Goal: Task Accomplishment & Management: Manage account settings

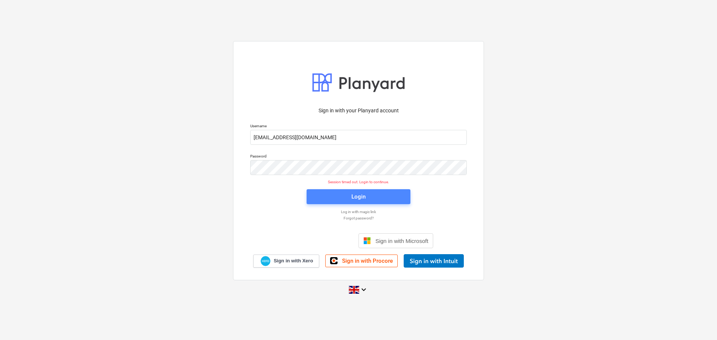
click at [326, 199] on span "Login" at bounding box center [358, 197] width 86 height 10
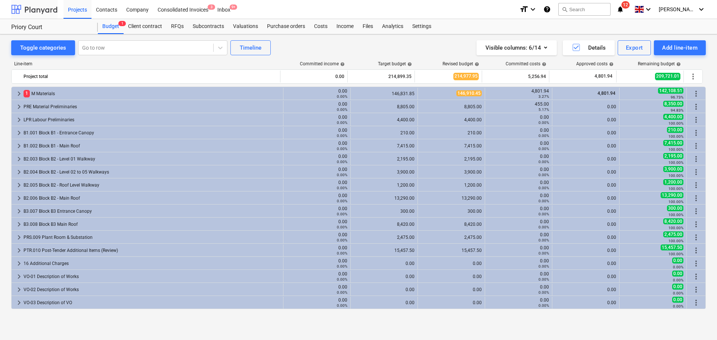
click at [41, 6] on div at bounding box center [34, 9] width 46 height 19
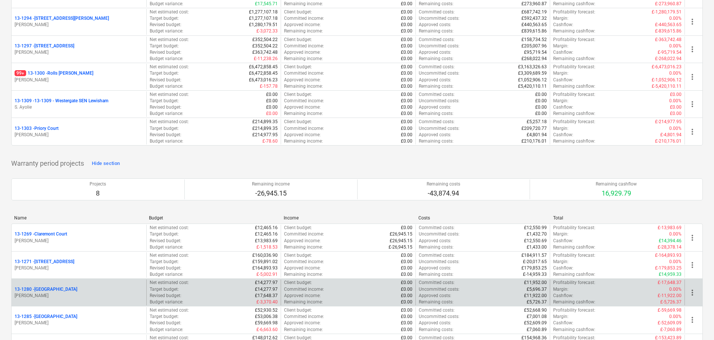
scroll to position [1074, 0]
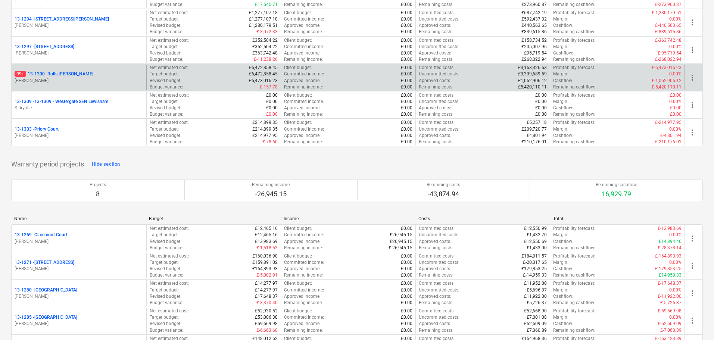
click at [81, 78] on p "[PERSON_NAME]" at bounding box center [79, 81] width 129 height 6
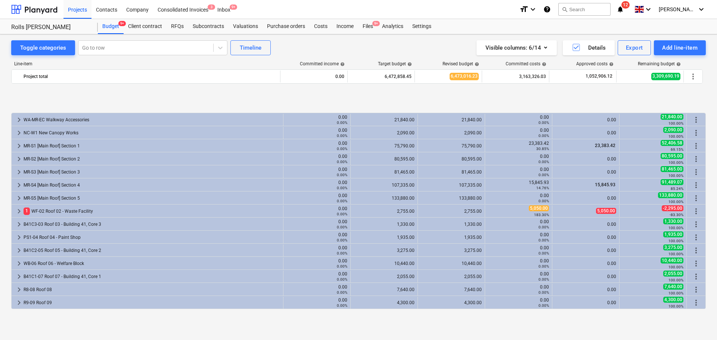
scroll to position [296, 0]
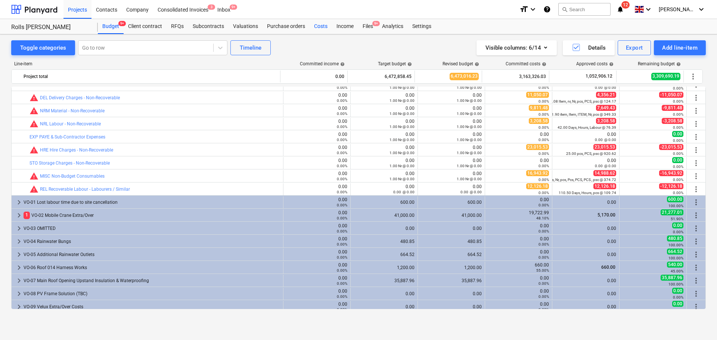
click at [312, 26] on div "Costs" at bounding box center [320, 26] width 22 height 15
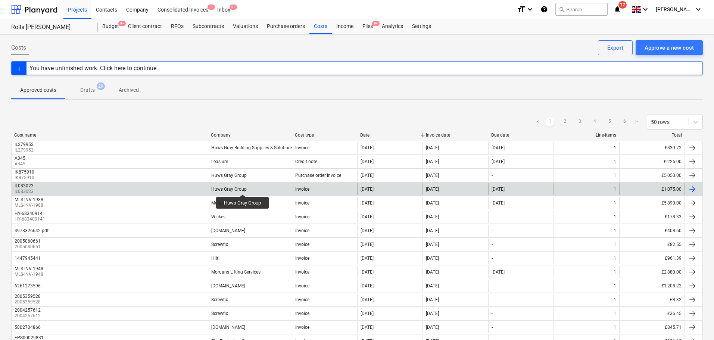
click at [243, 188] on div "Huws Gray Group" at bounding box center [228, 189] width 35 height 5
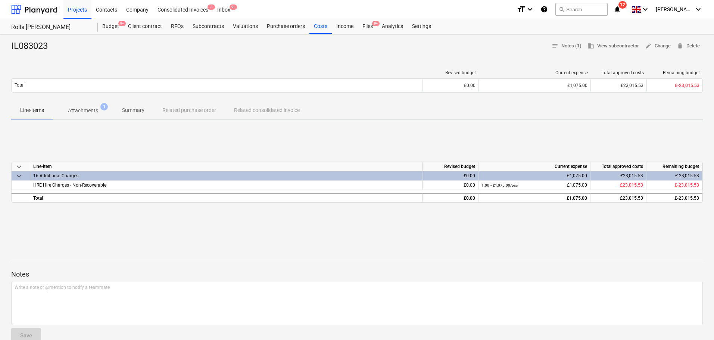
click at [85, 110] on p "Attachments" at bounding box center [83, 111] width 30 height 8
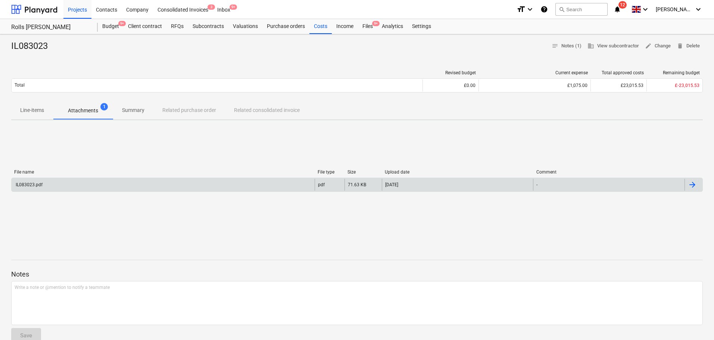
click at [86, 180] on div "IL083023.pdf" at bounding box center [163, 185] width 303 height 12
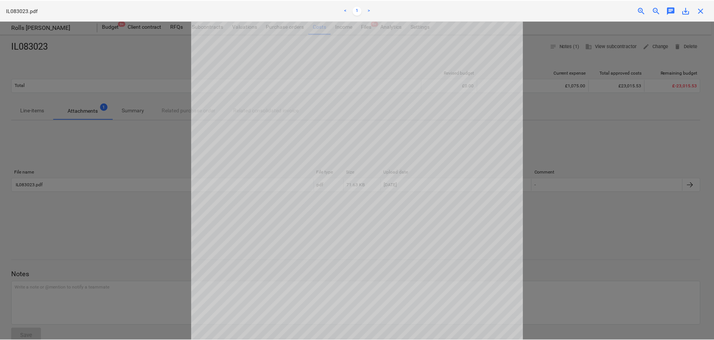
scroll to position [37, 0]
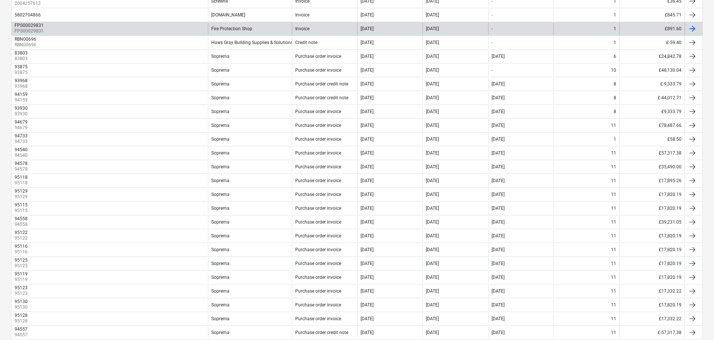
scroll to position [336, 0]
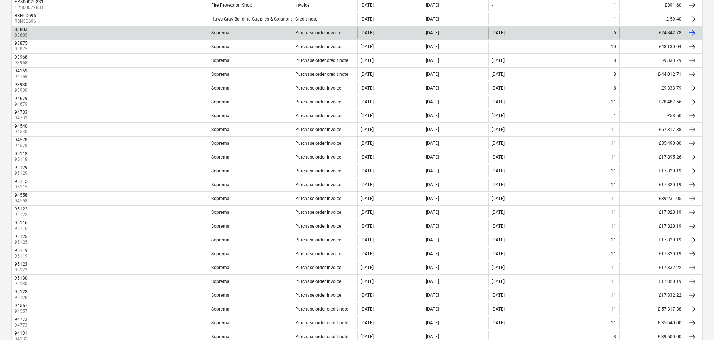
click at [241, 35] on div "Soprema" at bounding box center [250, 33] width 84 height 12
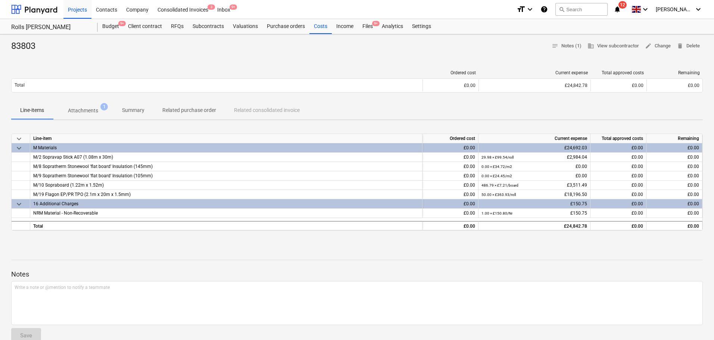
click at [125, 115] on span "Summary" at bounding box center [133, 110] width 40 height 12
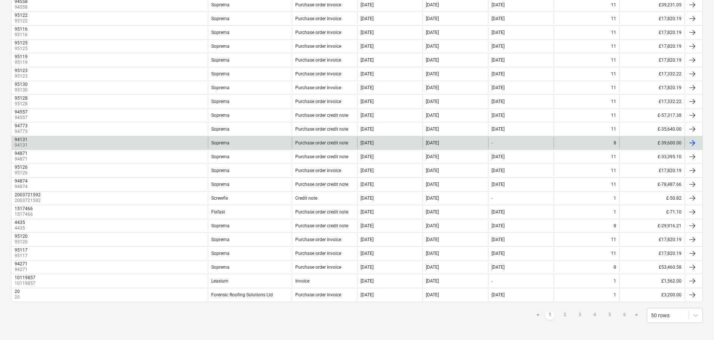
scroll to position [533, 0]
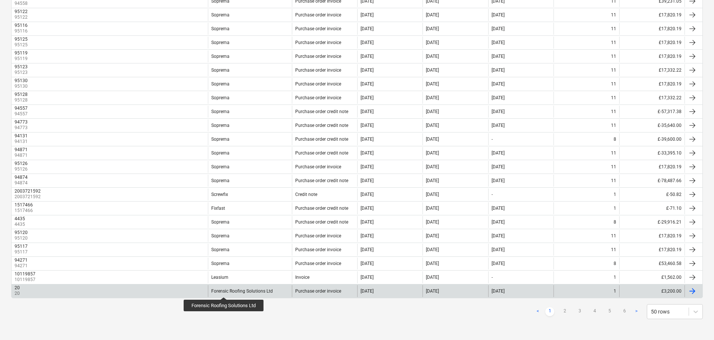
click at [224, 290] on div "Forensic Roofing Solutions Ltd" at bounding box center [242, 290] width 62 height 5
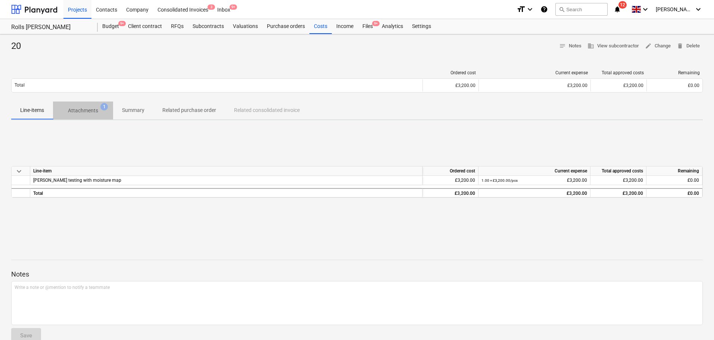
click at [103, 110] on span "1" at bounding box center [103, 106] width 7 height 7
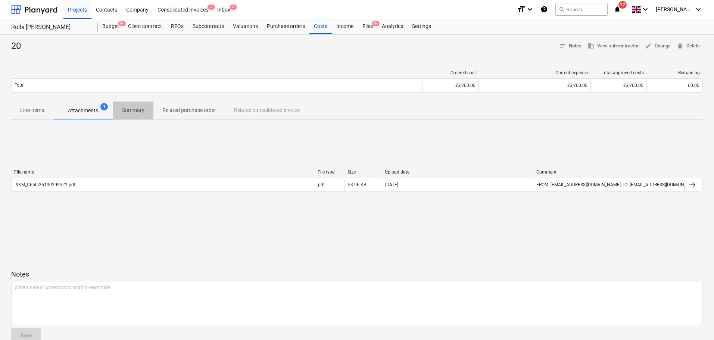
click at [131, 111] on p "Summary" at bounding box center [133, 110] width 22 height 8
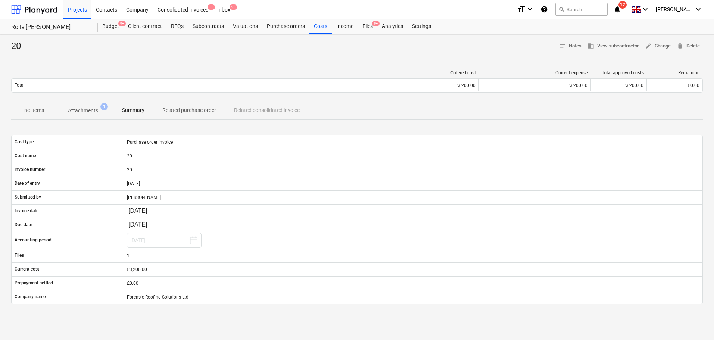
click at [48, 107] on span "Line-items" at bounding box center [32, 110] width 42 height 12
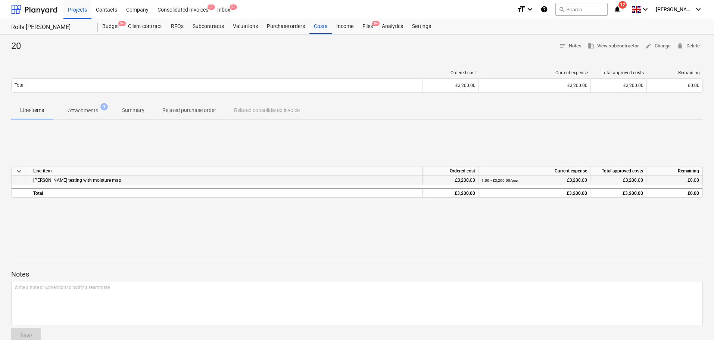
click at [54, 182] on span "Troxler testing with moisture map" at bounding box center [77, 180] width 88 height 5
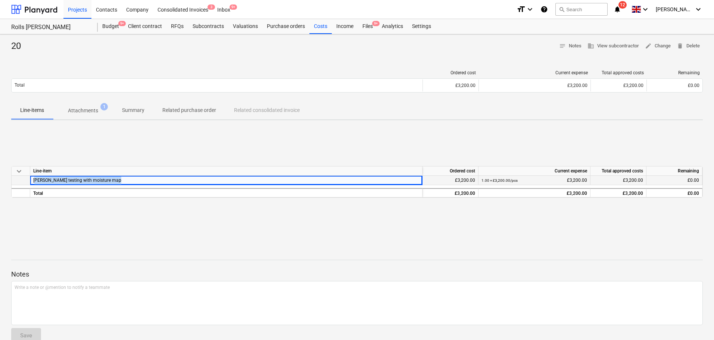
click at [54, 182] on span "Troxler testing with moisture map" at bounding box center [77, 180] width 88 height 5
click at [63, 140] on div "keyboard_arrow_down Line-item Ordered cost Current expense Total approved costs…" at bounding box center [357, 182] width 692 height 112
click at [79, 112] on p "Attachments" at bounding box center [83, 111] width 30 height 8
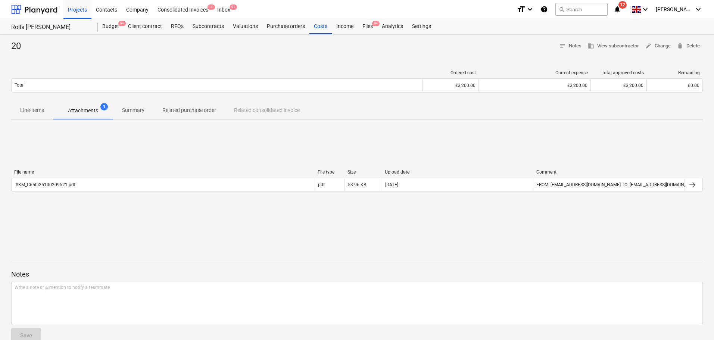
click at [124, 112] on p "Summary" at bounding box center [133, 110] width 22 height 8
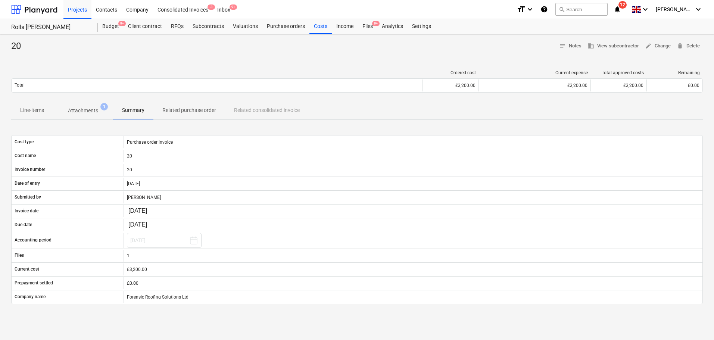
click at [94, 112] on p "Attachments" at bounding box center [83, 111] width 30 height 8
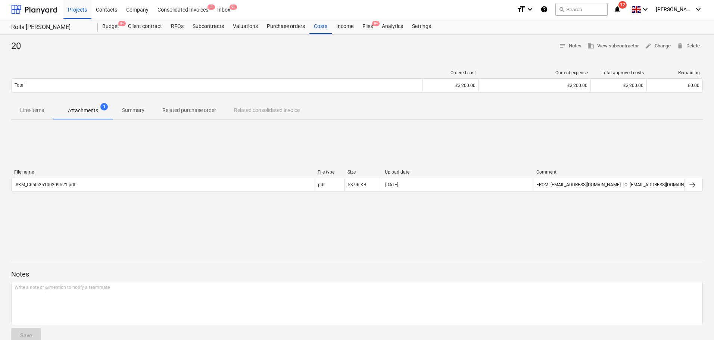
click at [88, 62] on div "20 notes Notes business View subcontractor edit Change delete Delete Ordered co…" at bounding box center [357, 194] width 714 height 321
click at [114, 9] on div "Contacts" at bounding box center [106, 9] width 30 height 19
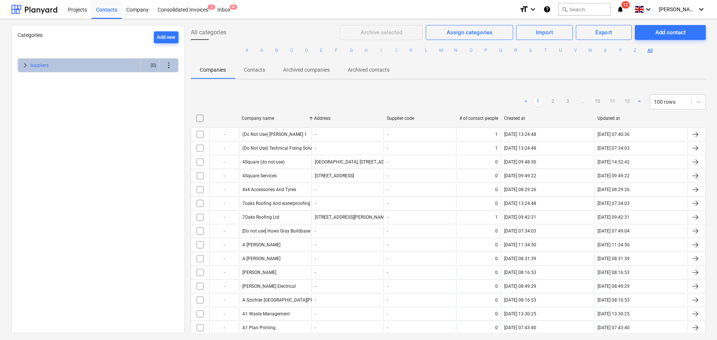
click at [637, 15] on div "format_size keyboard_arrow_down help search Search notifications 12 keyboard_ar…" at bounding box center [612, 9] width 186 height 19
click at [624, 12] on icon "notifications" at bounding box center [619, 9] width 7 height 9
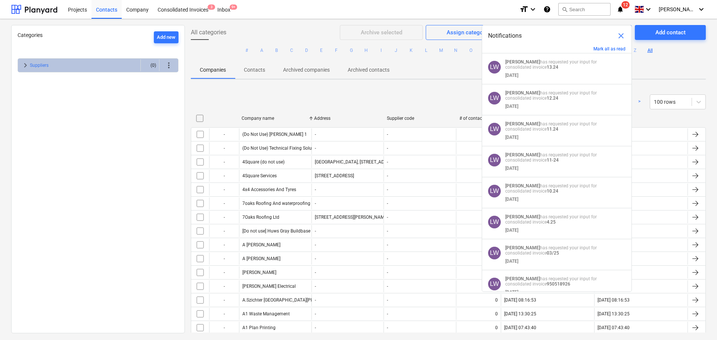
click at [310, 37] on div "All categories" at bounding box center [265, 32] width 149 height 15
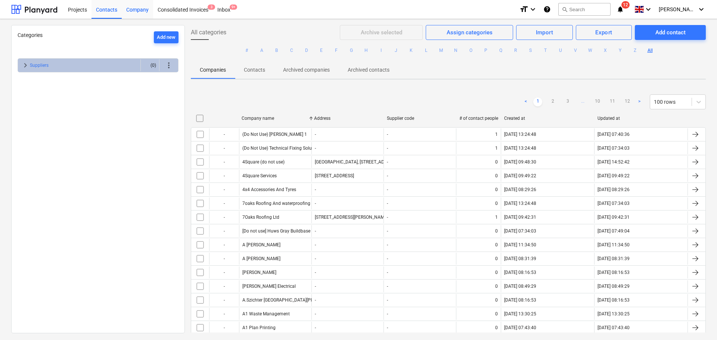
click at [134, 2] on div "Company" at bounding box center [137, 9] width 31 height 19
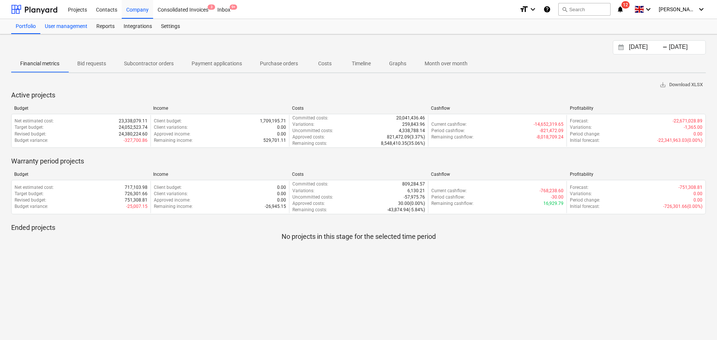
click at [65, 27] on div "User management" at bounding box center [66, 26] width 52 height 15
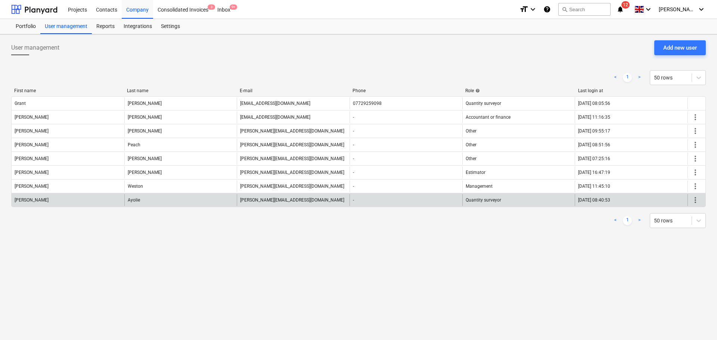
click at [77, 200] on div "Stephan" at bounding box center [68, 200] width 113 height 12
click at [134, 199] on div "Ayolie" at bounding box center [134, 199] width 12 height 5
click at [694, 200] on span "more_vert" at bounding box center [694, 200] width 9 height 9
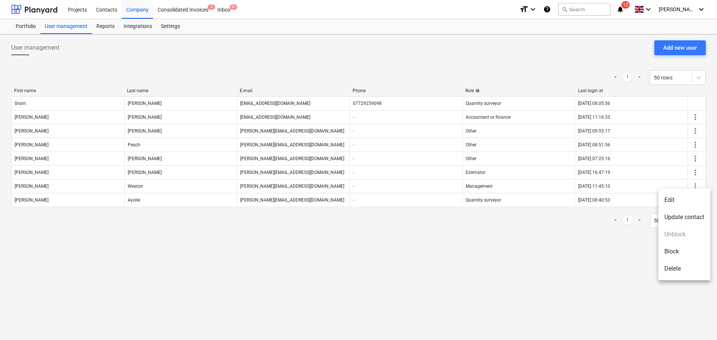
click at [442, 256] on div at bounding box center [358, 170] width 717 height 340
click at [41, 13] on div at bounding box center [34, 9] width 46 height 19
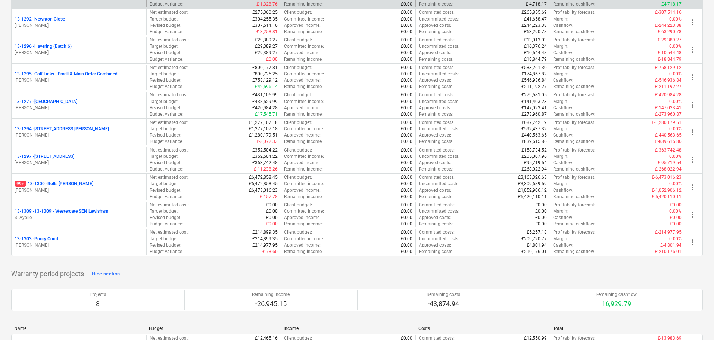
scroll to position [1008, 0]
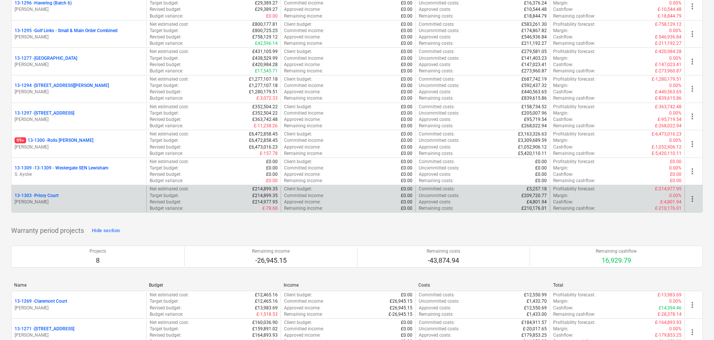
click at [89, 198] on div "13-1303 - Priory Court" at bounding box center [79, 196] width 129 height 6
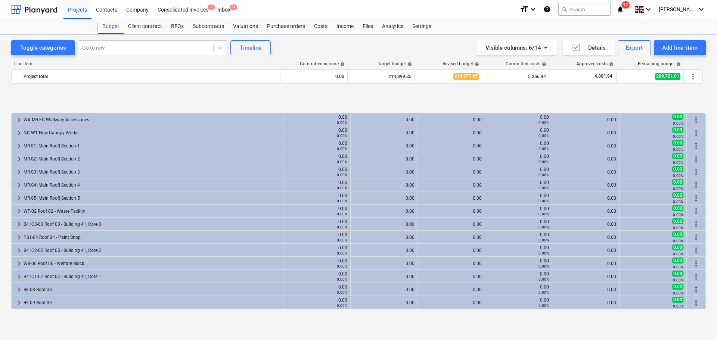
scroll to position [296, 0]
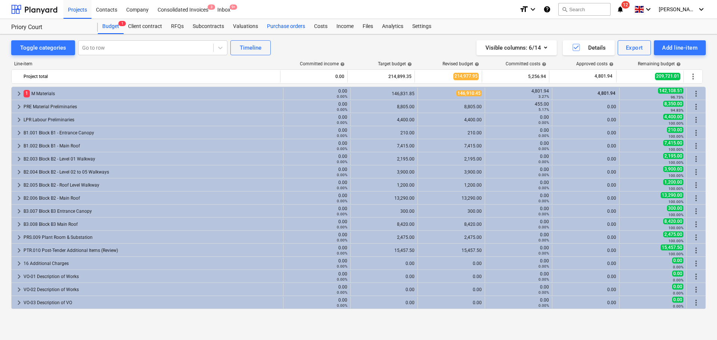
drag, startPoint x: 267, startPoint y: 27, endPoint x: 275, endPoint y: 23, distance: 8.8
click at [267, 27] on div "Purchase orders" at bounding box center [285, 26] width 47 height 15
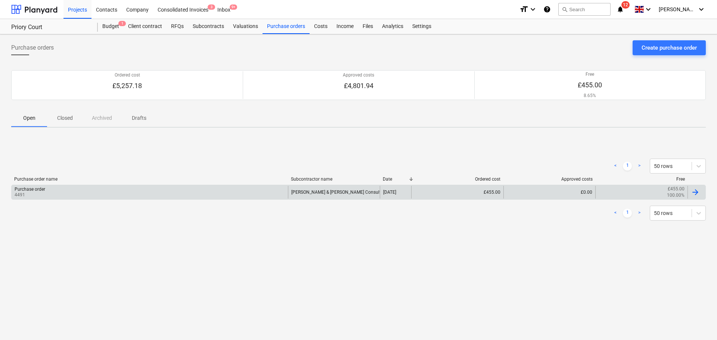
click at [220, 191] on div "Purchase order 4491" at bounding box center [150, 192] width 276 height 13
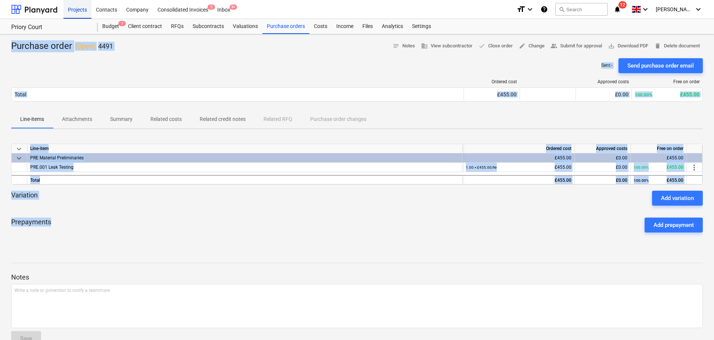
drag, startPoint x: 266, startPoint y: 174, endPoint x: 79, endPoint y: 6, distance: 252.1
click at [79, 6] on div "Projects Contacts Company Consolidated Invoices 3 Inbox 9+ format_size keyboard…" at bounding box center [357, 179] width 714 height 358
click at [43, 47] on div "Purchase order ( Open ) 4491" at bounding box center [62, 46] width 102 height 12
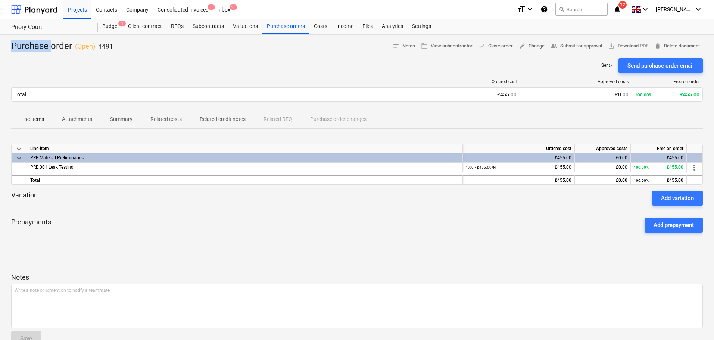
click at [43, 47] on div "Purchase order ( Open ) 4491" at bounding box center [62, 46] width 102 height 12
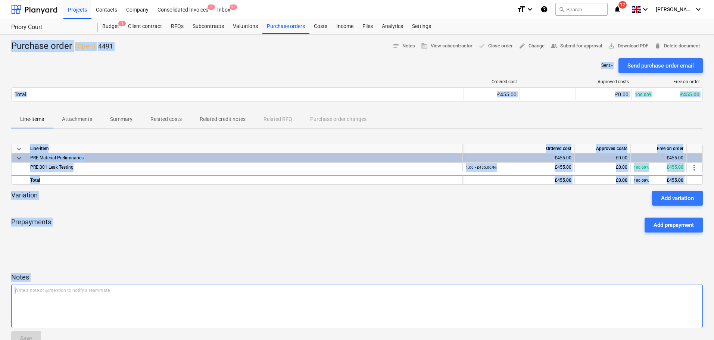
drag, startPoint x: 43, startPoint y: 47, endPoint x: 429, endPoint y: 305, distance: 465.2
click at [472, 325] on div "Purchase order ( Open ) 4491 notes Notes business View subcontractor done Close…" at bounding box center [357, 196] width 714 height 324
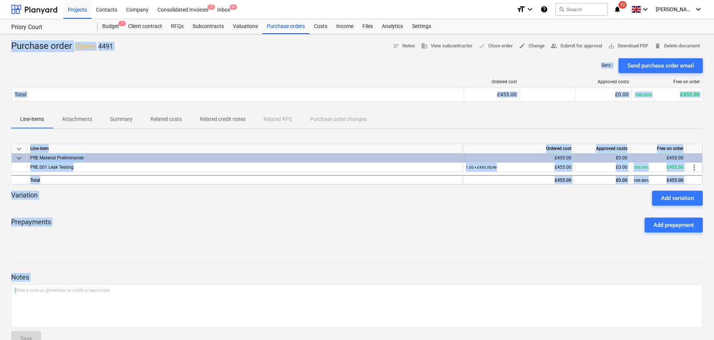
click at [264, 230] on div "Prepayments Add prepayment" at bounding box center [357, 225] width 692 height 27
drag, startPoint x: 254, startPoint y: 277, endPoint x: 24, endPoint y: -45, distance: 395.6
click at [24, 0] on html "Projects Contacts Company Consolidated Invoices 3 Inbox 9+ format_size keyboard…" at bounding box center [357, 170] width 714 height 340
click at [43, 44] on div "Purchase order ( Open ) 4491" at bounding box center [62, 46] width 102 height 12
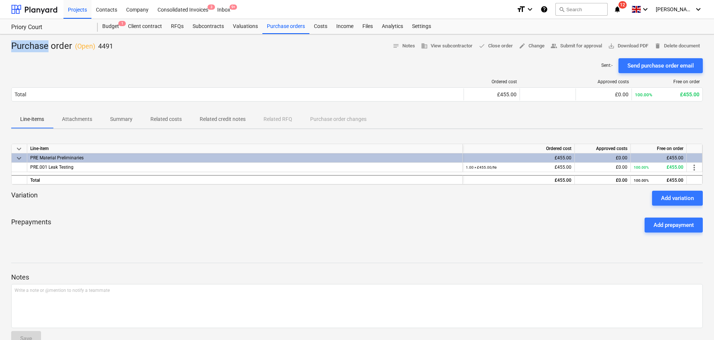
click at [43, 44] on div "Purchase order ( Open ) 4491" at bounding box center [62, 46] width 102 height 12
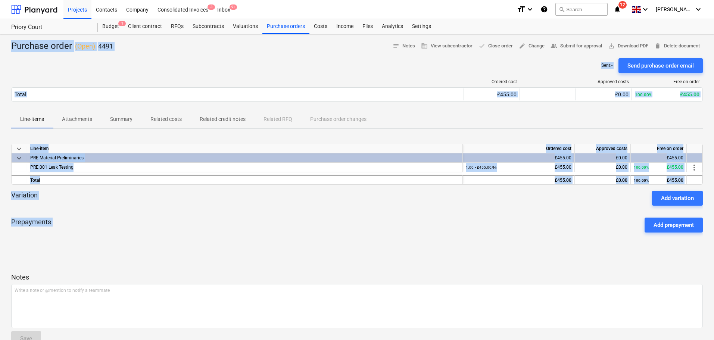
drag, startPoint x: 43, startPoint y: 44, endPoint x: 205, endPoint y: 261, distance: 270.4
click at [205, 261] on div "Purchase order ( Open ) 4491 notes Notes business View subcontractor done Close…" at bounding box center [357, 196] width 714 height 324
drag, startPoint x: 205, startPoint y: 234, endPoint x: 205, endPoint y: 230, distance: 3.8
click at [205, 234] on div "Prepayments Add prepayment" at bounding box center [357, 225] width 692 height 27
click at [54, 46] on div "Purchase order ( Open ) 4491" at bounding box center [62, 46] width 102 height 12
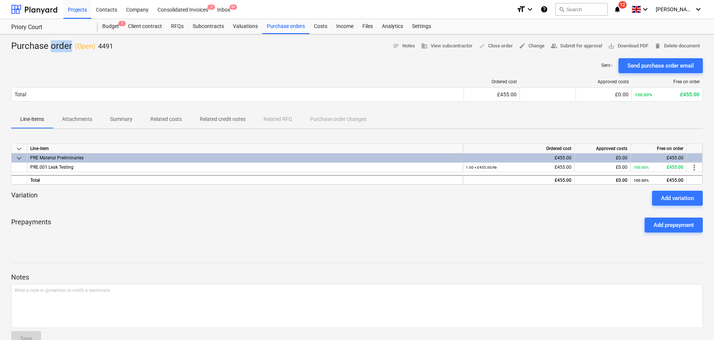
click at [54, 46] on div "Purchase order ( Open ) 4491" at bounding box center [62, 46] width 102 height 12
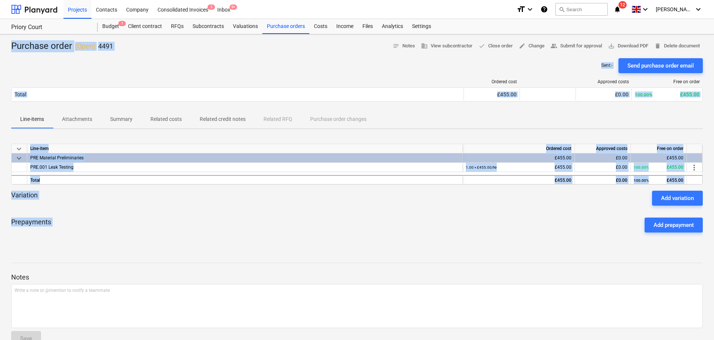
drag, startPoint x: 54, startPoint y: 46, endPoint x: 143, endPoint y: 270, distance: 241.3
click at [143, 270] on div "Purchase order ( Open ) 4491 notes Notes business View subcontractor done Close…" at bounding box center [357, 196] width 714 height 324
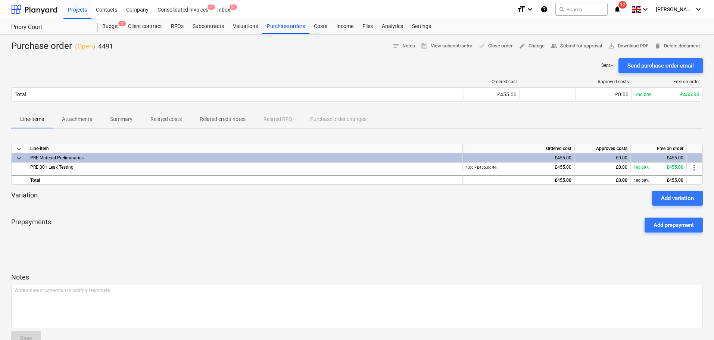
click at [141, 277] on p "Notes" at bounding box center [357, 277] width 692 height 9
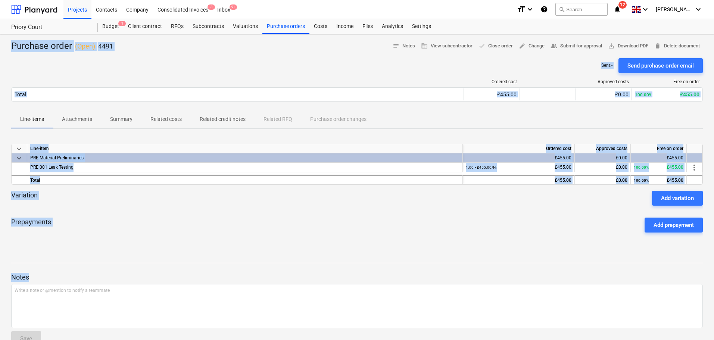
drag, startPoint x: 141, startPoint y: 277, endPoint x: 61, endPoint y: 48, distance: 242.2
click at [62, 49] on div "Purchase order ( Open ) 4491 notes Notes business View subcontractor done Close…" at bounding box center [357, 196] width 714 height 324
click at [61, 48] on div "Purchase order ( Open ) 4491" at bounding box center [62, 46] width 102 height 12
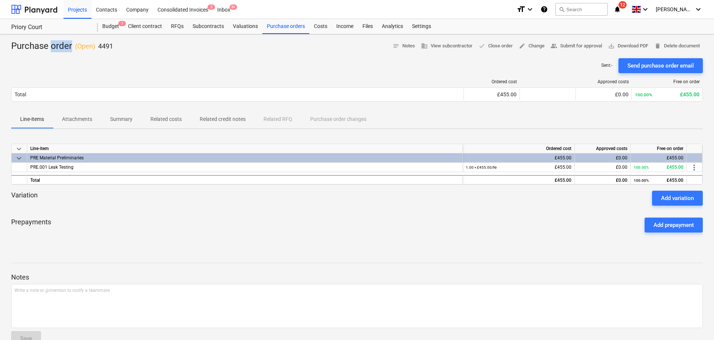
click at [61, 48] on div "Purchase order ( Open ) 4491" at bounding box center [62, 46] width 102 height 12
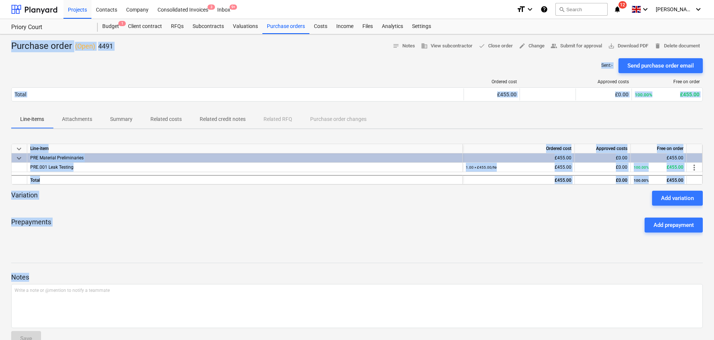
drag, startPoint x: 61, startPoint y: 48, endPoint x: 185, endPoint y: 275, distance: 258.5
click at [185, 275] on div "Purchase order ( Open ) 4491 notes Notes business View subcontractor done Close…" at bounding box center [357, 196] width 714 height 324
click at [185, 275] on p "Notes" at bounding box center [357, 277] width 692 height 9
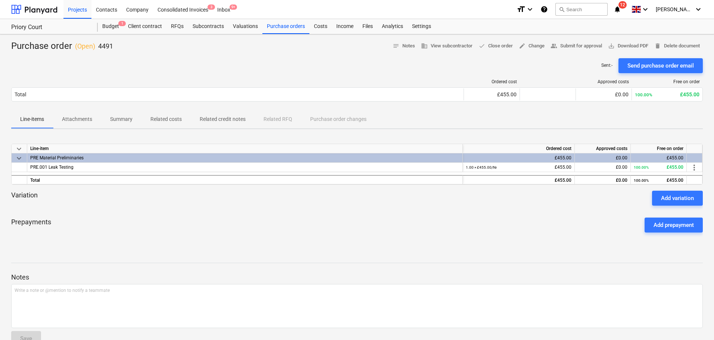
click at [185, 275] on p "Notes" at bounding box center [357, 277] width 692 height 9
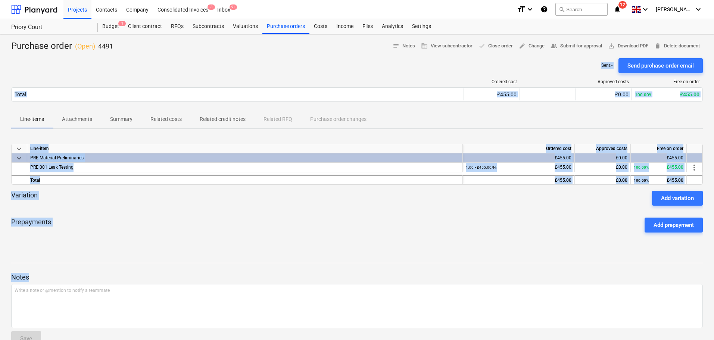
drag, startPoint x: 185, startPoint y: 275, endPoint x: 75, endPoint y: 52, distance: 248.9
click at [75, 52] on div "Purchase order ( Open ) 4491 notes Notes business View subcontractor done Close…" at bounding box center [357, 196] width 714 height 324
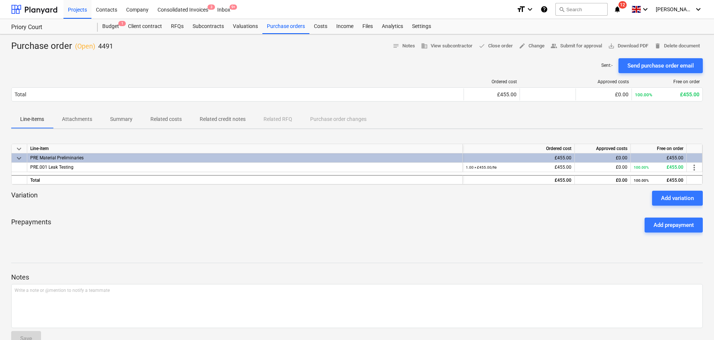
click at [75, 52] on div "Purchase order ( Open ) 4491" at bounding box center [62, 46] width 102 height 12
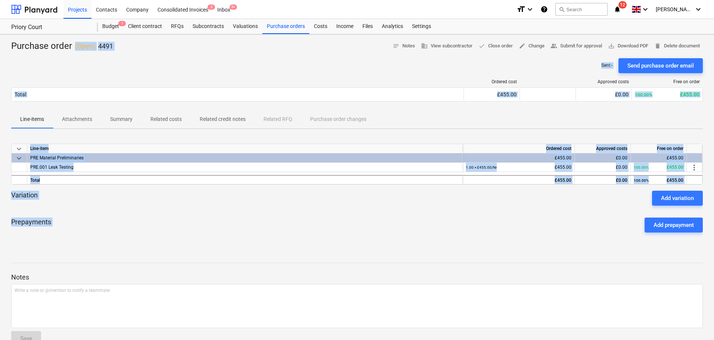
drag, startPoint x: 75, startPoint y: 52, endPoint x: 188, endPoint y: 250, distance: 228.4
click at [183, 242] on div "Purchase order ( Open ) 4491 notes Notes business View subcontractor done Close…" at bounding box center [357, 196] width 714 height 324
click at [190, 253] on div at bounding box center [357, 256] width 692 height 6
click at [281, 35] on div "Purchase order ( Open ) 4491 notes Notes business View subcontractor done Close…" at bounding box center [357, 196] width 714 height 324
click at [288, 29] on div "Purchase orders" at bounding box center [285, 26] width 47 height 15
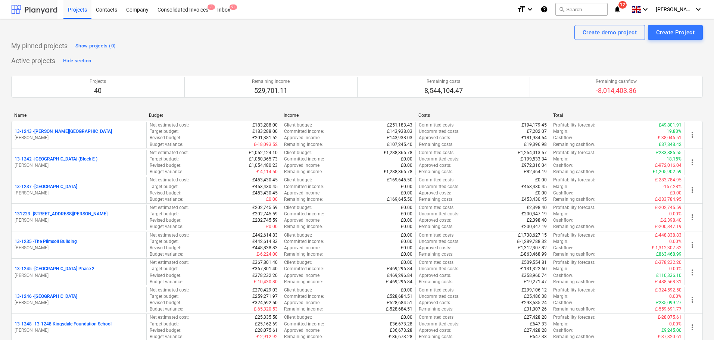
click at [46, 12] on div at bounding box center [34, 9] width 46 height 19
click at [178, 7] on div "Consolidated Invoices 3" at bounding box center [183, 9] width 60 height 19
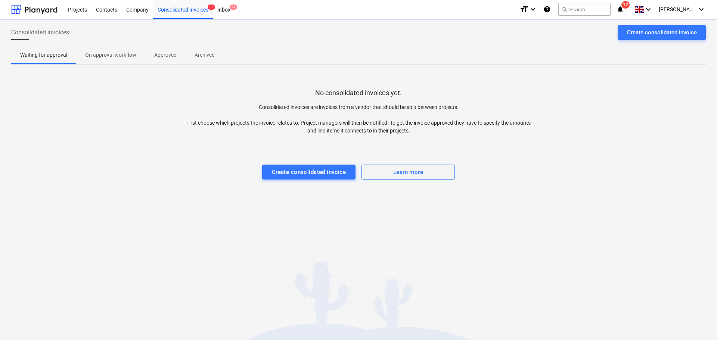
click at [284, 180] on div "No consolidated invoices yet. Consolidated invoices are invoices from a vendor …" at bounding box center [358, 127] width 694 height 112
click at [288, 176] on div "Create consolidated invoice" at bounding box center [309, 172] width 74 height 10
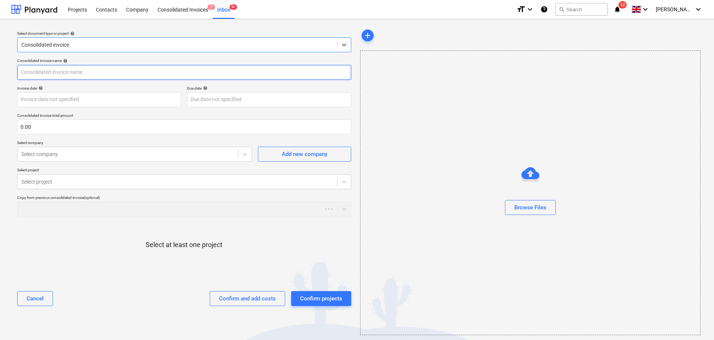
click at [99, 67] on input "text" at bounding box center [184, 72] width 334 height 15
drag, startPoint x: 60, startPoint y: 74, endPoint x: 191, endPoint y: 76, distance: 131.0
click at [190, 76] on input "Ionut Nada - Inv W/E Sun" at bounding box center [184, 72] width 334 height 15
type input "Ionut Nada - Inv 012"
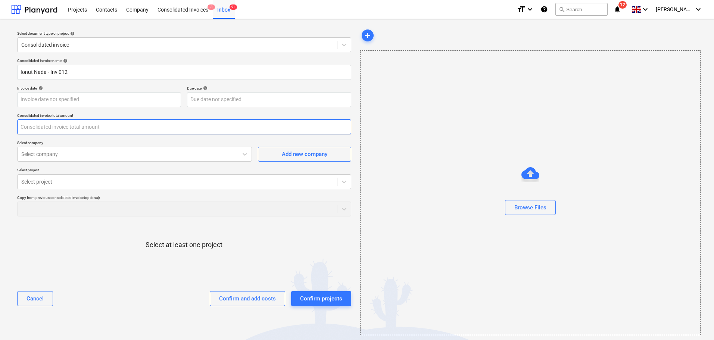
click at [97, 129] on input "text" at bounding box center [184, 126] width 334 height 15
type input "780.00"
click at [54, 147] on div "Select company Select company" at bounding box center [134, 150] width 235 height 21
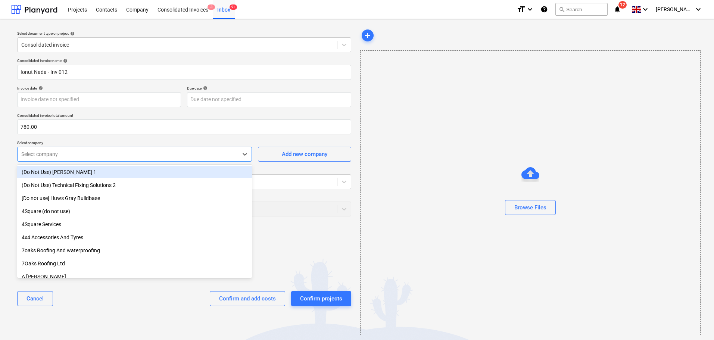
click at [54, 147] on div "Select company" at bounding box center [134, 154] width 235 height 15
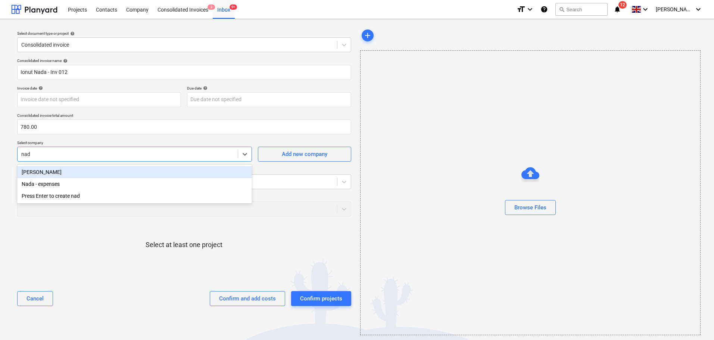
type input "nada"
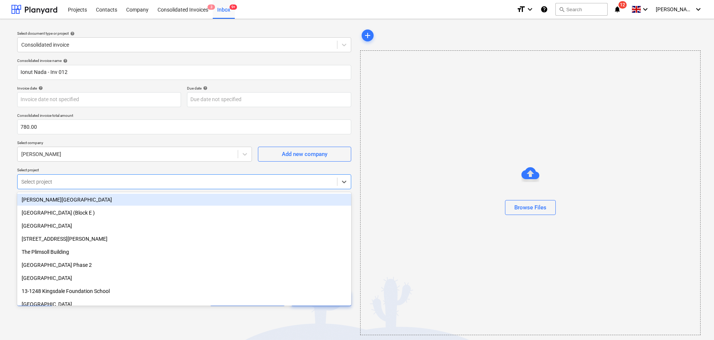
click at [47, 177] on div "Select project" at bounding box center [177, 182] width 319 height 10
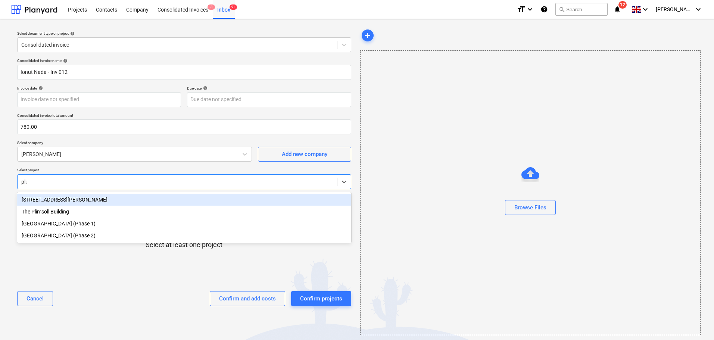
type input "plum"
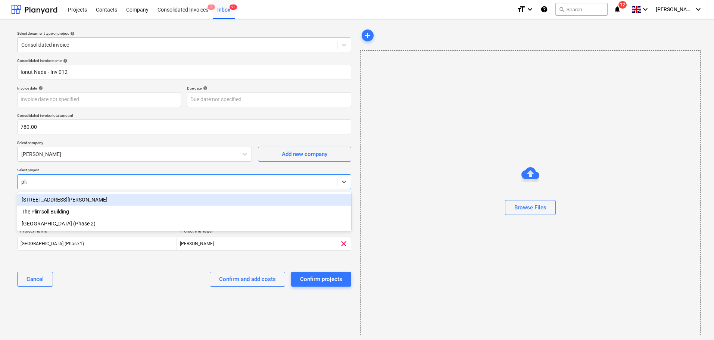
type input "plum"
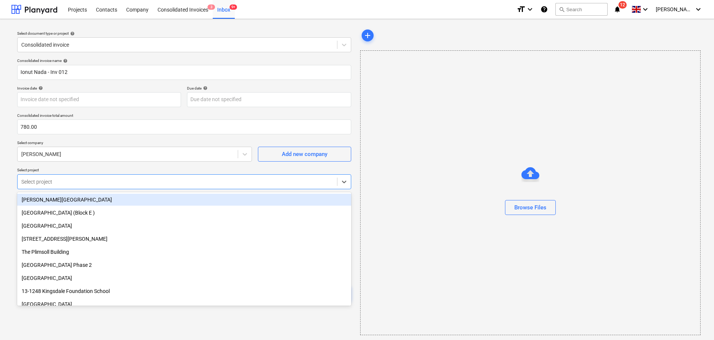
click at [48, 177] on div "Select project" at bounding box center [177, 182] width 319 height 10
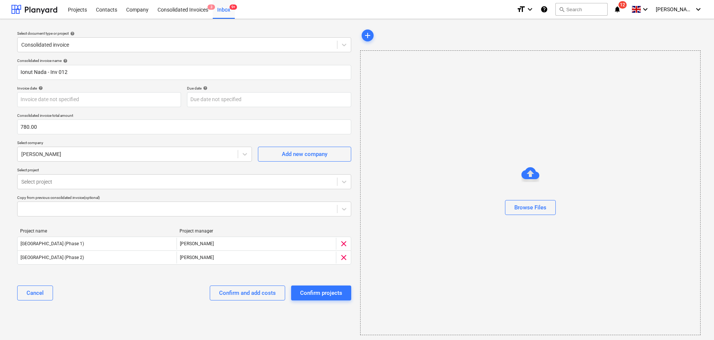
click at [63, 169] on p "Select project" at bounding box center [184, 171] width 334 height 6
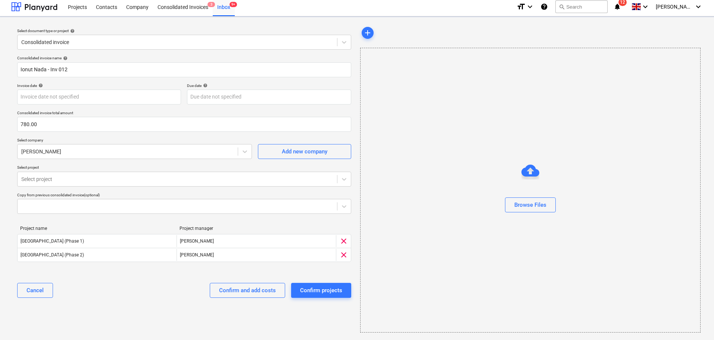
scroll to position [4, 0]
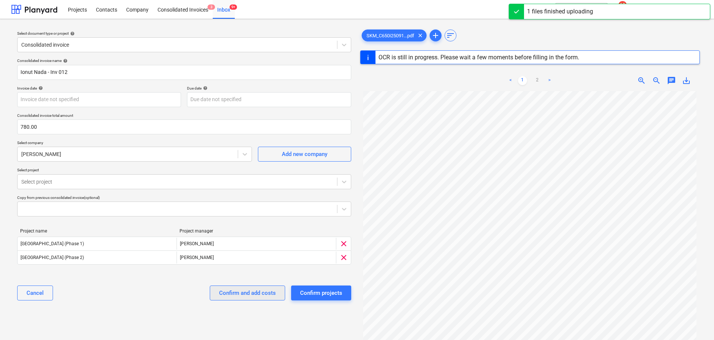
click at [256, 291] on div "Confirm and add costs" at bounding box center [247, 293] width 57 height 10
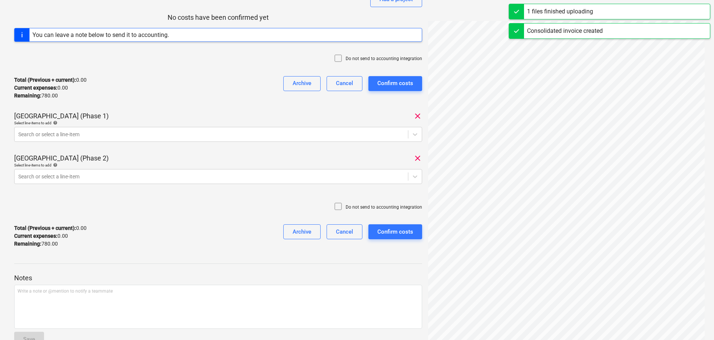
scroll to position [112, 0]
click at [156, 105] on div "Ionut Nada - Inv 012 Consolidated invoice total amount 780.00 Subcontractor Ion…" at bounding box center [218, 84] width 408 height 337
click at [380, 58] on p "Do not send to accounting integration" at bounding box center [384, 58] width 77 height 6
click at [206, 63] on div "Do not send to accounting integration" at bounding box center [218, 58] width 408 height 22
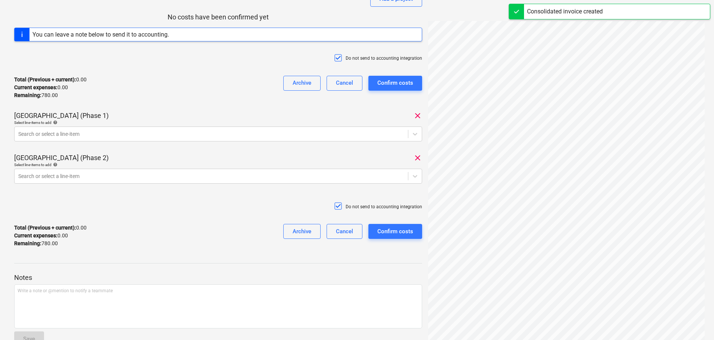
click at [121, 97] on div "Total (Previous + current) : 0.00 Current expenses : 0.00 Remaining : 780.00 Ar…" at bounding box center [218, 87] width 408 height 35
click at [115, 127] on div "Search or select a line-item" at bounding box center [218, 134] width 408 height 15
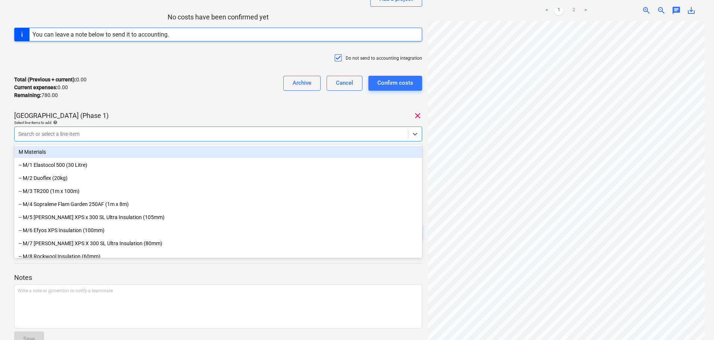
click at [109, 114] on p "Plumstead West Thamesmead (Phase 1)" at bounding box center [61, 115] width 94 height 9
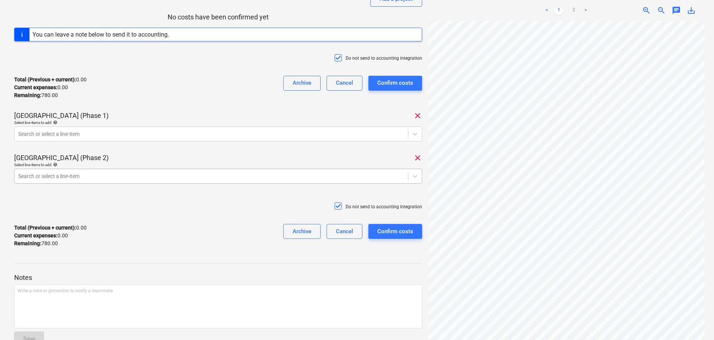
click at [121, 174] on div at bounding box center [211, 175] width 386 height 7
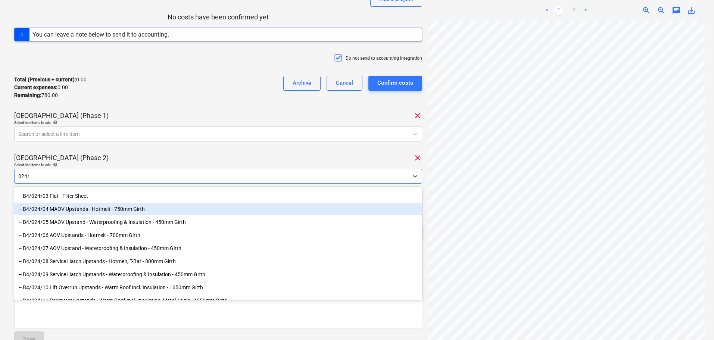
scroll to position [162, 0]
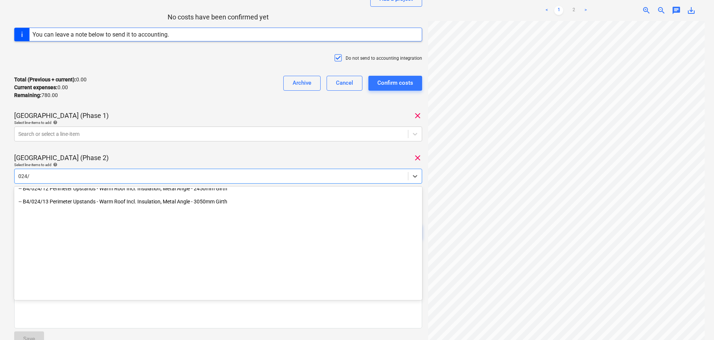
type input "024/"
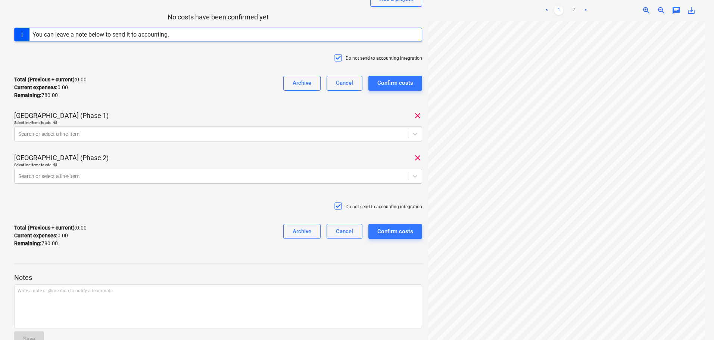
click at [139, 90] on div "Total (Previous + current) : 0.00 Current expenses : 0.00 Remaining : 780.00 Ar…" at bounding box center [218, 87] width 408 height 35
click at [138, 128] on div "Search or select a line-item" at bounding box center [218, 134] width 408 height 15
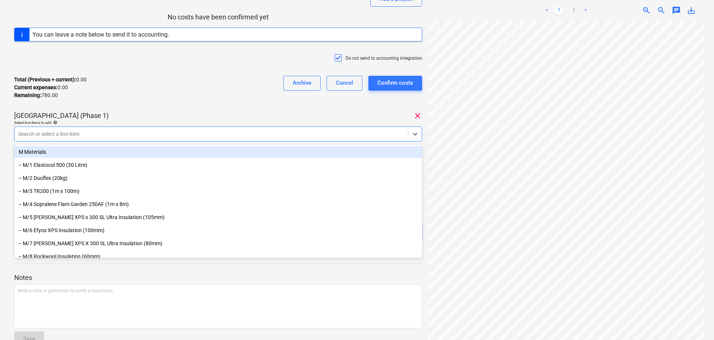
click at [140, 105] on div "Total (Previous + current) : 0.00 Current expenses : 0.00 Remaining : 780.00 Ar…" at bounding box center [218, 87] width 408 height 35
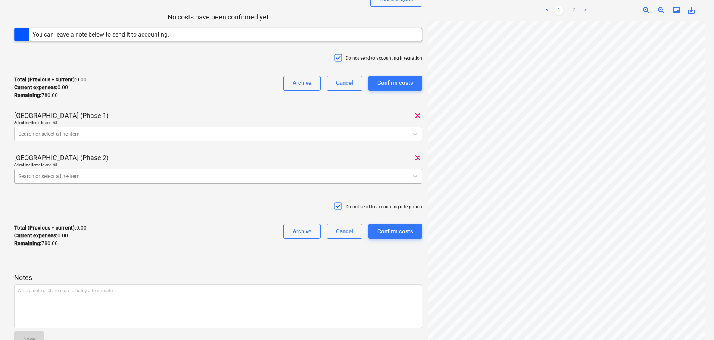
click at [131, 171] on div "Search or select a line-item" at bounding box center [211, 176] width 393 height 10
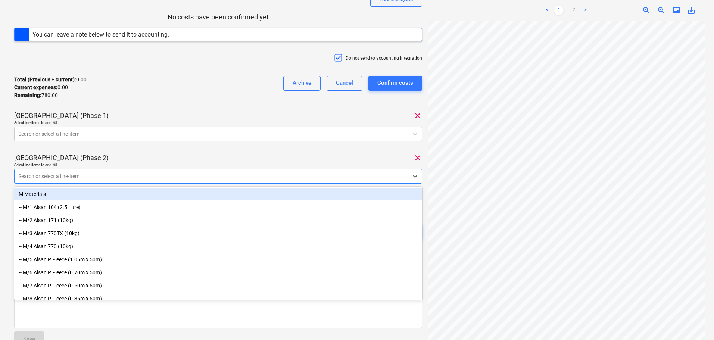
paste input "024/"
type input "024/"
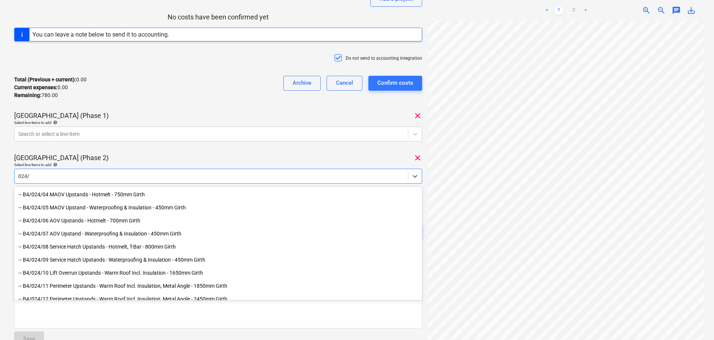
scroll to position [37, 0]
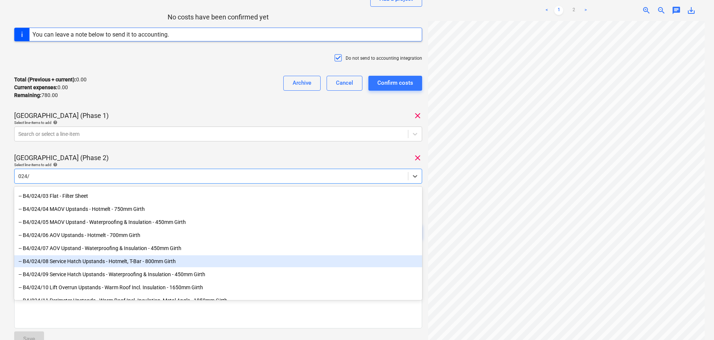
click at [87, 259] on div "-- B4/024/08 Service Hatch Upstands - Hotmelt, T-Bar - 800mm Girth" at bounding box center [218, 261] width 408 height 12
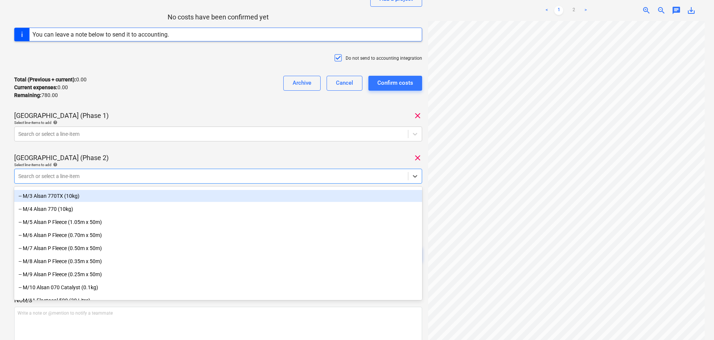
click at [202, 74] on div "Total (Previous + current) : 0.00 Current expenses : 0.00 Remaining : 780.00 Ar…" at bounding box center [218, 87] width 408 height 35
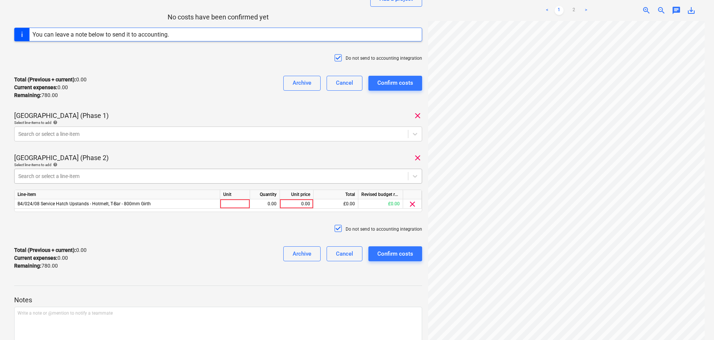
click at [207, 174] on div at bounding box center [211, 175] width 386 height 7
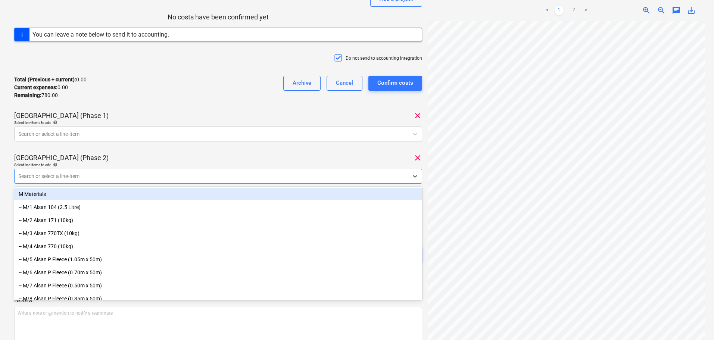
paste input "024/"
type input "024/"
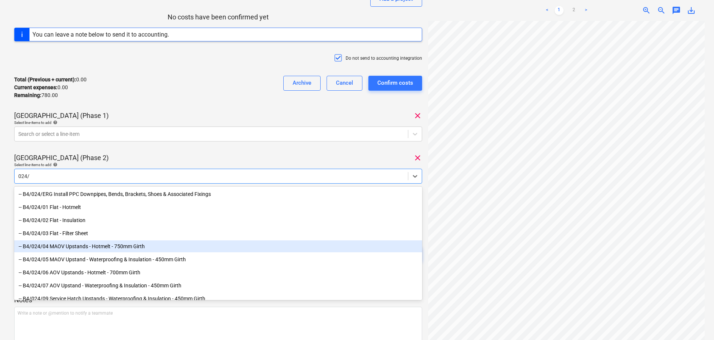
click at [106, 247] on div "-- B4/024/04 MAOV Upstands - Hotmelt - 750mm Girth" at bounding box center [218, 246] width 408 height 12
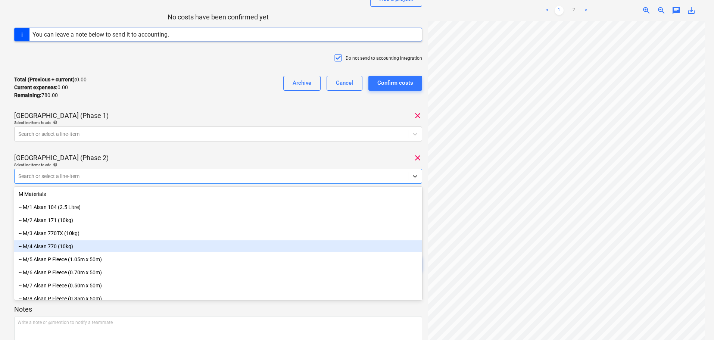
paste input "024/"
type input "024/"
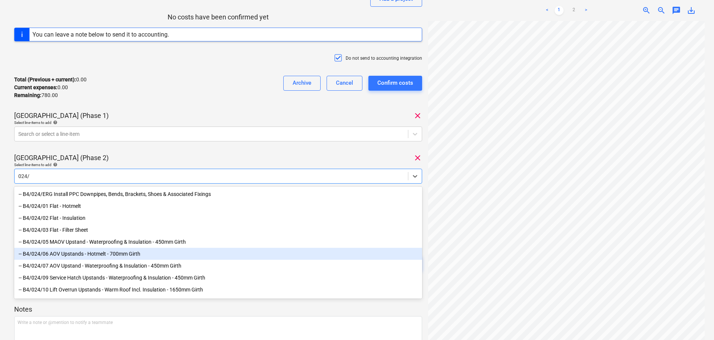
click at [74, 253] on div "-- B4/024/06 AOV Upstands - Hotmelt - 700mm Girth" at bounding box center [218, 254] width 408 height 12
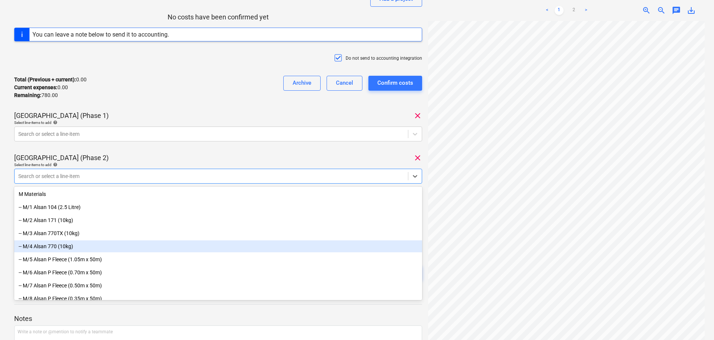
paste input "024/"
type input "024/"
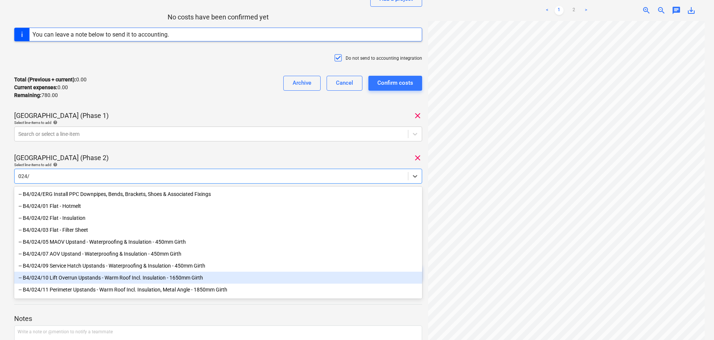
click at [78, 280] on div "-- B4/024/10 Lift Overrun Upstands - Warm Roof Incl. Insulation - 1650mm Girth" at bounding box center [218, 278] width 408 height 12
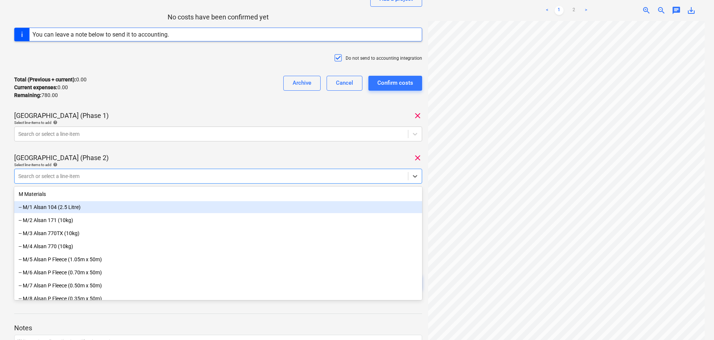
click at [150, 72] on div "Total (Previous + current) : 0.00 Current expenses : 0.00 Remaining : 780.00 Ar…" at bounding box center [218, 87] width 408 height 35
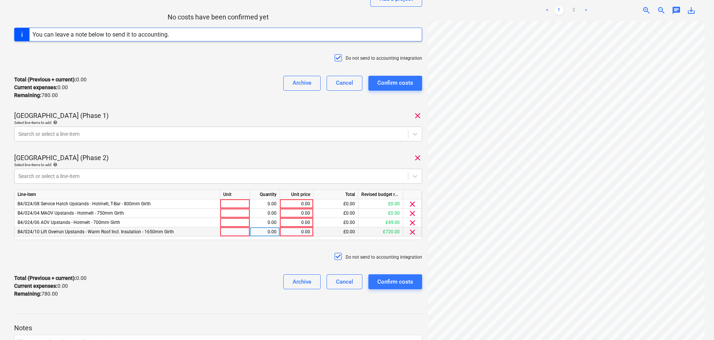
click at [228, 230] on div at bounding box center [235, 231] width 30 height 9
type input "Days"
type input "195"
click at [262, 103] on div "Total (Previous + current) : 0.00 Current expenses : 0.00 Remaining : 780.00 Ar…" at bounding box center [218, 87] width 408 height 35
click at [411, 203] on span "clear" at bounding box center [412, 204] width 9 height 9
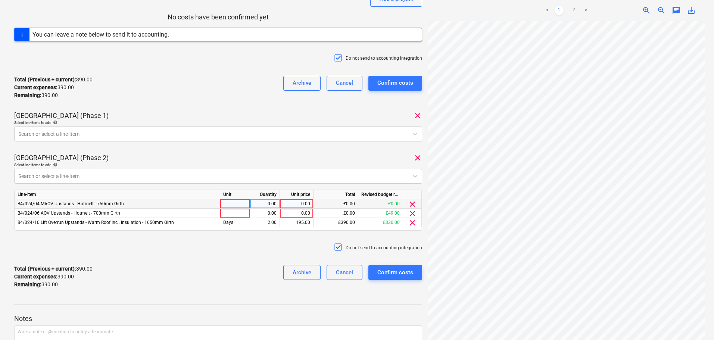
click at [411, 203] on span "clear" at bounding box center [412, 204] width 9 height 9
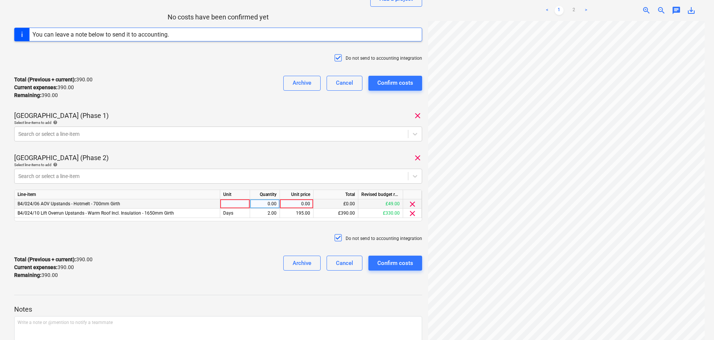
click at [411, 203] on span "clear" at bounding box center [412, 204] width 9 height 9
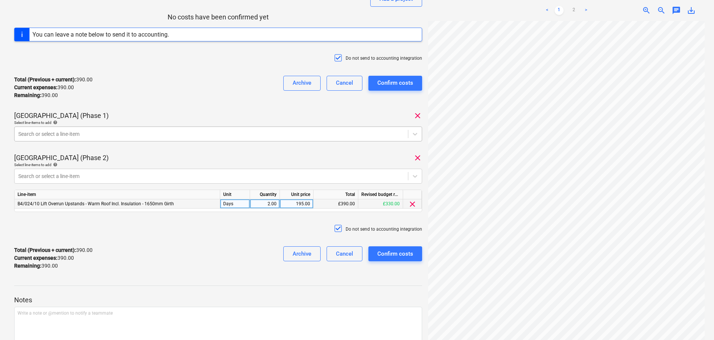
click at [253, 134] on div at bounding box center [211, 133] width 386 height 7
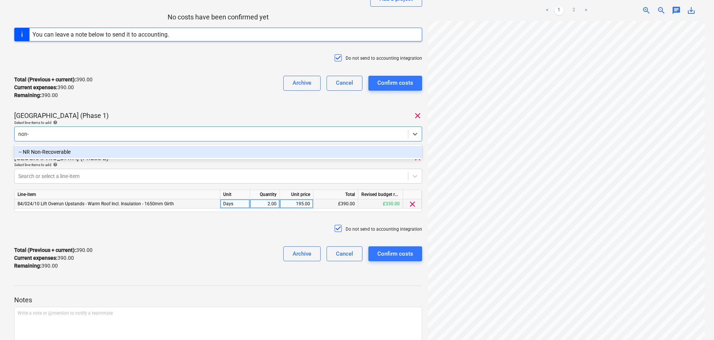
type input "non-r"
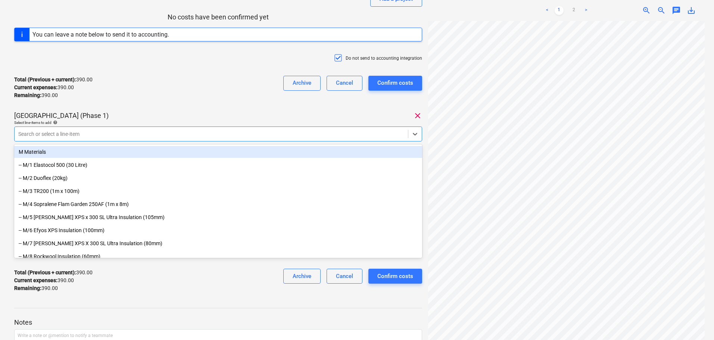
click at [249, 120] on div "Select line-items to add help" at bounding box center [218, 122] width 408 height 5
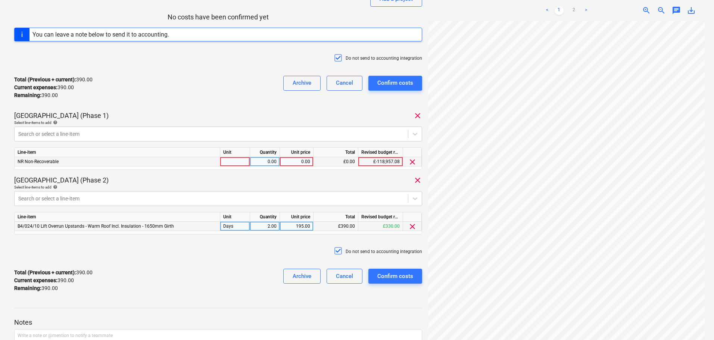
click at [238, 161] on div at bounding box center [235, 161] width 30 height 9
type input "Days"
type input "195"
click at [238, 103] on div "Total (Previous + current) : 390.00 Current expenses : 390.00 Remaining : 390.0…" at bounding box center [218, 87] width 408 height 35
click at [238, 194] on div "Search or select a line-item" at bounding box center [211, 198] width 393 height 10
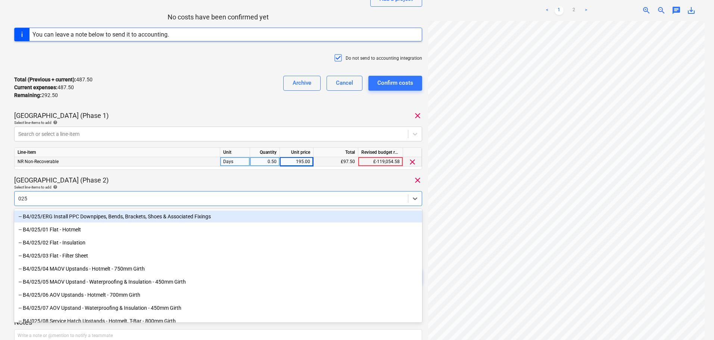
type input "025/"
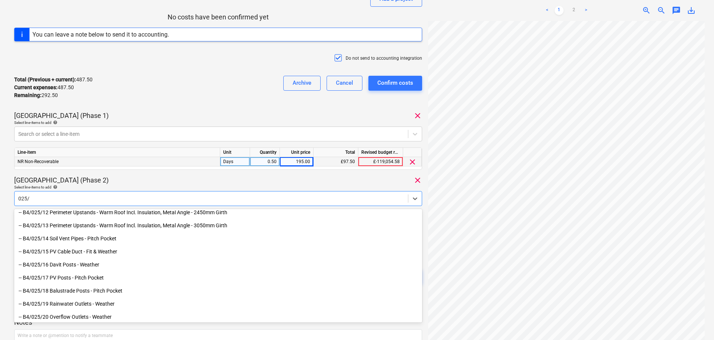
scroll to position [162, 0]
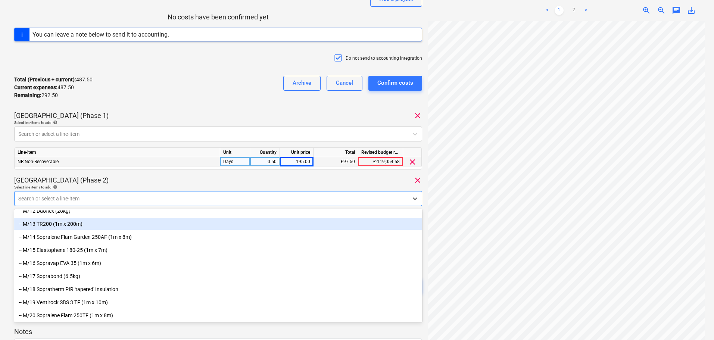
click at [160, 74] on div "Total (Previous + current) : 487.50 Current expenses : 487.50 Remaining : 292.5…" at bounding box center [218, 87] width 408 height 35
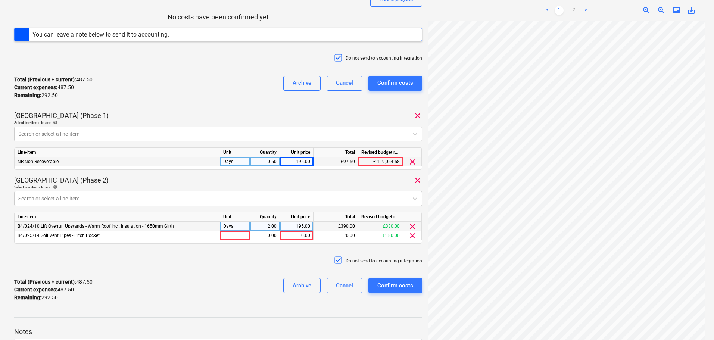
click at [236, 228] on div "Days" at bounding box center [235, 226] width 30 height 9
click at [236, 236] on div at bounding box center [235, 235] width 30 height 9
type input "Days"
click at [270, 234] on div "0.00" at bounding box center [265, 235] width 24 height 9
type input ".5"
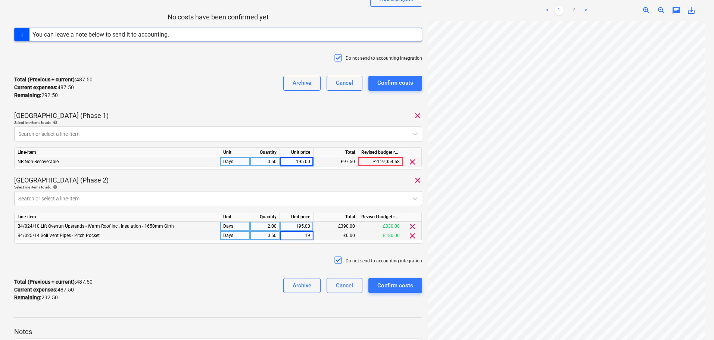
type input "195"
click at [248, 294] on div "Total (Previous + current) : 487.50 Current expenses : 487.50 Remaining : 292.5…" at bounding box center [218, 289] width 408 height 35
click at [156, 108] on div "Ionut Nada - Inv 012 Consolidated invoice total amount 780.00 Subcontractor Ion…" at bounding box center [218, 112] width 408 height 392
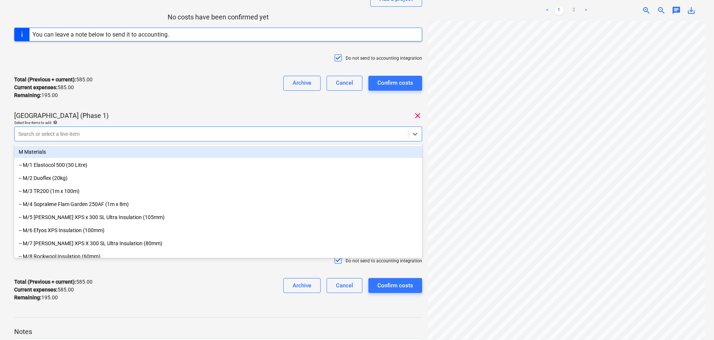
click at [156, 127] on div "Search or select a line-item" at bounding box center [218, 134] width 408 height 15
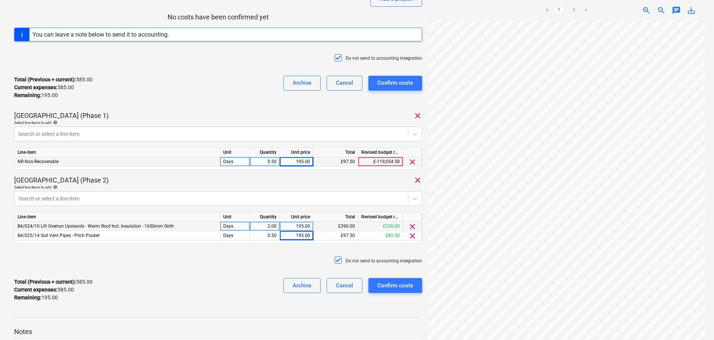
click at [188, 75] on div "Total (Previous + current) : 585.00 Current expenses : 585.00 Remaining : 195.0…" at bounding box center [218, 87] width 408 height 35
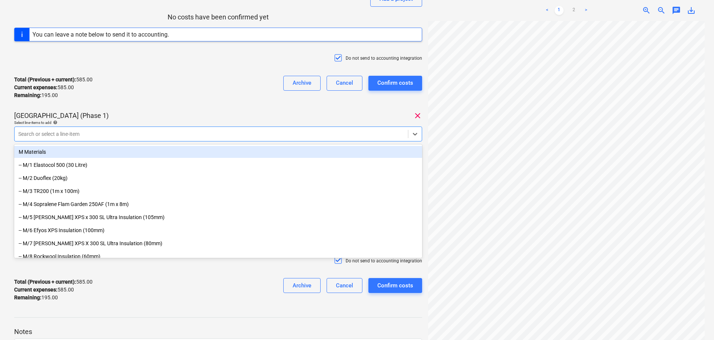
click at [184, 135] on div at bounding box center [211, 133] width 386 height 7
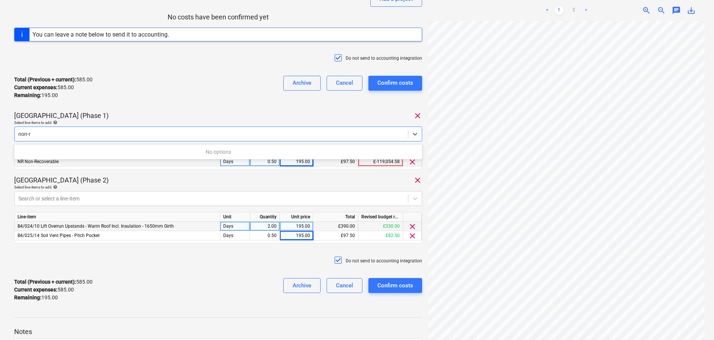
type input "non-r"
click at [192, 120] on div "Select line-items to add help" at bounding box center [218, 122] width 408 height 5
click at [265, 163] on div "0.50" at bounding box center [265, 161] width 24 height 9
click at [218, 85] on div "Total (Previous + current) : 585.00 Current expenses : 585.00 Remaining : 195.0…" at bounding box center [218, 87] width 408 height 35
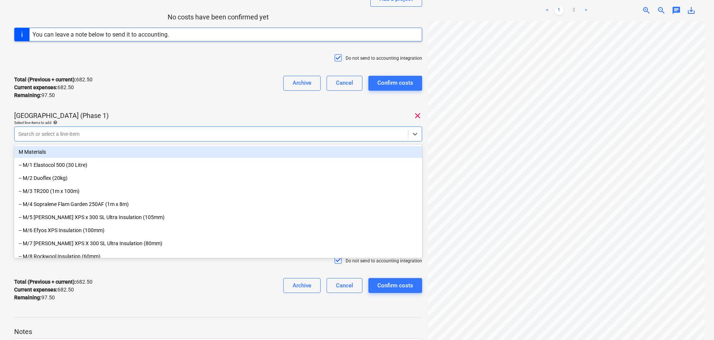
click at [233, 134] on div at bounding box center [211, 133] width 386 height 7
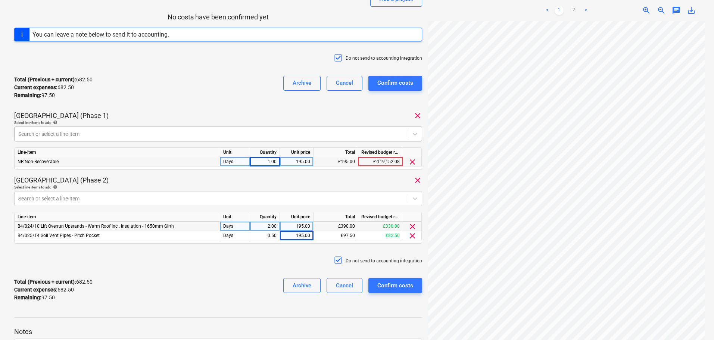
click at [95, 137] on div at bounding box center [211, 133] width 386 height 7
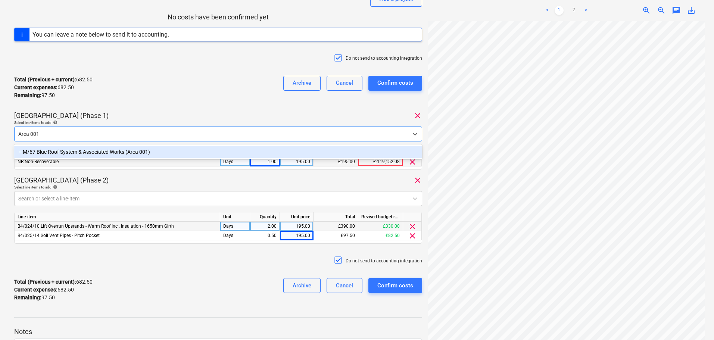
type input "Area 00"
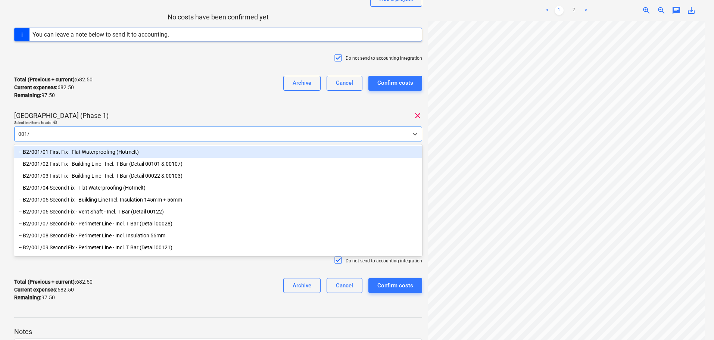
type input "001/"
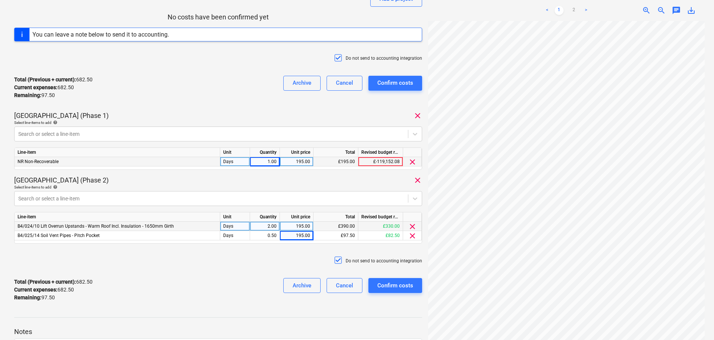
click at [109, 116] on p "Plumstead West Thamesmead (Phase 1)" at bounding box center [61, 115] width 94 height 9
click at [412, 136] on icon at bounding box center [414, 133] width 7 height 7
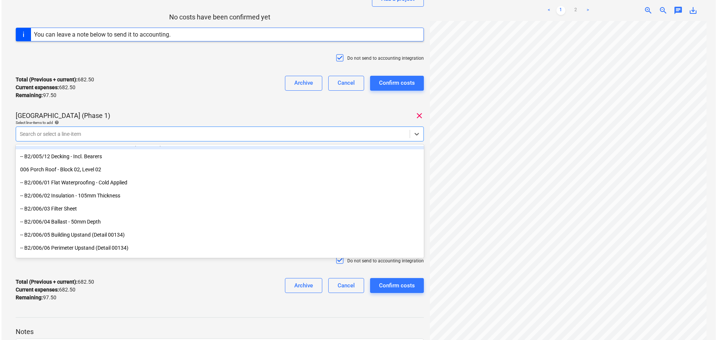
scroll to position [2613, 0]
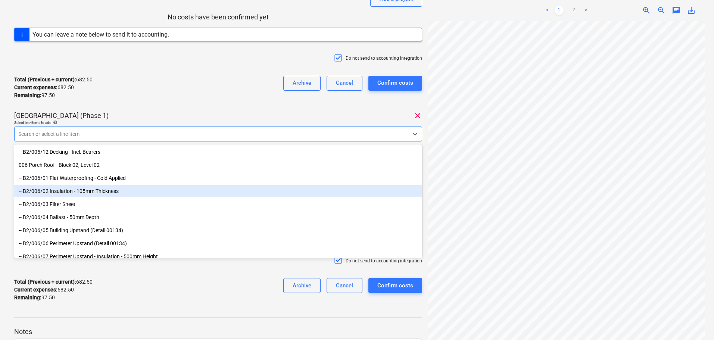
click at [87, 193] on div "-- B2/006/02 Insulation - 105mm Thickness" at bounding box center [218, 191] width 408 height 12
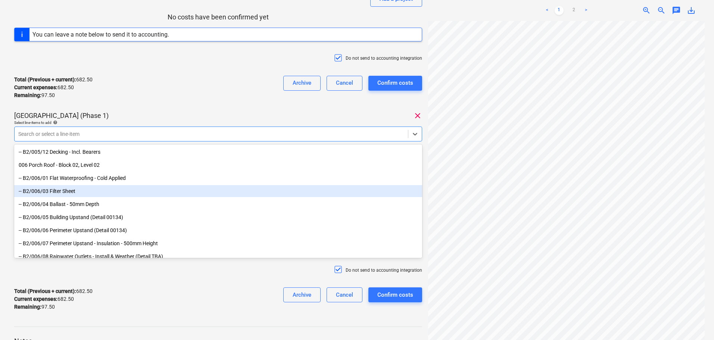
click at [84, 193] on div "-- B2/006/03 Filter Sheet" at bounding box center [218, 191] width 408 height 12
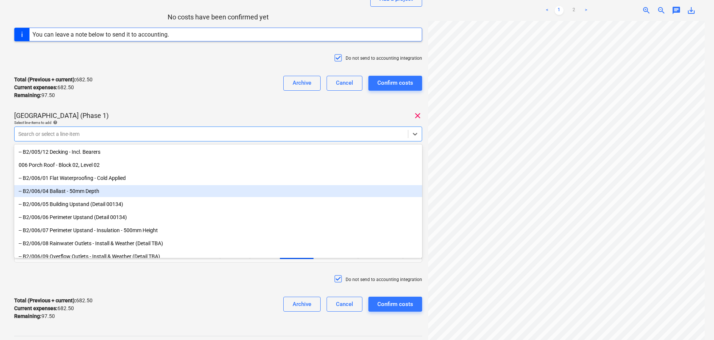
click at [84, 193] on div "-- B2/006/04 Ballast - 50mm Depth" at bounding box center [218, 191] width 408 height 12
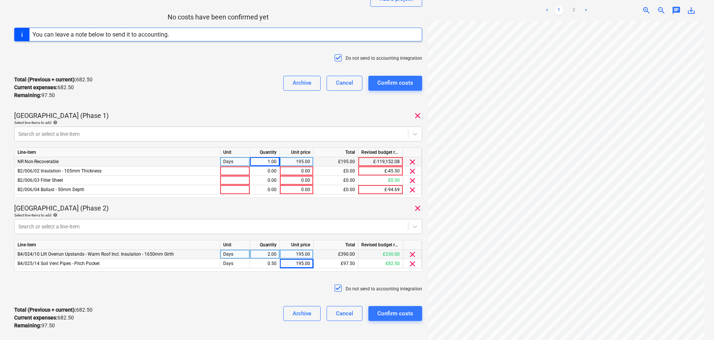
click at [160, 116] on div "Plumstead West Thamesmead (Phase 1) clear" at bounding box center [218, 115] width 408 height 9
click at [240, 162] on div "Days" at bounding box center [235, 161] width 30 height 9
click at [234, 172] on div at bounding box center [235, 170] width 30 height 9
click at [236, 194] on div at bounding box center [235, 189] width 30 height 9
click at [263, 170] on div "0.00" at bounding box center [265, 170] width 24 height 9
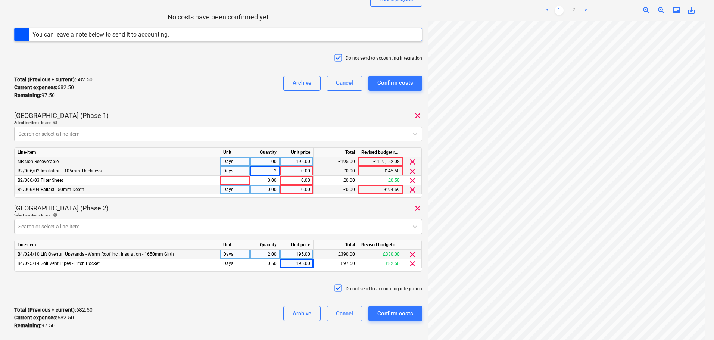
type input ".25"
type input "195"
click at [228, 86] on div "Total (Previous + current) : 731.25 Current expenses : 731.25 Remaining : 48.75…" at bounding box center [218, 87] width 408 height 35
click at [412, 179] on span "clear" at bounding box center [412, 180] width 9 height 9
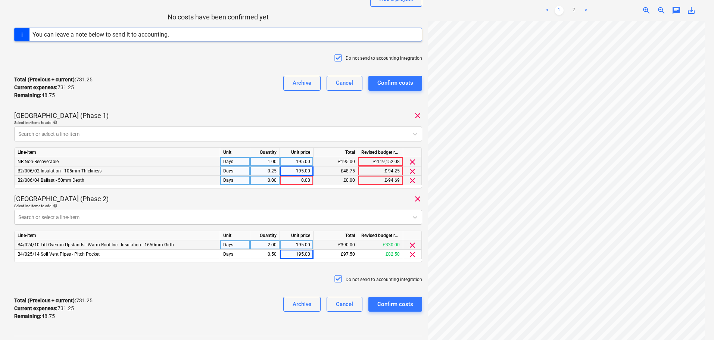
click at [239, 173] on div "Days" at bounding box center [235, 170] width 30 height 9
click at [271, 175] on div "0.25" at bounding box center [265, 170] width 24 height 9
click at [269, 183] on div "0.00" at bounding box center [265, 180] width 24 height 9
type input "0.25"
click at [298, 172] on div "195.00" at bounding box center [296, 170] width 27 height 9
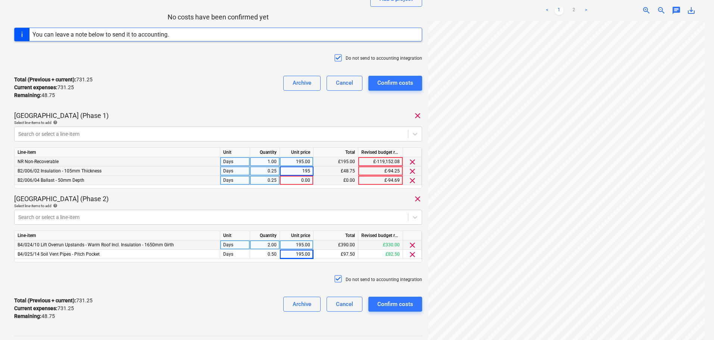
click at [299, 179] on div "0.00" at bounding box center [296, 180] width 27 height 9
click at [208, 105] on div "Total (Previous + current) : 731.25 Current expenses : 731.25 Remaining : 48.75…" at bounding box center [218, 87] width 408 height 35
drag, startPoint x: 204, startPoint y: 76, endPoint x: 204, endPoint y: 111, distance: 34.7
click at [201, 116] on div "Ionut Nada - Inv 012 Consolidated invoice total amount 780.00 Subcontractor Ion…" at bounding box center [218, 121] width 408 height 410
click at [206, 79] on div "Total (Previous + current) : 780.00 Current expenses : 780.00 Remaining : 0.00 …" at bounding box center [218, 87] width 408 height 35
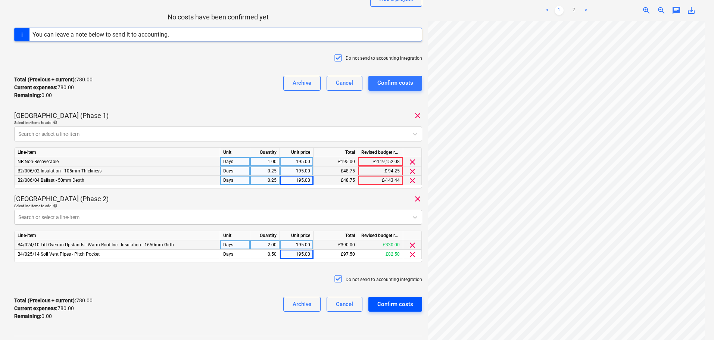
click at [391, 308] on div "Confirm costs" at bounding box center [395, 304] width 36 height 10
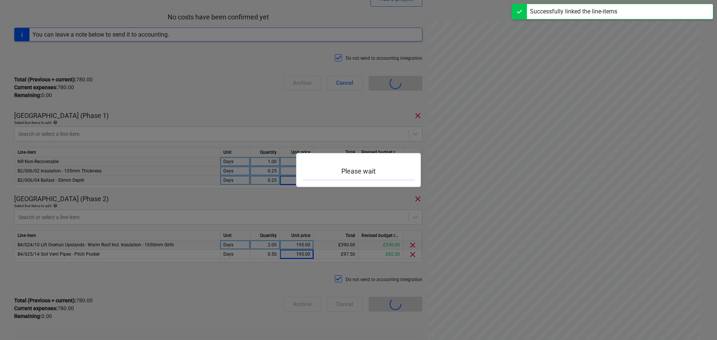
scroll to position [79, 0]
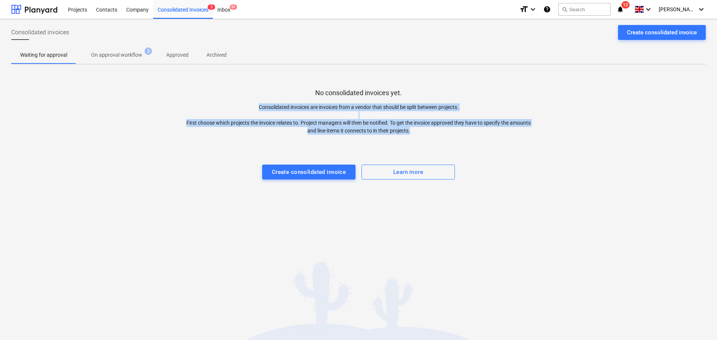
drag, startPoint x: 237, startPoint y: 77, endPoint x: 524, endPoint y: 204, distance: 314.4
click at [542, 248] on div "Consolidated invoices Create consolidated invoice Waiting for approval On appro…" at bounding box center [358, 179] width 717 height 321
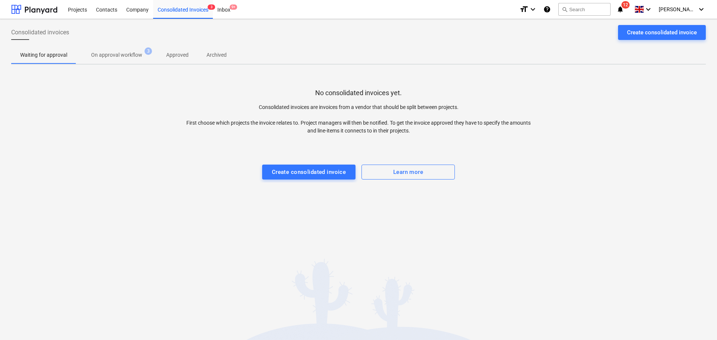
click at [355, 96] on p "No consolidated invoices yet." at bounding box center [358, 92] width 87 height 9
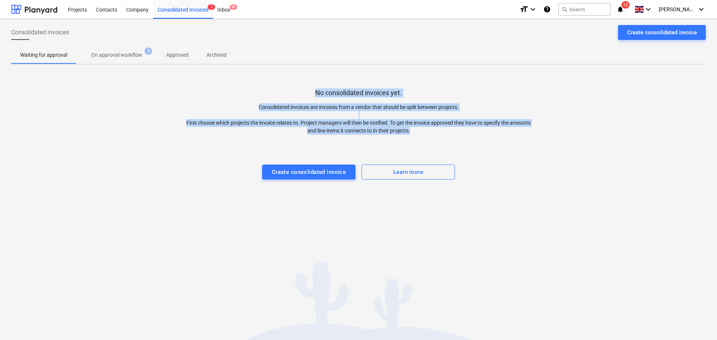
drag, startPoint x: 355, startPoint y: 96, endPoint x: 558, endPoint y: 247, distance: 253.9
click at [558, 250] on div "Consolidated invoices Create consolidated invoice Waiting for approval On appro…" at bounding box center [358, 179] width 717 height 321
click at [520, 188] on div "Consolidated invoices Create consolidated invoice Waiting for approval On appro…" at bounding box center [358, 179] width 717 height 321
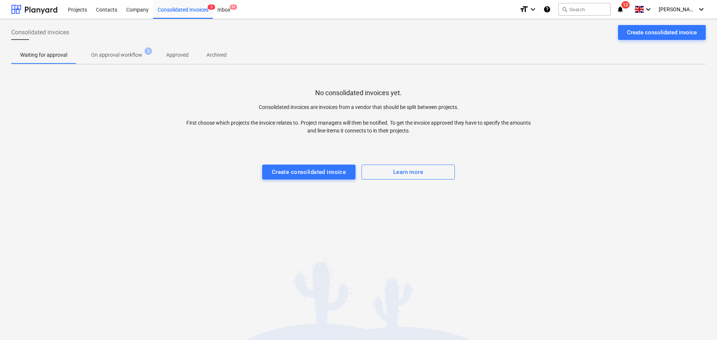
click at [636, 14] on div "format_size keyboard_arrow_down help search Search notifications 12 keyboard_ar…" at bounding box center [612, 9] width 186 height 19
click at [624, 11] on icon "notifications" at bounding box center [619, 9] width 7 height 9
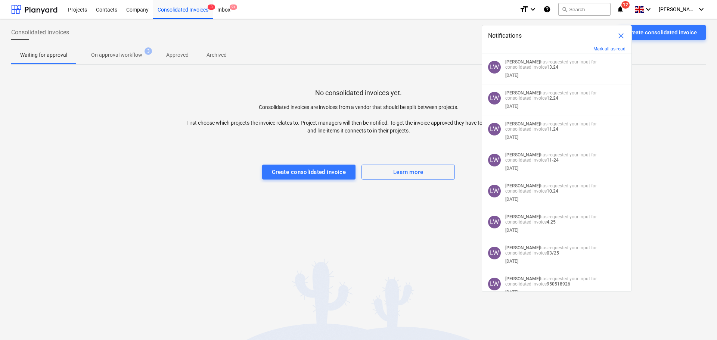
click at [303, 56] on div "Waiting for approval On approval workflow 3 Approved Archived" at bounding box center [358, 55] width 694 height 18
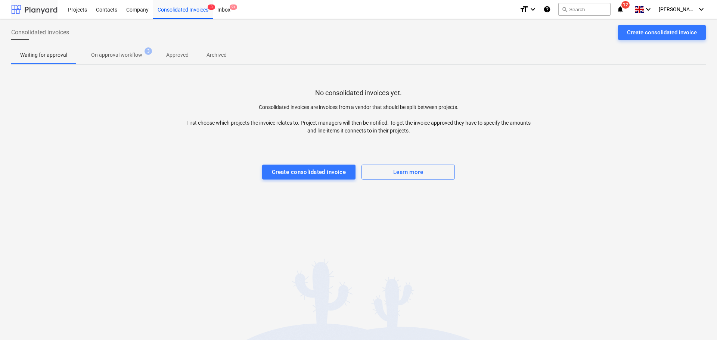
click at [46, 7] on div at bounding box center [34, 9] width 46 height 19
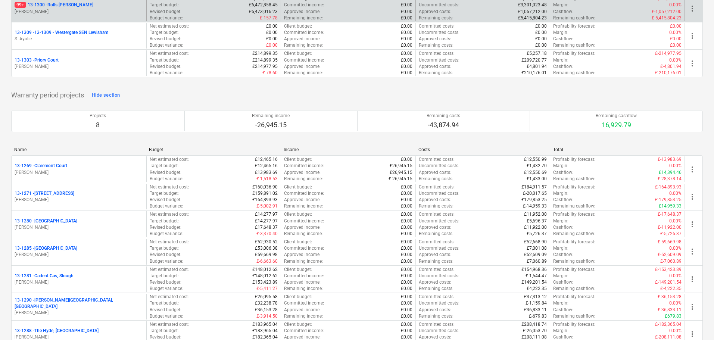
scroll to position [999, 0]
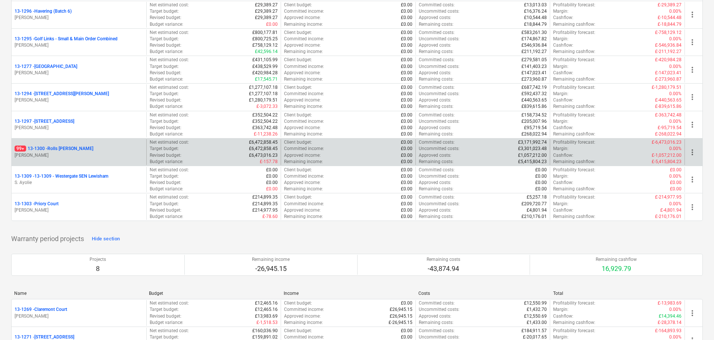
click at [68, 146] on p "99+ 13-1300 - Rolls Royce Chichester" at bounding box center [54, 149] width 79 height 6
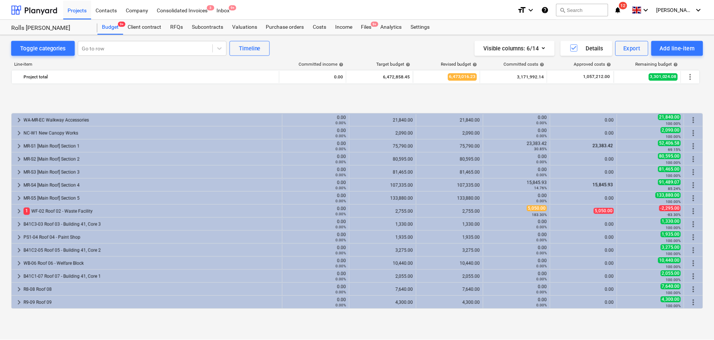
scroll to position [296, 0]
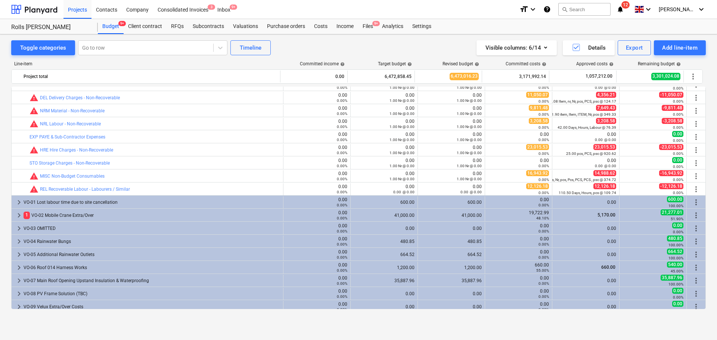
click at [318, 25] on div "Costs" at bounding box center [320, 26] width 22 height 15
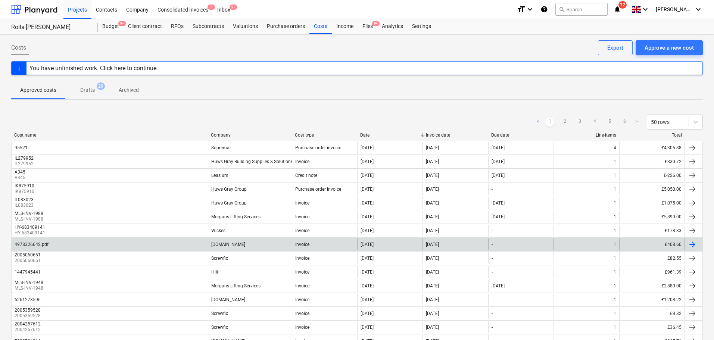
drag, startPoint x: 201, startPoint y: 117, endPoint x: 436, endPoint y: 246, distance: 268.4
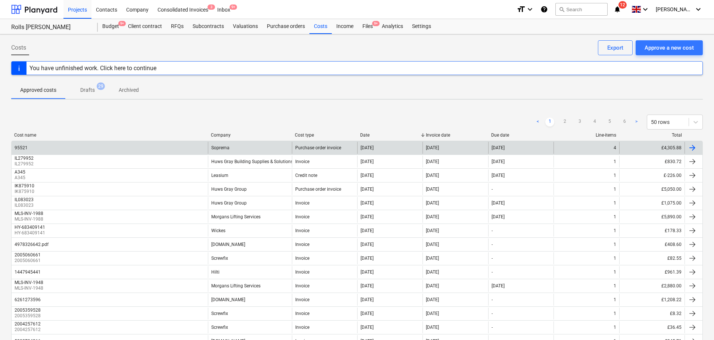
click at [323, 145] on div "Purchase order invoice" at bounding box center [318, 147] width 46 height 5
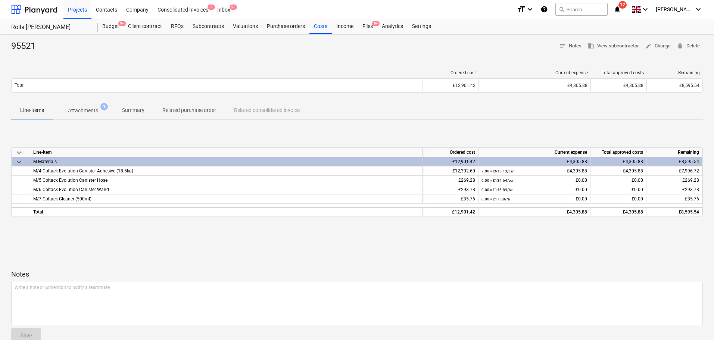
click at [128, 107] on p "Summary" at bounding box center [133, 110] width 22 height 8
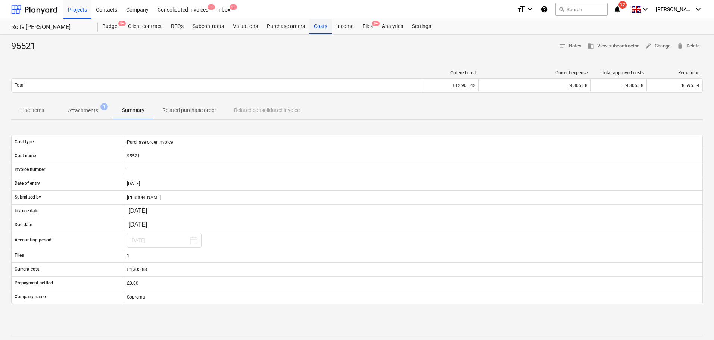
click at [318, 28] on div "Costs" at bounding box center [320, 26] width 22 height 15
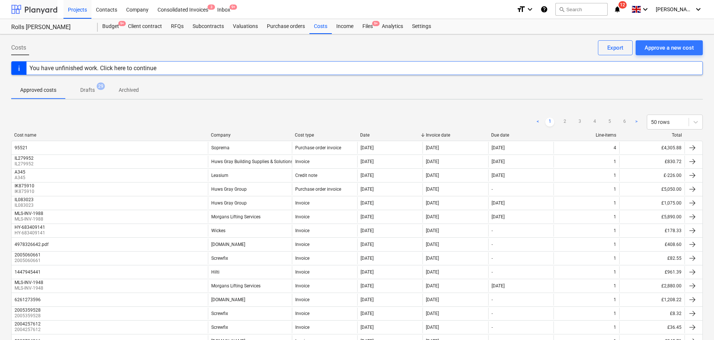
click at [37, 4] on div at bounding box center [34, 9] width 46 height 19
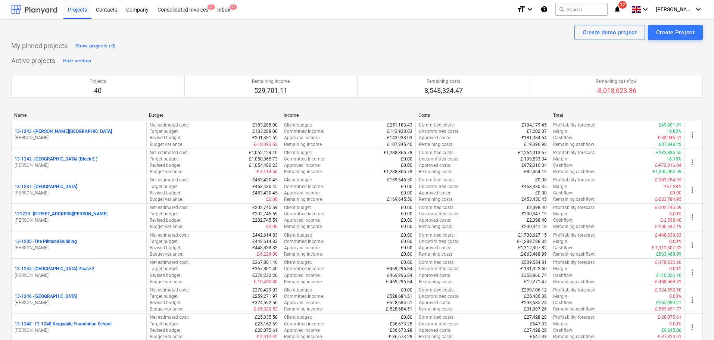
click at [44, 10] on div at bounding box center [34, 9] width 46 height 19
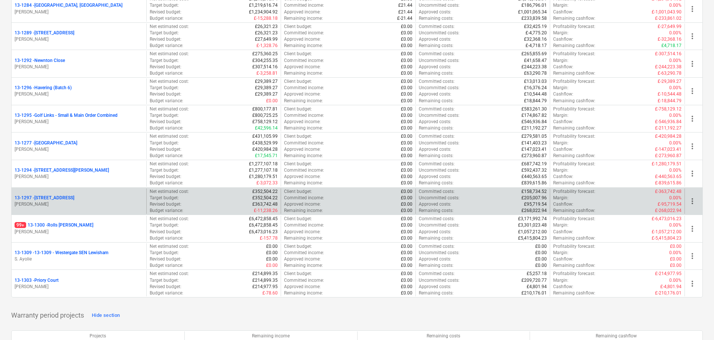
scroll to position [933, 0]
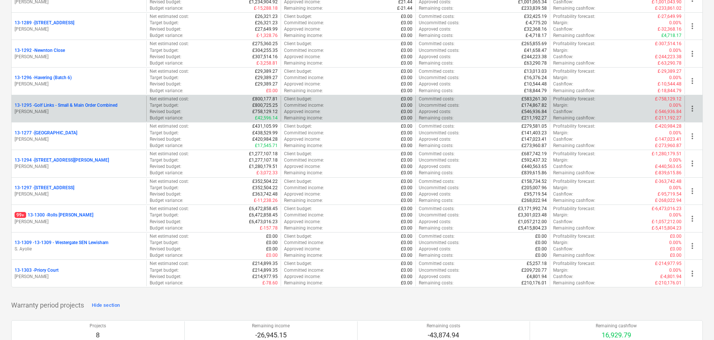
click at [77, 107] on p "13-1295 - Golf Links - Small & Main Order Combined" at bounding box center [66, 105] width 103 height 6
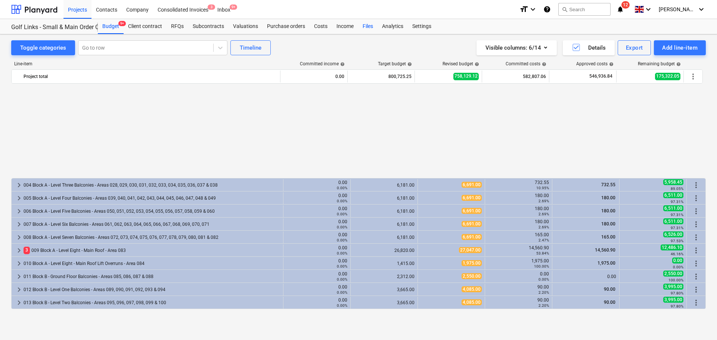
click at [368, 29] on div "Files" at bounding box center [367, 26] width 19 height 15
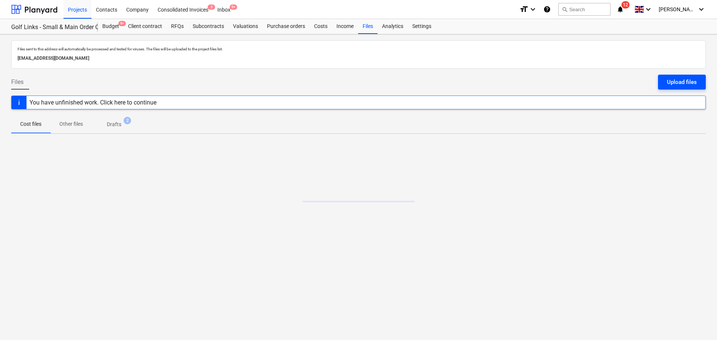
click at [681, 83] on div "Upload files" at bounding box center [682, 82] width 30 height 10
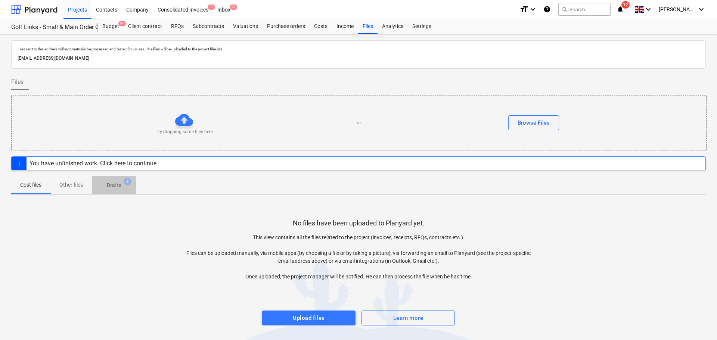
click at [120, 186] on p "Drafts" at bounding box center [114, 185] width 15 height 8
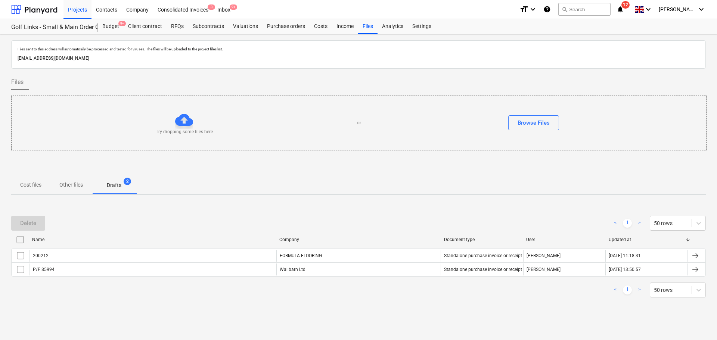
click at [17, 238] on input "checkbox" at bounding box center [20, 240] width 12 height 12
click at [28, 230] on button "Delete" at bounding box center [28, 223] width 34 height 15
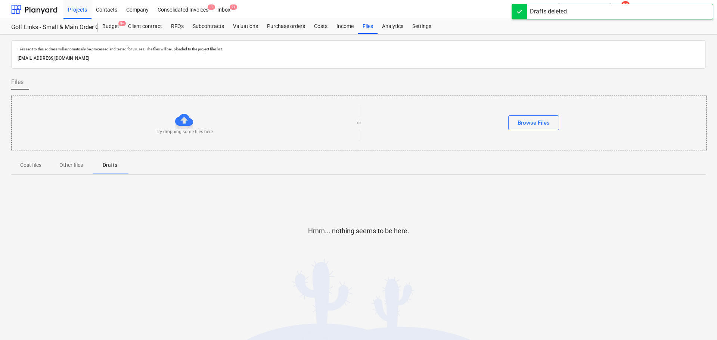
click at [35, 167] on p "Cost files" at bounding box center [30, 165] width 21 height 8
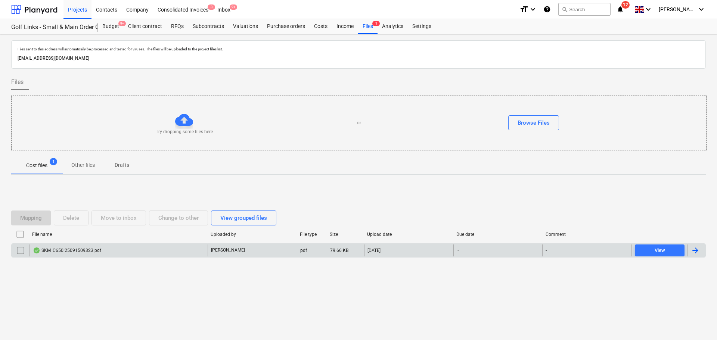
click at [131, 250] on div "SKM_C650i25091509323.pdf" at bounding box center [118, 250] width 178 height 12
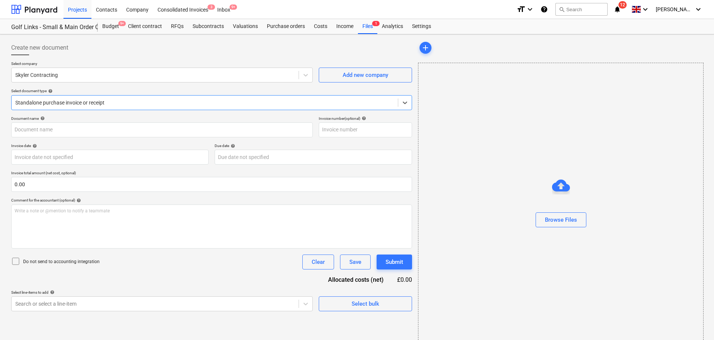
type input "303"
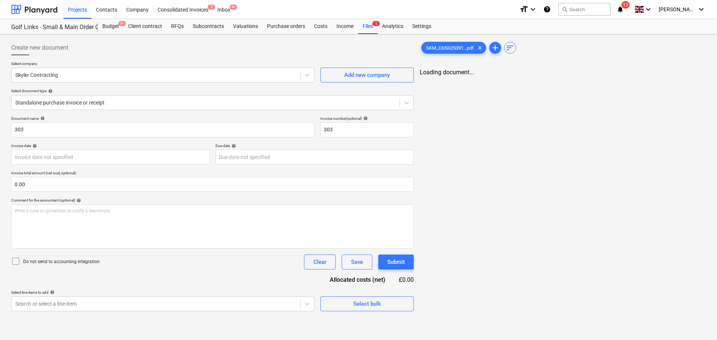
click at [141, 60] on div at bounding box center [212, 58] width 402 height 6
click at [172, 272] on div "Document name help 303 Invoice number (optional) help 303 Invoice date help Pre…" at bounding box center [211, 213] width 401 height 195
click at [346, 308] on span "Select bulk" at bounding box center [365, 304] width 75 height 10
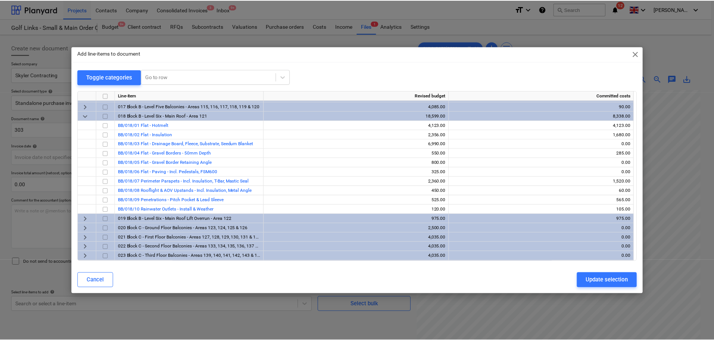
scroll to position [224, 0]
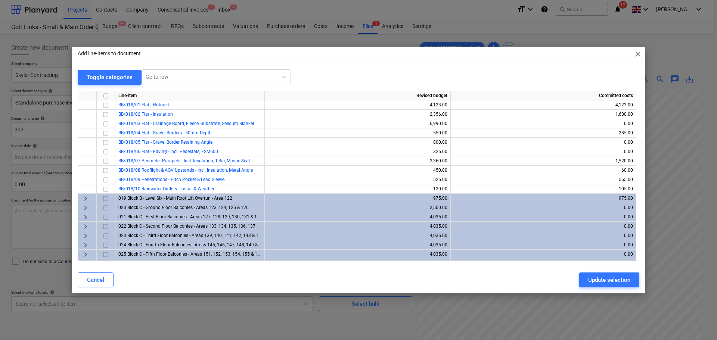
click at [107, 218] on input "checkbox" at bounding box center [105, 216] width 9 height 9
click at [599, 277] on div "Update selection" at bounding box center [609, 280] width 42 height 10
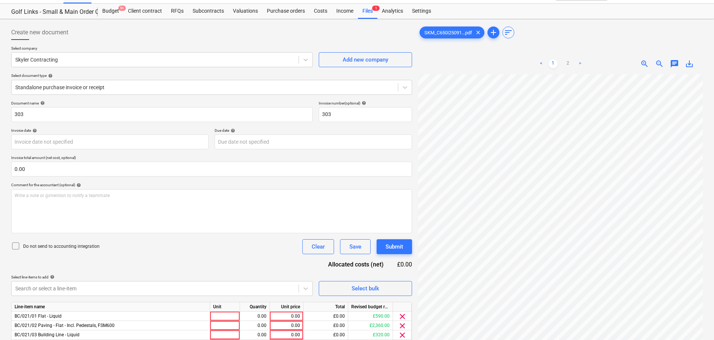
scroll to position [75, 0]
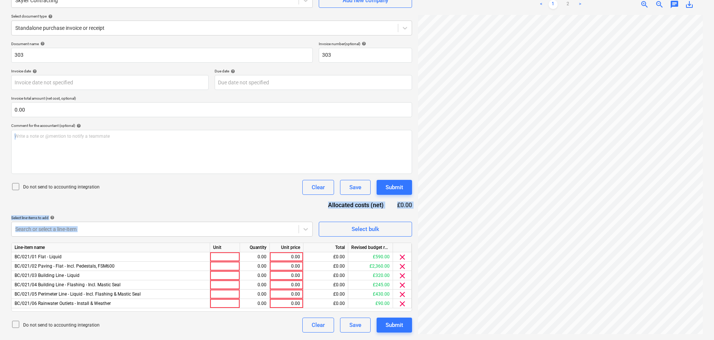
drag, startPoint x: 201, startPoint y: 176, endPoint x: 217, endPoint y: 313, distance: 138.0
click at [217, 313] on div "Document name help 303 Invoice number (optional) help 303 Invoice date help Pre…" at bounding box center [211, 186] width 401 height 291
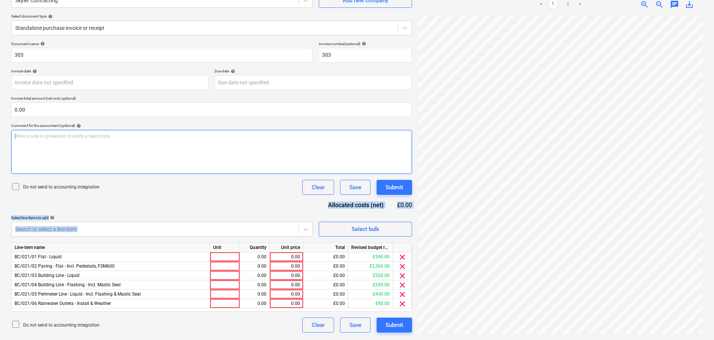
click at [208, 171] on div "Write a note or @mention to notify a teammate ﻿" at bounding box center [211, 152] width 401 height 44
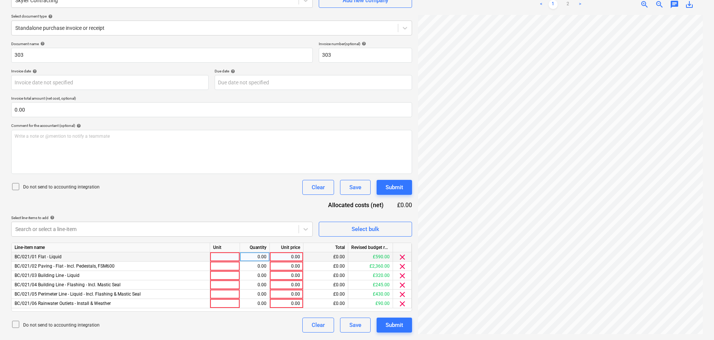
click at [210, 257] on div at bounding box center [225, 256] width 30 height 9
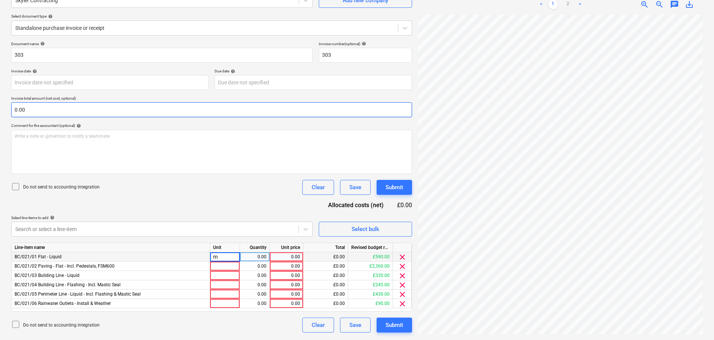
type input "m2"
type input "9.8333333333333333"
type input "10"
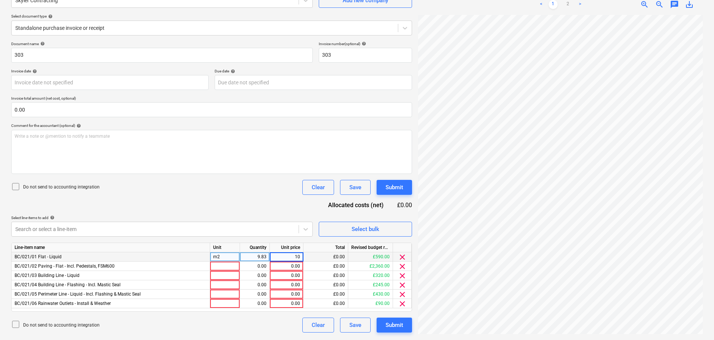
click at [171, 194] on div "Do not send to accounting integration Clear Save Submit" at bounding box center [211, 187] width 401 height 15
click at [402, 266] on span "clear" at bounding box center [402, 266] width 9 height 9
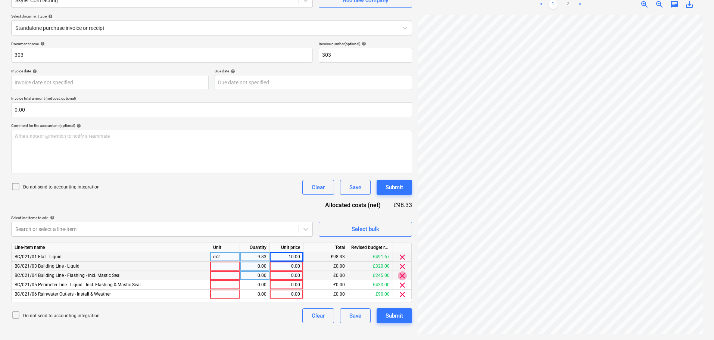
click at [405, 276] on span "clear" at bounding box center [402, 275] width 9 height 9
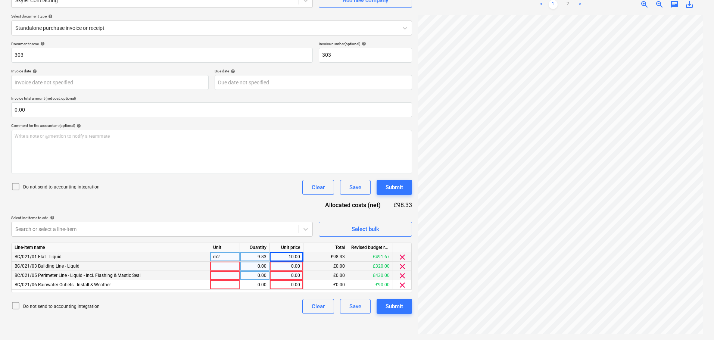
click at [128, 199] on div "Document name help 303 Invoice number (optional) help 303 Invoice date help Pre…" at bounding box center [211, 177] width 401 height 272
click at [181, 314] on div "Do not send to accounting integration Clear Save Submit" at bounding box center [211, 306] width 401 height 15
click at [403, 283] on span "clear" at bounding box center [402, 285] width 9 height 9
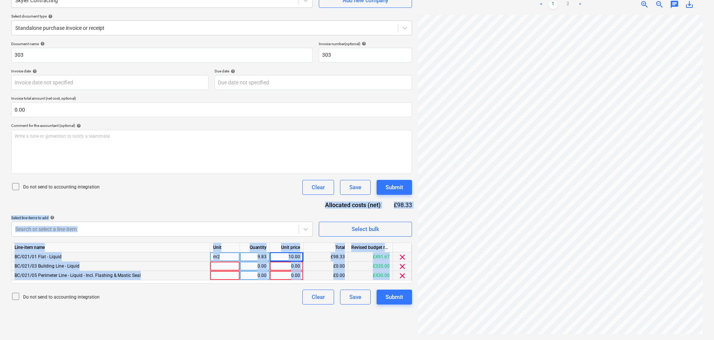
drag, startPoint x: 115, startPoint y: 198, endPoint x: 141, endPoint y: 305, distance: 110.3
click at [141, 305] on div "Create new document Select company Skyler Contracting Add new company Select do…" at bounding box center [211, 150] width 407 height 374
drag, startPoint x: 152, startPoint y: 187, endPoint x: 152, endPoint y: 271, distance: 84.0
click at [152, 269] on div "Document name help 303 Invoice number (optional) help 303 Invoice date help Pre…" at bounding box center [211, 172] width 401 height 263
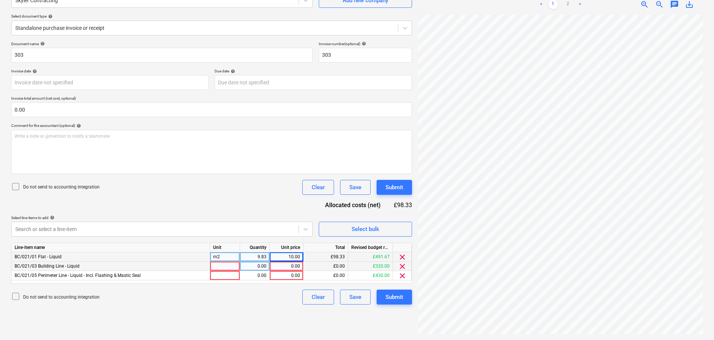
click at [150, 309] on div "Create new document Select company Skyler Contracting Add new company Select do…" at bounding box center [211, 150] width 407 height 374
click at [150, 228] on body "Projects Contacts Company Consolidated Invoices 3 Inbox 9+ format_size keyboard…" at bounding box center [357, 95] width 714 height 340
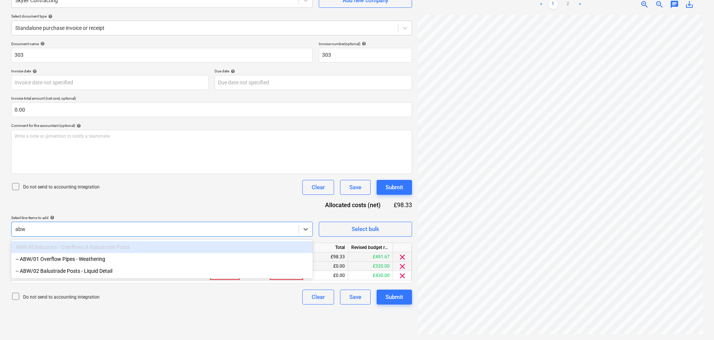
scroll to position [75, 0]
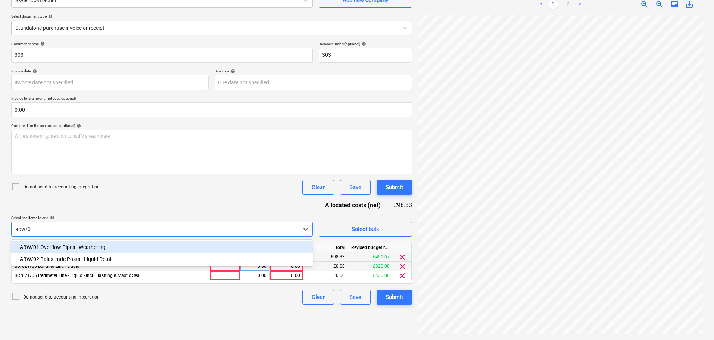
type input "abw/01"
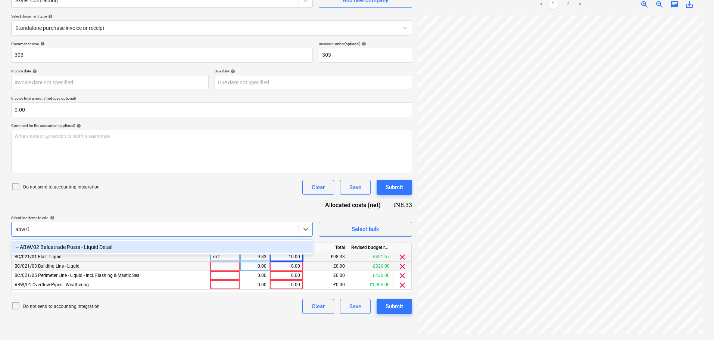
type input "abw/02"
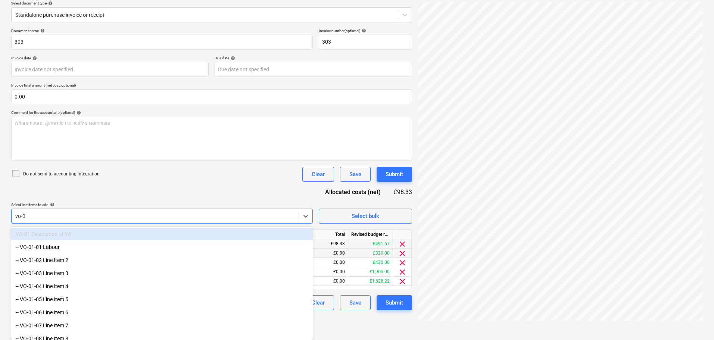
type input "vo-06"
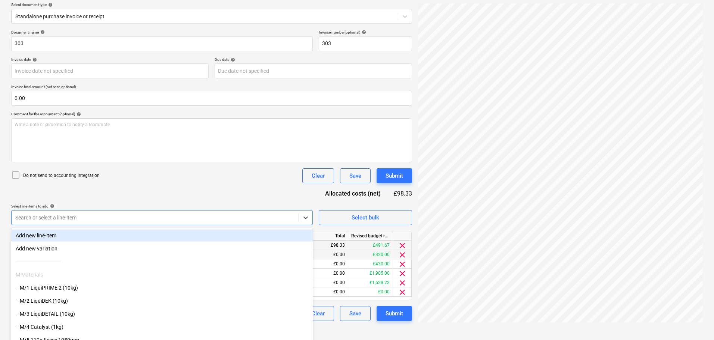
scroll to position [88, 0]
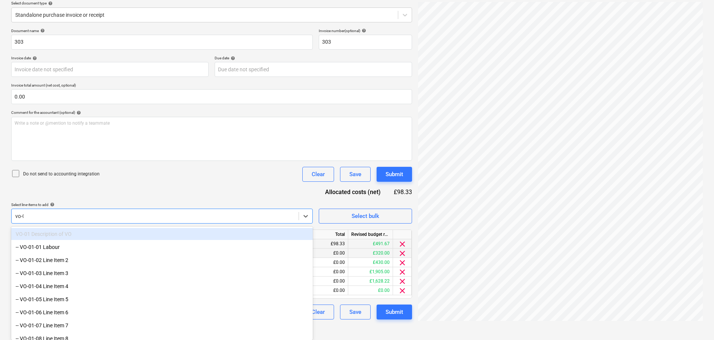
type input "vo-06"
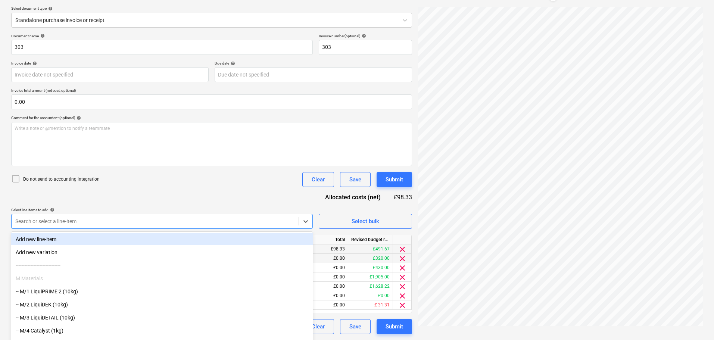
click at [164, 193] on div "Document name help 303 Invoice number (optional) help 303 Invoice date help Pre…" at bounding box center [211, 184] width 401 height 300
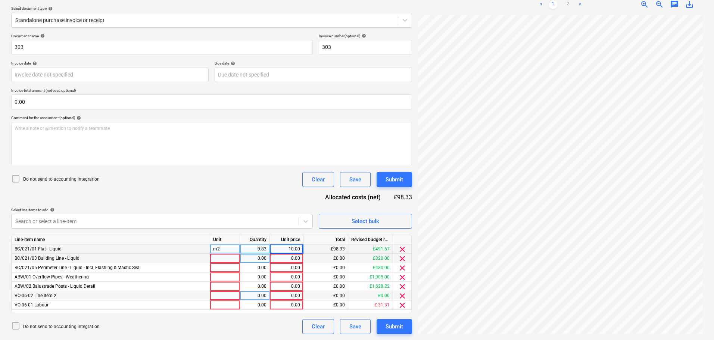
click at [401, 298] on span "clear" at bounding box center [402, 295] width 9 height 9
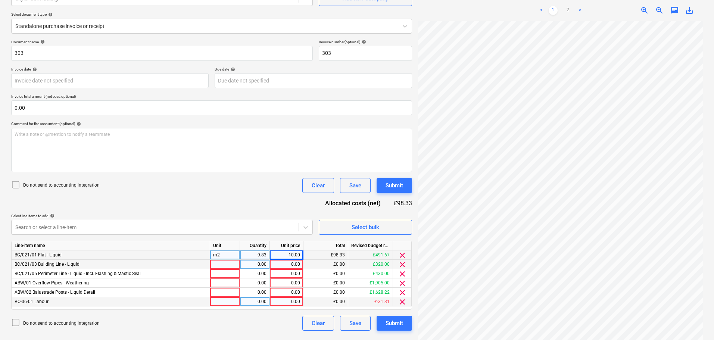
scroll to position [77, 0]
click at [223, 262] on div at bounding box center [225, 264] width 30 height 9
type input "m"
type input "5.3333333333333"
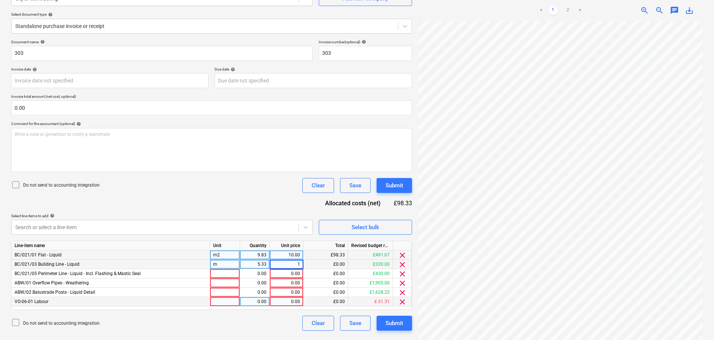
type input "10"
click at [222, 271] on div at bounding box center [225, 273] width 30 height 9
type input "7.166666667"
type input "10"
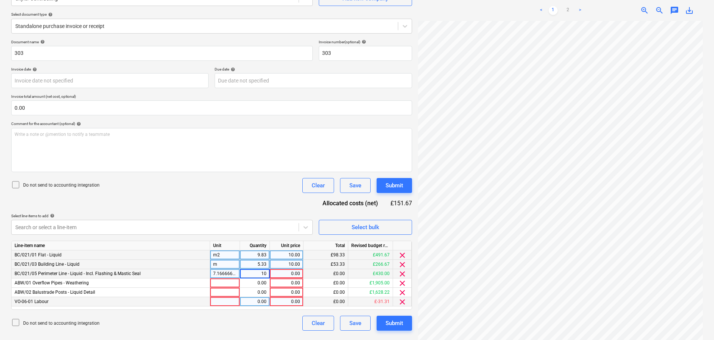
click at [239, 186] on div "Do not send to accounting integration Clear Save Submit" at bounding box center [211, 185] width 401 height 15
click at [261, 270] on div "10.00" at bounding box center [255, 273] width 24 height 9
click at [281, 275] on div "0.00" at bounding box center [286, 273] width 27 height 9
type input "10"
click at [245, 275] on div "10.00" at bounding box center [255, 273] width 24 height 9
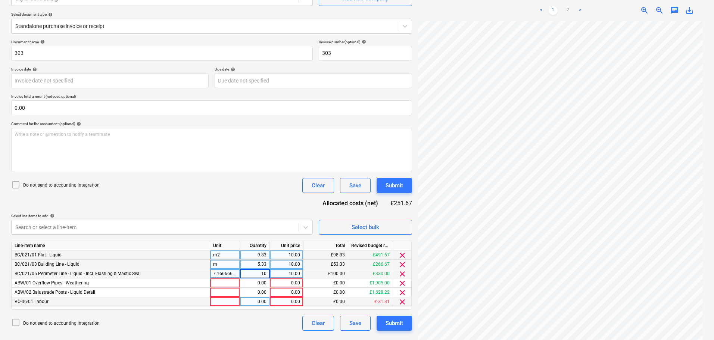
click at [226, 273] on div "7.166666667" at bounding box center [225, 273] width 30 height 9
click at [253, 274] on div "10.00" at bounding box center [255, 273] width 24 height 9
paste input "7.166666667"
type input "7.166666667"
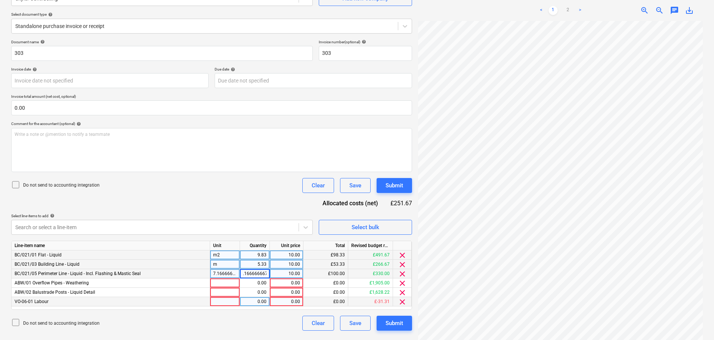
click at [227, 273] on div "7.166666667" at bounding box center [225, 273] width 30 height 9
type input "m"
click at [225, 216] on div "Select line-items to add help" at bounding box center [162, 215] width 302 height 5
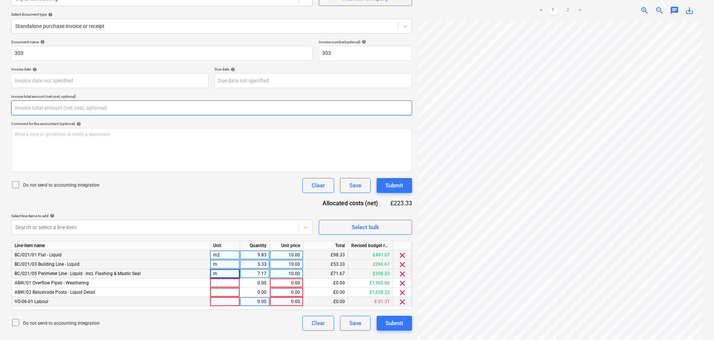
click at [64, 106] on input "text" at bounding box center [211, 107] width 401 height 15
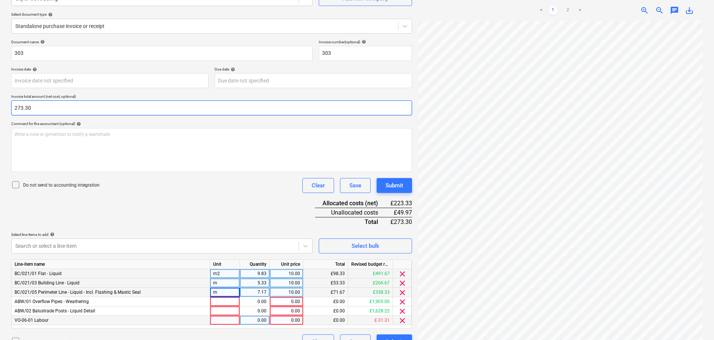
type input "273.30"
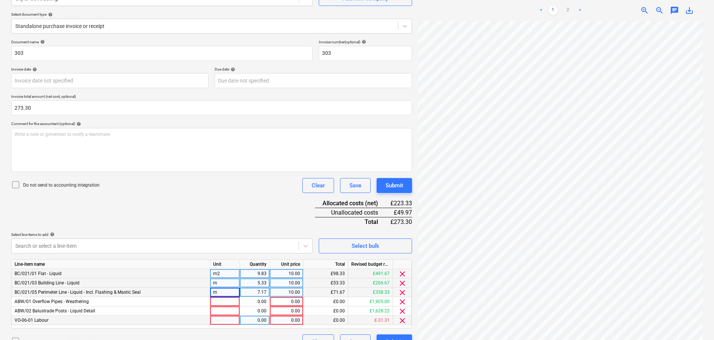
click at [226, 186] on div "Do not send to accounting integration Clear Save Submit" at bounding box center [211, 185] width 401 height 15
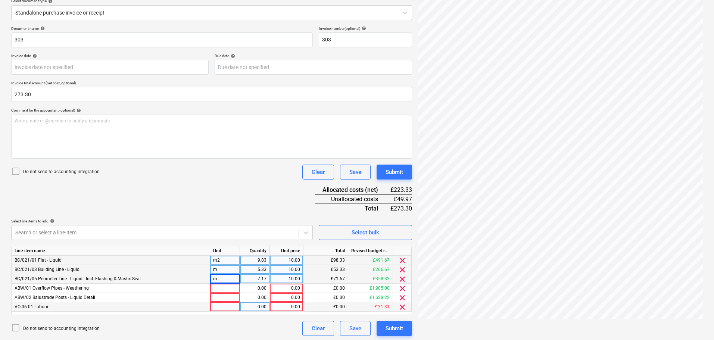
scroll to position [92, 0]
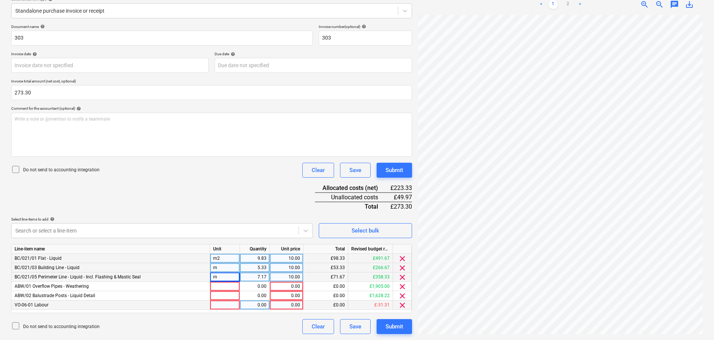
click at [91, 165] on div "Do not send to accounting integration" at bounding box center [55, 170] width 88 height 10
click at [193, 182] on div "Document name help 303 Invoice number (optional) help 303 Invoice date help Pre…" at bounding box center [211, 179] width 401 height 310
click at [232, 287] on div at bounding box center [225, 286] width 30 height 9
type input "nr"
click at [220, 193] on div "Document name help 303 Invoice number (optional) help 303 Invoice date help Pre…" at bounding box center [211, 179] width 401 height 310
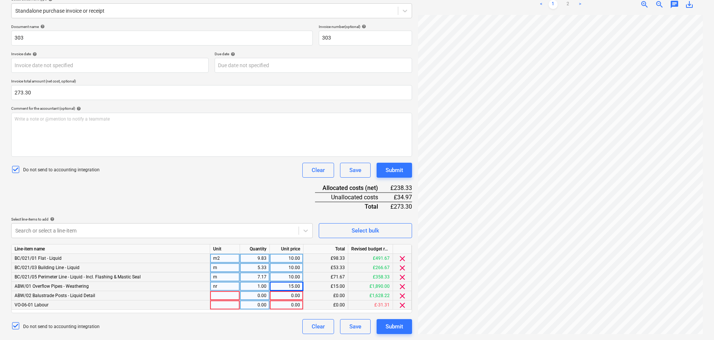
click at [226, 296] on div at bounding box center [225, 295] width 30 height 9
type input "nr"
type input "15"
click at [206, 194] on div "Document name help 303 Invoice number (optional) help 303 Invoice date help Pre…" at bounding box center [211, 179] width 401 height 310
click at [143, 189] on div "Document name help 303 Invoice number (optional) help 303 Invoice date help Pre…" at bounding box center [211, 179] width 401 height 310
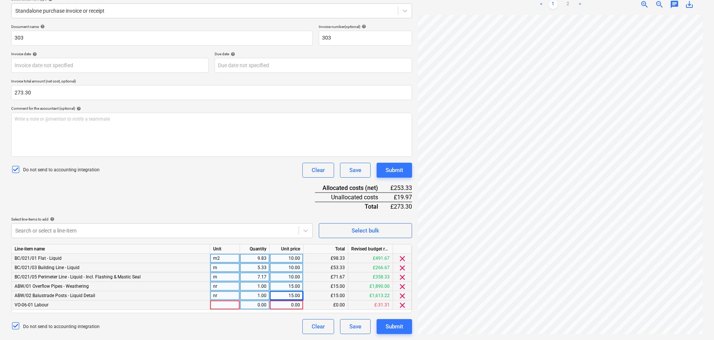
click at [402, 297] on span "clear" at bounding box center [402, 295] width 9 height 9
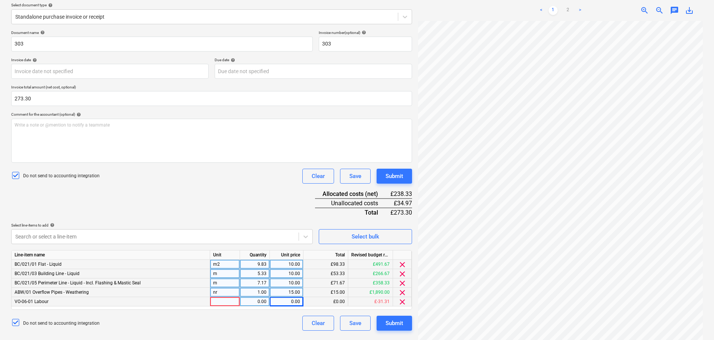
click at [215, 301] on div at bounding box center [225, 301] width 30 height 9
type input "n"
click at [227, 205] on div "Document name help 303 Invoice number (optional) help 303 Invoice date help Pre…" at bounding box center [211, 180] width 401 height 300
click at [405, 300] on span "clear" at bounding box center [402, 301] width 9 height 9
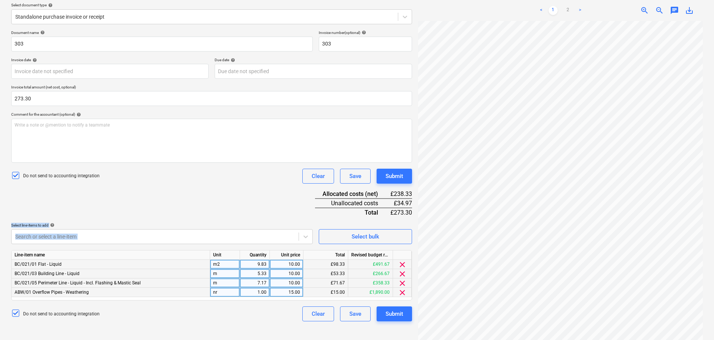
drag, startPoint x: 258, startPoint y: 210, endPoint x: 263, endPoint y: 336, distance: 126.3
click at [263, 254] on html "Projects Contacts Company Consolidated Invoices 3 Inbox 9+ format_size keyboard…" at bounding box center [357, 84] width 714 height 340
click at [224, 163] on div "Document name help 303 Invoice number (optional) help 303 Invoice date help Pre…" at bounding box center [211, 175] width 401 height 291
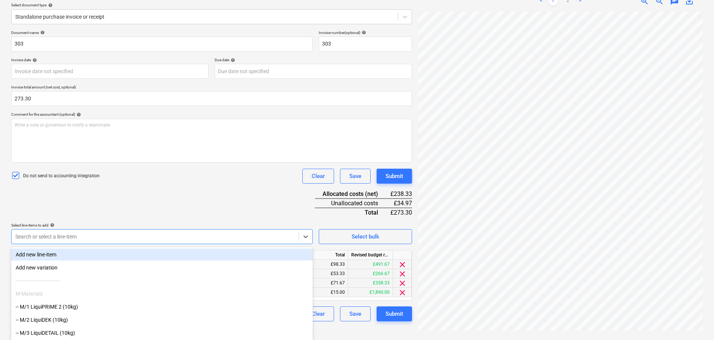
scroll to position [106, 0]
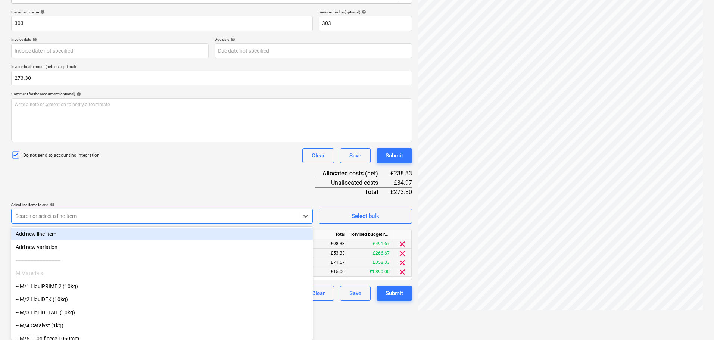
click at [228, 234] on body "Projects Contacts Company Consolidated Invoices 3 Inbox 9+ format_size keyboard…" at bounding box center [357, 64] width 714 height 340
type input "vo-06"
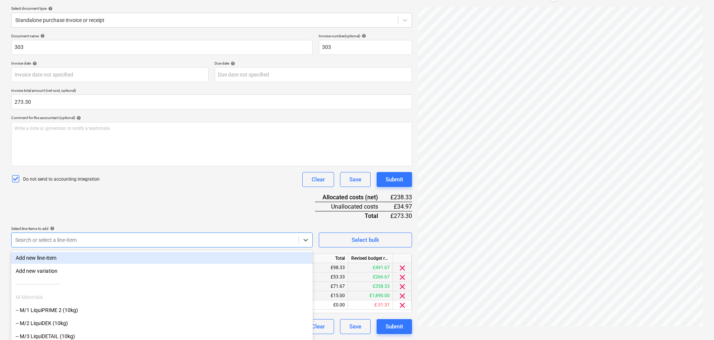
click at [241, 180] on div "Document name help 303 Invoice number (optional) help 303 Invoice date help Pre…" at bounding box center [211, 184] width 401 height 300
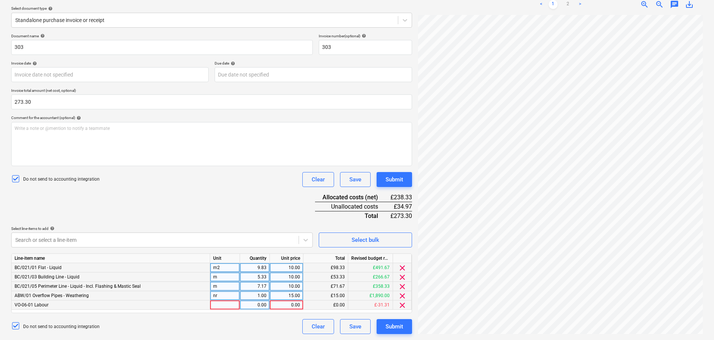
click at [231, 305] on div at bounding box center [225, 304] width 30 height 9
type input "nr"
type input "2.331333333"
type input "15"
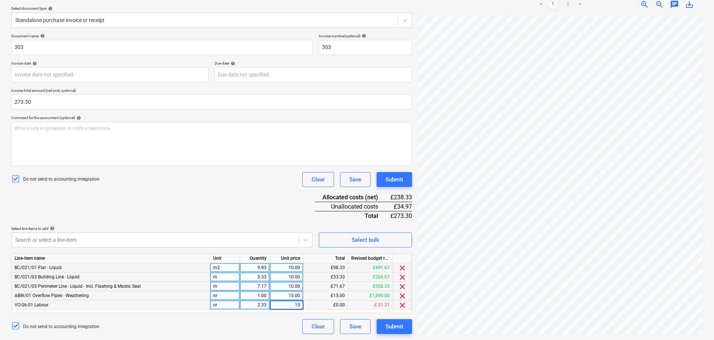
click at [244, 232] on p "Select line-items to add help" at bounding box center [162, 229] width 302 height 6
click at [389, 180] on div "Submit" at bounding box center [395, 180] width 18 height 10
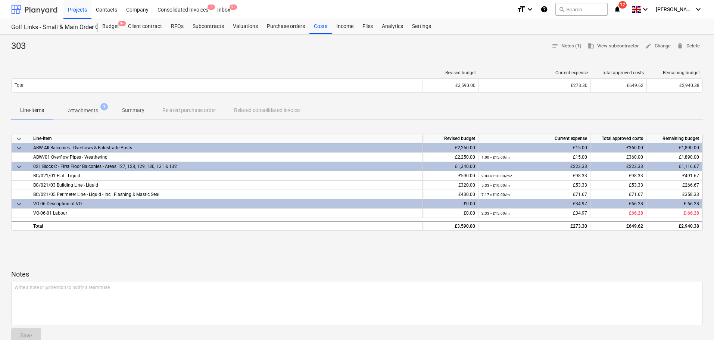
click at [41, 9] on div at bounding box center [34, 9] width 46 height 19
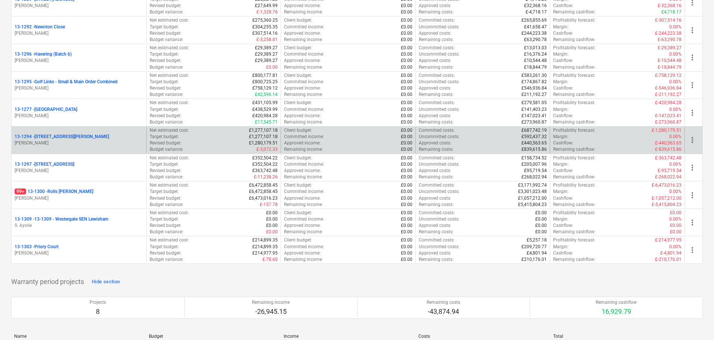
scroll to position [970, 0]
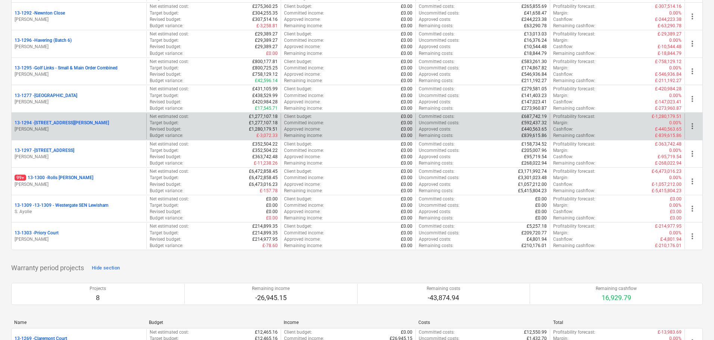
click at [78, 125] on div "13-1294 - 90 Monier Road" at bounding box center [79, 123] width 129 height 6
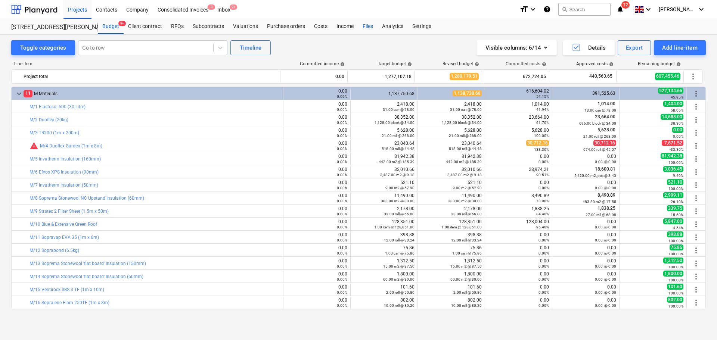
click at [365, 21] on div "Files" at bounding box center [367, 26] width 19 height 15
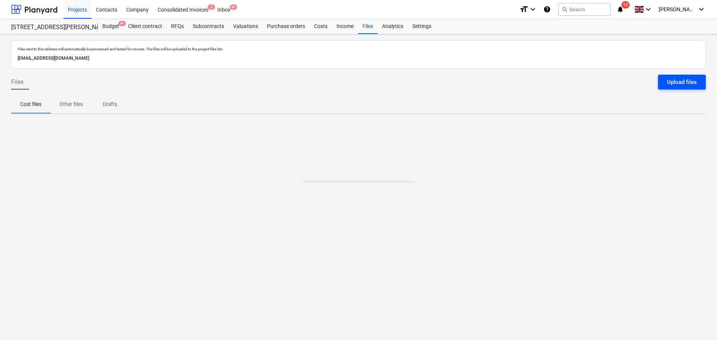
click at [687, 87] on div "Upload files" at bounding box center [682, 82] width 30 height 10
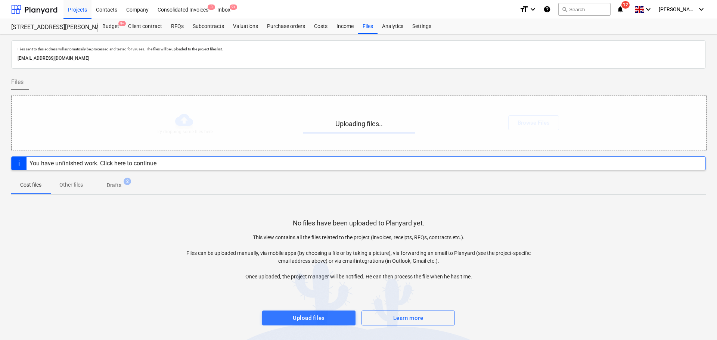
click at [157, 56] on p "1c5bec3d-9a90-4342-9f8d-e4313bd8f948@projects.planyard.com" at bounding box center [358, 58] width 681 height 8
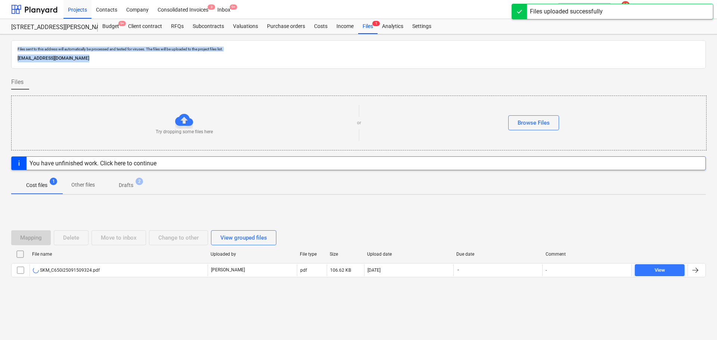
drag, startPoint x: 157, startPoint y: 56, endPoint x: 164, endPoint y: 50, distance: 9.0
click at [164, 50] on div "Files sent to this address will automatically be processed and tested for virus…" at bounding box center [358, 54] width 684 height 19
click at [164, 50] on p "Files sent to this address will automatically be processed and tested for virus…" at bounding box center [358, 49] width 681 height 5
drag, startPoint x: 164, startPoint y: 50, endPoint x: 159, endPoint y: 130, distance: 80.0
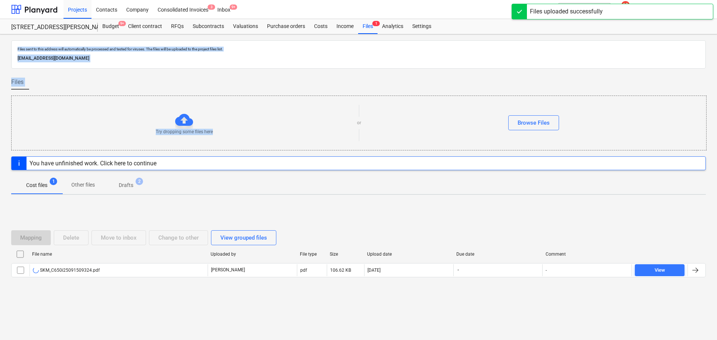
click at [160, 129] on div "Files sent to this address will automatically be processed and tested for virus…" at bounding box center [358, 187] width 717 height 306
click at [159, 67] on div "Files sent to this address will automatically be processed and tested for virus…" at bounding box center [358, 54] width 694 height 28
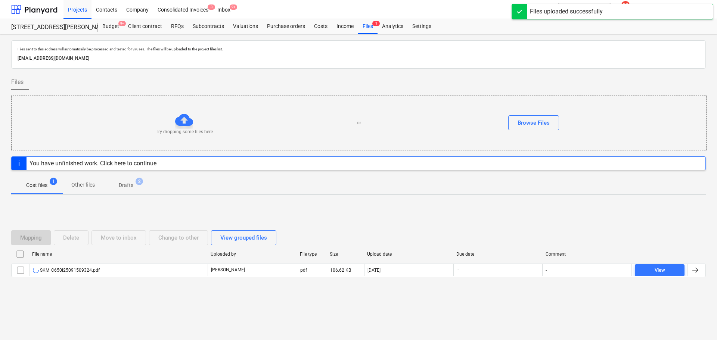
click at [127, 186] on p "Drafts" at bounding box center [126, 185] width 15 height 8
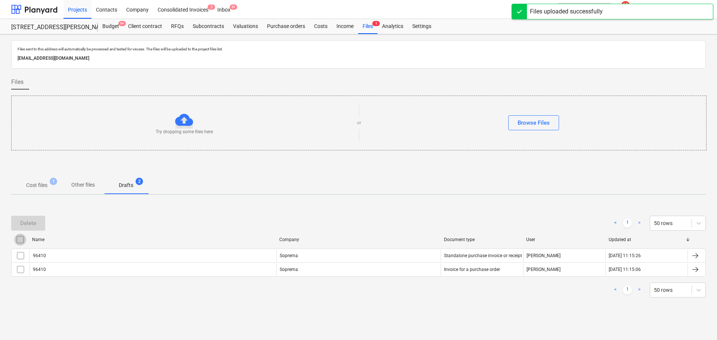
click at [22, 240] on input "checkbox" at bounding box center [20, 240] width 12 height 12
click at [30, 226] on div "Delete" at bounding box center [28, 223] width 16 height 10
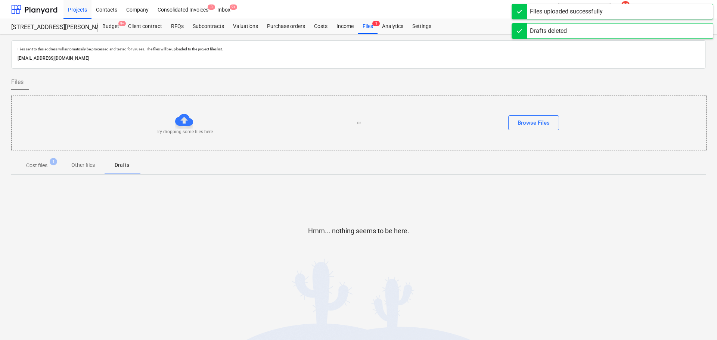
click at [38, 159] on span "Cost files 1" at bounding box center [36, 165] width 51 height 13
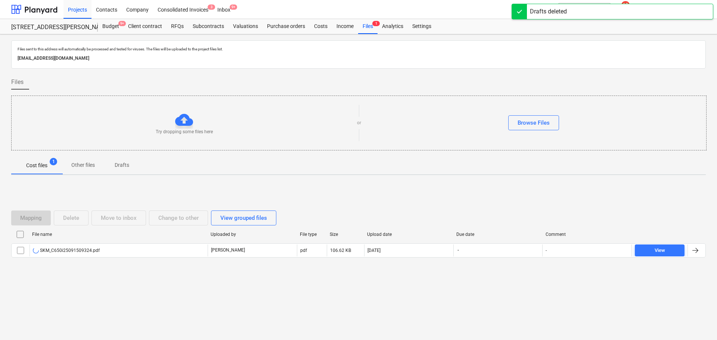
click at [88, 290] on div "Mapping Delete Move to inbox Change to other View grouped files File name Uploa…" at bounding box center [358, 237] width 694 height 112
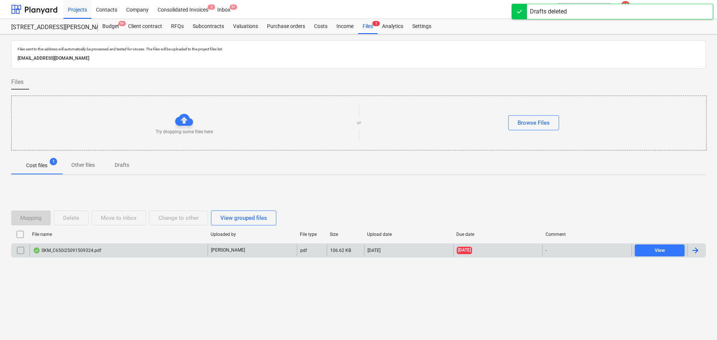
click at [94, 255] on div "SKM_C650i25091509324.pdf" at bounding box center [118, 250] width 178 height 12
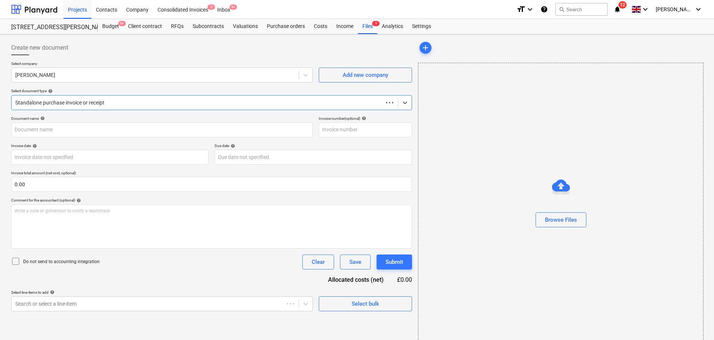
type input "176"
type input "[DATE]"
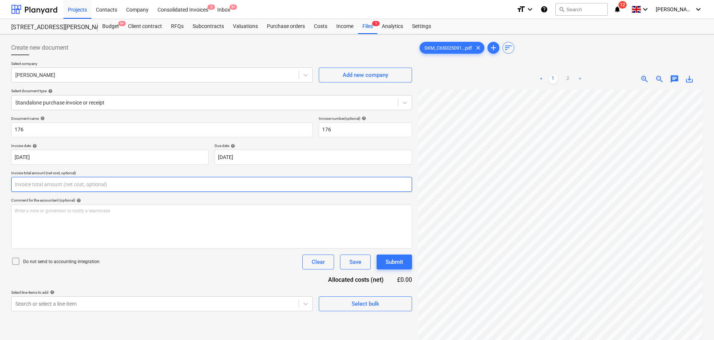
click at [71, 183] on input "text" at bounding box center [211, 184] width 401 height 15
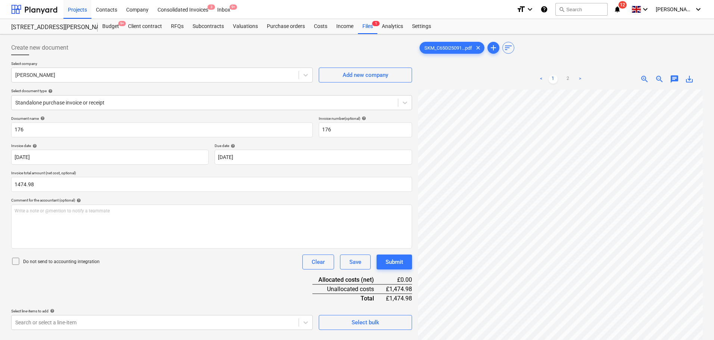
type input "1,474.98"
drag, startPoint x: 75, startPoint y: 258, endPoint x: 144, endPoint y: 262, distance: 69.2
click at [74, 258] on div "Do not send to accounting integration" at bounding box center [55, 262] width 88 height 10
drag, startPoint x: 144, startPoint y: 262, endPoint x: 151, endPoint y: 254, distance: 11.4
click at [144, 262] on div "Do not send to accounting integration Clear Save Submit" at bounding box center [211, 262] width 401 height 15
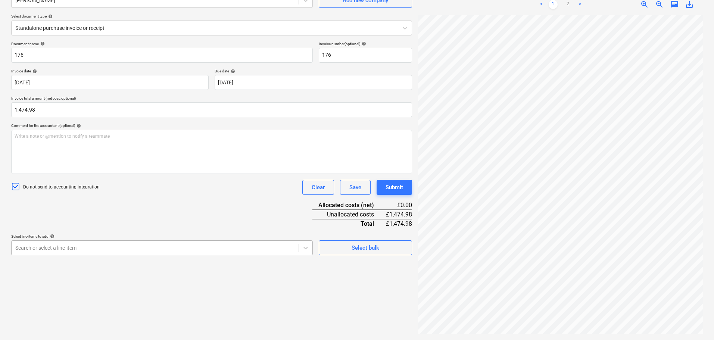
scroll to position [106, 0]
click at [147, 253] on body "Projects Contacts Company Consolidated Invoices 3 Inbox 9+ format_size keyboard…" at bounding box center [357, 95] width 714 height 340
click at [90, 246] on body "Projects Contacts Company Consolidated Invoices 3 Inbox 9+ format_size keyboard…" at bounding box center [357, 95] width 714 height 340
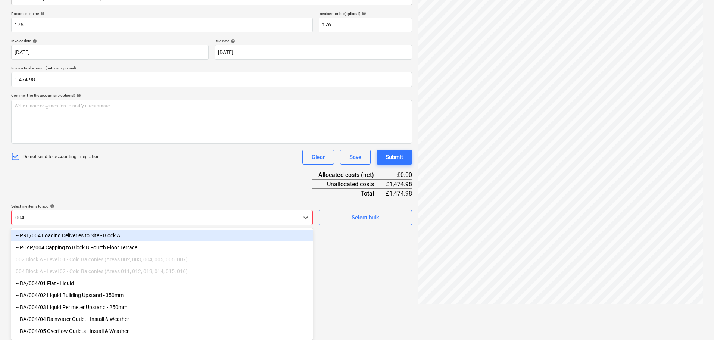
scroll to position [82, 0]
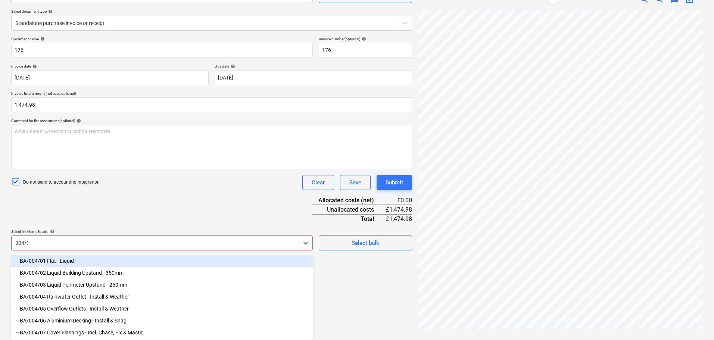
type input "004/03"
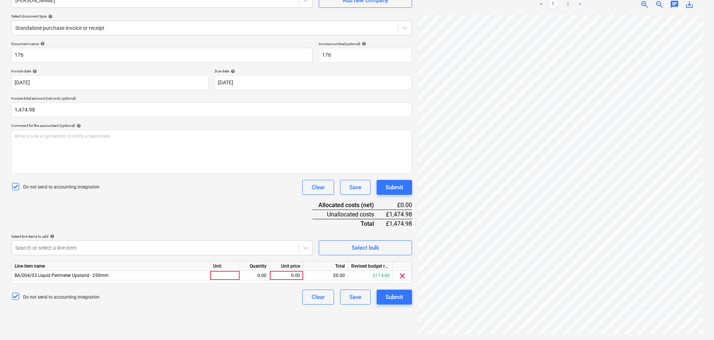
click at [154, 204] on div "Document name help 176 Invoice number (optional) help 176 Invoice date help 28 …" at bounding box center [211, 172] width 401 height 263
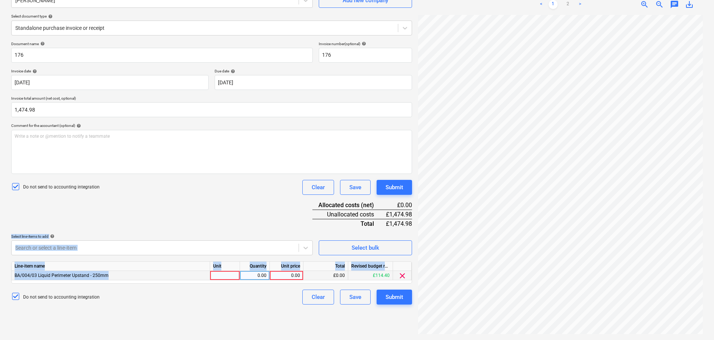
drag, startPoint x: 199, startPoint y: 222, endPoint x: 183, endPoint y: 275, distance: 54.4
click at [183, 277] on div "Document name help 176 Invoice number (optional) help 176 Invoice date help 28 …" at bounding box center [211, 172] width 401 height 263
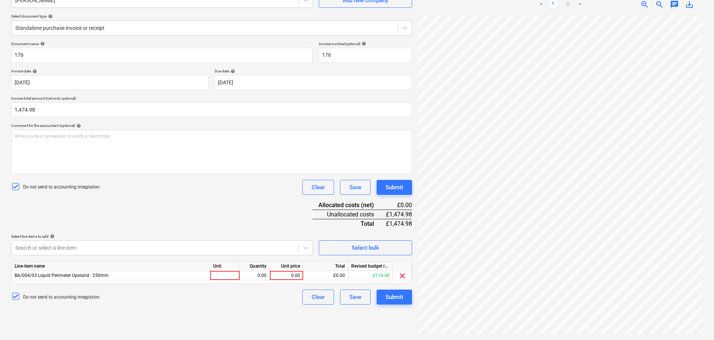
click at [188, 201] on div "Document name help 176 Invoice number (optional) help 176 Invoice date help 28 …" at bounding box center [211, 172] width 401 height 263
click at [204, 205] on div "Document name help 176 Invoice number (optional) help 176 Invoice date help 28 …" at bounding box center [211, 172] width 401 height 263
click at [198, 200] on div "Document name help 176 Invoice number (optional) help 176 Invoice date help 28 …" at bounding box center [211, 172] width 401 height 263
click at [231, 273] on div at bounding box center [225, 275] width 30 height 9
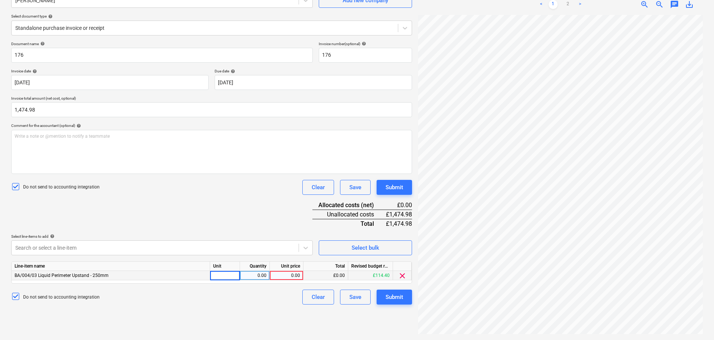
type input "m"
type input "15.28"
click at [236, 218] on div "Document name help 176 Invoice number (optional) help 176 Invoice date help 28 …" at bounding box center [211, 172] width 401 height 263
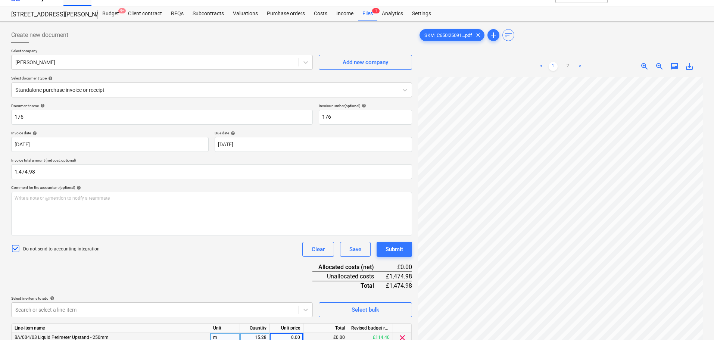
scroll to position [0, 0]
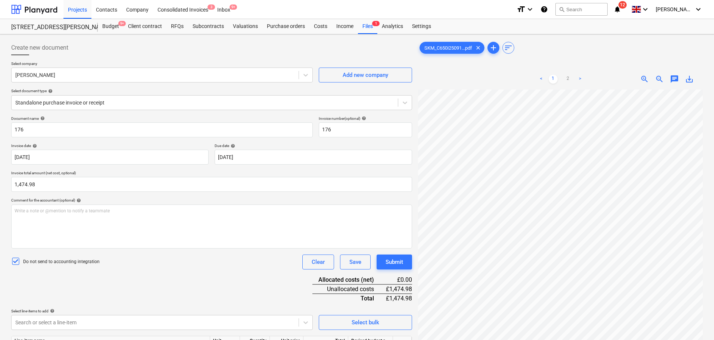
drag, startPoint x: 108, startPoint y: 26, endPoint x: 110, endPoint y: 44, distance: 17.4
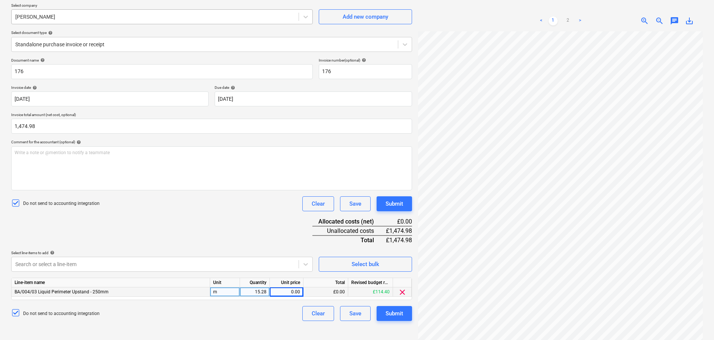
scroll to position [75, 0]
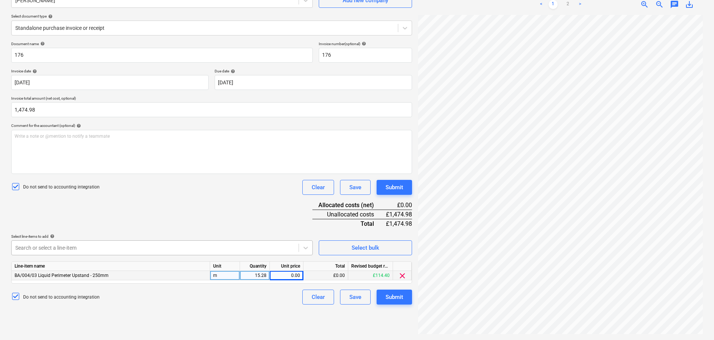
click at [134, 246] on body "Projects Contacts Company Consolidated Invoices 3 Inbox 9+ format_size keyboard…" at bounding box center [357, 95] width 714 height 340
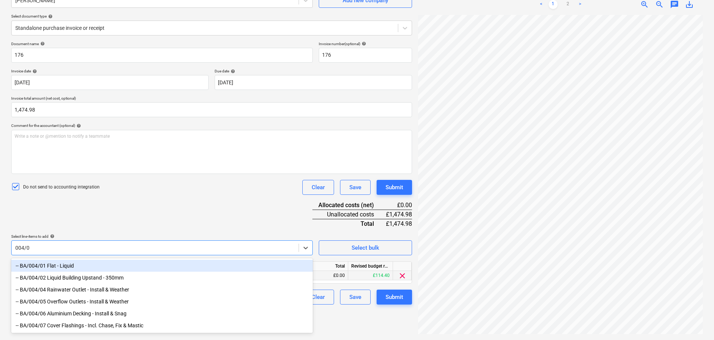
type input "004/01"
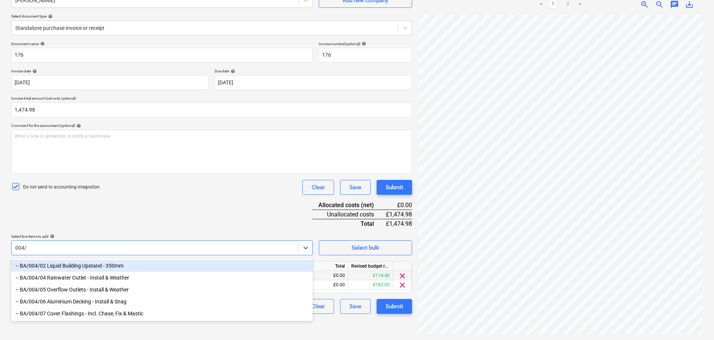
scroll to position [75, 0]
type input "004/02"
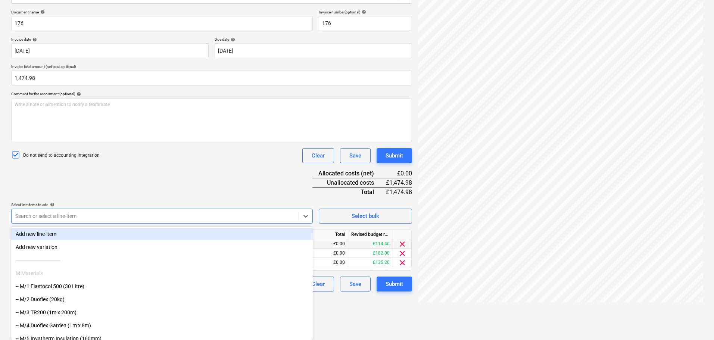
paste input "004/"
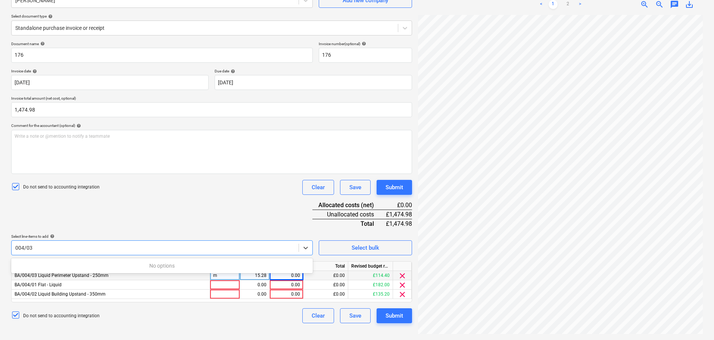
type input "004/0"
click at [134, 246] on div at bounding box center [155, 247] width 280 height 7
click at [402, 274] on span "clear" at bounding box center [402, 275] width 9 height 9
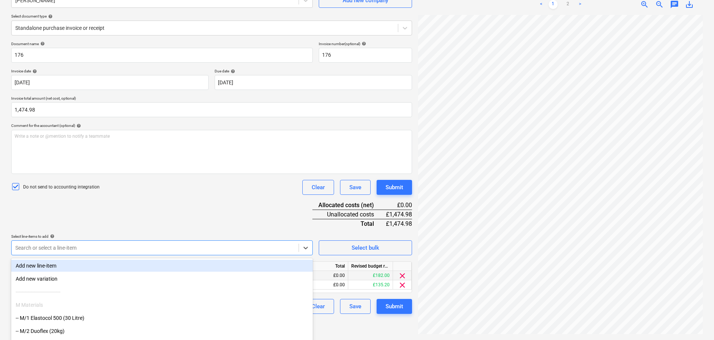
click at [183, 250] on body "Projects Contacts Company Consolidated Invoices 3 Inbox 9+ format_size keyboard…" at bounding box center [357, 95] width 714 height 340
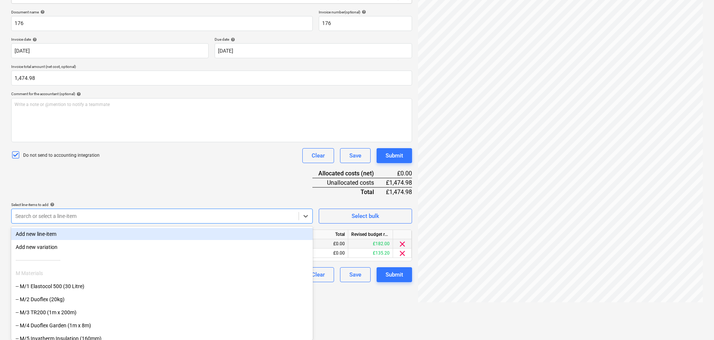
paste input "004/"
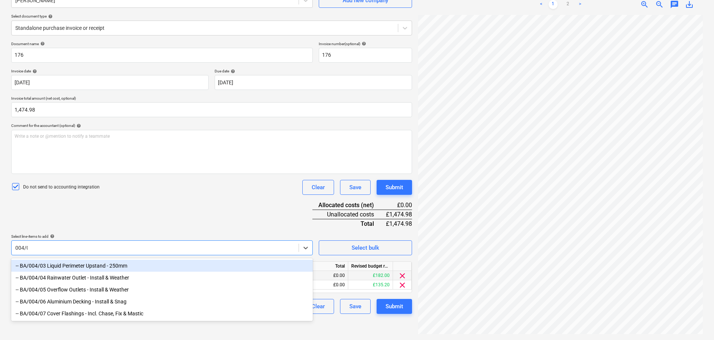
type input "004/03"
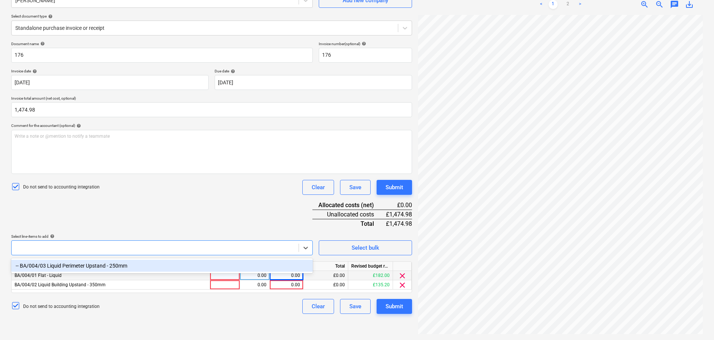
paste input "004/"
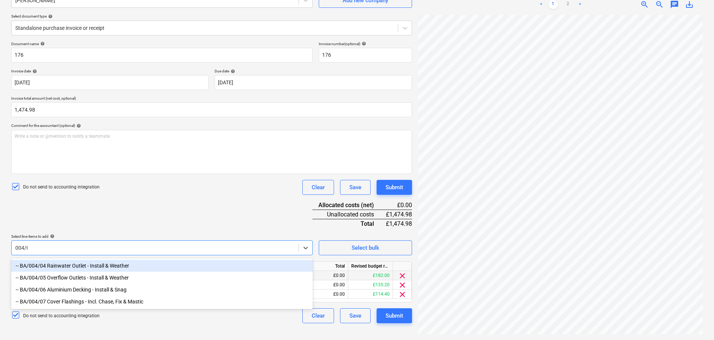
type input "004/04"
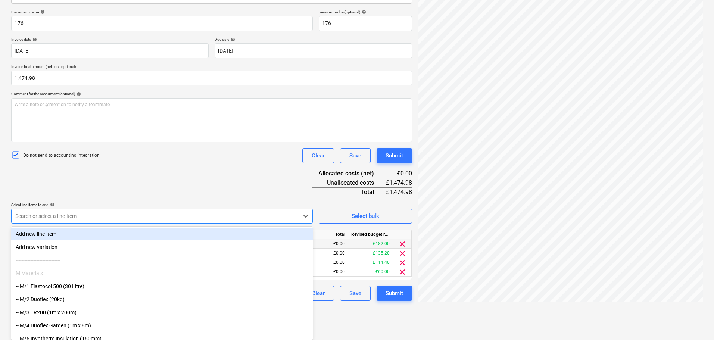
paste input "004/"
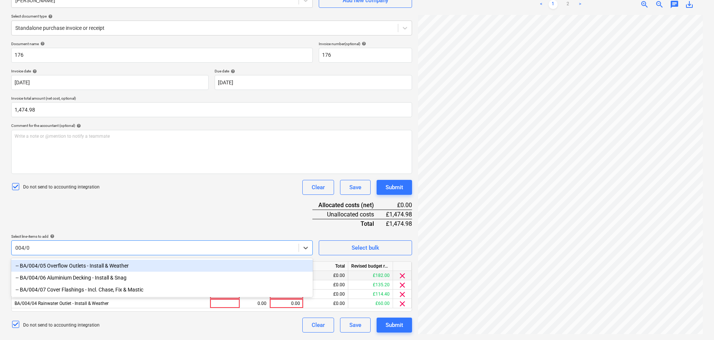
type input "004/05"
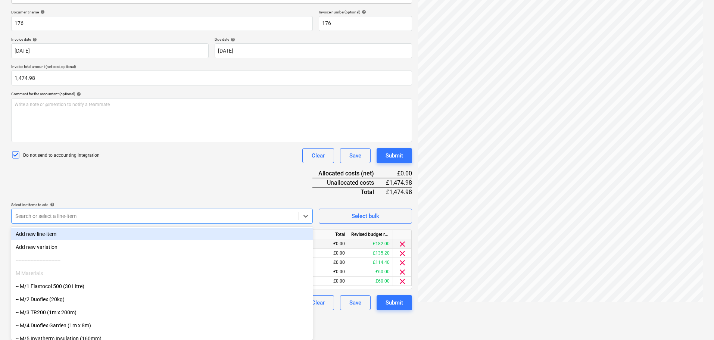
click at [201, 174] on div "Document name help 176 Invoice number (optional) help 176 Invoice date help 28 …" at bounding box center [211, 160] width 401 height 300
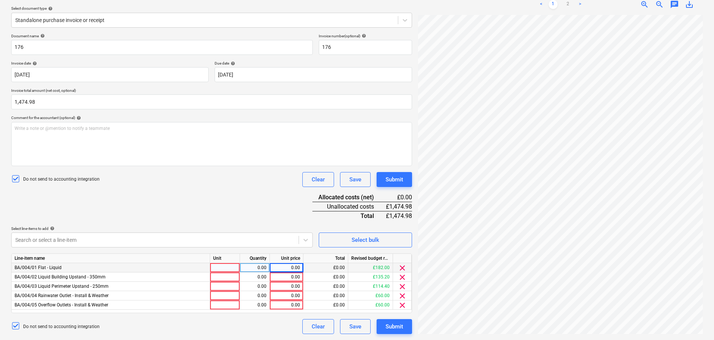
click at [216, 267] on div at bounding box center [225, 267] width 30 height 9
type input "m2"
type input "18.2"
click at [265, 174] on div "Do not send to accounting integration Clear Save Submit" at bounding box center [211, 179] width 401 height 15
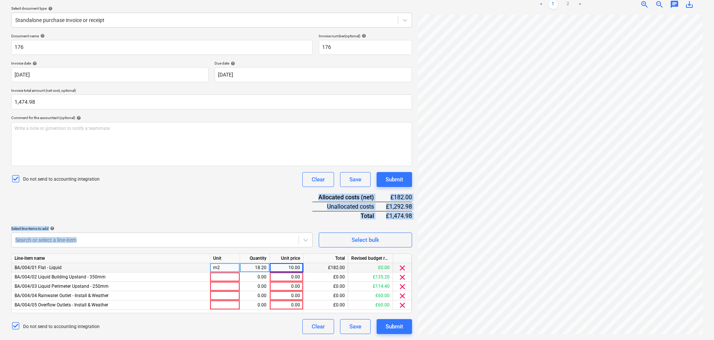
drag, startPoint x: 247, startPoint y: 187, endPoint x: 223, endPoint y: 224, distance: 44.4
click at [224, 248] on div "Document name help 176 Invoice number (optional) help 176 Invoice date help 28 …" at bounding box center [211, 184] width 401 height 300
click at [220, 209] on div "Document name help 176 Invoice number (optional) help 176 Invoice date help 28 …" at bounding box center [211, 184] width 401 height 300
click at [136, 181] on div "Do not send to accounting integration Clear Save Submit" at bounding box center [211, 179] width 401 height 15
click at [146, 191] on div "Document name help 176 Invoice number (optional) help 176 Invoice date help 28 …" at bounding box center [211, 184] width 401 height 300
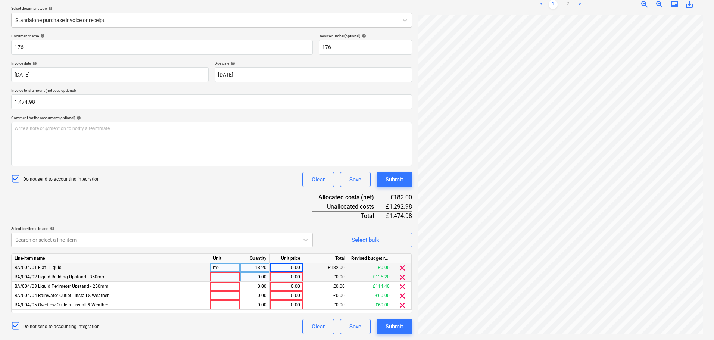
click at [223, 277] on div at bounding box center [225, 276] width 30 height 9
type input "m"
type input "13.52"
click at [252, 187] on div "Document name help 176 Invoice number (optional) help 176 Invoice date help 28 …" at bounding box center [211, 184] width 401 height 300
click at [244, 218] on div "Document name help 176 Invoice number (optional) help 176 Invoice date help 28 …" at bounding box center [211, 184] width 401 height 300
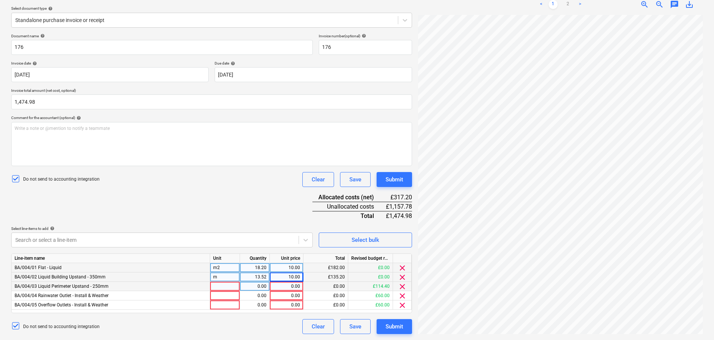
click at [225, 283] on div at bounding box center [225, 286] width 30 height 9
click at [256, 275] on div "13.52" at bounding box center [255, 276] width 24 height 9
click at [244, 210] on div "Document name help 176 Invoice number (optional) help 176 Invoice date help 28 …" at bounding box center [211, 184] width 401 height 300
click at [258, 279] on div "0.00" at bounding box center [255, 276] width 24 height 9
type input "12.36"
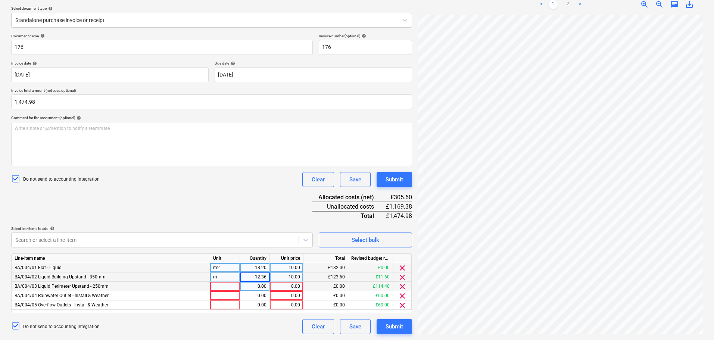
click at [224, 194] on div "Document name help 176 Invoice number (optional) help 176 Invoice date help 28 …" at bounding box center [211, 184] width 401 height 300
drag, startPoint x: 224, startPoint y: 194, endPoint x: 231, endPoint y: 207, distance: 14.5
click at [228, 233] on div "Document name help 176 Invoice number (optional) help 176 Invoice date help 28 …" at bounding box center [211, 184] width 401 height 300
click at [231, 207] on div "Document name help 176 Invoice number (optional) help 176 Invoice date help 28 …" at bounding box center [211, 184] width 401 height 300
click at [398, 286] on span "clear" at bounding box center [402, 286] width 9 height 9
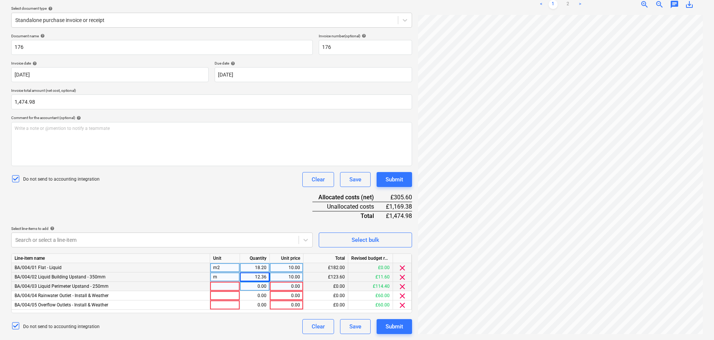
scroll to position [77, 0]
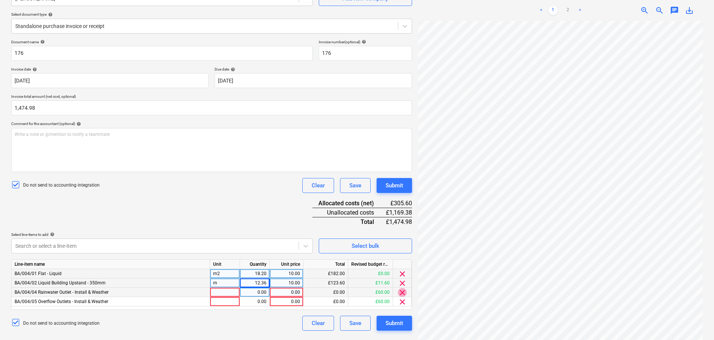
click at [402, 293] on span "clear" at bounding box center [402, 292] width 9 height 9
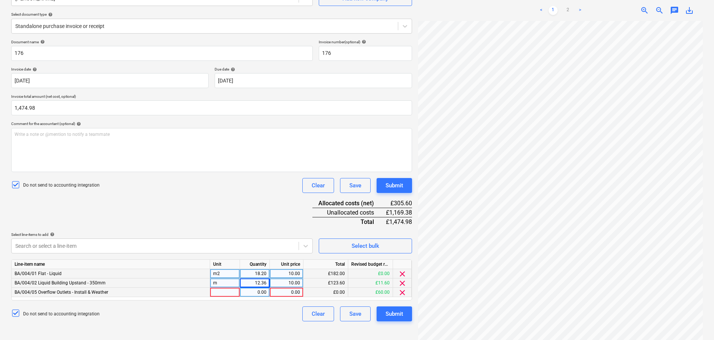
click at [402, 293] on span "clear" at bounding box center [402, 292] width 9 height 9
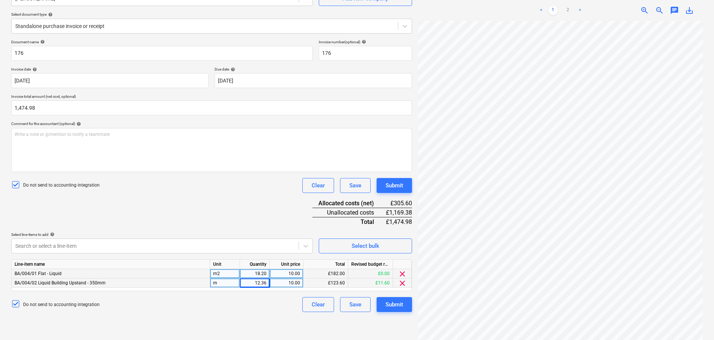
click at [221, 220] on div "Document name help 176 Invoice number (optional) help 176 Invoice date help 28 …" at bounding box center [211, 176] width 401 height 272
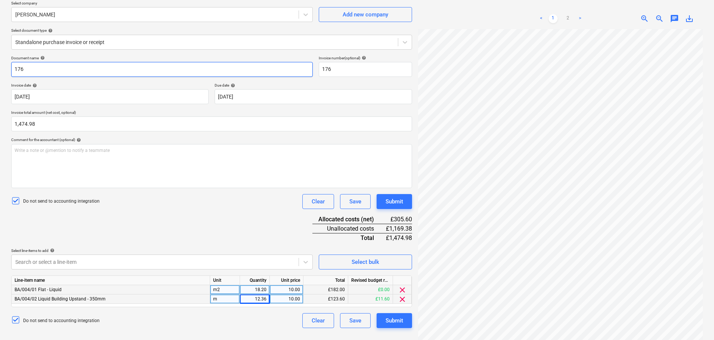
scroll to position [75, 0]
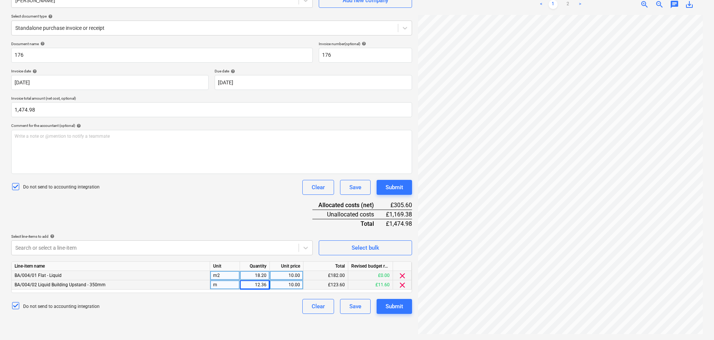
click at [180, 190] on div "Do not send to accounting integration Clear Save Submit" at bounding box center [211, 187] width 401 height 15
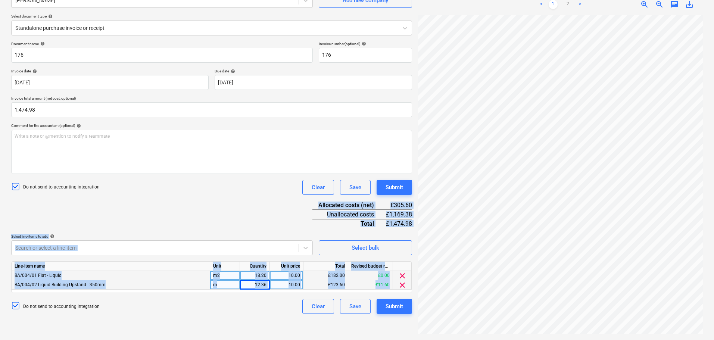
drag, startPoint x: 178, startPoint y: 194, endPoint x: 230, endPoint y: 358, distance: 171.0
click at [230, 265] on html "Projects Contacts Company Consolidated Invoices 3 Inbox 9+ format_size keyboard…" at bounding box center [357, 95] width 714 height 340
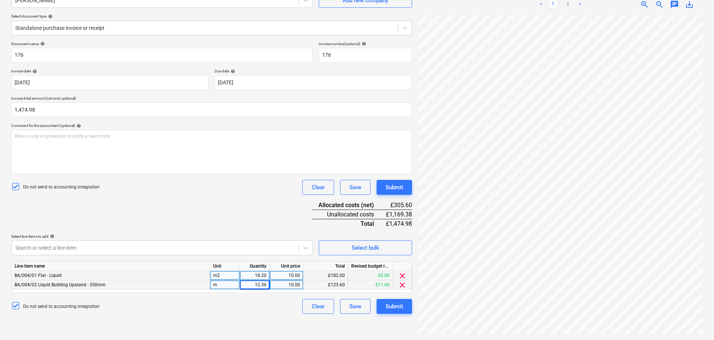
click at [218, 205] on div "Document name help 176 Invoice number (optional) help 176 Invoice date help 28 …" at bounding box center [211, 177] width 401 height 272
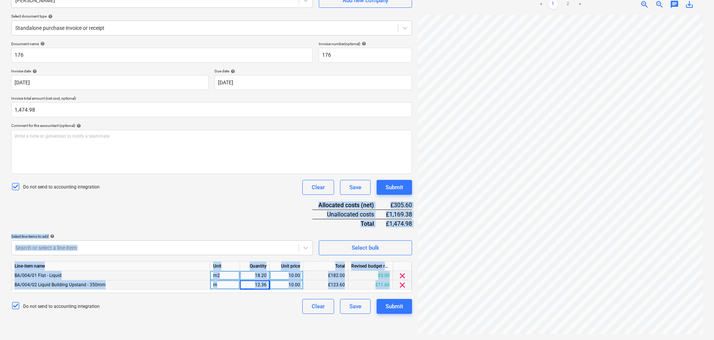
drag, startPoint x: 218, startPoint y: 202, endPoint x: 230, endPoint y: 358, distance: 156.5
click at [230, 265] on html "Projects Contacts Company Consolidated Invoices 3 Inbox 9+ format_size keyboard…" at bounding box center [357, 95] width 714 height 340
click at [231, 224] on div "Document name help 176 Invoice number (optional) help 176 Invoice date help 28 …" at bounding box center [211, 177] width 401 height 272
drag, startPoint x: 234, startPoint y: 210, endPoint x: 237, endPoint y: 281, distance: 71.0
click at [237, 286] on div "Document name help 176 Invoice number (optional) help 176 Invoice date help 28 …" at bounding box center [211, 177] width 401 height 272
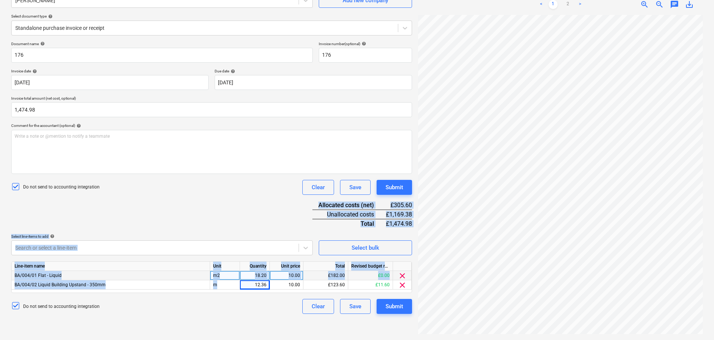
click at [223, 215] on div "Document name help 176 Invoice number (optional) help 176 Invoice date help 28 …" at bounding box center [211, 177] width 401 height 272
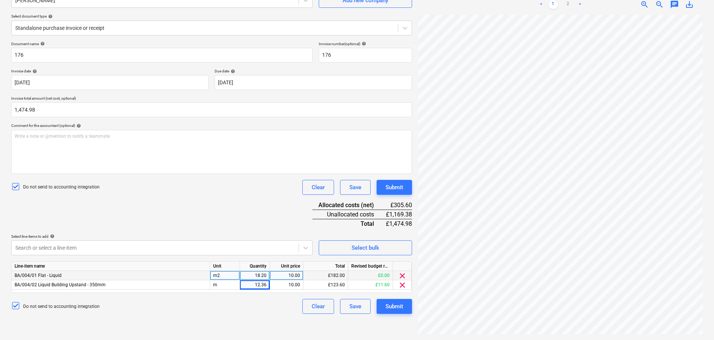
click at [223, 200] on div "Document name help 176 Invoice number (optional) help 176 Invoice date help 28 …" at bounding box center [211, 177] width 401 height 272
click at [201, 246] on body "Projects Contacts Company Consolidated Invoices 3 Inbox 9+ format_size keyboard…" at bounding box center [357, 95] width 714 height 340
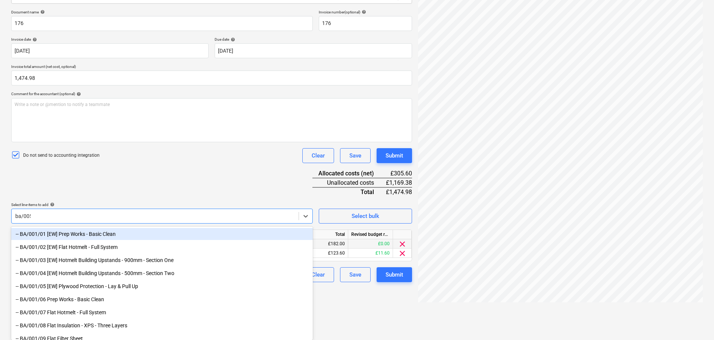
scroll to position [82, 0]
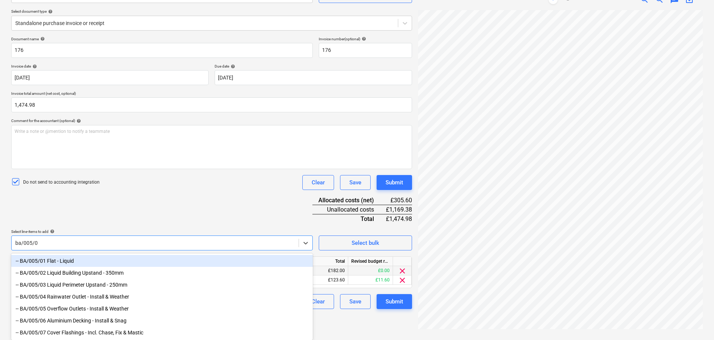
type input "ba/005/01"
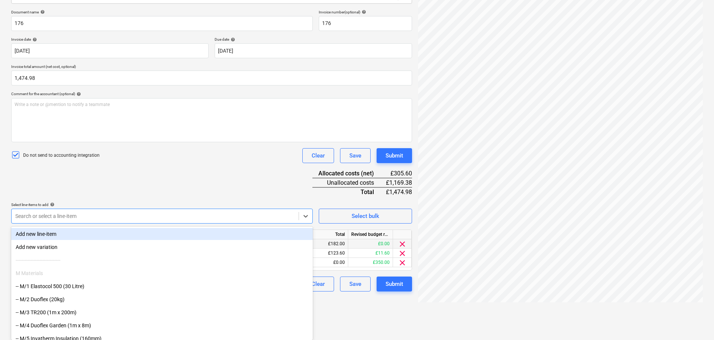
paste input "ba/005/"
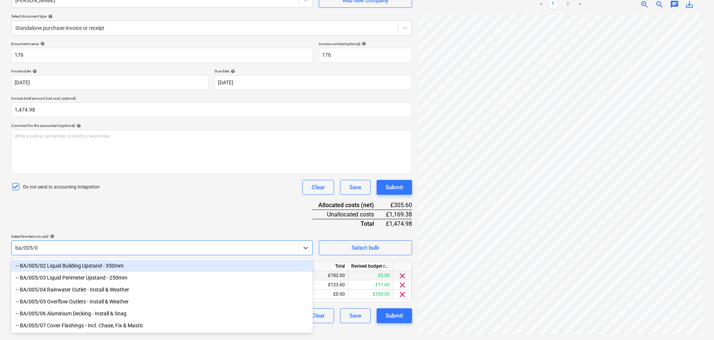
type input "ba/005/02"
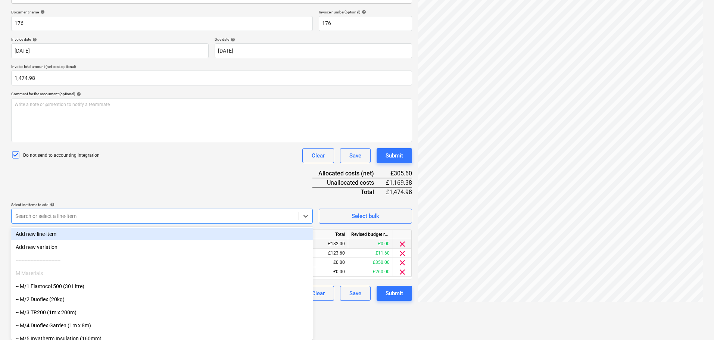
paste input "ba/005/"
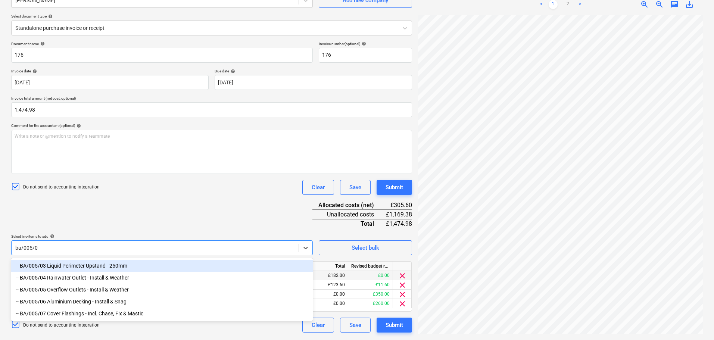
type input "ba/005/03"
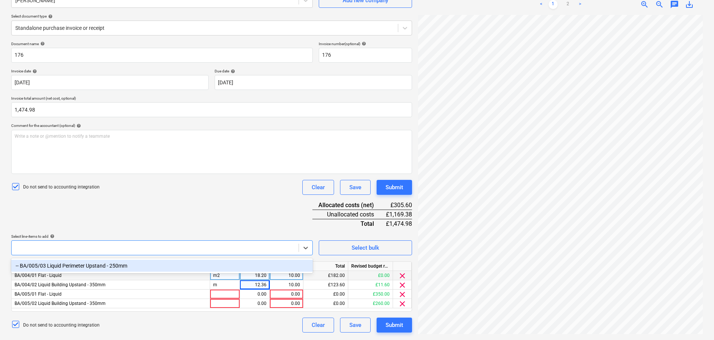
paste input "ba/005/"
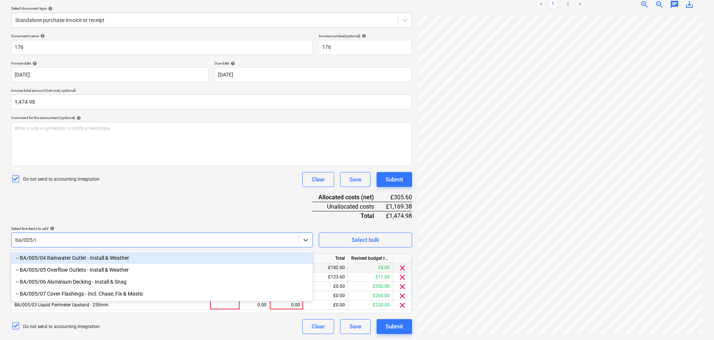
type input "ba/005/04"
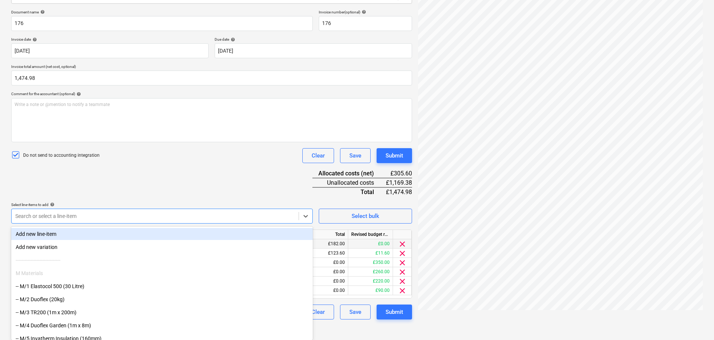
paste input "ba/005/"
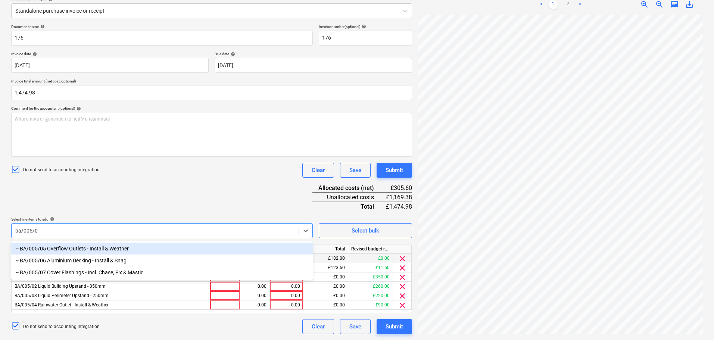
type input "ba/005/05"
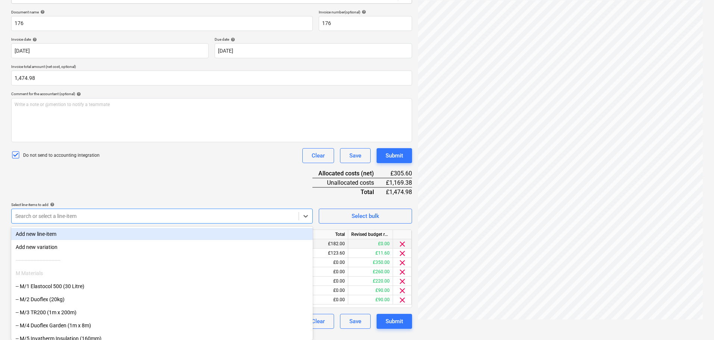
click at [234, 181] on div "Document name help 176 Invoice number (optional) help 176 Invoice date help 28 …" at bounding box center [211, 169] width 401 height 319
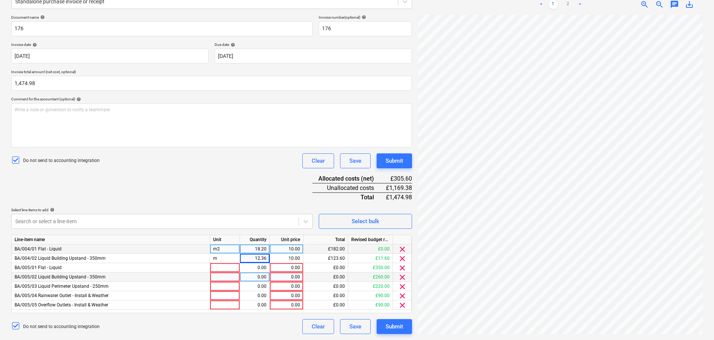
click at [221, 272] on div at bounding box center [225, 276] width 30 height 9
click at [224, 269] on div at bounding box center [225, 267] width 30 height 9
type input "m2"
type input "10"
click at [231, 171] on div "Document name help 176 Invoice number (optional) help 176 Invoice date help 28 …" at bounding box center [211, 174] width 401 height 319
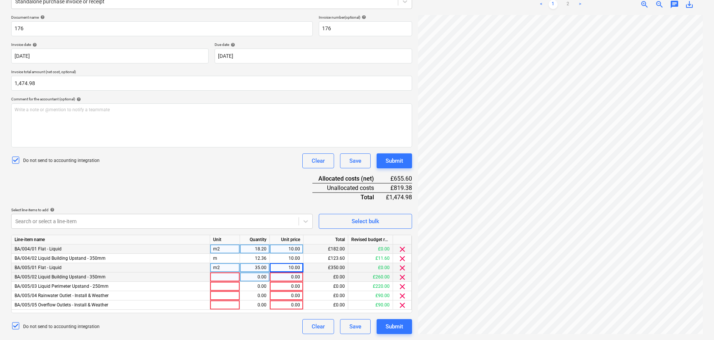
click at [229, 281] on div at bounding box center [225, 276] width 30 height 9
type input "m"
type input "26"
click at [265, 184] on div "Document name help 176 Invoice number (optional) help 176 Invoice date help 28 …" at bounding box center [211, 174] width 401 height 319
click at [250, 276] on div "26.00" at bounding box center [255, 276] width 24 height 9
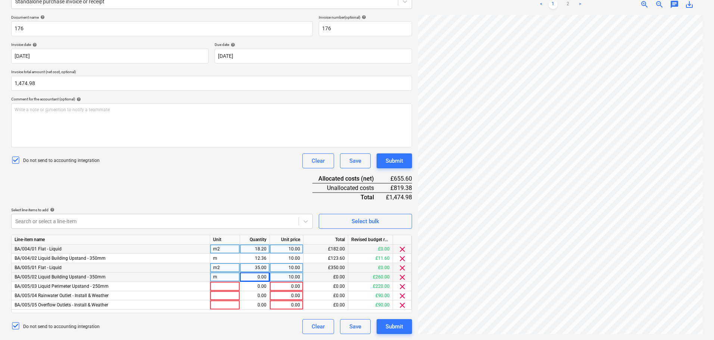
click at [304, 181] on div "Document name help 176 Invoice number (optional) help 176 Invoice date help 28 …" at bounding box center [211, 174] width 401 height 319
click at [255, 277] on div "0.00" at bounding box center [255, 276] width 24 height 9
type input "12.469"
click at [238, 172] on div "Document name help 176 Invoice number (optional) help 176 Invoice date help 28 …" at bounding box center [211, 174] width 401 height 319
drag, startPoint x: 239, startPoint y: 166, endPoint x: 240, endPoint y: 201, distance: 35.5
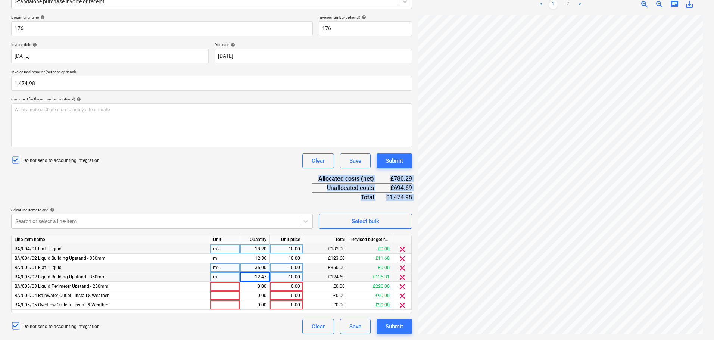
click at [240, 201] on div "Document name help 176 Invoice number (optional) help 176 Invoice date help 28 …" at bounding box center [211, 174] width 401 height 319
click at [241, 178] on div "Document name help 176 Invoice number (optional) help 176 Invoice date help 28 …" at bounding box center [211, 174] width 401 height 319
click at [253, 280] on div "12.47" at bounding box center [255, 276] width 24 height 9
click at [247, 175] on div "Document name help 176 Invoice number (optional) help 176 Invoice date help 28 …" at bounding box center [211, 174] width 401 height 319
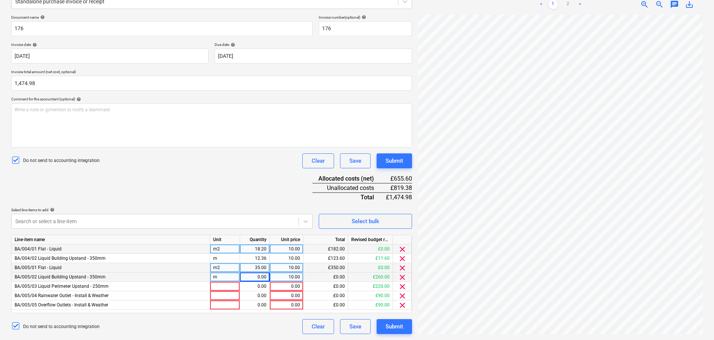
click at [253, 277] on div "0.00" at bounding box center [255, 276] width 24 height 9
type input "26"
click at [225, 285] on div at bounding box center [225, 286] width 30 height 9
type input "m"
type input "22"
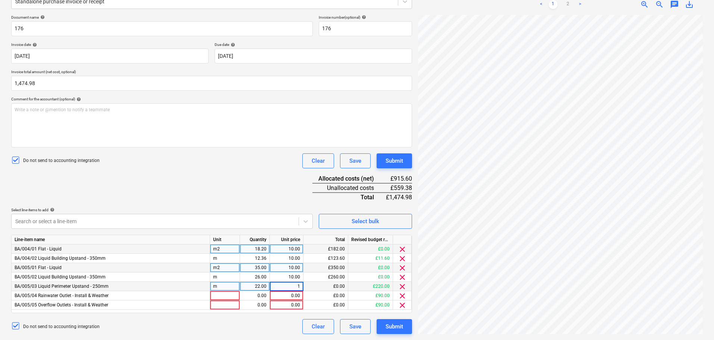
type input "10"
click at [255, 181] on div "Document name help 176 Invoice number (optional) help 176 Invoice date help 28 …" at bounding box center [211, 174] width 401 height 319
click at [249, 181] on div "Document name help 176 Invoice number (optional) help 176 Invoice date help 28 …" at bounding box center [211, 174] width 401 height 319
click at [225, 177] on div "Document name help 176 Invoice number (optional) help 176 Invoice date help 28 …" at bounding box center [211, 174] width 401 height 319
click at [224, 297] on div at bounding box center [225, 295] width 30 height 9
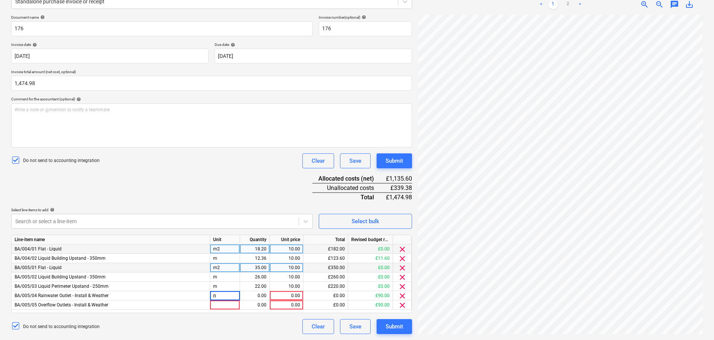
type input "nr"
type input "10"
click at [220, 181] on div "Document name help 176 Invoice number (optional) help 176 Invoice date help 28 …" at bounding box center [211, 174] width 401 height 319
click at [219, 308] on div at bounding box center [225, 304] width 30 height 9
type input "nr"
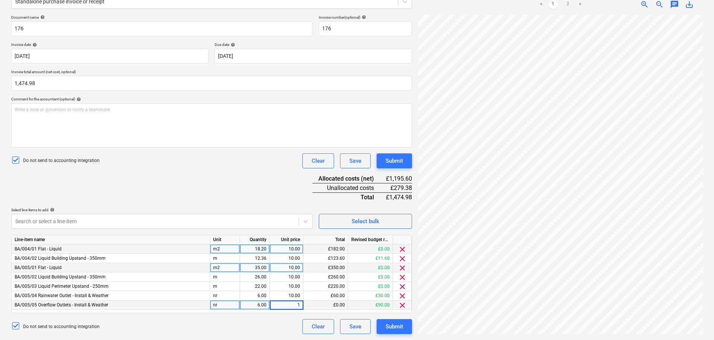
type input "10"
click at [246, 171] on div "Document name help 176 Invoice number (optional) help 176 Invoice date help 28 …" at bounding box center [211, 174] width 401 height 319
click at [242, 166] on div "Do not send to accounting integration Clear Save Submit" at bounding box center [211, 160] width 401 height 15
click at [255, 287] on div "22.00" at bounding box center [255, 286] width 24 height 9
click at [236, 180] on div "Document name help 176 Invoice number (optional) help 176 Invoice date help 28 …" at bounding box center [211, 174] width 401 height 319
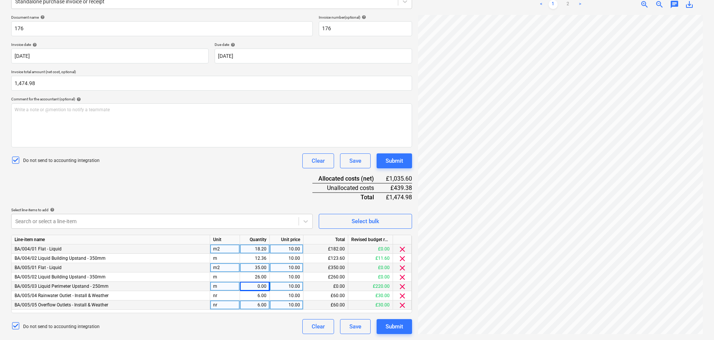
click at [260, 285] on div "0.00" at bounding box center [255, 286] width 24 height 9
type input "21.938"
click at [222, 150] on div "Document name help 176 Invoice number (optional) help 176 Invoice date help 28 …" at bounding box center [211, 174] width 401 height 319
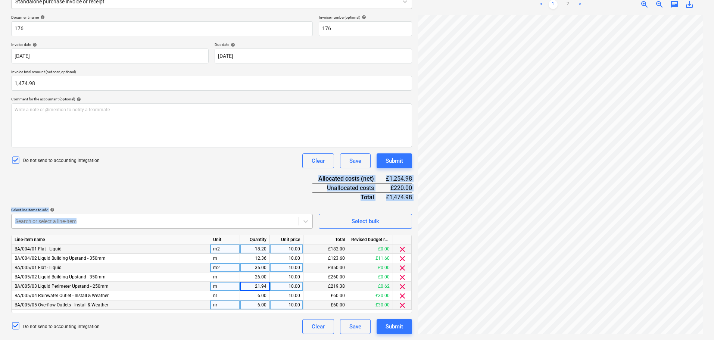
drag, startPoint x: 222, startPoint y: 163, endPoint x: 231, endPoint y: 218, distance: 56.4
click at [231, 218] on div "Document name help 176 Invoice number (optional) help 176 Invoice date help 28 …" at bounding box center [211, 174] width 401 height 319
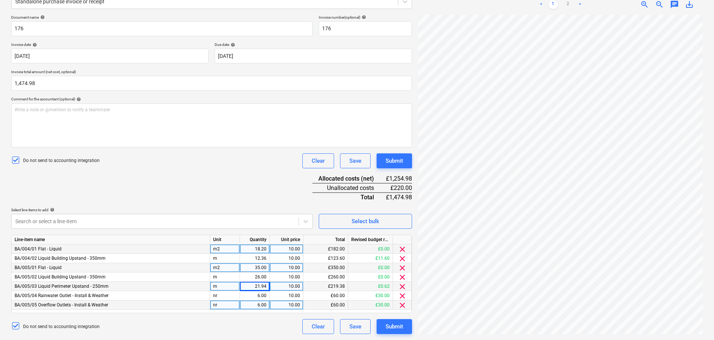
click at [228, 162] on div "Do not send to accounting integration Clear Save Submit" at bounding box center [211, 160] width 401 height 15
click at [133, 201] on div "Document name help 176 Invoice number (optional) help 176 Invoice date help 28 …" at bounding box center [211, 174] width 401 height 319
click at [123, 225] on div "Document name help 176 Invoice number (optional) help 176 Invoice date help 28 …" at bounding box center [211, 174] width 401 height 319
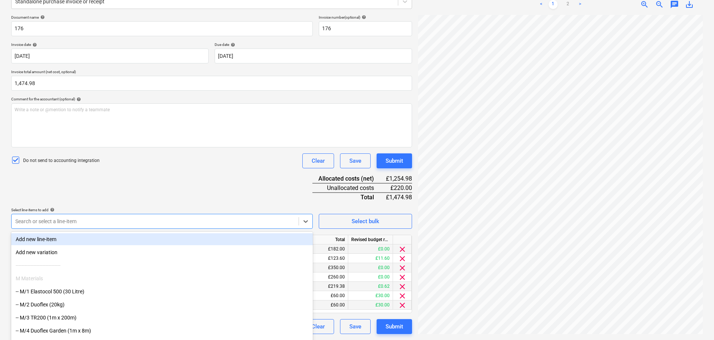
scroll to position [106, 0]
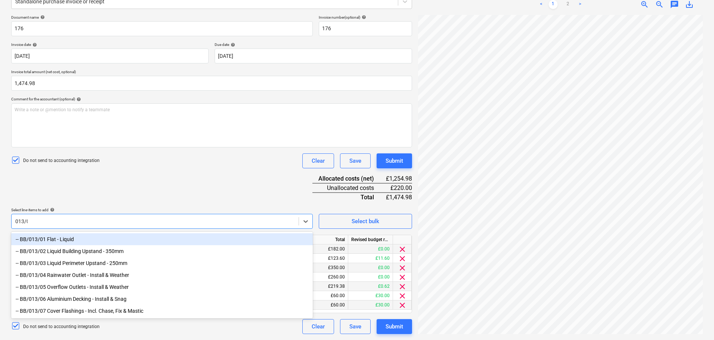
type input "013/02"
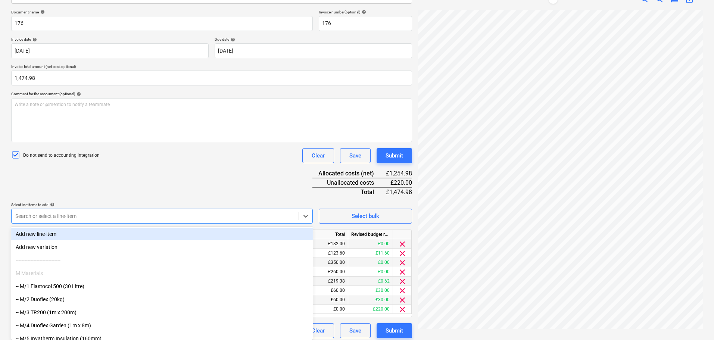
click at [154, 183] on div "Document name help 176 Invoice number (optional) help 176 Invoice date help 28 …" at bounding box center [211, 174] width 401 height 328
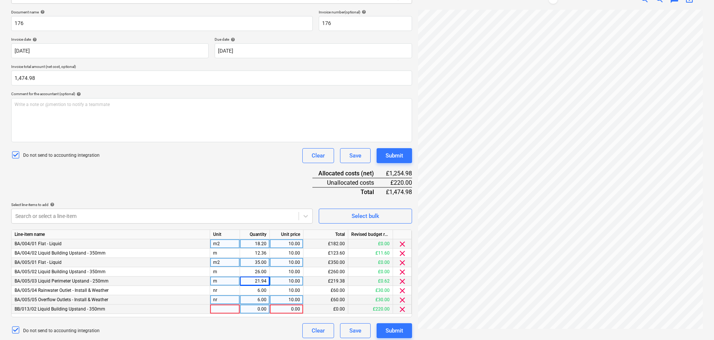
click at [220, 308] on div at bounding box center [225, 309] width 30 height 9
type input "m"
type input "10"
click at [172, 162] on div "Do not send to accounting integration Clear Save Submit" at bounding box center [211, 155] width 401 height 15
click at [400, 156] on div "Submit" at bounding box center [395, 156] width 18 height 10
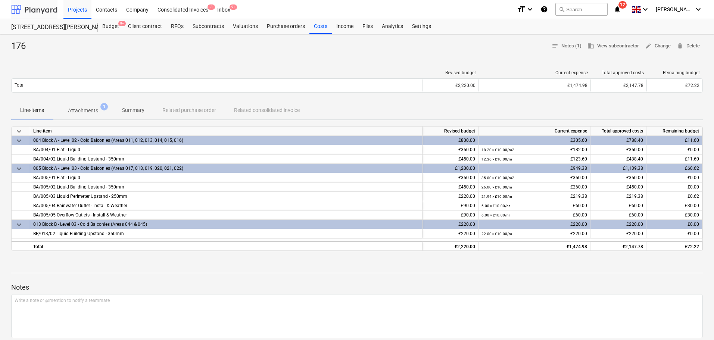
click at [37, 6] on div at bounding box center [34, 9] width 46 height 19
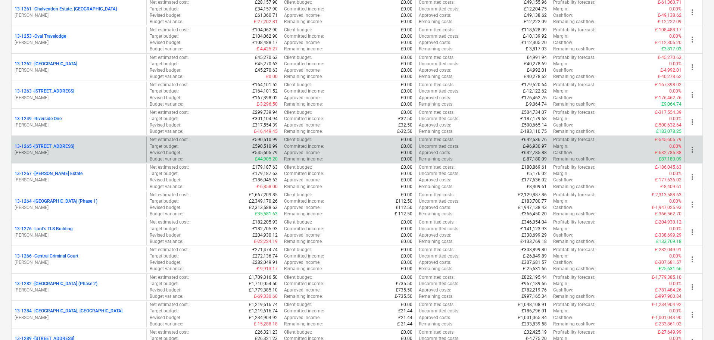
scroll to position [634, 0]
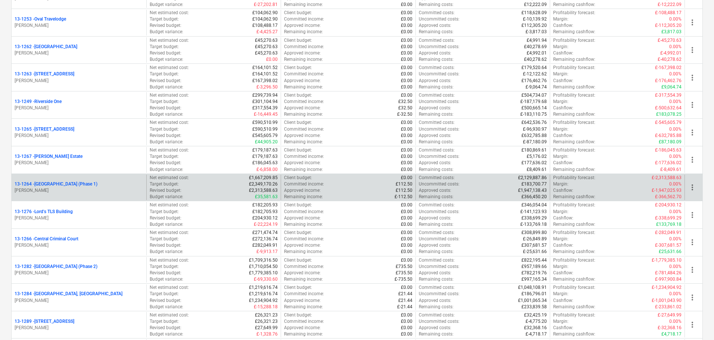
click at [94, 183] on p "13-1264 - Plumstead West Thamesmead (Phase 1)" at bounding box center [56, 184] width 83 height 6
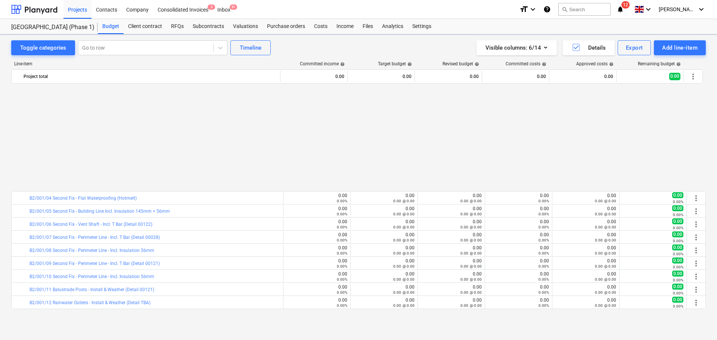
click at [369, 26] on div "Files" at bounding box center [367, 26] width 19 height 15
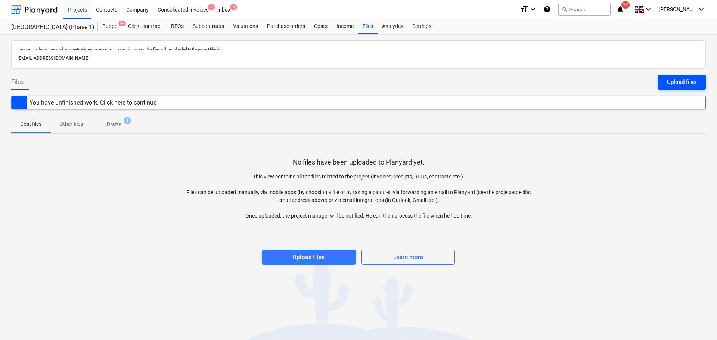
click at [684, 85] on div "Upload files" at bounding box center [682, 82] width 30 height 10
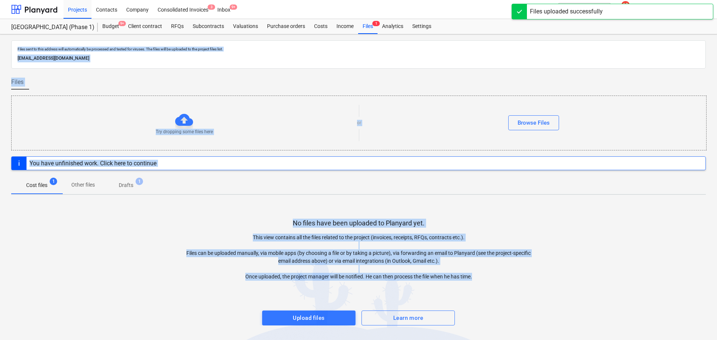
drag, startPoint x: 62, startPoint y: 47, endPoint x: 512, endPoint y: 233, distance: 487.0
click at [495, 282] on div "Files sent to this address will automatically be processed and tested for virus…" at bounding box center [358, 187] width 717 height 306
click at [519, 202] on div "No files have been uploaded to Planyard yet. This view contains all the files r…" at bounding box center [358, 263] width 694 height 125
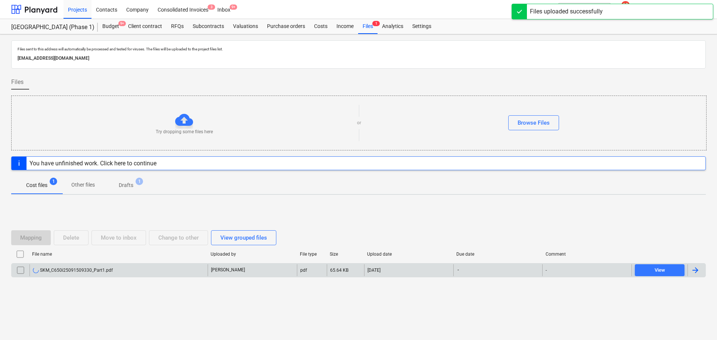
click at [130, 268] on div "SKM_C650i25091509330_Part1.pdf" at bounding box center [118, 270] width 178 height 12
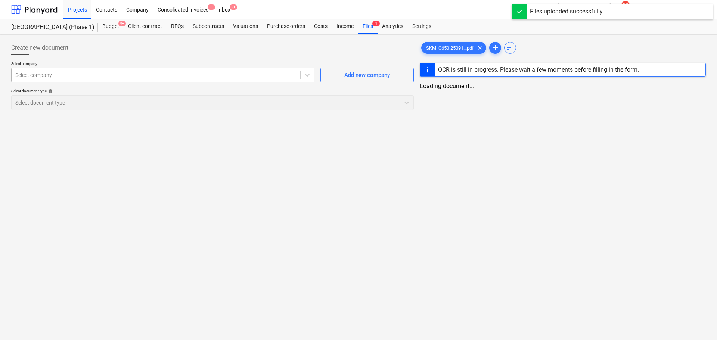
click at [106, 77] on div at bounding box center [155, 74] width 281 height 7
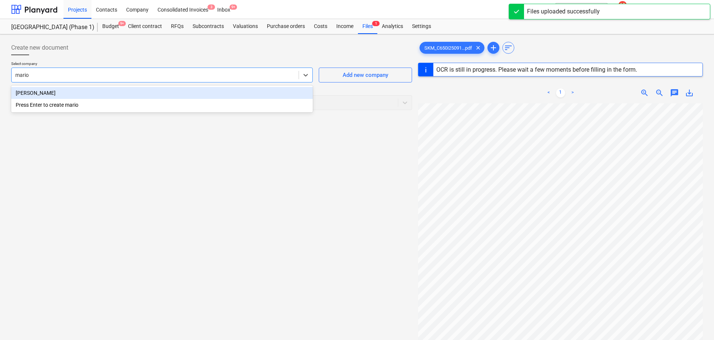
type input "marion"
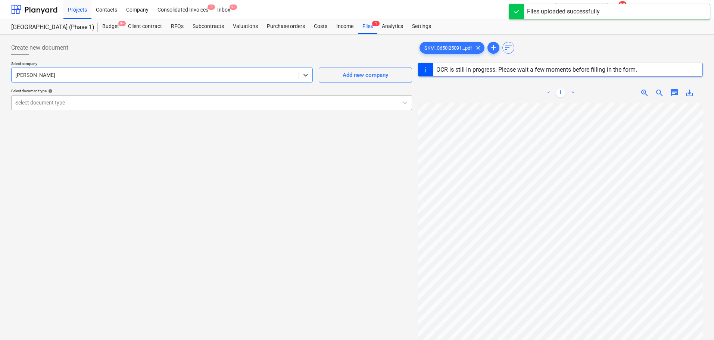
click at [89, 102] on div at bounding box center [204, 102] width 379 height 7
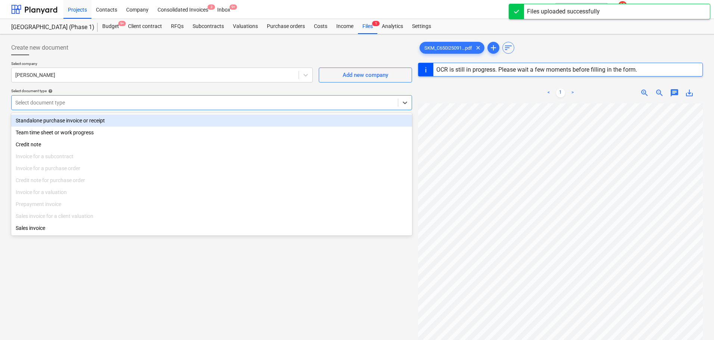
click at [90, 119] on div "Standalone purchase invoice or receipt" at bounding box center [211, 121] width 401 height 12
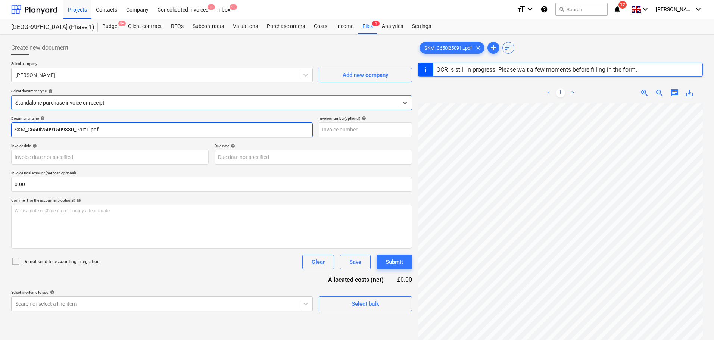
click at [92, 130] on input "SKM_C650i25091509330_Part1.pdf" at bounding box center [162, 129] width 302 height 15
type input "Marion Ion -"
type input "[DATE]"
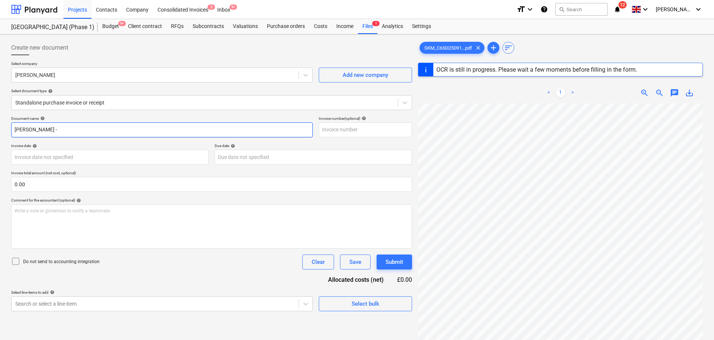
type input "[DATE]"
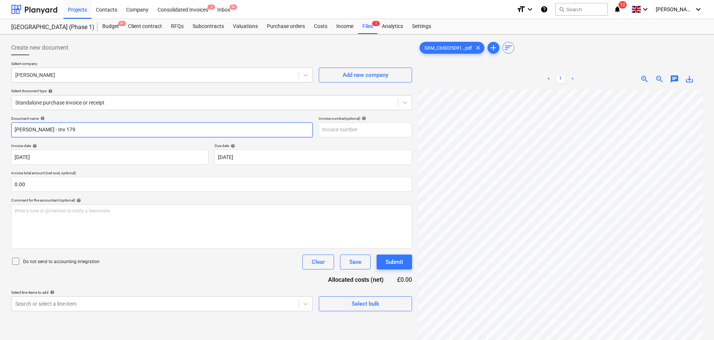
type input "[PERSON_NAME] - Inv 179"
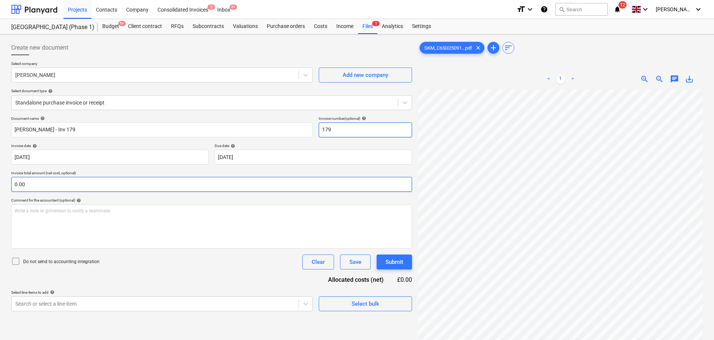
type input "179"
click at [70, 184] on input "text" at bounding box center [211, 184] width 401 height 15
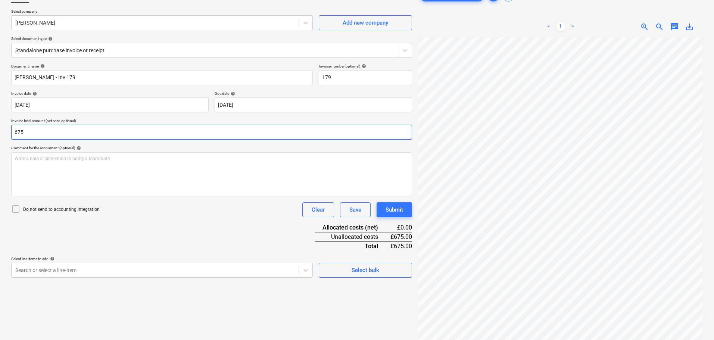
scroll to position [75, 0]
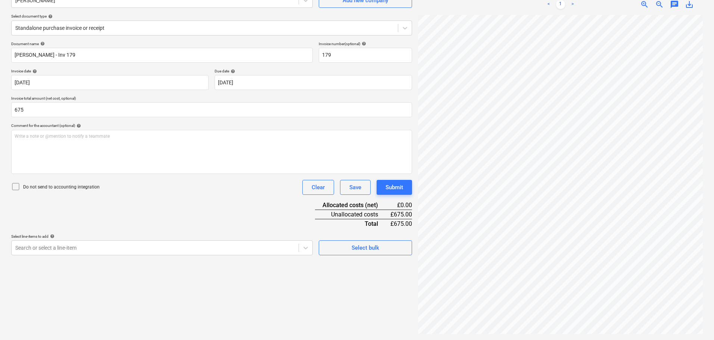
type input "675.00"
click at [48, 185] on p "Do not send to accounting integration" at bounding box center [61, 187] width 77 height 6
click at [185, 225] on div "Document name help Marion Ion - Inv 179 Invoice number (optional) help 179 Invo…" at bounding box center [211, 148] width 401 height 214
click at [171, 242] on body "Projects Contacts Company Consolidated Invoices 3 Inbox 9+ format_size keyboard…" at bounding box center [357, 95] width 714 height 340
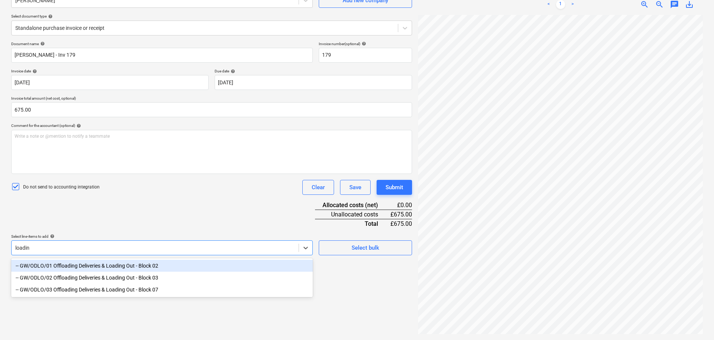
type input "loading"
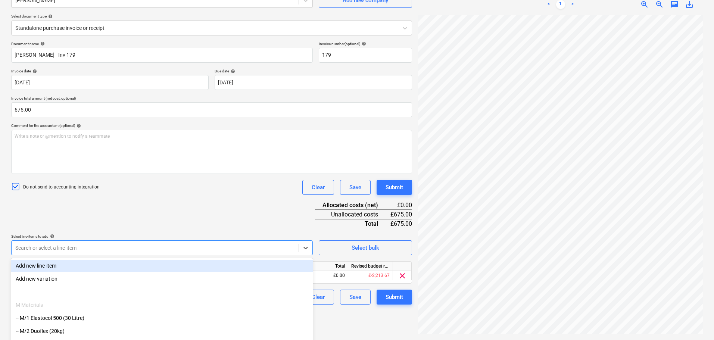
click at [177, 230] on div "Document name help Marion Ion - Inv 179 Invoice number (optional) help 179 Invo…" at bounding box center [211, 172] width 401 height 263
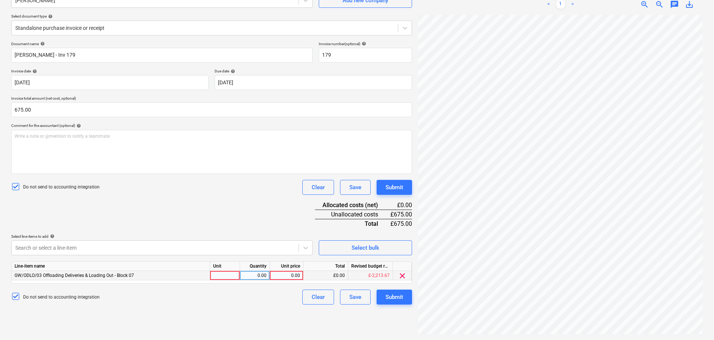
click at [232, 271] on div at bounding box center [225, 275] width 30 height 9
type input "Days"
type input "135"
click at [214, 209] on div "Document name help Marion Ion - Inv 179 Invoice number (optional) help 179 Invo…" at bounding box center [211, 172] width 401 height 263
click at [394, 187] on div "Submit" at bounding box center [395, 188] width 18 height 10
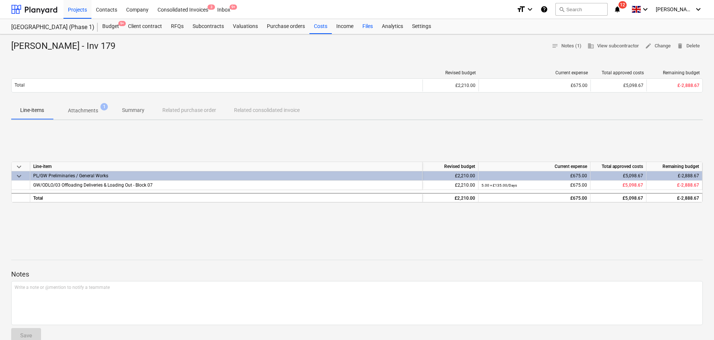
click at [366, 26] on div "Files" at bounding box center [367, 26] width 19 height 15
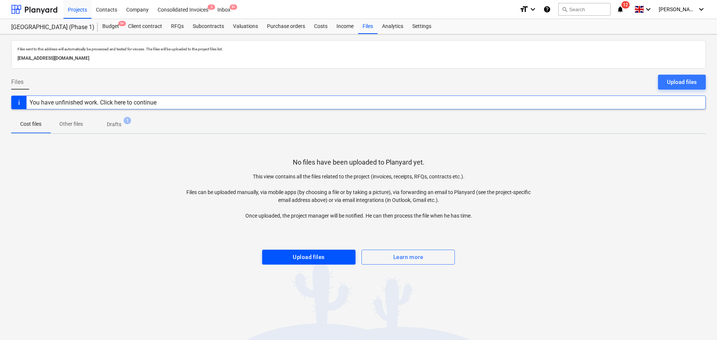
click at [294, 253] on div "Upload files" at bounding box center [309, 257] width 32 height 10
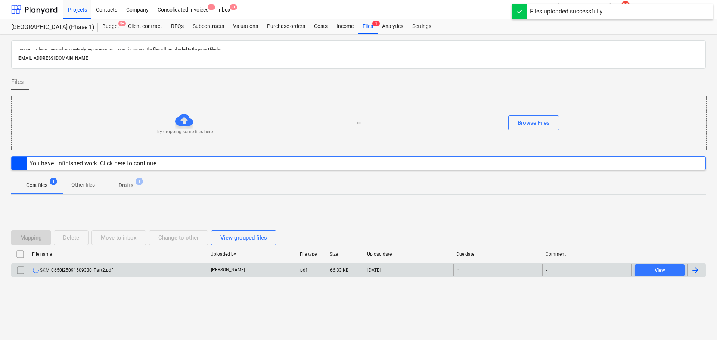
click at [174, 272] on div "SKM_C650i25091509330_Part2.pdf" at bounding box center [118, 270] width 178 height 12
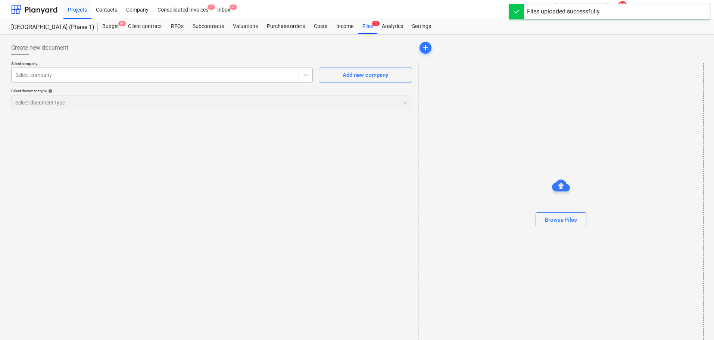
click at [139, 78] on div at bounding box center [155, 74] width 280 height 7
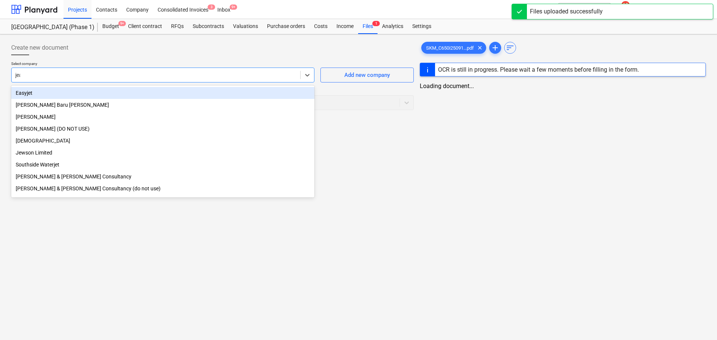
type input "jean"
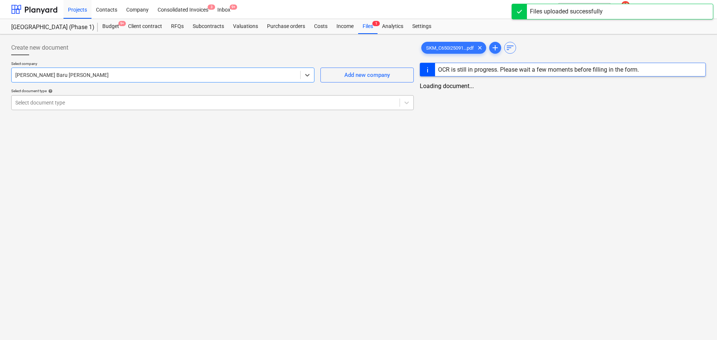
click at [134, 106] on div at bounding box center [205, 102] width 380 height 7
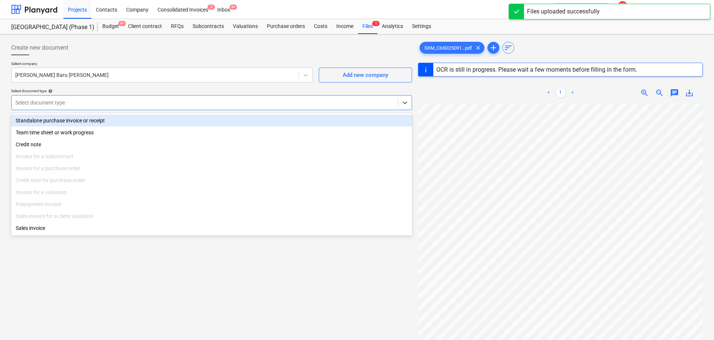
click at [130, 119] on div "Standalone purchase invoice or receipt" at bounding box center [211, 121] width 401 height 12
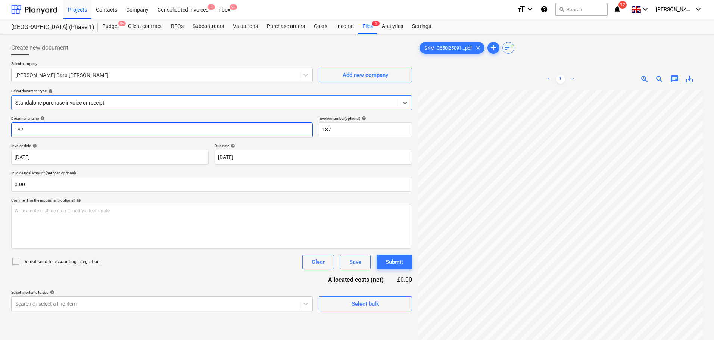
click at [131, 129] on input "187" at bounding box center [162, 129] width 302 height 15
type input "[PERSON_NAME] - Inv 187"
type input "187"
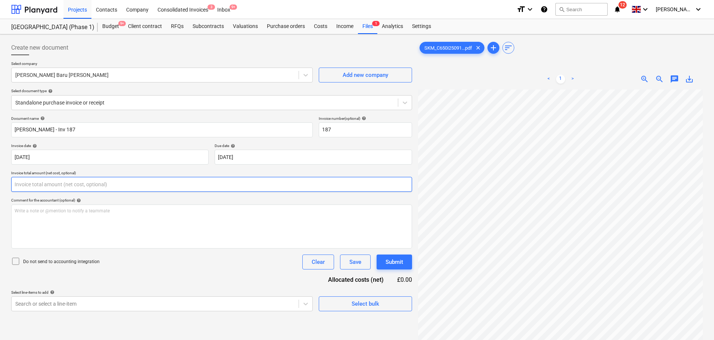
click at [124, 185] on input "text" at bounding box center [211, 184] width 401 height 15
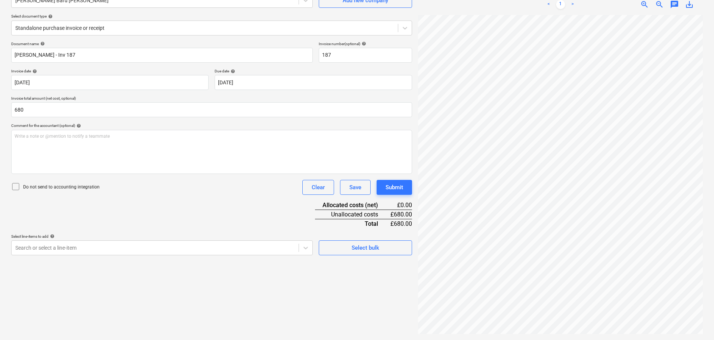
type input "680.00"
click at [94, 187] on p "Do not send to accounting integration" at bounding box center [61, 187] width 77 height 6
click at [122, 206] on div "Document name help Jean Beru Bogalo - Inv 187 Invoice number (optional) help 18…" at bounding box center [211, 148] width 401 height 214
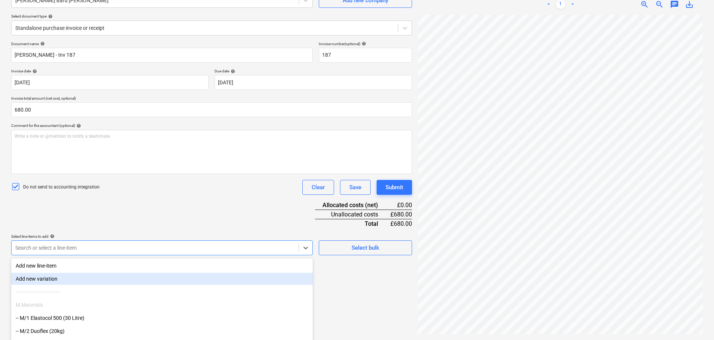
click at [119, 242] on body "Projects Contacts Company Consolidated Invoices 3 Inbox 9+ format_size keyboard…" at bounding box center [357, 95] width 714 height 340
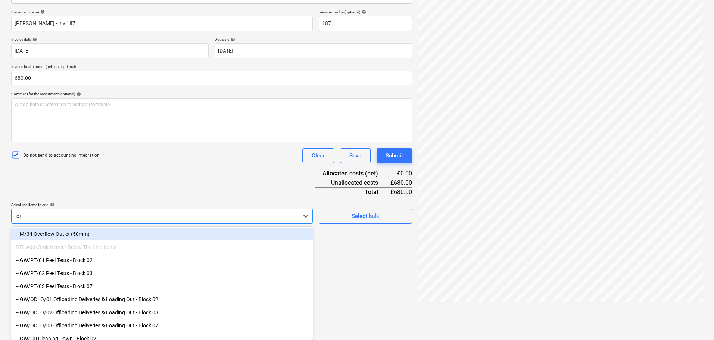
scroll to position [75, 0]
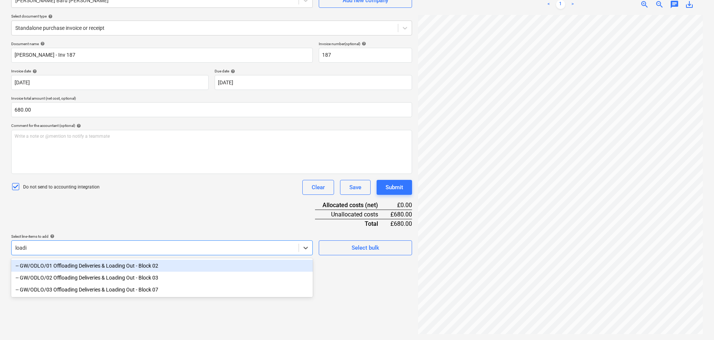
type input "loading"
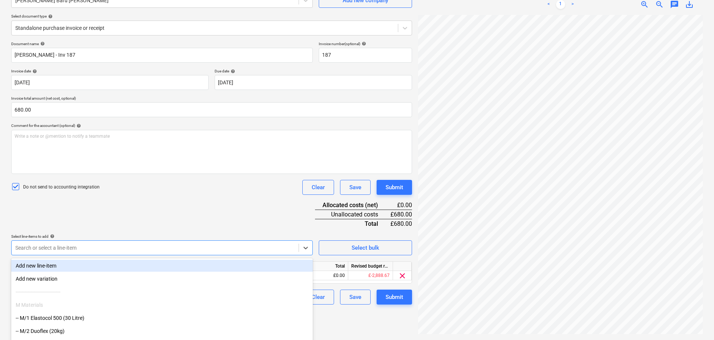
click at [214, 214] on div "Document name help Jean Beru Bogalo - Inv 187 Invoice number (optional) help 18…" at bounding box center [211, 172] width 401 height 263
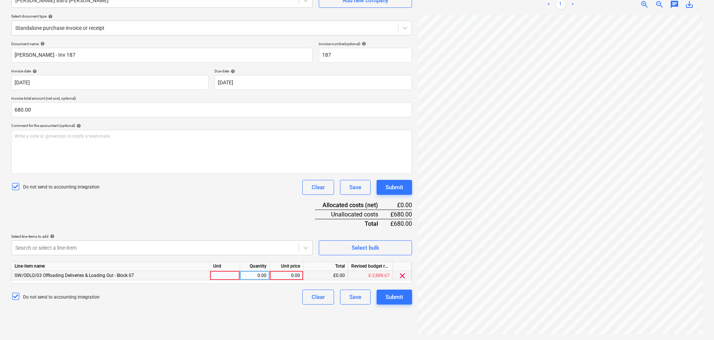
click at [228, 273] on div at bounding box center [225, 275] width 30 height 9
type input "Days"
type input "170"
click at [217, 218] on div "Document name help Jean Beru Bogalo - Inv 187 Invoice number (optional) help 18…" at bounding box center [211, 172] width 401 height 263
click at [217, 244] on body "Projects Contacts Company Consolidated Invoices 3 Inbox 9+ format_size keyboard…" at bounding box center [357, 95] width 714 height 340
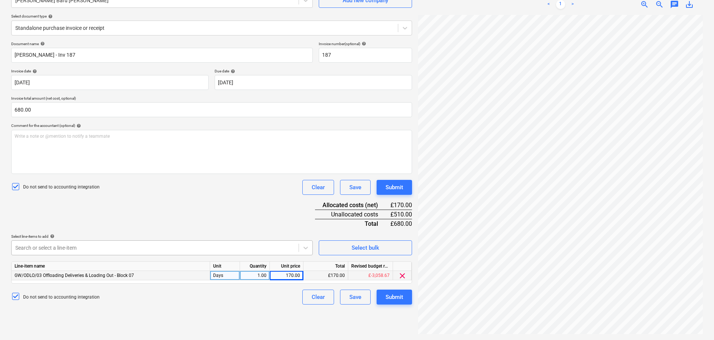
scroll to position [106, 0]
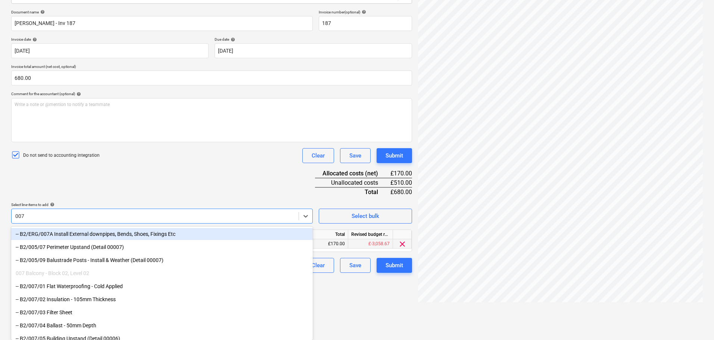
type input "007/"
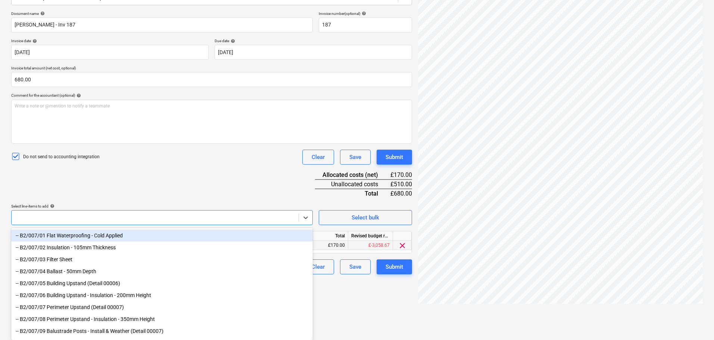
paste input "007/"
type input "007/"
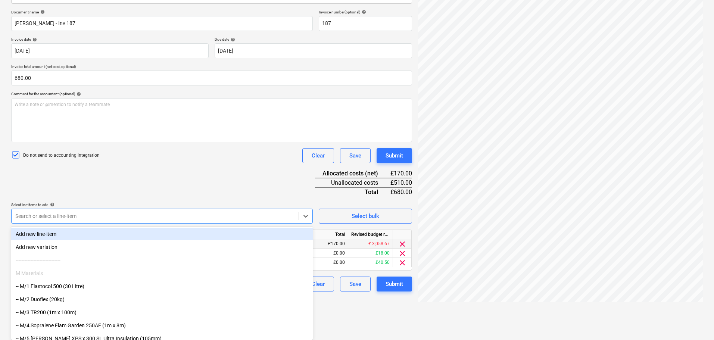
paste input "007/"
type input "007/"
paste input "007/"
type input "007/"
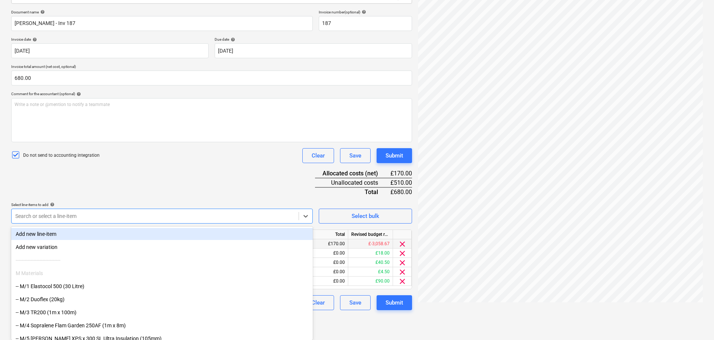
click at [223, 177] on div "Document name help Jean Beru Bogalo - Inv 187 Invoice number (optional) help 18…" at bounding box center [211, 160] width 401 height 300
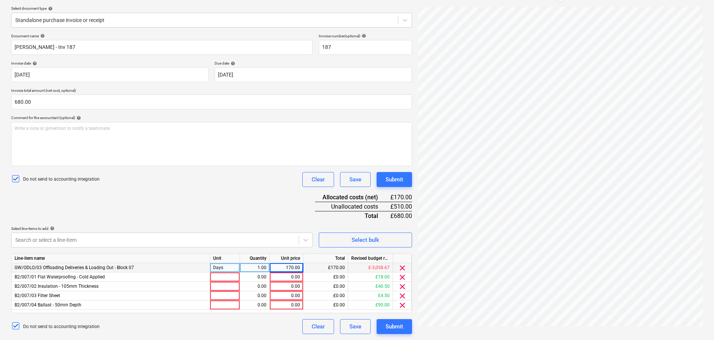
click at [230, 266] on div "Days" at bounding box center [225, 267] width 30 height 9
click at [224, 277] on div at bounding box center [225, 276] width 30 height 9
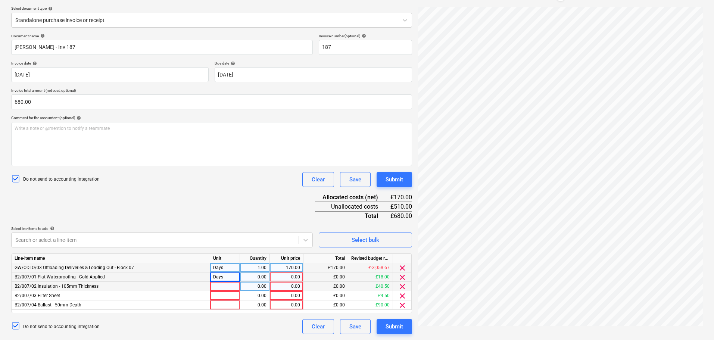
click at [221, 286] on div at bounding box center [225, 286] width 30 height 9
click at [221, 295] on div at bounding box center [225, 295] width 30 height 9
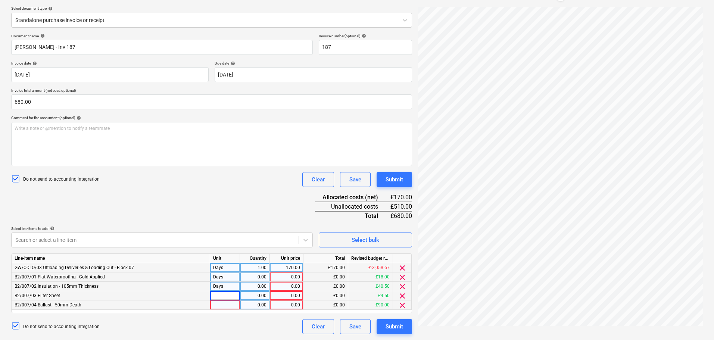
type input "Days"
click at [225, 305] on div at bounding box center [225, 304] width 30 height 9
type input "Days"
click at [252, 277] on div "0.00" at bounding box center [255, 276] width 24 height 9
type input ".25"
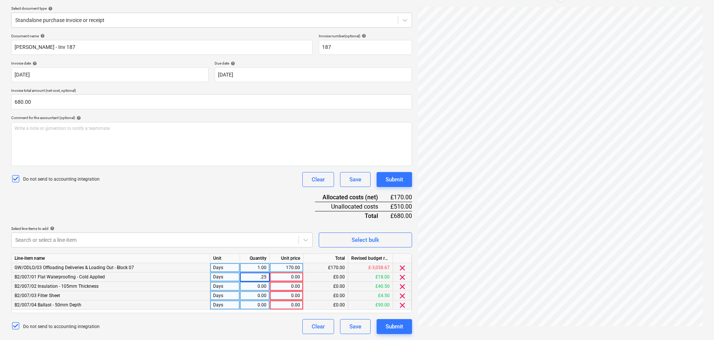
click at [252, 288] on div "0.00" at bounding box center [255, 286] width 24 height 9
click at [253, 294] on div "0.00" at bounding box center [255, 295] width 24 height 9
click at [257, 305] on div "0.00" at bounding box center [255, 304] width 24 height 9
type input ".25"
click at [288, 265] on div "170.00" at bounding box center [286, 267] width 27 height 9
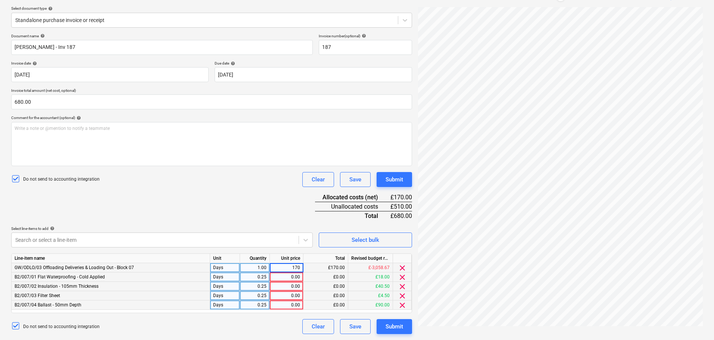
click at [280, 277] on div "0.00" at bounding box center [286, 276] width 27 height 9
type input "170"
click at [279, 285] on div "0.00" at bounding box center [286, 286] width 27 height 9
click at [259, 304] on div "0.25" at bounding box center [255, 304] width 24 height 9
click at [157, 217] on div "Document name help Jean Beru Bogalo - Inv 187 Invoice number (optional) help 18…" at bounding box center [211, 184] width 401 height 300
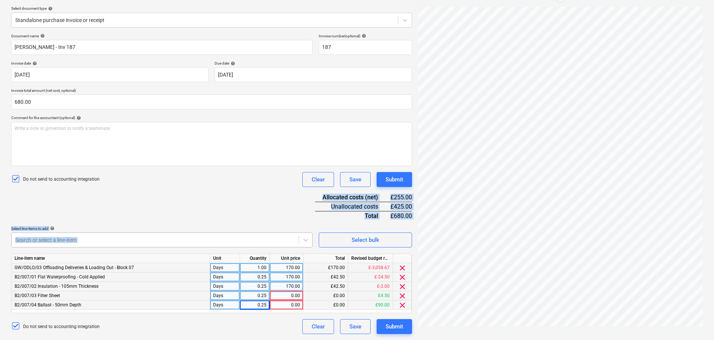
drag, startPoint x: 175, startPoint y: 204, endPoint x: 220, endPoint y: 237, distance: 55.7
click at [200, 312] on div "Document name help Jean Beru Bogalo - Inv 187 Invoice number (optional) help 18…" at bounding box center [211, 184] width 401 height 300
click at [234, 198] on div "Document name help Jean Beru Bogalo - Inv 187 Invoice number (optional) help 18…" at bounding box center [211, 184] width 401 height 300
drag, startPoint x: 239, startPoint y: 185, endPoint x: 228, endPoint y: 236, distance: 51.2
click at [228, 236] on div "Document name help Jean Beru Bogalo - Inv 187 Invoice number (optional) help 18…" at bounding box center [211, 184] width 401 height 300
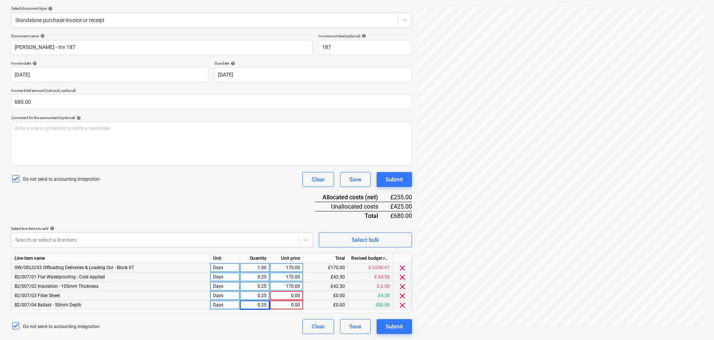
click at [239, 186] on div "Do not send to accounting integration Clear Save Submit" at bounding box center [211, 179] width 401 height 15
click at [280, 289] on div "170.00" at bounding box center [286, 286] width 27 height 9
click at [281, 298] on div "0.00" at bounding box center [286, 295] width 27 height 9
type input "170"
click at [283, 306] on div "0.00" at bounding box center [286, 304] width 27 height 9
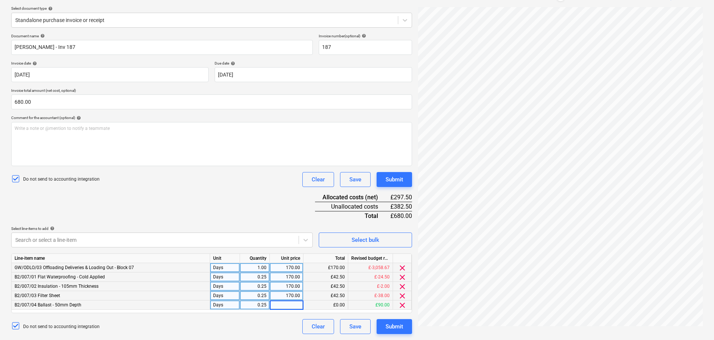
type input "170"
click at [233, 203] on div "Document name help Jean Beru Bogalo - Inv 187 Invoice number (optional) help 18…" at bounding box center [211, 184] width 401 height 300
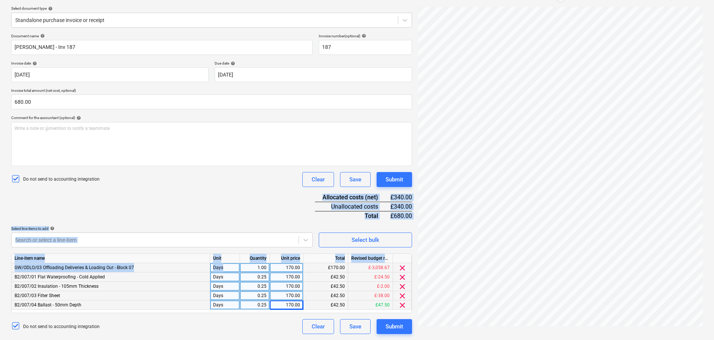
drag, startPoint x: 236, startPoint y: 197, endPoint x: 246, endPoint y: 264, distance: 67.8
click at [246, 264] on div "Document name help Jean Beru Bogalo - Inv 187 Invoice number (optional) help 18…" at bounding box center [211, 184] width 401 height 300
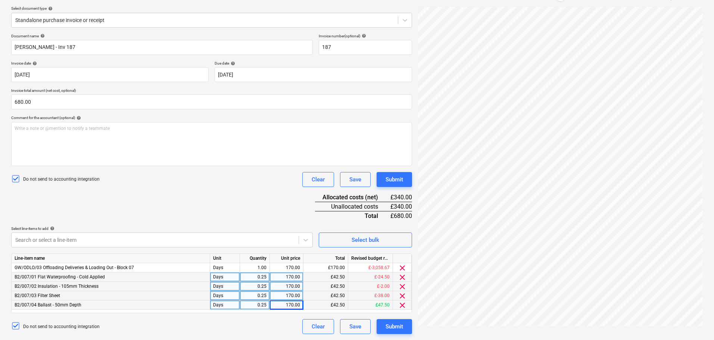
drag, startPoint x: 246, startPoint y: 204, endPoint x: 246, endPoint y: 215, distance: 11.6
click at [245, 204] on div "Document name help Jean Beru Bogalo - Inv 187 Invoice number (optional) help 18…" at bounding box center [211, 184] width 401 height 300
click at [246, 242] on body "Projects Contacts Company Consolidated Invoices 3 Inbox 9+ format_size keyboard…" at bounding box center [357, 88] width 714 height 340
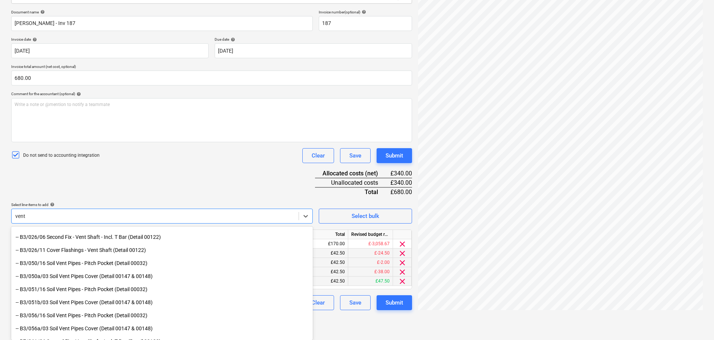
scroll to position [162, 0]
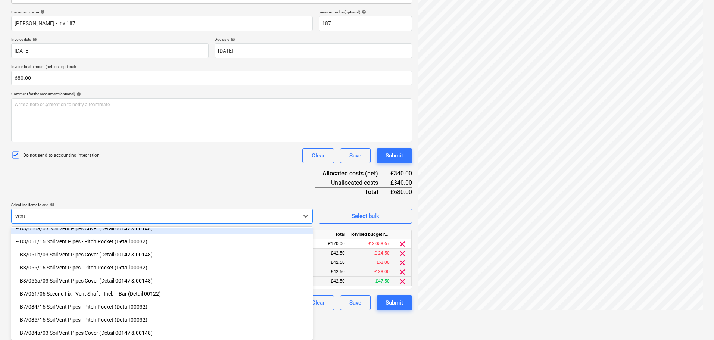
type input "vent"
click at [167, 175] on div "Document name help Jean Beru Bogalo - Inv 187 Invoice number (optional) help 18…" at bounding box center [211, 160] width 401 height 300
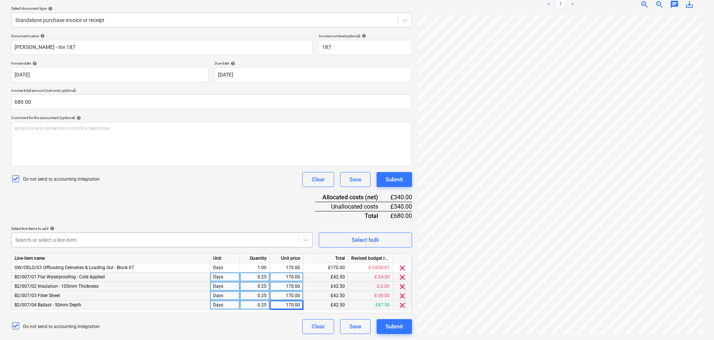
click at [162, 241] on body "Projects Contacts Company Consolidated Invoices 3 Inbox 9+ format_size keyboard…" at bounding box center [357, 88] width 714 height 340
type input "vo-32"
click at [187, 197] on div "Document name help Jean Beru Bogalo - Inv 187 Invoice number (optional) help 18…" at bounding box center [211, 184] width 401 height 300
click at [364, 177] on button "Save" at bounding box center [355, 179] width 31 height 15
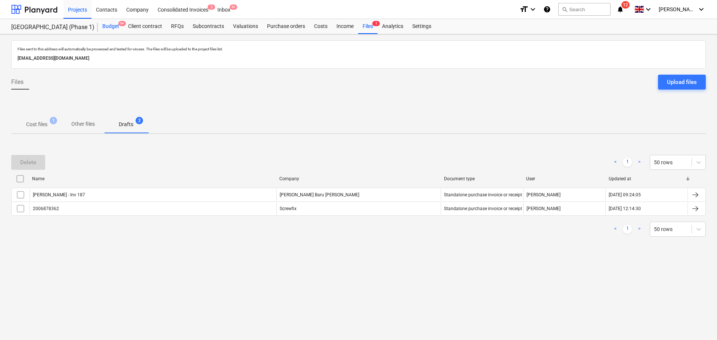
click at [118, 20] on div "Budget 9+" at bounding box center [111, 26] width 26 height 15
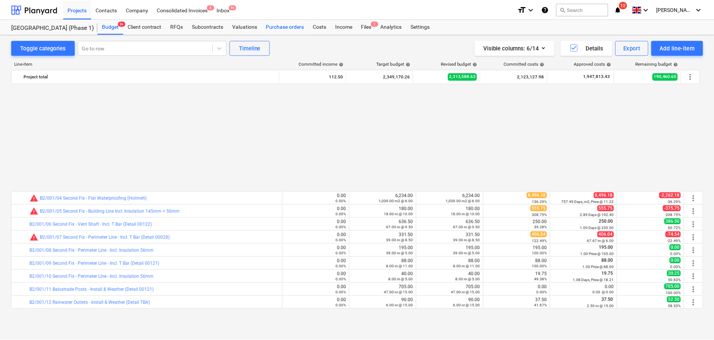
scroll to position [373, 0]
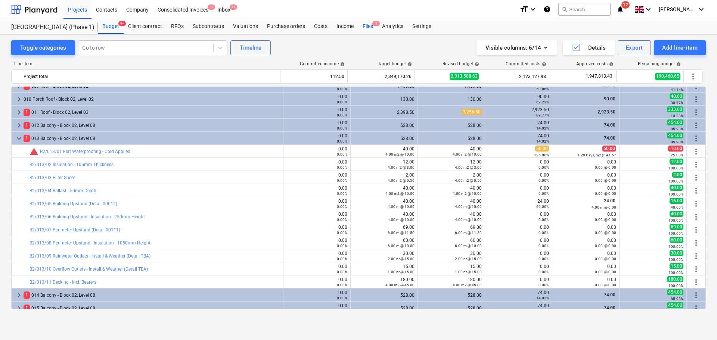
click at [367, 26] on div "Files 1" at bounding box center [367, 26] width 19 height 15
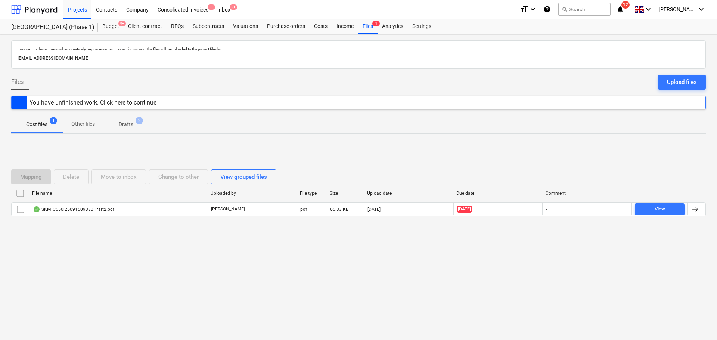
click at [120, 126] on p "Drafts" at bounding box center [126, 125] width 15 height 8
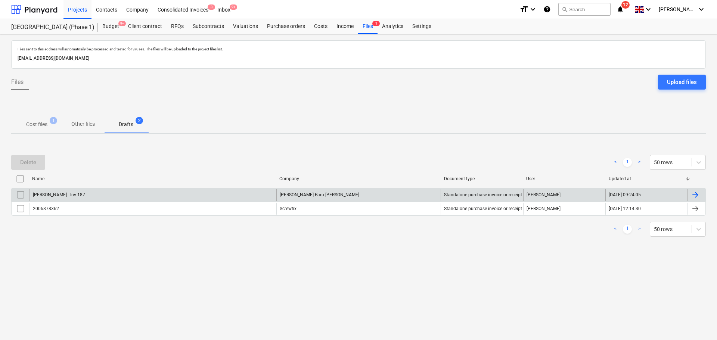
click at [105, 194] on div "[PERSON_NAME] - Inv 187" at bounding box center [152, 195] width 247 height 12
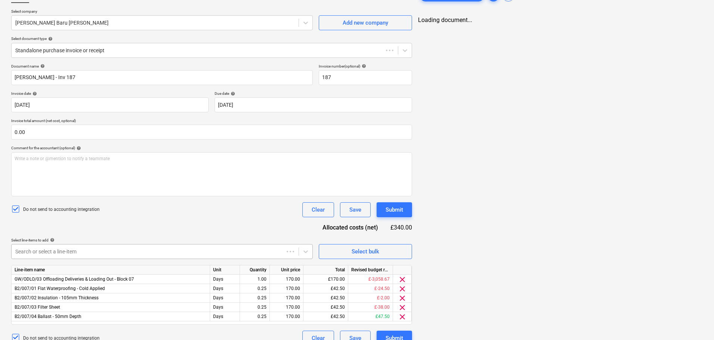
scroll to position [64, 0]
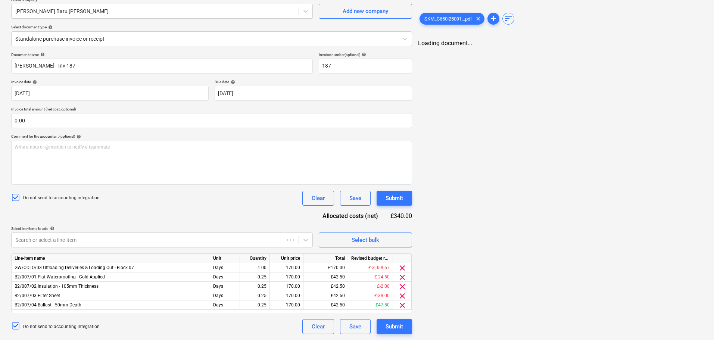
click at [215, 221] on div "Document name help Jean Beru Bogalo - Inv 187 Invoice number (optional) help 18…" at bounding box center [211, 193] width 401 height 282
click at [217, 237] on body "Projects Contacts Company Consolidated Invoices 3 Inbox 9+ format_size keyboard…" at bounding box center [357, 106] width 714 height 340
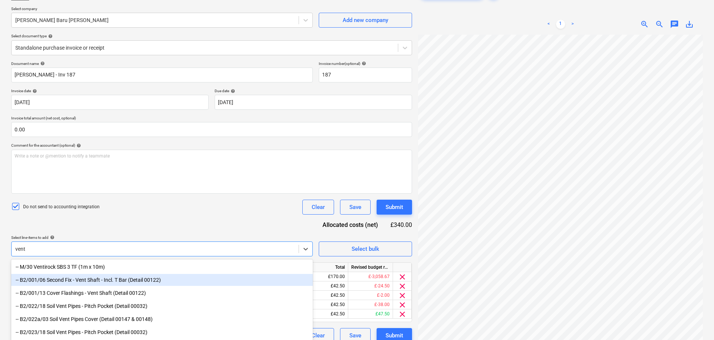
scroll to position [50, 0]
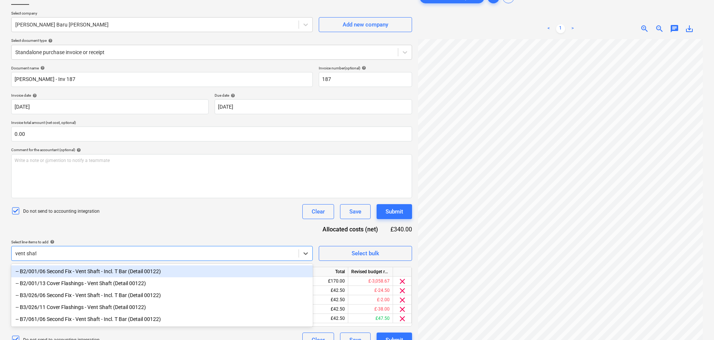
type input "vent shaft"
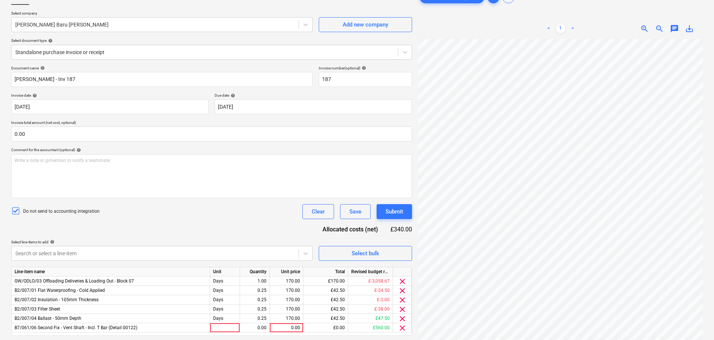
click at [175, 219] on div "Document name help Jean Beru Bogalo - Inv 187 Invoice number (optional) help 18…" at bounding box center [211, 211] width 401 height 291
click at [225, 324] on div at bounding box center [225, 327] width 30 height 9
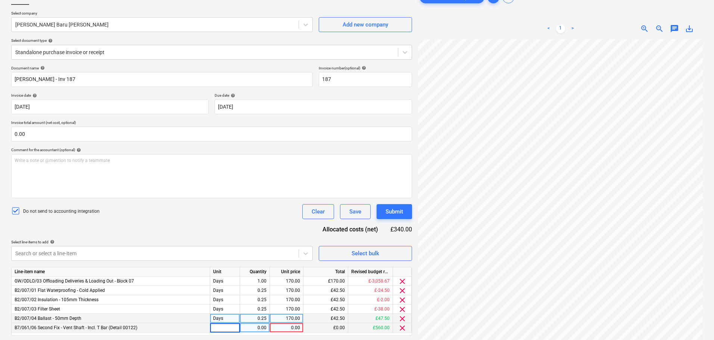
click at [229, 321] on div "Days" at bounding box center [225, 318] width 30 height 9
click at [230, 327] on div at bounding box center [225, 327] width 30 height 9
drag, startPoint x: 256, startPoint y: 328, endPoint x: 272, endPoint y: 327, distance: 16.1
click at [257, 329] on div "0.00" at bounding box center [255, 327] width 24 height 9
type input "2"
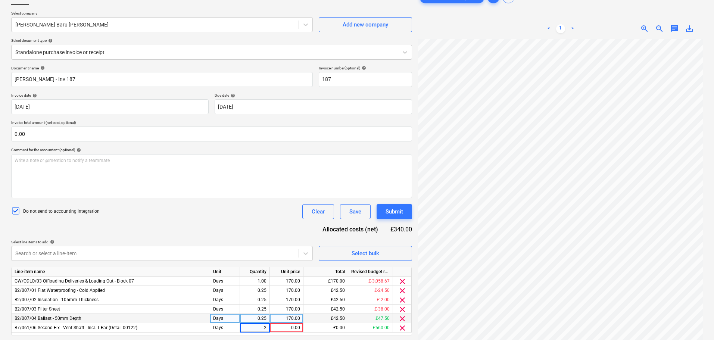
click at [291, 318] on div "170.00" at bounding box center [286, 318] width 27 height 9
click at [286, 325] on div "0.00" at bounding box center [286, 327] width 27 height 9
paste input "170"
type input "170"
click at [233, 211] on div "Do not send to accounting integration Clear Save Submit" at bounding box center [211, 211] width 401 height 15
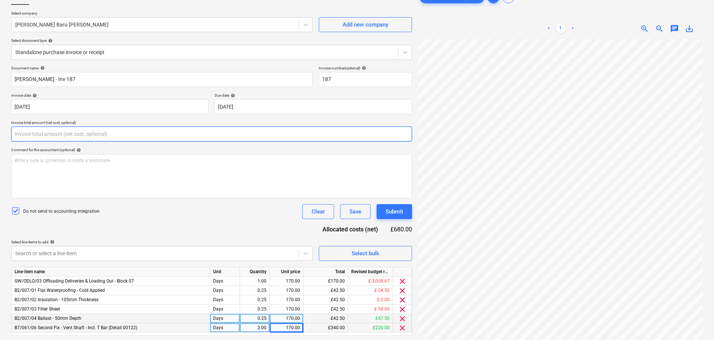
click at [60, 137] on input "text" at bounding box center [211, 134] width 401 height 15
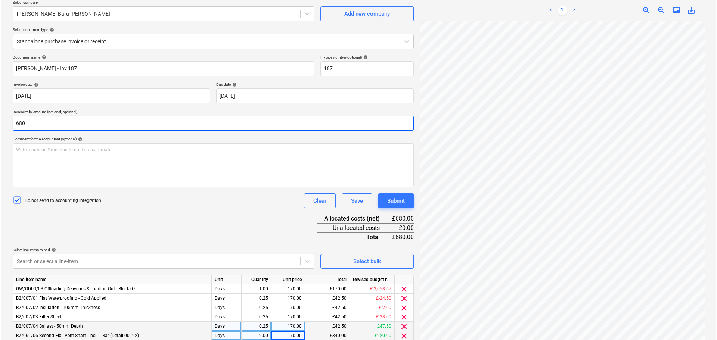
scroll to position [92, 0]
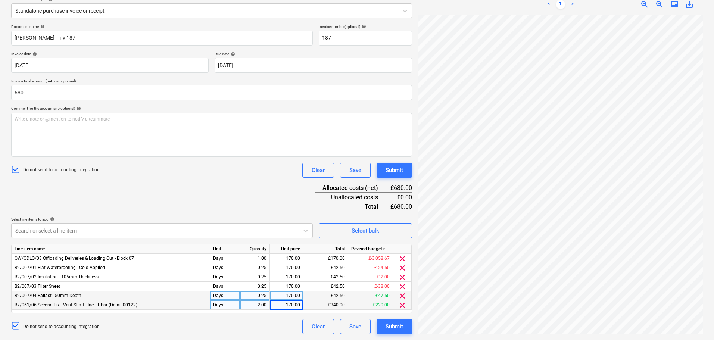
type input "680.00"
click at [263, 187] on div "Document name help Jean Beru Bogalo - Inv 187 Invoice number (optional) help 18…" at bounding box center [211, 179] width 401 height 310
click at [393, 173] on div "Submit" at bounding box center [395, 170] width 18 height 10
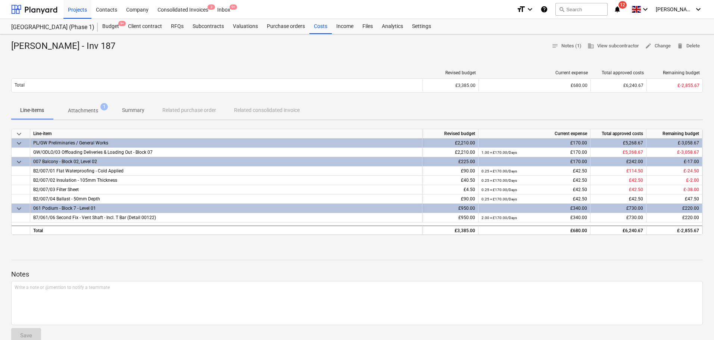
click at [52, 50] on div "[PERSON_NAME] - Inv 187" at bounding box center [66, 46] width 110 height 12
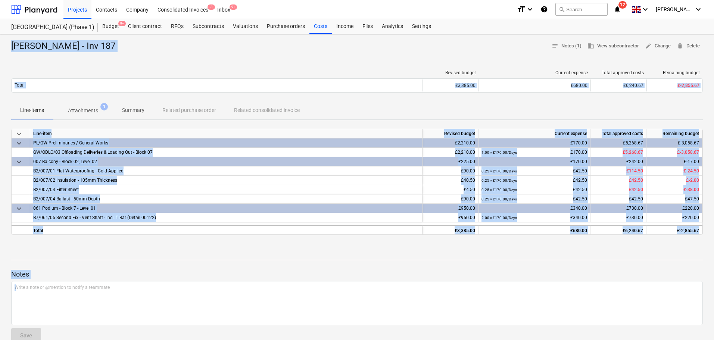
scroll to position [97, 0]
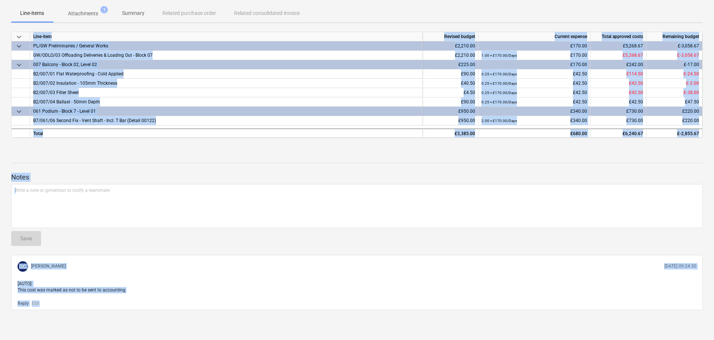
drag, startPoint x: 52, startPoint y: 50, endPoint x: 261, endPoint y: 358, distance: 372.1
click at [261, 243] on html "Projects Contacts Company Consolidated Invoices 3 Inbox 9+ format_size keyboard…" at bounding box center [357, 73] width 714 height 340
click at [209, 173] on p "Notes" at bounding box center [357, 177] width 692 height 9
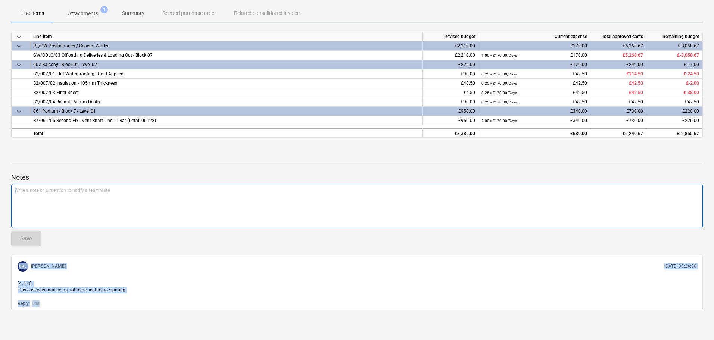
scroll to position [0, 0]
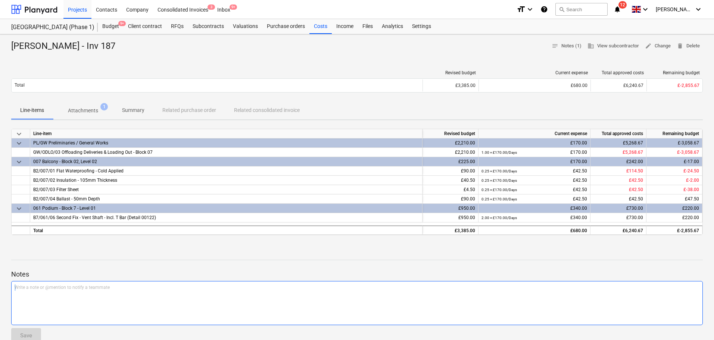
drag, startPoint x: 185, startPoint y: 302, endPoint x: 86, endPoint y: -45, distance: 360.6
click at [86, 0] on html "Projects Contacts Company Consolidated Invoices 3 Inbox 9+ format_size keyboard…" at bounding box center [357, 170] width 714 height 340
click at [127, 37] on div "Jean Beru Bogalo - Inv 187 notes Notes (1) business View subcontractor edit Cha…" at bounding box center [357, 235] width 714 height 403
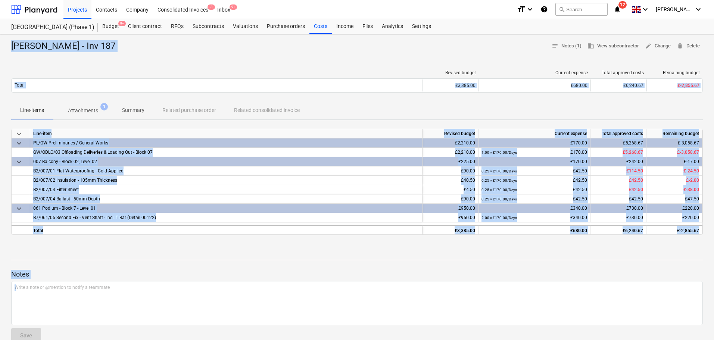
scroll to position [97, 0]
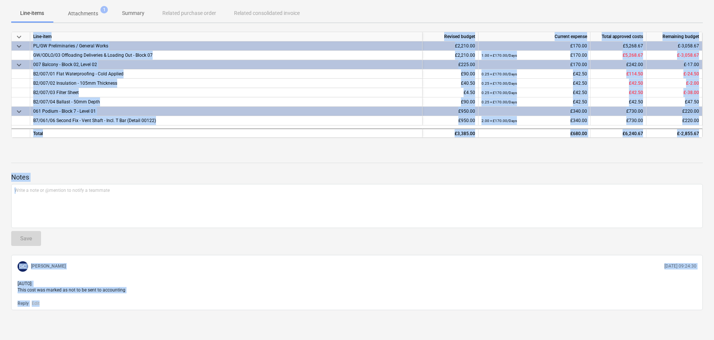
drag, startPoint x: 127, startPoint y: 37, endPoint x: 244, endPoint y: 358, distance: 341.6
click at [244, 243] on html "Projects Contacts Company Consolidated Invoices 3 Inbox 9+ format_size keyboard…" at bounding box center [357, 73] width 714 height 340
click at [209, 157] on div at bounding box center [357, 156] width 692 height 6
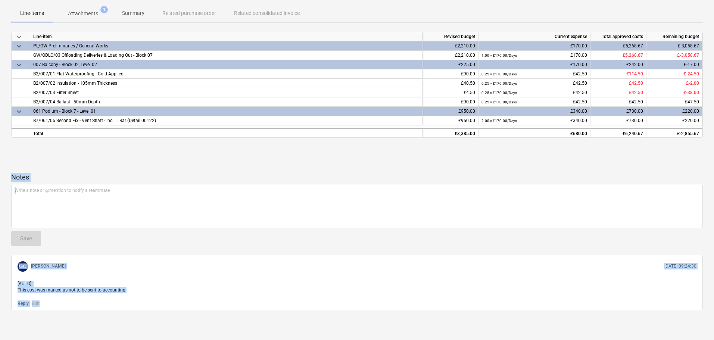
drag, startPoint x: 205, startPoint y: 145, endPoint x: 211, endPoint y: 358, distance: 212.8
click at [211, 243] on html "Projects Contacts Company Consolidated Invoices 3 Inbox 9+ format_size keyboard…" at bounding box center [357, 73] width 714 height 340
click at [194, 291] on p "[AUTO]: This cost was marked as not to be sent to accounting" at bounding box center [357, 287] width 679 height 13
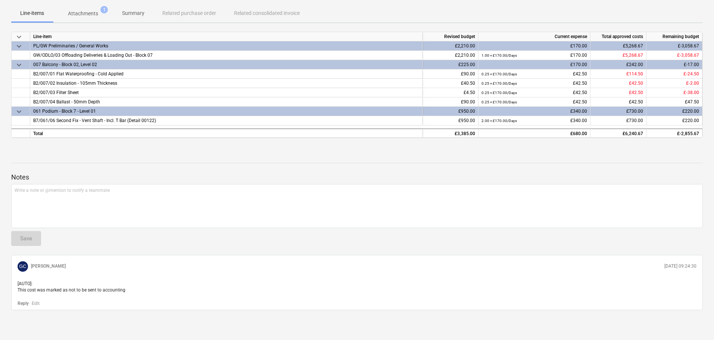
click at [186, 303] on div "Reply Edit" at bounding box center [357, 302] width 685 height 7
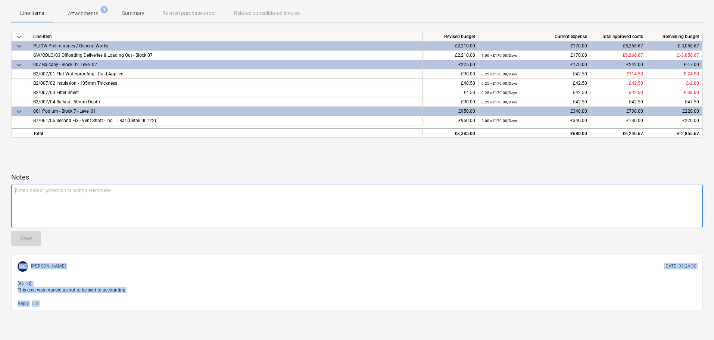
scroll to position [0, 0]
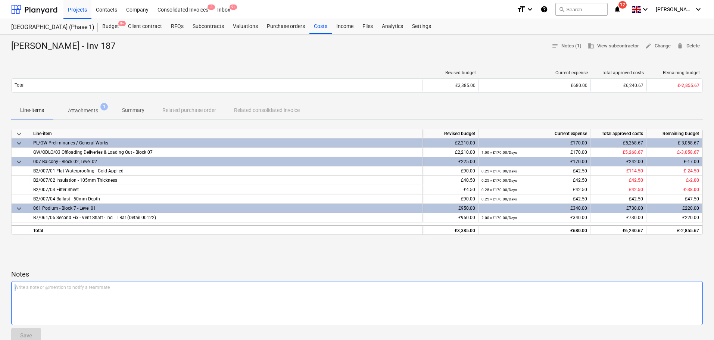
drag, startPoint x: 186, startPoint y: 303, endPoint x: 67, endPoint y: -45, distance: 368.2
click at [67, 0] on html "Projects Contacts Company Consolidated Invoices 3 Inbox 9+ format_size keyboard…" at bounding box center [357, 170] width 714 height 340
click at [135, 43] on div "Jean Beru Bogalo - Inv 187 notes Notes (1) business View subcontractor edit Cha…" at bounding box center [357, 46] width 692 height 12
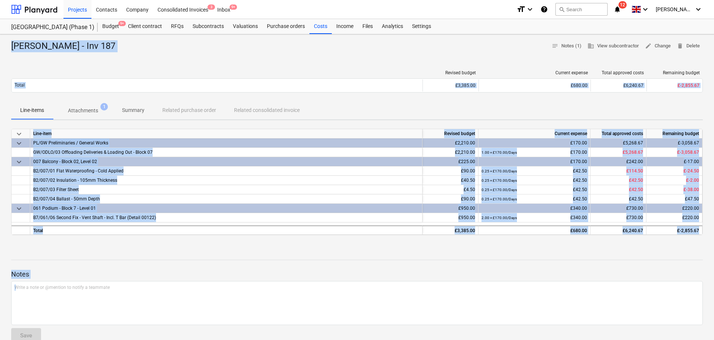
scroll to position [97, 0]
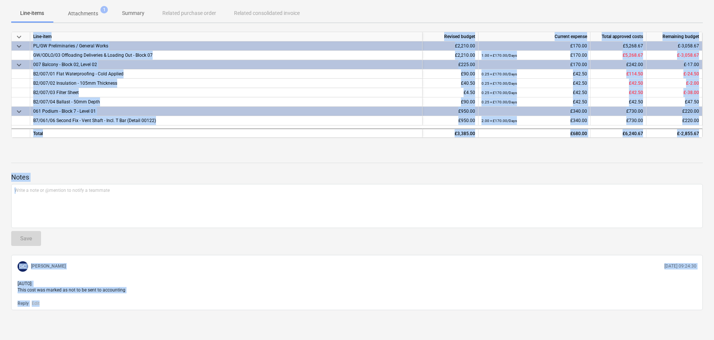
drag, startPoint x: 135, startPoint y: 43, endPoint x: 177, endPoint y: 358, distance: 317.4
click at [177, 243] on html "Projects Contacts Company Consolidated Invoices 3 Inbox 9+ format_size keyboard…" at bounding box center [357, 73] width 714 height 340
click at [169, 165] on div "Notes Write a note or @mention to notify a teammate ﻿ Save GC Grant Collins 03.…" at bounding box center [357, 231] width 692 height 157
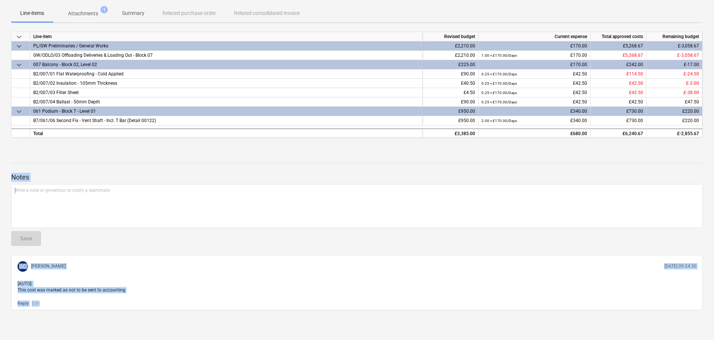
drag, startPoint x: 174, startPoint y: 148, endPoint x: 206, endPoint y: 358, distance: 212.3
click at [206, 243] on html "Projects Contacts Company Consolidated Invoices 3 Inbox 9+ format_size keyboard…" at bounding box center [357, 73] width 714 height 340
click at [196, 252] on div "Notes Write a note or @mention to notify a teammate ﻿ Save GC Grant Collins 03.…" at bounding box center [357, 231] width 692 height 157
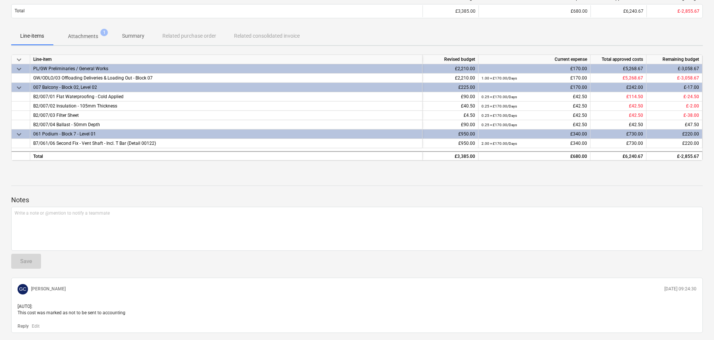
scroll to position [0, 0]
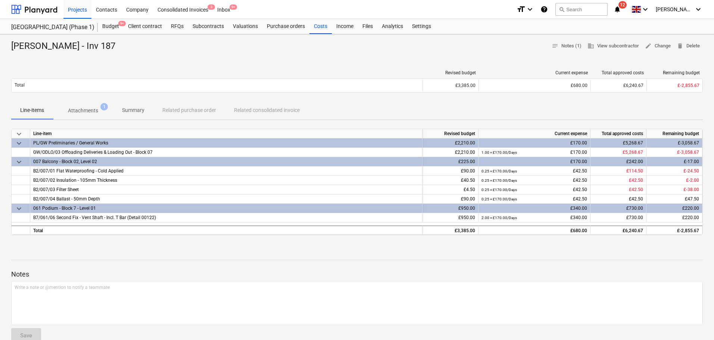
drag, startPoint x: 32, startPoint y: 14, endPoint x: 57, endPoint y: 1, distance: 28.5
click at [32, 14] on div at bounding box center [34, 9] width 46 height 19
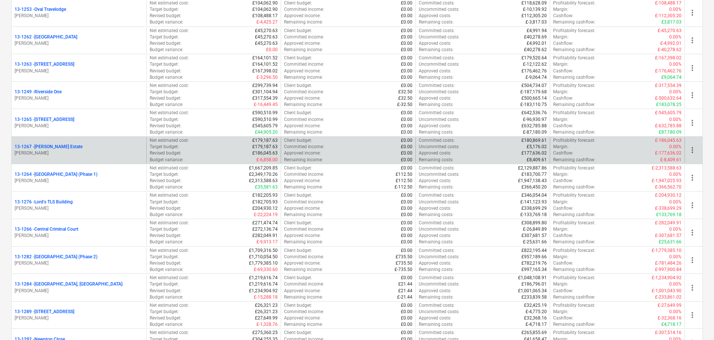
scroll to position [821, 0]
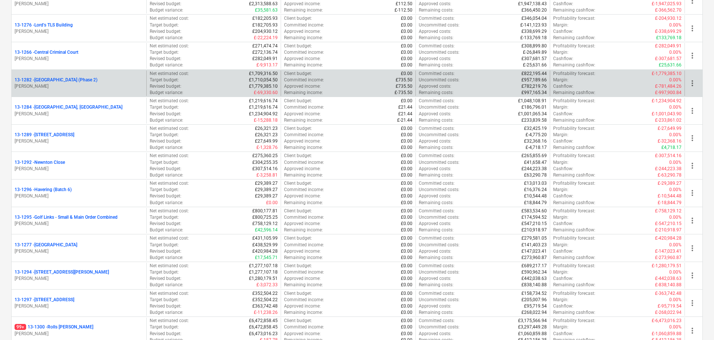
click at [119, 89] on p "[PERSON_NAME]" at bounding box center [79, 86] width 129 height 6
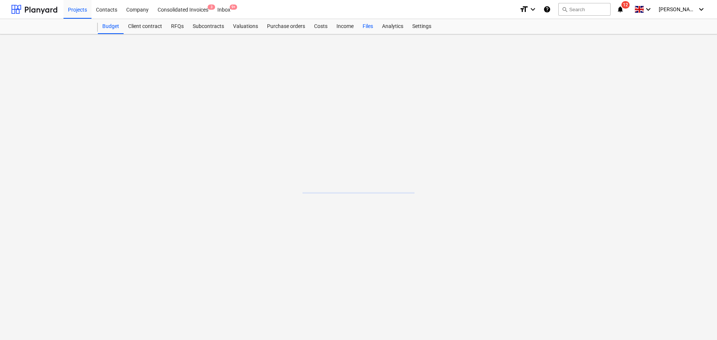
click at [365, 28] on div "Files" at bounding box center [367, 26] width 19 height 15
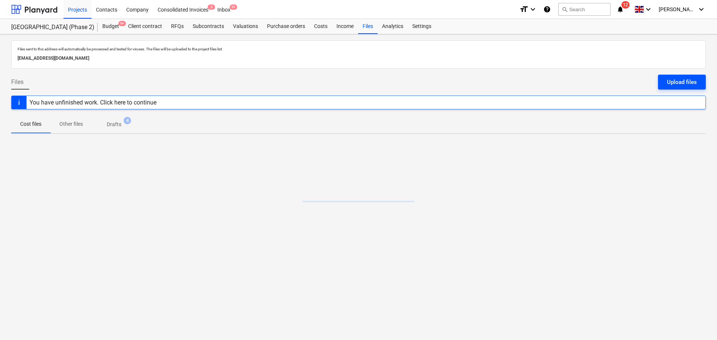
click at [690, 82] on div "Upload files" at bounding box center [682, 82] width 30 height 10
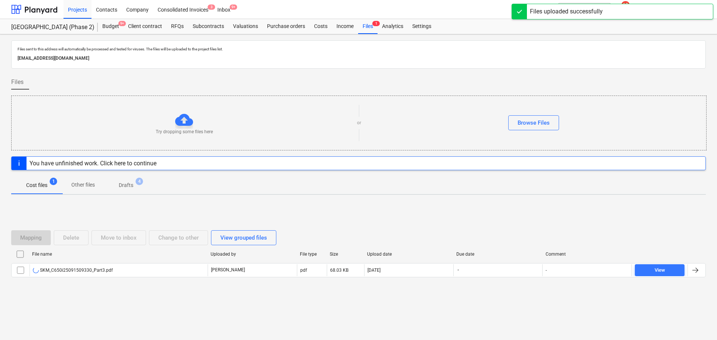
click at [325, 198] on div "Files sent to this address will automatically be processed and tested for virus…" at bounding box center [358, 187] width 717 height 306
click at [126, 182] on p "Drafts" at bounding box center [126, 185] width 15 height 8
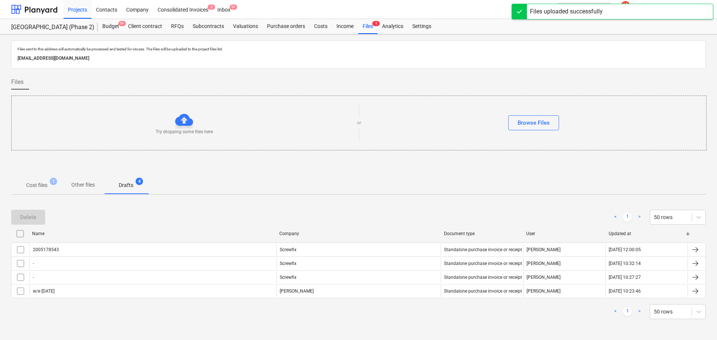
click at [22, 234] on input "checkbox" at bounding box center [20, 234] width 12 height 12
click at [34, 214] on div "Delete" at bounding box center [28, 217] width 16 height 10
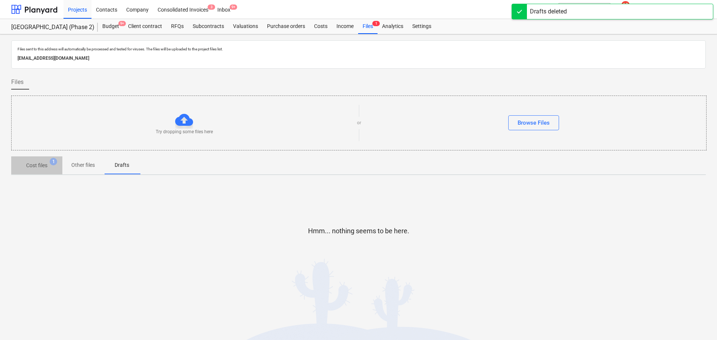
click at [51, 157] on button "Cost files 1" at bounding box center [36, 165] width 51 height 18
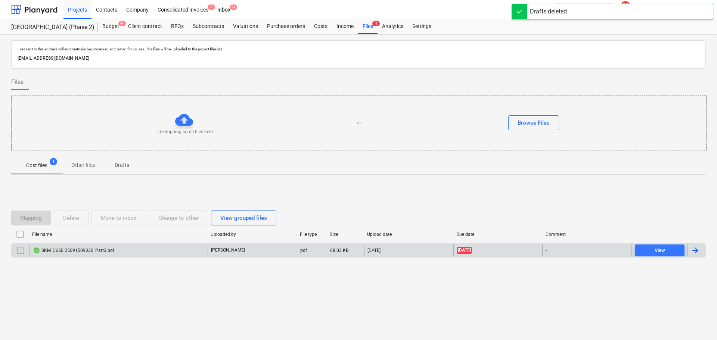
click at [164, 245] on div "SKM_C650i25091509330_Part3.pdf" at bounding box center [118, 250] width 178 height 12
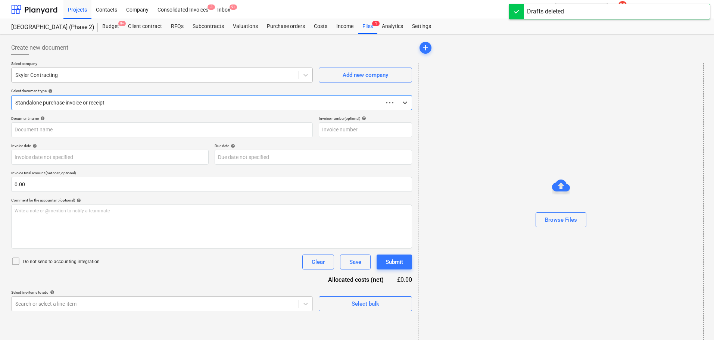
type input "52"
type input "[DATE]"
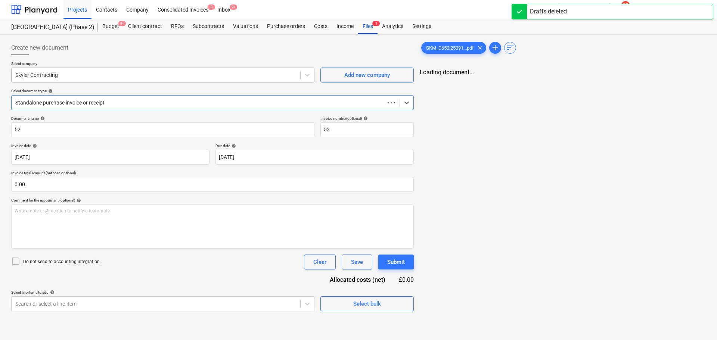
click at [108, 79] on div at bounding box center [155, 74] width 281 height 7
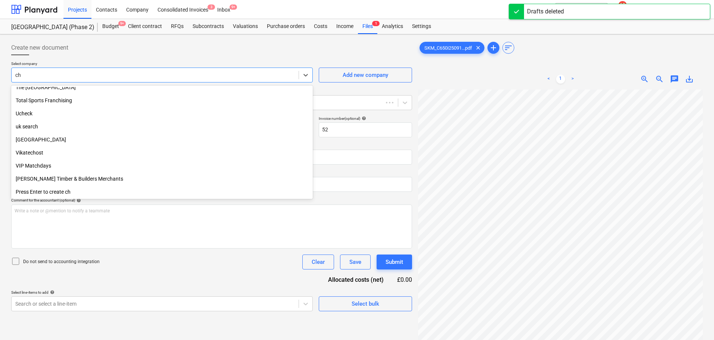
scroll to position [188, 0]
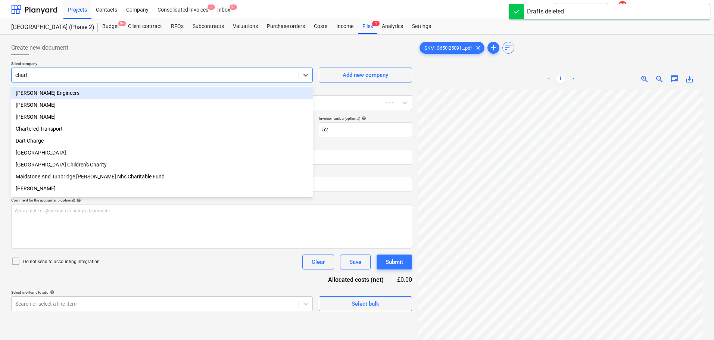
type input "charlie"
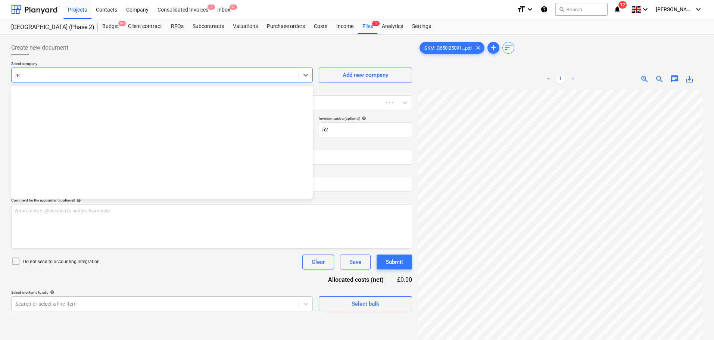
scroll to position [1429, 0]
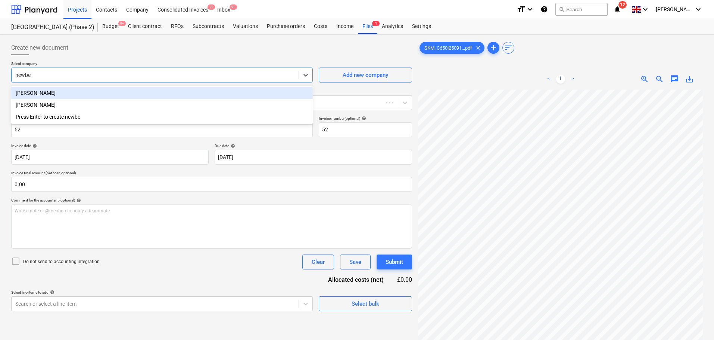
type input "newber"
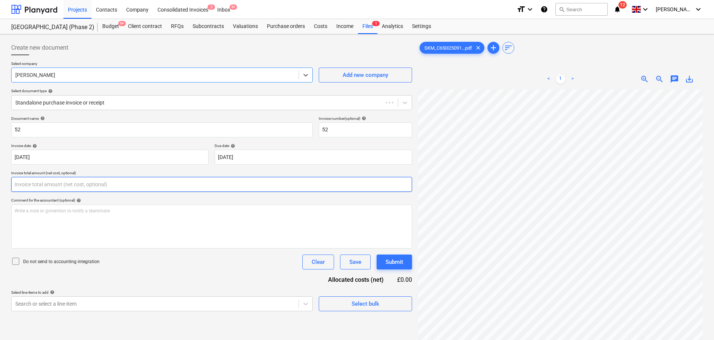
click at [58, 181] on input "text" at bounding box center [211, 184] width 401 height 15
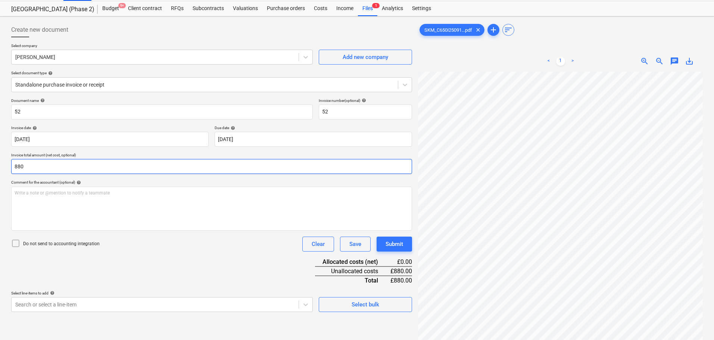
scroll to position [75, 0]
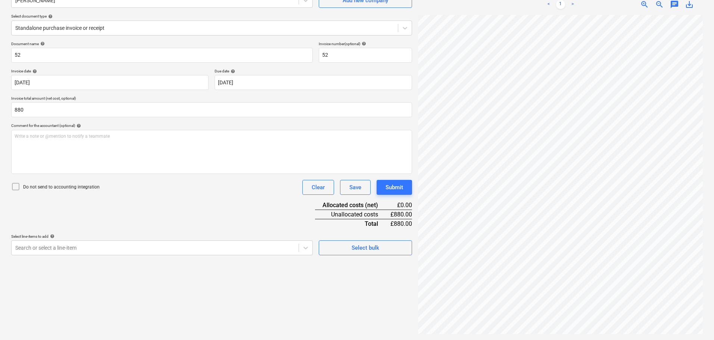
type input "880.00"
click at [59, 182] on div "Do not send to accounting integration" at bounding box center [55, 187] width 88 height 10
drag, startPoint x: 66, startPoint y: 221, endPoint x: 68, endPoint y: 247, distance: 25.8
click at [66, 222] on div "Document name help 52 Invoice number (optional) help 52 Invoice date help 27 Ju…" at bounding box center [211, 148] width 401 height 214
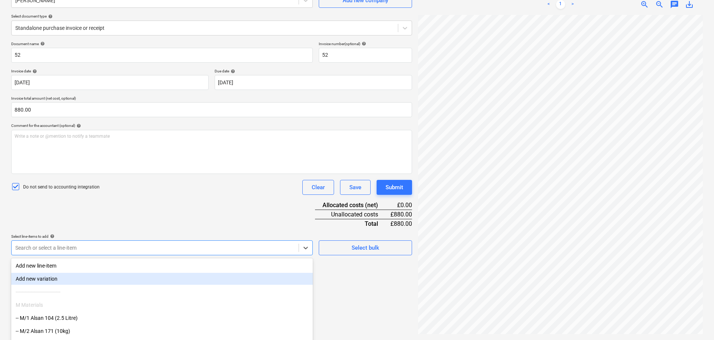
scroll to position [106, 0]
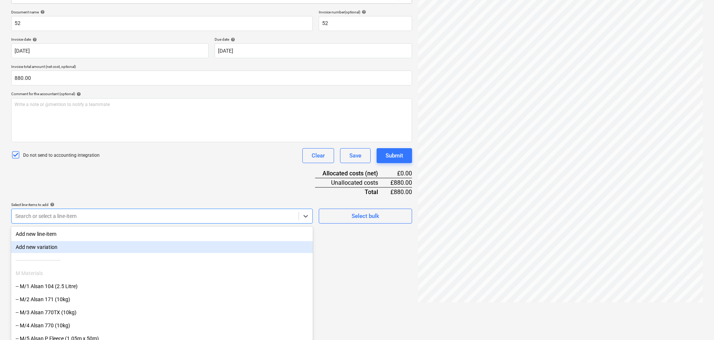
click at [69, 234] on body "Projects Contacts Company Consolidated Invoices 3 Inbox 9+ format_size keyboard…" at bounding box center [357, 64] width 714 height 340
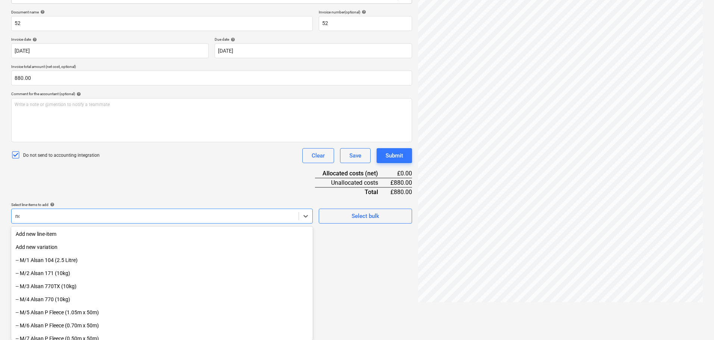
scroll to position [75, 0]
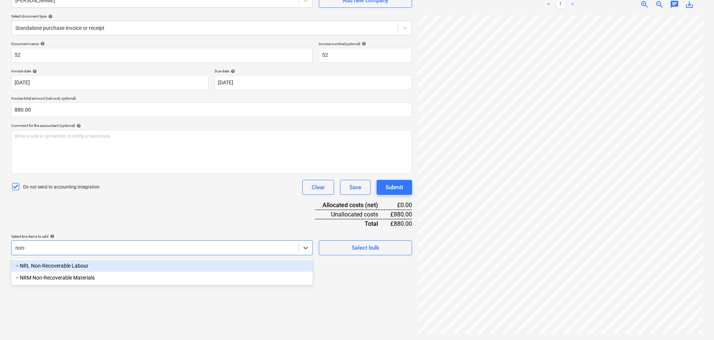
type input "non-r"
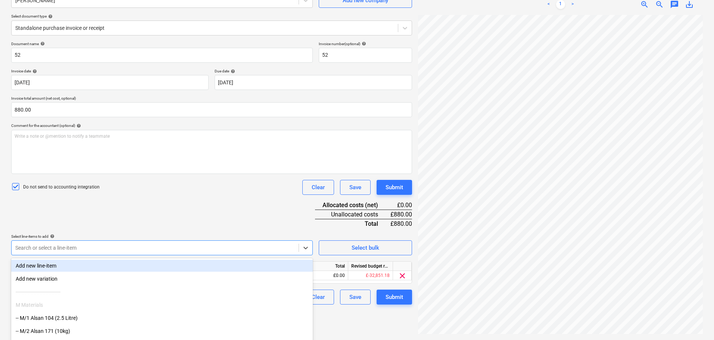
click at [146, 222] on div "Document name help 52 Invoice number (optional) help 52 Invoice date help 27 Ju…" at bounding box center [211, 172] width 401 height 263
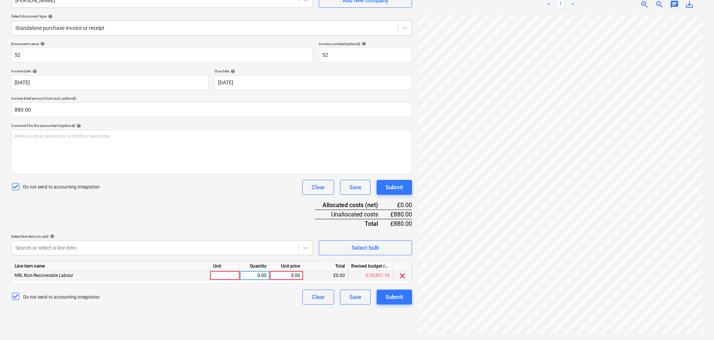
click at [230, 275] on div at bounding box center [225, 275] width 30 height 9
type input "Days"
type input "220"
click at [184, 202] on div "Document name help 52 Invoice number (optional) help 52 Invoice date help 27 Ju…" at bounding box center [211, 172] width 401 height 263
click at [177, 246] on body "Projects Contacts Company Consolidated Invoices 3 Inbox 9+ format_size keyboard…" at bounding box center [357, 95] width 714 height 340
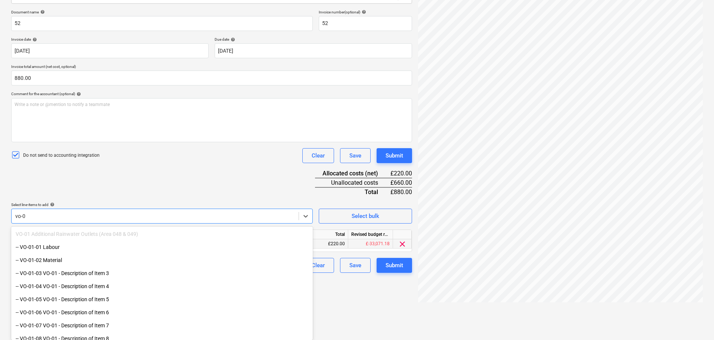
type input "vo-08"
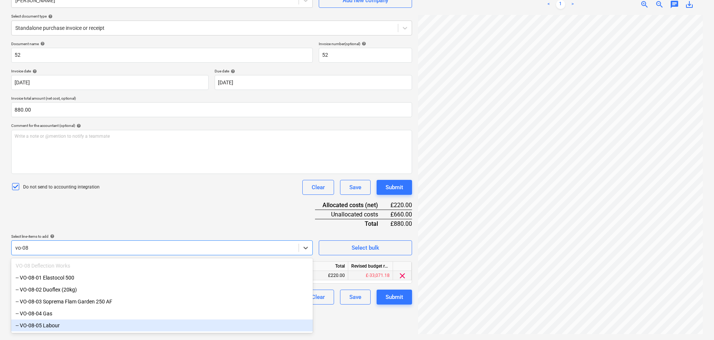
click at [73, 331] on div "-- VO-08-05 Labour" at bounding box center [162, 325] width 302 height 12
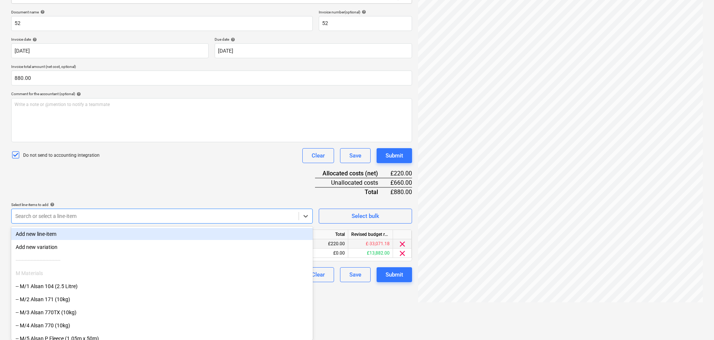
click at [214, 200] on div "Document name help 52 Invoice number (optional) help 52 Invoice date help 27 Ju…" at bounding box center [211, 146] width 401 height 272
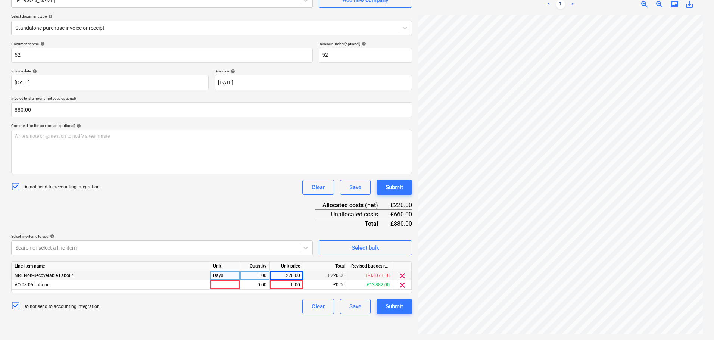
click at [228, 280] on div "Days" at bounding box center [225, 275] width 30 height 9
click at [229, 286] on div at bounding box center [225, 284] width 30 height 9
click at [227, 232] on div "Document name help 52 Invoice number (optional) help 52 Invoice date help 27 Ju…" at bounding box center [211, 177] width 401 height 272
click at [257, 285] on div "0.00" at bounding box center [255, 284] width 24 height 9
type input "3"
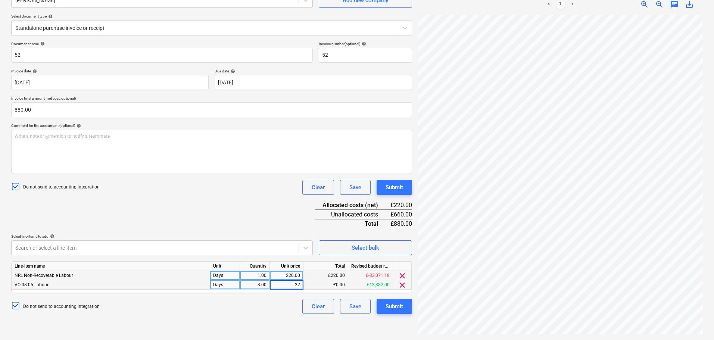
type input "220"
click at [230, 217] on div "Document name help 52 Invoice number (optional) help 52 Invoice date help 27 Ju…" at bounding box center [211, 177] width 401 height 272
drag, startPoint x: 230, startPoint y: 208, endPoint x: 224, endPoint y: 250, distance: 42.3
click at [224, 250] on div "Document name help 52 Invoice number (optional) help 52 Invoice date help 27 Ju…" at bounding box center [211, 177] width 401 height 272
click at [270, 216] on div "Document name help 52 Invoice number (optional) help 52 Invoice date help 27 Ju…" at bounding box center [211, 177] width 401 height 272
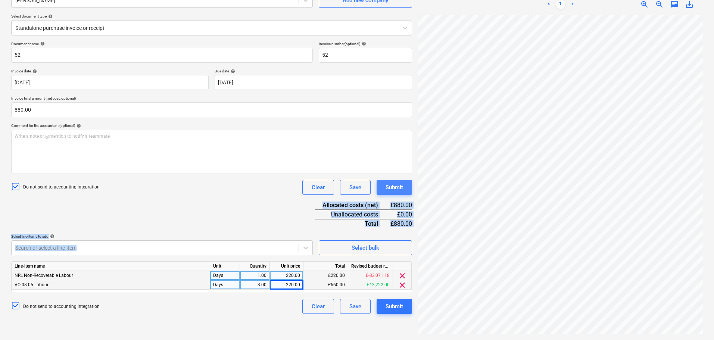
click at [397, 188] on div "Submit" at bounding box center [395, 188] width 18 height 10
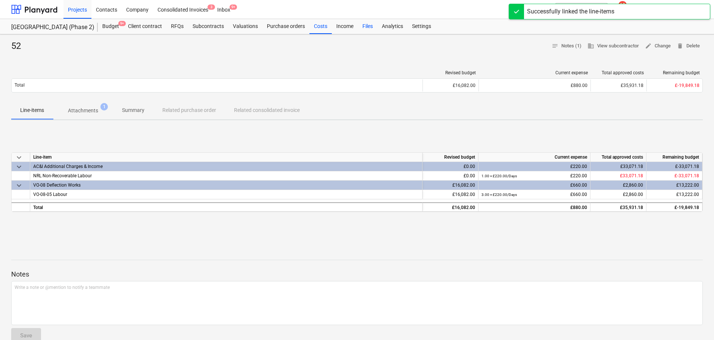
click at [372, 23] on div "Files" at bounding box center [367, 26] width 19 height 15
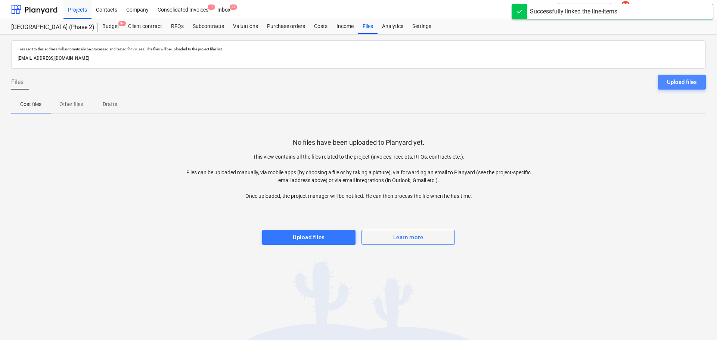
click at [671, 81] on div "Upload files" at bounding box center [682, 82] width 30 height 10
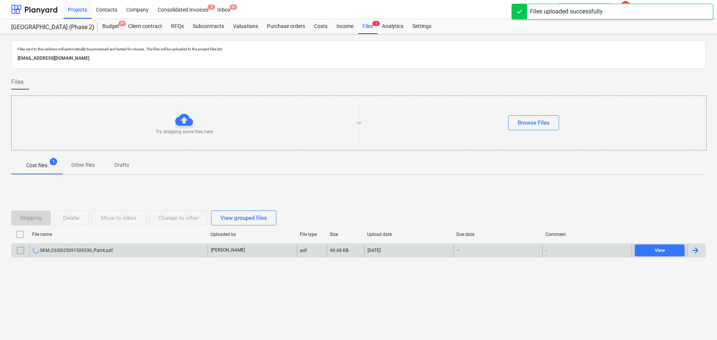
click at [78, 252] on div "SKM_C650i25091509330_Part4.pdf" at bounding box center [73, 250] width 80 height 6
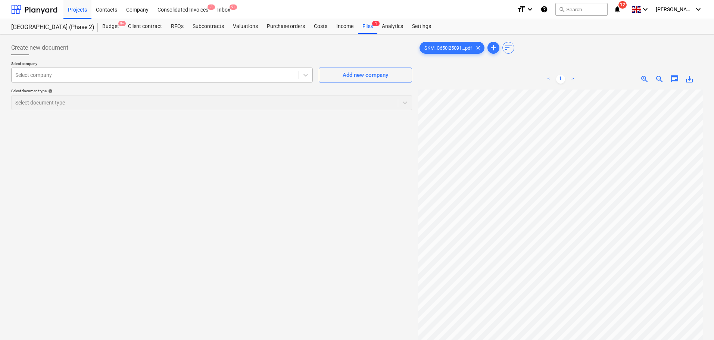
click at [132, 72] on div at bounding box center [155, 74] width 280 height 7
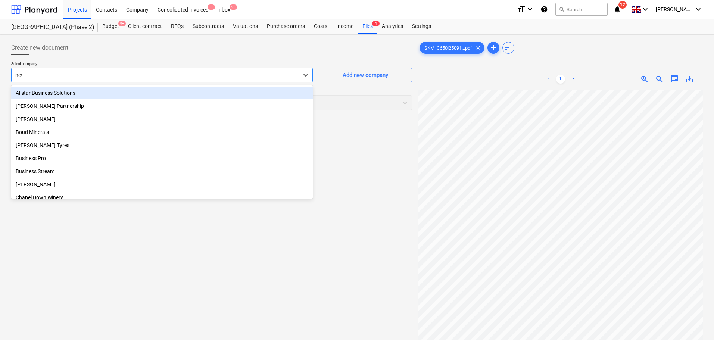
type input "newb"
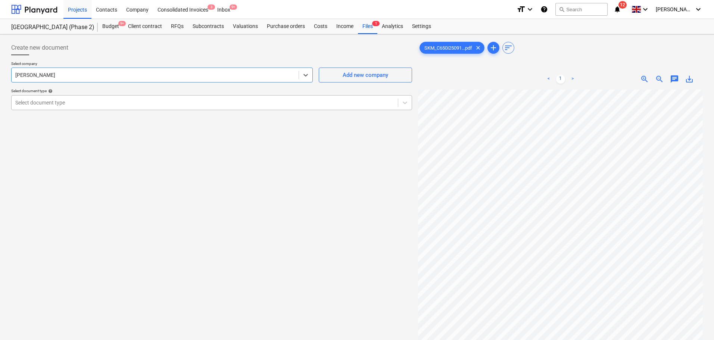
click at [108, 100] on div at bounding box center [204, 102] width 379 height 7
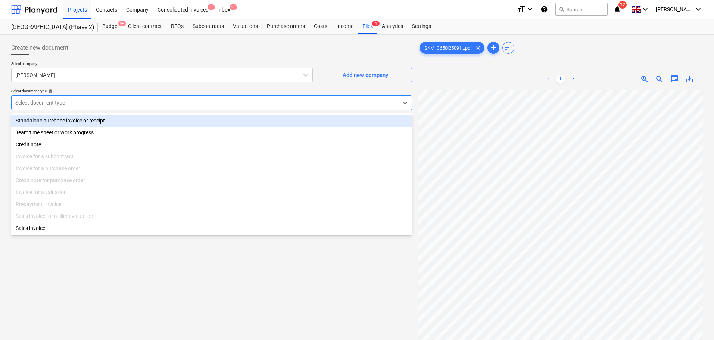
click at [106, 126] on div "Standalone purchase invoice or receipt" at bounding box center [211, 121] width 401 height 12
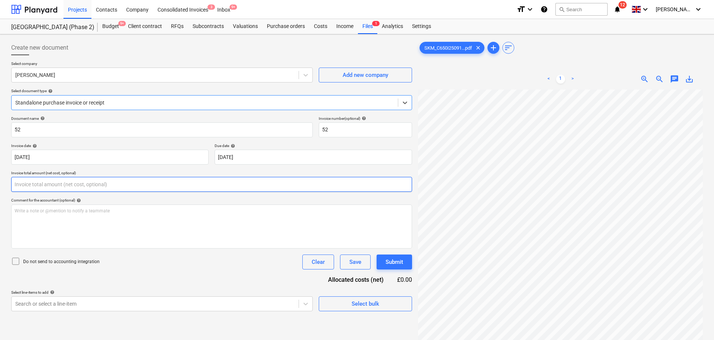
click at [72, 180] on input "text" at bounding box center [211, 184] width 401 height 15
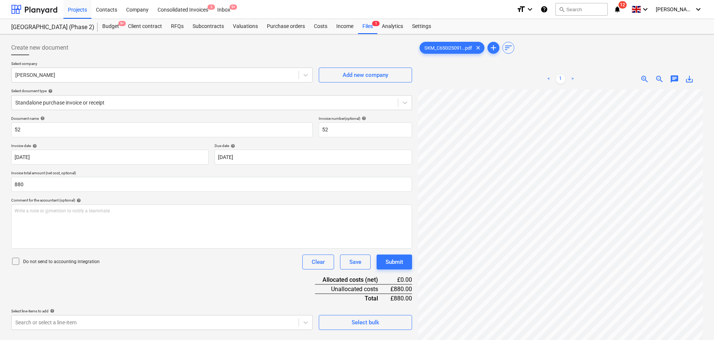
type input "880.00"
click at [59, 262] on p "Do not send to accounting integration" at bounding box center [61, 262] width 77 height 6
click at [289, 283] on div "Document name help 52 Invoice number (optional) help 52 Invoice date help 27 Ju…" at bounding box center [211, 223] width 401 height 214
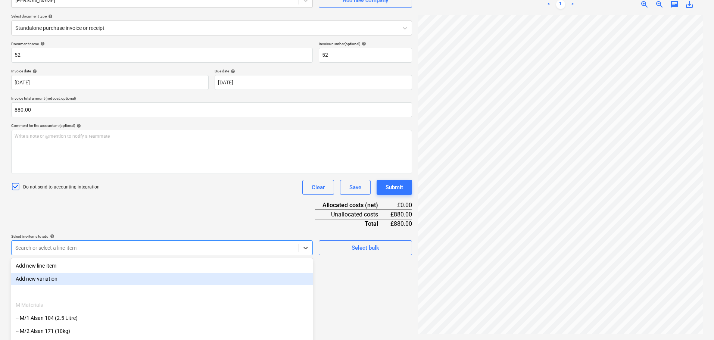
click at [175, 247] on body "Projects Contacts Company Consolidated Invoices 3 Inbox 9+ format_size keyboard…" at bounding box center [357, 95] width 714 height 340
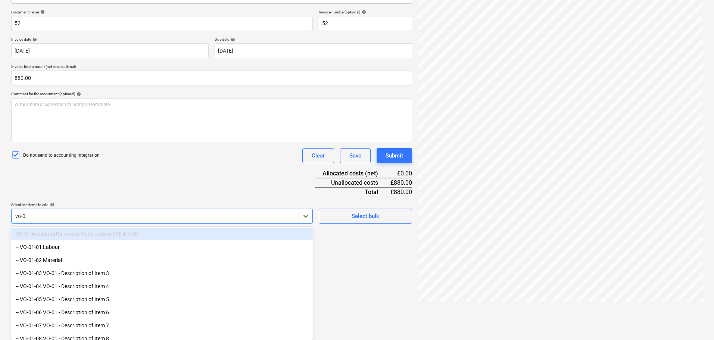
type input "vo-08"
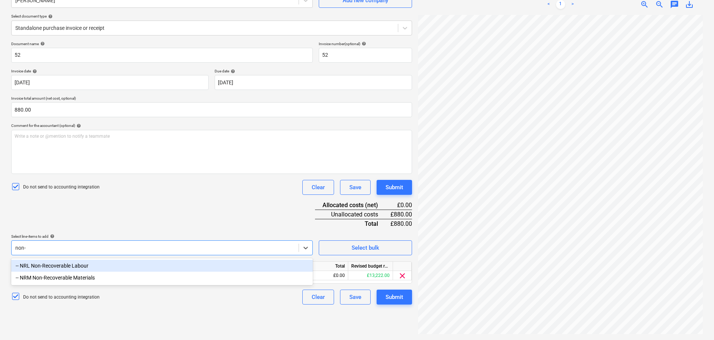
type input "non-r"
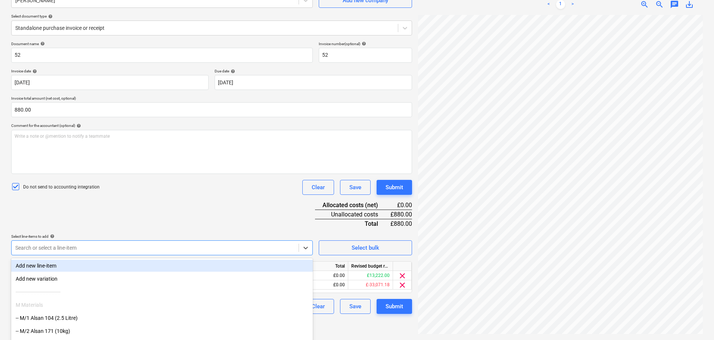
click at [187, 236] on div "Select line-items to add help" at bounding box center [162, 236] width 302 height 5
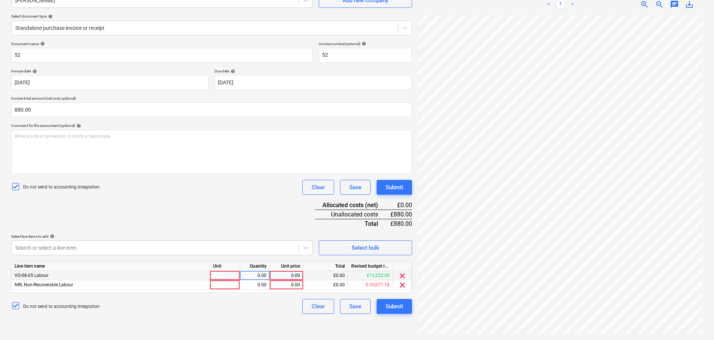
click at [221, 273] on div at bounding box center [225, 275] width 30 height 9
type input "Days"
type input "220"
click at [221, 273] on div "Days" at bounding box center [225, 275] width 30 height 9
click at [225, 286] on div at bounding box center [225, 284] width 30 height 9
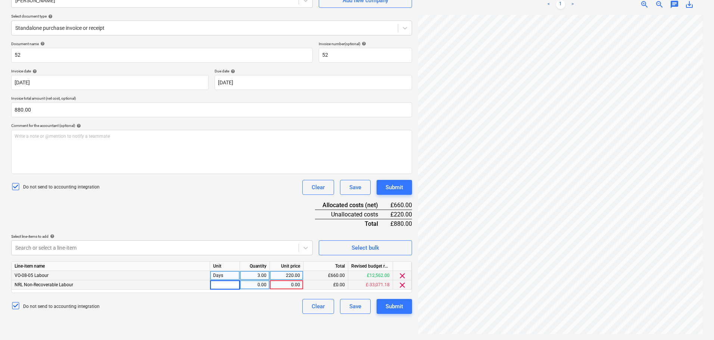
type input "Days"
click at [260, 283] on div "0.00" at bounding box center [255, 284] width 24 height 9
type input "1"
click at [286, 275] on div "220.00" at bounding box center [286, 275] width 27 height 9
drag, startPoint x: 287, startPoint y: 284, endPoint x: 263, endPoint y: 239, distance: 50.4
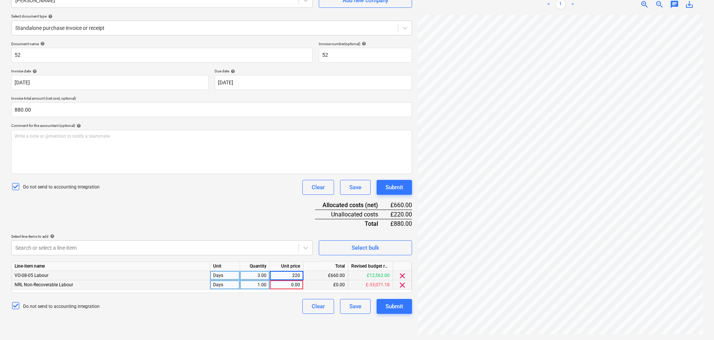
click at [287, 284] on div "0.00" at bounding box center [286, 284] width 27 height 9
click at [246, 218] on div "Document name help 52 Invoice number (optional) help 52 Invoice date help 27 Ju…" at bounding box center [211, 177] width 401 height 272
click at [396, 190] on div "Submit" at bounding box center [395, 188] width 18 height 10
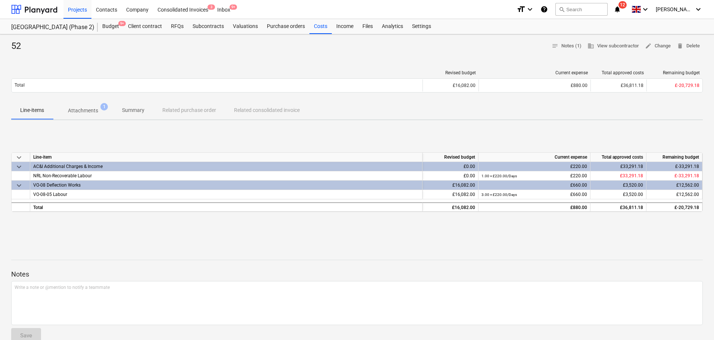
click at [48, 12] on div at bounding box center [34, 9] width 46 height 19
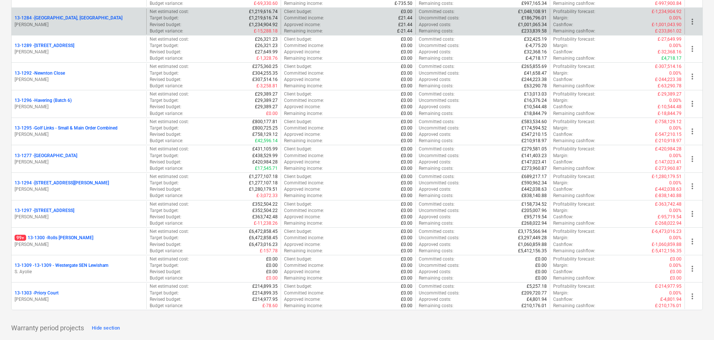
scroll to position [933, 0]
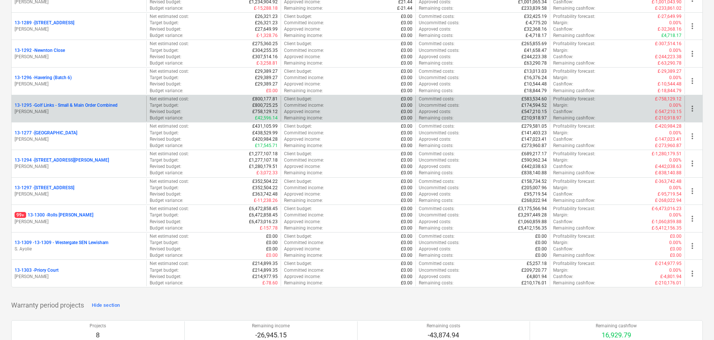
click at [83, 109] on p "13-1295 - Golf Links - Small & Main Order Combined" at bounding box center [66, 105] width 103 height 6
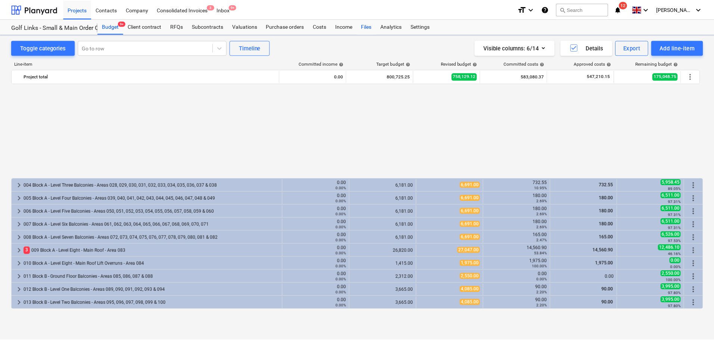
scroll to position [365, 0]
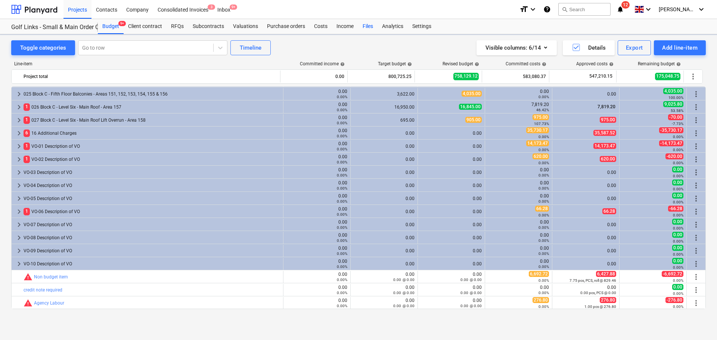
click at [370, 28] on div "Files" at bounding box center [367, 26] width 19 height 15
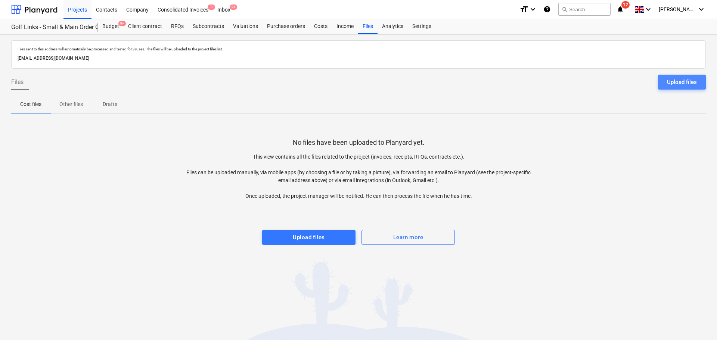
click at [690, 78] on div "Upload files" at bounding box center [682, 82] width 30 height 10
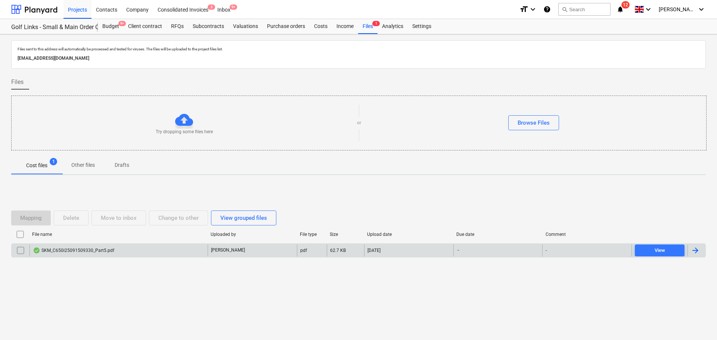
click at [126, 251] on div "SKM_C650i25091509330_Part5.pdf" at bounding box center [118, 250] width 178 height 12
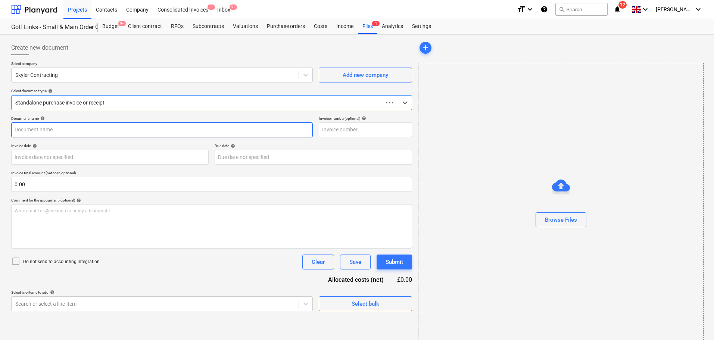
type input "271"
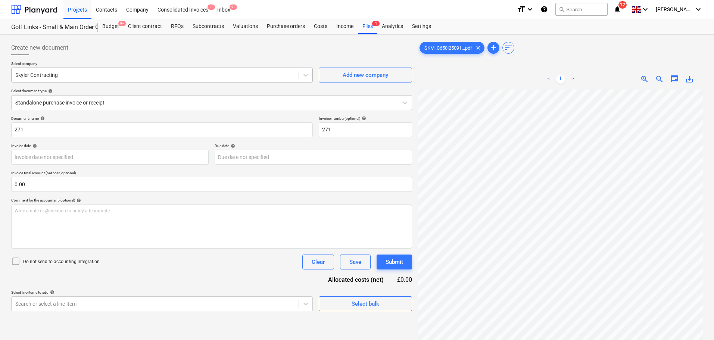
click at [92, 73] on div at bounding box center [155, 74] width 280 height 7
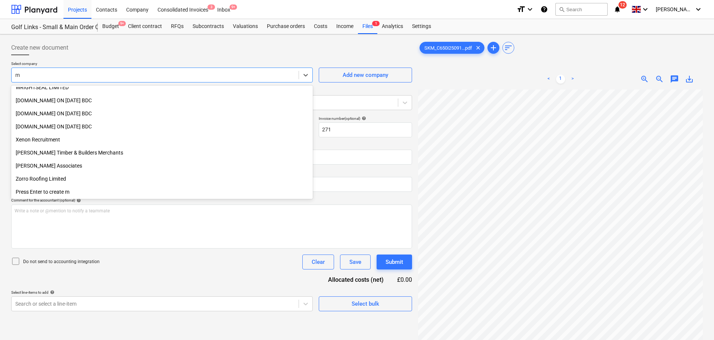
scroll to position [371, 0]
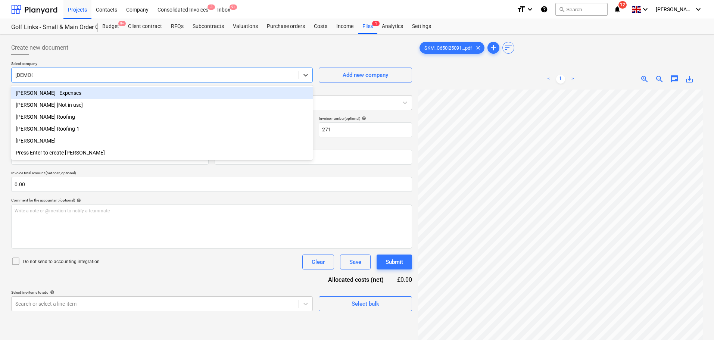
type input "mongey"
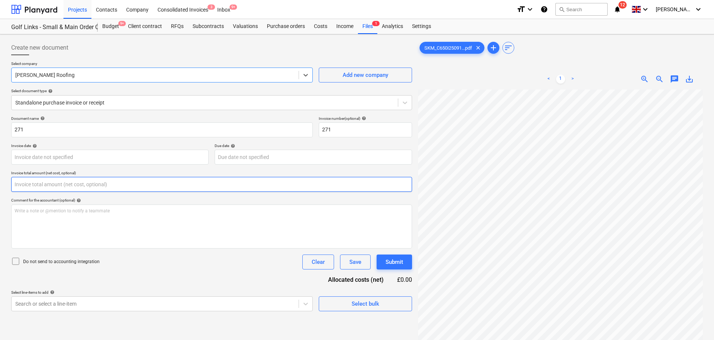
click at [75, 190] on input "text" at bounding box center [211, 184] width 401 height 15
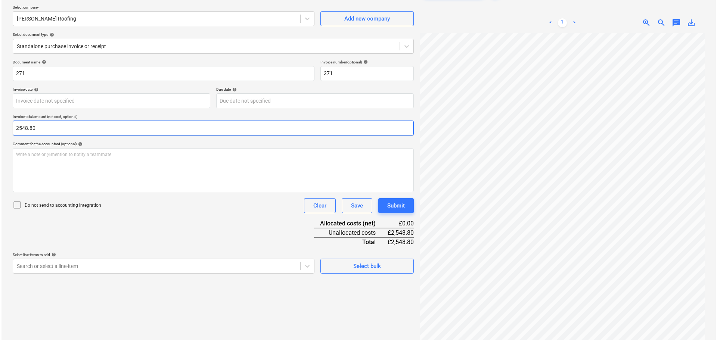
scroll to position [75, 0]
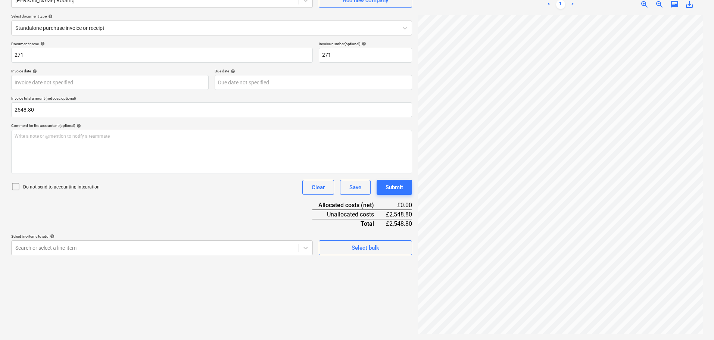
type input "2,548.80"
click at [79, 187] on p "Do not send to accounting integration" at bounding box center [61, 187] width 77 height 6
click at [175, 195] on div "Document name help 271 Invoice number (optional) help 271 Invoice date help Pre…" at bounding box center [211, 148] width 401 height 214
click at [341, 244] on span "Select bulk" at bounding box center [365, 248] width 75 height 10
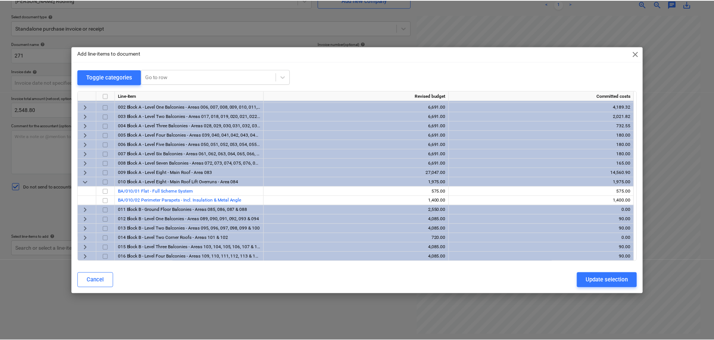
scroll to position [37, 0]
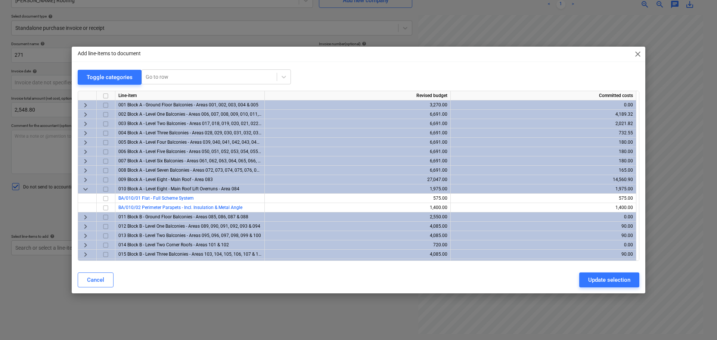
click at [84, 138] on span "keyboard_arrow_right" at bounding box center [85, 142] width 9 height 9
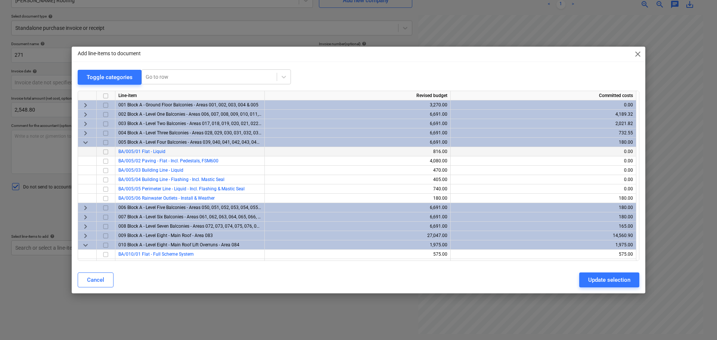
click at [106, 152] on input "checkbox" at bounding box center [105, 151] width 9 height 9
click at [104, 167] on input "checkbox" at bounding box center [105, 170] width 9 height 9
click at [105, 189] on input "checkbox" at bounding box center [105, 188] width 9 height 9
click at [595, 274] on button "Update selection" at bounding box center [609, 279] width 60 height 15
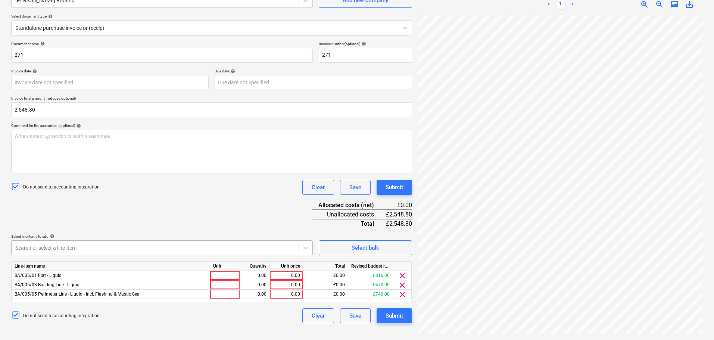
click at [139, 245] on body "Projects Contacts Company Consolidated Invoices 3 Inbox 9+ format_size keyboard…" at bounding box center [357, 95] width 714 height 340
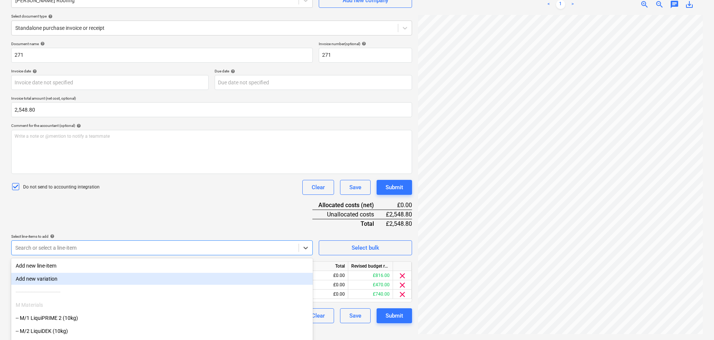
click at [139, 250] on body "Projects Contacts Company Consolidated Invoices 3 Inbox 9+ format_size keyboard…" at bounding box center [357, 95] width 714 height 340
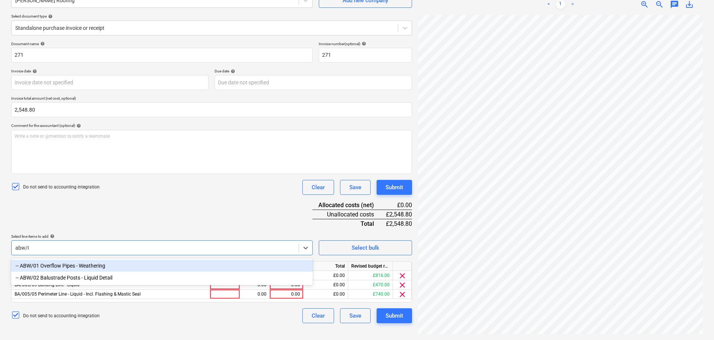
type input "abw/01"
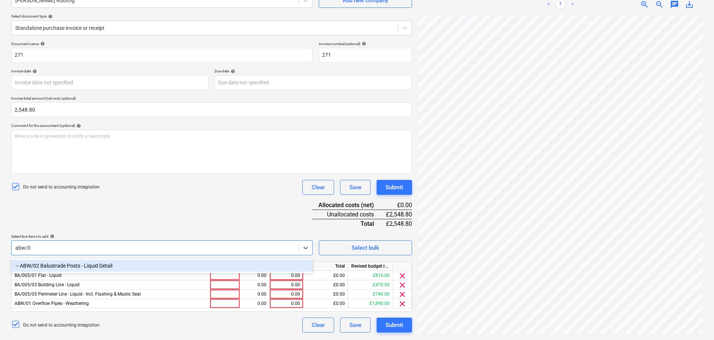
type input "abw/02"
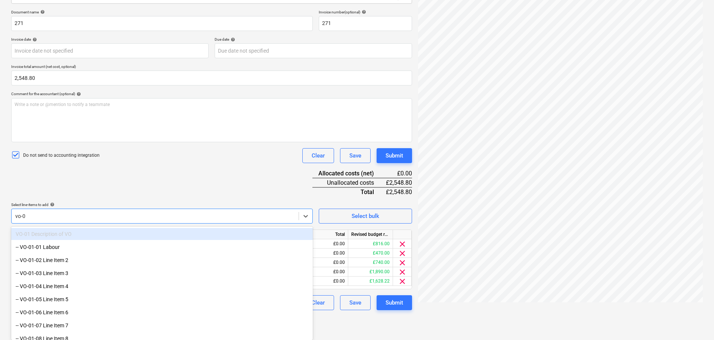
type input "vo-06"
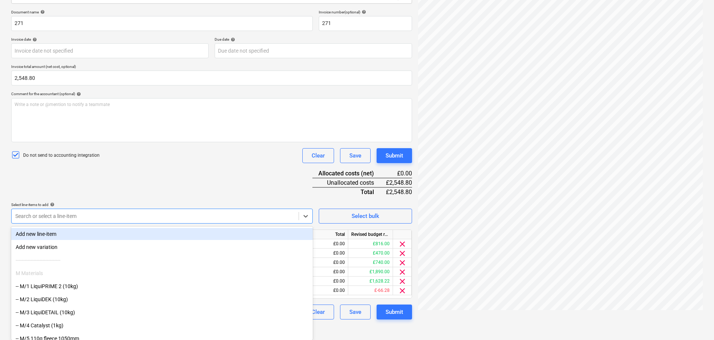
click at [150, 191] on div "Document name help 271 Invoice number (optional) help 271 Invoice date help Pre…" at bounding box center [211, 165] width 401 height 310
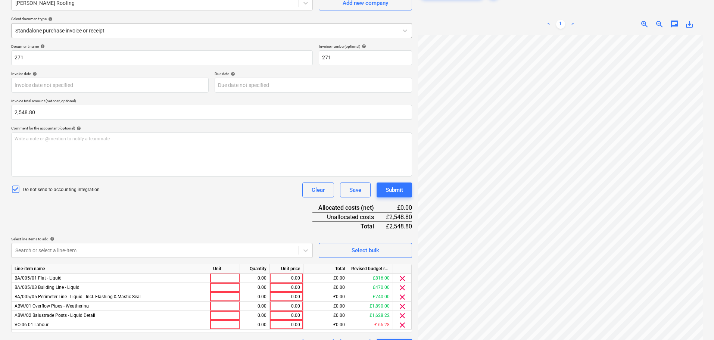
scroll to position [92, 0]
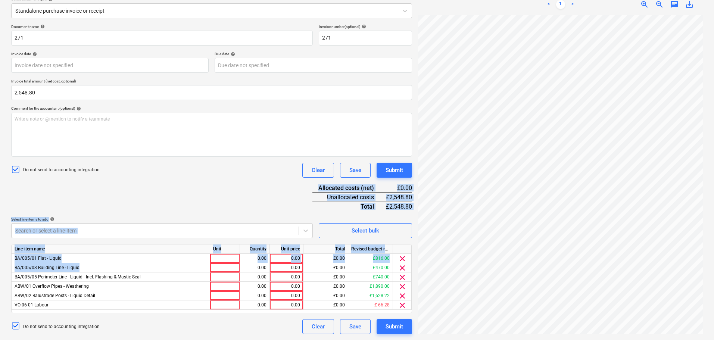
drag, startPoint x: 193, startPoint y: 163, endPoint x: 208, endPoint y: 194, distance: 34.4
click at [205, 265] on div "Document name help 271 Invoice number (optional) help 271 Invoice date help Pre…" at bounding box center [211, 179] width 401 height 310
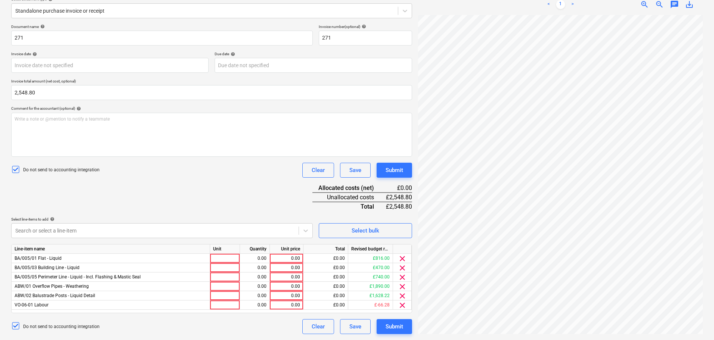
click at [208, 169] on div "Do not send to accounting integration Clear Save Submit" at bounding box center [211, 170] width 401 height 15
click at [224, 257] on div at bounding box center [225, 258] width 30 height 9
click at [224, 255] on div at bounding box center [225, 258] width 30 height 9
type input "m2"
type input "9.272727273"
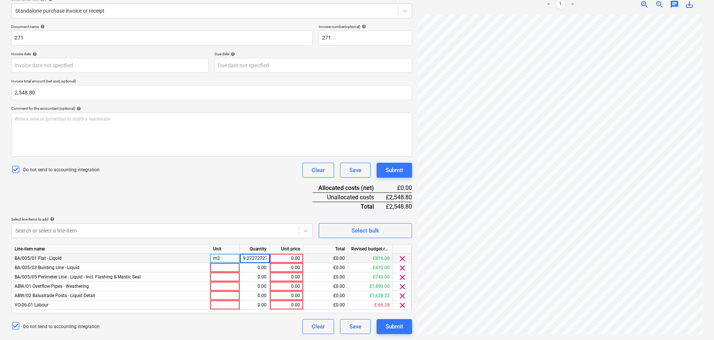
scroll to position [0, 3]
type input "10"
click at [236, 199] on div "Document name help 271 Invoice number (optional) help 271 Invoice date help Pre…" at bounding box center [211, 179] width 401 height 310
click at [223, 265] on div at bounding box center [225, 267] width 30 height 9
type input "m"
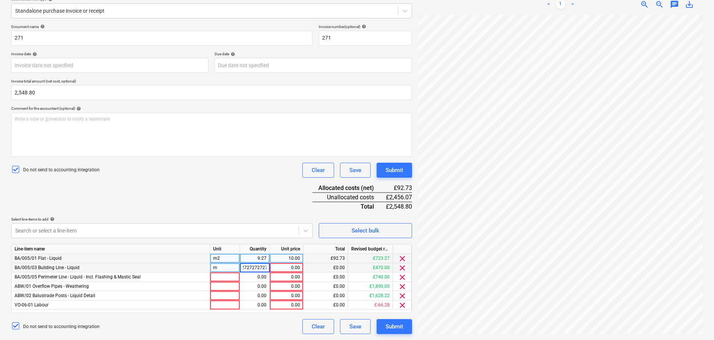
type input "4.27272727273"
click at [235, 193] on div "Document name help 271 Invoice number (optional) help 271 Invoice date help Pre…" at bounding box center [211, 179] width 401 height 310
drag, startPoint x: 224, startPoint y: 191, endPoint x: 225, endPoint y: 207, distance: 16.1
click at [224, 214] on div "Document name help 271 Invoice number (optional) help 271 Invoice date help Pre…" at bounding box center [211, 179] width 401 height 310
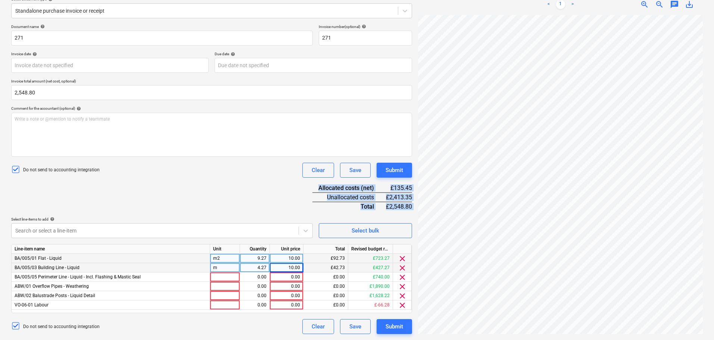
click at [227, 204] on div "Document name help 271 Invoice number (optional) help 271 Invoice date help Pre…" at bounding box center [211, 179] width 401 height 310
click at [224, 275] on div at bounding box center [225, 276] width 30 height 9
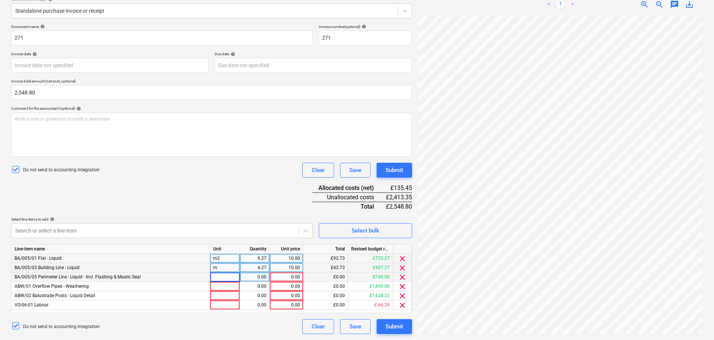
type input "m"
type input "6.727272727"
type input "10"
click at [221, 202] on div "Document name help 271 Invoice number (optional) help 271 Invoice date help Pre…" at bounding box center [211, 179] width 401 height 310
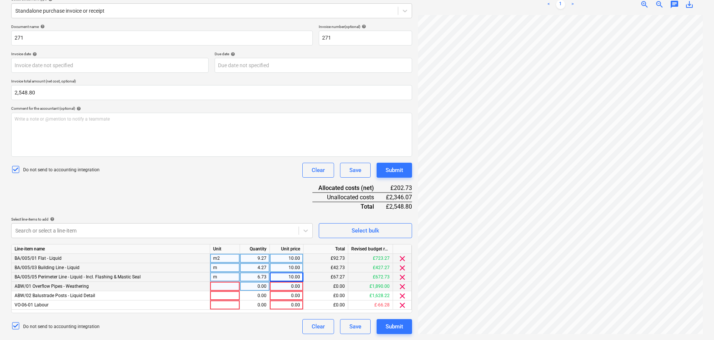
click at [218, 289] on div at bounding box center [225, 286] width 30 height 9
type input "nr"
click at [213, 299] on div at bounding box center [225, 295] width 30 height 9
type input "nr"
type input "7.454545455"
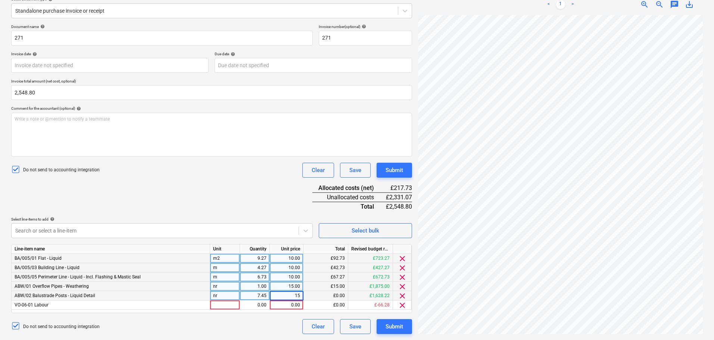
click at [191, 197] on div "Document name help 271 Invoice number (optional) help 271 Invoice date help Pre…" at bounding box center [211, 179] width 401 height 310
click at [218, 304] on div at bounding box center [225, 304] width 30 height 9
type input "nr"
type input "0.09090909091"
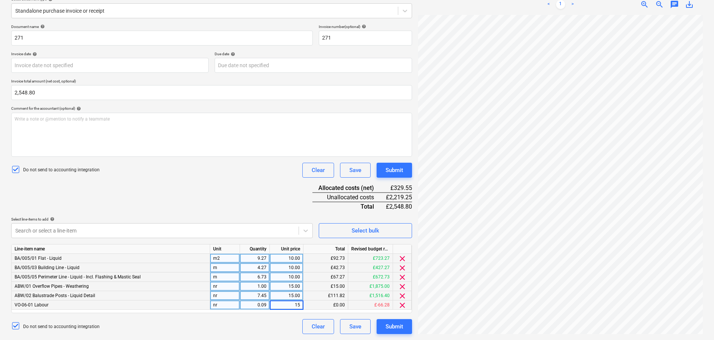
click at [218, 193] on div "Document name help 271 Invoice number (optional) help 271 Invoice date help Pre…" at bounding box center [211, 179] width 401 height 310
click at [160, 178] on div "Document name help 271 Invoice number (optional) help 271 Invoice date help Pre…" at bounding box center [211, 179] width 401 height 310
click at [284, 261] on div "10.00" at bounding box center [286, 258] width 27 height 9
type input "8"
click at [284, 269] on div "10.00" at bounding box center [286, 267] width 27 height 9
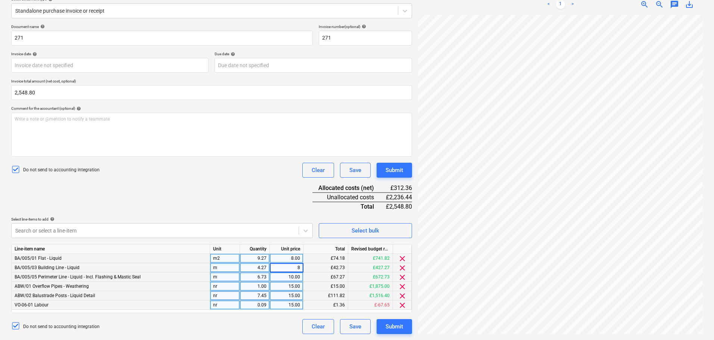
click at [284, 279] on div "10.00" at bounding box center [286, 276] width 27 height 9
click at [253, 208] on div "Document name help 271 Invoice number (optional) help 271 Invoice date help Pre…" at bounding box center [211, 179] width 401 height 310
click at [284, 265] on div "8.00" at bounding box center [286, 267] width 27 height 9
type input "10"
click at [286, 276] on div "8.00" at bounding box center [286, 276] width 27 height 9
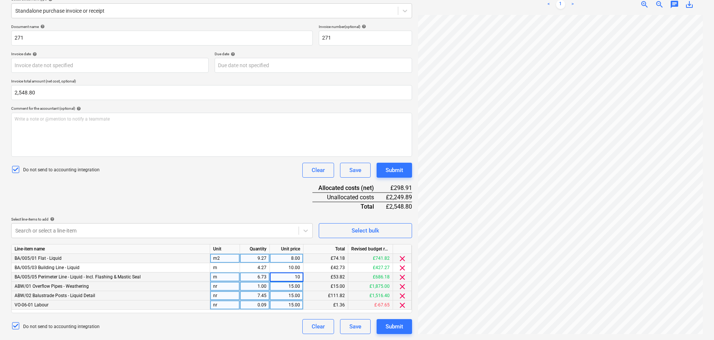
click at [233, 187] on div "Document name help 271 Invoice number (optional) help 271 Invoice date help Pre…" at bounding box center [211, 179] width 401 height 310
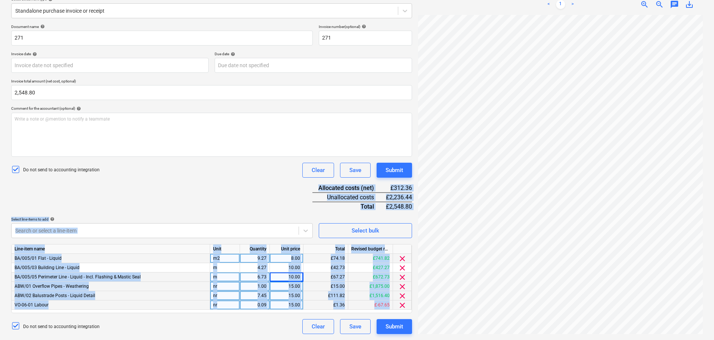
drag, startPoint x: 239, startPoint y: 183, endPoint x: 213, endPoint y: 341, distance: 160.6
click at [213, 248] on html "Projects Contacts Company Consolidated Invoices 3 Inbox 9+ format_size keyboard…" at bounding box center [357, 78] width 714 height 340
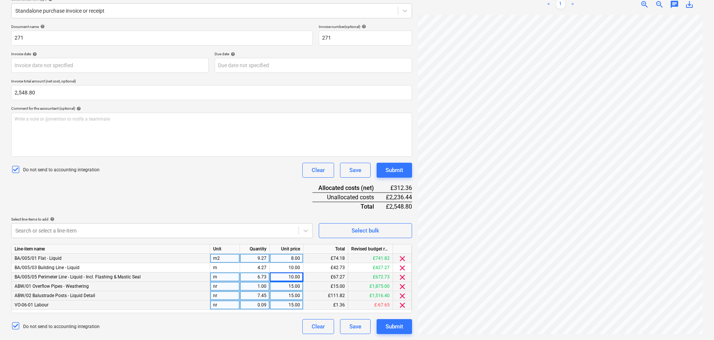
click at [222, 190] on div "Document name help 271 Invoice number (optional) help 271 Invoice date help Pre…" at bounding box center [211, 179] width 401 height 310
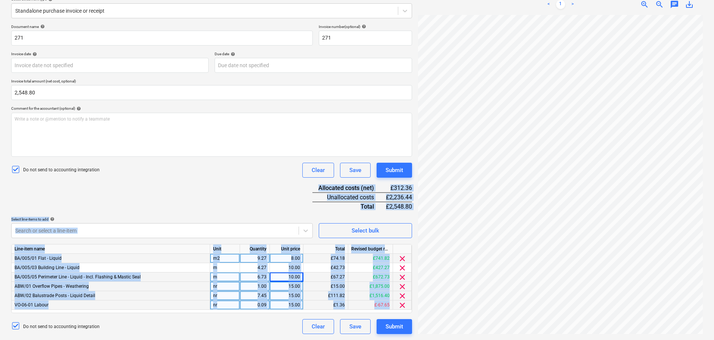
drag, startPoint x: 225, startPoint y: 181, endPoint x: 212, endPoint y: 321, distance: 141.0
click at [212, 321] on div "Document name help 271 Invoice number (optional) help 271 Invoice date help Pre…" at bounding box center [211, 179] width 401 height 310
click at [244, 197] on div "Document name help 271 Invoice number (optional) help 271 Invoice date help Pre…" at bounding box center [211, 179] width 401 height 310
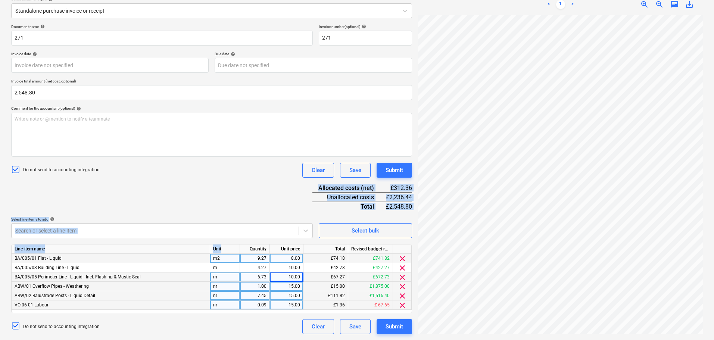
drag, startPoint x: 251, startPoint y: 171, endPoint x: 245, endPoint y: 197, distance: 26.1
click at [250, 252] on div "Document name help 271 Invoice number (optional) help 271 Invoice date help Pre…" at bounding box center [211, 179] width 401 height 310
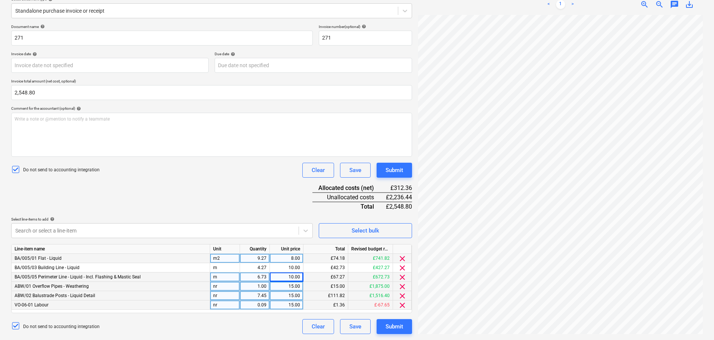
click at [245, 192] on div "Document name help 271 Invoice number (optional) help 271 Invoice date help Pre…" at bounding box center [211, 179] width 401 height 310
click at [171, 235] on body "Projects Contacts Company Consolidated Invoices 3 Inbox 9+ format_size keyboard…" at bounding box center [357, 78] width 714 height 340
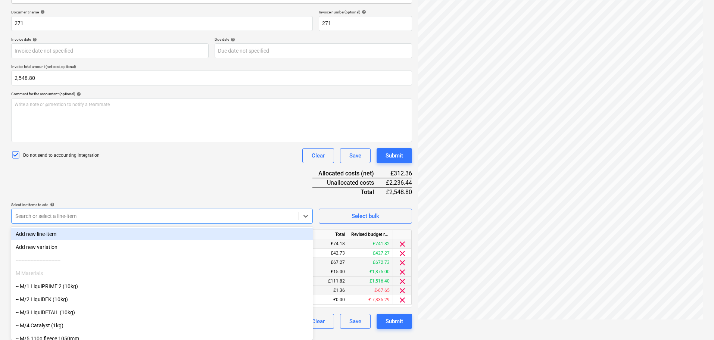
click at [174, 233] on div "Add new line-item" at bounding box center [162, 234] width 302 height 12
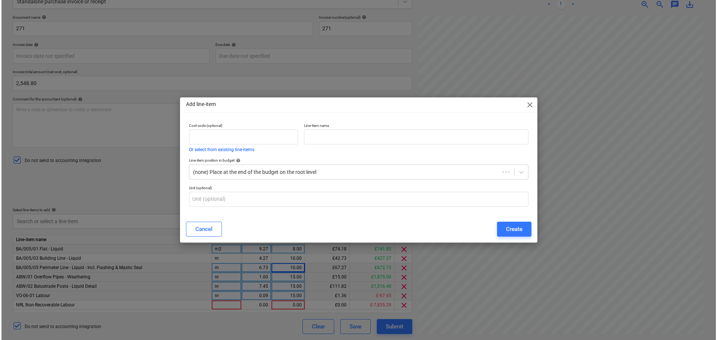
scroll to position [101, 0]
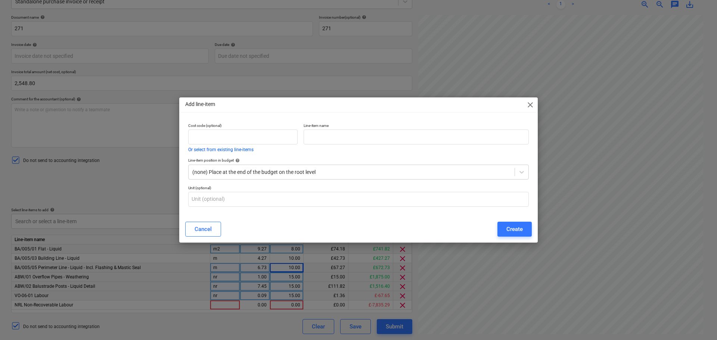
click at [120, 200] on div "Add line-item close Cost code (optional) Or select from existing line-items Lin…" at bounding box center [358, 170] width 717 height 340
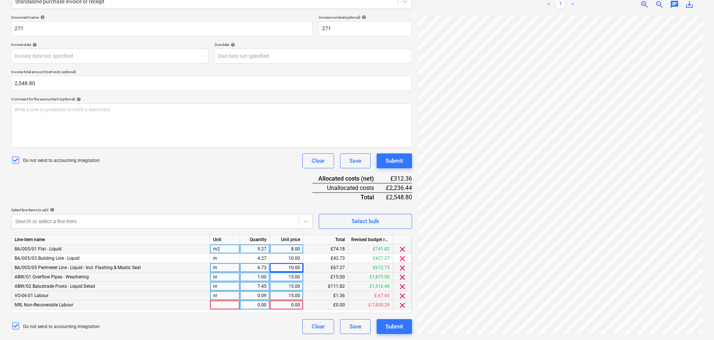
click at [235, 302] on div at bounding box center [225, 304] width 30 height 9
click at [233, 177] on div "Document name help 271 Invoice number (optional) help 271 Invoice date help Pre…" at bounding box center [211, 174] width 401 height 319
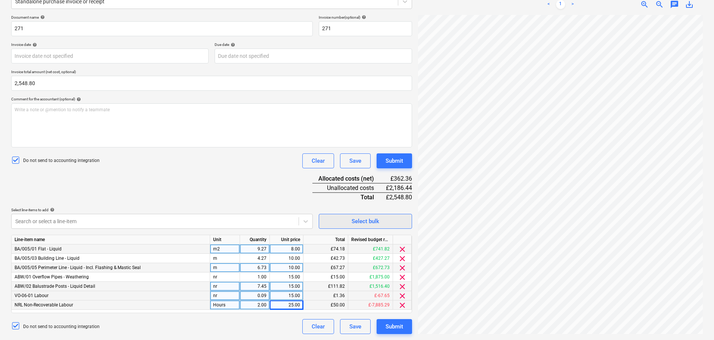
click at [329, 215] on button "Select bulk" at bounding box center [365, 221] width 93 height 15
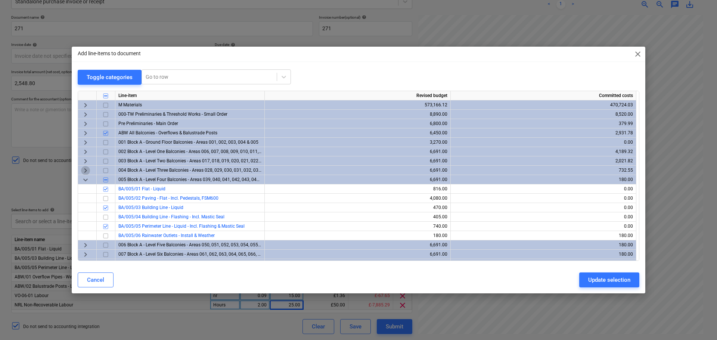
click at [88, 172] on span "keyboard_arrow_right" at bounding box center [85, 170] width 9 height 9
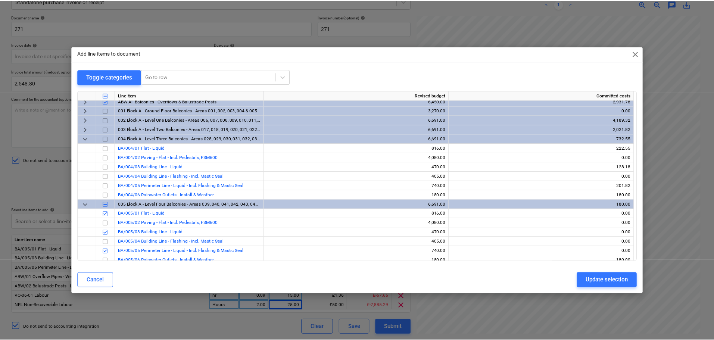
scroll to position [37, 0]
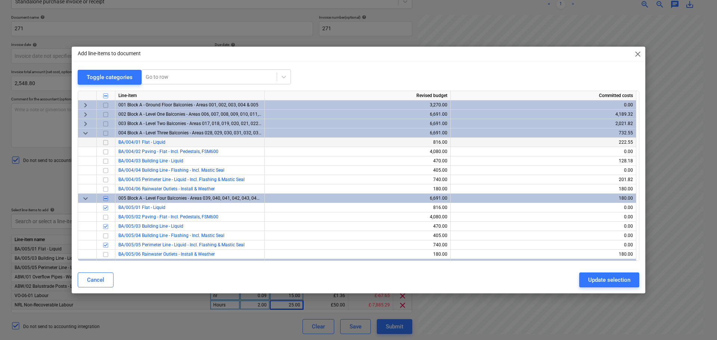
click at [104, 141] on input "checkbox" at bounding box center [105, 142] width 9 height 9
click at [106, 149] on input "checkbox" at bounding box center [105, 151] width 9 height 9
click at [104, 152] on input "checkbox" at bounding box center [105, 151] width 9 height 9
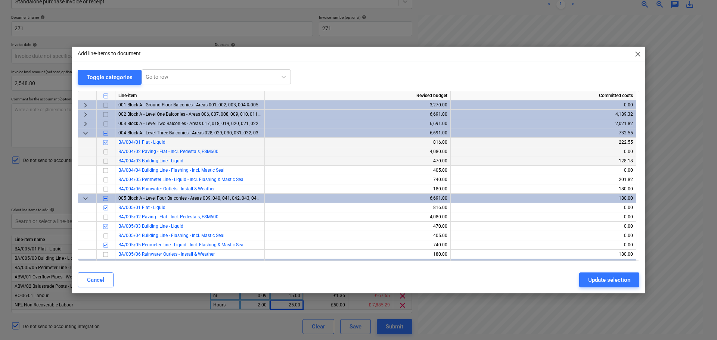
click at [104, 160] on input "checkbox" at bounding box center [105, 160] width 9 height 9
click at [106, 178] on input "checkbox" at bounding box center [105, 179] width 9 height 9
click at [611, 276] on div "Update selection" at bounding box center [609, 280] width 42 height 10
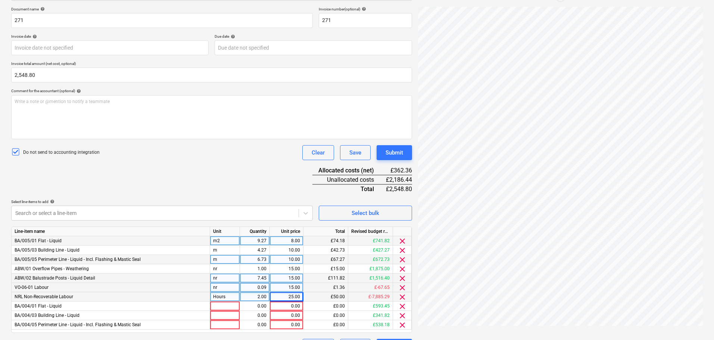
scroll to position [129, 0]
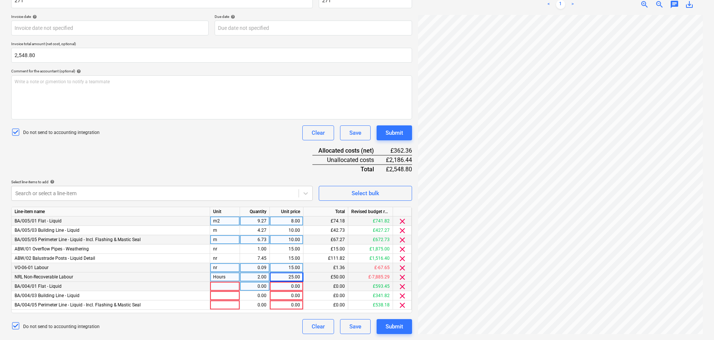
click at [223, 283] on div at bounding box center [225, 286] width 30 height 9
click at [215, 146] on div "Document name help 271 Invoice number (optional) help 271 Invoice date help Pre…" at bounding box center [211, 160] width 401 height 347
click at [258, 286] on div "0.91" at bounding box center [255, 286] width 24 height 9
click at [237, 147] on div "Document name help 271 Invoice number (optional) help 271 Invoice date help Pre…" at bounding box center [211, 160] width 401 height 347
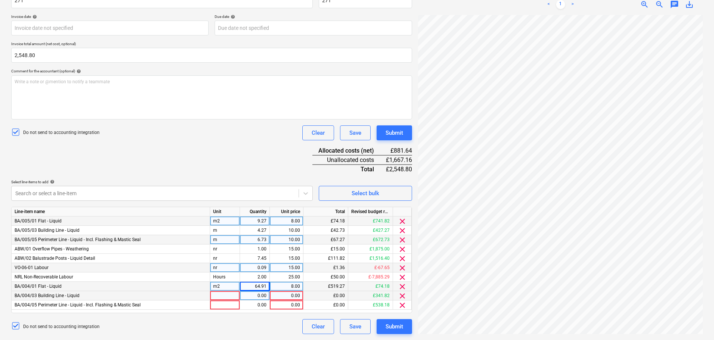
click at [231, 294] on div at bounding box center [225, 295] width 30 height 9
click at [240, 167] on div "Document name help 271 Invoice number (optional) help 271 Invoice date help Pre…" at bounding box center [211, 160] width 401 height 347
click at [224, 306] on div at bounding box center [225, 304] width 30 height 9
click at [209, 164] on div "Document name help 271 Invoice number (optional) help 271 Invoice date help Pre…" at bounding box center [211, 160] width 401 height 347
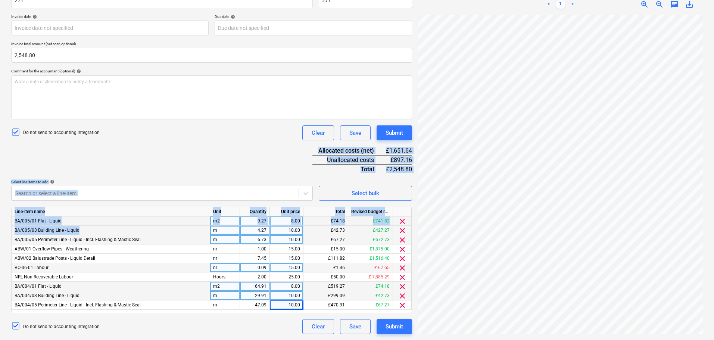
drag, startPoint x: 208, startPoint y: 170, endPoint x: 194, endPoint y: 228, distance: 59.5
click at [194, 230] on div "Document name help 271 Invoice number (optional) help 271 Invoice date help Pre…" at bounding box center [211, 160] width 401 height 347
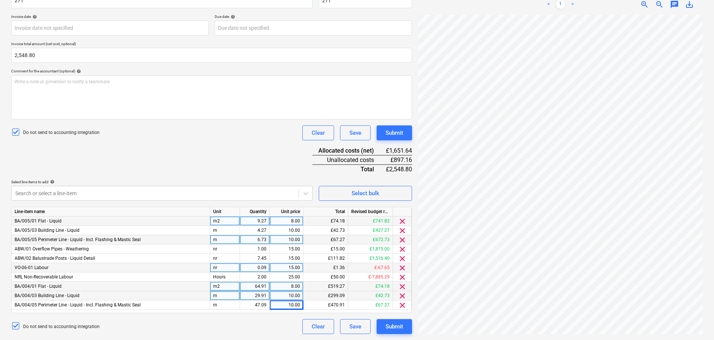
click at [217, 150] on div "Document name help 271 Invoice number (optional) help 271 Invoice date help Pre…" at bounding box center [211, 160] width 401 height 347
click at [260, 248] on div "1.00" at bounding box center [255, 248] width 24 height 9
click at [234, 167] on div "Document name help 271 Invoice number (optional) help 271 Invoice date help Pre…" at bounding box center [211, 160] width 401 height 347
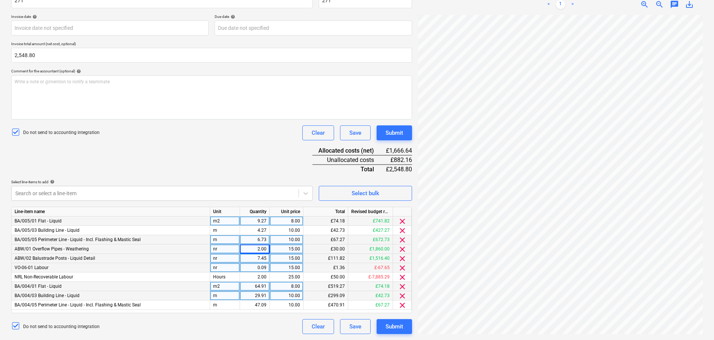
click at [253, 259] on div "7.45" at bounding box center [255, 258] width 24 height 9
click at [246, 174] on div "Document name help 271 Invoice number (optional) help 271 Invoice date help Pre…" at bounding box center [211, 160] width 401 height 347
click at [288, 287] on div "8.00" at bounding box center [286, 286] width 27 height 9
click at [247, 159] on div "Document name help 271 Invoice number (optional) help 271 Invoice date help Pre…" at bounding box center [211, 160] width 401 height 347
click at [278, 289] on div "10.00" at bounding box center [286, 286] width 27 height 9
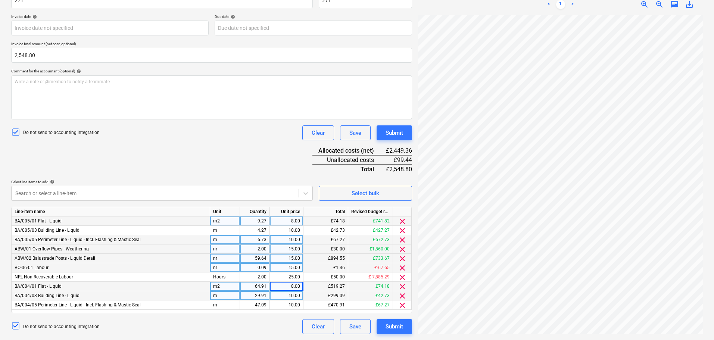
click at [266, 155] on div "Document name help 271 Invoice number (optional) help 271 Invoice date help Pre…" at bounding box center [211, 160] width 401 height 347
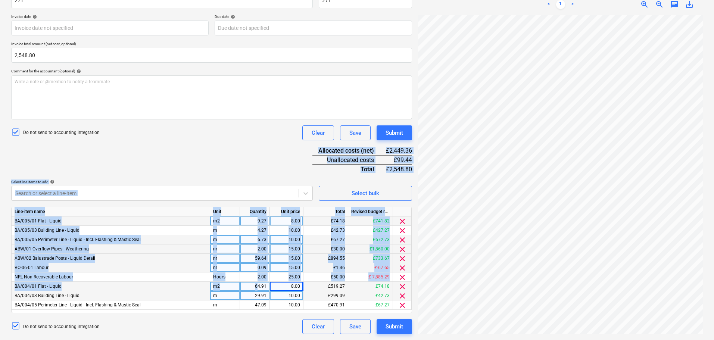
drag, startPoint x: 264, startPoint y: 149, endPoint x: 261, endPoint y: 283, distance: 134.8
click at [258, 293] on div "Document name help 271 Invoice number (optional) help 271 Invoice date help Pre…" at bounding box center [211, 160] width 401 height 347
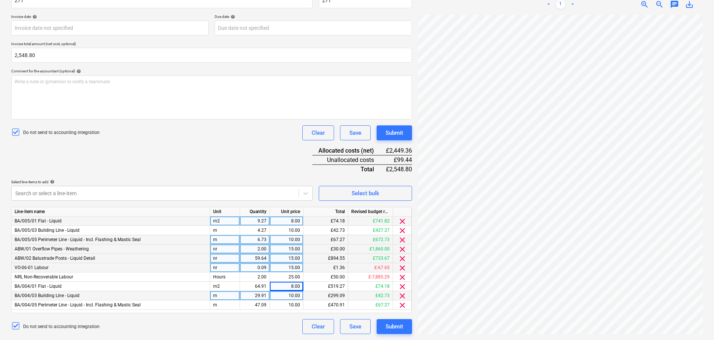
click at [274, 148] on div "Document name help 271 Invoice number (optional) help 271 Invoice date help Pre…" at bounding box center [211, 160] width 401 height 347
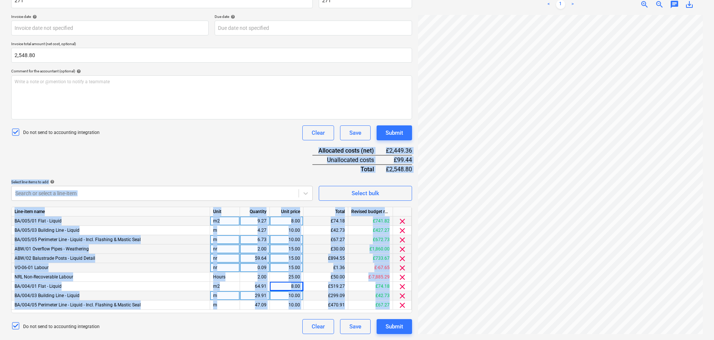
drag, startPoint x: 274, startPoint y: 147, endPoint x: 253, endPoint y: 358, distance: 211.1
click at [253, 211] on html "Projects Contacts Company Consolidated Invoices 3 Inbox 9+ format_size keyboard…" at bounding box center [357, 41] width 714 height 340
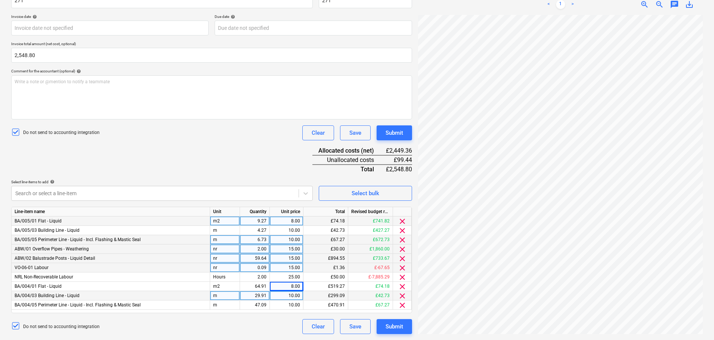
click at [259, 153] on div "Document name help 271 Invoice number (optional) help 271 Invoice date help Pre…" at bounding box center [211, 160] width 401 height 347
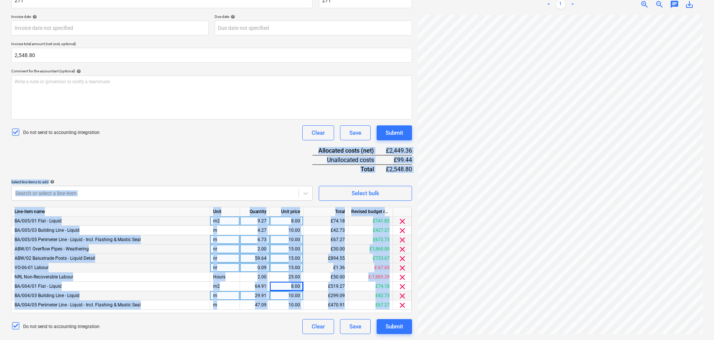
drag, startPoint x: 264, startPoint y: 135, endPoint x: 246, endPoint y: 358, distance: 223.6
click at [246, 211] on html "Projects Contacts Company Consolidated Invoices 3 Inbox 9+ format_size keyboard…" at bounding box center [357, 41] width 714 height 340
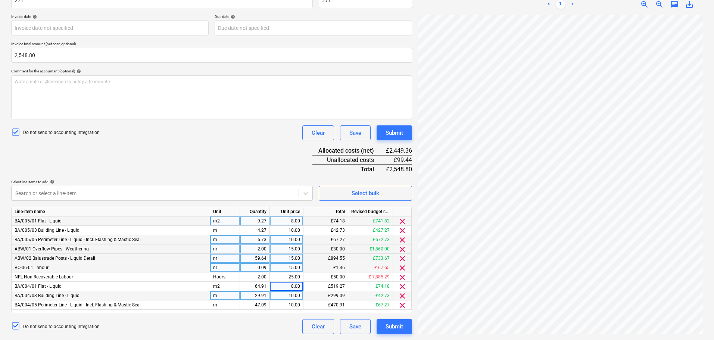
click at [249, 142] on div "Document name help 271 Invoice number (optional) help 271 Invoice date help Pre…" at bounding box center [211, 160] width 401 height 347
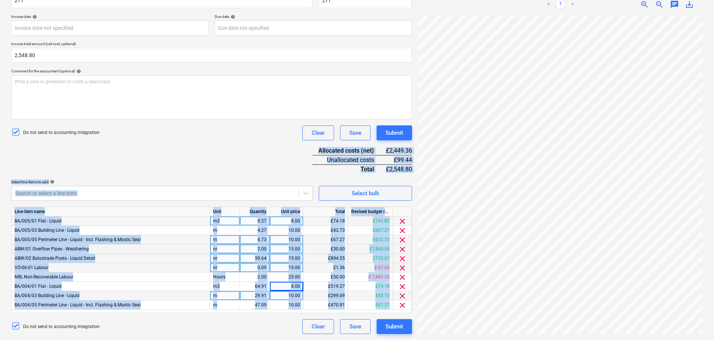
drag, startPoint x: 250, startPoint y: 132, endPoint x: 221, endPoint y: 358, distance: 226.9
click at [221, 211] on html "Projects Contacts Company Consolidated Invoices 3 Inbox 9+ format_size keyboard…" at bounding box center [357, 41] width 714 height 340
click at [218, 164] on div "Document name help 271 Invoice number (optional) help 271 Invoice date help Pre…" at bounding box center [211, 160] width 401 height 347
drag, startPoint x: 209, startPoint y: 183, endPoint x: 193, endPoint y: 358, distance: 175.7
click at [193, 211] on html "Projects Contacts Company Consolidated Invoices 3 Inbox 9+ format_size keyboard…" at bounding box center [357, 41] width 714 height 340
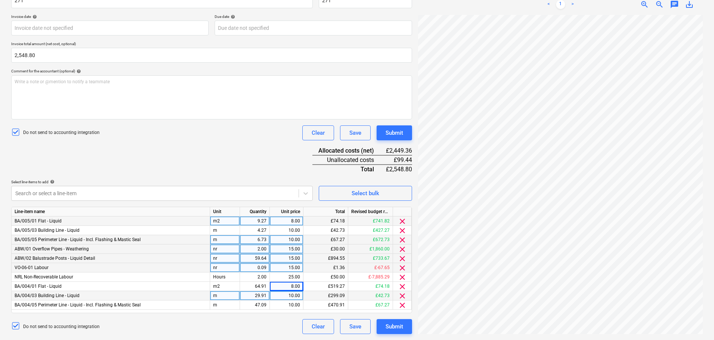
click at [201, 150] on div "Document name help 271 Invoice number (optional) help 271 Invoice date help Pre…" at bounding box center [211, 160] width 401 height 347
click at [223, 141] on div "Document name help 271 Invoice number (optional) help 271 Invoice date help Pre…" at bounding box center [211, 160] width 401 height 347
drag, startPoint x: 227, startPoint y: 134, endPoint x: 228, endPoint y: 172, distance: 37.7
click at [228, 172] on div "Document name help 271 Invoice number (optional) help 271 Invoice date help Pre…" at bounding box center [211, 160] width 401 height 347
click at [228, 145] on div "Document name help 271 Invoice number (optional) help 271 Invoice date help Pre…" at bounding box center [211, 160] width 401 height 347
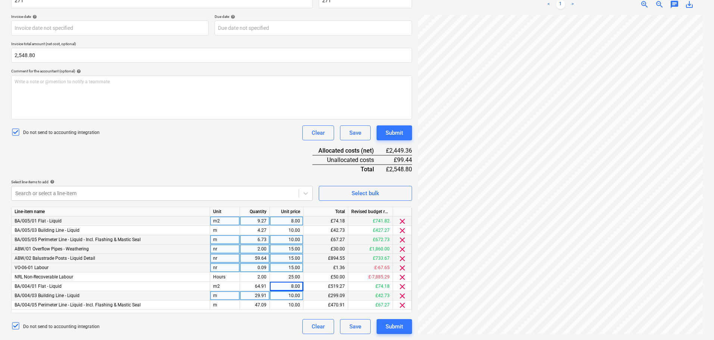
click at [257, 250] on div "2.00" at bounding box center [255, 248] width 24 height 9
click at [198, 137] on div "Do not send to accounting integration Clear Save Submit" at bounding box center [211, 132] width 401 height 15
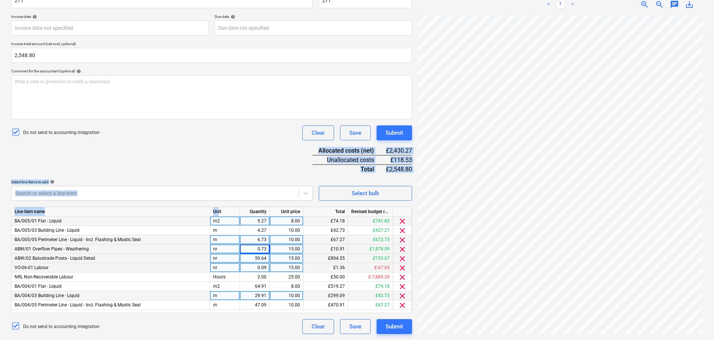
drag, startPoint x: 221, startPoint y: 139, endPoint x: 219, endPoint y: 214, distance: 75.0
click at [219, 214] on div "Document name help 271 Invoice number (optional) help 271 Invoice date help Pre…" at bounding box center [211, 160] width 401 height 347
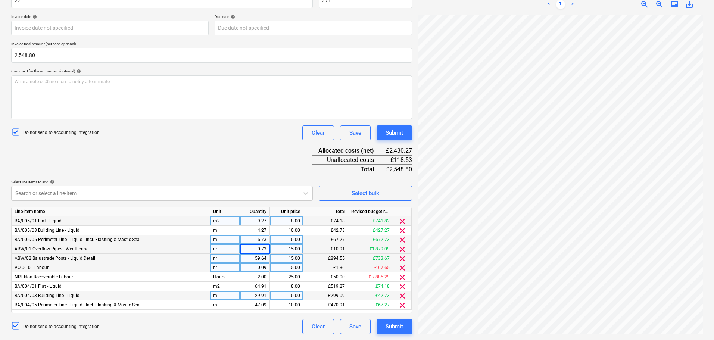
click at [237, 152] on div "Document name help 271 Invoice number (optional) help 271 Invoice date help Pre…" at bounding box center [211, 160] width 401 height 347
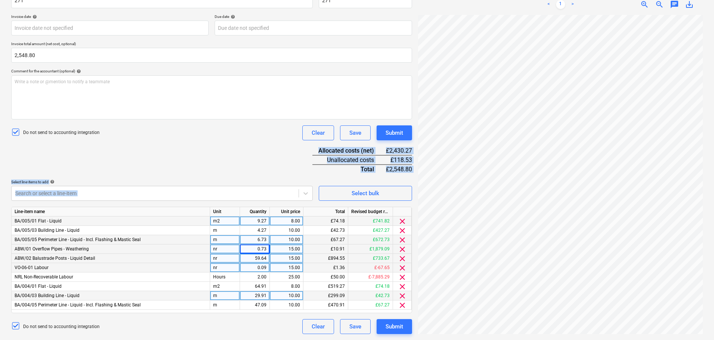
drag, startPoint x: 246, startPoint y: 155, endPoint x: 243, endPoint y: 205, distance: 49.3
click at [241, 207] on div "Document name help 271 Invoice number (optional) help 271 Invoice date help Pre…" at bounding box center [211, 160] width 401 height 347
click at [250, 172] on div "Document name help 271 Invoice number (optional) help 271 Invoice date help Pre…" at bounding box center [211, 160] width 401 height 347
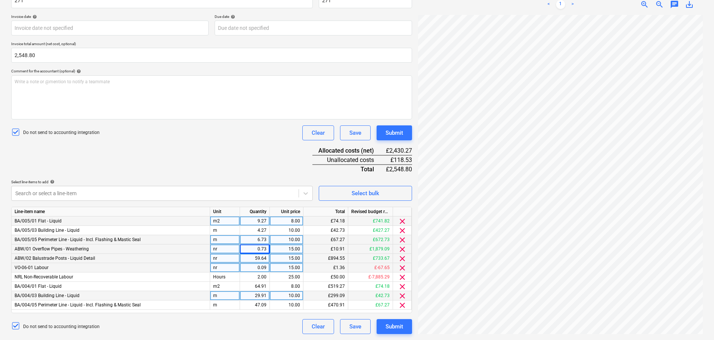
click at [283, 221] on div "8.00" at bounding box center [286, 220] width 27 height 9
click at [240, 148] on div "Document name help 271 Invoice number (optional) help 271 Invoice date help Pre…" at bounding box center [211, 160] width 401 height 347
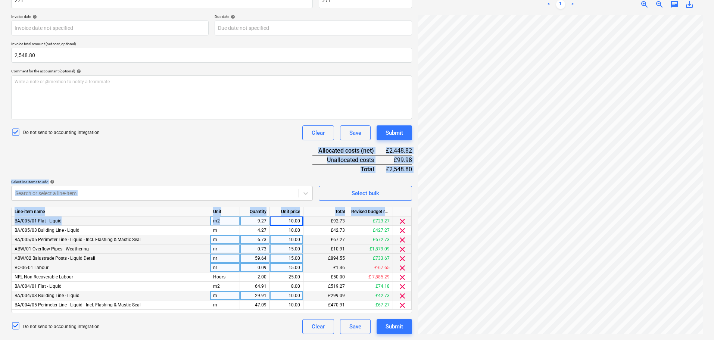
drag, startPoint x: 238, startPoint y: 140, endPoint x: 234, endPoint y: 222, distance: 81.5
click at [234, 222] on div "Document name help 271 Invoice number (optional) help 271 Invoice date help Pre…" at bounding box center [211, 160] width 401 height 347
click at [236, 167] on div "Document name help 271 Invoice number (optional) help 271 Invoice date help Pre…" at bounding box center [211, 160] width 401 height 347
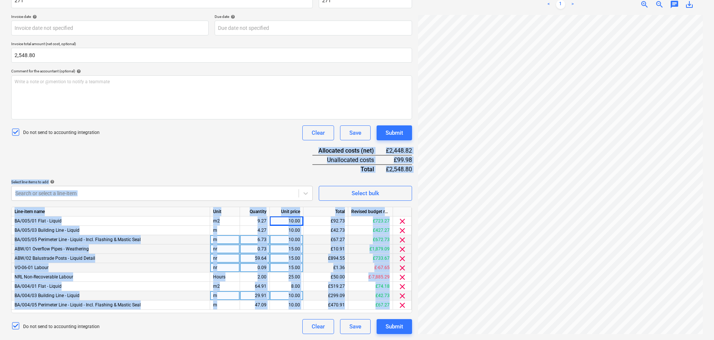
drag, startPoint x: 251, startPoint y: 152, endPoint x: 256, endPoint y: 322, distance: 169.9
click at [253, 334] on div "Document name help 271 Invoice number (optional) help 271 Invoice date help Pre…" at bounding box center [211, 160] width 401 height 347
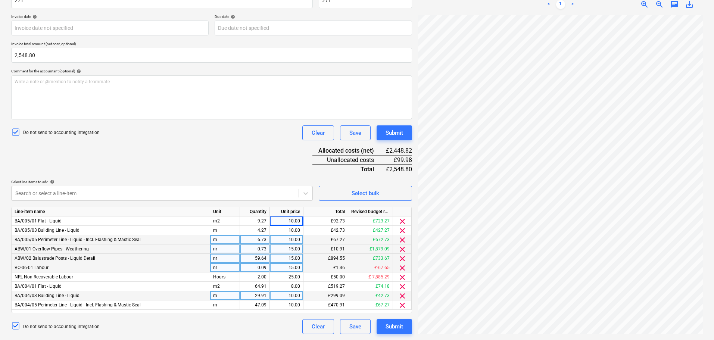
click at [265, 143] on div "Document name help 271 Invoice number (optional) help 271 Invoice date help Pre…" at bounding box center [211, 160] width 401 height 347
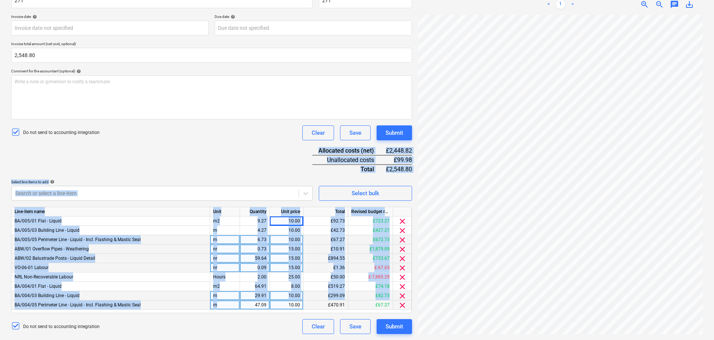
drag, startPoint x: 266, startPoint y: 139, endPoint x: 235, endPoint y: 303, distance: 166.4
click at [235, 303] on div "Document name help 271 Invoice number (optional) help 271 Invoice date help Pre…" at bounding box center [211, 160] width 401 height 347
click at [237, 170] on div "Document name help 271 Invoice number (optional) help 271 Invoice date help Pre…" at bounding box center [211, 160] width 401 height 347
drag, startPoint x: 239, startPoint y: 162, endPoint x: 238, endPoint y: 305, distance: 142.9
click at [238, 305] on div "Document name help 271 Invoice number (optional) help 271 Invoice date help Pre…" at bounding box center [211, 160] width 401 height 347
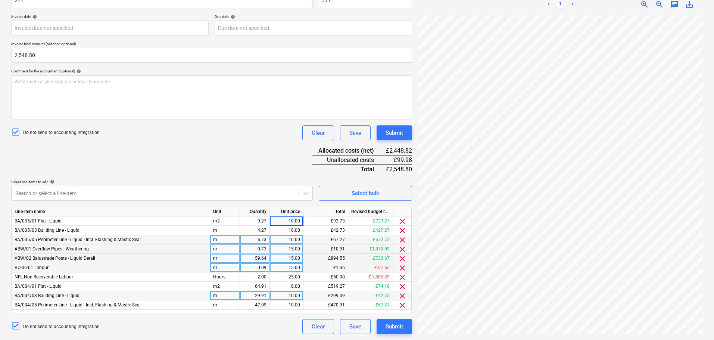
click at [240, 165] on div "Document name help 271 Invoice number (optional) help 271 Invoice date help Pre…" at bounding box center [211, 160] width 401 height 347
click at [238, 195] on div at bounding box center [155, 193] width 280 height 7
click at [232, 151] on div "Document name help 271 Invoice number (optional) help 271 Invoice date help Pre…" at bounding box center [211, 160] width 401 height 347
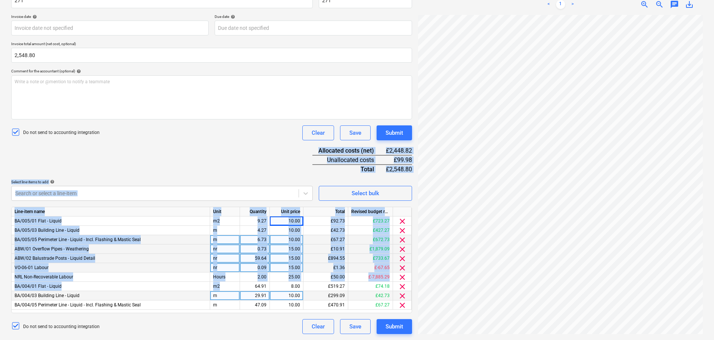
drag, startPoint x: 217, startPoint y: 155, endPoint x: 221, endPoint y: 296, distance: 141.1
click at [221, 295] on div "Document name help 271 Invoice number (optional) help 271 Invoice date help Pre…" at bounding box center [211, 160] width 401 height 347
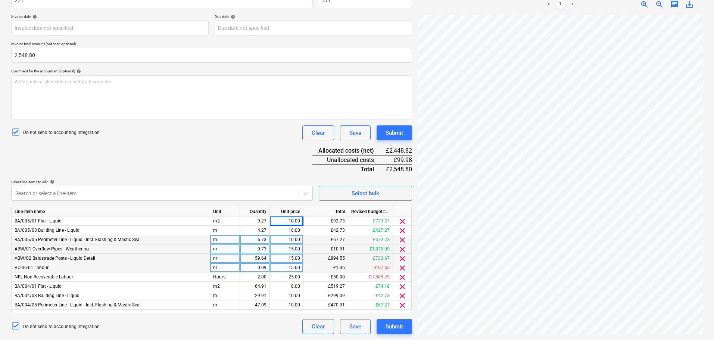
click at [247, 148] on div "Document name help 271 Invoice number (optional) help 271 Invoice date help Pre…" at bounding box center [211, 160] width 401 height 347
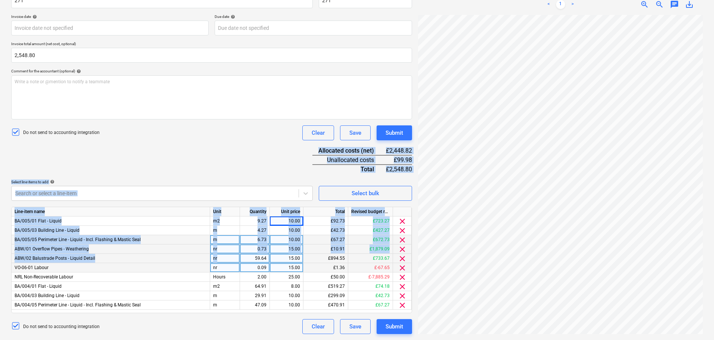
drag, startPoint x: 250, startPoint y: 146, endPoint x: 247, endPoint y: 254, distance: 108.3
click at [247, 254] on div "Document name help 271 Invoice number (optional) help 271 Invoice date help Pre…" at bounding box center [211, 160] width 401 height 347
click at [245, 163] on div "Document name help 271 Invoice number (optional) help 271 Invoice date help Pre…" at bounding box center [211, 160] width 401 height 347
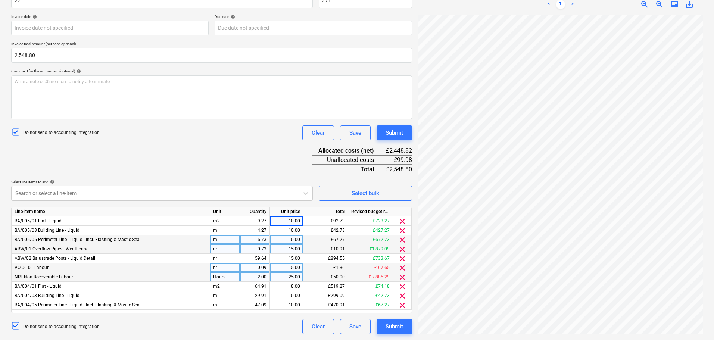
click at [103, 278] on div "NRL Non-Recoverable Labour" at bounding box center [111, 276] width 199 height 9
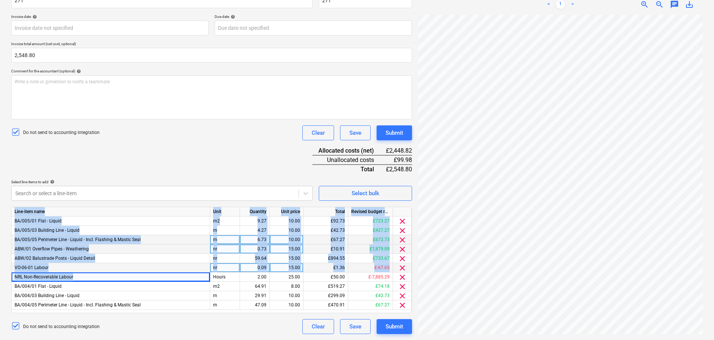
drag, startPoint x: 103, startPoint y: 278, endPoint x: 106, endPoint y: 215, distance: 63.5
click at [106, 215] on div "Line-item name Unit Quantity Unit price Total Revised budget remaining BA/005/0…" at bounding box center [211, 260] width 401 height 106
click at [102, 223] on div "BA/005/01 Flat - Liquid" at bounding box center [111, 220] width 199 height 9
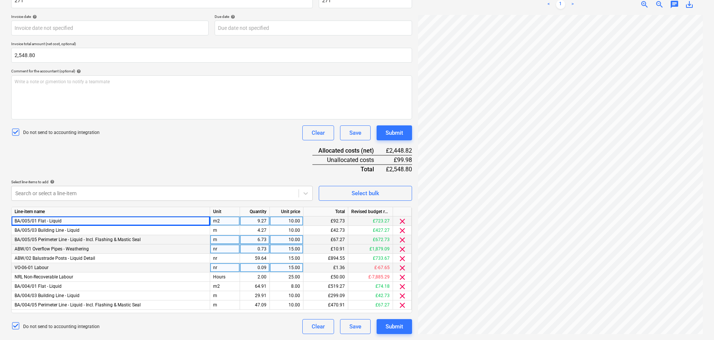
click at [102, 223] on div "BA/005/01 Flat - Liquid" at bounding box center [111, 220] width 199 height 9
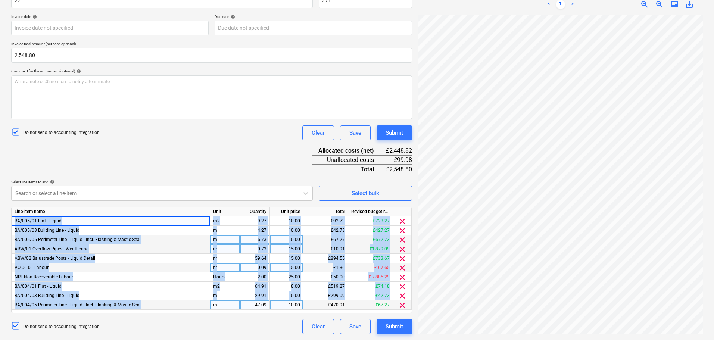
drag, startPoint x: 102, startPoint y: 223, endPoint x: 157, endPoint y: 308, distance: 100.8
click at [157, 308] on div "Line-item name Unit Quantity Unit price Total Revised budget remaining BA/005/0…" at bounding box center [211, 260] width 401 height 106
click at [157, 308] on div "BA/004/05 Perimeter Line - Liquid - Incl. Flashing & Mastic Seal" at bounding box center [111, 304] width 199 height 9
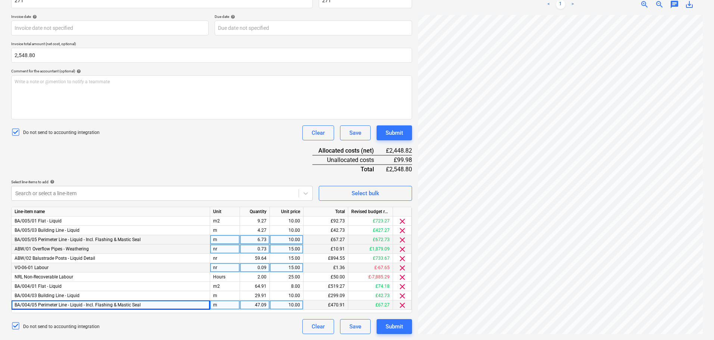
click at [157, 308] on div "BA/004/05 Perimeter Line - Liquid - Incl. Flashing & Mastic Seal" at bounding box center [111, 304] width 199 height 9
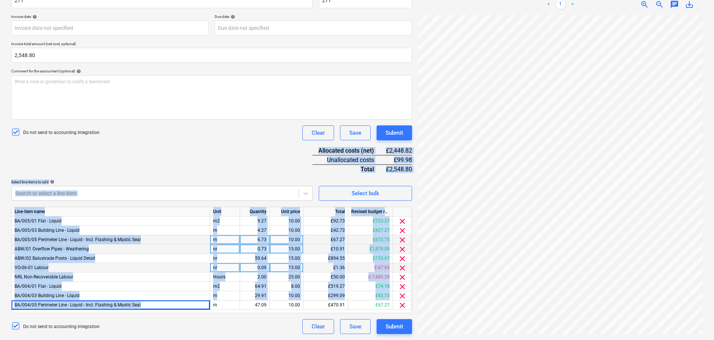
drag, startPoint x: 157, startPoint y: 308, endPoint x: 160, endPoint y: 150, distance: 157.1
click at [159, 154] on div "Document name help 271 Invoice number (optional) help 271 Invoice date help Pre…" at bounding box center [211, 160] width 401 height 347
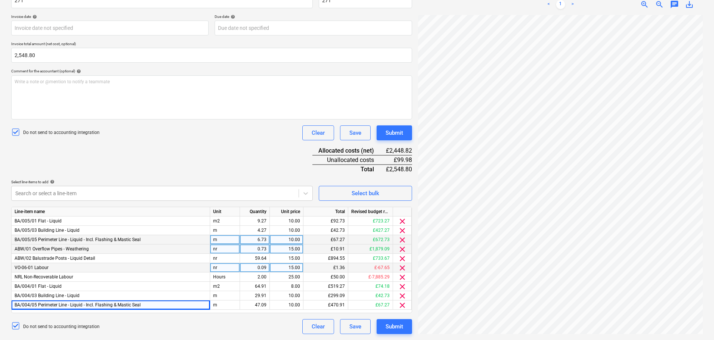
click at [160, 150] on div "Document name help 271 Invoice number (optional) help 271 Invoice date help Pre…" at bounding box center [211, 160] width 401 height 347
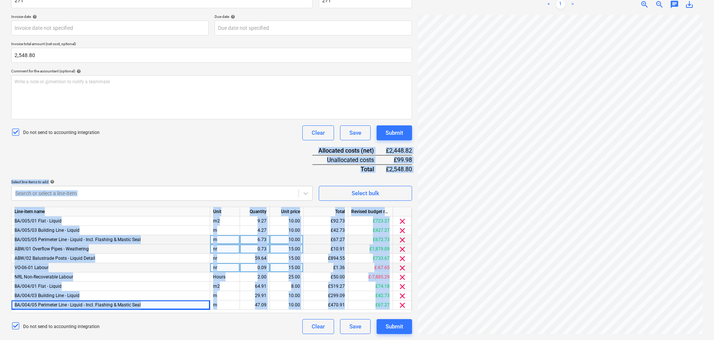
drag, startPoint x: 162, startPoint y: 145, endPoint x: 178, endPoint y: 358, distance: 212.9
click at [178, 211] on html "Projects Contacts Company Consolidated Invoices 3 Inbox 9+ format_size keyboard…" at bounding box center [357, 41] width 714 height 340
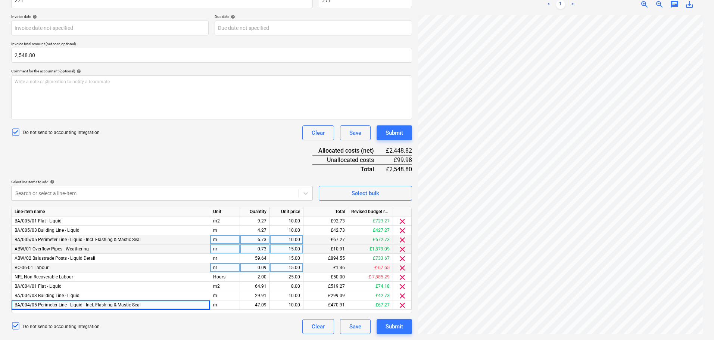
click at [202, 153] on div "Document name help 271 Invoice number (optional) help 271 Invoice date help Pre…" at bounding box center [211, 160] width 401 height 347
click at [204, 153] on div "Document name help 271 Invoice number (optional) help 271 Invoice date help Pre…" at bounding box center [211, 160] width 401 height 347
click at [286, 216] on div "Unit price" at bounding box center [287, 211] width 34 height 9
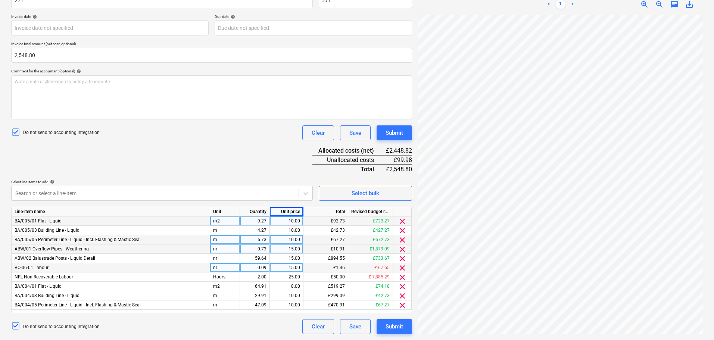
click at [279, 221] on div "10.00" at bounding box center [286, 220] width 27 height 9
click at [246, 158] on div "Document name help 271 Invoice number (optional) help 271 Invoice date help Pre…" at bounding box center [211, 160] width 401 height 347
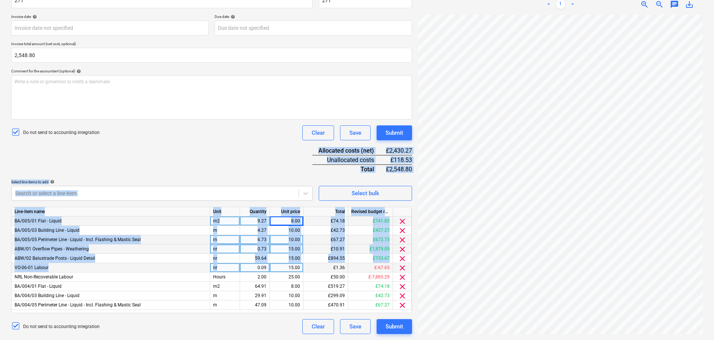
drag, startPoint x: 252, startPoint y: 148, endPoint x: 252, endPoint y: 266, distance: 118.3
click at [252, 266] on div "Document name help 271 Invoice number (optional) help 271 Invoice date help Pre…" at bounding box center [211, 160] width 401 height 347
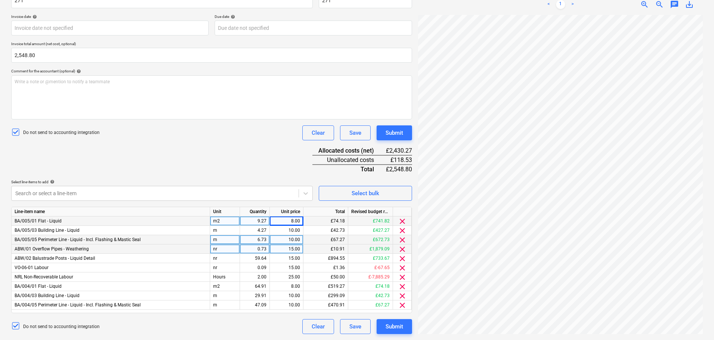
click at [247, 157] on div "Document name help 271 Invoice number (optional) help 271 Invoice date help Pre…" at bounding box center [211, 160] width 401 height 347
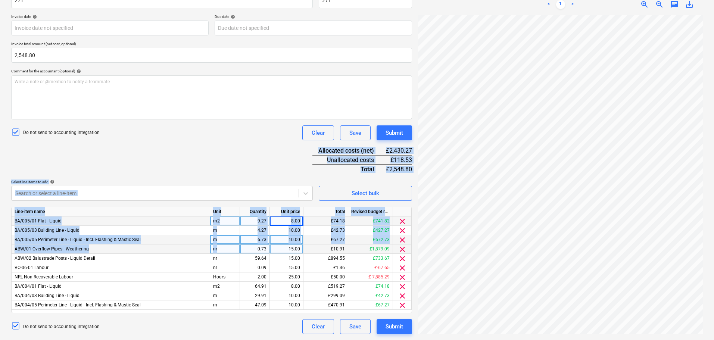
drag, startPoint x: 252, startPoint y: 146, endPoint x: 253, endPoint y: 247, distance: 101.5
click at [251, 249] on div "Document name help 271 Invoice number (optional) help 271 Invoice date help Pre…" at bounding box center [211, 160] width 401 height 347
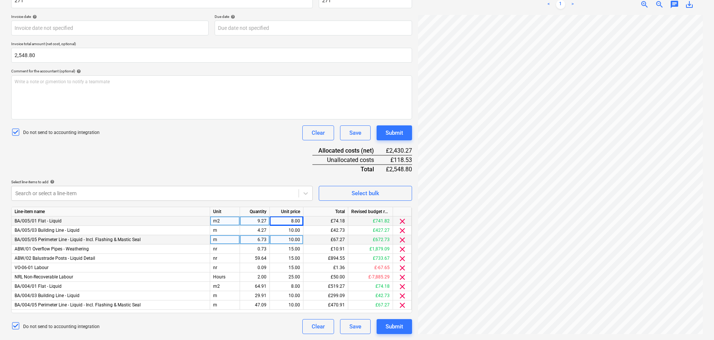
click at [239, 149] on div "Document name help 271 Invoice number (optional) help 271 Invoice date help Pre…" at bounding box center [211, 160] width 401 height 347
click at [250, 252] on div "0.73" at bounding box center [255, 248] width 24 height 9
click at [249, 143] on div "Document name help 271 Invoice number (optional) help 271 Invoice date help Pre…" at bounding box center [211, 160] width 401 height 347
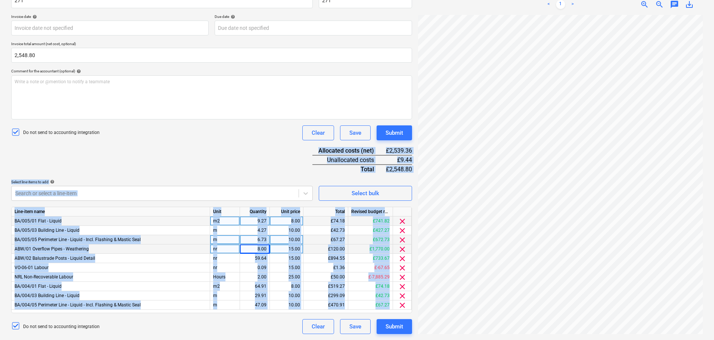
drag, startPoint x: 238, startPoint y: 149, endPoint x: 230, endPoint y: 331, distance: 181.9
click at [230, 332] on div "Document name help 271 Invoice number (optional) help 271 Invoice date help Pre…" at bounding box center [211, 160] width 401 height 347
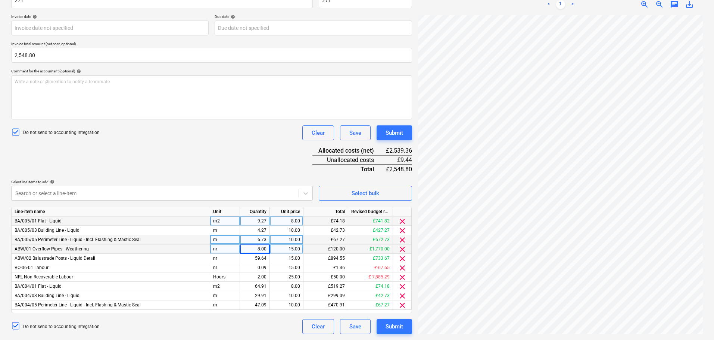
click at [235, 152] on div "Document name help 271 Invoice number (optional) help 271 Invoice date help Pre…" at bounding box center [211, 160] width 401 height 347
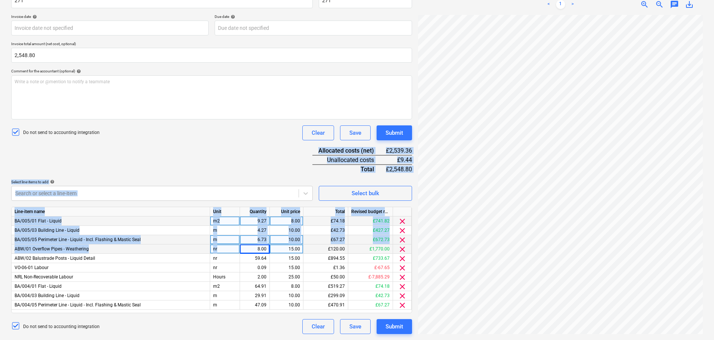
drag, startPoint x: 241, startPoint y: 144, endPoint x: 235, endPoint y: 252, distance: 108.4
click at [235, 252] on div "Document name help 271 Invoice number (optional) help 271 Invoice date help Pre…" at bounding box center [211, 160] width 401 height 347
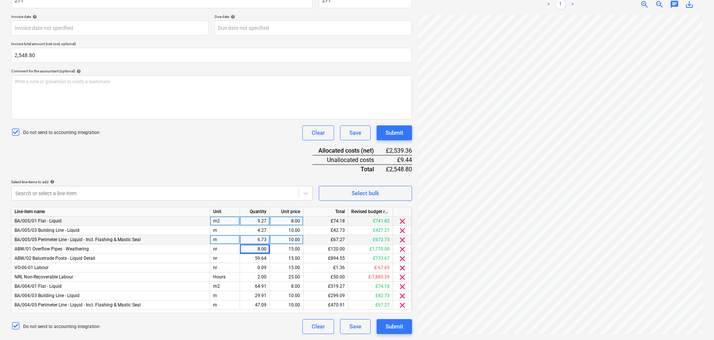
click at [240, 152] on div "Document name help 271 Invoice number (optional) help 271 Invoice date help Pre…" at bounding box center [211, 160] width 401 height 347
click at [254, 255] on div "59.64" at bounding box center [255, 258] width 24 height 9
click at [238, 166] on div "Document name help 271 Invoice number (optional) help 271 Invoice date help Pre…" at bounding box center [211, 160] width 401 height 347
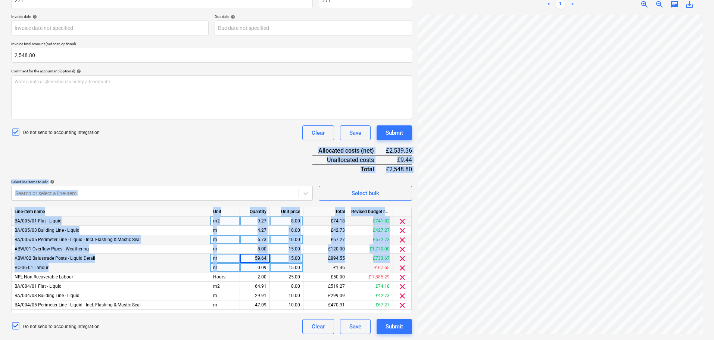
drag, startPoint x: 253, startPoint y: 166, endPoint x: 253, endPoint y: 269, distance: 102.3
click at [253, 270] on div "Document name help 271 Invoice number (optional) help 271 Invoice date help Pre…" at bounding box center [211, 160] width 401 height 347
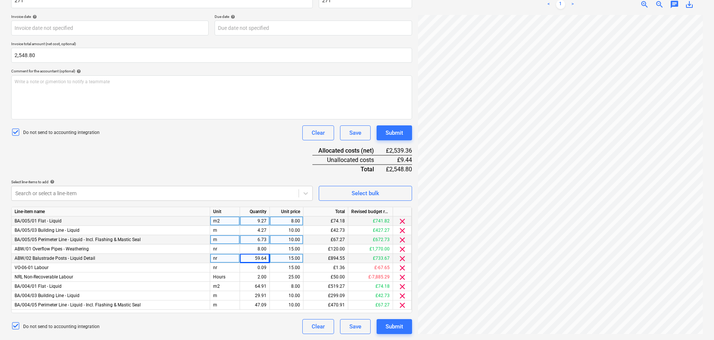
click at [257, 155] on div "Document name help 271 Invoice number (optional) help 271 Invoice date help Pre…" at bounding box center [211, 160] width 401 height 347
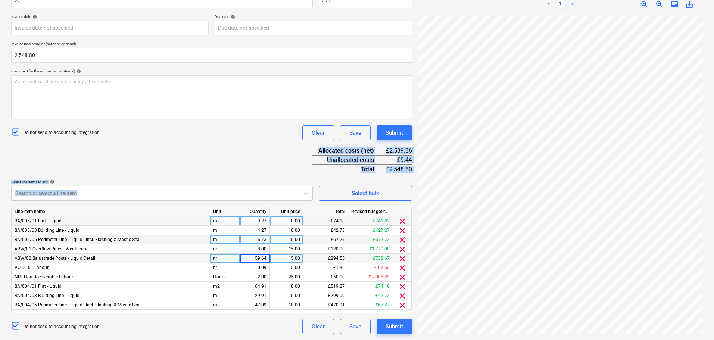
drag, startPoint x: 259, startPoint y: 145, endPoint x: 256, endPoint y: 184, distance: 39.7
click at [253, 189] on div "Document name help 271 Invoice number (optional) help 271 Invoice date help Pre…" at bounding box center [211, 160] width 401 height 347
click at [263, 163] on div "Document name help 271 Invoice number (optional) help 271 Invoice date help Pre…" at bounding box center [211, 160] width 401 height 347
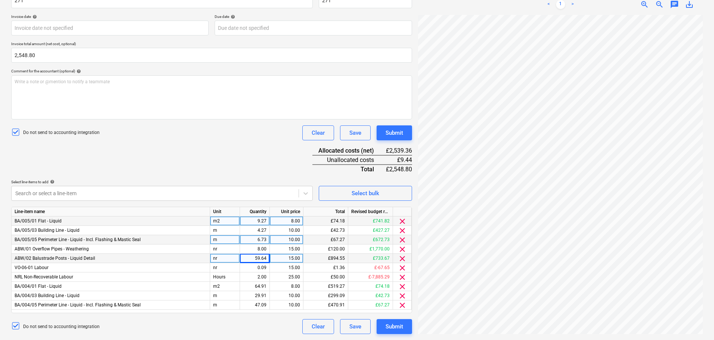
click at [290, 221] on div "8.00" at bounding box center [286, 220] width 27 height 9
click at [251, 162] on div "Document name help 271 Invoice number (optional) help 271 Invoice date help Pre…" at bounding box center [211, 160] width 401 height 347
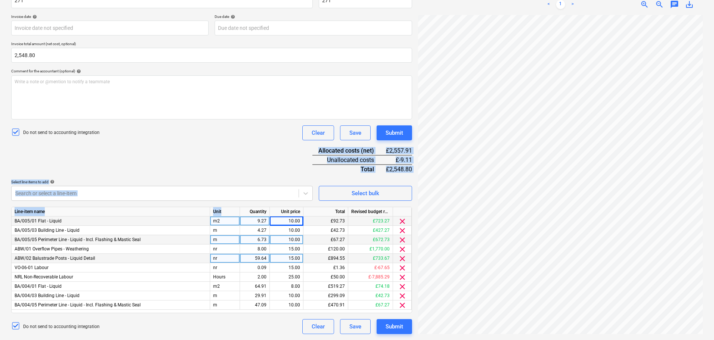
drag, startPoint x: 251, startPoint y: 153, endPoint x: 243, endPoint y: 207, distance: 55.1
click at [243, 207] on div "Document name help 271 Invoice number (optional) help 271 Invoice date help Pre…" at bounding box center [211, 160] width 401 height 347
click at [245, 167] on div "Document name help 271 Invoice number (optional) help 271 Invoice date help Pre…" at bounding box center [211, 160] width 401 height 347
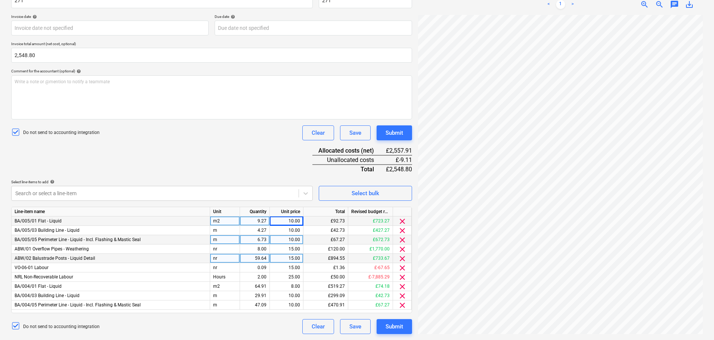
click at [282, 218] on div "10.00" at bounding box center [286, 220] width 27 height 9
click at [270, 172] on div "Document name help 271 Invoice number (optional) help 271 Invoice date help Pre…" at bounding box center [211, 160] width 401 height 347
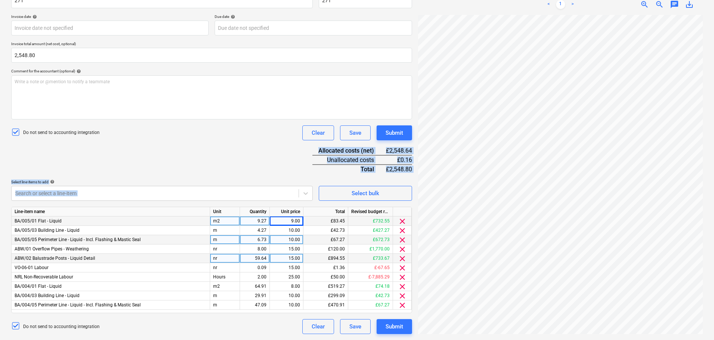
drag, startPoint x: 269, startPoint y: 150, endPoint x: 270, endPoint y: 205, distance: 54.9
click at [270, 205] on div "Document name help 271 Invoice number (optional) help 271 Invoice date help Pre…" at bounding box center [211, 160] width 401 height 347
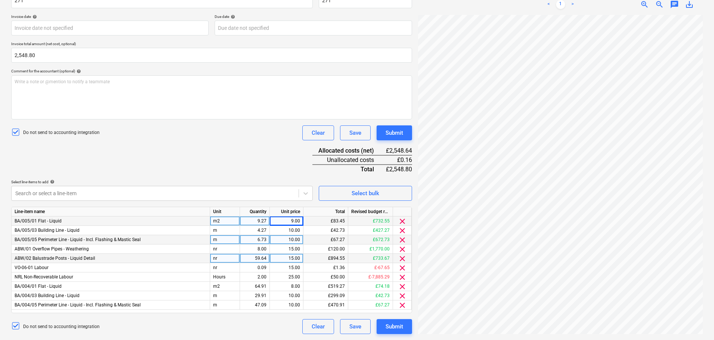
click at [266, 156] on div "Document name help 271 Invoice number (optional) help 271 Invoice date help Pre…" at bounding box center [211, 160] width 401 height 347
click at [287, 219] on div "9.00" at bounding box center [286, 220] width 27 height 9
click at [292, 222] on input "78" at bounding box center [286, 220] width 33 height 9
click at [255, 160] on div "Document name help 271 Invoice number (optional) help 271 Invoice date help Pre…" at bounding box center [211, 160] width 401 height 347
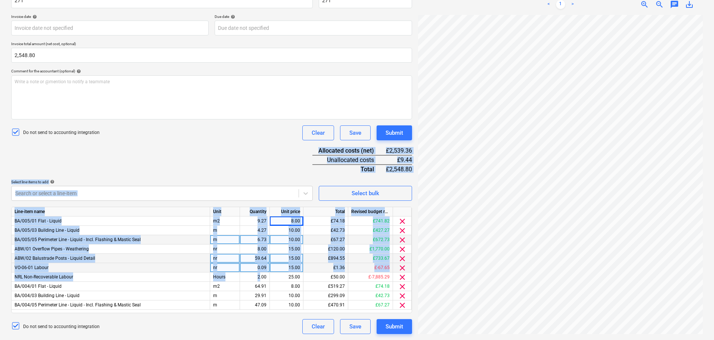
drag, startPoint x: 256, startPoint y: 153, endPoint x: 263, endPoint y: 266, distance: 113.3
click at [261, 274] on div "Document name help 271 Invoice number (optional) help 271 Invoice date help Pre…" at bounding box center [211, 160] width 401 height 347
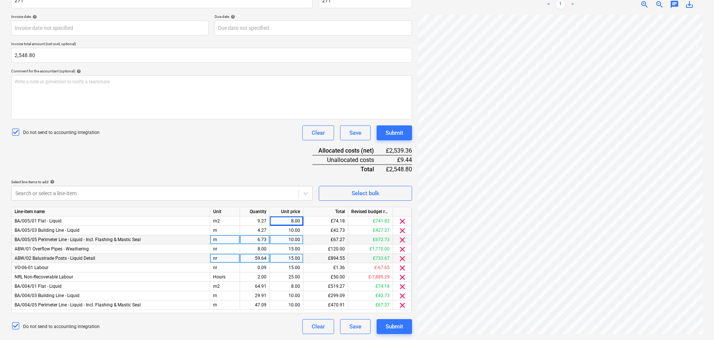
click at [253, 151] on div "Document name help 271 Invoice number (optional) help 271 Invoice date help Pre…" at bounding box center [211, 160] width 401 height 347
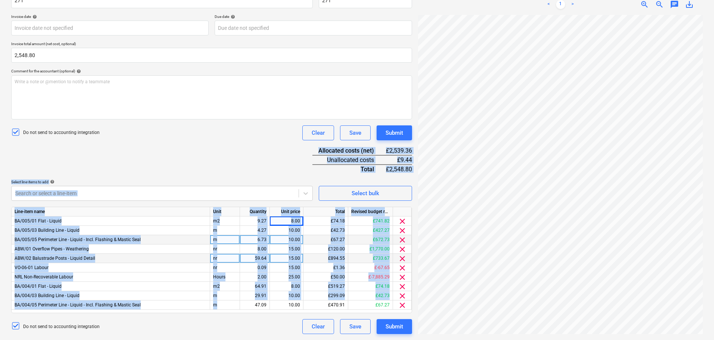
drag, startPoint x: 250, startPoint y: 128, endPoint x: 252, endPoint y: 311, distance: 183.3
click at [252, 311] on div "Document name help 271 Invoice number (optional) help 271 Invoice date help Pre…" at bounding box center [211, 160] width 401 height 347
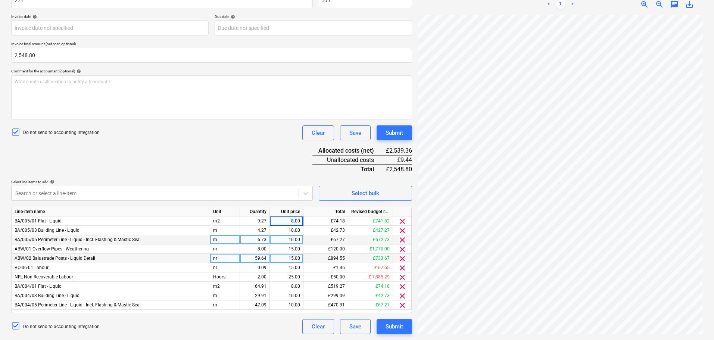
click at [261, 122] on div "Document name help 271 Invoice number (optional) help 271 Invoice date help Pre…" at bounding box center [211, 160] width 401 height 347
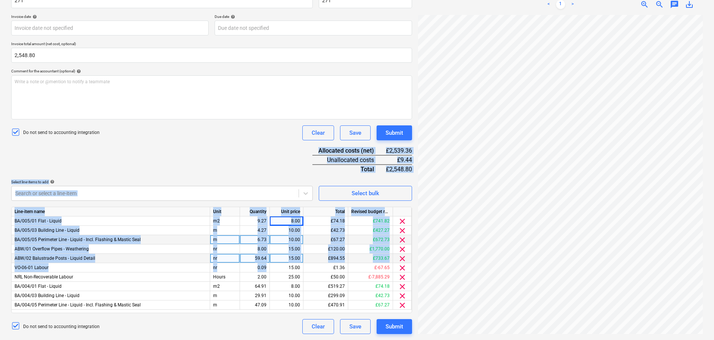
drag, startPoint x: 260, startPoint y: 122, endPoint x: 266, endPoint y: 216, distance: 94.3
click at [262, 275] on div "Document name help 271 Invoice number (optional) help 271 Invoice date help Pre…" at bounding box center [211, 160] width 401 height 347
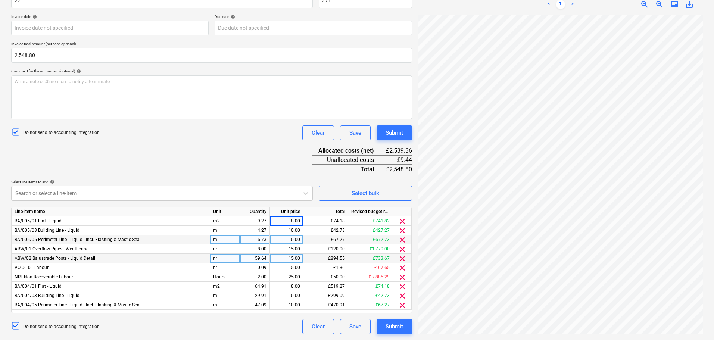
click at [267, 150] on div "Document name help 271 Invoice number (optional) help 271 Invoice date help Pre…" at bounding box center [211, 160] width 401 height 347
click at [268, 168] on div "Document name help 271 Invoice number (optional) help 271 Invoice date help Pre…" at bounding box center [211, 160] width 401 height 347
click at [255, 268] on div "0.09" at bounding box center [255, 267] width 24 height 9
click at [195, 172] on div "Document name help 271 Invoice number (optional) help 271 Invoice date help Pre…" at bounding box center [211, 160] width 401 height 347
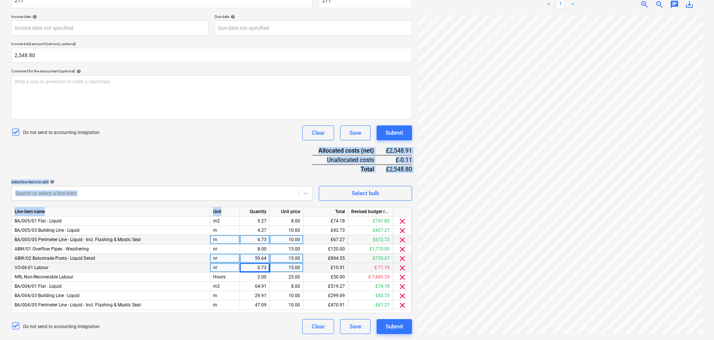
drag, startPoint x: 214, startPoint y: 157, endPoint x: 224, endPoint y: 209, distance: 52.4
click at [224, 209] on div "Document name help 271 Invoice number (optional) help 271 Invoice date help Pre…" at bounding box center [211, 160] width 401 height 347
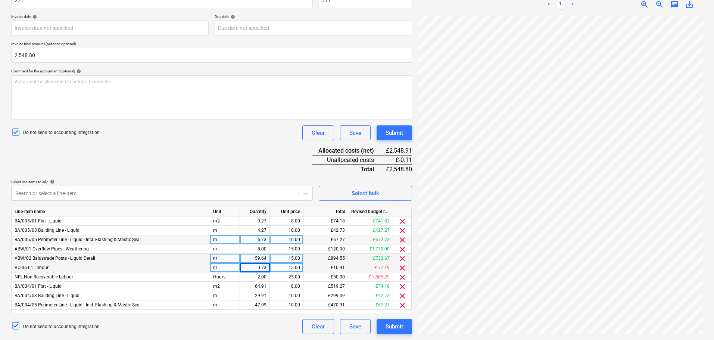
click at [227, 147] on div "Document name help 271 Invoice number (optional) help 271 Invoice date help Pre…" at bounding box center [211, 160] width 401 height 347
click at [260, 268] on div "0.73" at bounding box center [255, 267] width 24 height 9
click at [236, 144] on div "Document name help 271 Invoice number (optional) help 271 Invoice date help Pre…" at bounding box center [211, 160] width 401 height 347
click at [256, 270] on div "0.00" at bounding box center [255, 267] width 24 height 9
click at [265, 159] on div "Document name help 271 Invoice number (optional) help 271 Invoice date help Pre…" at bounding box center [211, 160] width 401 height 347
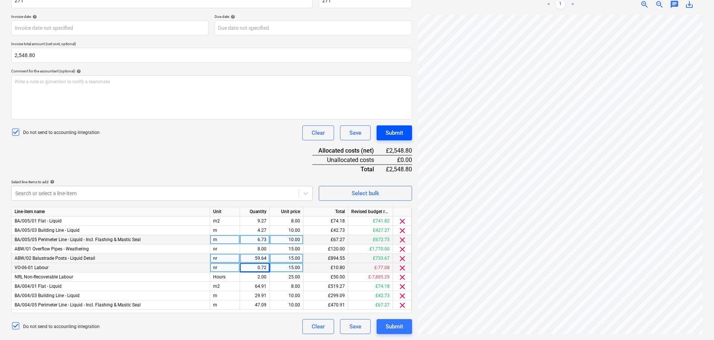
click at [397, 133] on div "Submit" at bounding box center [395, 133] width 18 height 10
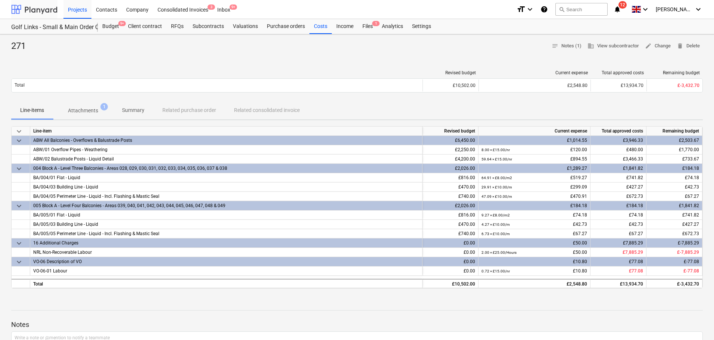
click at [35, 9] on div at bounding box center [34, 9] width 46 height 19
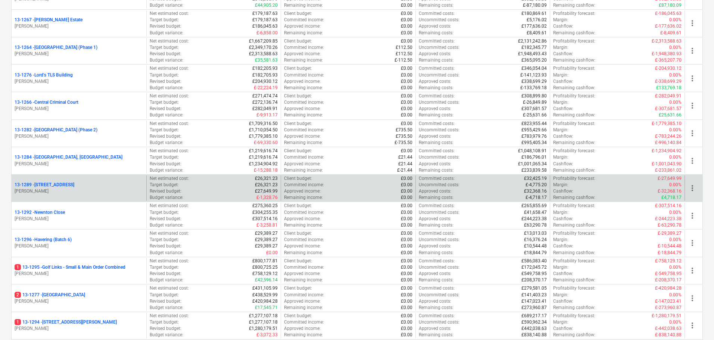
scroll to position [821, 0]
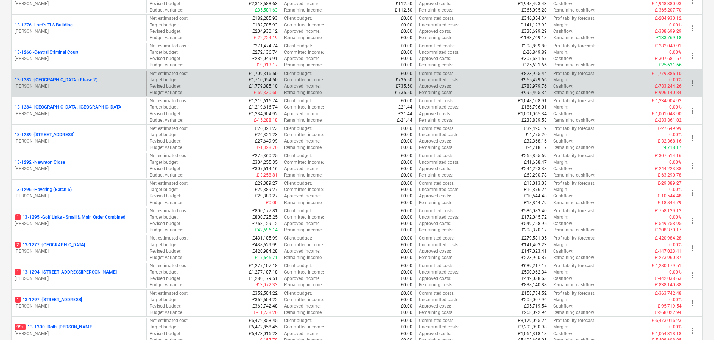
click at [121, 80] on div "13-1282 - Plumstead West Thamesmead (Phase 2)" at bounding box center [79, 80] width 129 height 6
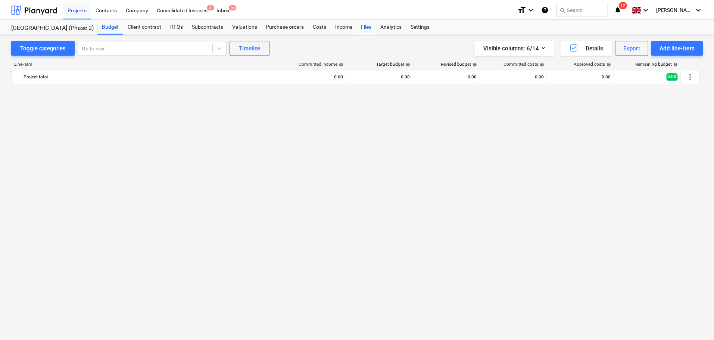
scroll to position [1009, 0]
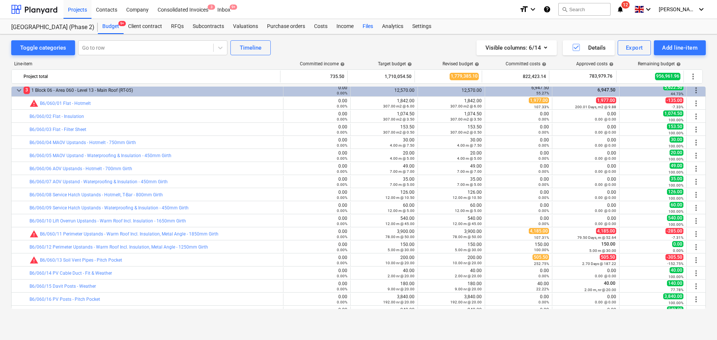
click at [363, 26] on div "Files" at bounding box center [367, 26] width 19 height 15
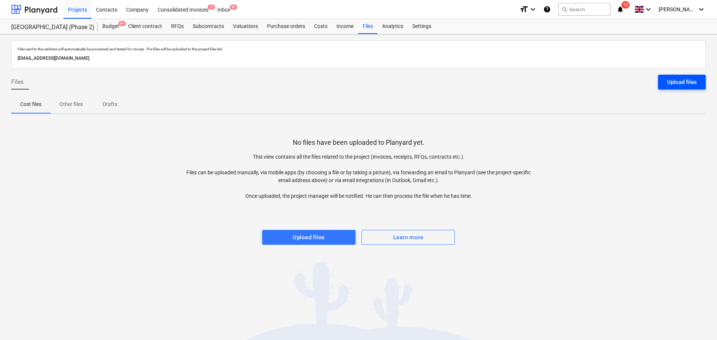
click at [668, 85] on div "Upload files" at bounding box center [682, 82] width 30 height 10
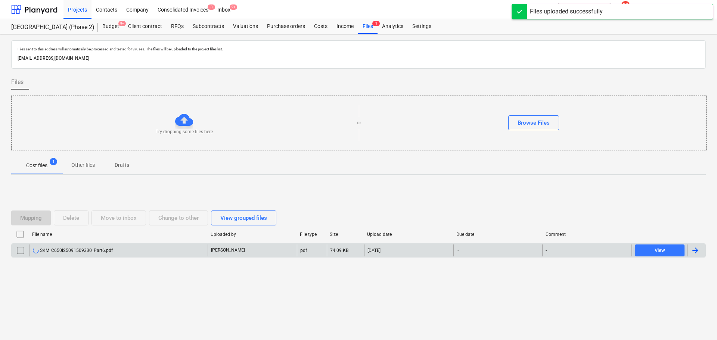
click at [127, 250] on div "SKM_C650i25091509330_Part6.pdf" at bounding box center [118, 250] width 178 height 12
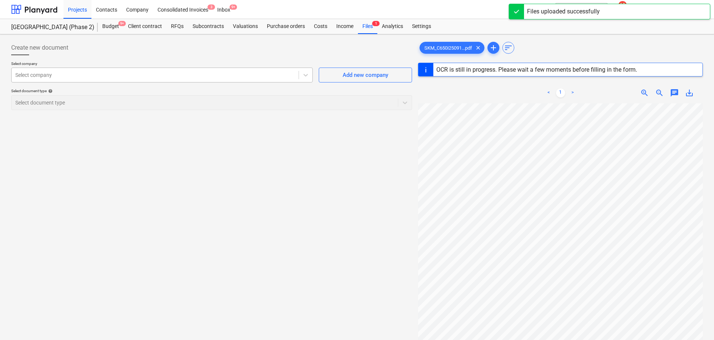
click at [54, 79] on div "Select company" at bounding box center [155, 75] width 287 height 10
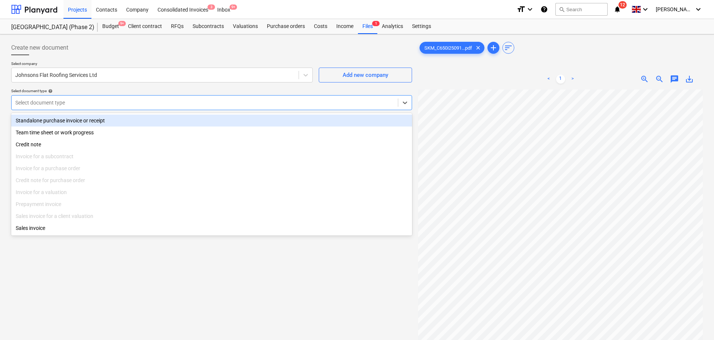
click at [101, 107] on div "Select document type" at bounding box center [205, 102] width 386 height 10
click at [99, 120] on div "Standalone purchase invoice or receipt" at bounding box center [211, 121] width 401 height 12
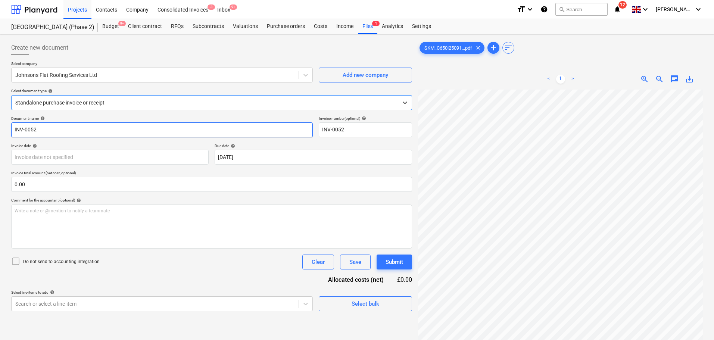
click at [92, 135] on input "INV-0052" at bounding box center [162, 129] width 302 height 15
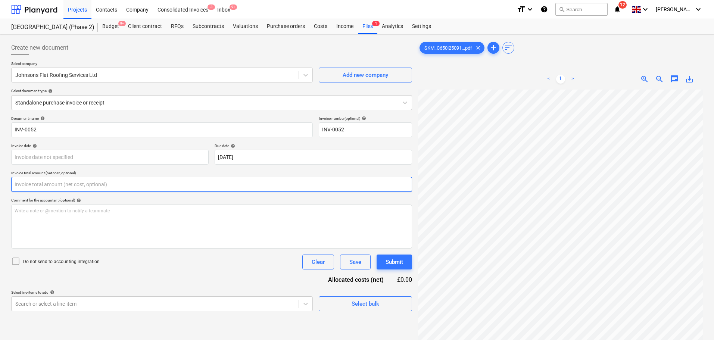
click at [88, 183] on input "text" at bounding box center [211, 184] width 401 height 15
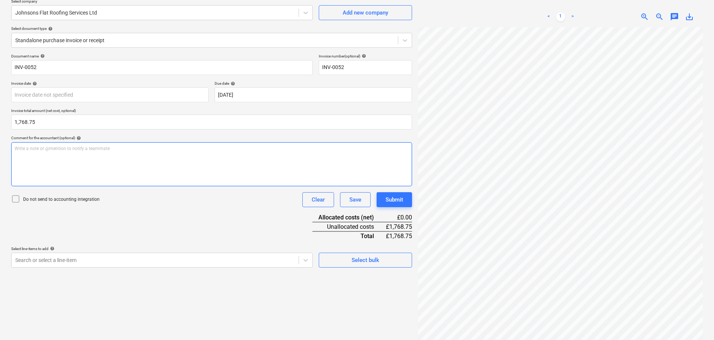
scroll to position [75, 0]
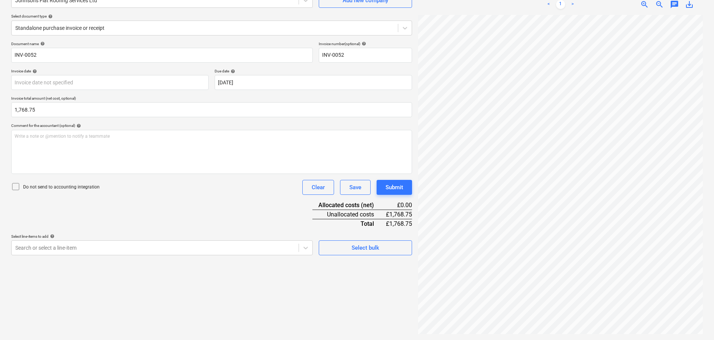
drag, startPoint x: 64, startPoint y: 180, endPoint x: 65, endPoint y: 185, distance: 4.9
click at [64, 182] on div "Do not send to accounting integration Clear Save Submit" at bounding box center [211, 187] width 401 height 15
click at [65, 185] on p "Do not send to accounting integration" at bounding box center [61, 187] width 77 height 6
click at [217, 226] on div "Document name help INV-0052 Invoice number (optional) help INV-0052 Invoice dat…" at bounding box center [211, 148] width 401 height 214
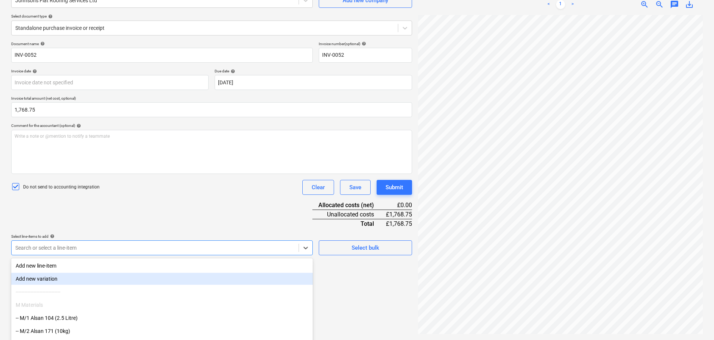
scroll to position [106, 0]
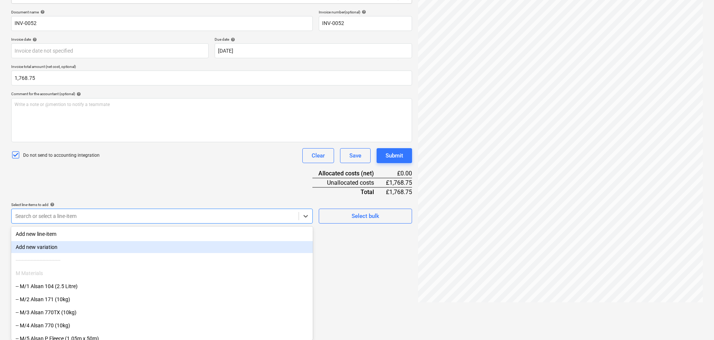
click at [189, 234] on body "Projects Contacts Company Consolidated Invoices 3 Inbox 9+ format_size keyboard…" at bounding box center [357, 64] width 714 height 340
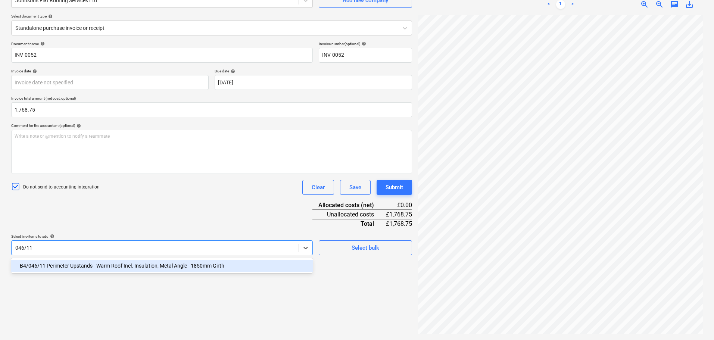
scroll to position [75, 0]
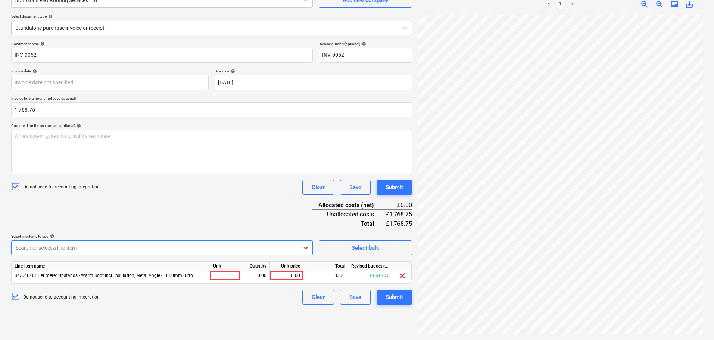
click at [189, 249] on div at bounding box center [155, 247] width 280 height 7
click at [214, 271] on div at bounding box center [225, 275] width 30 height 9
click at [79, 216] on div "Document name help INV-0052 Invoice number (optional) help INV-0052 Invoice dat…" at bounding box center [211, 172] width 401 height 263
click at [104, 220] on div "Document name help INV-0052 Invoice number (optional) help INV-0052 Invoice dat…" at bounding box center [211, 172] width 401 height 263
click at [184, 225] on div "Document name help INV-0052 Invoice number (optional) help INV-0052 Invoice dat…" at bounding box center [211, 172] width 401 height 263
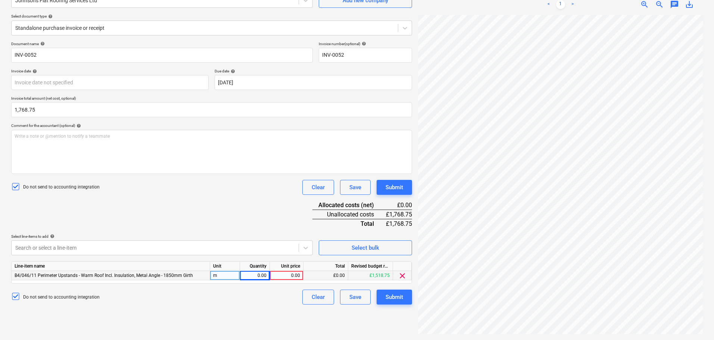
click at [260, 276] on div "0.00" at bounding box center [255, 275] width 24 height 9
click at [242, 225] on div "Document name help INV-0052 Invoice number (optional) help INV-0052 Invoice dat…" at bounding box center [211, 172] width 401 height 263
click at [253, 276] on div "0.00" at bounding box center [255, 275] width 24 height 9
click at [275, 210] on div "Document name help INV-0052 Invoice number (optional) help INV-0052 Invoice dat…" at bounding box center [211, 172] width 401 height 263
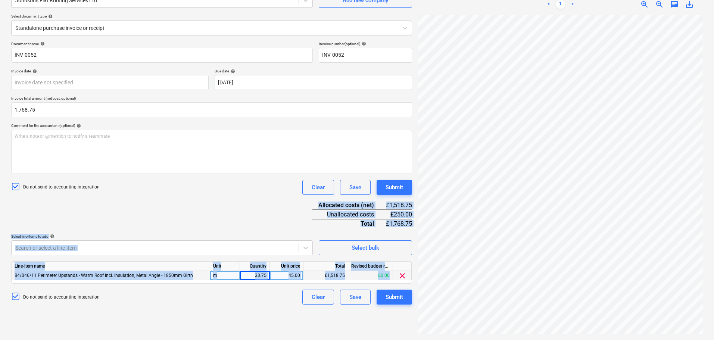
drag, startPoint x: 269, startPoint y: 209, endPoint x: 235, endPoint y: 312, distance: 108.3
click at [235, 312] on div "Create new document Select company Johnsons Flat Roofing Services Ltd Add new c…" at bounding box center [211, 150] width 407 height 374
click at [234, 224] on div "Document name help INV-0052 Invoice number (optional) help INV-0052 Invoice dat…" at bounding box center [211, 172] width 401 height 263
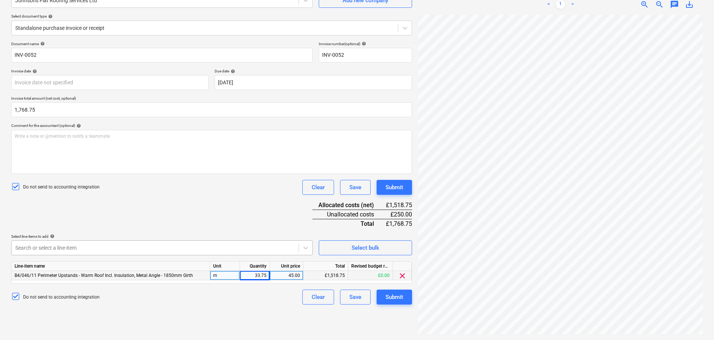
click at [221, 249] on body "Projects Contacts Company Consolidated Invoices 3 Inbox 9+ format_size keyboard…" at bounding box center [357, 95] width 714 height 340
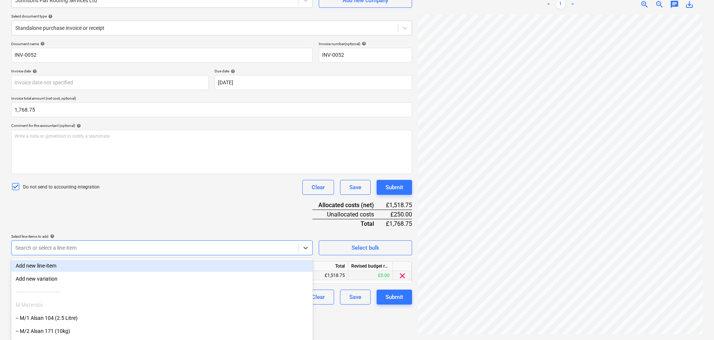
scroll to position [106, 0]
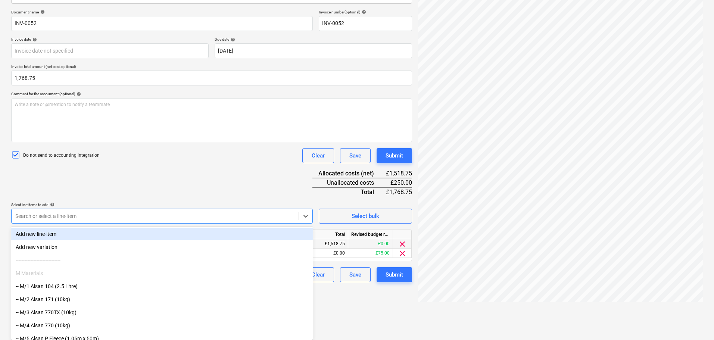
click at [230, 187] on div "Document name help INV-0052 Invoice number (optional) help INV-0052 Invoice dat…" at bounding box center [211, 146] width 401 height 272
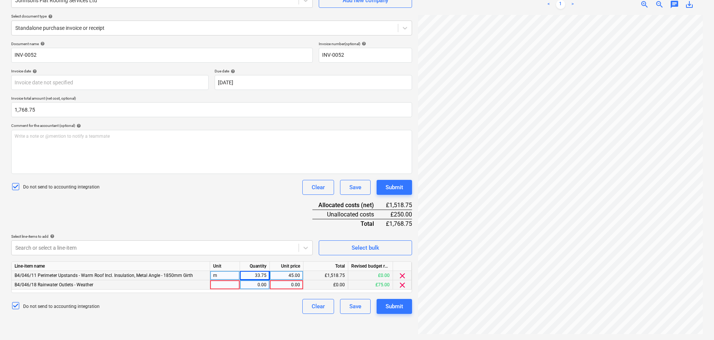
click at [225, 286] on div at bounding box center [225, 284] width 30 height 9
click at [233, 221] on div "Document name help INV-0052 Invoice number (optional) help INV-0052 Invoice dat…" at bounding box center [211, 177] width 401 height 272
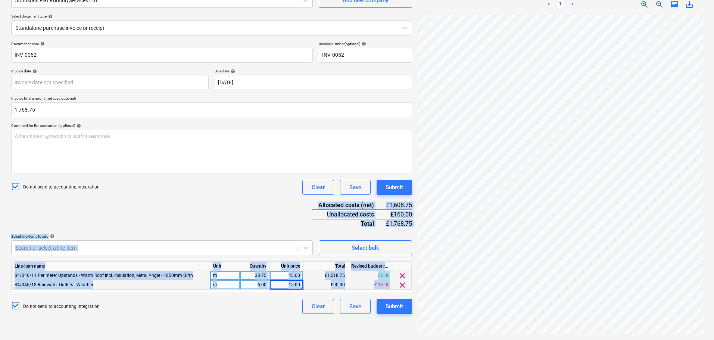
drag, startPoint x: 235, startPoint y: 205, endPoint x: 220, endPoint y: 282, distance: 78.8
click at [224, 324] on div "Create new document Select company Johnsons Flat Roofing Services Ltd Add new c…" at bounding box center [211, 150] width 407 height 374
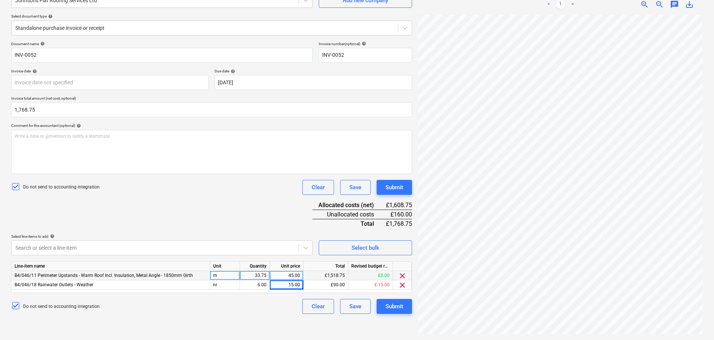
click at [219, 205] on div "Document name help INV-0052 Invoice number (optional) help INV-0052 Invoice dat…" at bounding box center [211, 177] width 401 height 272
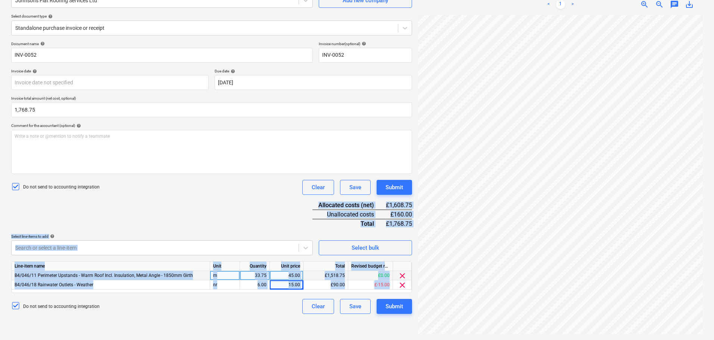
drag, startPoint x: 229, startPoint y: 189, endPoint x: 191, endPoint y: 358, distance: 172.4
click at [191, 265] on html "Projects Contacts Company Consolidated Invoices 3 Inbox 9+ format_size keyboard…" at bounding box center [357, 95] width 714 height 340
click at [187, 221] on div "Document name help INV-0052 Invoice number (optional) help INV-0052 Invoice dat…" at bounding box center [211, 177] width 401 height 272
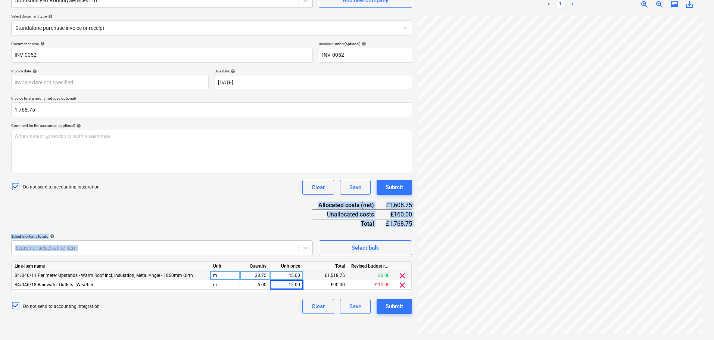
drag, startPoint x: 191, startPoint y: 203, endPoint x: 180, endPoint y: 287, distance: 84.3
click at [179, 293] on div "Document name help INV-0052 Invoice number (optional) help INV-0052 Invoice dat…" at bounding box center [211, 177] width 401 height 272
click at [179, 229] on div "Document name help INV-0052 Invoice number (optional) help INV-0052 Invoice dat…" at bounding box center [211, 177] width 401 height 272
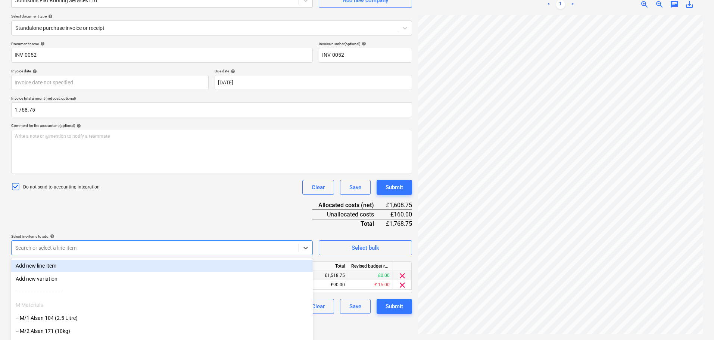
click at [177, 246] on body "Projects Contacts Company Consolidated Invoices 3 Inbox 9+ format_size keyboard…" at bounding box center [357, 95] width 714 height 340
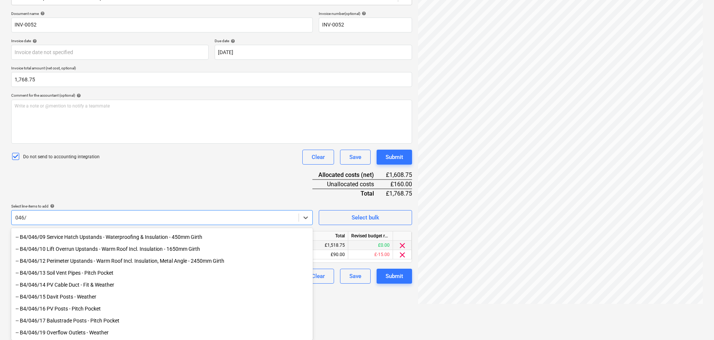
scroll to position [113, 0]
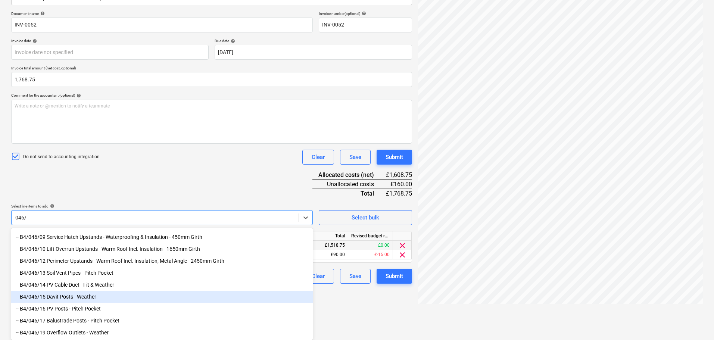
click at [112, 294] on div "-- B4/046/15 Davit Posts - Weather" at bounding box center [162, 297] width 302 height 12
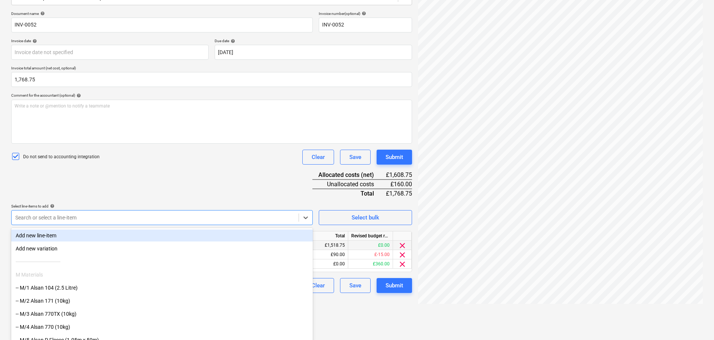
click at [191, 184] on div "Document name help INV-0052 Invoice number (optional) help INV-0052 Invoice dat…" at bounding box center [211, 152] width 401 height 282
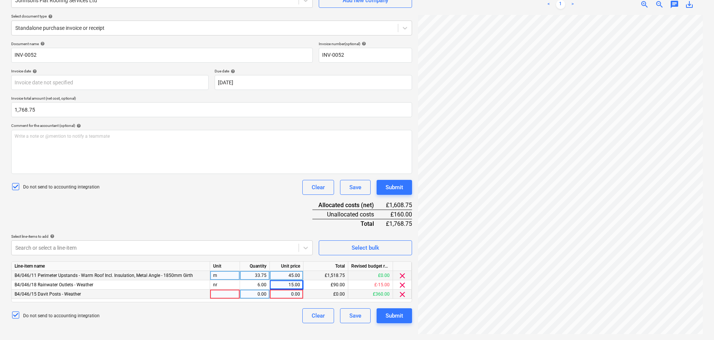
click at [221, 295] on div at bounding box center [225, 294] width 30 height 9
click at [241, 195] on div "Document name help INV-0052 Invoice number (optional) help INV-0052 Invoice dat…" at bounding box center [211, 182] width 401 height 282
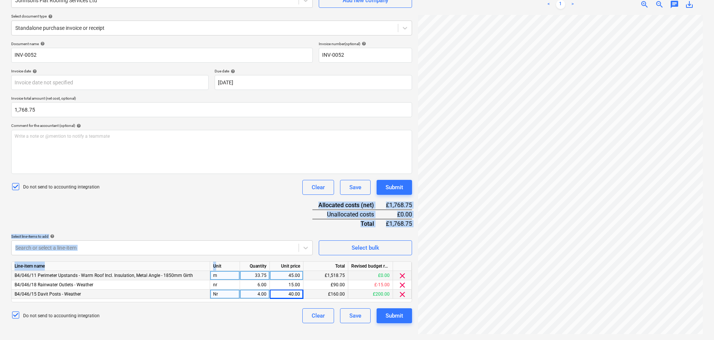
drag, startPoint x: 232, startPoint y: 200, endPoint x: 216, endPoint y: 262, distance: 64.0
click at [216, 262] on div "Document name help INV-0052 Invoice number (optional) help INV-0052 Invoice dat…" at bounding box center [211, 182] width 401 height 282
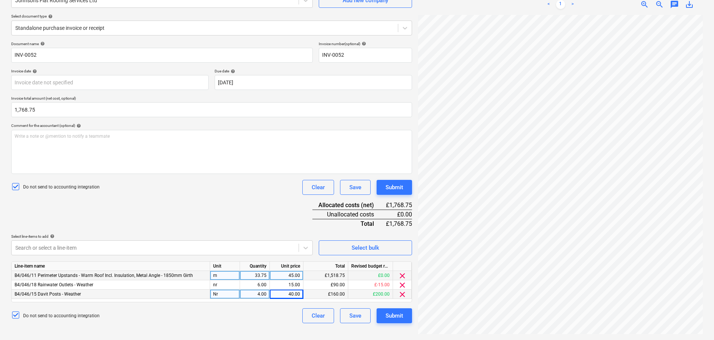
click at [230, 189] on div "Do not send to accounting integration Clear Save Submit" at bounding box center [211, 187] width 401 height 15
click at [394, 188] on div "Submit" at bounding box center [395, 188] width 18 height 10
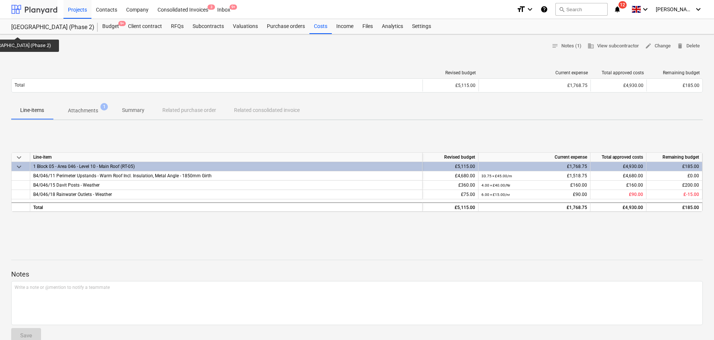
click at [34, 4] on div at bounding box center [34, 9] width 46 height 19
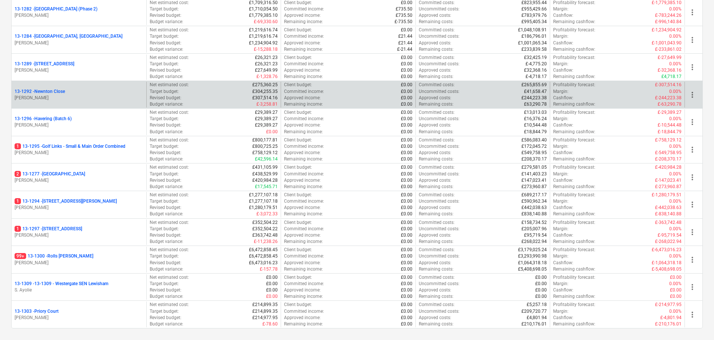
scroll to position [1008, 0]
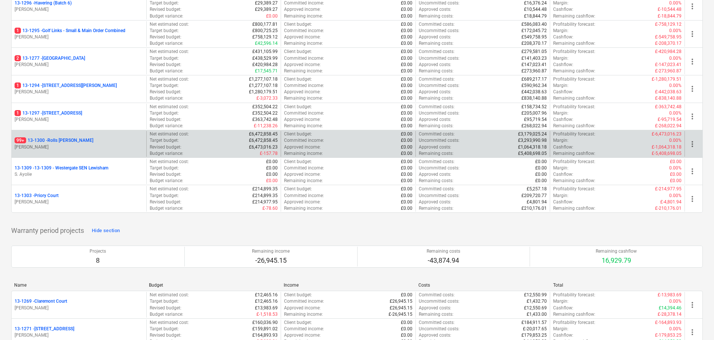
click at [100, 140] on div "99+ 13-1300 - Rolls Royce Chichester" at bounding box center [79, 140] width 129 height 6
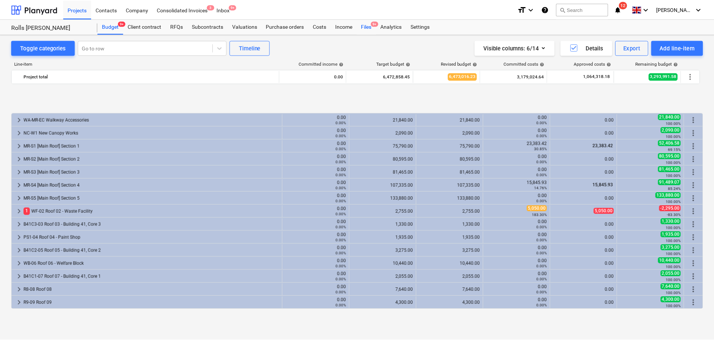
scroll to position [296, 0]
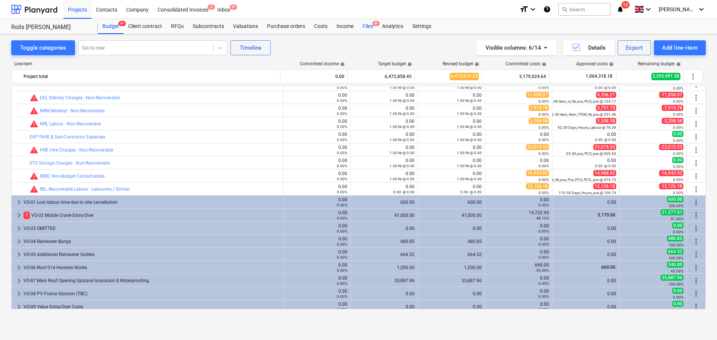
click at [369, 27] on div "Files 9+" at bounding box center [367, 26] width 19 height 15
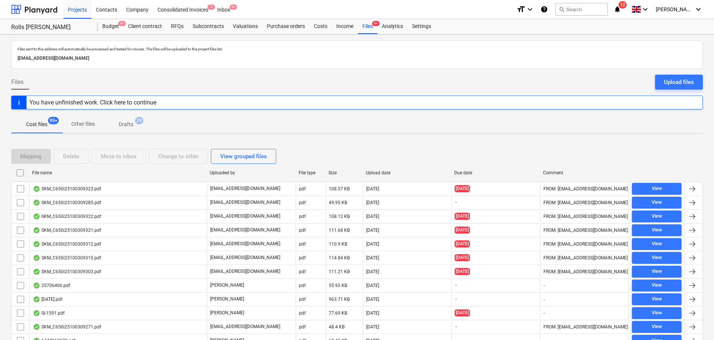
drag, startPoint x: 667, startPoint y: 79, endPoint x: 6, endPoint y: 105, distance: 661.1
click at [667, 79] on div "Upload files" at bounding box center [679, 82] width 30 height 10
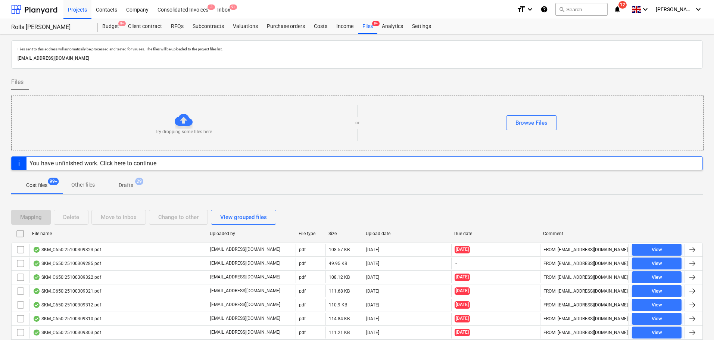
click at [128, 55] on p "ccc14b44-f2c2-4331-8e7d-8887839df818@projects.planyard.com" at bounding box center [357, 58] width 679 height 8
click at [134, 50] on p "Files sent to this address will automatically be processed and tested for virus…" at bounding box center [357, 49] width 679 height 5
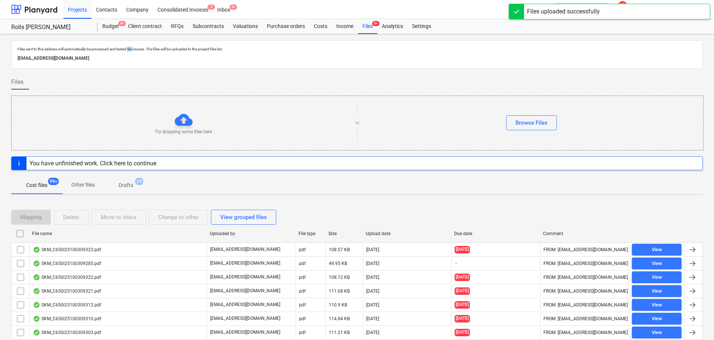
click at [134, 50] on p "Files sent to this address will automatically be processed and tested for virus…" at bounding box center [357, 49] width 679 height 5
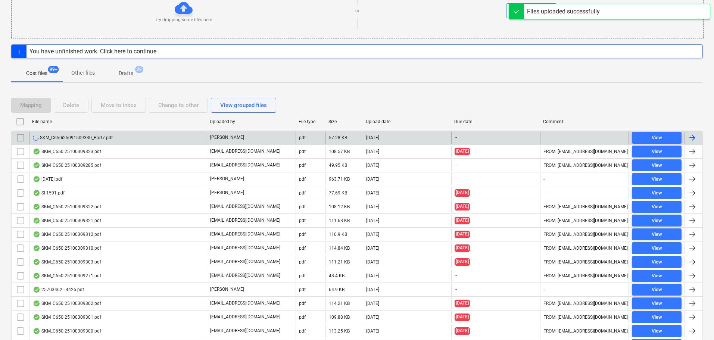
click at [188, 135] on div "SKM_C650i25091509330_Part7.pdf" at bounding box center [117, 138] width 177 height 12
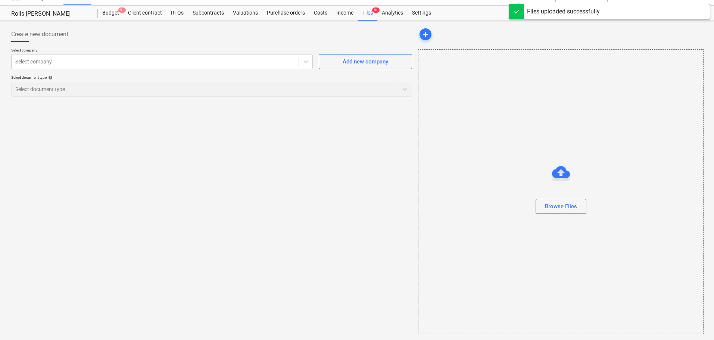
scroll to position [13, 0]
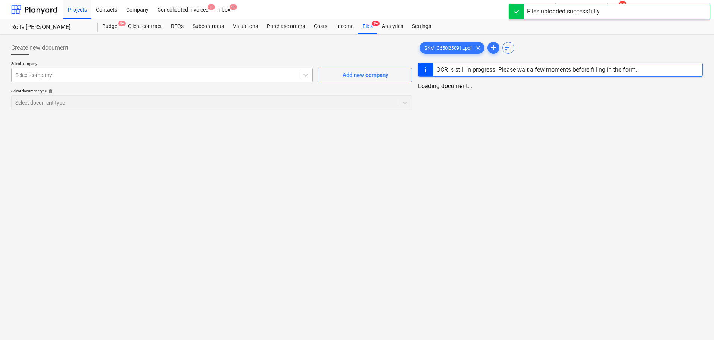
click at [133, 74] on div at bounding box center [155, 74] width 280 height 7
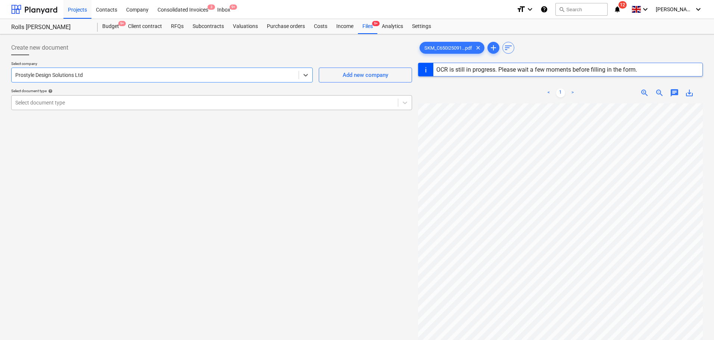
click at [120, 103] on div at bounding box center [204, 102] width 379 height 7
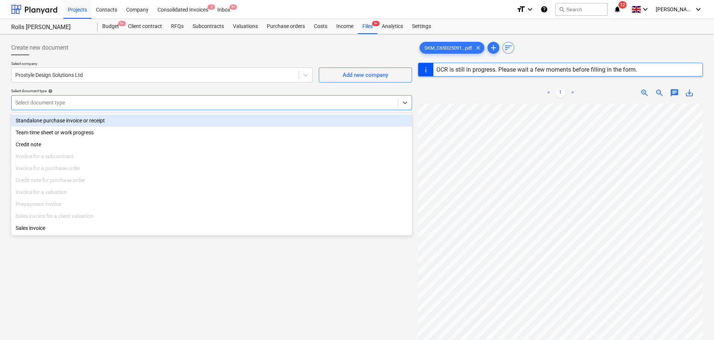
click at [121, 119] on div "Standalone purchase invoice or receipt" at bounding box center [211, 121] width 401 height 12
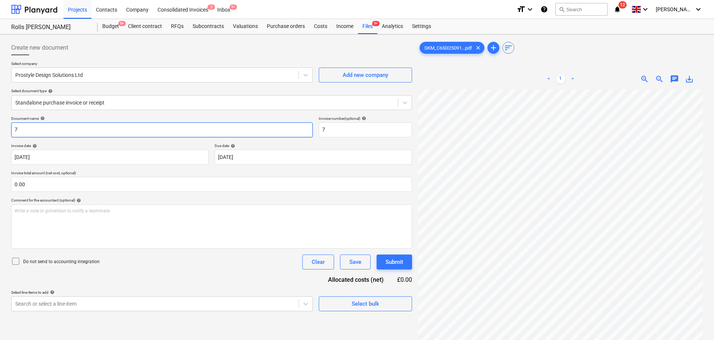
click at [116, 137] on input "7" at bounding box center [162, 129] width 302 height 15
paste input "SI-1605"
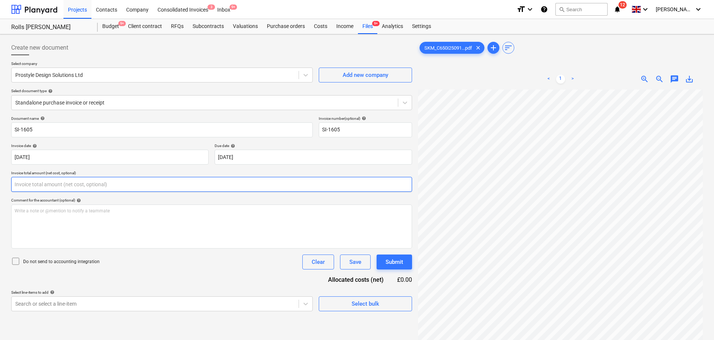
click at [97, 179] on input "text" at bounding box center [211, 184] width 401 height 15
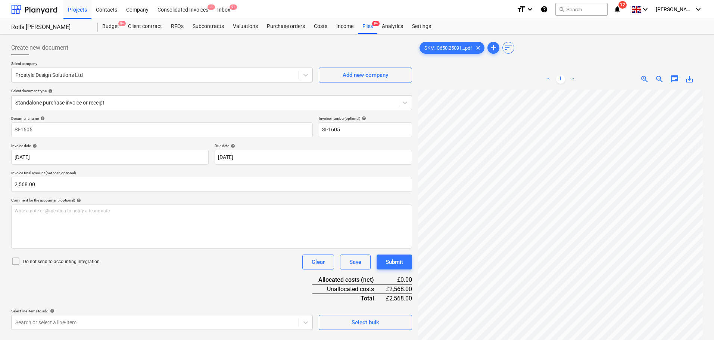
click at [68, 258] on div "Do not send to accounting integration" at bounding box center [55, 262] width 88 height 10
click at [180, 276] on div "Document name help SI-1605 Invoice number (optional) help SI-1605 Invoice date …" at bounding box center [211, 223] width 401 height 214
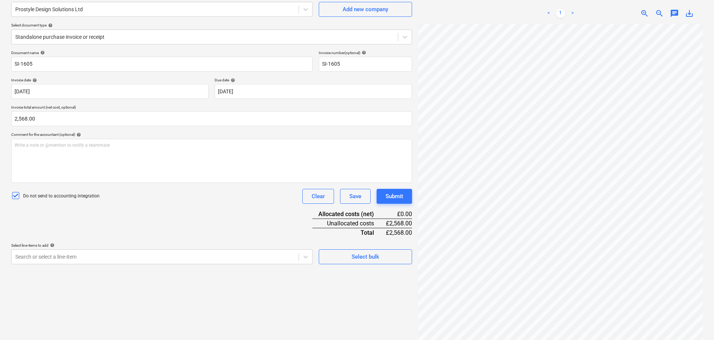
scroll to position [75, 0]
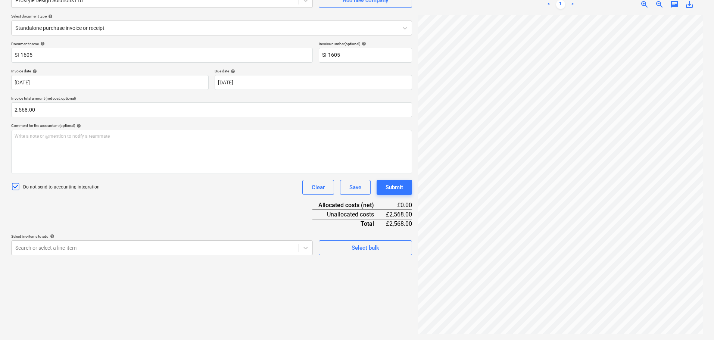
click at [155, 215] on div "Document name help SI-1605 Invoice number (optional) help SI-1605 Invoice date …" at bounding box center [211, 148] width 401 height 214
click at [223, 202] on div "Document name help SI-1605 Invoice number (optional) help SI-1605 Invoice date …" at bounding box center [211, 148] width 401 height 214
click at [224, 247] on body "Projects Contacts Company Consolidated Invoices 3 Inbox 9+ format_size keyboard…" at bounding box center [357, 95] width 714 height 340
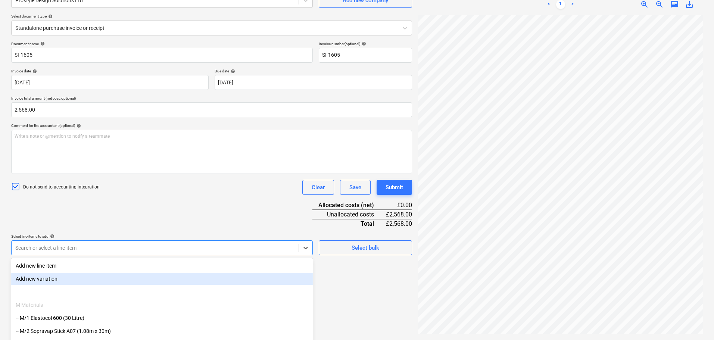
scroll to position [106, 0]
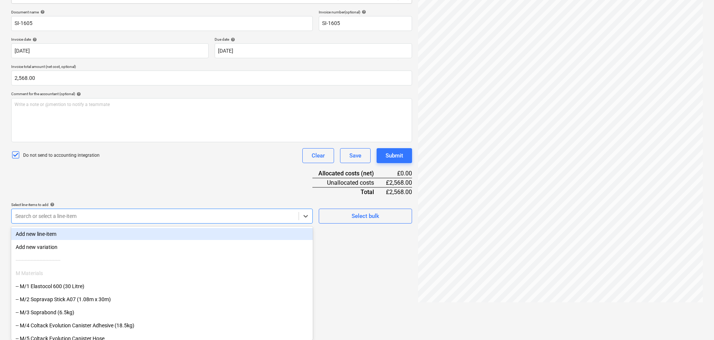
click at [228, 171] on div "Document name help SI-1605 Invoice number (optional) help SI-1605 Invoice date …" at bounding box center [211, 117] width 401 height 214
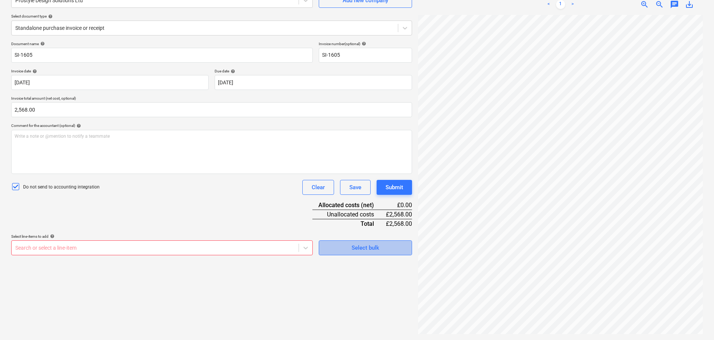
click at [365, 253] on button "Select bulk" at bounding box center [365, 247] width 93 height 15
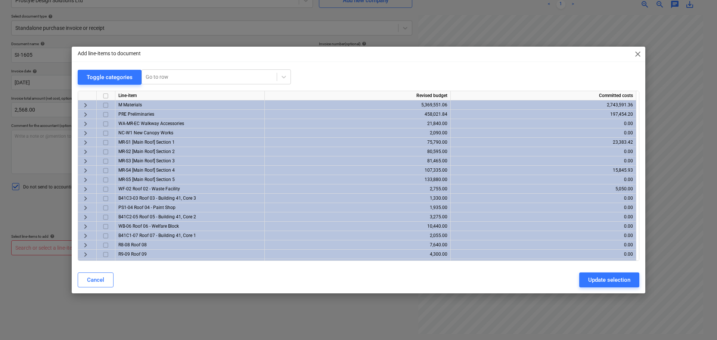
click at [88, 142] on span "keyboard_arrow_right" at bounding box center [85, 142] width 9 height 9
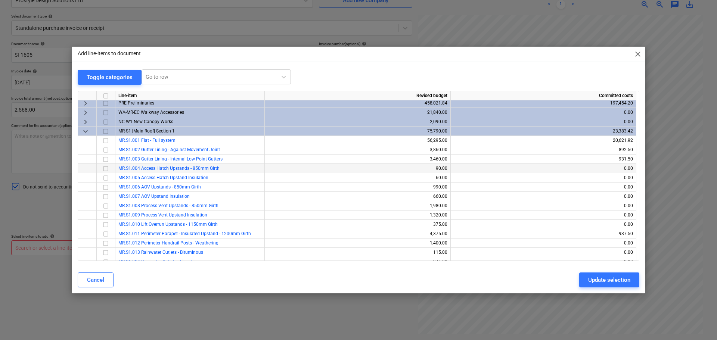
scroll to position [37, 0]
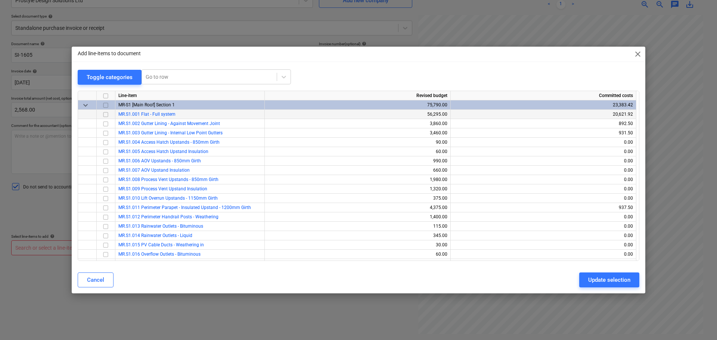
click at [109, 116] on input "checkbox" at bounding box center [105, 114] width 9 height 9
click at [602, 290] on div "Cancel Update selection" at bounding box center [358, 279] width 570 height 21
click at [603, 284] on div "Update selection" at bounding box center [609, 280] width 42 height 10
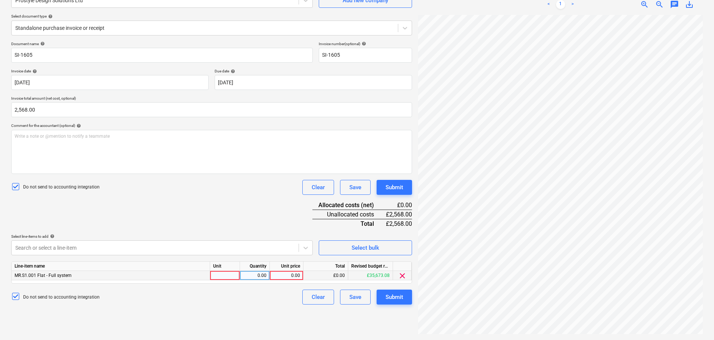
click at [229, 277] on div at bounding box center [225, 275] width 30 height 9
click at [218, 190] on div "Do not send to accounting integration Clear Save Submit" at bounding box center [211, 187] width 401 height 15
click at [390, 187] on div "Submit" at bounding box center [395, 188] width 18 height 10
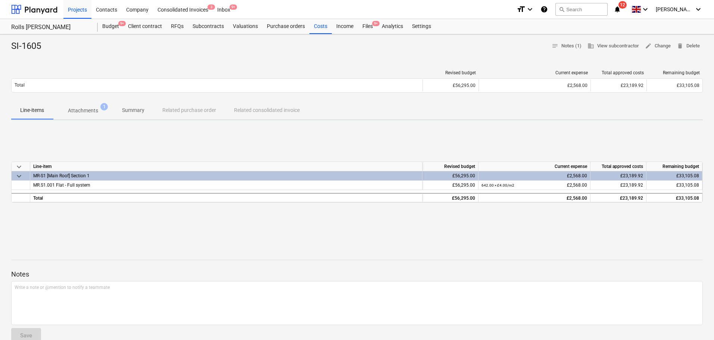
click at [221, 54] on div at bounding box center [357, 55] width 692 height 6
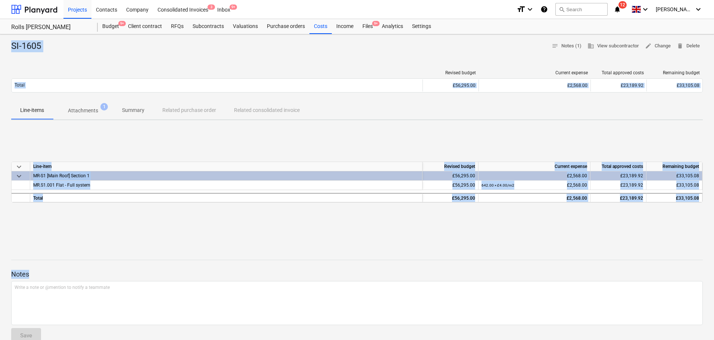
drag, startPoint x: 11, startPoint y: 46, endPoint x: 383, endPoint y: 272, distance: 435.0
click at [383, 272] on div "SI-1605 notes Notes (1) business View subcontractor edit Change delete Delete R…" at bounding box center [357, 235] width 714 height 403
click at [383, 272] on p "Notes" at bounding box center [357, 274] width 692 height 9
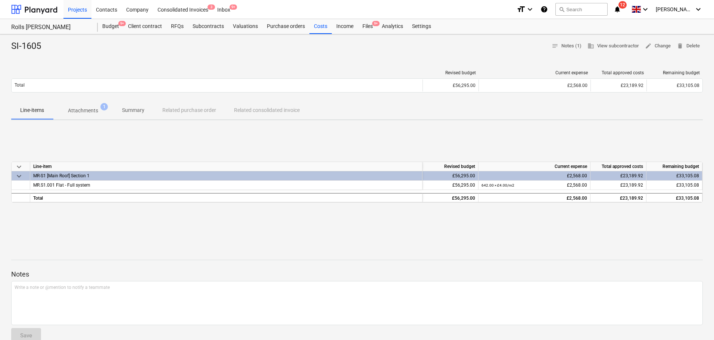
click at [383, 272] on p "Notes" at bounding box center [357, 274] width 692 height 9
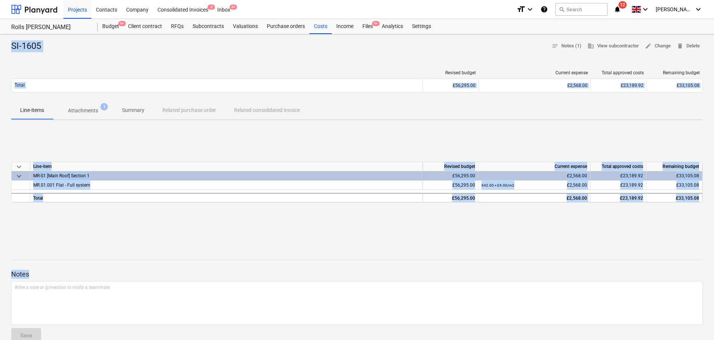
drag, startPoint x: 383, startPoint y: 272, endPoint x: 3, endPoint y: -45, distance: 494.4
click at [3, 0] on html "Projects Contacts Company Consolidated Invoices 3 Inbox 9+ format_size keyboard…" at bounding box center [357, 170] width 714 height 340
click at [49, 45] on div "SI-1605 notes Notes (1) business View subcontractor edit Change delete Delete" at bounding box center [357, 46] width 692 height 12
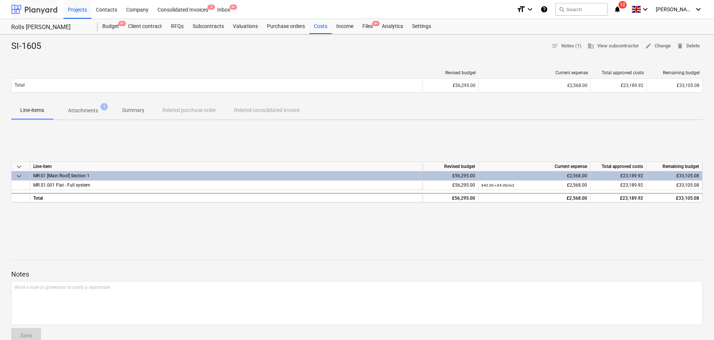
click at [50, 10] on div at bounding box center [34, 9] width 46 height 19
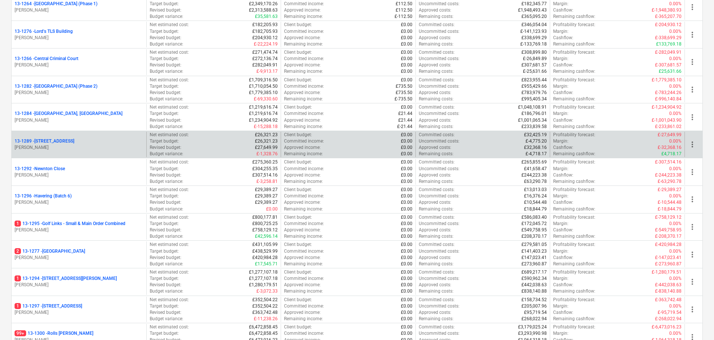
scroll to position [896, 0]
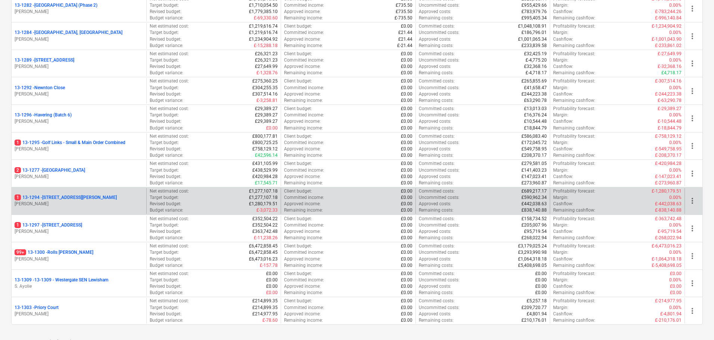
click at [91, 198] on div "1 13-1294 - 90 Monier Road" at bounding box center [79, 197] width 129 height 6
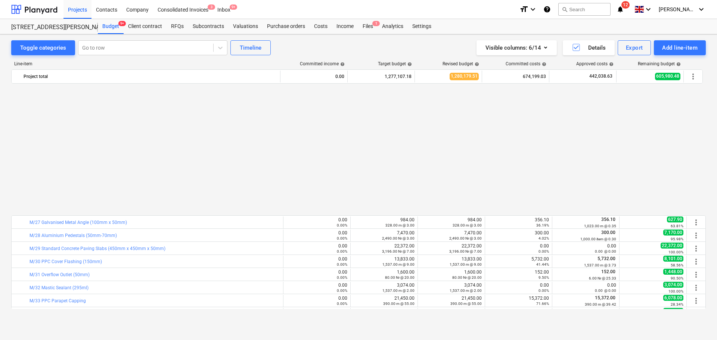
scroll to position [373, 0]
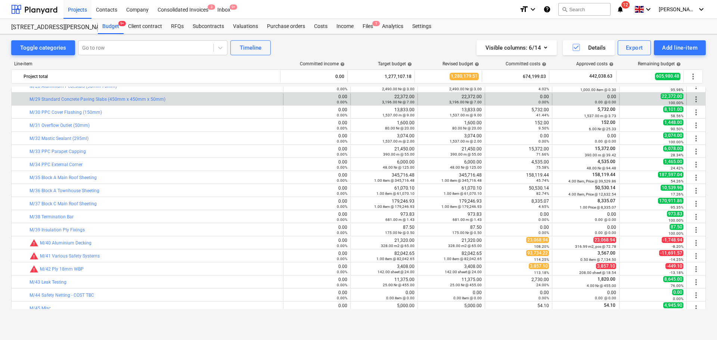
click at [188, 96] on div "bar_chart M/29 Standard Concrete Paving Slabs (450mm x 450mm x 50mm)" at bounding box center [154, 99] width 250 height 12
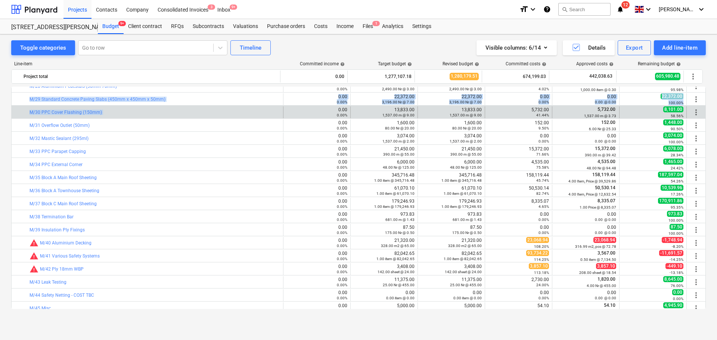
drag, startPoint x: 188, startPoint y: 96, endPoint x: 185, endPoint y: 107, distance: 11.6
click at [185, 107] on div "bar_chart M/30 PPC Cover Flashing (150mm)" at bounding box center [154, 112] width 250 height 12
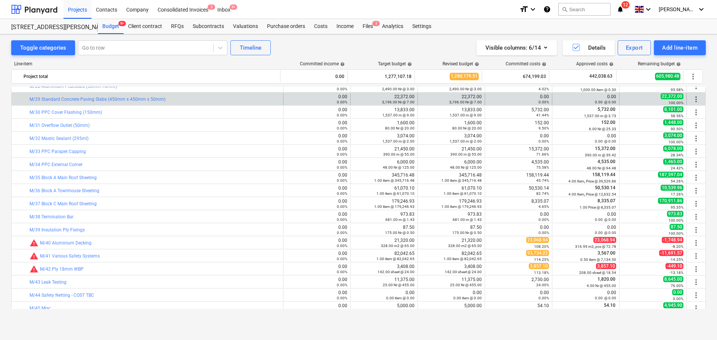
click at [691, 100] on span "more_vert" at bounding box center [695, 99] width 9 height 9
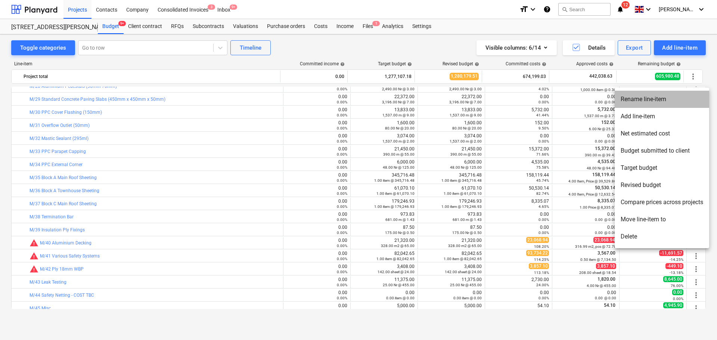
click at [671, 102] on li "Rename line-item" at bounding box center [661, 99] width 94 height 17
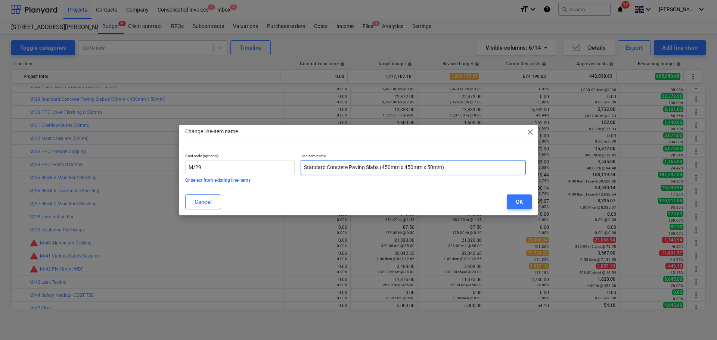
click at [386, 165] on input "Standard Concrete Paving Slabs (450mm x 450mm x 50mm)" at bounding box center [412, 167] width 225 height 15
drag, startPoint x: 386, startPoint y: 165, endPoint x: 411, endPoint y: 165, distance: 25.0
click at [411, 165] on input "Standard Concrete Paving Slabs (450mm x 450mm x 50mm)" at bounding box center [412, 167] width 225 height 15
click at [518, 203] on div "OK" at bounding box center [518, 202] width 7 height 10
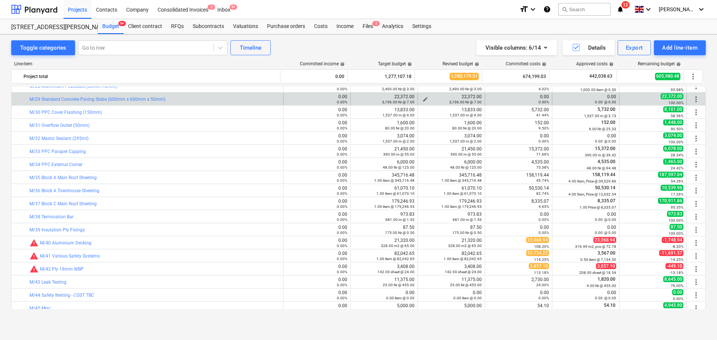
click at [421, 99] on div "3,196.00 Nr @ 7.00" at bounding box center [451, 101] width 61 height 5
click at [423, 98] on span "edit" at bounding box center [425, 99] width 6 height 6
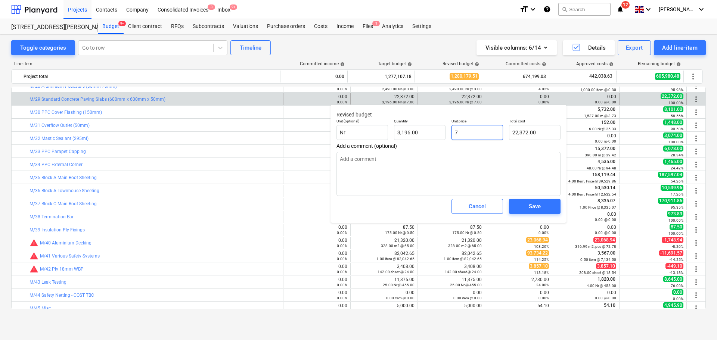
click at [471, 134] on input "7" at bounding box center [477, 132] width 52 height 15
click at [474, 116] on div "Unit price 6.97" at bounding box center [476, 129] width 57 height 27
click at [539, 209] on div "Save" at bounding box center [534, 207] width 12 height 10
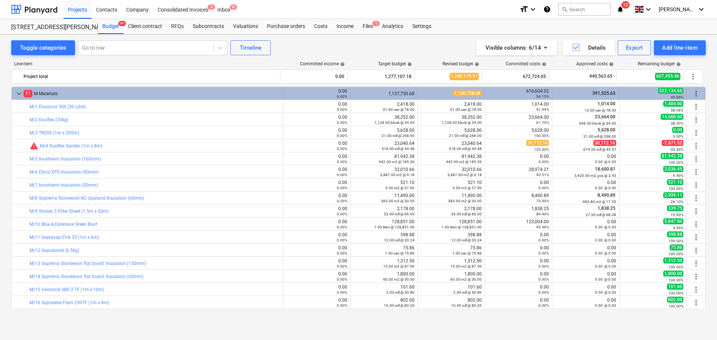
click at [69, 92] on div "11 M Materials" at bounding box center [152, 94] width 256 height 12
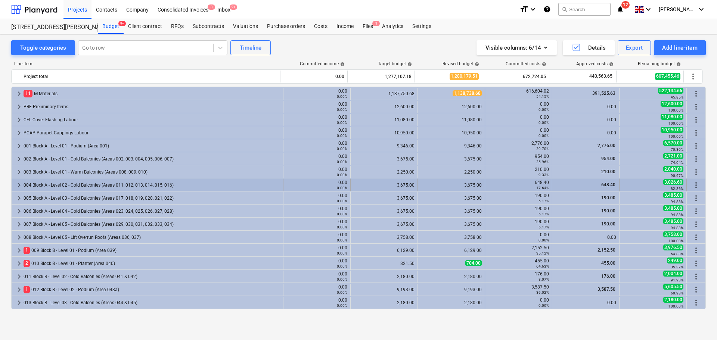
click at [57, 182] on div "004 Block A - Level 02 - Cold Balconies (Areas 011, 012, 013, 014, 015, 016)" at bounding box center [152, 185] width 256 height 12
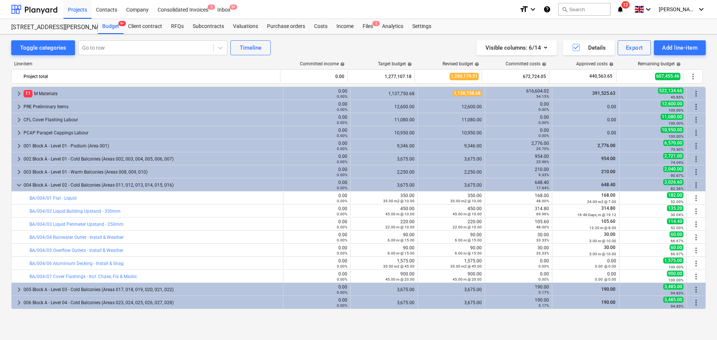
scroll to position [37, 0]
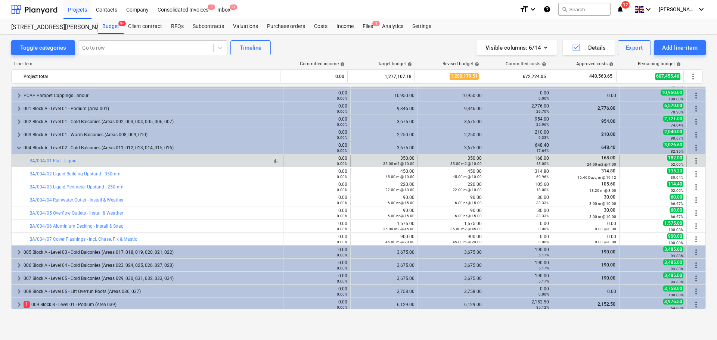
click at [141, 160] on div "bar_chart BA/004/01 Flat - Liquid" at bounding box center [154, 160] width 250 height 5
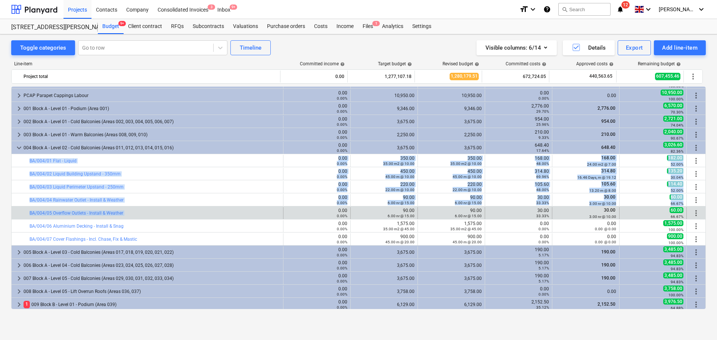
drag, startPoint x: 141, startPoint y: 160, endPoint x: 171, endPoint y: 207, distance: 55.3
click at [171, 207] on div "bar_chart BA/004/05 Overflow Outlets - Install & Weather 0.00 0.00% edit 90.00 …" at bounding box center [358, 212] width 693 height 13
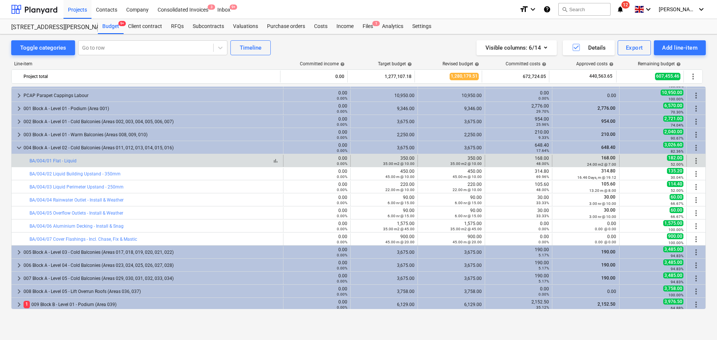
click at [212, 158] on div "bar_chart BA/004/01 Flat - Liquid" at bounding box center [154, 160] width 250 height 5
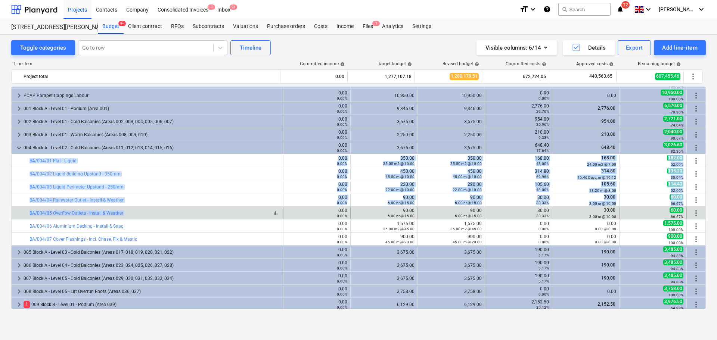
drag, startPoint x: 212, startPoint y: 158, endPoint x: 209, endPoint y: 211, distance: 53.1
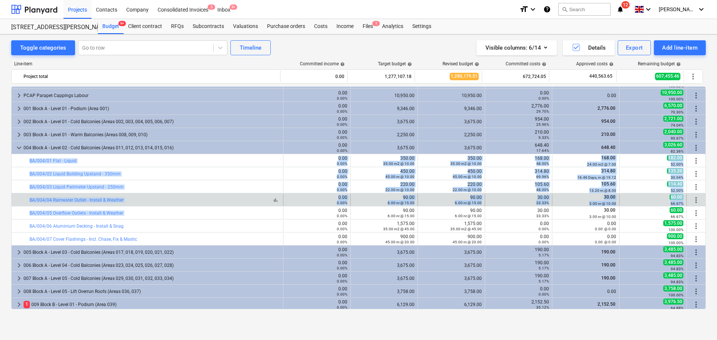
click at [213, 197] on div "bar_chart BA/004/04 Rainwater Outlet - Install & Weather" at bounding box center [154, 199] width 250 height 5
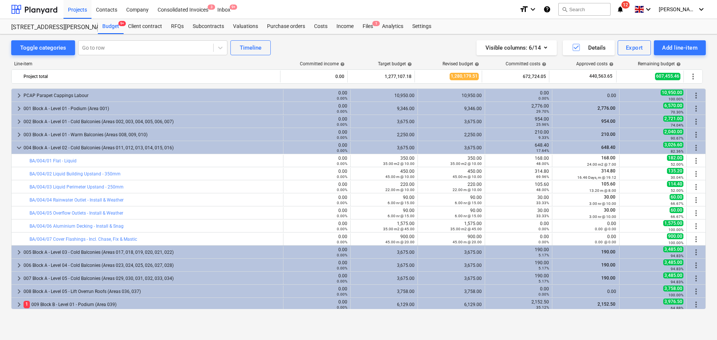
scroll to position [75, 0]
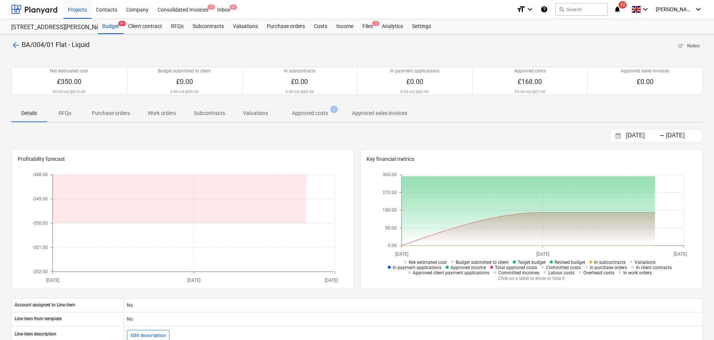
click at [297, 115] on p "Approved costs" at bounding box center [310, 113] width 36 height 8
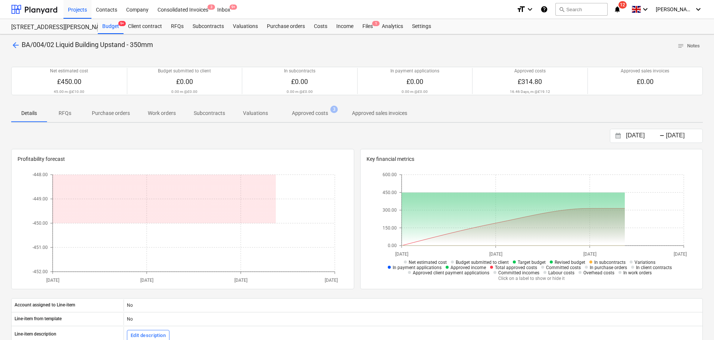
click at [306, 110] on p "Approved costs" at bounding box center [310, 113] width 36 height 8
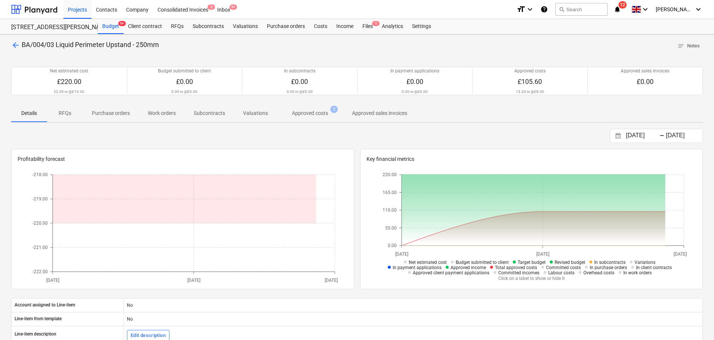
click at [301, 108] on span "Approved costs 1" at bounding box center [310, 112] width 66 height 13
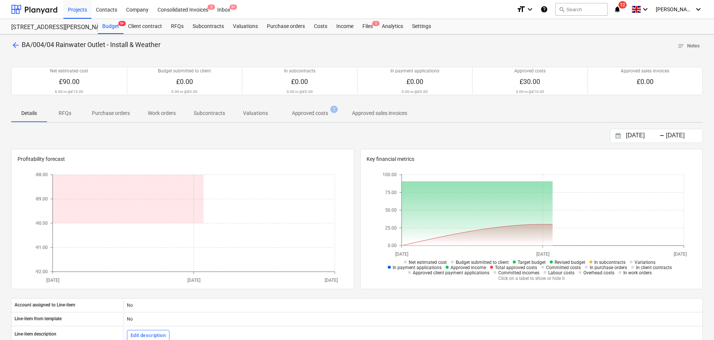
click at [296, 116] on p "Approved costs" at bounding box center [310, 113] width 36 height 8
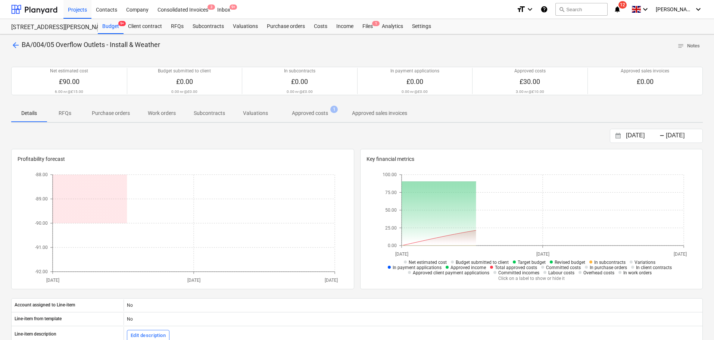
click at [307, 118] on span "Approved costs 1" at bounding box center [310, 112] width 66 height 13
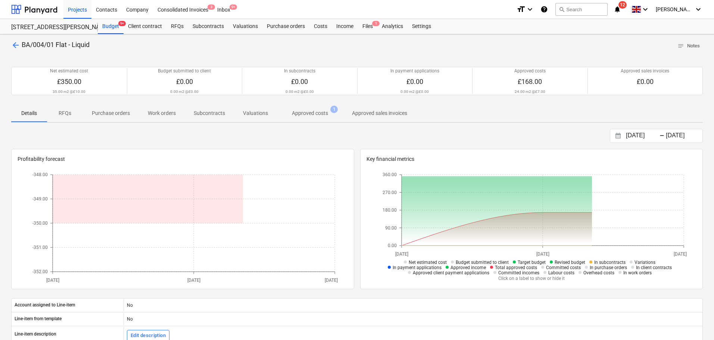
click at [313, 122] on div "Details RFQs Purchase orders Work orders Subcontracts Valuations Approved costs…" at bounding box center [357, 113] width 692 height 19
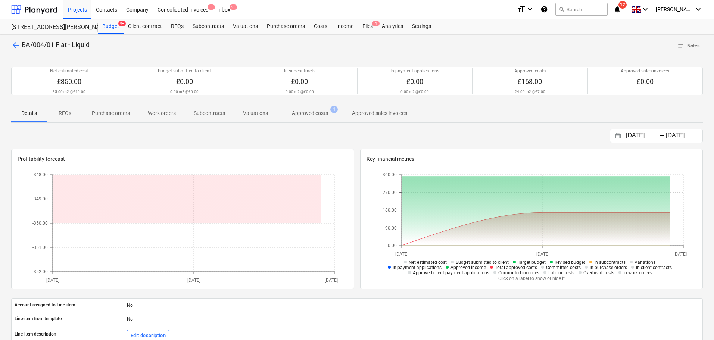
click at [314, 111] on p "Approved costs" at bounding box center [310, 113] width 36 height 8
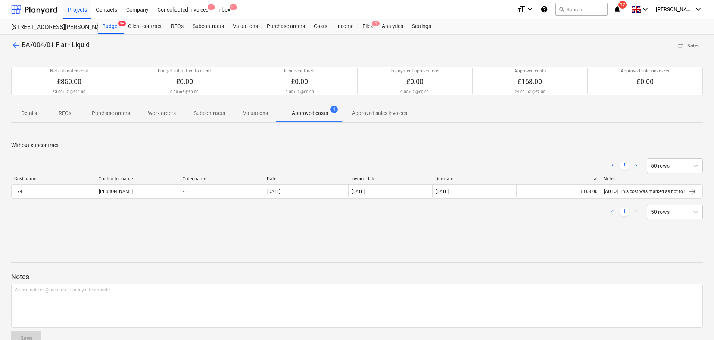
click at [310, 159] on div "< 1 > 50 rows" at bounding box center [357, 165] width 692 height 15
drag, startPoint x: 313, startPoint y: 151, endPoint x: 364, endPoint y: 228, distance: 92.0
click at [363, 255] on div "arrow_back BA/004/01 Flat - Liquid notes Notes Net estimated cost £350.00 35.00…" at bounding box center [357, 195] width 714 height 323
click at [364, 224] on div "< 1 > 50 rows Cost name Contractor name Order name Date Invoice date Due date T…" at bounding box center [357, 188] width 692 height 79
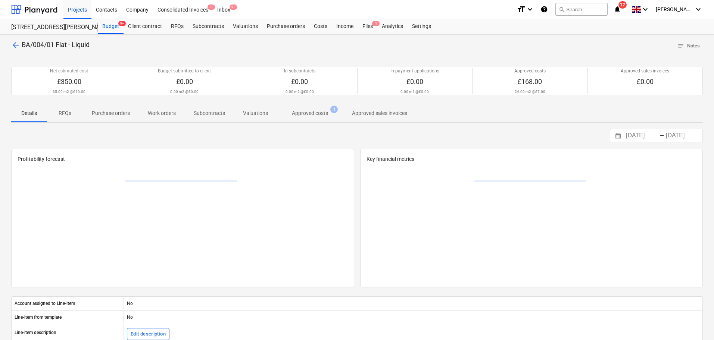
click at [308, 112] on p "Approved costs" at bounding box center [310, 113] width 36 height 8
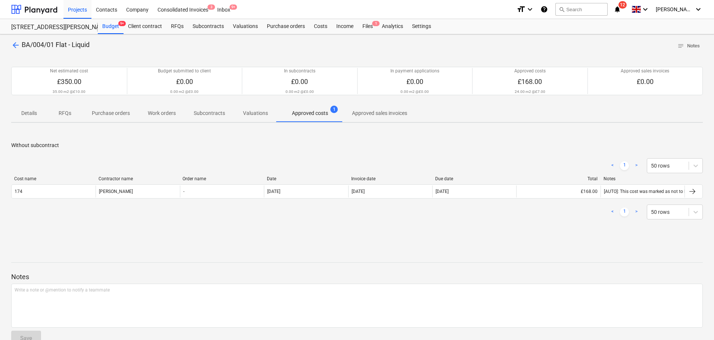
click at [149, 140] on div "Without subcontract < 1 > 50 rows Cost name Contractor name Order name Date Inv…" at bounding box center [357, 185] width 692 height 112
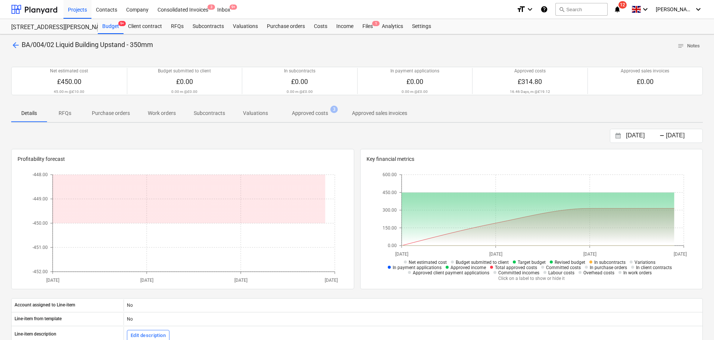
click at [323, 111] on p "Approved costs" at bounding box center [310, 113] width 36 height 8
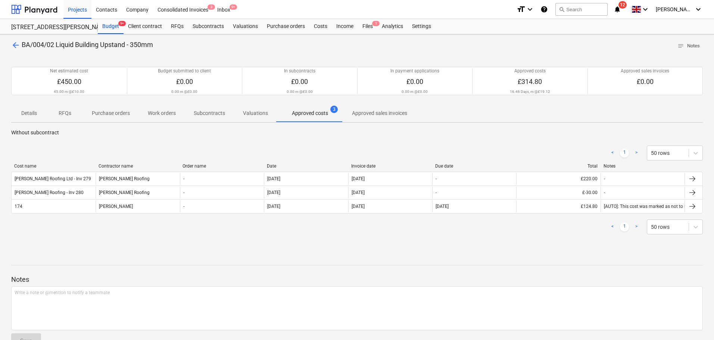
click at [200, 140] on div "< 1 > 50 rows Cost name Contractor name Order name Date Invoice date Due date T…" at bounding box center [357, 190] width 692 height 107
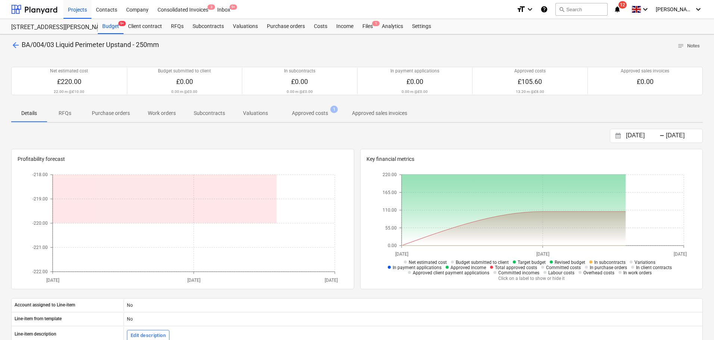
click at [301, 113] on p "Approved costs" at bounding box center [310, 113] width 36 height 8
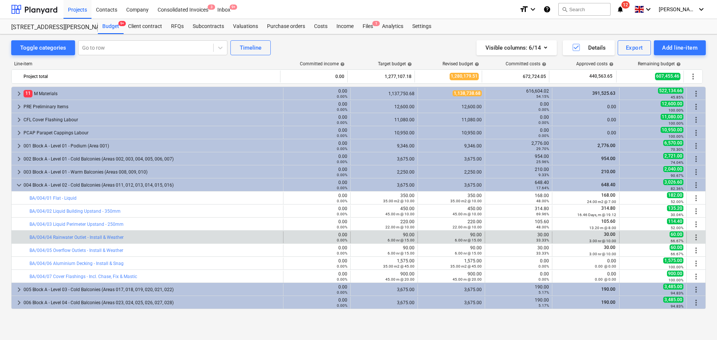
scroll to position [75, 0]
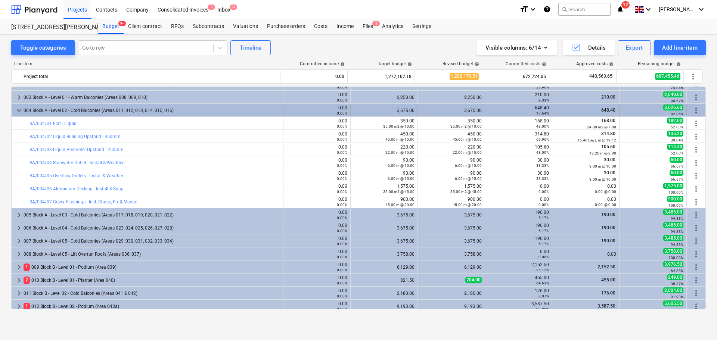
click at [107, 110] on div "004 Block A - Level 02 - Cold Balconies (Areas 011, 012, 013, 014, 015, 016)" at bounding box center [152, 111] width 256 height 12
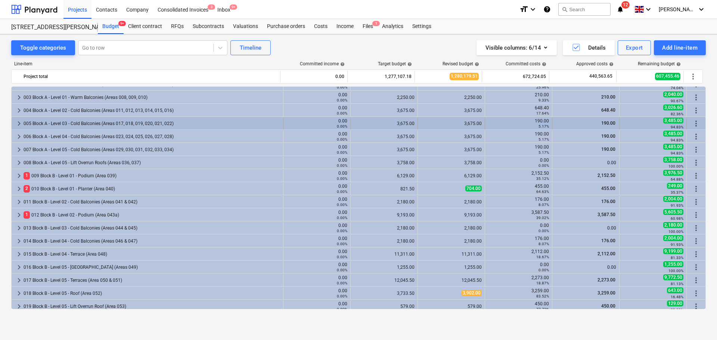
click at [96, 123] on div "005 Block A - Level 03 - Cold Balconies (Areas 017, 018, 019, 020, 021, 022)" at bounding box center [152, 124] width 256 height 12
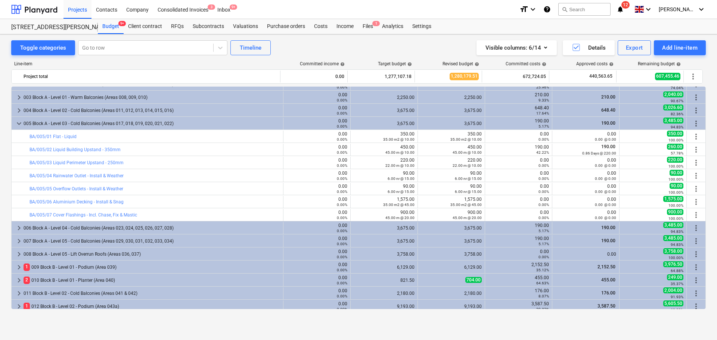
scroll to position [37, 0]
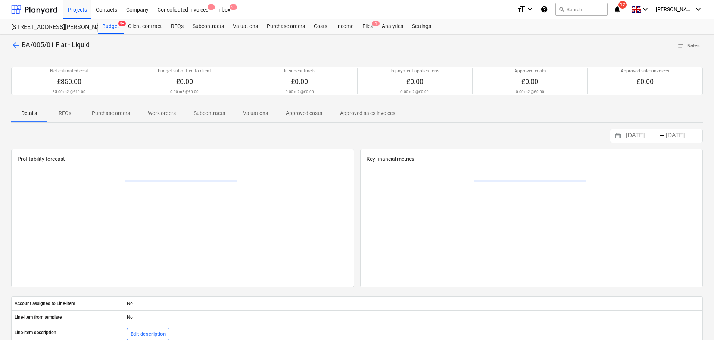
click at [298, 110] on p "Approved costs" at bounding box center [304, 113] width 36 height 8
click at [316, 111] on p "Approved costs" at bounding box center [310, 113] width 36 height 8
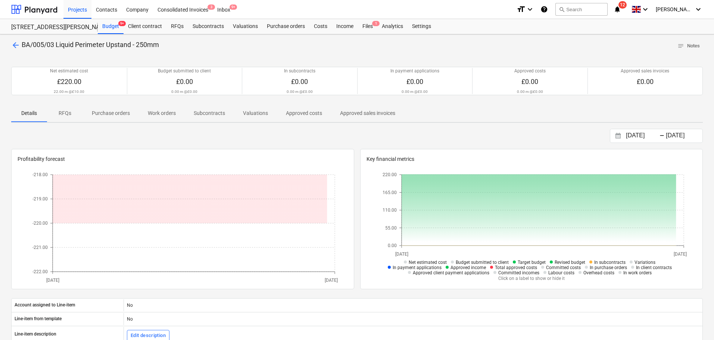
click at [300, 109] on p "Approved costs" at bounding box center [304, 113] width 36 height 8
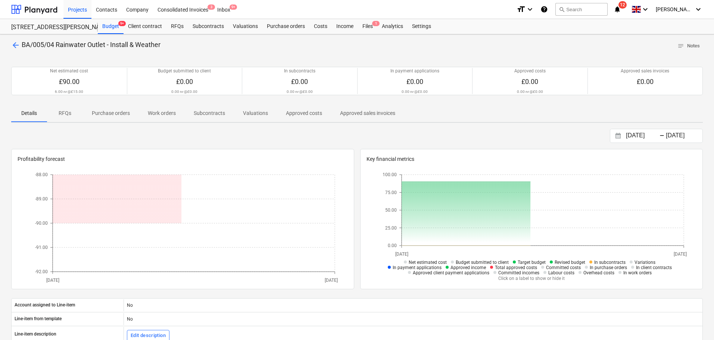
click at [306, 121] on button "Approved costs" at bounding box center [304, 113] width 54 height 18
click at [310, 114] on p "Approved costs" at bounding box center [304, 113] width 36 height 8
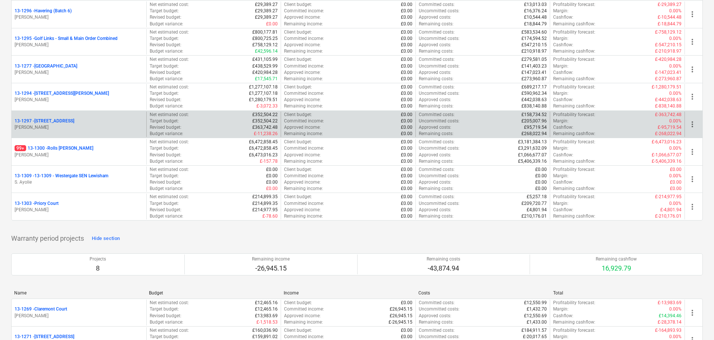
scroll to position [999, 0]
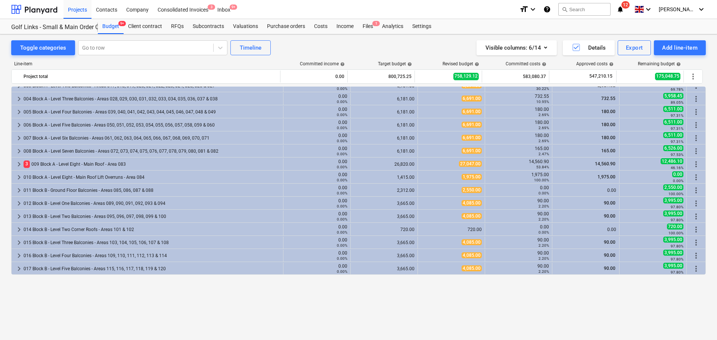
scroll to position [29, 0]
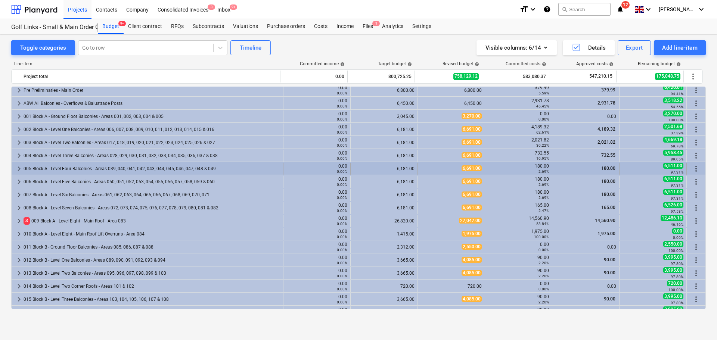
click at [57, 167] on div "005 Block A - Level Four Balconies - Areas 039, 040, 041, 042, 043, 044, 045, 0…" at bounding box center [152, 169] width 256 height 12
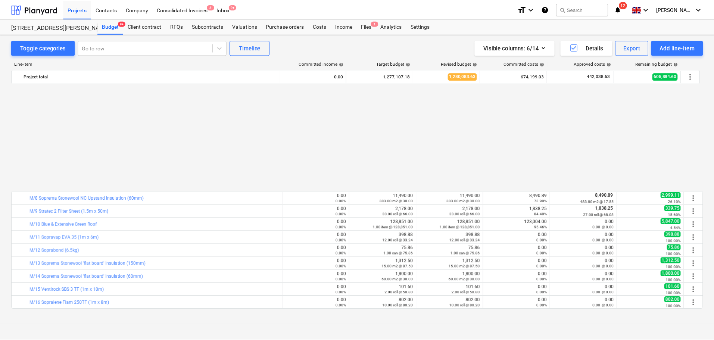
scroll to position [373, 0]
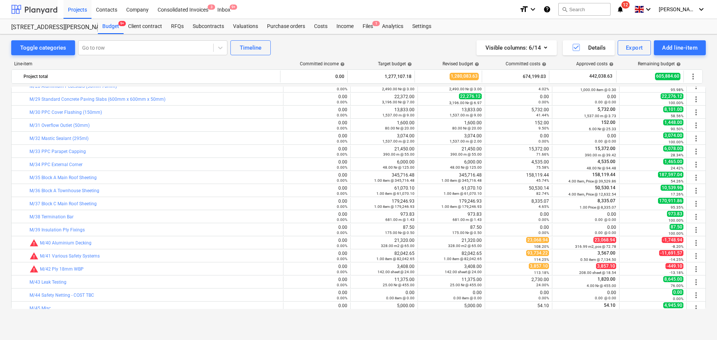
click at [38, 11] on div at bounding box center [34, 9] width 46 height 19
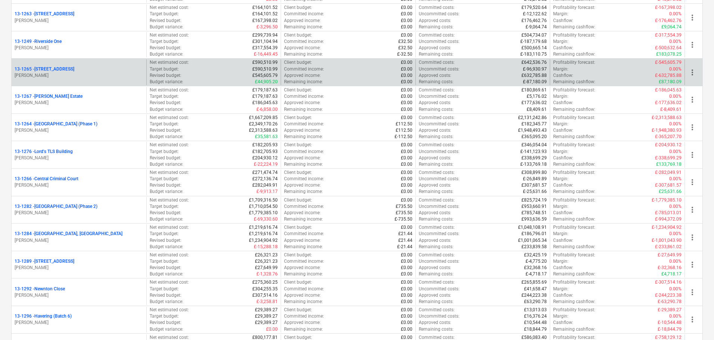
scroll to position [896, 0]
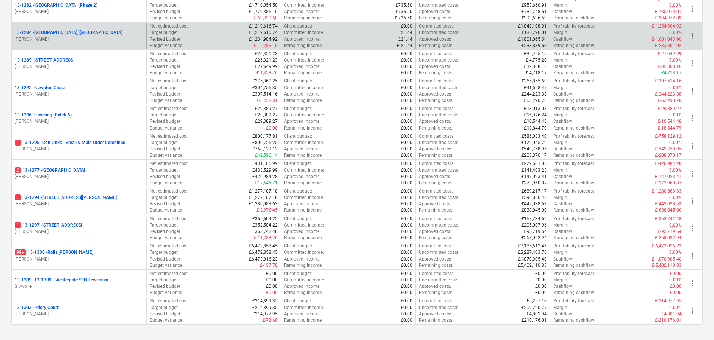
click at [85, 35] on div "13-1284 - [GEOGRAPHIC_DATA], [GEOGRAPHIC_DATA]" at bounding box center [79, 32] width 129 height 6
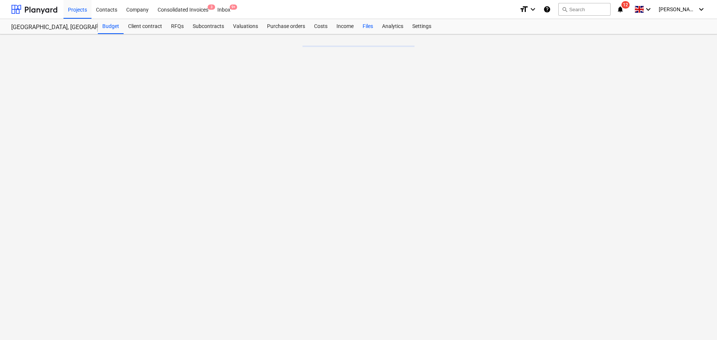
click at [365, 23] on div "Files" at bounding box center [367, 26] width 19 height 15
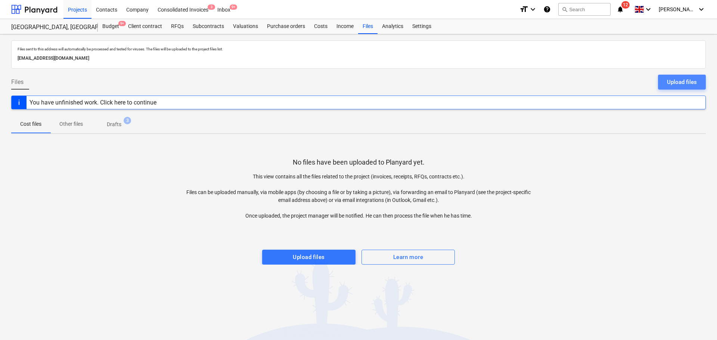
click at [662, 77] on button "Upload files" at bounding box center [682, 82] width 48 height 15
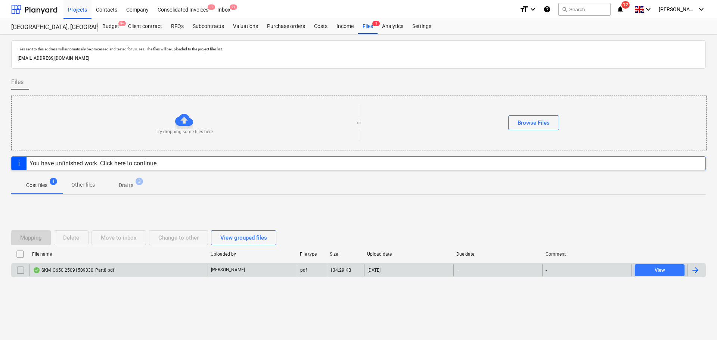
click at [139, 268] on div "SKM_C650i25091509330_Part8.pdf" at bounding box center [118, 270] width 178 height 12
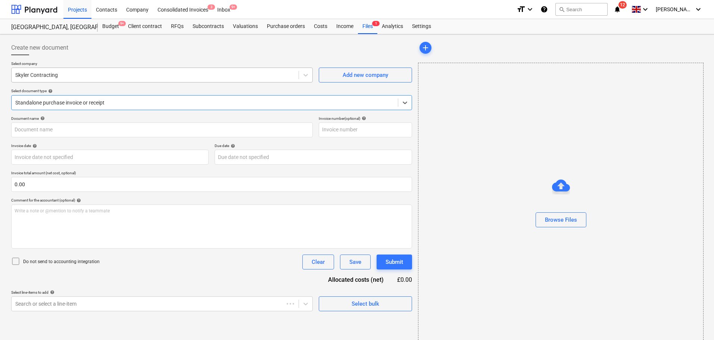
type input "SKM_C650i25091509330_Part8.pdf"
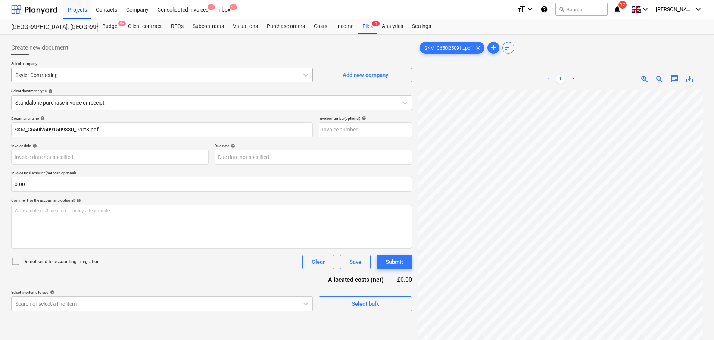
click at [111, 78] on div at bounding box center [155, 74] width 280 height 7
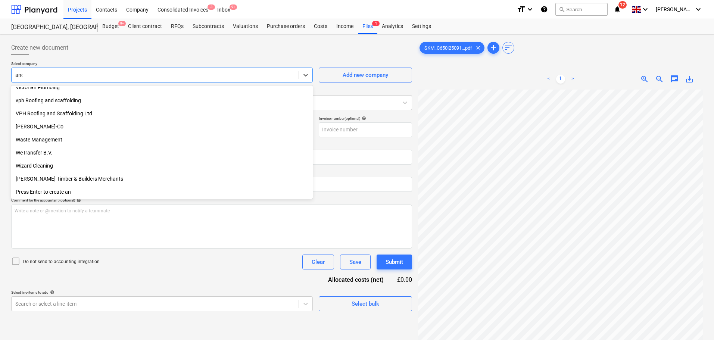
scroll to position [620, 0]
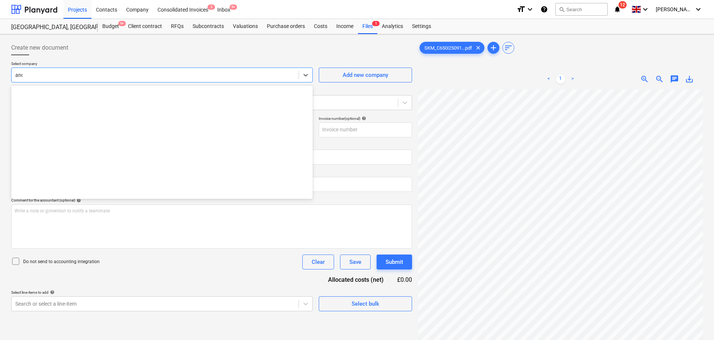
type input "[PERSON_NAME]"
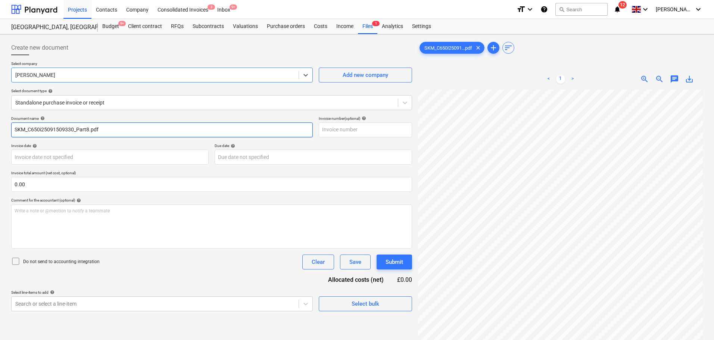
click at [112, 134] on input "SKM_C650i25091509330_Part8.pdf" at bounding box center [162, 129] width 302 height 15
type input "[PERSON_NAME] - Inv 142"
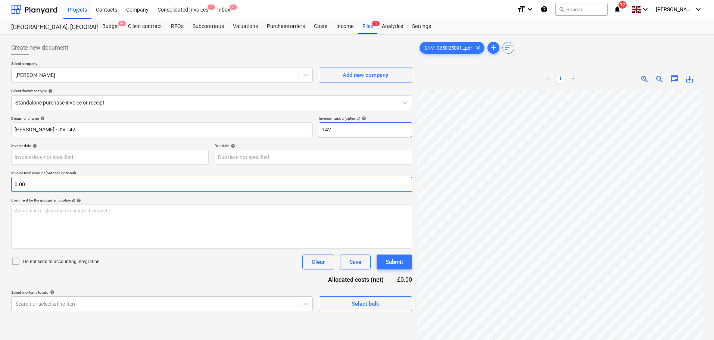
type input "142"
click at [111, 182] on input "text" at bounding box center [211, 184] width 401 height 15
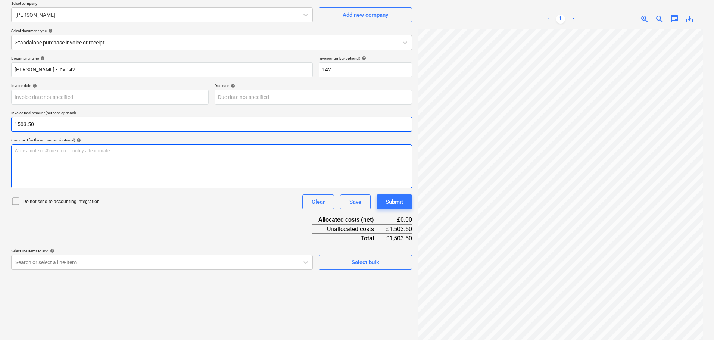
scroll to position [75, 0]
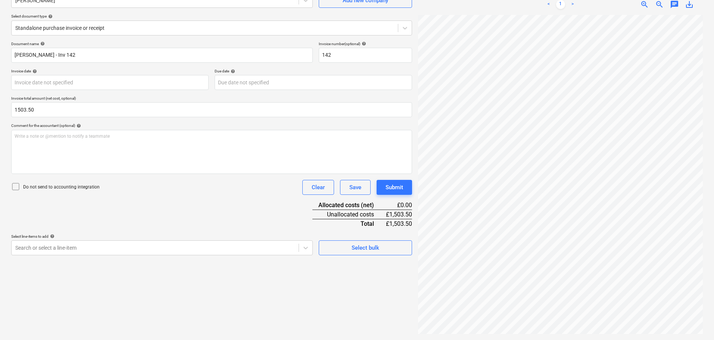
type input "1,503.50"
click at [82, 187] on p "Do not send to accounting integration" at bounding box center [61, 187] width 77 height 6
drag, startPoint x: 181, startPoint y: 189, endPoint x: 158, endPoint y: 235, distance: 51.4
click at [181, 190] on div "Do not send to accounting integration Clear Save Submit" at bounding box center [211, 187] width 401 height 15
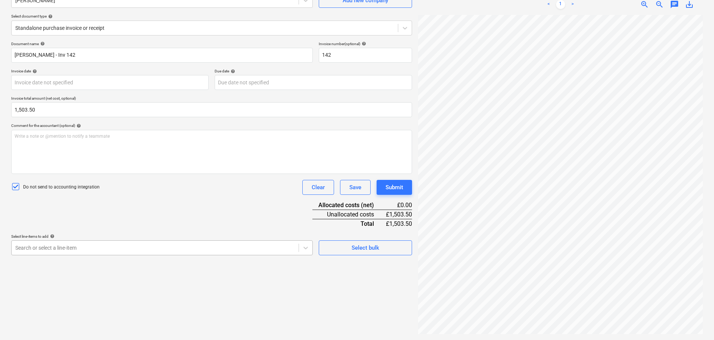
click at [158, 242] on body "Projects Contacts Company Consolidated Invoices 3 Inbox 9+ format_size keyboard…" at bounding box center [357, 95] width 714 height 340
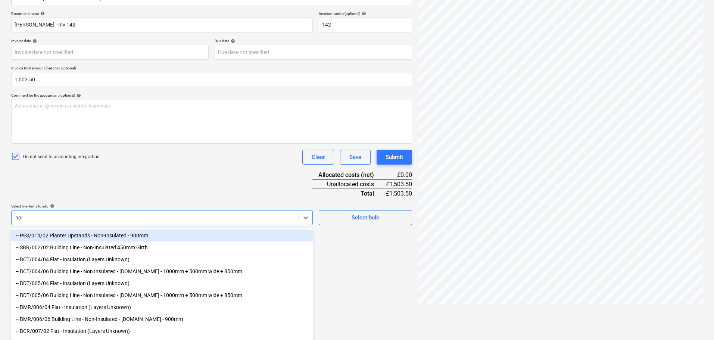
type input "non-"
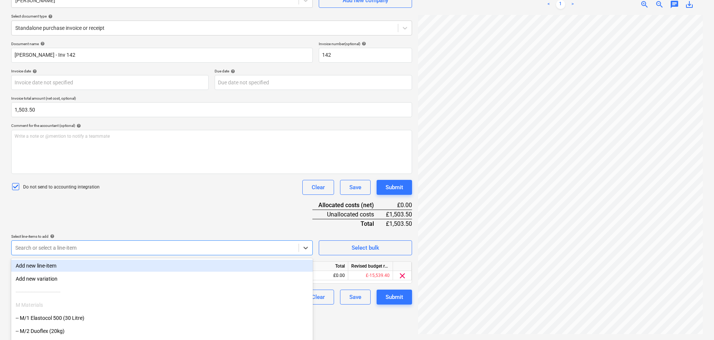
click at [176, 218] on div "Document name help Andy Audley - Inv 142 Invoice number (optional) help 142 Inv…" at bounding box center [211, 172] width 401 height 263
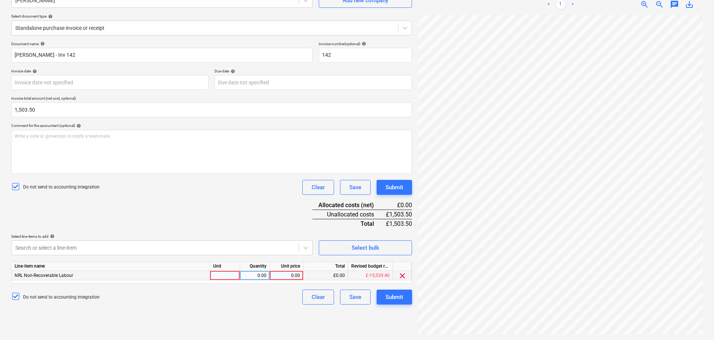
click at [223, 273] on div at bounding box center [225, 275] width 30 height 9
type input "Days"
type input "190"
click at [221, 207] on div "Document name help Andy Audley - Inv 142 Invoice number (optional) help 142 Inv…" at bounding box center [211, 172] width 401 height 263
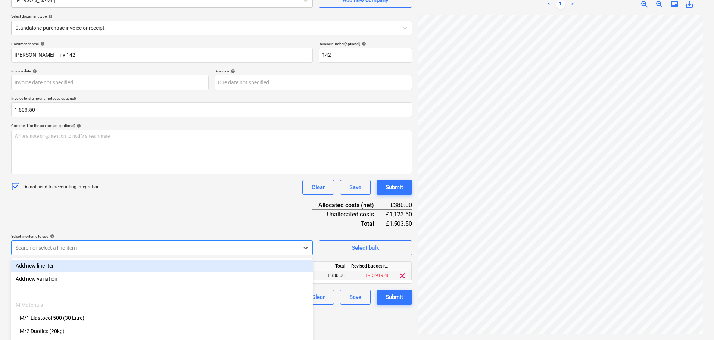
click at [218, 244] on body "Projects Contacts Company Consolidated Invoices 3 Inbox 9+ format_size keyboard…" at bounding box center [357, 95] width 714 height 340
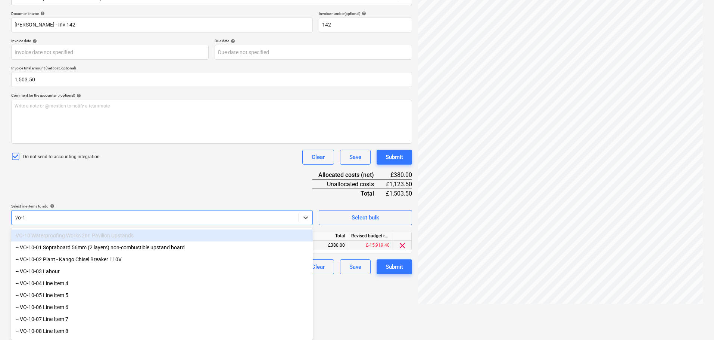
type input "vo-14"
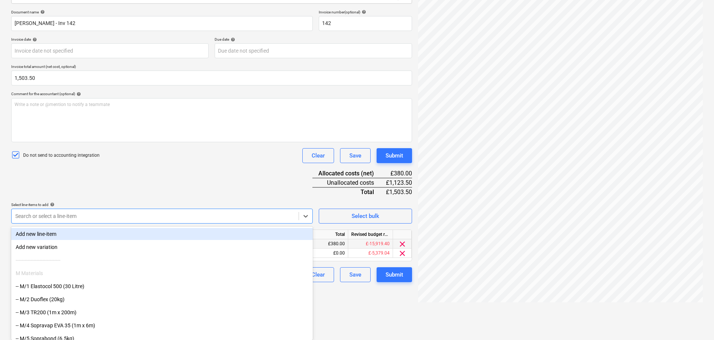
click at [228, 185] on div "Document name help Andy Audley - Inv 142 Invoice number (optional) help 142 Inv…" at bounding box center [211, 146] width 401 height 272
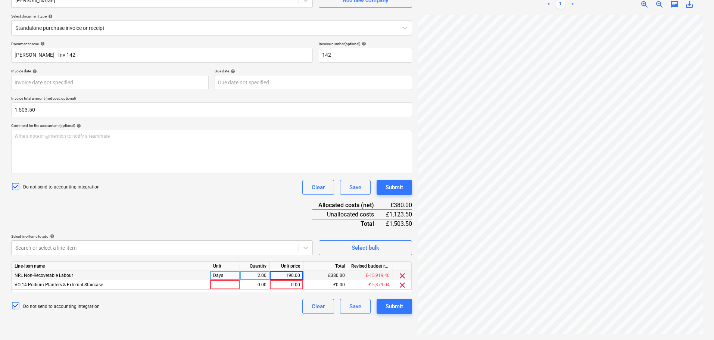
click at [223, 273] on div "Days" at bounding box center [225, 275] width 30 height 9
click at [226, 286] on div at bounding box center [225, 284] width 30 height 9
type input "m"
type input "35"
type input "13.50"
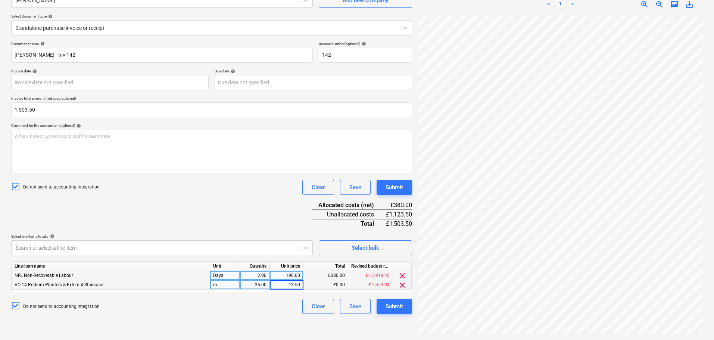
click at [257, 283] on div "35.00" at bounding box center [255, 284] width 24 height 9
type input "61"
click at [201, 209] on div "Document name help Andy Audley - Inv 142 Invoice number (optional) help 142 Inv…" at bounding box center [211, 177] width 401 height 272
click at [191, 253] on body "Projects Contacts Company Consolidated Invoices 3 Inbox 9+ format_size keyboard…" at bounding box center [357, 95] width 714 height 340
type input "vo-43"
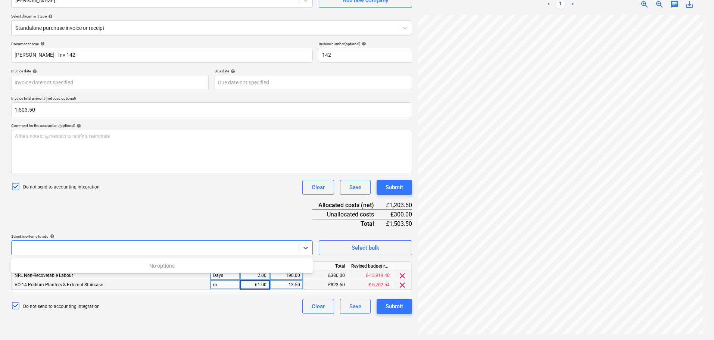
click at [210, 212] on div "Document name help Andy Audley - Inv 142 Invoice number (optional) help 142 Inv…" at bounding box center [211, 177] width 401 height 272
click at [346, 189] on button "Save" at bounding box center [355, 187] width 31 height 15
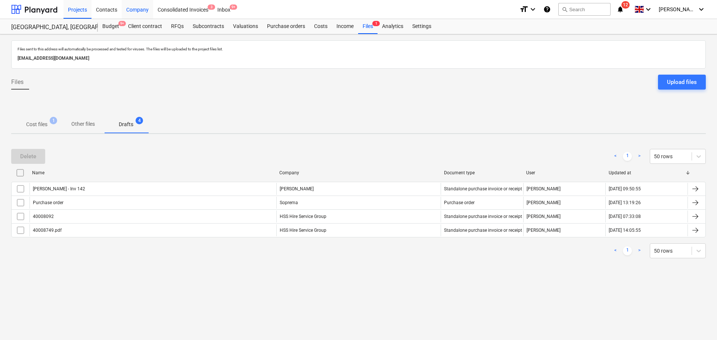
drag, startPoint x: 114, startPoint y: 31, endPoint x: 125, endPoint y: 6, distance: 27.7
click at [114, 31] on div "Budget 9+" at bounding box center [111, 26] width 26 height 15
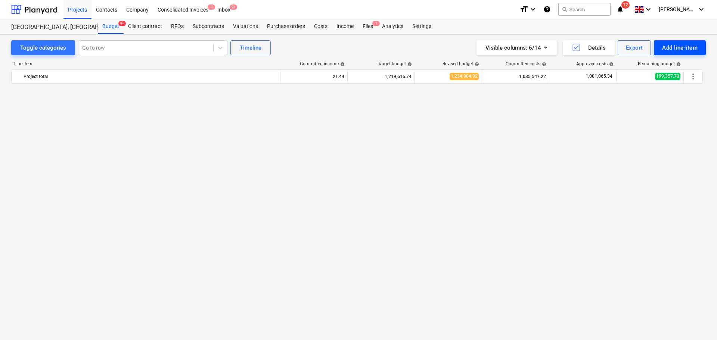
scroll to position [1175, 0]
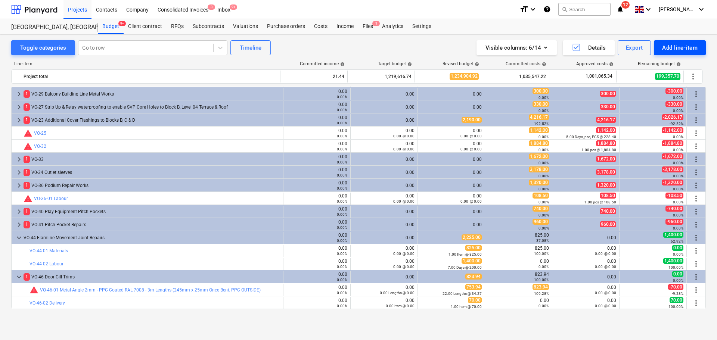
click at [680, 43] on div "Add line-item" at bounding box center [679, 48] width 35 height 10
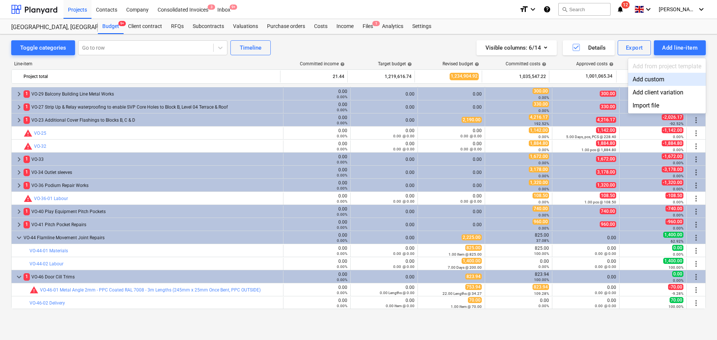
click at [640, 82] on div "Add custom" at bounding box center [667, 79] width 78 height 13
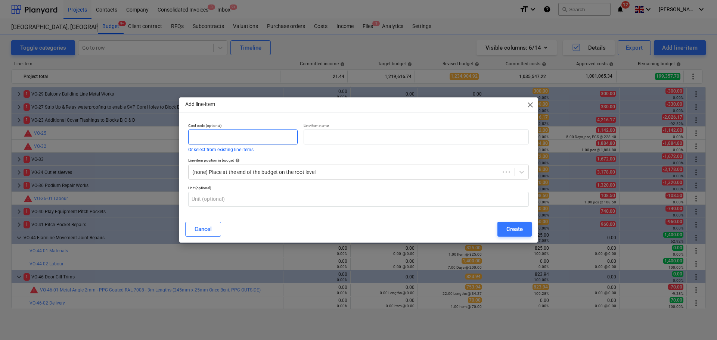
click at [203, 137] on input "text" at bounding box center [242, 137] width 109 height 15
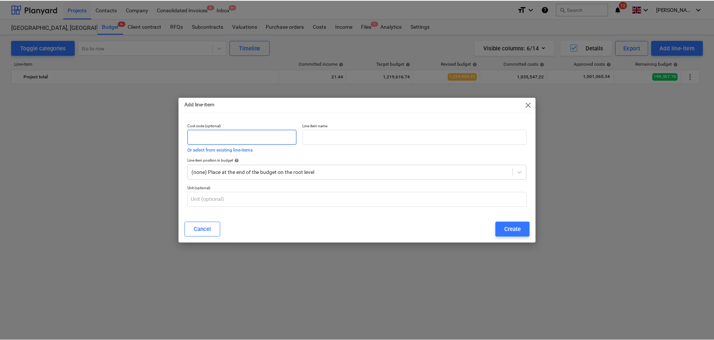
scroll to position [1175, 0]
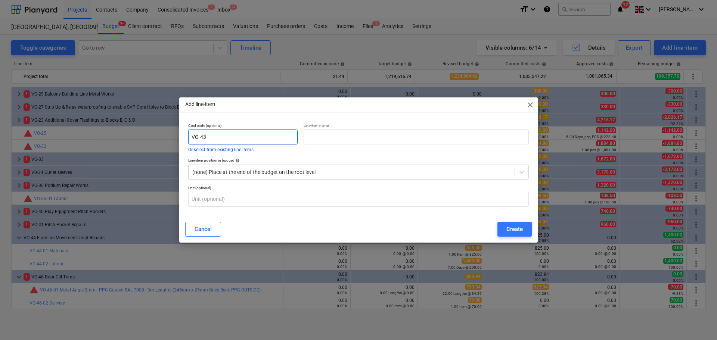
type input "VO-43"
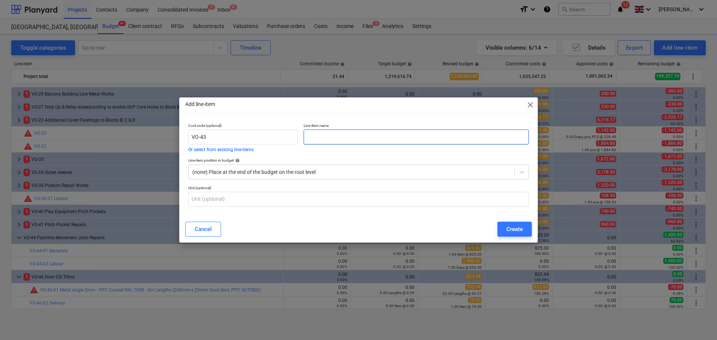
click at [340, 132] on input "text" at bounding box center [415, 137] width 225 height 15
type input "LG Board Replacement"
click at [413, 200] on input "text" at bounding box center [358, 199] width 340 height 15
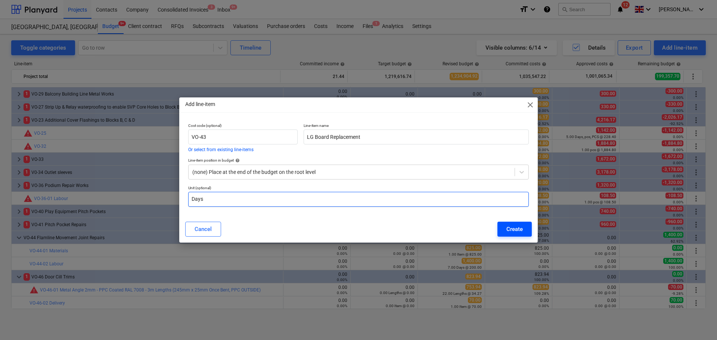
type input "Days"
click at [507, 227] on div "Create" at bounding box center [514, 229] width 16 height 10
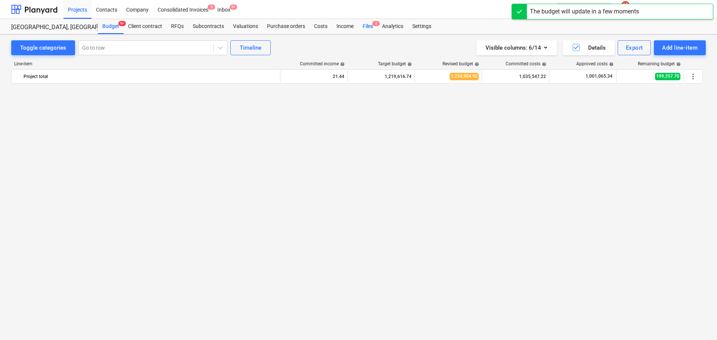
click at [369, 28] on div "Files 1" at bounding box center [367, 26] width 19 height 15
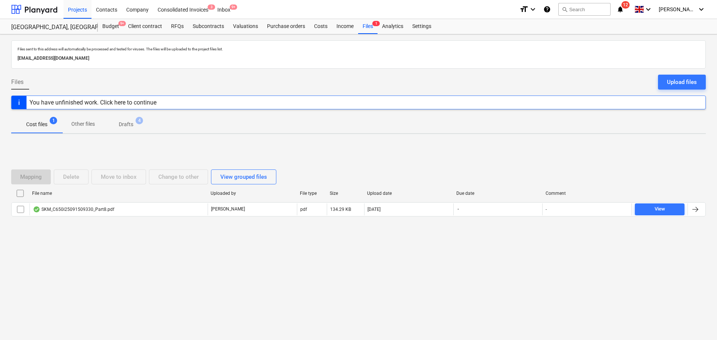
click at [126, 131] on span "Drafts 4" at bounding box center [126, 124] width 44 height 13
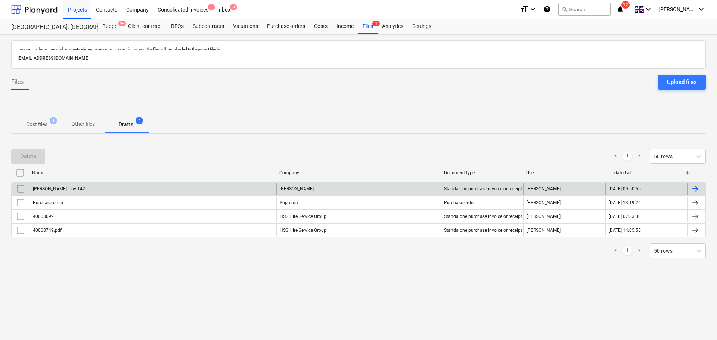
click at [96, 191] on div "Andy Audley - Inv 142" at bounding box center [152, 189] width 247 height 12
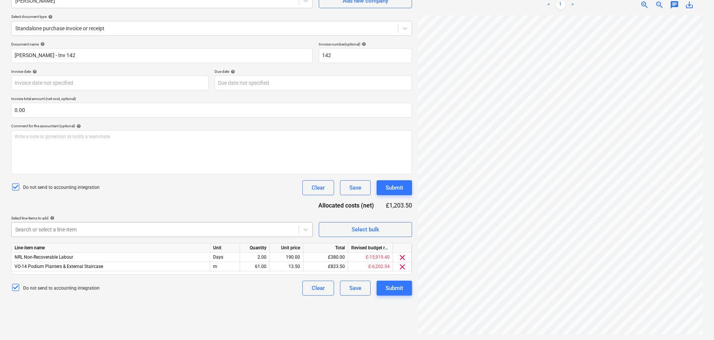
scroll to position [75, 0]
click at [224, 227] on body "Projects Contacts Company Consolidated Invoices 3 Inbox 9+ format_size keyboard…" at bounding box center [357, 95] width 714 height 340
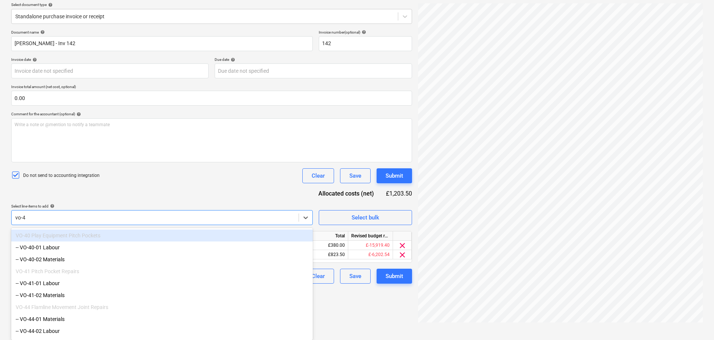
type input "vo-43"
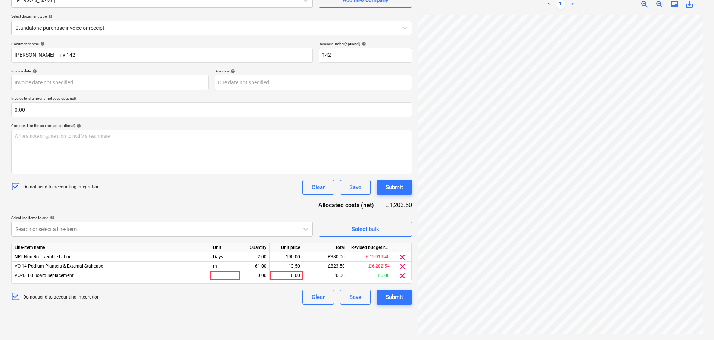
click at [224, 188] on div "Document name help Andy Audley - Inv 142 Invoice number (optional) help 142 Inv…" at bounding box center [211, 172] width 401 height 263
click at [258, 257] on div "2.00" at bounding box center [255, 256] width 24 height 9
click at [219, 258] on div "Days" at bounding box center [225, 256] width 30 height 9
click at [231, 275] on div at bounding box center [225, 275] width 30 height 9
type input "Days"
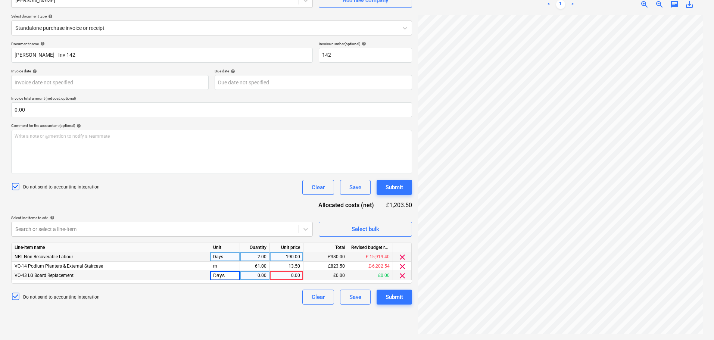
click at [261, 278] on div "0.00" at bounding box center [255, 275] width 24 height 9
click at [224, 278] on div "Days" at bounding box center [225, 275] width 30 height 9
type input "Hours"
click at [235, 193] on div "Do not send to accounting integration Clear Save Submit" at bounding box center [211, 187] width 401 height 15
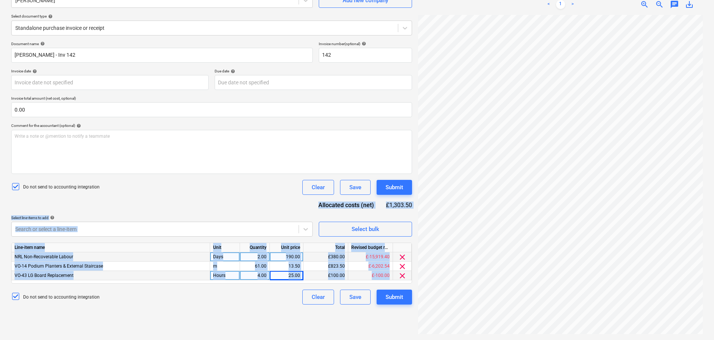
drag, startPoint x: 235, startPoint y: 193, endPoint x: 222, endPoint y: 294, distance: 101.6
click at [222, 294] on div "Document name help Andy Audley - Inv 142 Invoice number (optional) help 142 Inv…" at bounding box center [211, 172] width 401 height 263
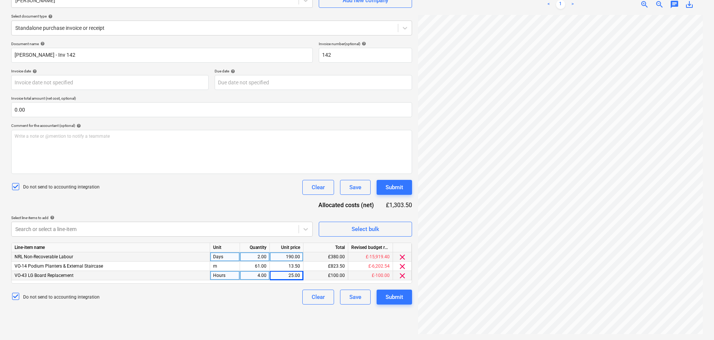
click at [234, 198] on div "Document name help Andy Audley - Inv 142 Invoice number (optional) help 142 Inv…" at bounding box center [211, 172] width 401 height 263
click at [225, 229] on body "Projects Contacts Company Consolidated Invoices 3 Inbox 9+ format_size keyboard…" at bounding box center [357, 95] width 714 height 340
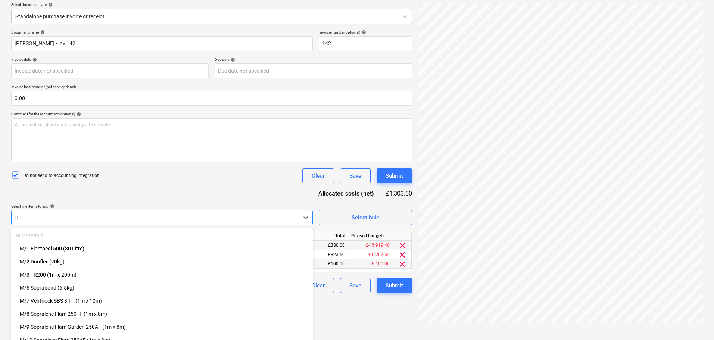
scroll to position [88, 0]
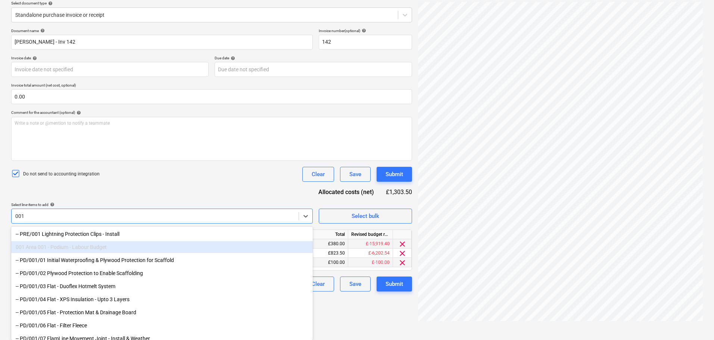
type input "001/"
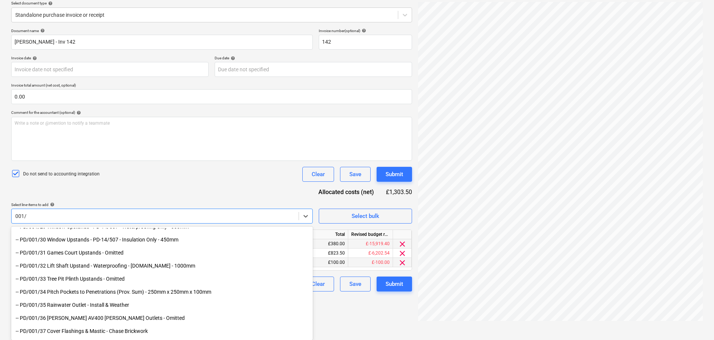
scroll to position [384, 0]
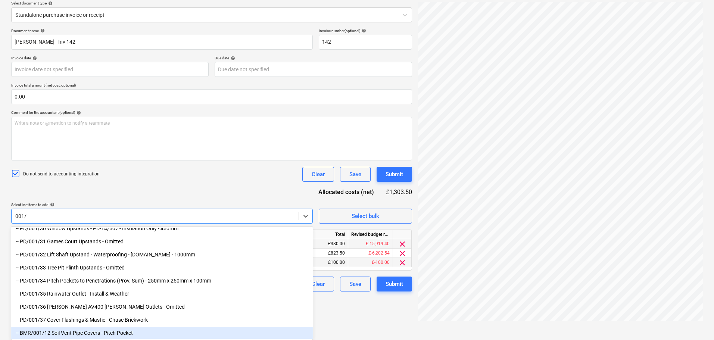
click at [75, 333] on div "-- BMR/001/12 Soil Vent Pipe Covers - Pitch Pocket" at bounding box center [162, 333] width 302 height 12
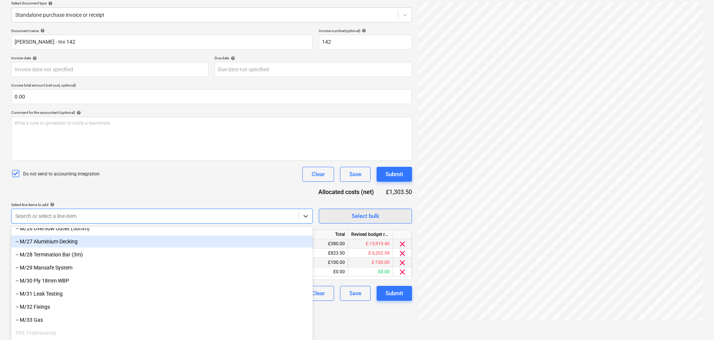
click at [393, 212] on div "Document name help Andy Audley - Inv 142 Invoice number (optional) help 142 Inv…" at bounding box center [211, 164] width 401 height 272
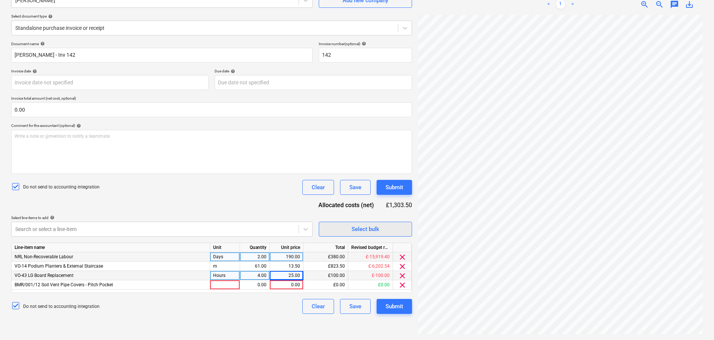
click at [373, 225] on div "Select bulk" at bounding box center [366, 229] width 28 height 10
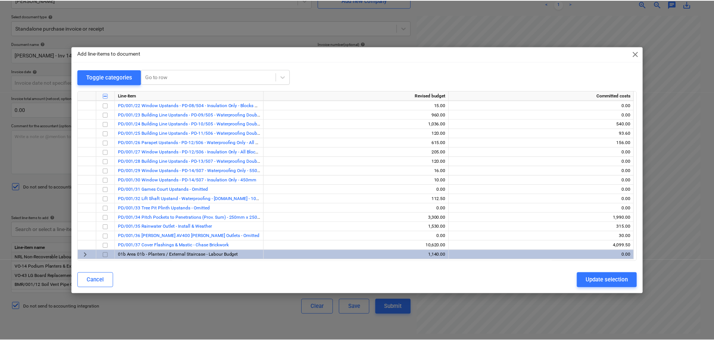
scroll to position [224, 0]
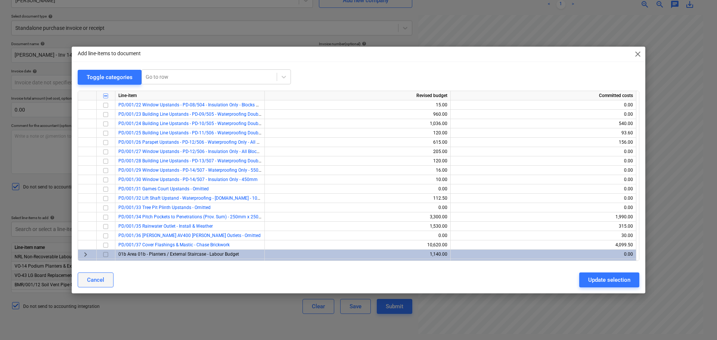
click at [105, 274] on button "Cancel" at bounding box center [96, 279] width 36 height 15
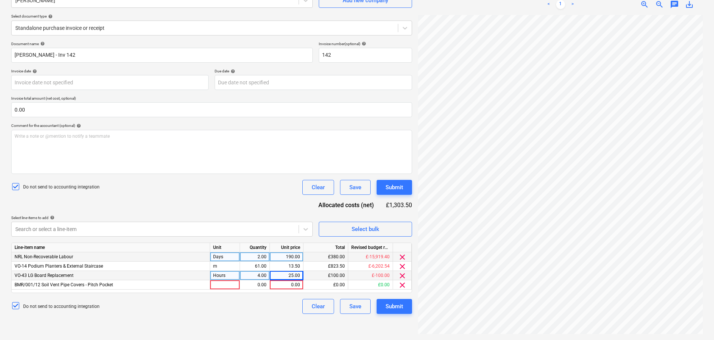
click at [224, 259] on div "Days" at bounding box center [225, 256] width 30 height 9
click at [244, 256] on div "2.00" at bounding box center [255, 256] width 24 height 9
type input "2.5"
click at [249, 190] on div "Do not send to accounting integration Clear Save Submit" at bounding box center [211, 187] width 401 height 15
click at [219, 292] on div "Line-item name Unit Quantity Unit price Total Revised budget remaining NRL Non-…" at bounding box center [211, 268] width 401 height 50
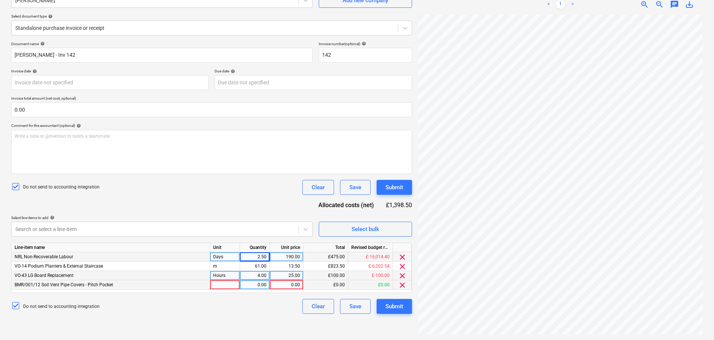
click at [222, 287] on div at bounding box center [225, 284] width 30 height 9
type input "Days"
click at [247, 286] on div "0.00" at bounding box center [255, 284] width 24 height 9
type input ".5526315789"
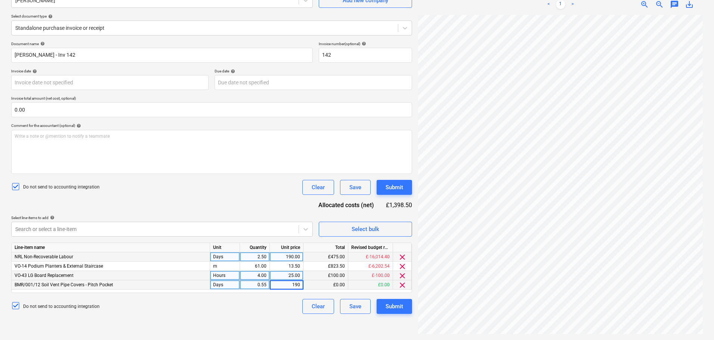
click at [262, 214] on div "Document name help Andy Audley - Inv 142 Invoice number (optional) help 142 Inv…" at bounding box center [211, 177] width 401 height 272
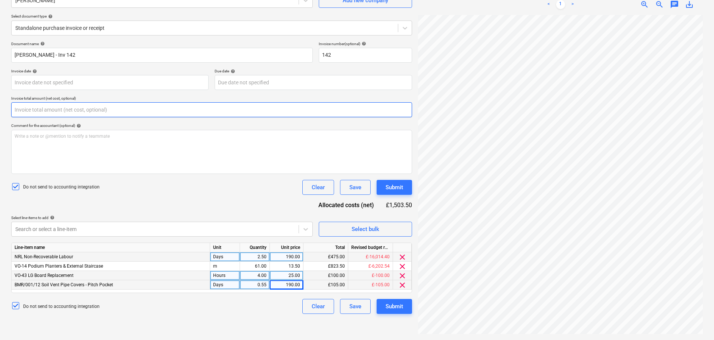
click at [80, 110] on input "text" at bounding box center [211, 109] width 401 height 15
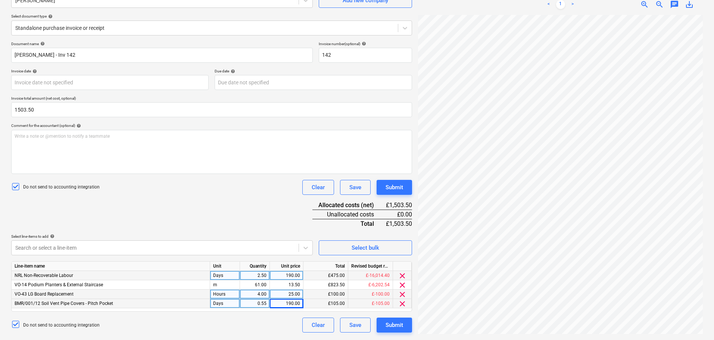
type input "1,503.50"
click at [149, 212] on div "Document name help Andy Audley - Inv 142 Invoice number (optional) help 142 Inv…" at bounding box center [211, 186] width 401 height 291
click at [386, 189] on div "Submit" at bounding box center [395, 188] width 18 height 10
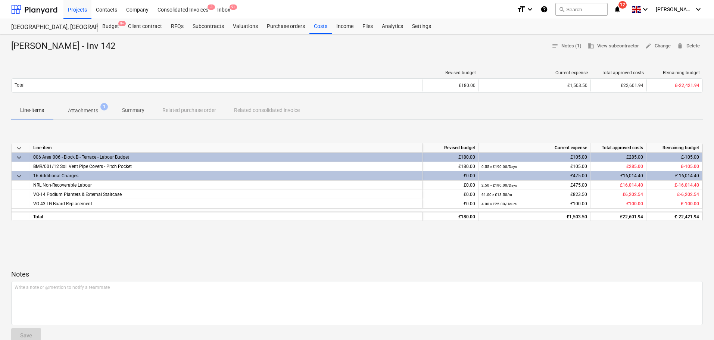
drag, startPoint x: 43, startPoint y: 13, endPoint x: 60, endPoint y: 4, distance: 18.7
click at [43, 13] on div at bounding box center [34, 9] width 46 height 19
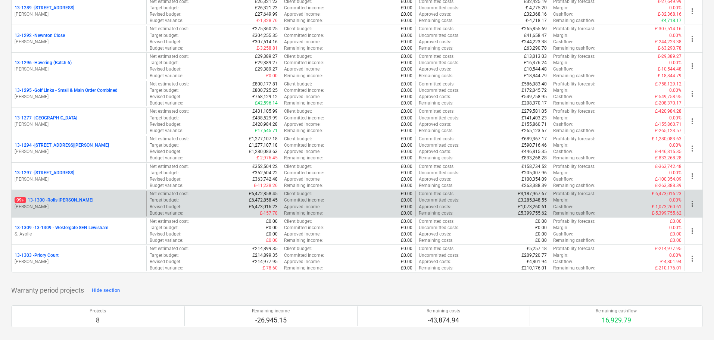
scroll to position [1045, 0]
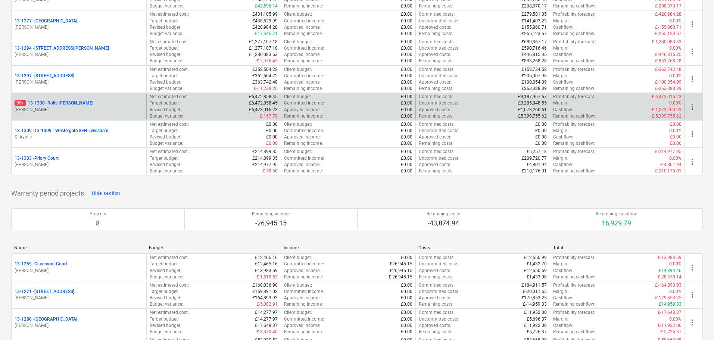
click at [102, 102] on div "99+ 13-1300 - Rolls Royce Chichester" at bounding box center [79, 103] width 129 height 6
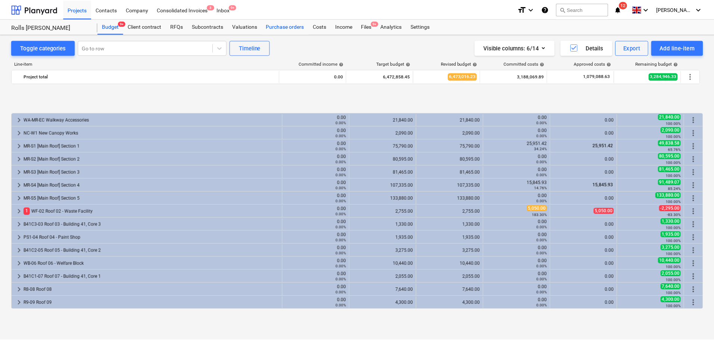
scroll to position [296, 0]
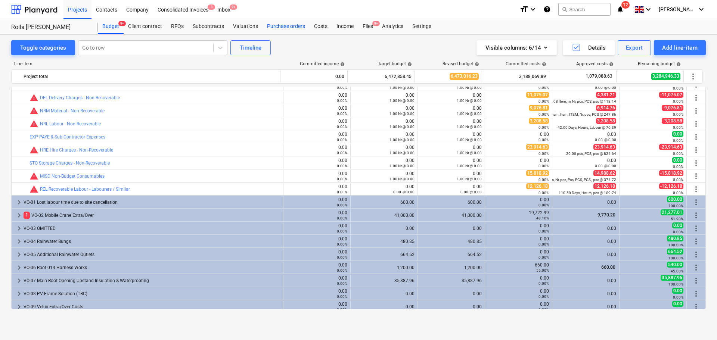
click at [295, 25] on div "Purchase orders" at bounding box center [285, 26] width 47 height 15
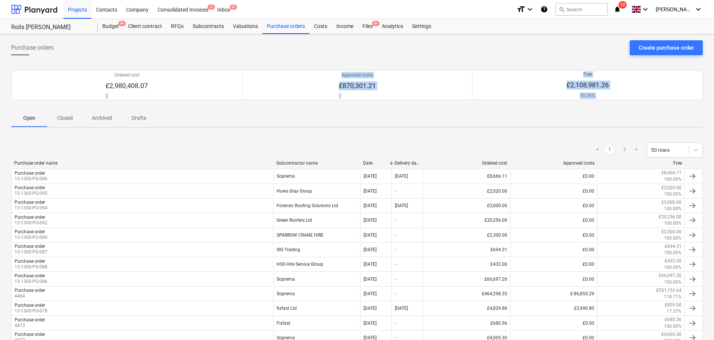
drag, startPoint x: 15, startPoint y: 108, endPoint x: 170, endPoint y: 143, distance: 158.4
click at [170, 143] on div "< 1 2 > 50 rows" at bounding box center [357, 150] width 692 height 15
click at [68, 124] on span "Closed" at bounding box center [65, 118] width 36 height 12
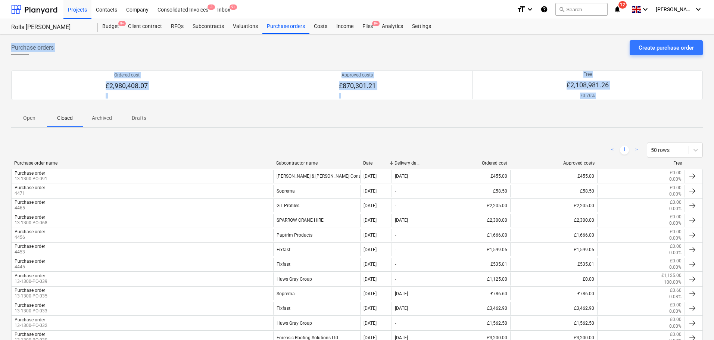
drag, startPoint x: 12, startPoint y: 47, endPoint x: 376, endPoint y: 151, distance: 378.7
click at [376, 151] on div "Purchase orders Create purchase order Ordered cost £2,980,408.07 Approved costs…" at bounding box center [357, 276] width 714 height 485
drag, startPoint x: 344, startPoint y: 129, endPoint x: 227, endPoint y: 100, distance: 121.0
click at [344, 129] on div "Purchase orders Create purchase order Ordered cost £2,980,408.07 Approved costs…" at bounding box center [357, 276] width 714 height 485
click at [53, 49] on span "Purchase orders" at bounding box center [32, 47] width 43 height 9
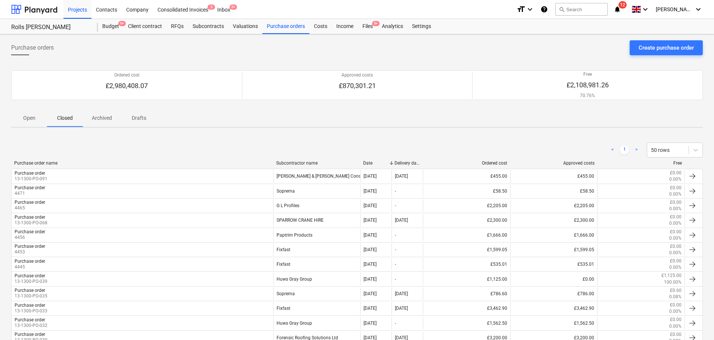
click at [53, 49] on span "Purchase orders" at bounding box center [32, 47] width 43 height 9
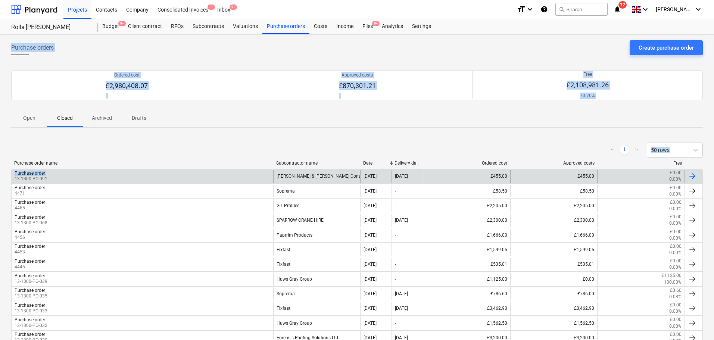
drag, startPoint x: 53, startPoint y: 48, endPoint x: 262, endPoint y: 170, distance: 241.7
click at [262, 170] on div "Purchase orders Create purchase order Ordered cost £2,980,408.07 Approved costs…" at bounding box center [357, 276] width 714 height 485
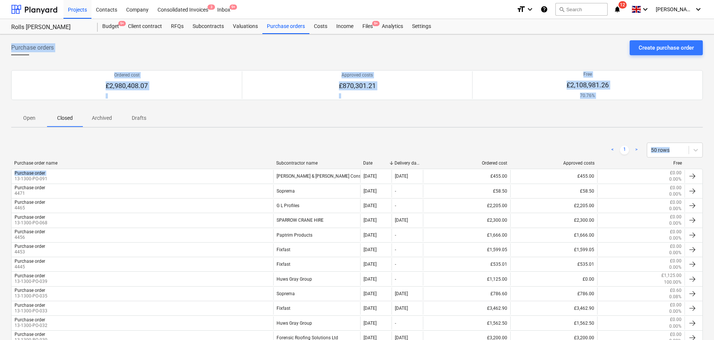
click at [266, 141] on div "< 1 > 50 rows" at bounding box center [357, 150] width 692 height 21
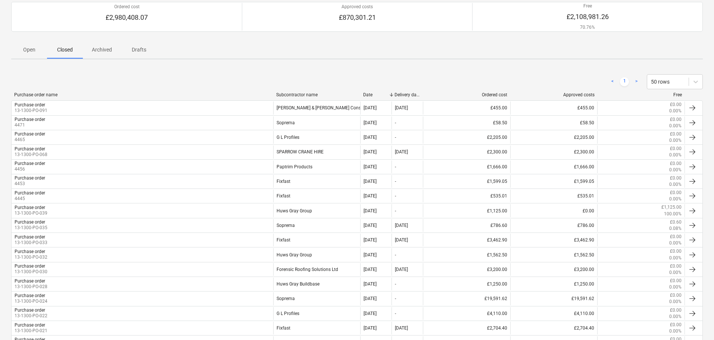
scroll to position [67, 0]
click at [37, 49] on p "Open" at bounding box center [29, 51] width 18 height 8
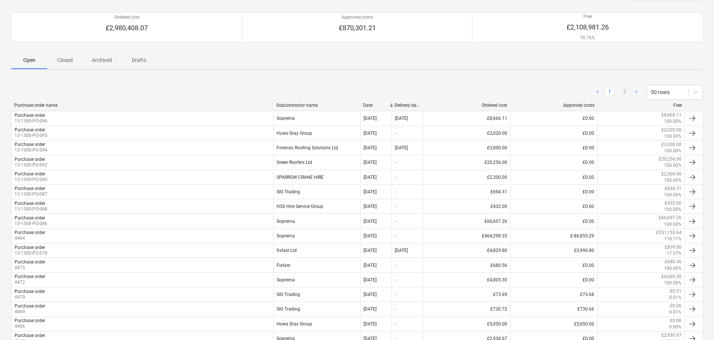
scroll to position [45, 0]
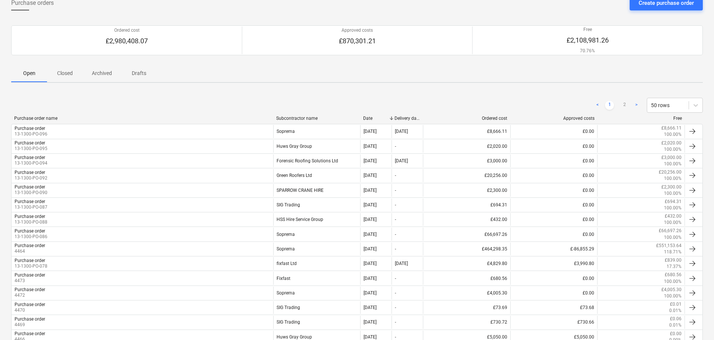
click at [62, 78] on span "Closed" at bounding box center [65, 73] width 36 height 12
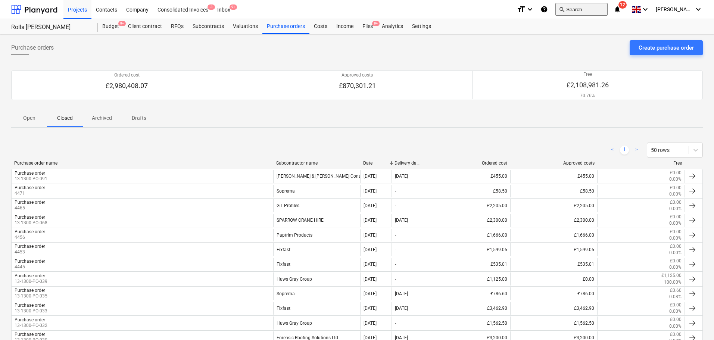
click at [596, 10] on button "search Search" at bounding box center [581, 9] width 52 height 13
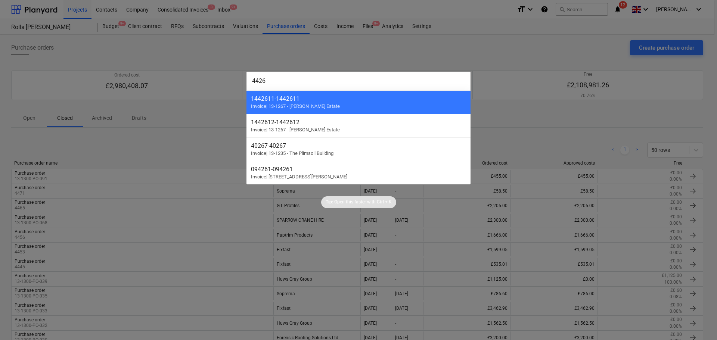
type input "4426"
click at [127, 143] on div at bounding box center [358, 170] width 717 height 340
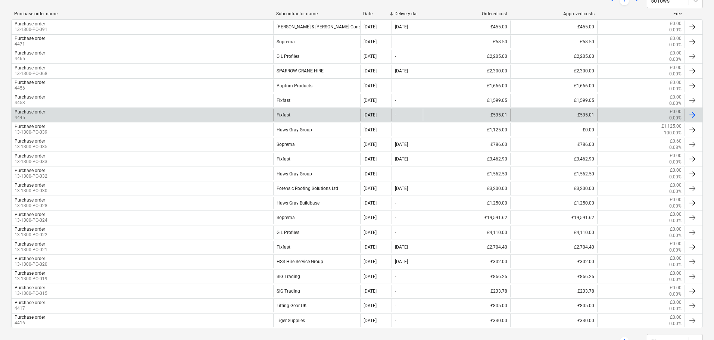
scroll to position [179, 0]
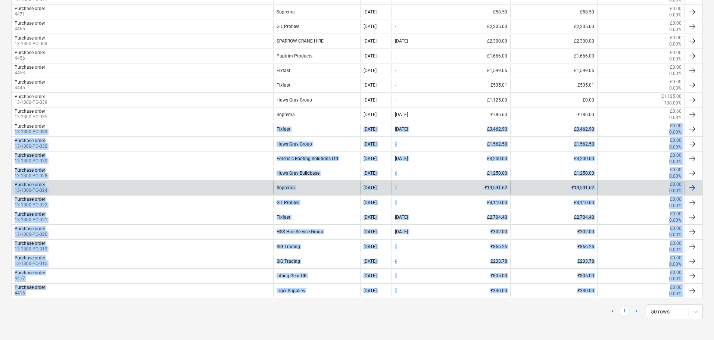
drag, startPoint x: 56, startPoint y: 315, endPoint x: 57, endPoint y: 183, distance: 132.5
click at [56, 128] on div "< 1 > 50 rows Purchase order name Subcontractor name Date Delivery date Ordered…" at bounding box center [357, 141] width 692 height 374
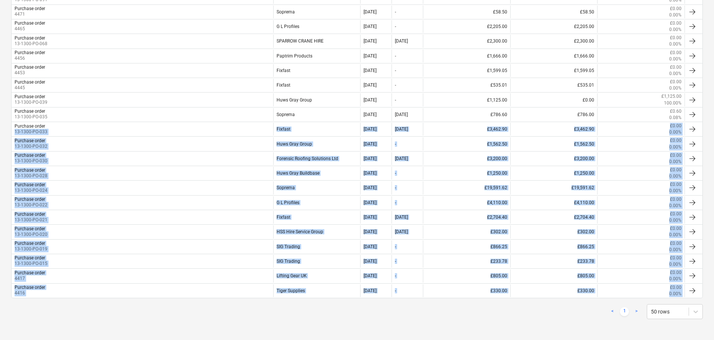
click at [60, 310] on div "< 1 > 50 rows" at bounding box center [357, 311] width 692 height 15
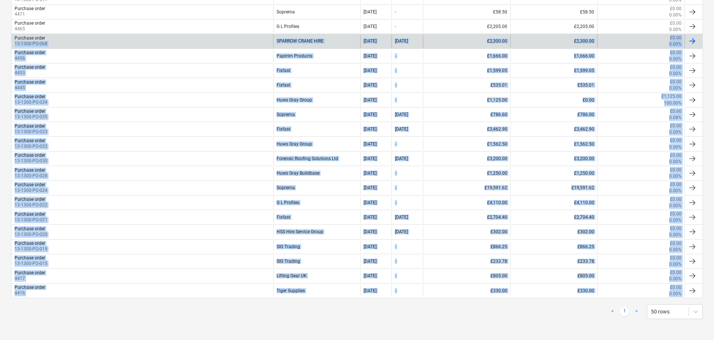
drag, startPoint x: 60, startPoint y: 312, endPoint x: 48, endPoint y: 36, distance: 275.7
click at [48, 36] on div "< 1 > 50 rows Purchase order name Subcontractor name Date Delivery date Ordered…" at bounding box center [357, 141] width 692 height 374
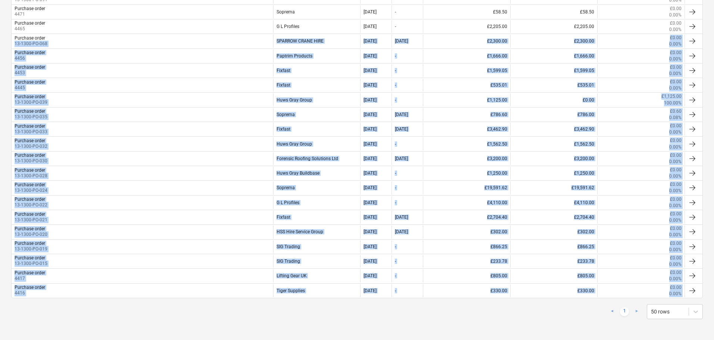
click at [110, 323] on div "< 1 > 50 rows Purchase order name Subcontractor name Date Delivery date Ordered…" at bounding box center [357, 141] width 692 height 374
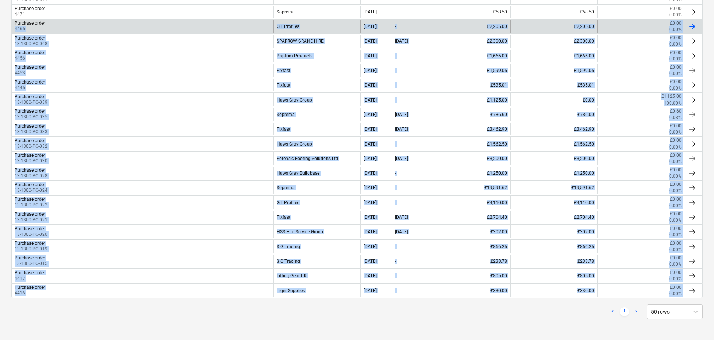
drag, startPoint x: 116, startPoint y: 297, endPoint x: 128, endPoint y: 21, distance: 276.5
click at [128, 21] on div "< 1 > 50 rows Purchase order name Subcontractor name Date Delivery date Ordered…" at bounding box center [357, 141] width 692 height 374
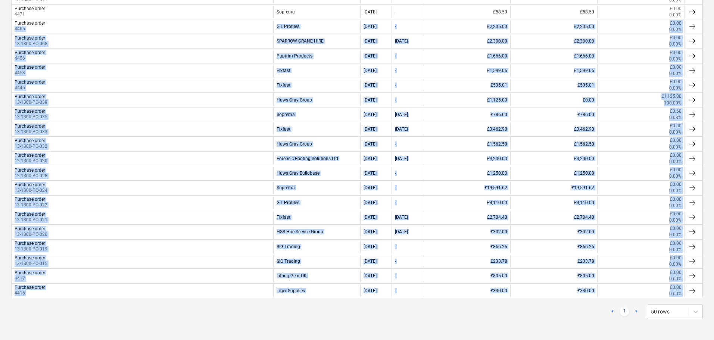
click at [206, 318] on div "< 1 > 50 rows" at bounding box center [357, 311] width 692 height 15
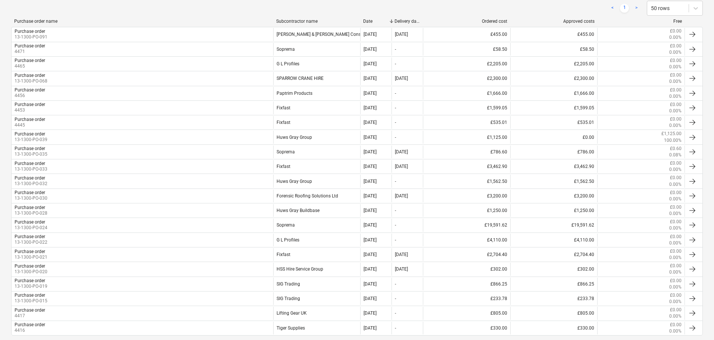
scroll to position [0, 0]
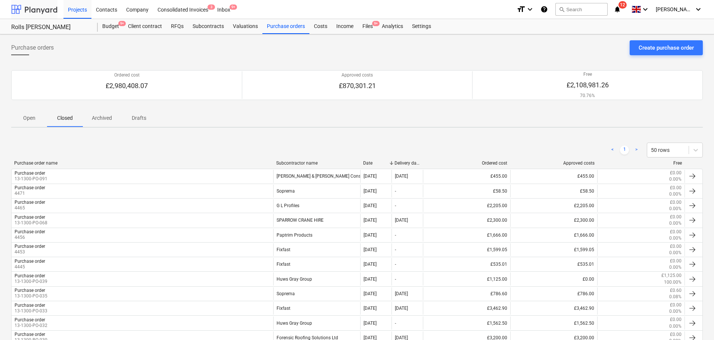
click at [48, 10] on div at bounding box center [34, 9] width 46 height 19
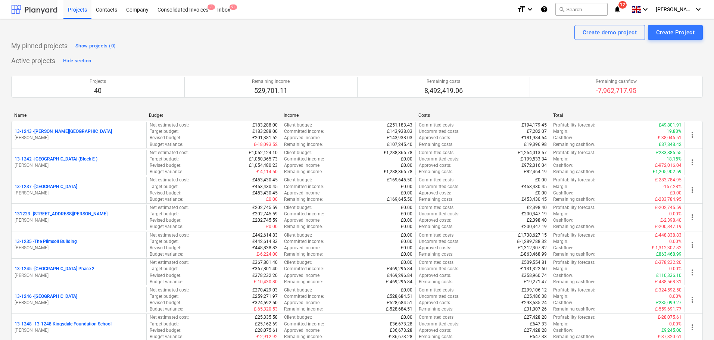
click at [41, 12] on div at bounding box center [34, 9] width 46 height 19
click at [34, 3] on div at bounding box center [34, 9] width 46 height 19
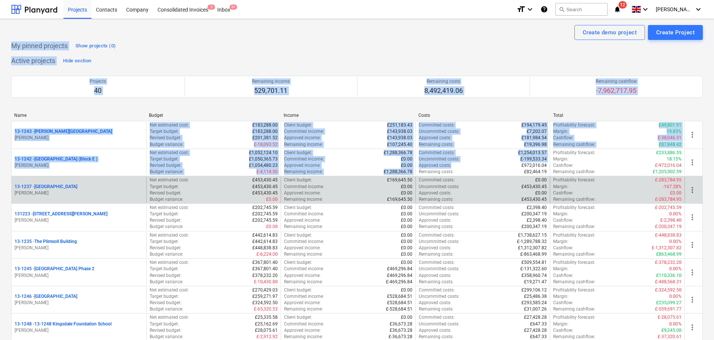
drag, startPoint x: 4, startPoint y: 40, endPoint x: 468, endPoint y: 189, distance: 487.5
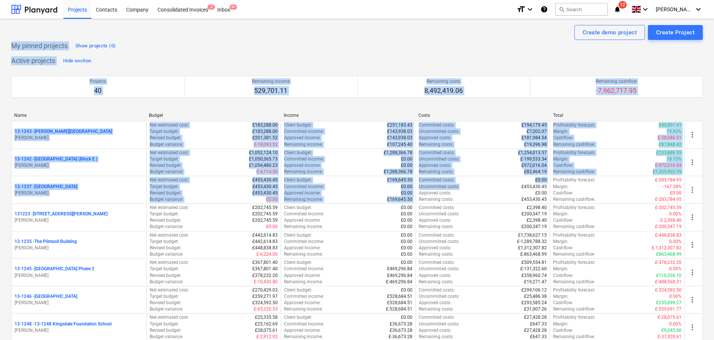
click at [257, 50] on div "My pinned projects Show projects (0)" at bounding box center [357, 46] width 692 height 12
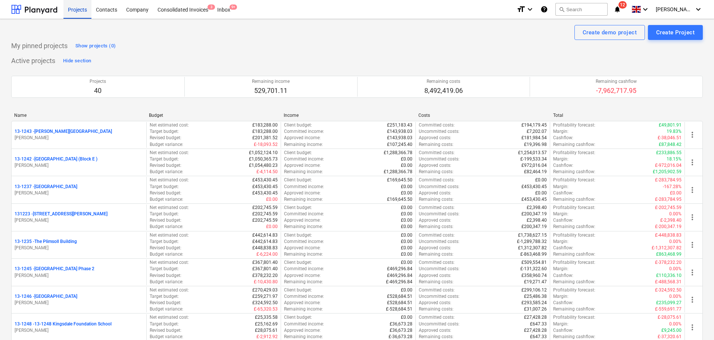
click at [40, 6] on div at bounding box center [34, 9] width 46 height 19
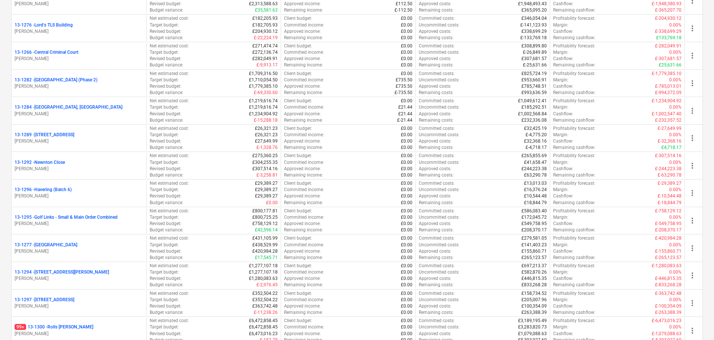
scroll to position [1045, 0]
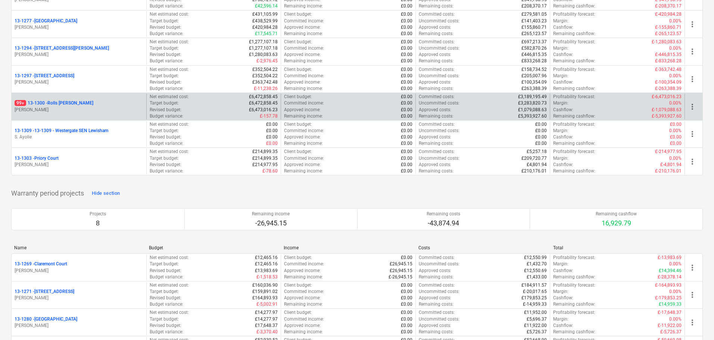
click at [102, 109] on p "[PERSON_NAME]" at bounding box center [79, 110] width 129 height 6
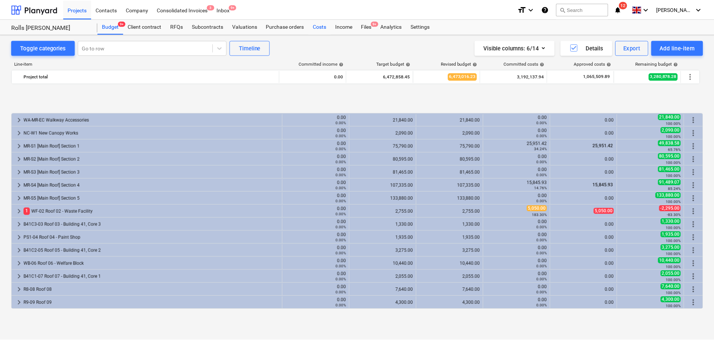
scroll to position [296, 0]
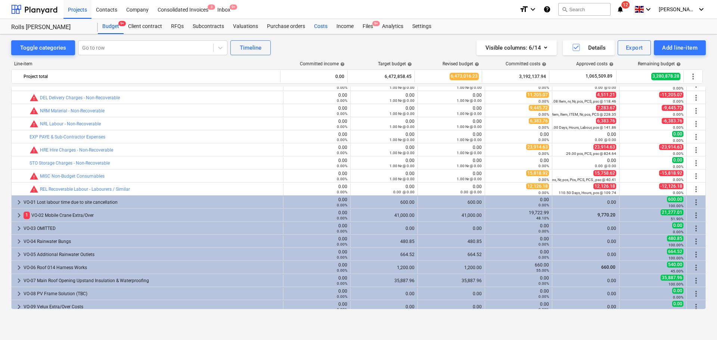
click at [321, 27] on div "Costs" at bounding box center [320, 26] width 22 height 15
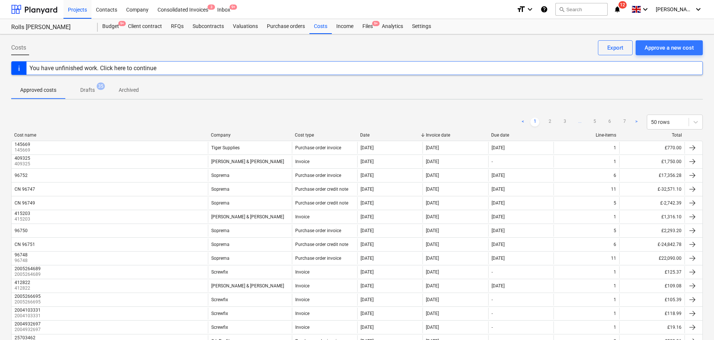
scroll to position [37, 0]
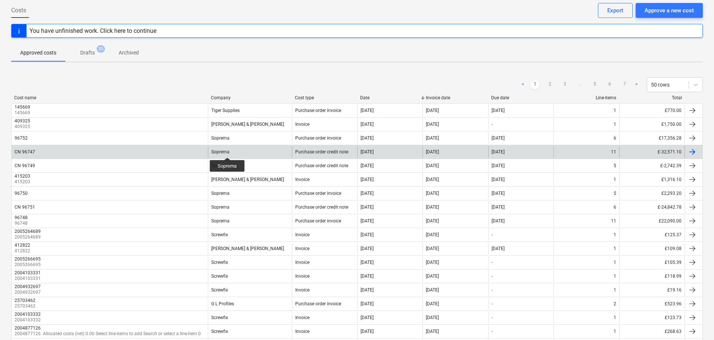
click at [227, 151] on div "Soprema" at bounding box center [220, 151] width 18 height 5
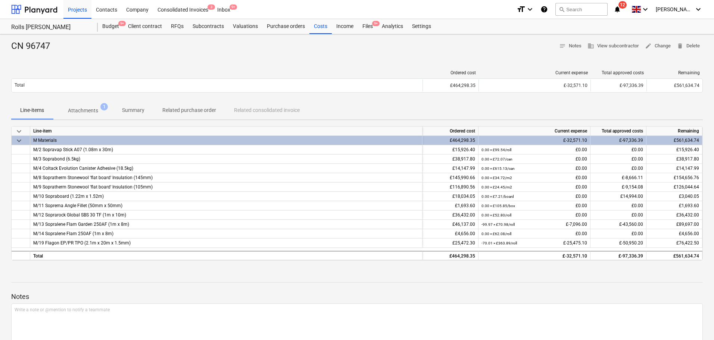
click at [125, 109] on p "Summary" at bounding box center [133, 110] width 22 height 8
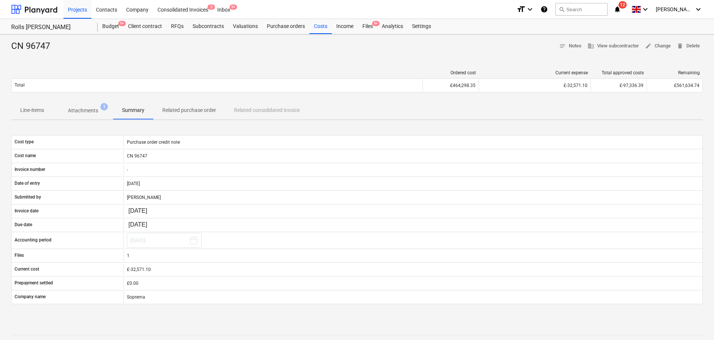
click at [125, 46] on div "CN 96747 notes Notes business View subcontractor edit Change delete Delete" at bounding box center [357, 46] width 692 height 12
click at [111, 54] on div at bounding box center [357, 55] width 692 height 6
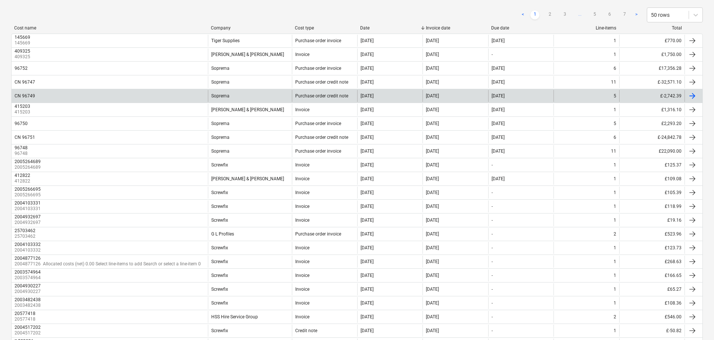
scroll to position [149, 0]
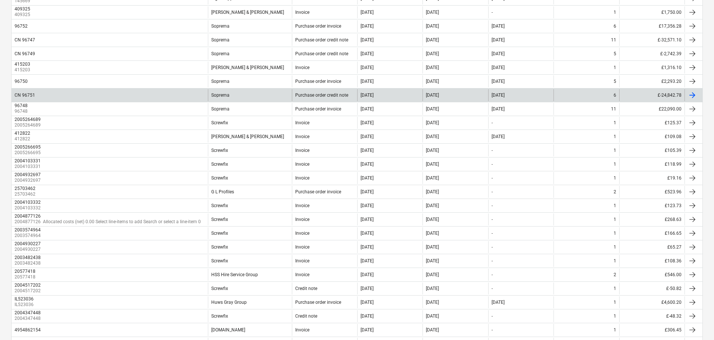
click at [240, 97] on div "Soprema" at bounding box center [250, 95] width 84 height 12
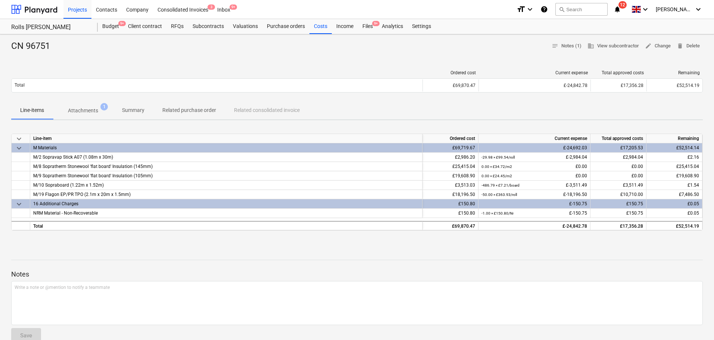
click at [121, 113] on span "Summary" at bounding box center [133, 110] width 40 height 12
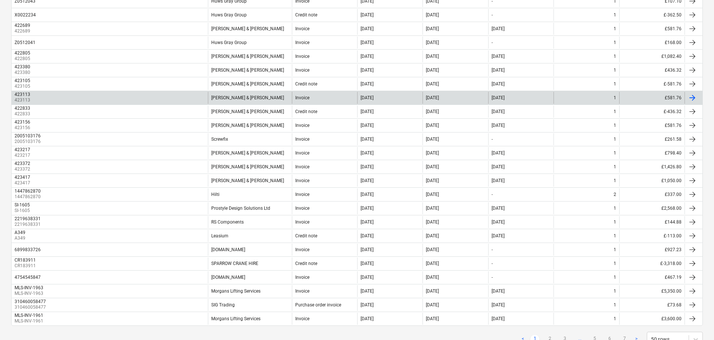
scroll to position [533, 0]
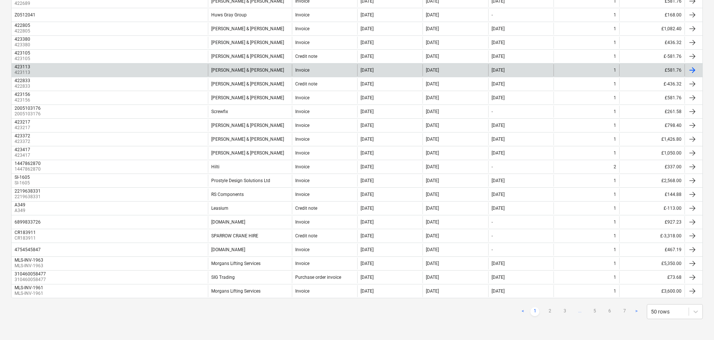
click at [251, 76] on div "423113 423113 Fawkes & Reece Invoice 03 Oct 2025 01 Oct 2025 01 Oct 2025 1 £581…" at bounding box center [357, 70] width 692 height 14
click at [249, 71] on div "Fawkes & Reece" at bounding box center [250, 70] width 84 height 12
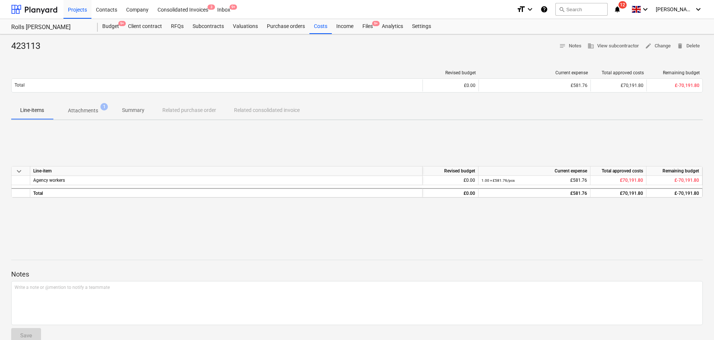
click at [111, 107] on span "Attachments 1" at bounding box center [83, 110] width 60 height 13
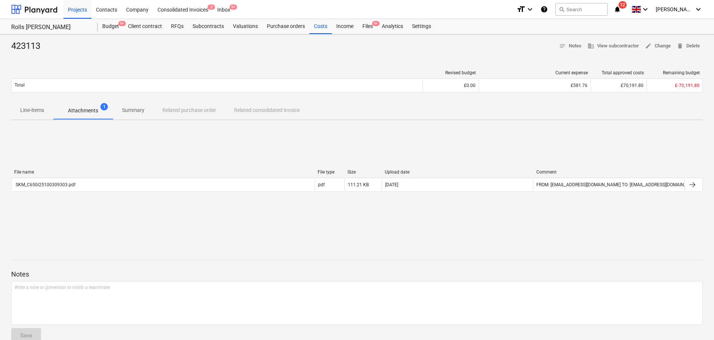
click at [127, 104] on button "Summary" at bounding box center [133, 111] width 40 height 18
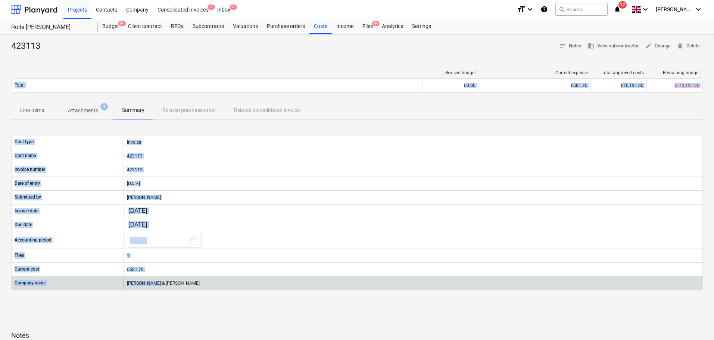
drag, startPoint x: 141, startPoint y: 58, endPoint x: 239, endPoint y: 286, distance: 247.8
click at [239, 286] on div "423113 notes Notes business View subcontractor edit Change delete Delete Revise…" at bounding box center [357, 225] width 714 height 382
click at [239, 286] on div "Fawkes & Reece" at bounding box center [413, 283] width 579 height 12
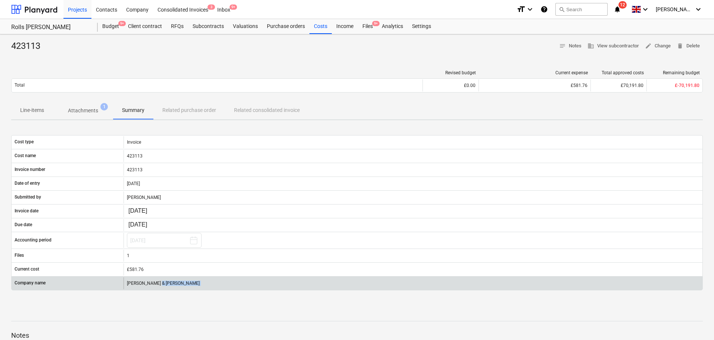
click at [239, 286] on div "Fawkes & Reece" at bounding box center [413, 283] width 579 height 12
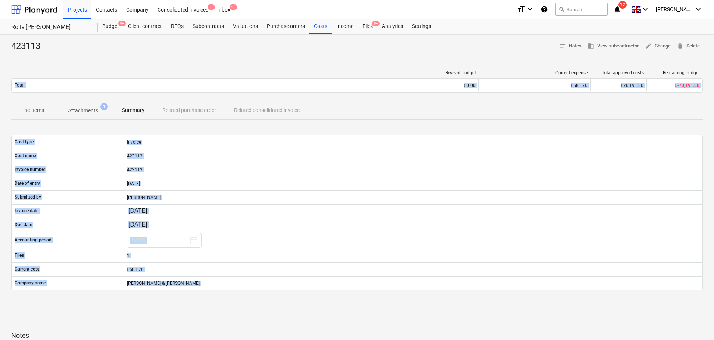
drag, startPoint x: 239, startPoint y: 286, endPoint x: 190, endPoint y: 57, distance: 233.9
click at [189, 59] on div "423113 notes Notes business View subcontractor edit Change delete Delete Revise…" at bounding box center [357, 225] width 714 height 382
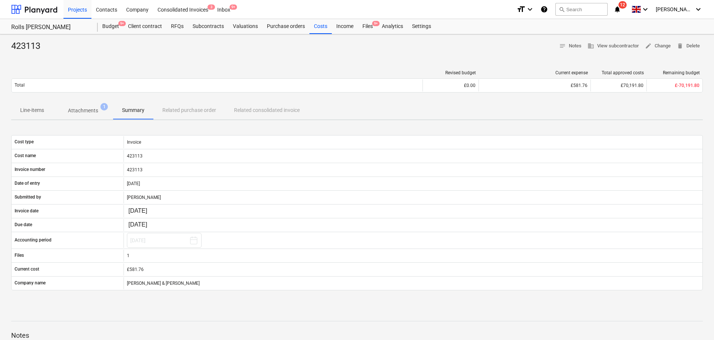
click at [190, 57] on div at bounding box center [357, 55] width 692 height 6
click at [44, 12] on div at bounding box center [34, 9] width 46 height 19
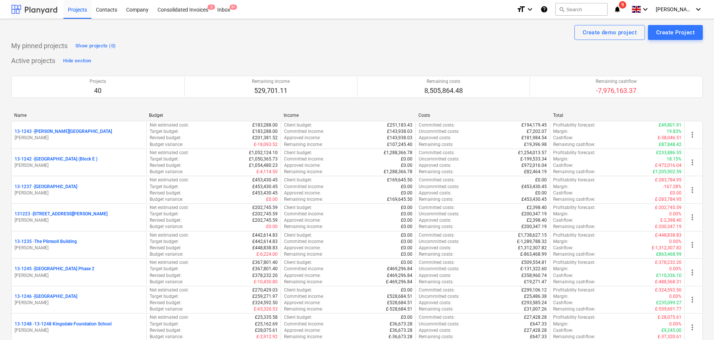
click at [44, 9] on div at bounding box center [34, 9] width 46 height 19
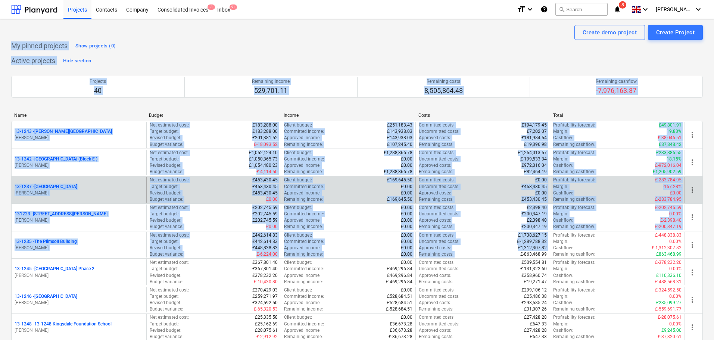
drag, startPoint x: 3, startPoint y: 46, endPoint x: 368, endPoint y: 189, distance: 391.8
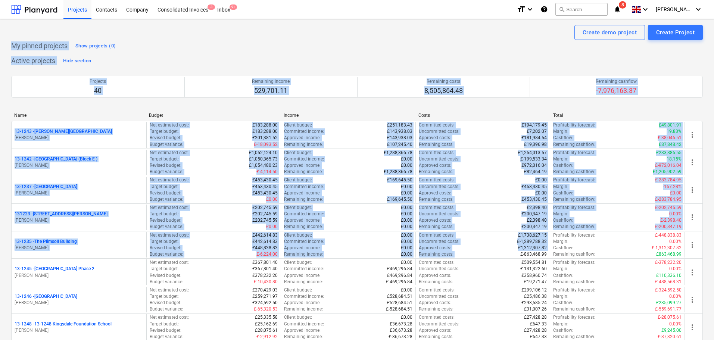
click at [33, 44] on p "My pinned projects" at bounding box center [39, 45] width 56 height 9
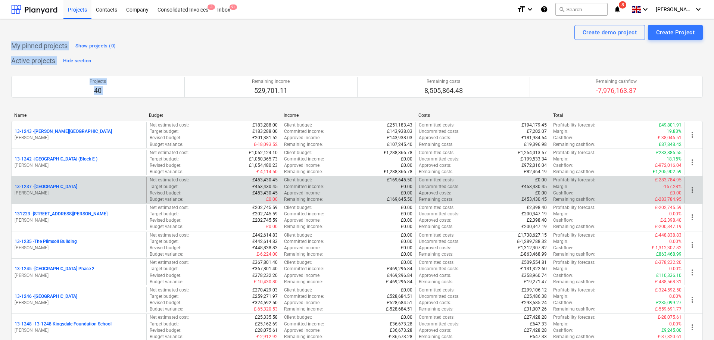
drag, startPoint x: 33, startPoint y: 44, endPoint x: 175, endPoint y: 184, distance: 199.0
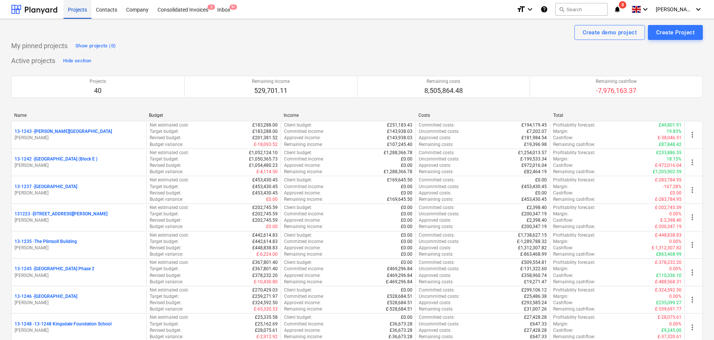
click at [38, 17] on div at bounding box center [34, 9] width 46 height 19
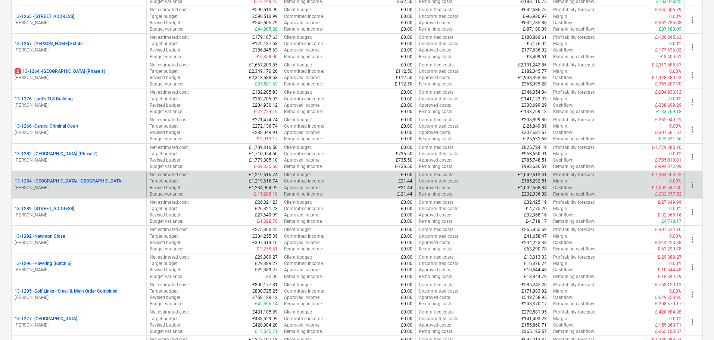
scroll to position [746, 0]
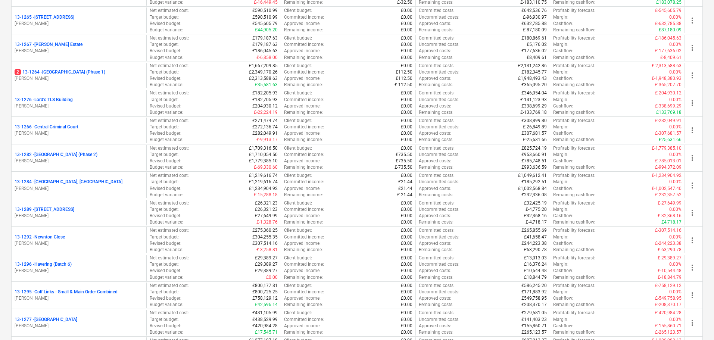
click at [105, 74] on p "2 13-1264 - [GEOGRAPHIC_DATA] (Phase 1)" at bounding box center [60, 72] width 91 height 6
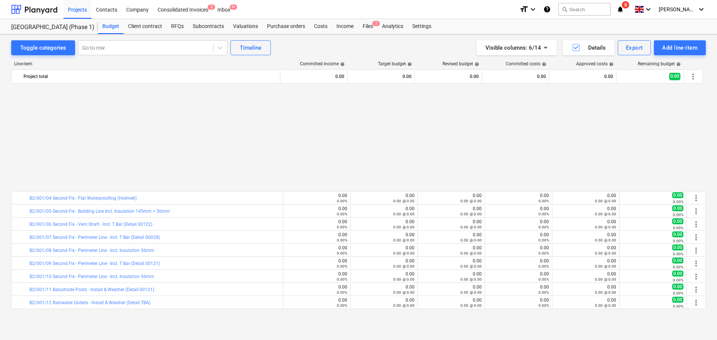
click at [277, 28] on div "Purchase orders" at bounding box center [285, 26] width 47 height 15
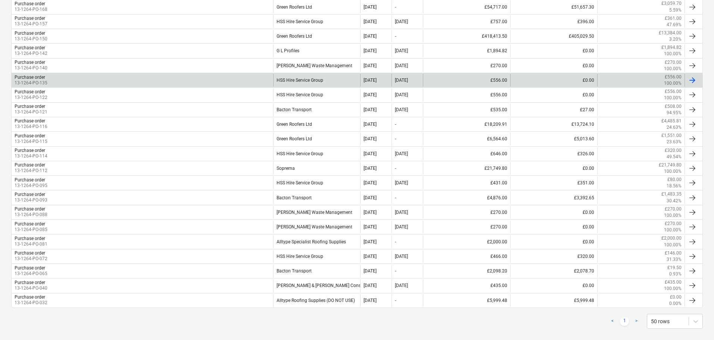
scroll to position [561, 0]
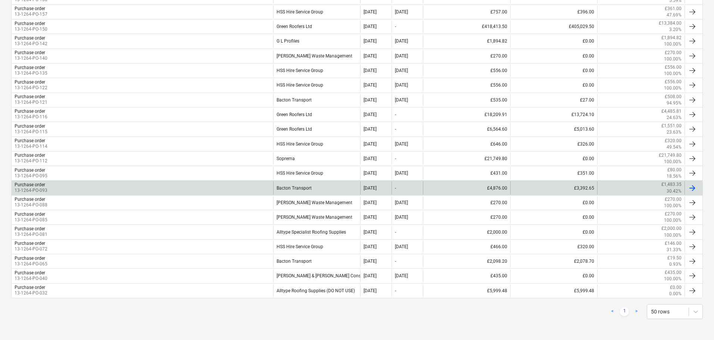
click at [53, 190] on div "Purchase order 13-1264-PO-093" at bounding box center [143, 187] width 262 height 13
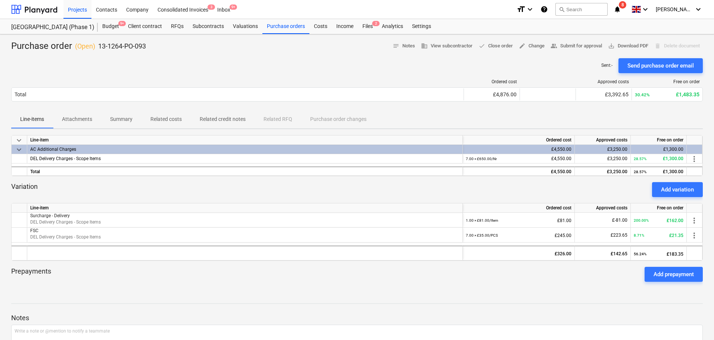
click at [615, 186] on div "Variation Add variation" at bounding box center [357, 189] width 692 height 15
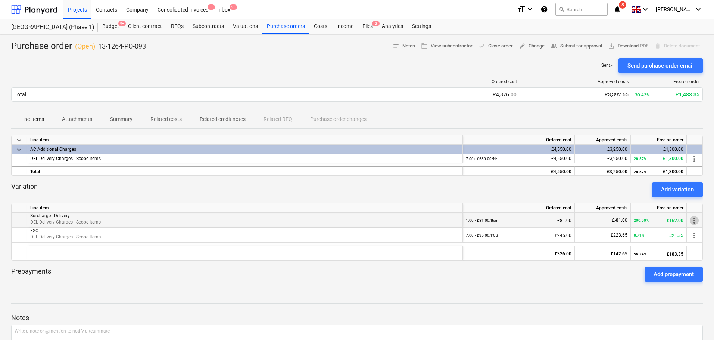
click at [693, 221] on span "more_vert" at bounding box center [694, 220] width 9 height 9
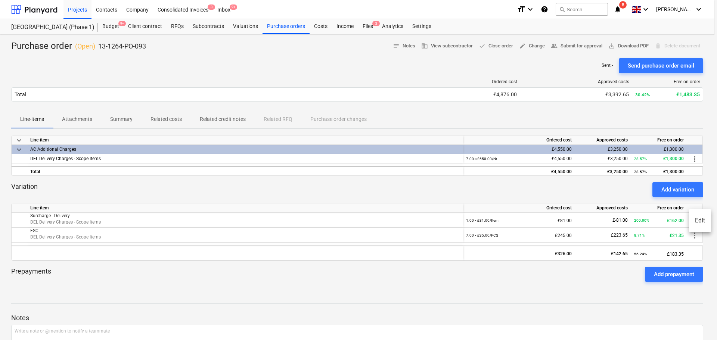
click at [696, 220] on li "Edit" at bounding box center [700, 220] width 22 height 17
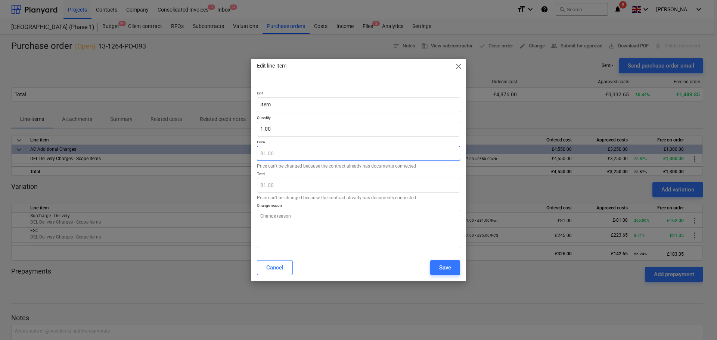
type textarea "x"
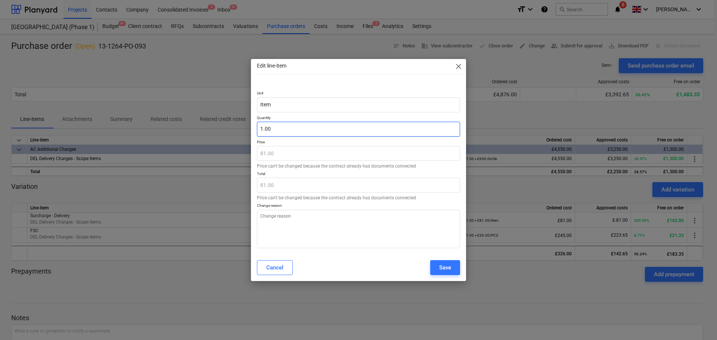
type input "1"
click at [300, 129] on input "1" at bounding box center [358, 129] width 203 height 15
type textarea "x"
type input "."
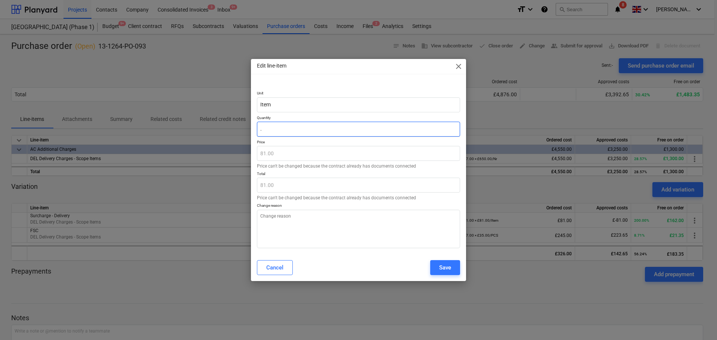
type input "0.00"
type textarea "x"
type input ".7"
type input "56.70"
type textarea "x"
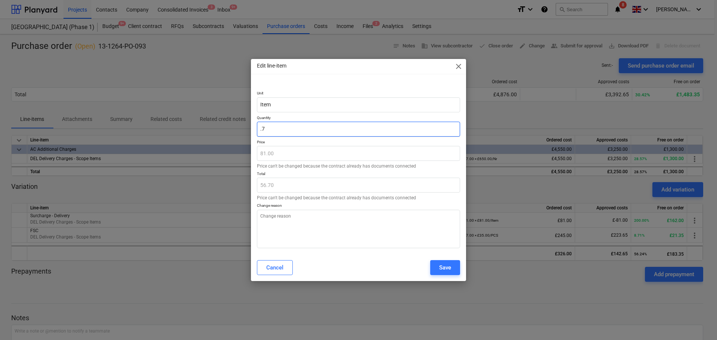
type input ".73"
type input "59.13"
type textarea "x"
type input ".731"
type input "59.21"
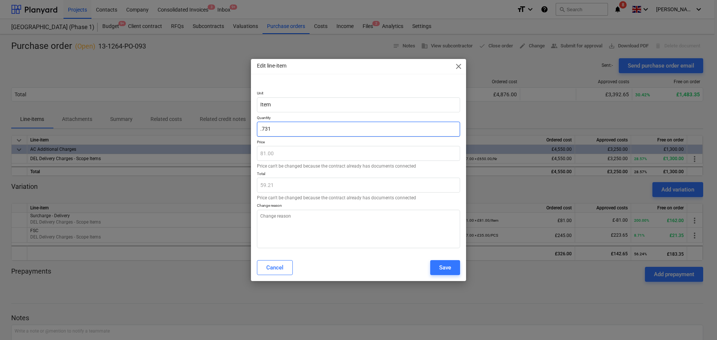
type textarea "x"
type input ".7312"
type input "59.23"
type textarea "x"
type input ".73125"
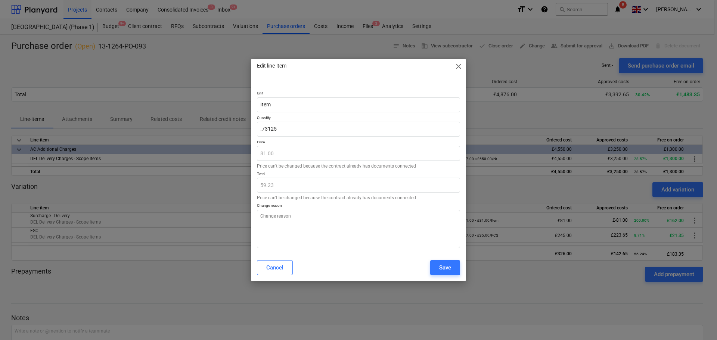
type textarea "x"
click at [304, 82] on div "Unit Item Quantity 0.73 Price 81.00 Price can't be changed because the contract…" at bounding box center [358, 165] width 203 height 166
click at [299, 66] on div "Edit line-item close" at bounding box center [358, 66] width 215 height 15
drag, startPoint x: 299, startPoint y: 66, endPoint x: 299, endPoint y: 82, distance: 16.0
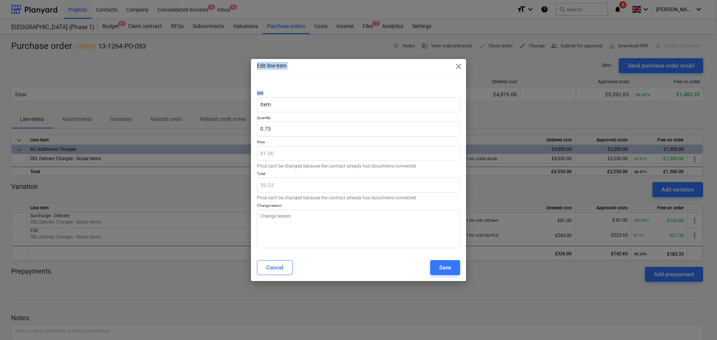
click at [299, 84] on div "Edit line-item close Unit Item Quantity 0.73 Price 81.00 Price can't be changed…" at bounding box center [358, 170] width 215 height 222
click at [300, 79] on div "Edit line-item close Unit Item Quantity 0.73 Price 81.00 Price can't be changed…" at bounding box center [358, 170] width 215 height 222
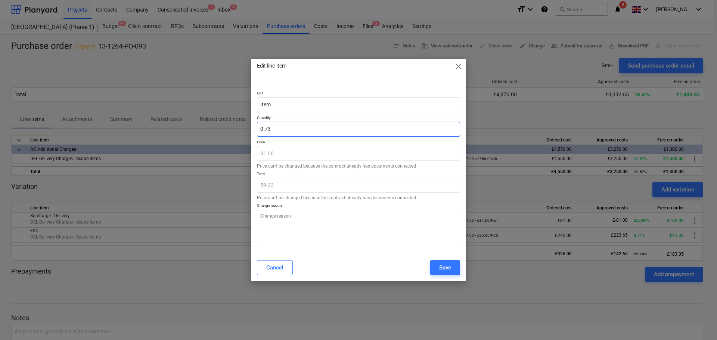
type input "0.7313"
click at [314, 132] on input "0.7313" at bounding box center [358, 129] width 203 height 15
type textarea "x"
type input "."
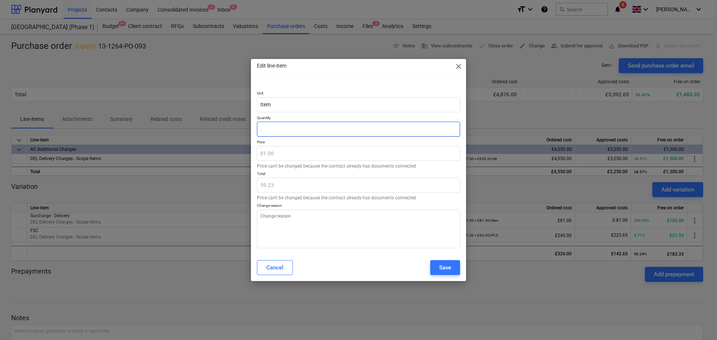
type input "0.00"
type textarea "x"
type input ".7"
type input "56.70"
type textarea "x"
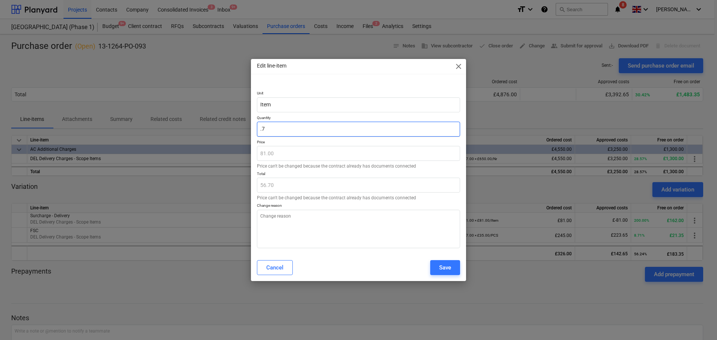
type input ".72"
type input "58.32"
type textarea "x"
type input ".722"
type input "58.48"
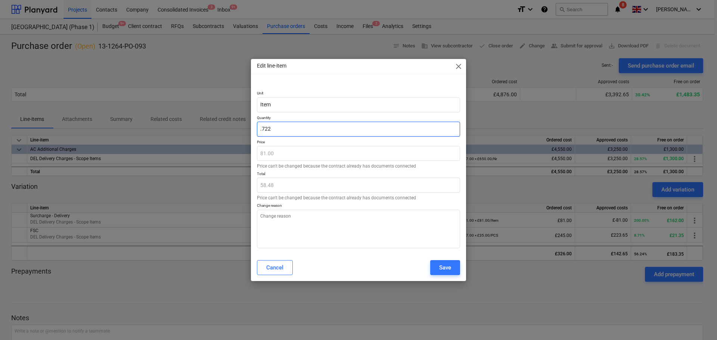
type textarea "x"
type input ".7222"
type input "58.50"
type textarea "x"
type input ".72222"
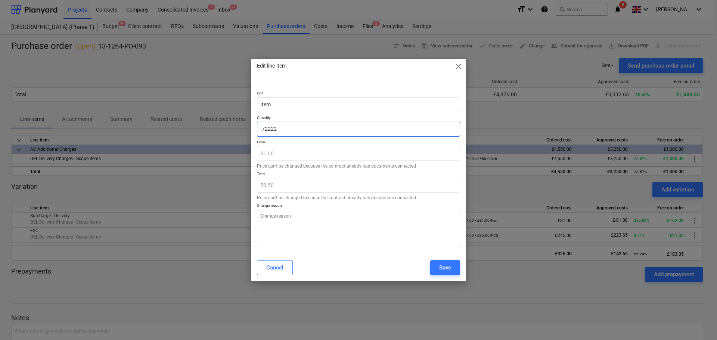
type textarea "x"
type input ".722222"
type textarea "x"
type input ".7222222"
type textarea "x"
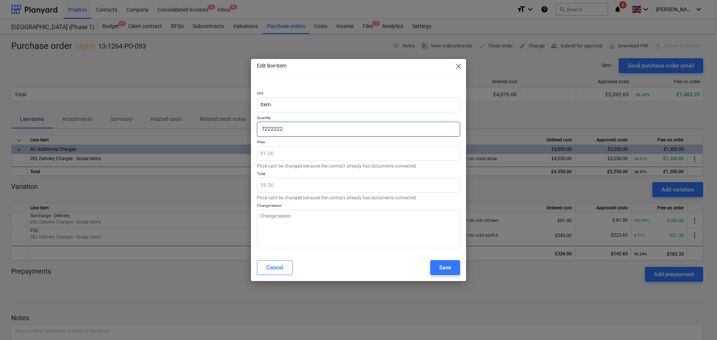
type input ".72222222"
type textarea "x"
type input ".722222222"
type textarea "x"
type input ".7222222222"
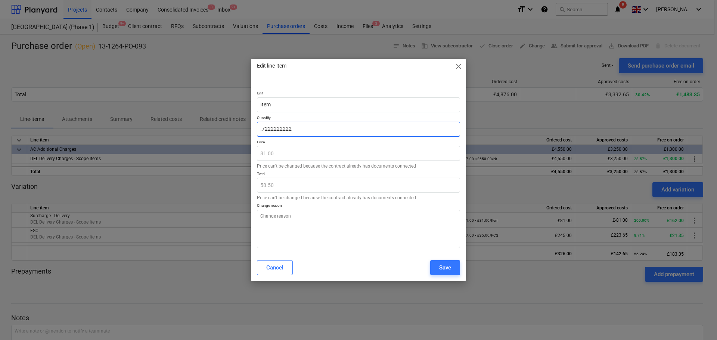
type textarea "x"
type input ".72222222222"
type textarea "x"
type input ".722222222222"
type textarea "x"
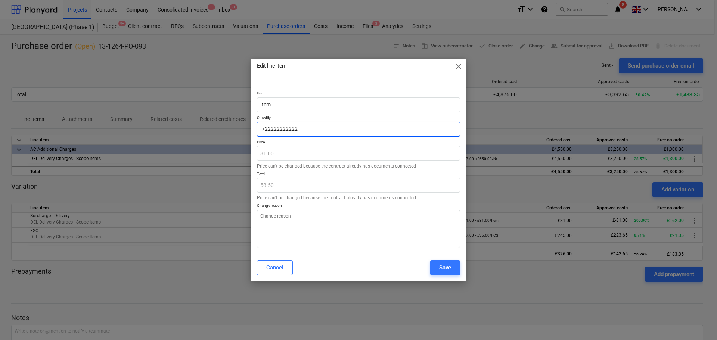
type input ".7222222222222"
type textarea "x"
type input ".72222222222222"
type textarea "x"
type input ".722222222222222"
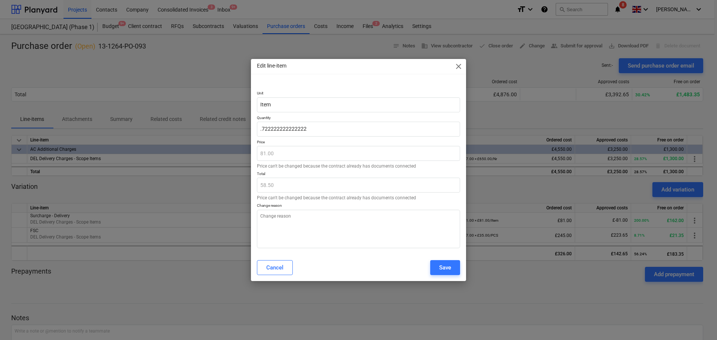
type textarea "x"
type input "0.72"
click at [344, 76] on div "Edit line-item close Unit Item Quantity 0.72 Price 81.00 Price can't be changed…" at bounding box center [358, 170] width 215 height 222
click at [435, 261] on button "Save" at bounding box center [445, 267] width 30 height 15
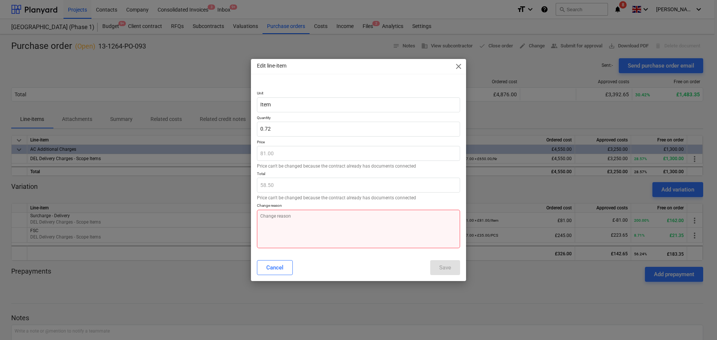
click at [409, 236] on textarea at bounding box center [358, 229] width 203 height 38
type textarea "x"
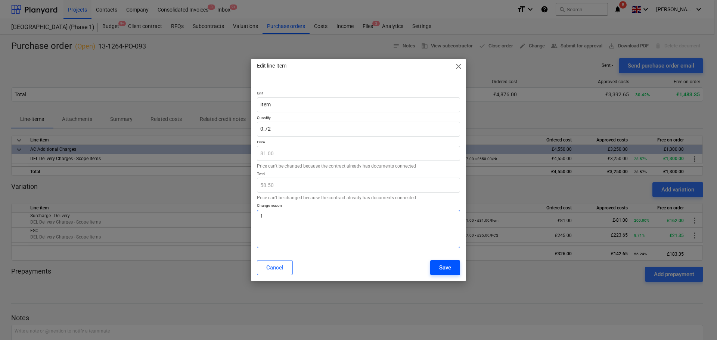
type textarea "1"
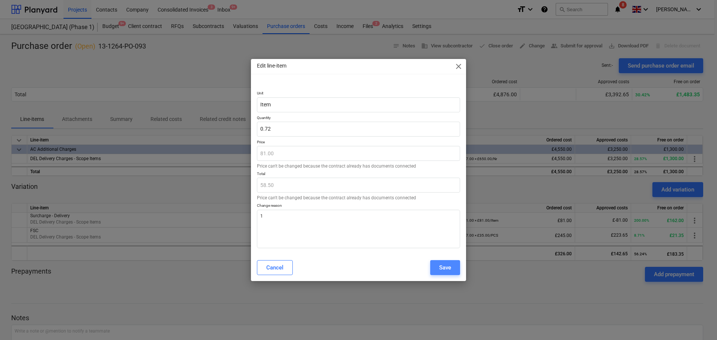
click at [437, 270] on button "Save" at bounding box center [445, 267] width 30 height 15
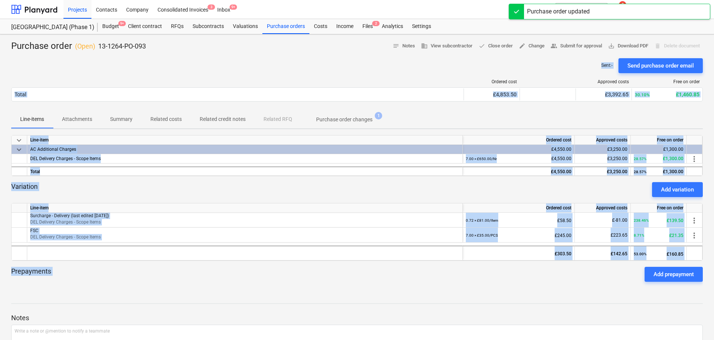
drag, startPoint x: 357, startPoint y: 63, endPoint x: 426, endPoint y: 301, distance: 248.2
click at [426, 301] on div "Purchase order ( Open ) 13-1264-PO-093 notes Notes business View subcontractor …" at bounding box center [357, 216] width 714 height 364
click at [399, 291] on div "Purchase order ( Open ) 13-1264-PO-093 notes Notes business View subcontractor …" at bounding box center [357, 216] width 714 height 364
drag, startPoint x: 387, startPoint y: 252, endPoint x: 277, endPoint y: 41, distance: 238.6
click at [277, 41] on div "Purchase order ( Open ) 13-1264-PO-093 notes Notes business View subcontractor …" at bounding box center [357, 216] width 714 height 364
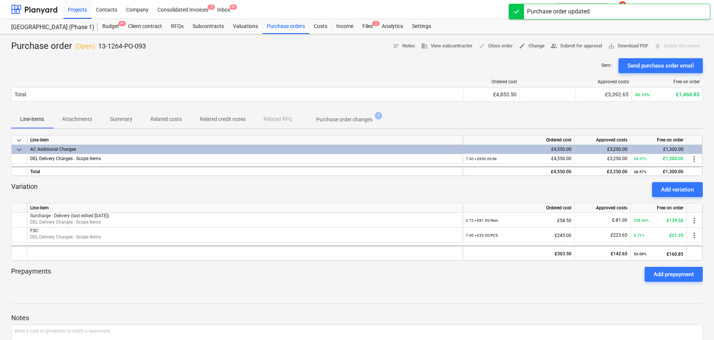
click at [277, 41] on div "Purchase order ( Open ) 13-1264-PO-093 notes Notes business View subcontractor …" at bounding box center [357, 46] width 692 height 12
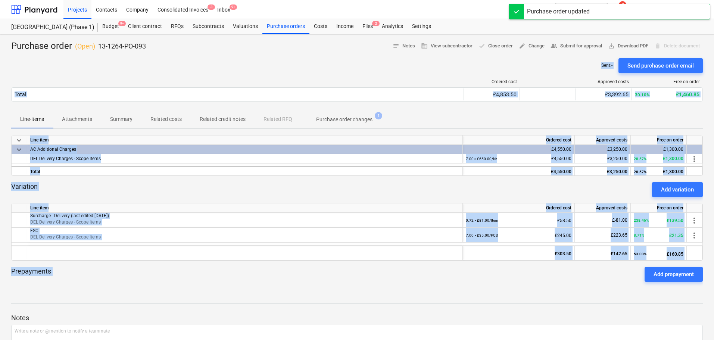
drag, startPoint x: 277, startPoint y: 41, endPoint x: 339, endPoint y: 280, distance: 246.8
click at [339, 279] on div "Purchase order ( Open ) 13-1264-PO-093 notes Notes business View subcontractor …" at bounding box center [357, 216] width 714 height 364
click at [339, 283] on div "Prepayments Add prepayment" at bounding box center [357, 274] width 692 height 27
drag, startPoint x: 339, startPoint y: 289, endPoint x: 325, endPoint y: 51, distance: 238.2
click at [323, 61] on div "Purchase order ( Open ) 13-1264-PO-093 notes Notes business View subcontractor …" at bounding box center [357, 216] width 714 height 364
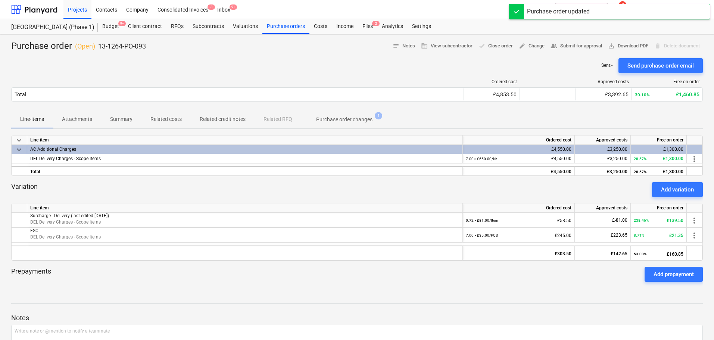
click at [325, 50] on div "Purchase order ( Open ) 13-1264-PO-093 notes Notes business View subcontractor …" at bounding box center [357, 46] width 692 height 12
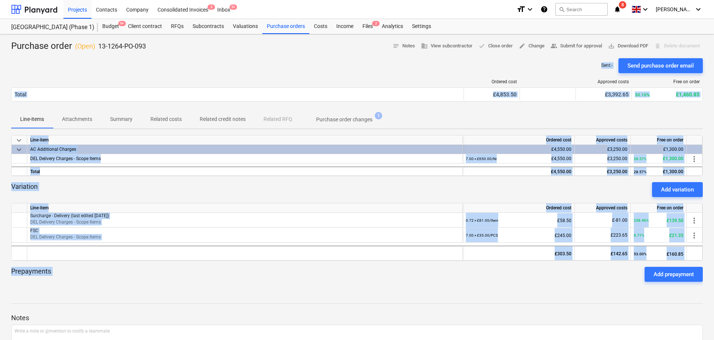
drag, startPoint x: 325, startPoint y: 50, endPoint x: 402, endPoint y: 296, distance: 258.0
click at [402, 296] on div "Purchase order ( Open ) 13-1264-PO-093 notes Notes business View subcontractor …" at bounding box center [357, 216] width 714 height 364
click at [402, 296] on div at bounding box center [357, 297] width 692 height 6
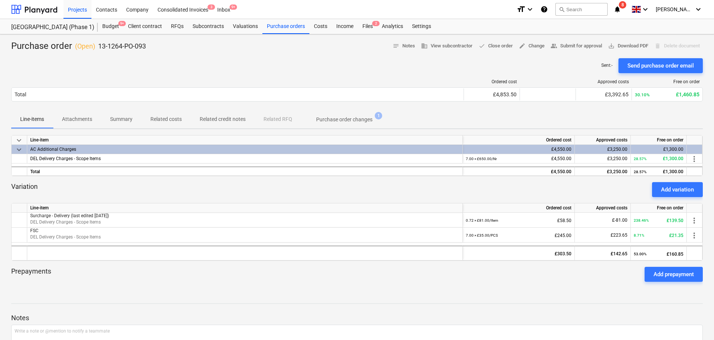
click at [329, 46] on div "Purchase order ( Open ) 13-1264-PO-093 notes Notes business View subcontractor …" at bounding box center [357, 46] width 692 height 12
click at [276, 22] on div "Purchase orders" at bounding box center [285, 26] width 47 height 15
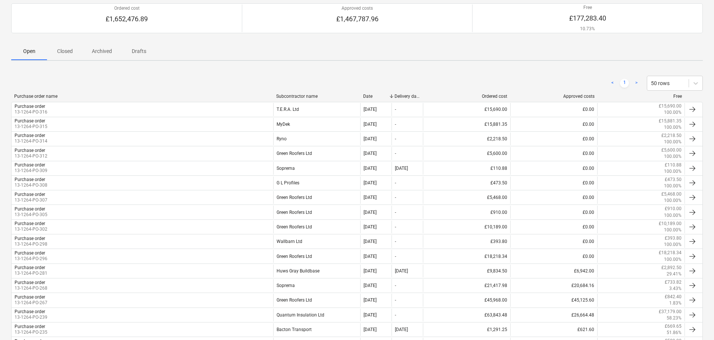
scroll to position [38, 0]
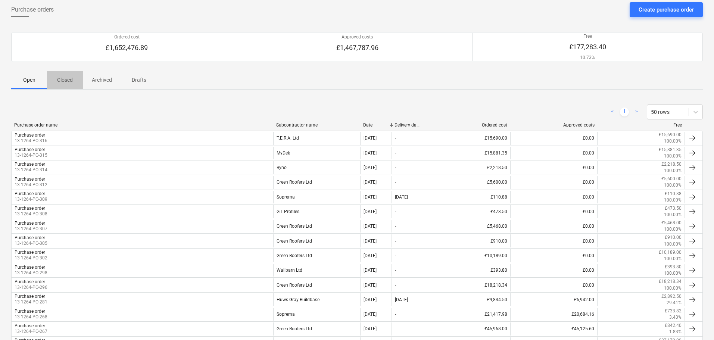
click at [74, 79] on span "Closed" at bounding box center [65, 80] width 36 height 12
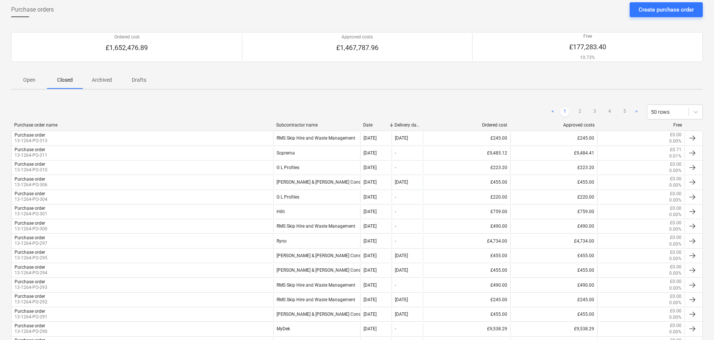
click at [32, 81] on p "Open" at bounding box center [29, 80] width 18 height 8
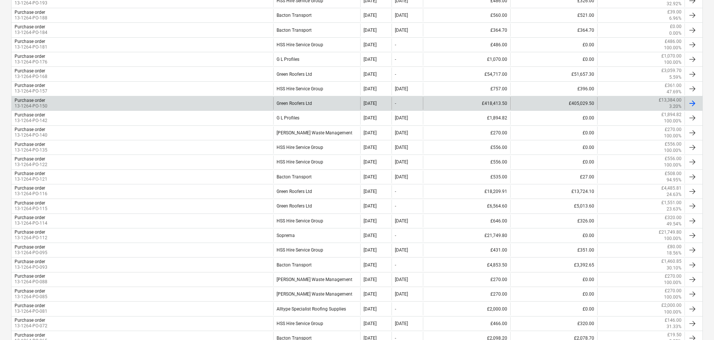
scroll to position [486, 0]
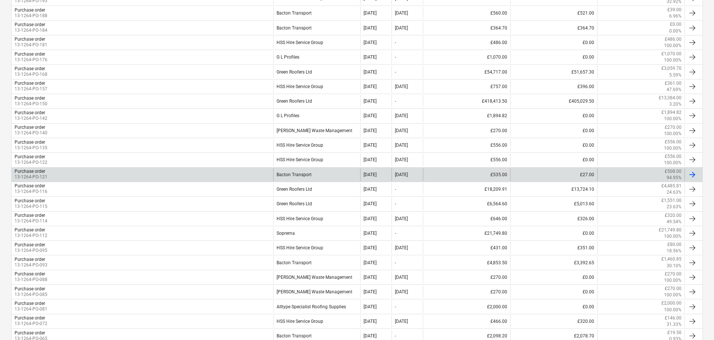
click at [74, 173] on div "Purchase order 13-1264-PO-121" at bounding box center [143, 174] width 262 height 13
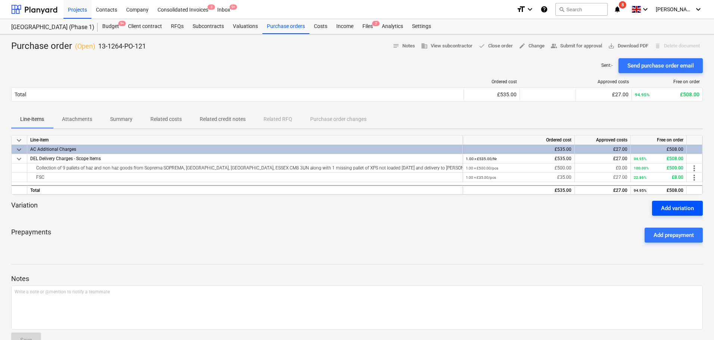
click at [677, 211] on div "Add variation" at bounding box center [677, 208] width 33 height 10
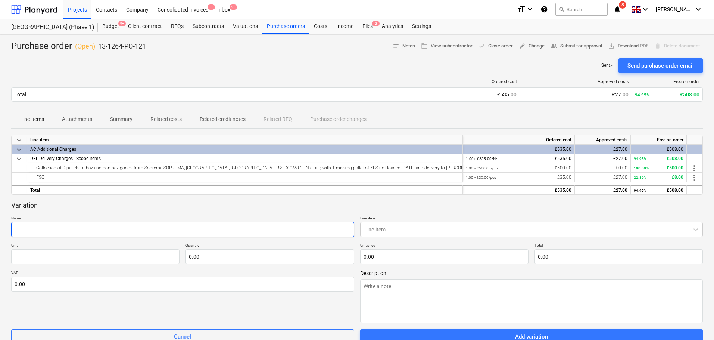
click at [247, 229] on input "text" at bounding box center [182, 229] width 343 height 15
type textarea "x"
type input "S"
type textarea "x"
type input "Su"
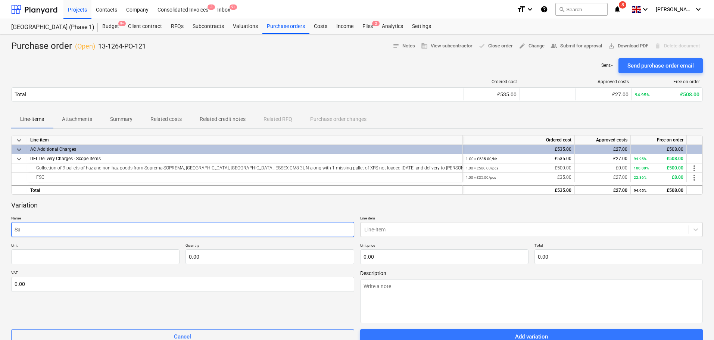
type textarea "x"
type input "Sur"
type textarea "x"
type input "Surc"
type textarea "x"
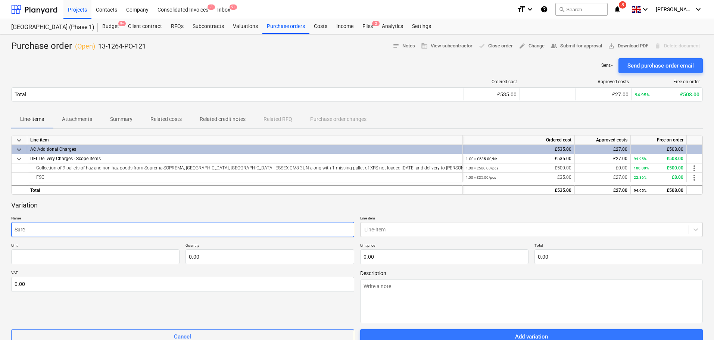
type input "Surch"
type textarea "x"
type input "Surcha"
type textarea "x"
type input "Surchar"
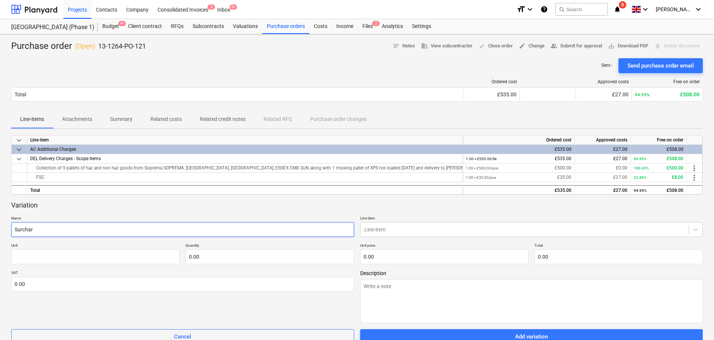
type textarea "x"
type input "Surcharg"
type textarea "x"
type input "Surcharge"
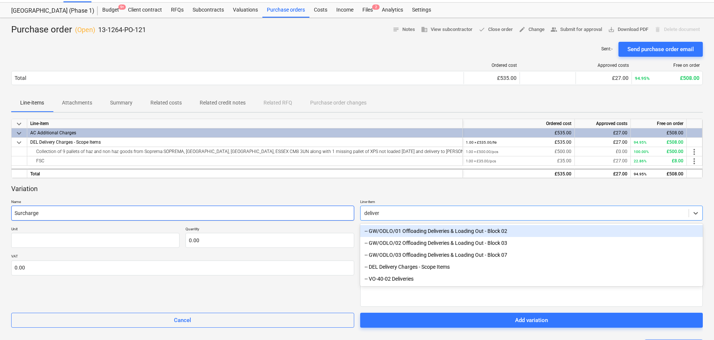
type input "delivery"
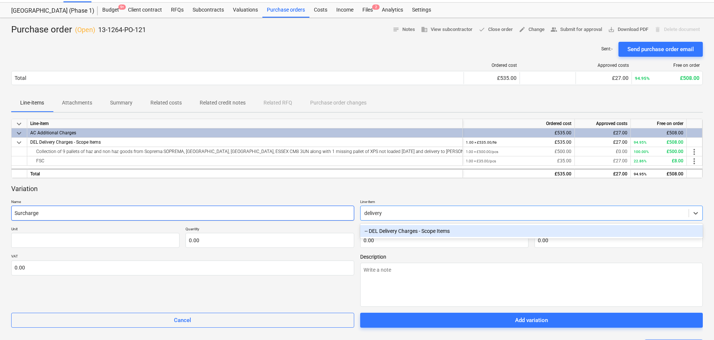
type textarea "x"
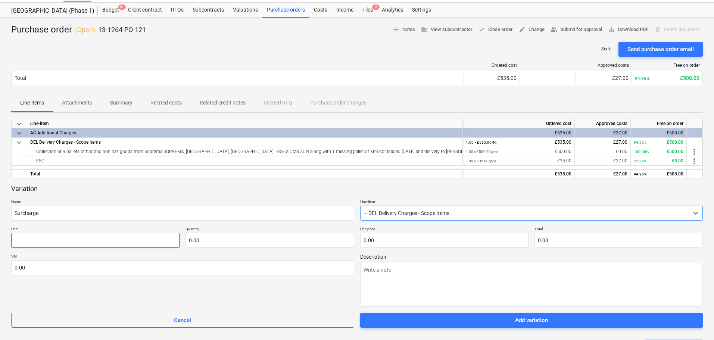
click at [107, 236] on input "text" at bounding box center [95, 240] width 168 height 15
type textarea "x"
type input "I"
type textarea "x"
type input "It"
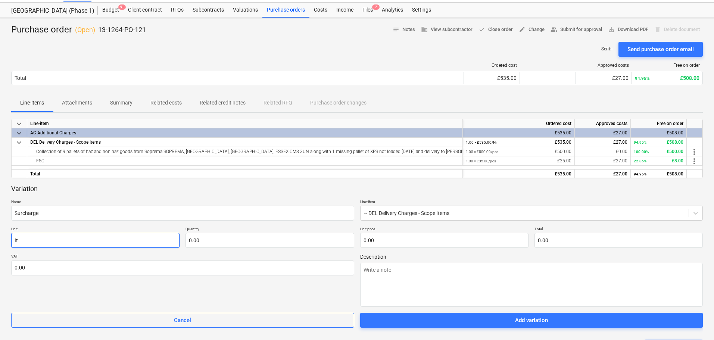
type textarea "x"
type input "Ite"
type textarea "x"
type input "Item"
type textarea "x"
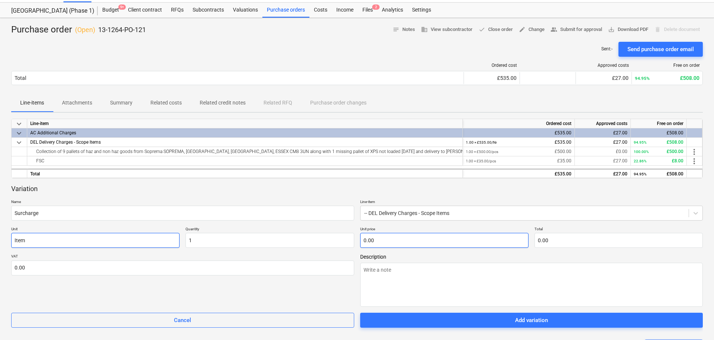
type input "1.00"
type textarea "x"
type input "2"
type input "2.00"
type textarea "x"
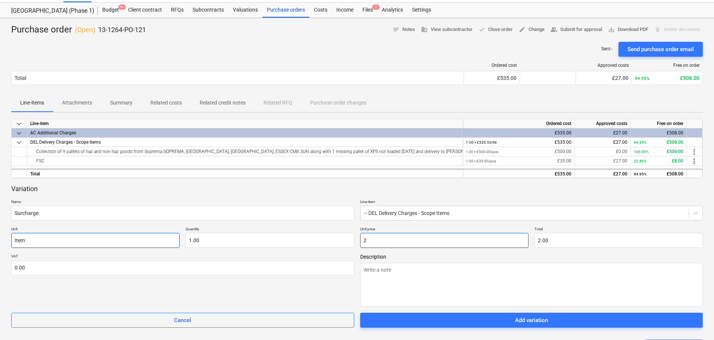
type input "22"
type input "22.00"
type textarea "x"
type input "22."
type textarea "x"
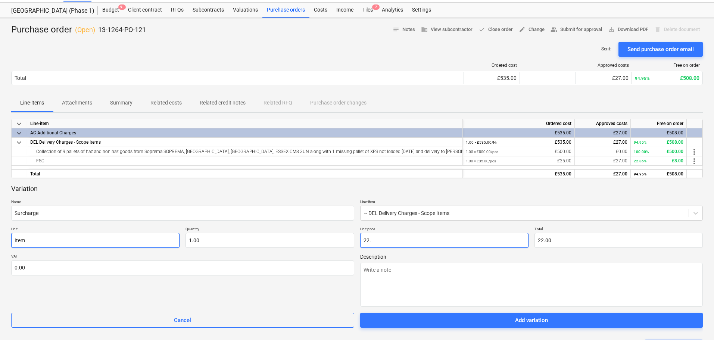
type input "22.5"
type input "22.50"
type textarea "x"
type input "22.50"
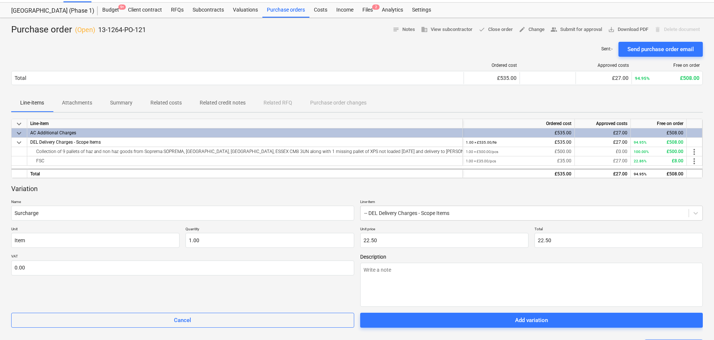
click at [170, 191] on div "Variation" at bounding box center [357, 188] width 692 height 9
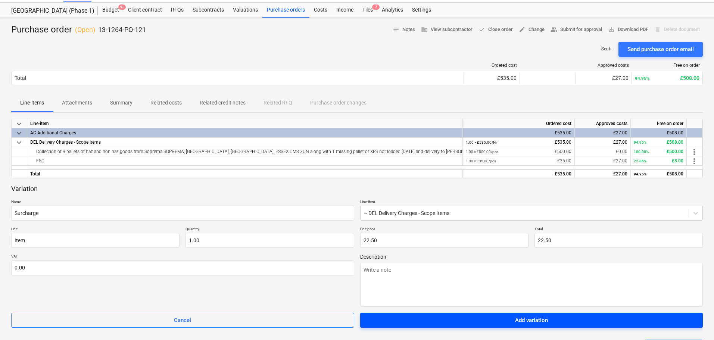
click at [520, 321] on div "Add variation" at bounding box center [531, 320] width 33 height 10
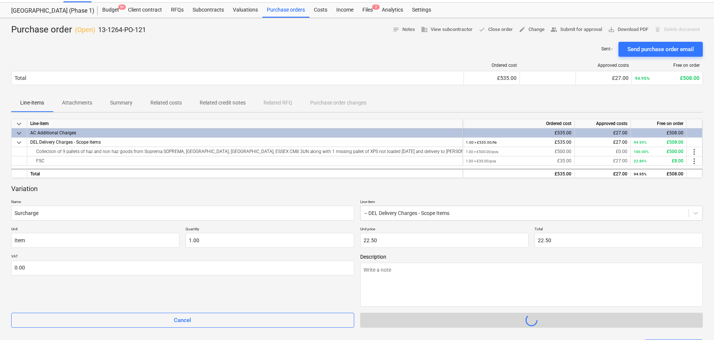
type textarea "x"
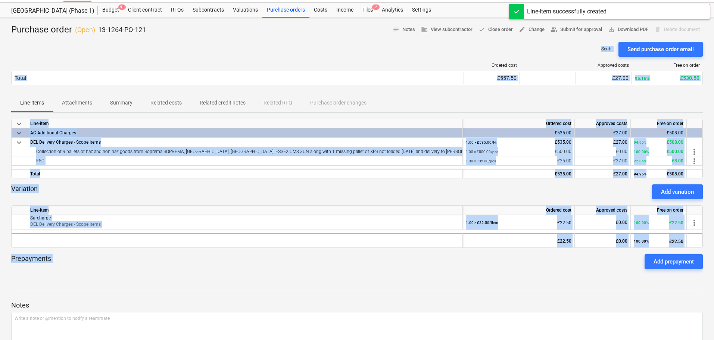
drag, startPoint x: 375, startPoint y: 39, endPoint x: 409, endPoint y: 266, distance: 229.4
click at [409, 266] on div "Purchase order ( Open ) 13-1264-PO-121 notes Notes business View subcontractor …" at bounding box center [357, 202] width 714 height 368
click at [391, 254] on div "Prepayments Add prepayment" at bounding box center [357, 261] width 692 height 27
drag, startPoint x: 383, startPoint y: 272, endPoint x: 258, endPoint y: 24, distance: 277.4
click at [258, 24] on div "Purchase order ( Open ) 13-1264-PO-121 notes Notes business View subcontractor …" at bounding box center [357, 202] width 714 height 368
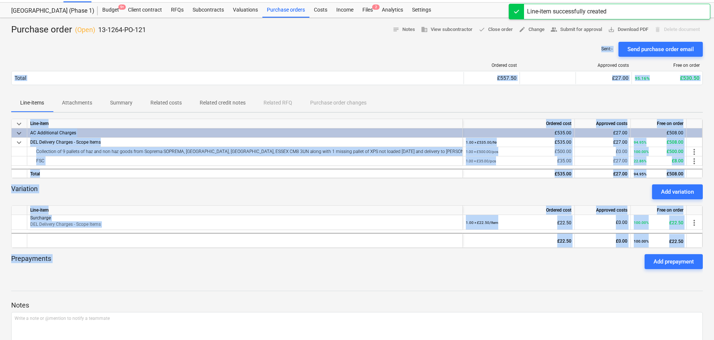
click at [258, 24] on div "Purchase order ( Open ) 13-1264-PO-121 notes Notes business View subcontractor …" at bounding box center [357, 30] width 692 height 12
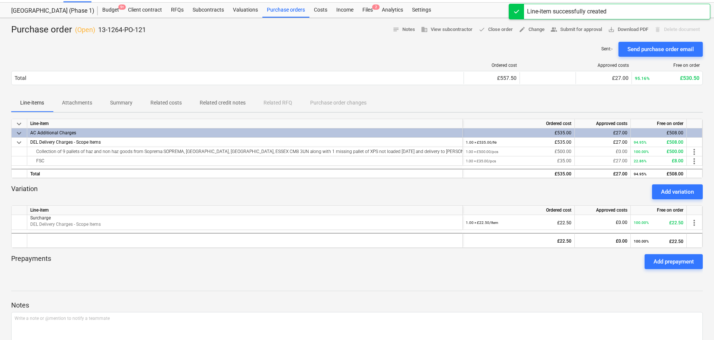
click at [258, 24] on div "Purchase order ( Open ) 13-1264-PO-121 notes Notes business View subcontractor …" at bounding box center [357, 30] width 692 height 12
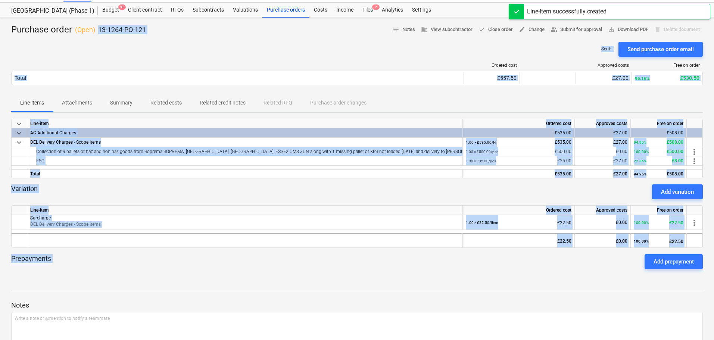
drag, startPoint x: 258, startPoint y: 24, endPoint x: 294, endPoint y: 271, distance: 250.0
click at [294, 271] on div "Purchase order ( Open ) 13-1264-PO-121 notes Notes business View subcontractor …" at bounding box center [357, 202] width 714 height 368
click at [295, 268] on div "Prepayments Add prepayment" at bounding box center [357, 261] width 692 height 27
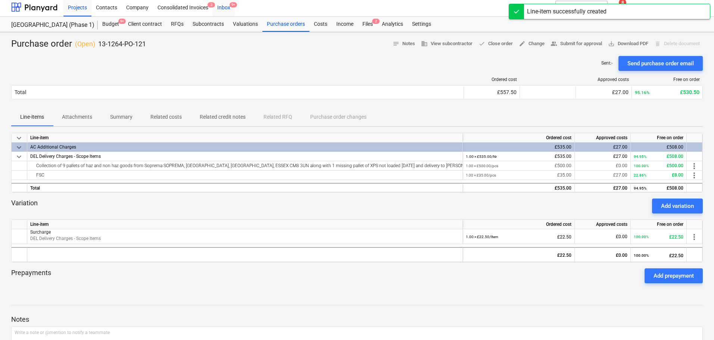
scroll to position [0, 0]
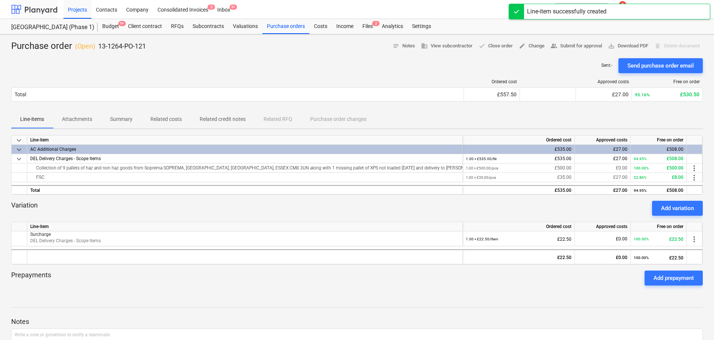
click at [33, 8] on div at bounding box center [34, 9] width 46 height 19
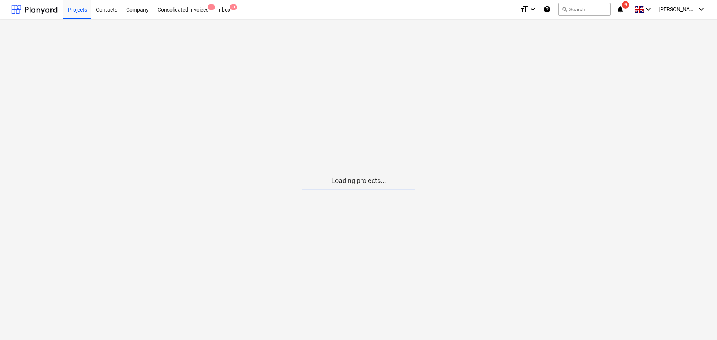
click at [624, 11] on icon "notifications" at bounding box center [619, 9] width 7 height 9
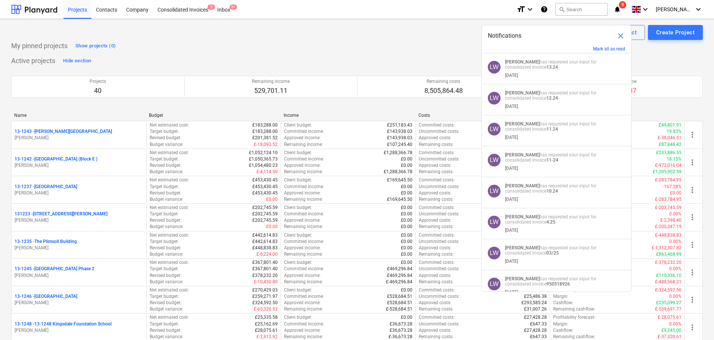
click at [624, 36] on span "close" at bounding box center [620, 35] width 9 height 9
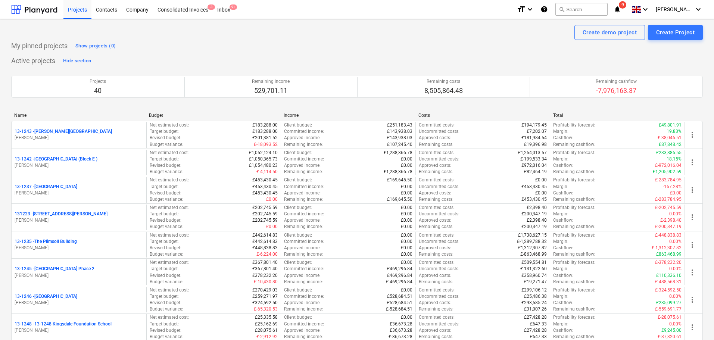
click at [412, 8] on div "Projects Contacts Company Consolidated Invoices 3 Inbox 9+" at bounding box center [286, 9] width 447 height 19
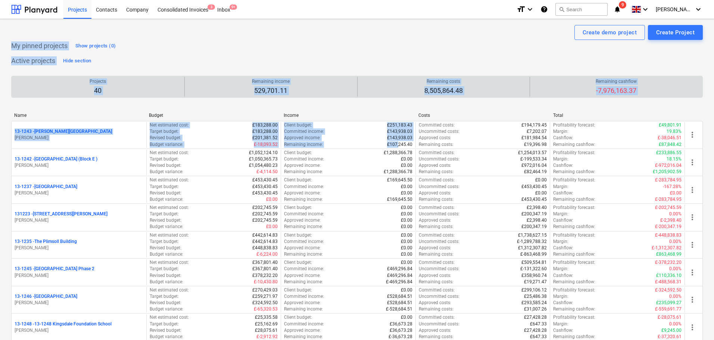
drag, startPoint x: 380, startPoint y: 35, endPoint x: 275, endPoint y: 89, distance: 118.2
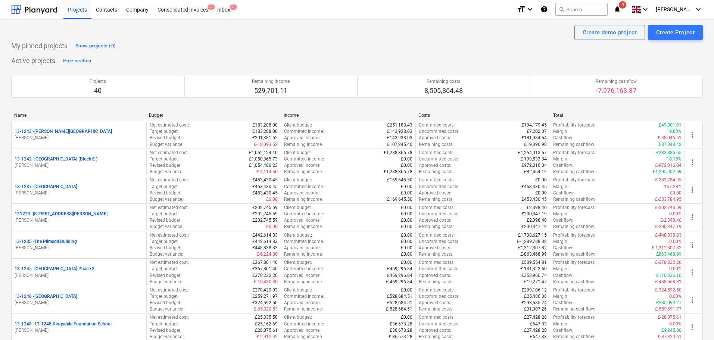
click at [14, 38] on div "Create demo project Create Project" at bounding box center [357, 32] width 692 height 15
click at [18, 43] on p "My pinned projects" at bounding box center [39, 45] width 56 height 9
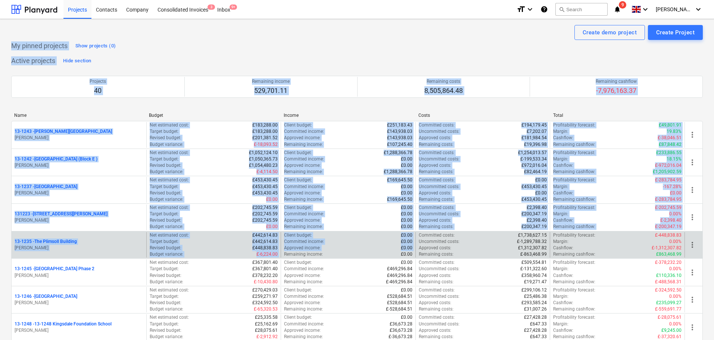
drag, startPoint x: 18, startPoint y: 43, endPoint x: 402, endPoint y: 250, distance: 435.5
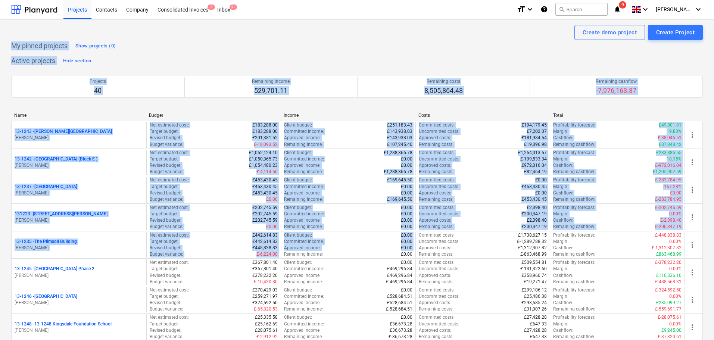
click at [335, 41] on div "My pinned projects Show projects (0)" at bounding box center [357, 46] width 692 height 12
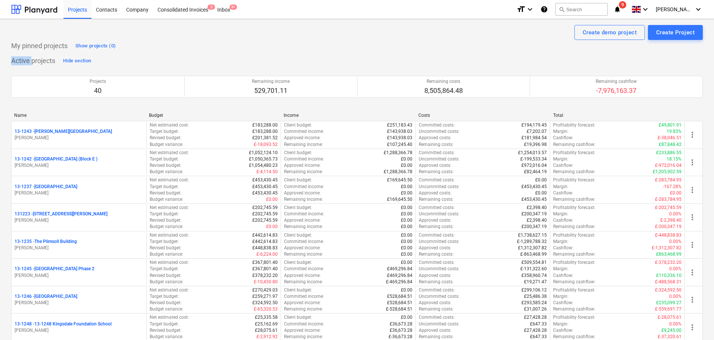
click at [335, 41] on div "My pinned projects Show projects (0)" at bounding box center [357, 46] width 692 height 12
drag, startPoint x: 335, startPoint y: 41, endPoint x: 339, endPoint y: 28, distance: 14.4
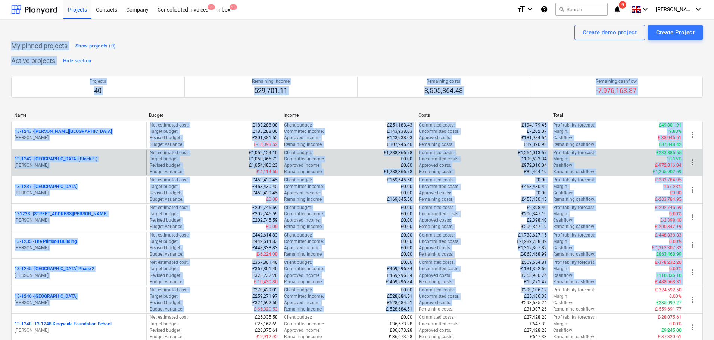
drag, startPoint x: 7, startPoint y: 44, endPoint x: 307, endPoint y: 152, distance: 318.3
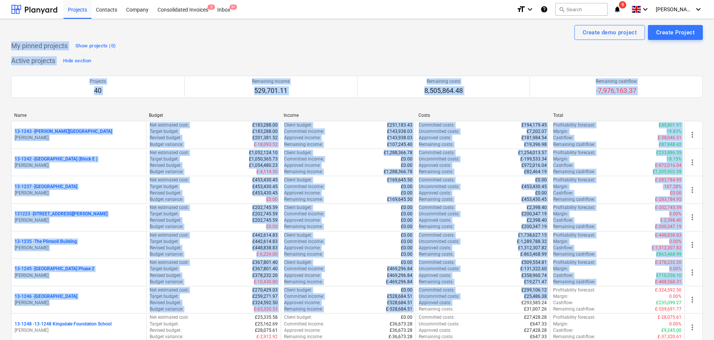
click at [271, 42] on div "My pinned projects Show projects (0)" at bounding box center [357, 46] width 692 height 12
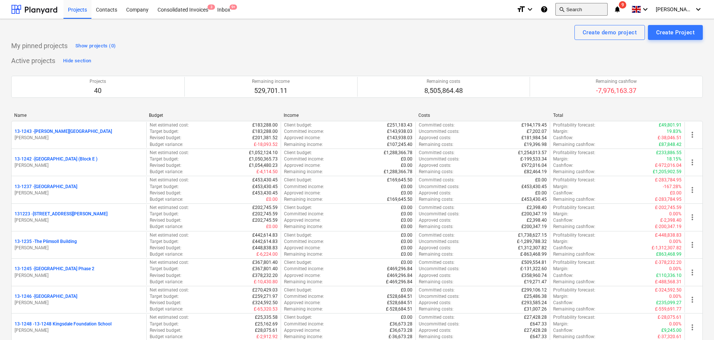
click at [603, 13] on button "search Search" at bounding box center [581, 9] width 52 height 13
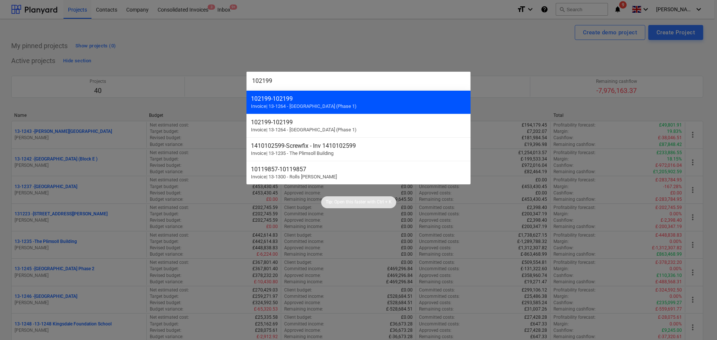
type input "102199"
click at [298, 102] on div "102199 - 102199" at bounding box center [358, 98] width 215 height 7
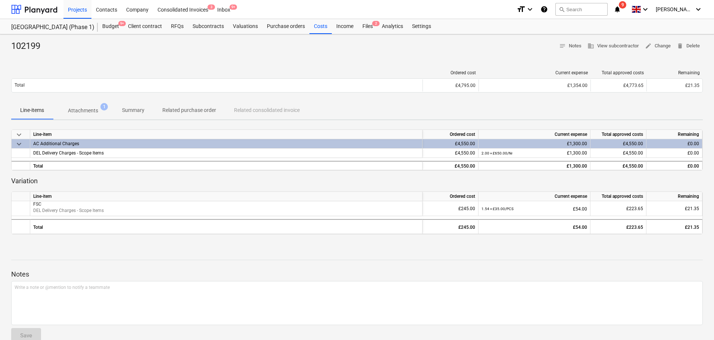
click at [86, 113] on p "Attachments" at bounding box center [83, 111] width 30 height 8
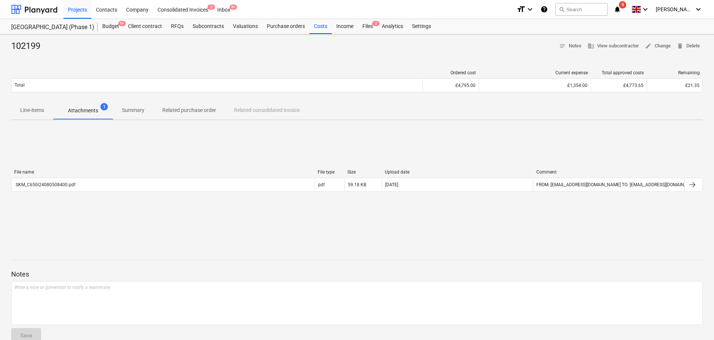
click at [139, 60] on div "102199 notes Notes business View subcontractor edit Change delete Delete Ordere…" at bounding box center [357, 194] width 714 height 321
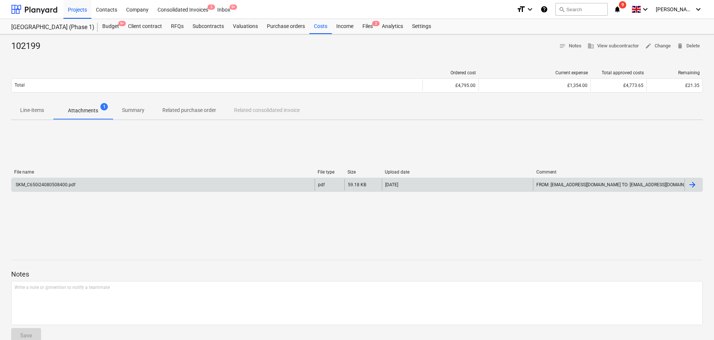
click at [68, 189] on div "SKM_C650i24080508400.pdf" at bounding box center [163, 185] width 303 height 12
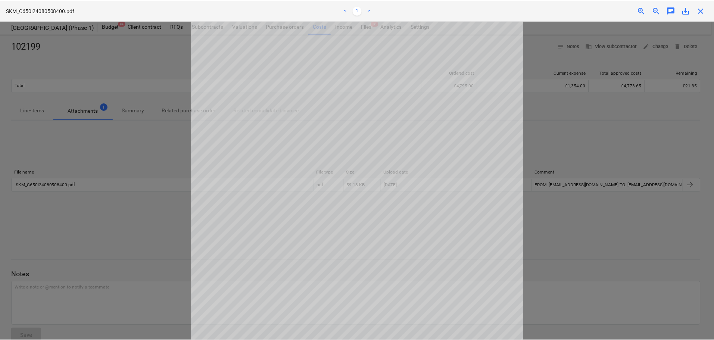
scroll to position [112, 0]
click at [703, 9] on span "close" at bounding box center [703, 10] width 9 height 9
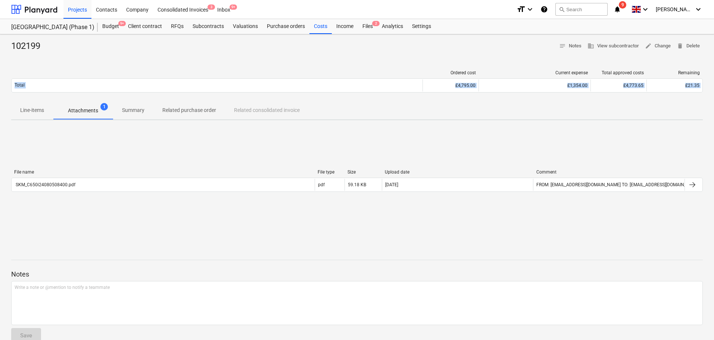
drag, startPoint x: 471, startPoint y: 62, endPoint x: 500, endPoint y: 144, distance: 87.6
click at [500, 144] on div "102199 notes Notes business View subcontractor edit Change delete Delete Ordere…" at bounding box center [357, 194] width 714 height 321
click at [500, 144] on div "File name File type Size Upload date Comment SKM_C650i24080508400.pdf pdf 59.18…" at bounding box center [357, 182] width 692 height 112
drag, startPoint x: 500, startPoint y: 112, endPoint x: 506, endPoint y: 160, distance: 48.2
click at [506, 160] on div "102199 notes Notes business View subcontractor edit Change delete Delete Ordere…" at bounding box center [357, 194] width 714 height 321
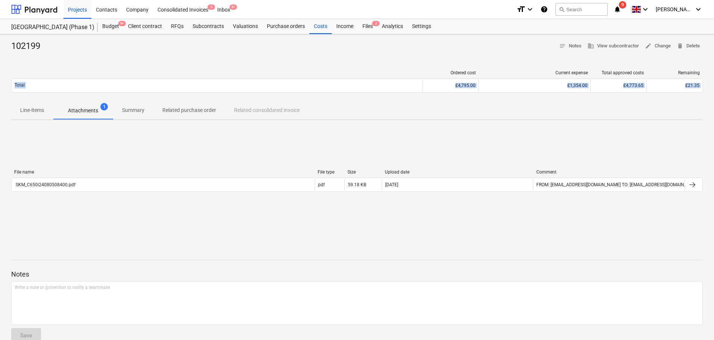
click at [507, 160] on div "File name File type Size Upload date Comment SKM_C650i24080508400.pdf pdf 59.18…" at bounding box center [357, 182] width 692 height 112
drag, startPoint x: 464, startPoint y: 46, endPoint x: 473, endPoint y: 175, distance: 130.2
click at [473, 175] on div "102199 notes Notes business View subcontractor edit Change delete Delete Ordere…" at bounding box center [357, 194] width 714 height 321
click at [455, 115] on div "Line-items Attachments 1 Summary Related purchase order Related consolidated in…" at bounding box center [357, 111] width 692 height 18
drag, startPoint x: 260, startPoint y: 41, endPoint x: 311, endPoint y: 112, distance: 87.6
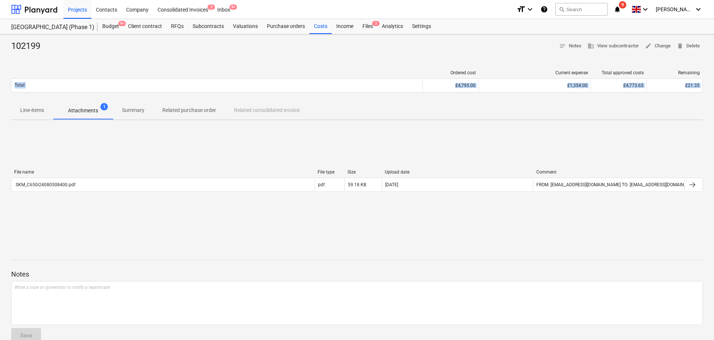
click at [365, 176] on div "102199 notes Notes business View subcontractor edit Change delete Delete Ordere…" at bounding box center [357, 194] width 714 height 321
click at [311, 112] on div "Line-items Attachments 1 Summary Related purchase order Related consolidated in…" at bounding box center [357, 111] width 692 height 18
click at [18, 50] on div "102199" at bounding box center [28, 46] width 35 height 12
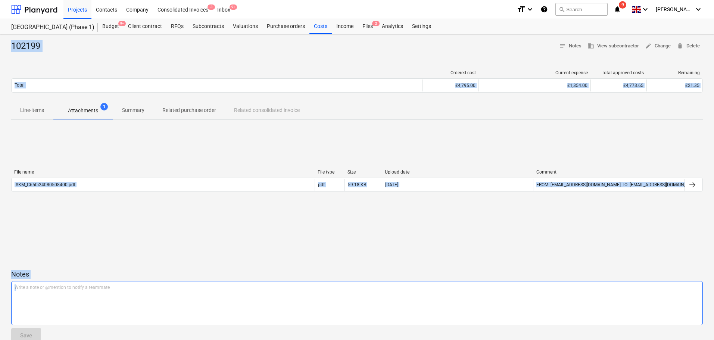
drag, startPoint x: 18, startPoint y: 50, endPoint x: 410, endPoint y: 321, distance: 476.6
click at [410, 321] on div "102199 notes Notes business View subcontractor edit Change delete Delete Ordere…" at bounding box center [357, 194] width 714 height 321
click at [306, 152] on div "File name File type Size Upload date Comment SKM_C650i24080508400.pdf pdf 59.18…" at bounding box center [357, 182] width 692 height 112
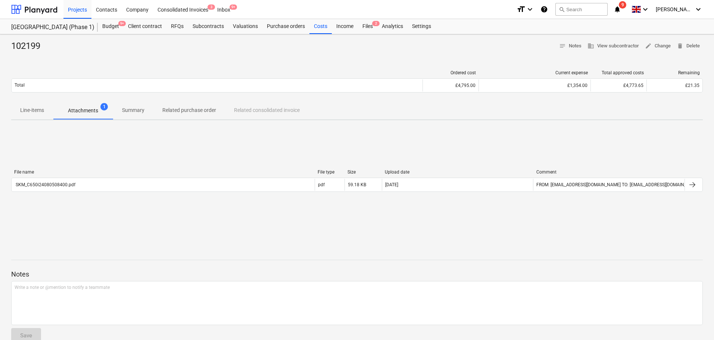
click at [308, 63] on div "102199 notes Notes business View subcontractor edit Change delete Delete Ordere…" at bounding box center [357, 194] width 714 height 321
drag, startPoint x: 308, startPoint y: 63, endPoint x: 309, endPoint y: 49, distance: 13.8
click at [308, 52] on div "102199 notes Notes business View subcontractor edit Change delete Delete Ordere…" at bounding box center [357, 194] width 714 height 321
click at [314, 40] on div "102199 notes Notes business View subcontractor edit Change delete Delete Ordere…" at bounding box center [357, 194] width 714 height 321
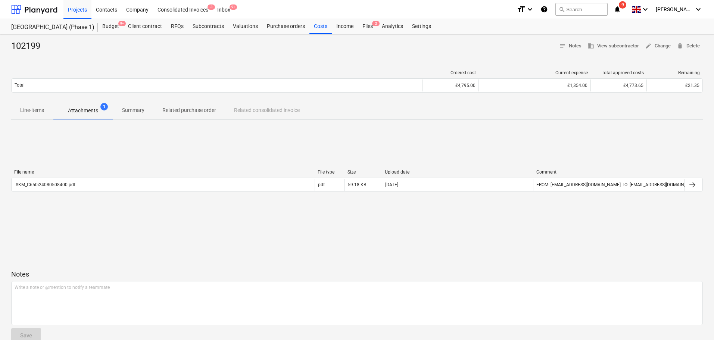
click at [314, 40] on div "102199 notes Notes business View subcontractor edit Change delete Delete Ordere…" at bounding box center [357, 194] width 714 height 321
drag, startPoint x: 314, startPoint y: 40, endPoint x: 364, endPoint y: 243, distance: 209.1
click at [364, 242] on div "102199 notes Notes business View subcontractor edit Change delete Delete Ordere…" at bounding box center [357, 194] width 714 height 321
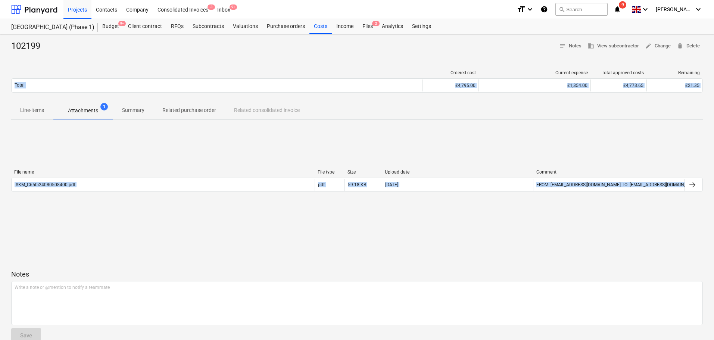
click at [349, 127] on div "File name File type Size Upload date Comment SKM_C650i24080508400.pdf pdf 59.18…" at bounding box center [357, 182] width 692 height 112
drag, startPoint x: 3, startPoint y: 42, endPoint x: 405, endPoint y: 309, distance: 482.8
click at [411, 318] on div "102199 notes Notes business View subcontractor edit Change delete Delete Ordere…" at bounding box center [357, 194] width 714 height 321
click at [272, 141] on div "File name File type Size Upload date Comment SKM_C650i24080508400.pdf pdf 59.18…" at bounding box center [357, 182] width 692 height 112
click at [245, 225] on div "File name File type Size Upload date Comment SKM_C650i24080508400.pdf pdf 59.18…" at bounding box center [357, 182] width 692 height 112
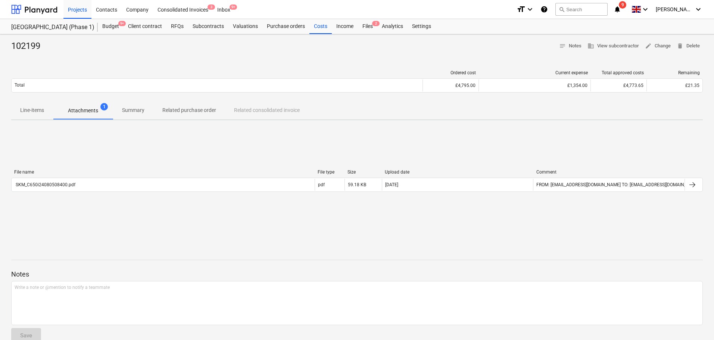
click at [24, 46] on div "102199" at bounding box center [28, 46] width 35 height 12
drag, startPoint x: 24, startPoint y: 46, endPoint x: 243, endPoint y: 224, distance: 282.3
click at [243, 224] on div "102199 notes Notes business View subcontractor edit Change delete Delete Ordere…" at bounding box center [357, 194] width 714 height 321
click at [231, 142] on div "File name File type Size Upload date Comment SKM_C650i24080508400.pdf pdf 59.18…" at bounding box center [357, 182] width 692 height 112
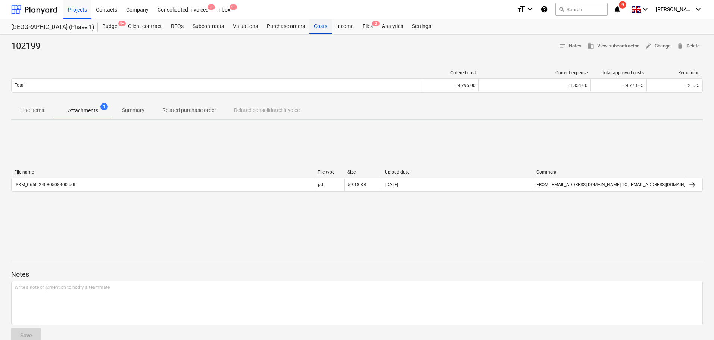
click at [315, 28] on div "Costs" at bounding box center [320, 26] width 22 height 15
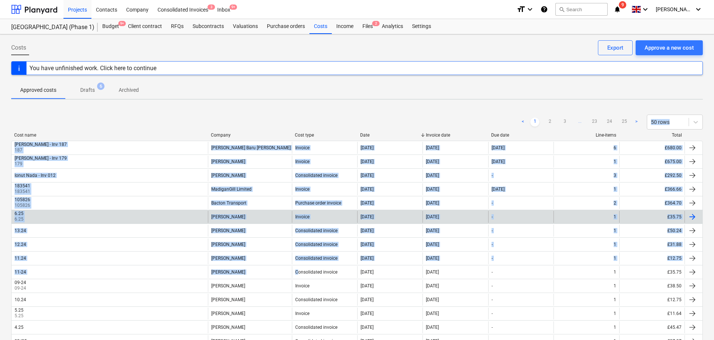
drag, startPoint x: 196, startPoint y: 114, endPoint x: 279, endPoint y: 217, distance: 132.1
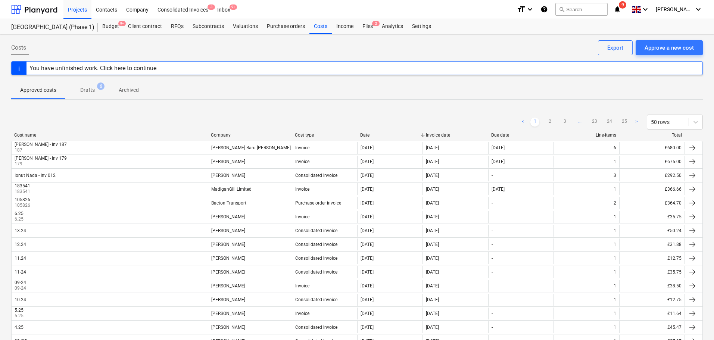
click at [263, 118] on div "< 1 2 3 ... 23 24 25 > 50 rows" at bounding box center [357, 122] width 692 height 15
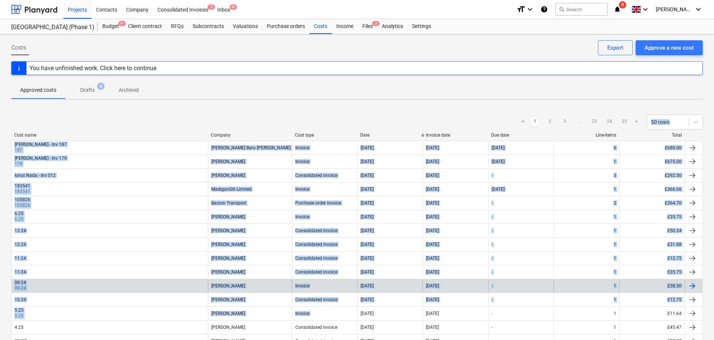
drag, startPoint x: 263, startPoint y: 118, endPoint x: 328, endPoint y: 288, distance: 182.6
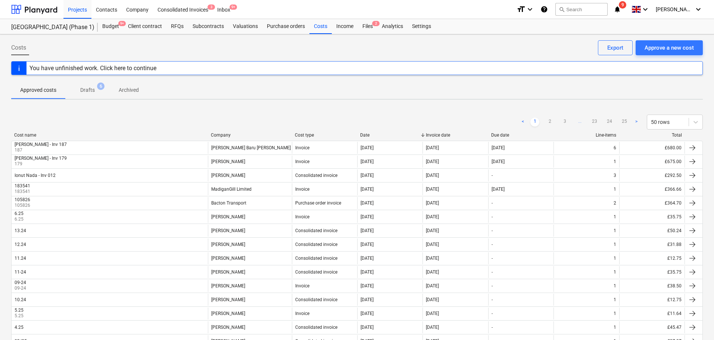
click at [254, 126] on div "< 1 2 3 ... 23 24 25 > 50 rows" at bounding box center [357, 122] width 692 height 15
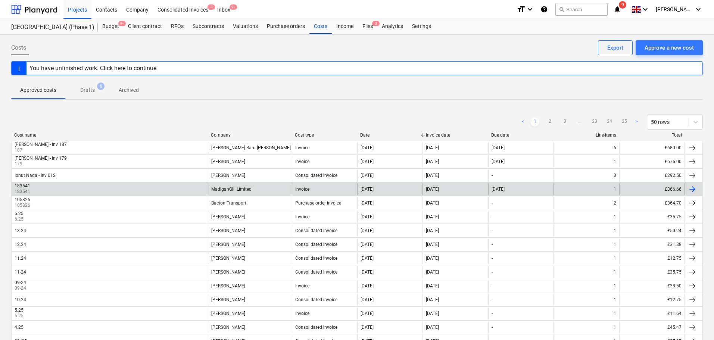
drag, startPoint x: 4, startPoint y: 47, endPoint x: 377, endPoint y: 185, distance: 397.5
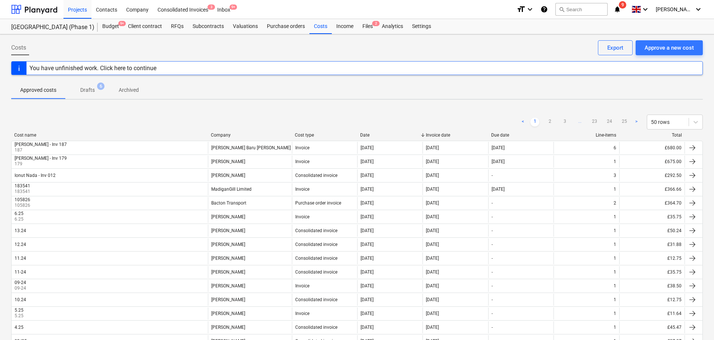
click at [281, 97] on div "Approved costs Drafts 6 Archived" at bounding box center [357, 90] width 692 height 18
click at [122, 47] on div "Costs Approve a new cost Export" at bounding box center [357, 50] width 692 height 21
drag, startPoint x: 122, startPoint y: 47, endPoint x: 227, endPoint y: 130, distance: 133.7
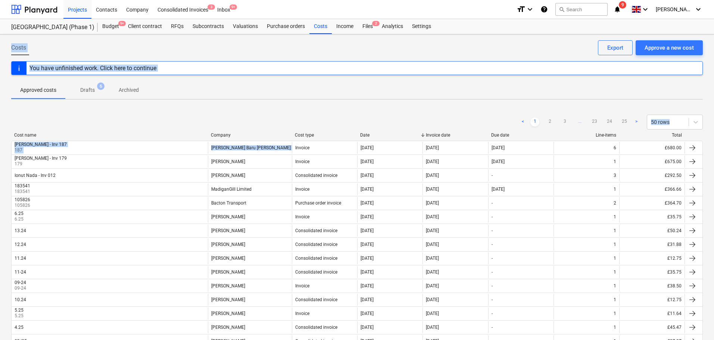
click at [213, 114] on div "< 1 2 3 ... 23 24 25 > 50 rows" at bounding box center [357, 122] width 692 height 21
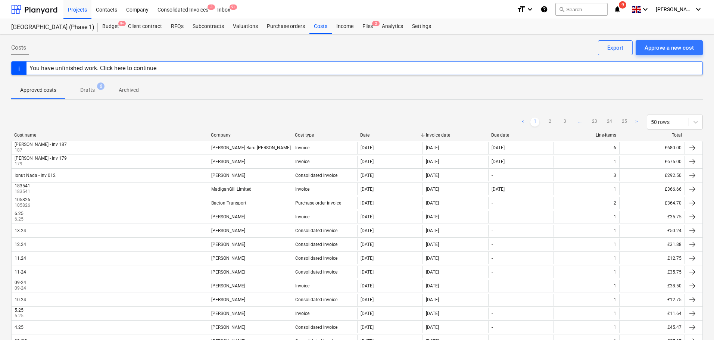
click at [100, 48] on div "Costs Approve a new cost Export" at bounding box center [357, 50] width 692 height 21
drag, startPoint x: 100, startPoint y: 48, endPoint x: 216, endPoint y: 127, distance: 140.3
click at [216, 128] on div "< 1 2 3 ... 23 24 25 > 50 rows" at bounding box center [357, 122] width 692 height 15
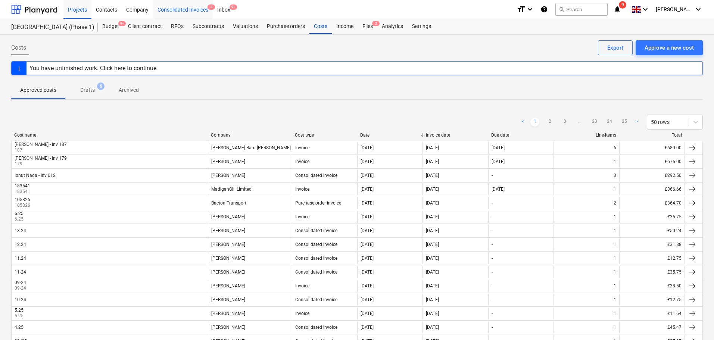
click at [166, 3] on div "Consolidated Invoices 3" at bounding box center [183, 9] width 60 height 19
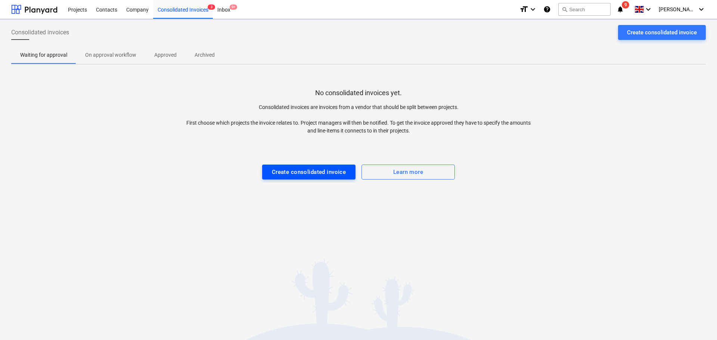
click at [344, 166] on button "Create consolidated invoice" at bounding box center [308, 172] width 93 height 15
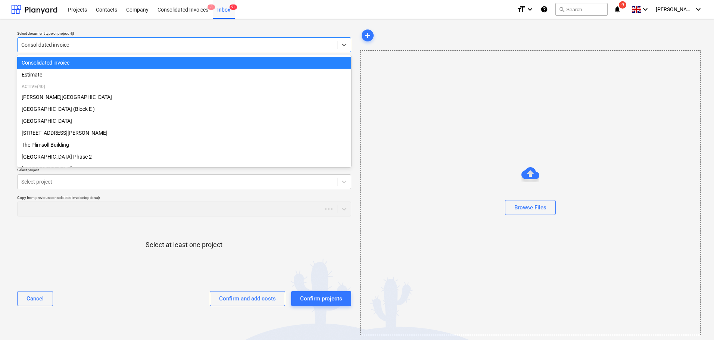
click at [130, 52] on div "Consolidated invoice" at bounding box center [184, 44] width 334 height 15
click at [132, 28] on div "Select document type or project help option Consolidated invoice selected, 1 of…" at bounding box center [184, 41] width 340 height 27
click at [179, 43] on div at bounding box center [177, 44] width 312 height 7
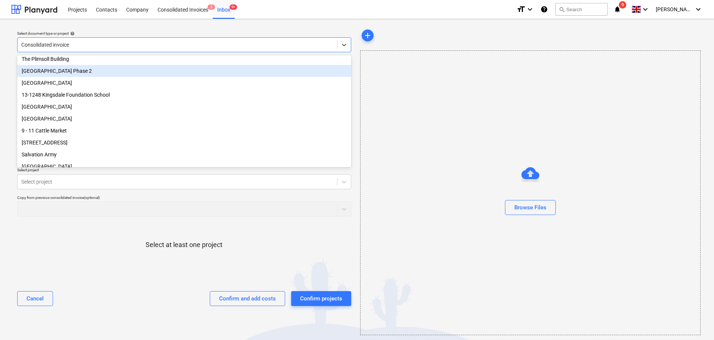
scroll to position [112, 0]
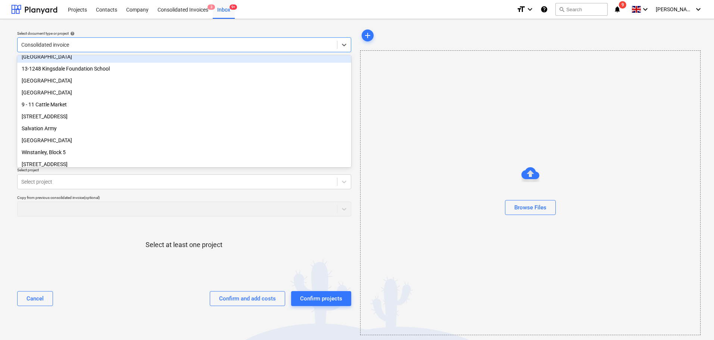
click at [145, 28] on div "Select document type or project help option [GEOGRAPHIC_DATA] focused, 9 of 50.…" at bounding box center [184, 41] width 340 height 27
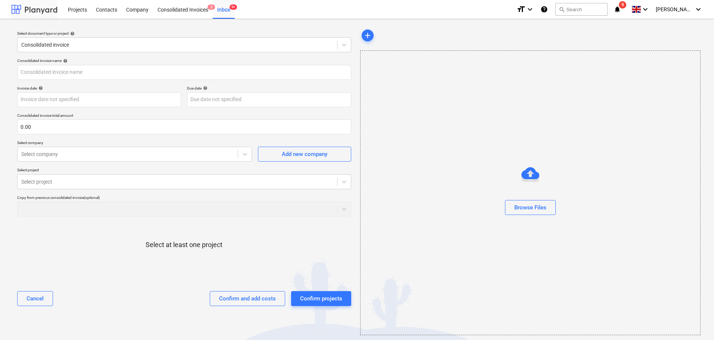
click at [46, 12] on div at bounding box center [34, 9] width 46 height 19
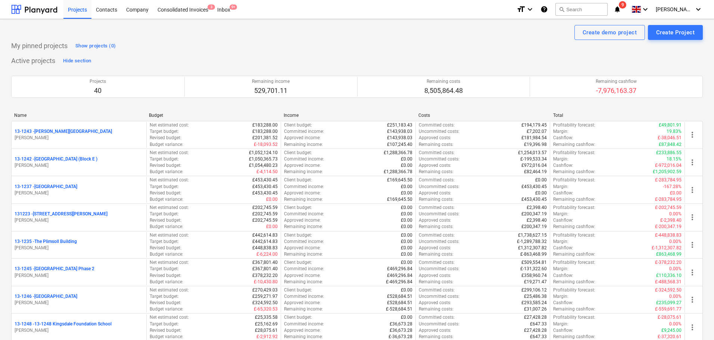
click at [45, 43] on p "My pinned projects" at bounding box center [39, 45] width 56 height 9
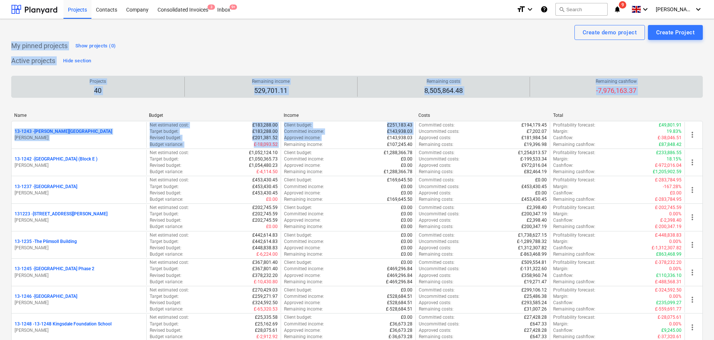
drag, startPoint x: 45, startPoint y: 43, endPoint x: 242, endPoint y: 85, distance: 202.0
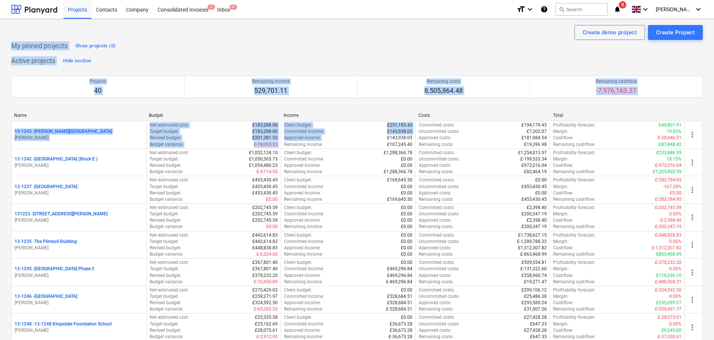
click at [49, 44] on p "My pinned projects" at bounding box center [39, 45] width 56 height 9
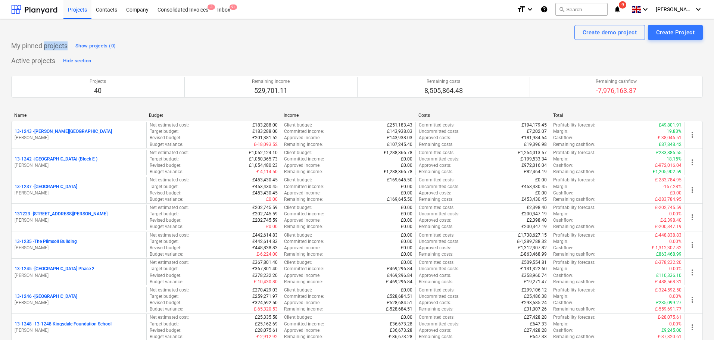
click at [49, 44] on p "My pinned projects" at bounding box center [39, 45] width 56 height 9
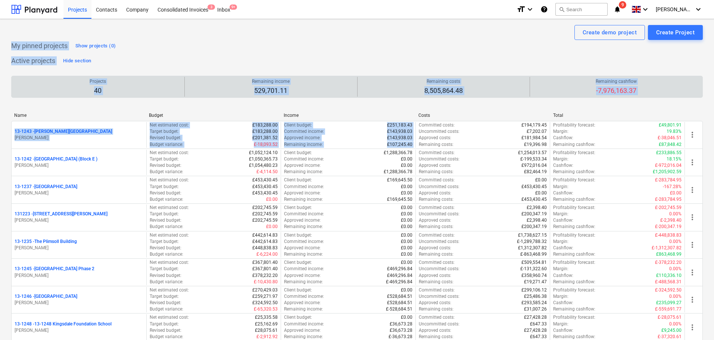
drag, startPoint x: 49, startPoint y: 44, endPoint x: 341, endPoint y: 76, distance: 294.0
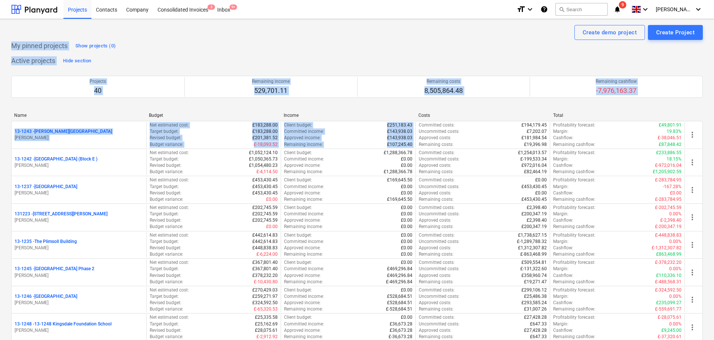
click at [331, 48] on div "My pinned projects Show projects (0)" at bounding box center [357, 46] width 692 height 12
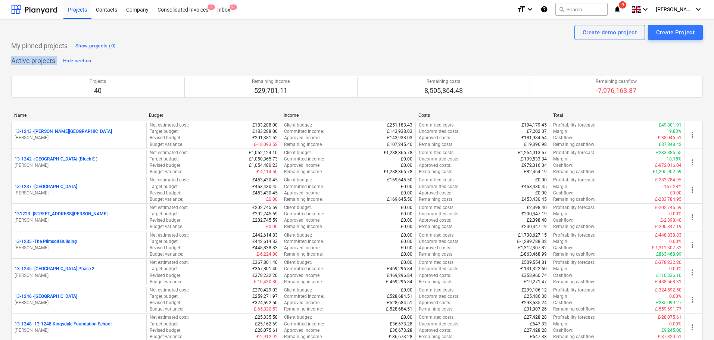
click at [331, 48] on div "My pinned projects Show projects (0)" at bounding box center [357, 46] width 692 height 12
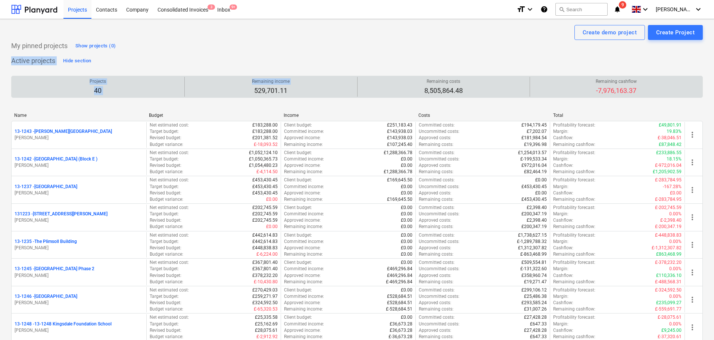
drag, startPoint x: 331, startPoint y: 48, endPoint x: 317, endPoint y: 84, distance: 39.0
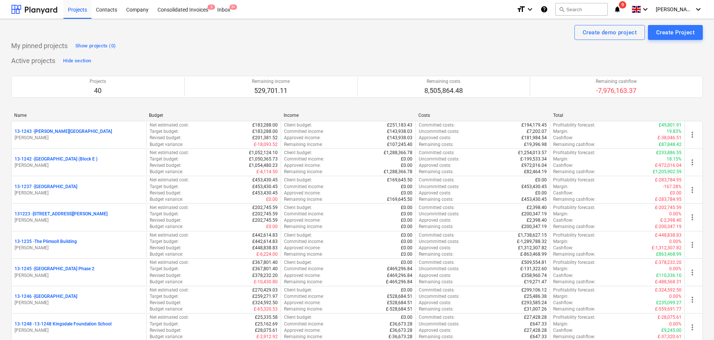
click at [14, 46] on p "My pinned projects" at bounding box center [39, 45] width 56 height 9
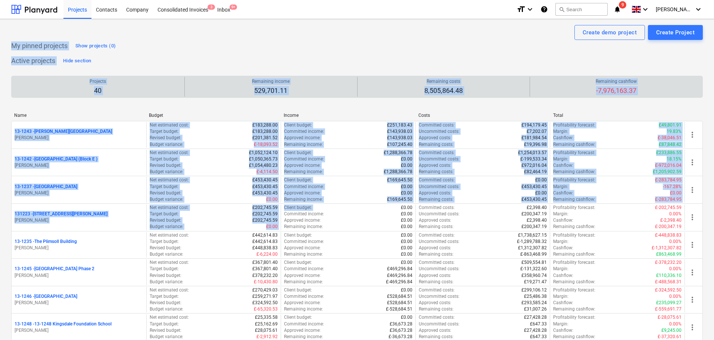
drag, startPoint x: 14, startPoint y: 46, endPoint x: 70, endPoint y: 90, distance: 71.3
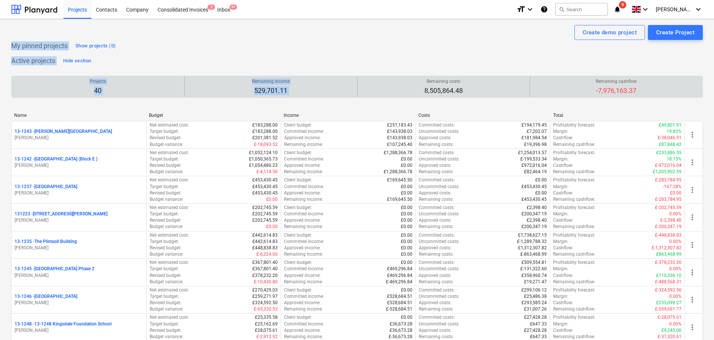
drag, startPoint x: 4, startPoint y: 44, endPoint x: 291, endPoint y: 93, distance: 291.5
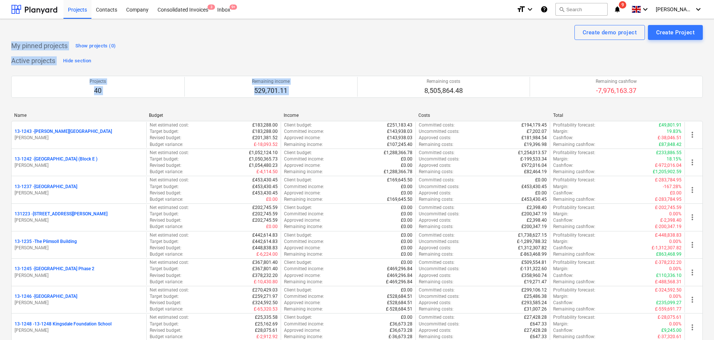
click at [38, 43] on p "My pinned projects" at bounding box center [39, 45] width 56 height 9
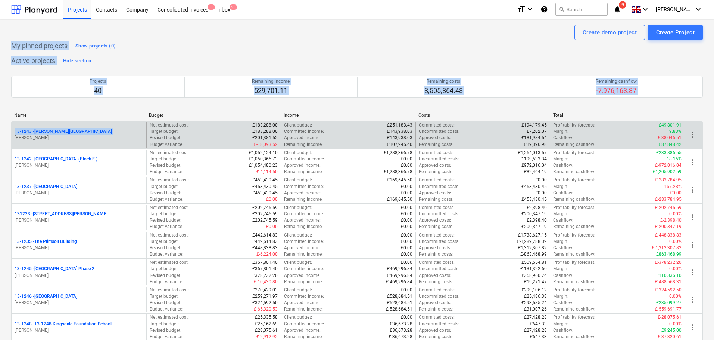
drag, startPoint x: 38, startPoint y: 43, endPoint x: 60, endPoint y: 136, distance: 95.5
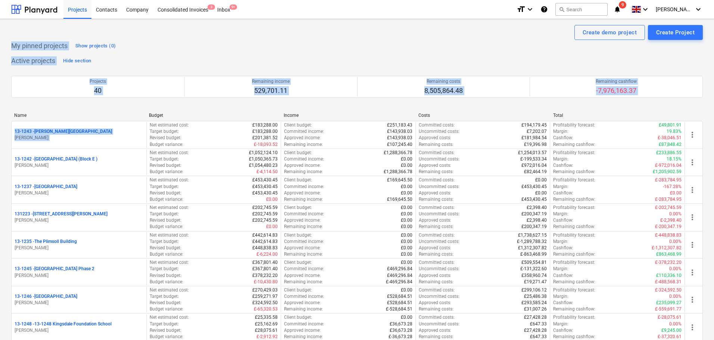
click at [26, 48] on p "My pinned projects" at bounding box center [39, 45] width 56 height 9
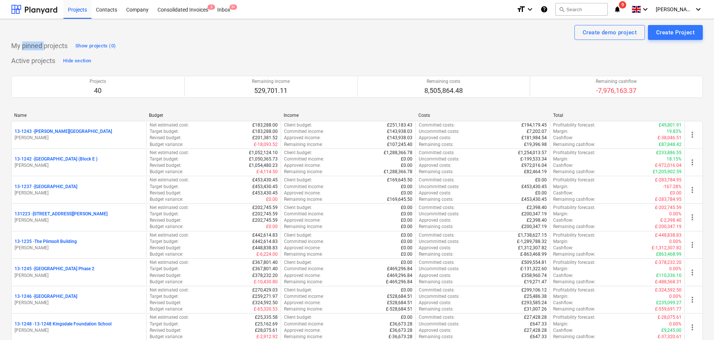
click at [26, 48] on p "My pinned projects" at bounding box center [39, 45] width 56 height 9
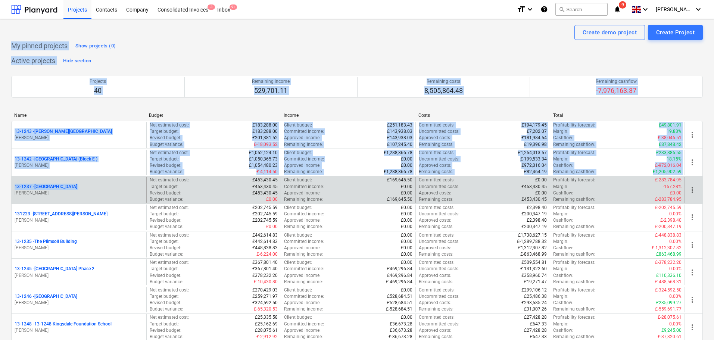
drag, startPoint x: 26, startPoint y: 48, endPoint x: 34, endPoint y: 176, distance: 128.3
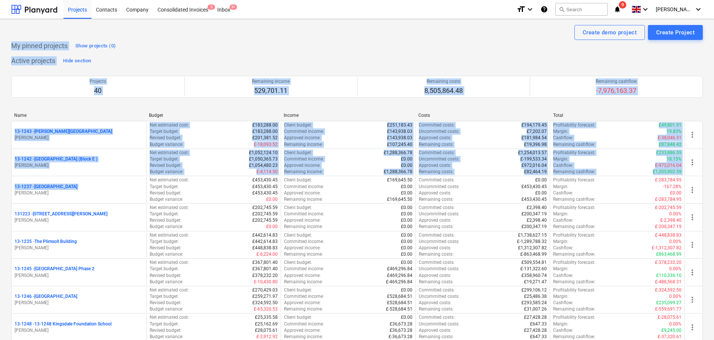
click at [29, 42] on p "My pinned projects" at bounding box center [39, 45] width 56 height 9
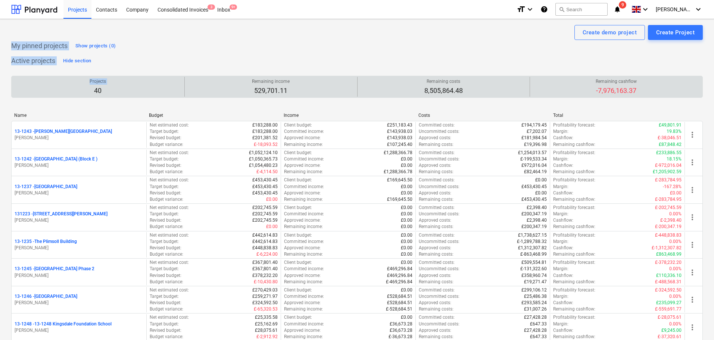
drag, startPoint x: 29, startPoint y: 42, endPoint x: 29, endPoint y: 85, distance: 42.9
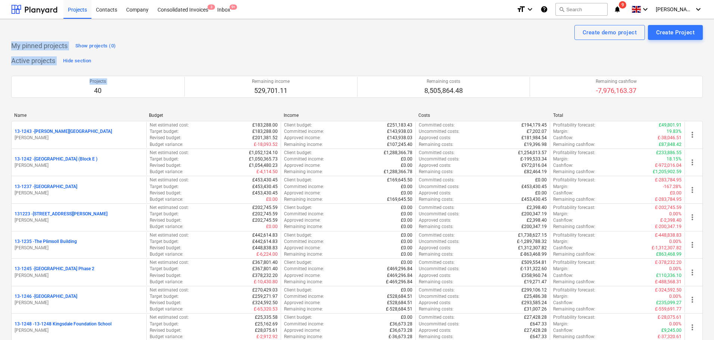
click at [25, 55] on div "Active projects Hide section" at bounding box center [52, 61] width 82 height 12
click at [31, 48] on p "My pinned projects" at bounding box center [39, 45] width 56 height 9
drag, startPoint x: 31, startPoint y: 48, endPoint x: 137, endPoint y: 53, distance: 106.1
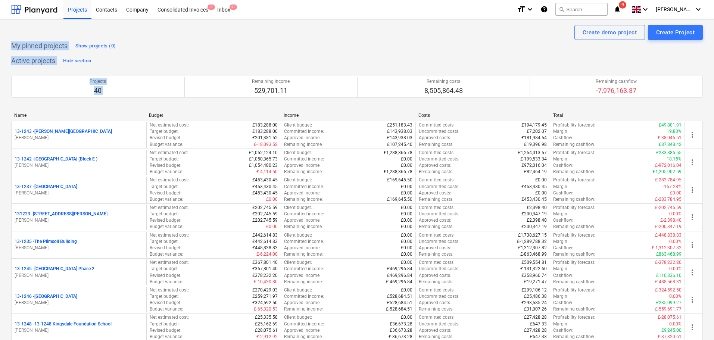
click at [26, 40] on div "My pinned projects Show projects (0)" at bounding box center [64, 46] width 106 height 12
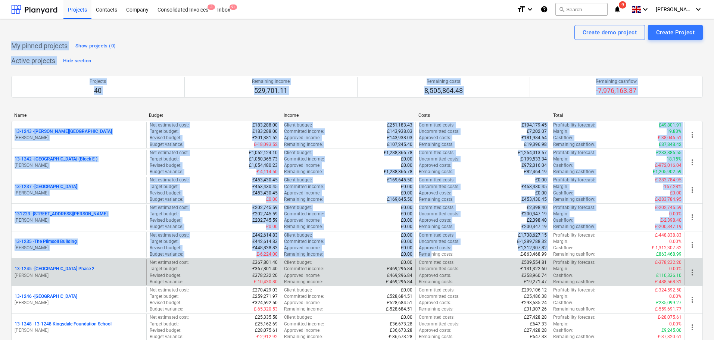
drag, startPoint x: 9, startPoint y: 40, endPoint x: 431, endPoint y: 261, distance: 476.9
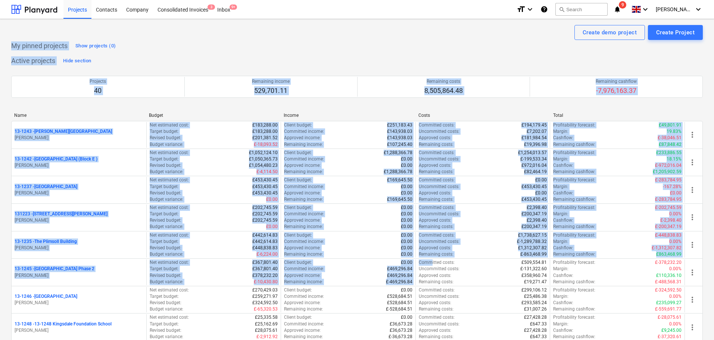
click at [305, 45] on div "My pinned projects Show projects (0)" at bounding box center [357, 46] width 692 height 12
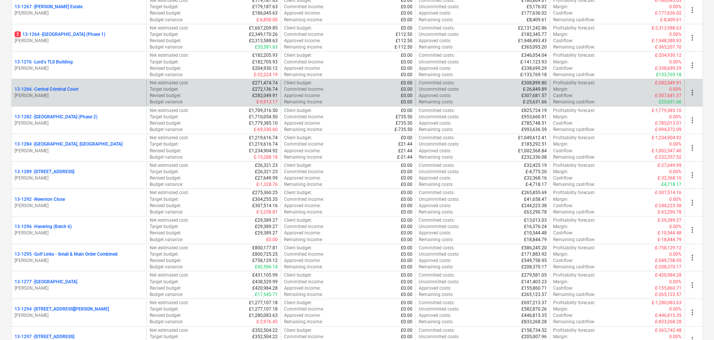
scroll to position [784, 0]
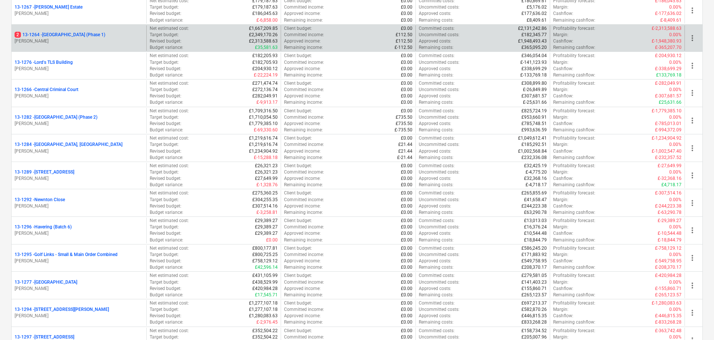
click at [105, 32] on p "2 13-1264 - [GEOGRAPHIC_DATA] (Phase 1)" at bounding box center [60, 35] width 91 height 6
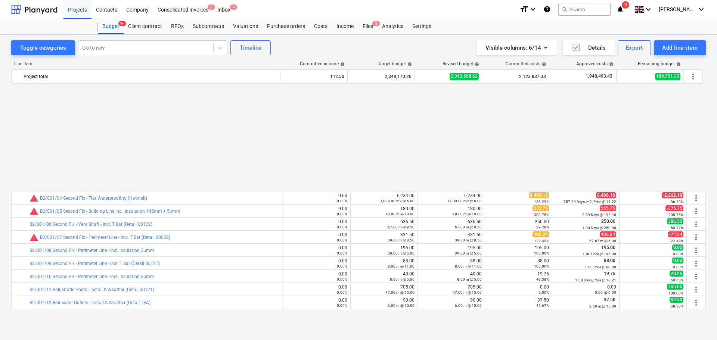
scroll to position [373, 0]
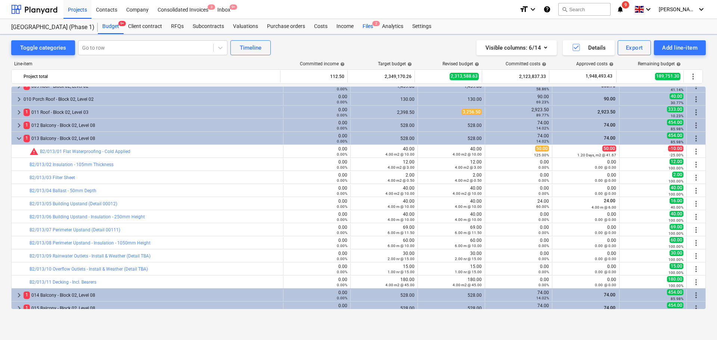
click at [369, 27] on div "Files 2" at bounding box center [367, 26] width 19 height 15
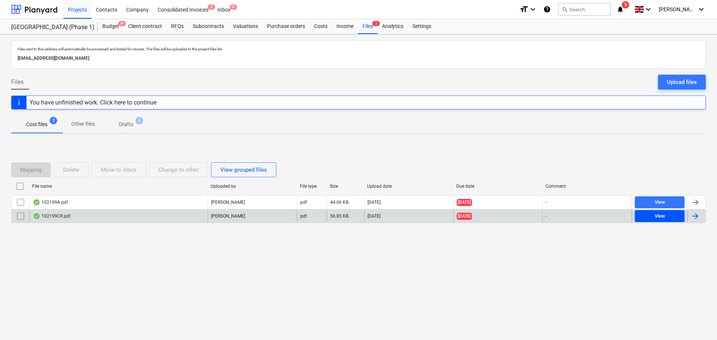
click at [648, 216] on span "View" at bounding box center [659, 216] width 44 height 9
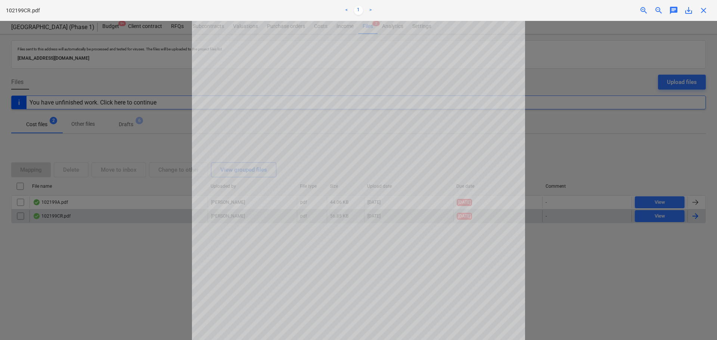
scroll to position [154, 0]
click at [703, 8] on span "close" at bounding box center [703, 10] width 9 height 9
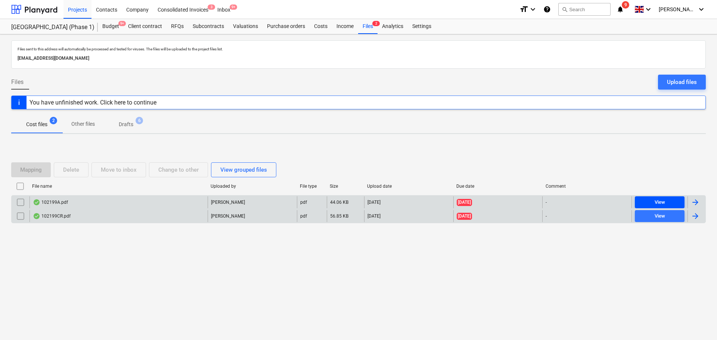
click at [662, 199] on div "View" at bounding box center [659, 202] width 10 height 9
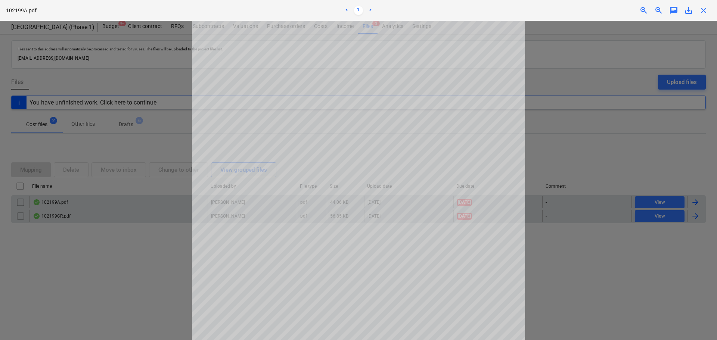
scroll to position [10, 0]
drag, startPoint x: 704, startPoint y: 10, endPoint x: 700, endPoint y: 14, distance: 6.1
click at [704, 9] on span "close" at bounding box center [703, 10] width 9 height 9
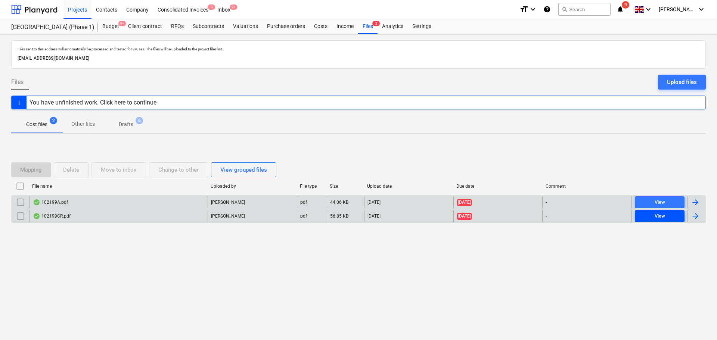
click at [654, 215] on div "View" at bounding box center [659, 216] width 10 height 9
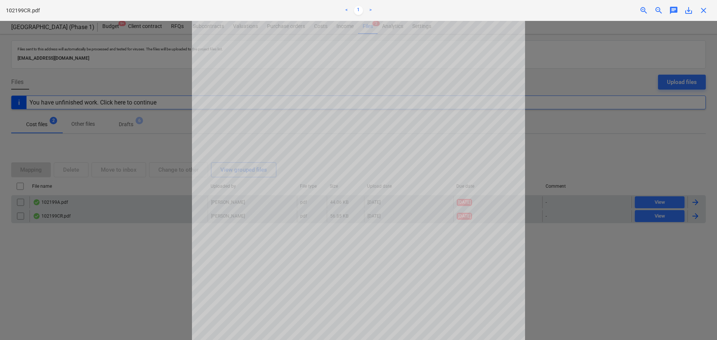
drag, startPoint x: 704, startPoint y: 10, endPoint x: 689, endPoint y: 23, distance: 19.6
click at [704, 10] on span "close" at bounding box center [703, 10] width 9 height 9
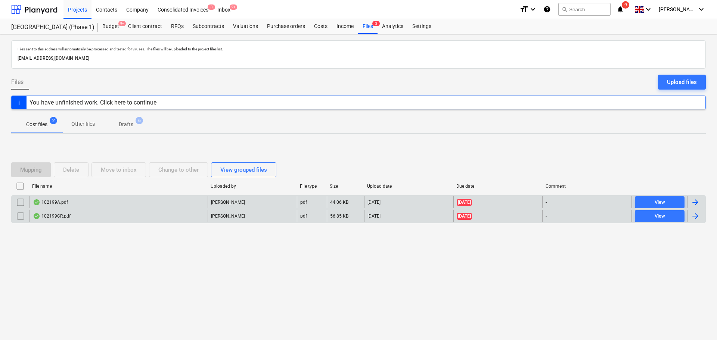
click at [352, 54] on p "[EMAIL_ADDRESS][DOMAIN_NAME]" at bounding box center [358, 58] width 681 height 8
drag, startPoint x: 352, startPoint y: 54, endPoint x: 395, endPoint y: 164, distance: 118.0
click at [390, 157] on div "Files sent to this address will automatically be processed and tested for virus…" at bounding box center [358, 187] width 717 height 306
click at [396, 164] on div "Mapping Delete Move to inbox Change to other View grouped files" at bounding box center [358, 169] width 694 height 15
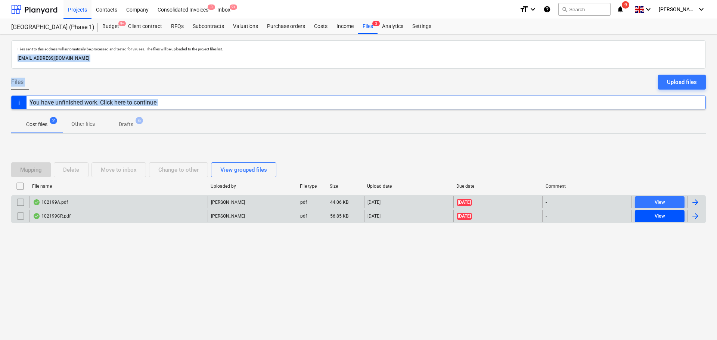
click at [654, 217] on div "View" at bounding box center [659, 216] width 10 height 9
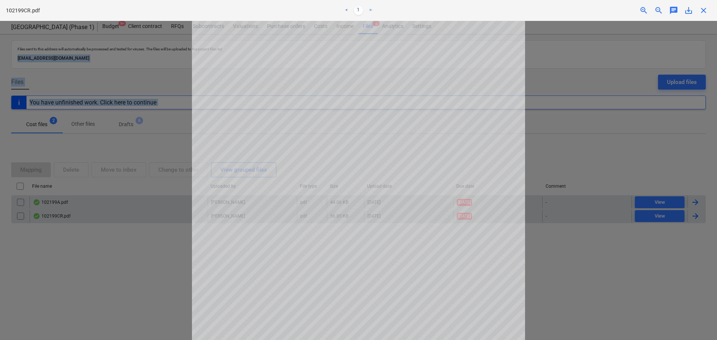
scroll to position [111, 0]
click at [704, 10] on span "close" at bounding box center [703, 10] width 9 height 9
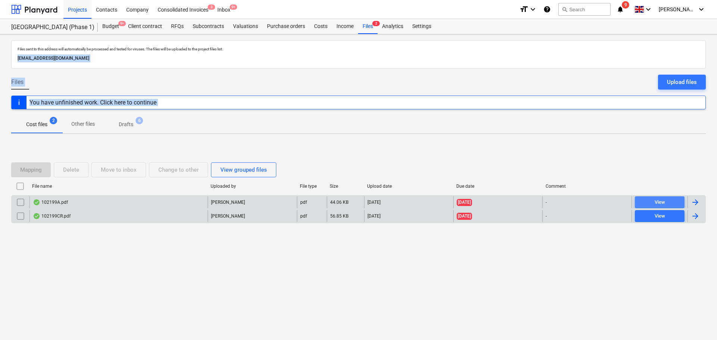
click at [677, 202] on span "View" at bounding box center [659, 202] width 44 height 9
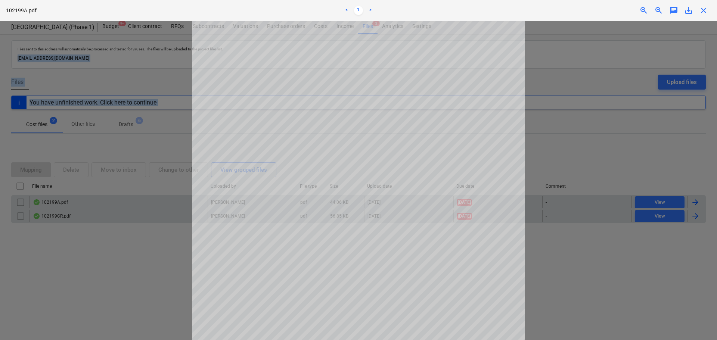
scroll to position [130, 0]
click at [702, 15] on div "102199A.pdf < 1 > zoom_in zoom_out chat 0 save_alt close" at bounding box center [358, 10] width 717 height 21
click at [704, 10] on span "close" at bounding box center [703, 10] width 9 height 9
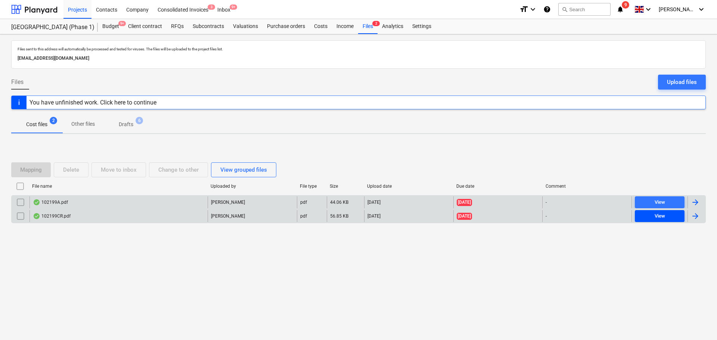
click at [667, 218] on span "View" at bounding box center [659, 216] width 44 height 9
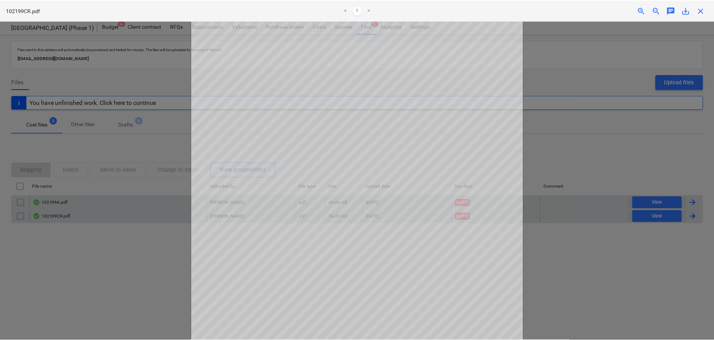
scroll to position [154, 0]
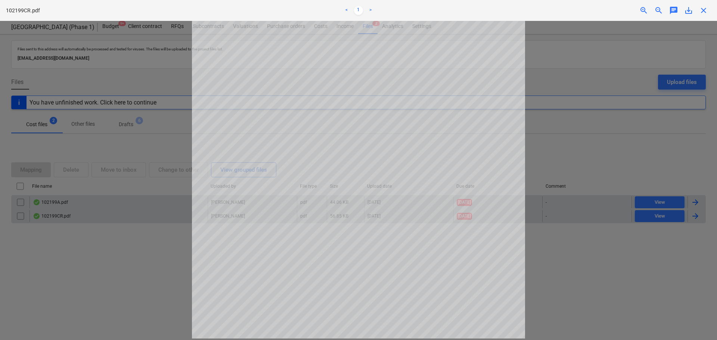
click at [706, 9] on span "close" at bounding box center [703, 10] width 9 height 9
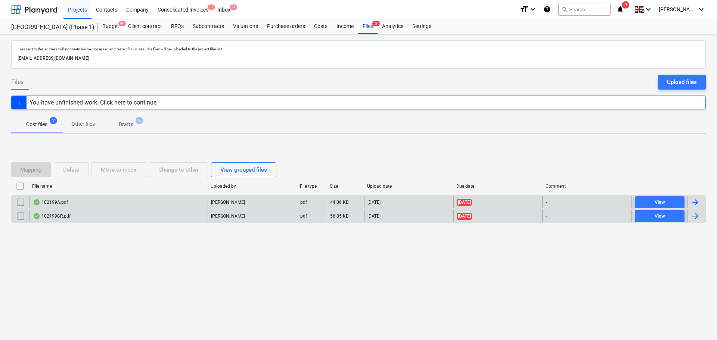
drag, startPoint x: 294, startPoint y: 19, endPoint x: 299, endPoint y: 14, distance: 6.9
click at [295, 19] on div "Purchase orders" at bounding box center [285, 26] width 47 height 15
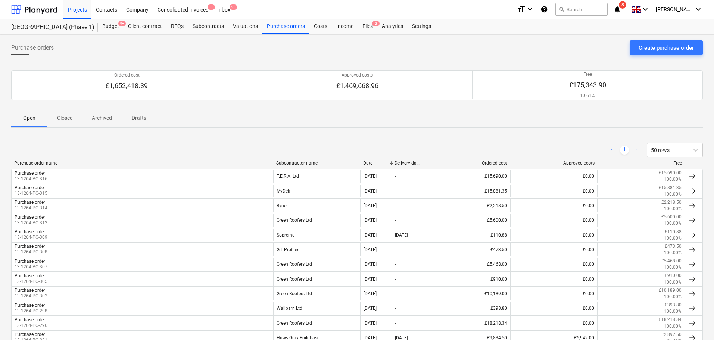
click at [43, 47] on span "Purchase orders" at bounding box center [32, 47] width 43 height 9
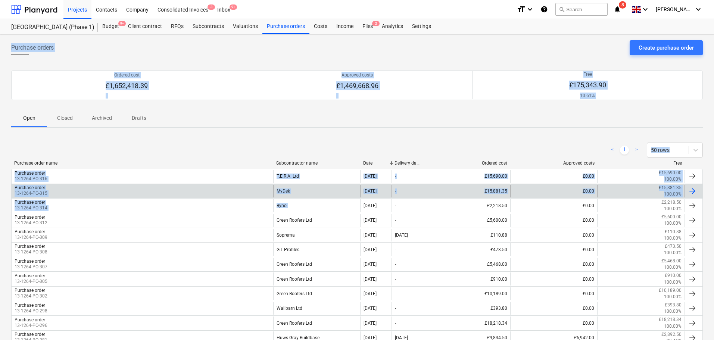
drag, startPoint x: 43, startPoint y: 47, endPoint x: 345, endPoint y: 196, distance: 336.8
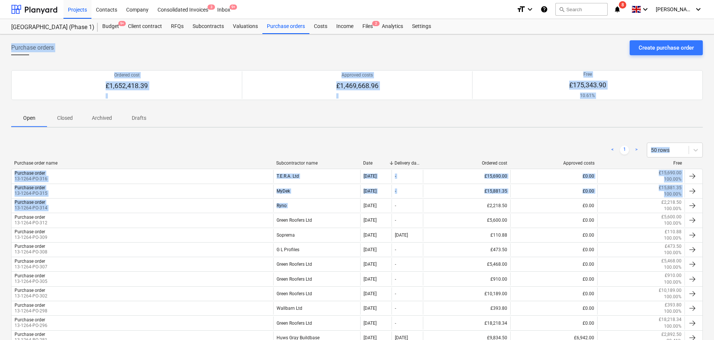
click at [294, 125] on div "Open Closed Archived Drafts" at bounding box center [357, 118] width 692 height 18
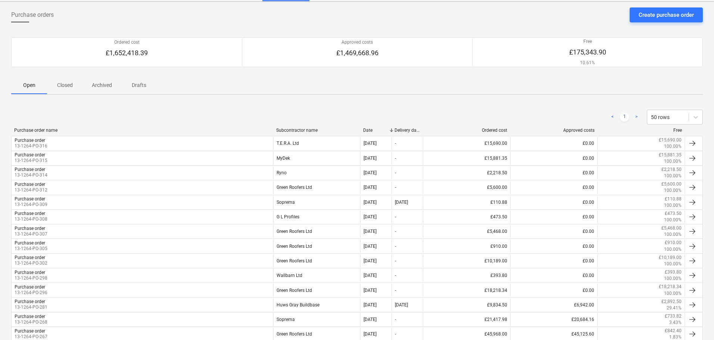
scroll to position [37, 0]
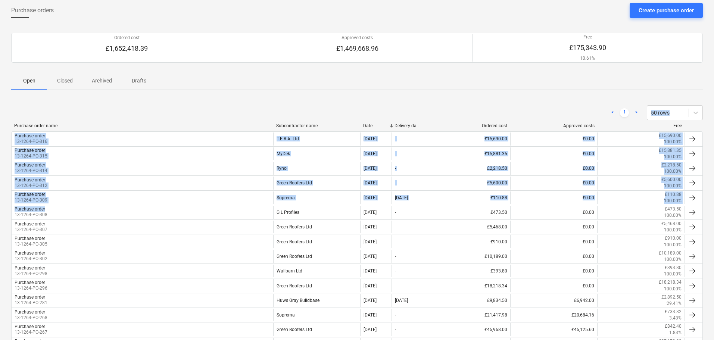
drag, startPoint x: 263, startPoint y: 99, endPoint x: 249, endPoint y: 79, distance: 24.2
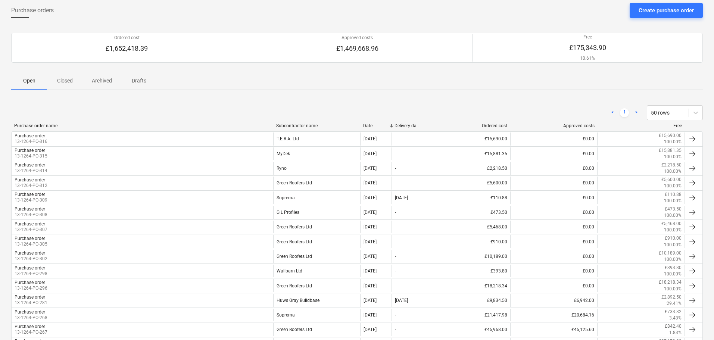
click at [247, 70] on div "Ordered cost £1,652,418.39 Approved costs £1,469,668.96 Free £175,343.90 10.61%…" at bounding box center [357, 48] width 692 height 48
drag, startPoint x: 240, startPoint y: 71, endPoint x: 269, endPoint y: 122, distance: 59.2
click at [214, 78] on div "Open Closed Archived Drafts" at bounding box center [357, 81] width 692 height 18
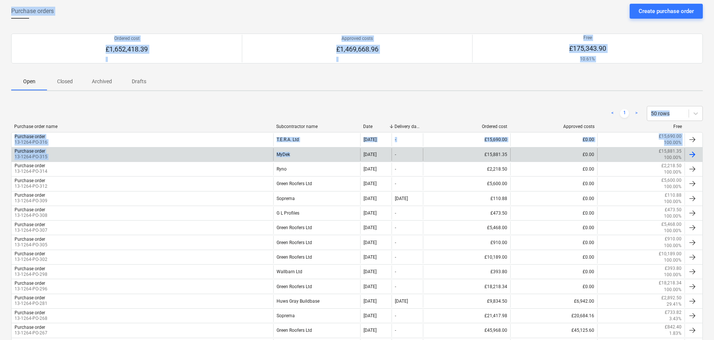
drag, startPoint x: 6, startPoint y: 6, endPoint x: 346, endPoint y: 152, distance: 369.4
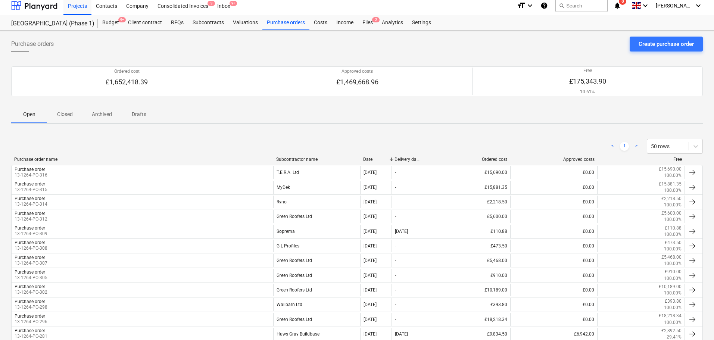
scroll to position [0, 0]
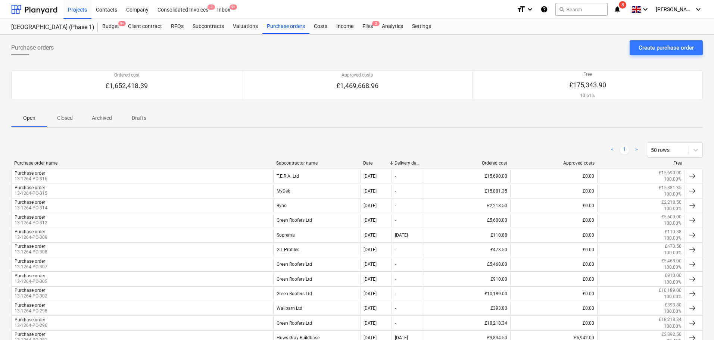
click at [22, 53] on div "Purchase orders" at bounding box center [32, 47] width 43 height 15
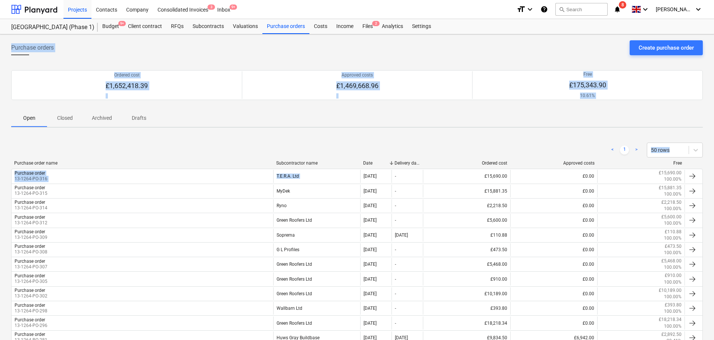
drag, startPoint x: 22, startPoint y: 53, endPoint x: 283, endPoint y: 165, distance: 284.4
click at [275, 152] on div "< 1 > 50 rows" at bounding box center [357, 150] width 692 height 15
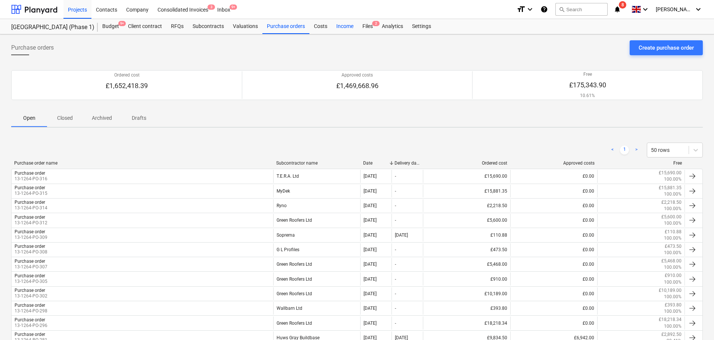
click at [351, 25] on div "Income" at bounding box center [345, 26] width 26 height 15
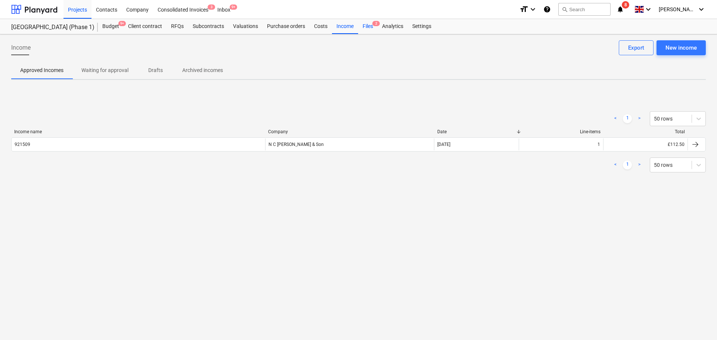
click at [359, 24] on div "Files 2" at bounding box center [367, 26] width 19 height 15
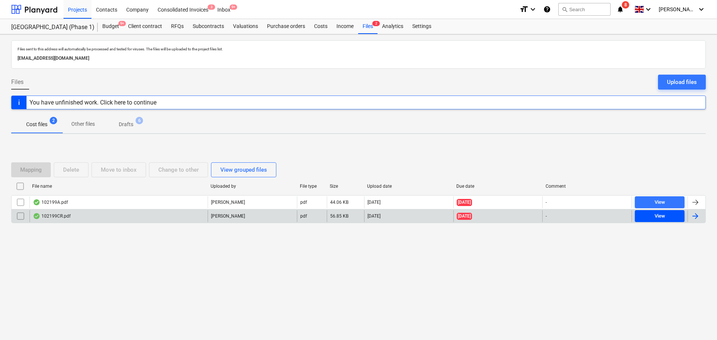
click at [671, 216] on span "View" at bounding box center [659, 216] width 44 height 9
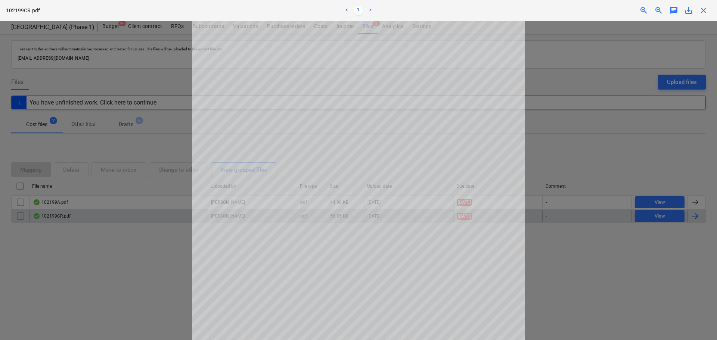
click at [704, 13] on span "close" at bounding box center [703, 10] width 9 height 9
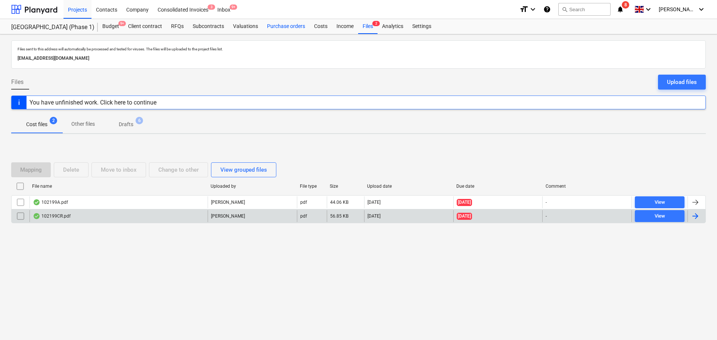
click at [290, 27] on div "Purchase orders" at bounding box center [285, 26] width 47 height 15
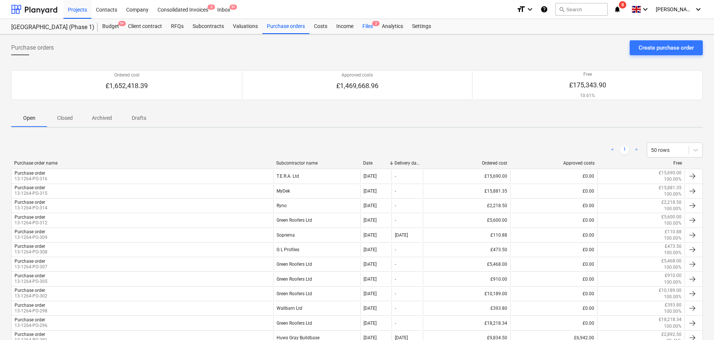
click at [358, 28] on div "Files 2" at bounding box center [367, 26] width 19 height 15
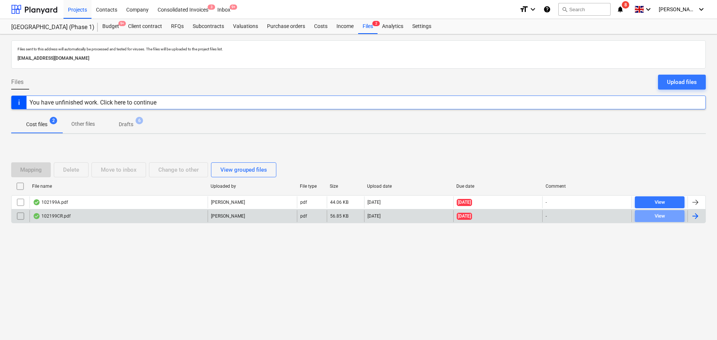
click at [645, 215] on span "View" at bounding box center [659, 216] width 44 height 9
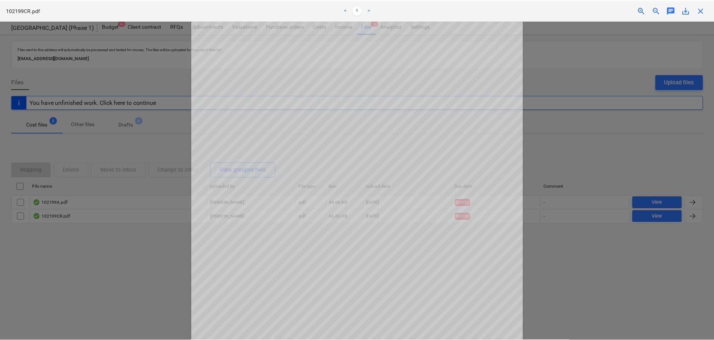
scroll to position [81, 0]
click at [701, 9] on span "close" at bounding box center [703, 10] width 9 height 9
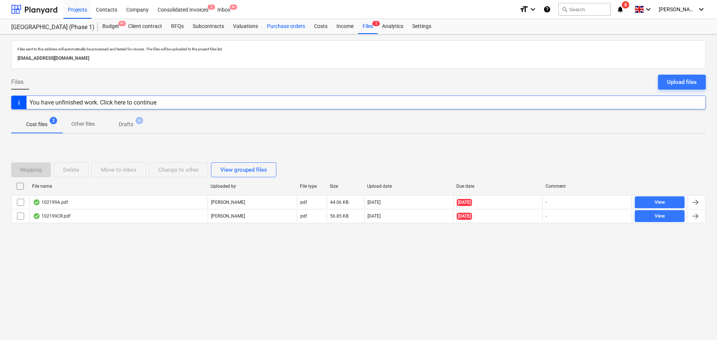
click at [283, 31] on div "Purchase orders" at bounding box center [285, 26] width 47 height 15
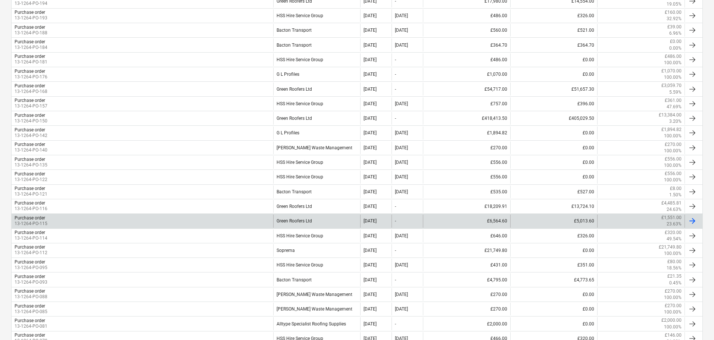
scroll to position [561, 0]
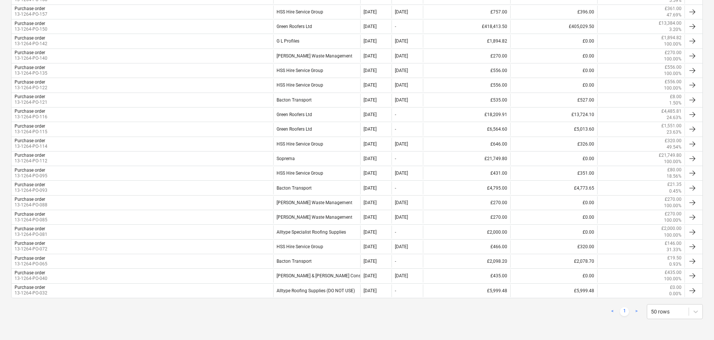
click at [63, 313] on div "< 1 > 50 rows" at bounding box center [357, 311] width 692 height 15
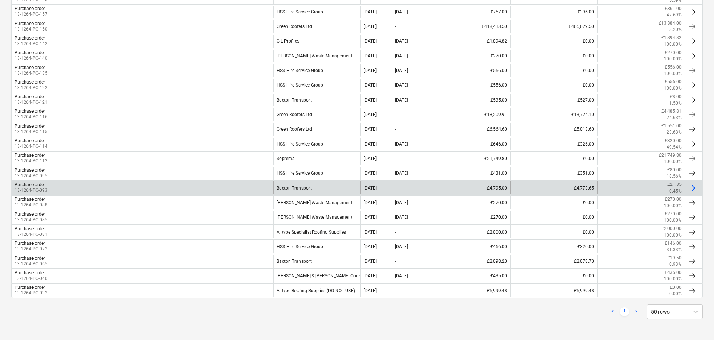
click at [54, 188] on div "Purchase order 13-1264-PO-093" at bounding box center [143, 187] width 262 height 13
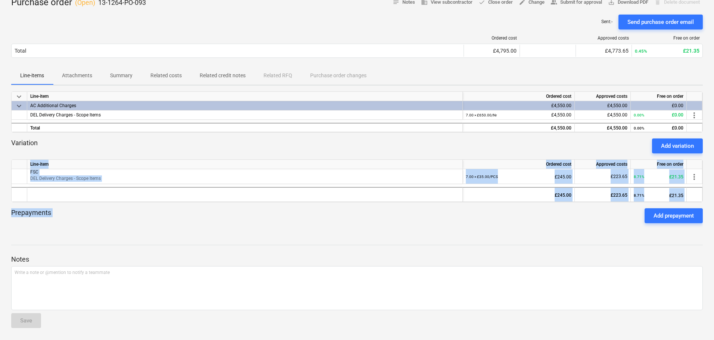
drag, startPoint x: 144, startPoint y: 151, endPoint x: 237, endPoint y: 237, distance: 126.5
click at [236, 237] on div "Purchase order ( Open ) 13-1264-PO-093 notes Notes business View subcontractor …" at bounding box center [357, 165] width 714 height 349
click at [237, 237] on div at bounding box center [357, 238] width 692 height 6
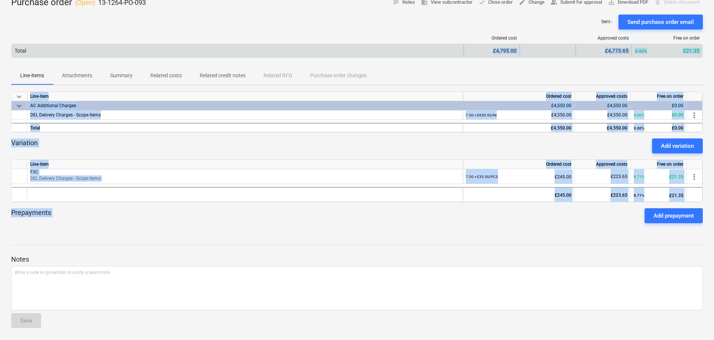
drag, startPoint x: 258, startPoint y: 235, endPoint x: 227, endPoint y: 50, distance: 188.1
click at [227, 50] on div "Purchase order ( Open ) 13-1264-PO-093 notes Notes business View subcontractor …" at bounding box center [357, 165] width 714 height 349
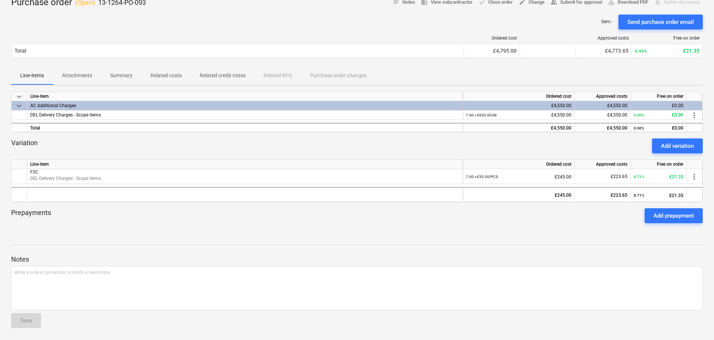
click at [285, 15] on div "Sent : - Send purchase order email" at bounding box center [357, 22] width 692 height 15
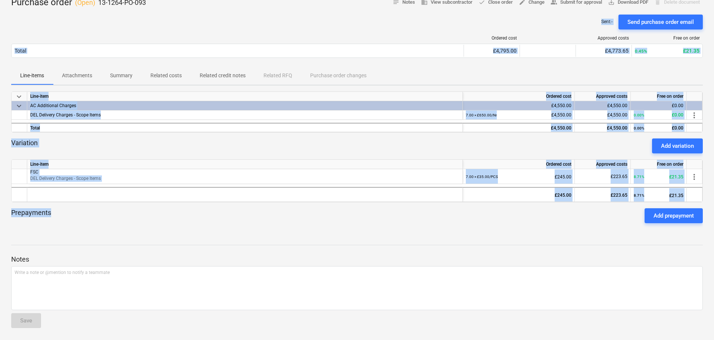
drag, startPoint x: 285, startPoint y: 15, endPoint x: 271, endPoint y: 231, distance: 216.2
click at [274, 223] on div "Purchase order ( Open ) 13-1264-PO-093 notes Notes business View subcontractor …" at bounding box center [357, 165] width 714 height 349
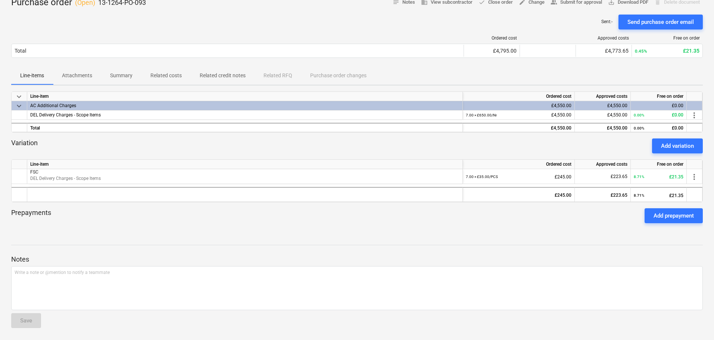
click at [271, 231] on div "Purchase order ( Open ) 13-1264-PO-093 notes Notes business View subcontractor …" at bounding box center [357, 165] width 714 height 349
click at [675, 219] on div "Add prepayment" at bounding box center [674, 216] width 40 height 10
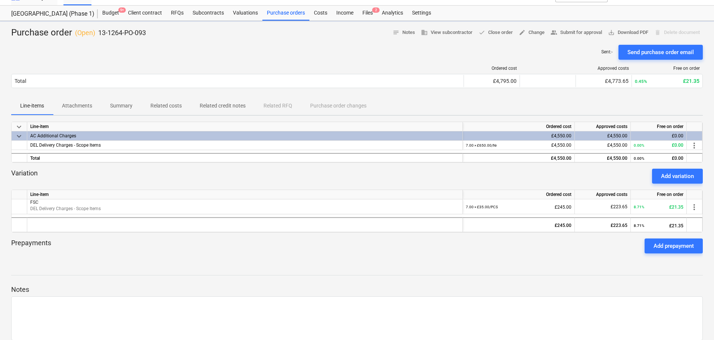
scroll to position [44, 0]
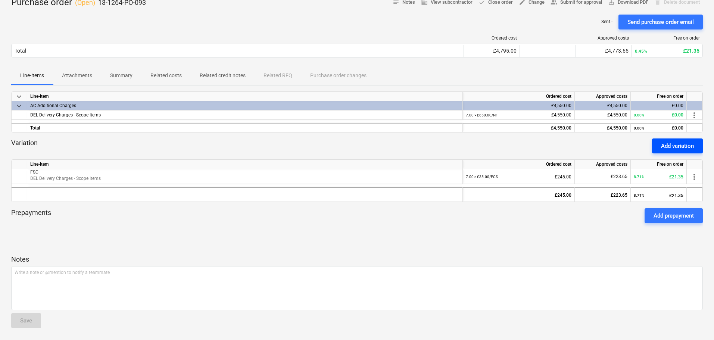
click at [680, 148] on div "Add variation" at bounding box center [677, 146] width 33 height 10
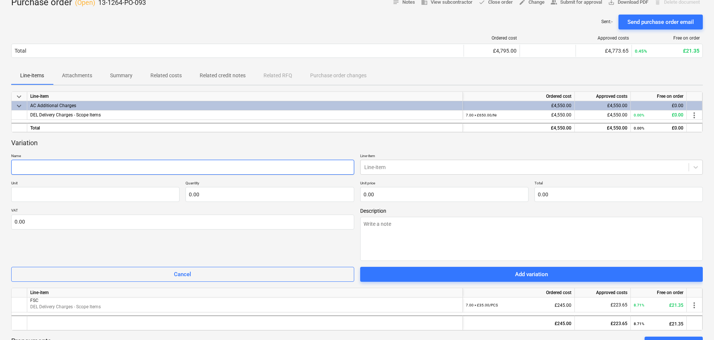
click at [90, 165] on input "text" at bounding box center [182, 167] width 343 height 15
type textarea "x"
type input "S"
type textarea "x"
type input "Su"
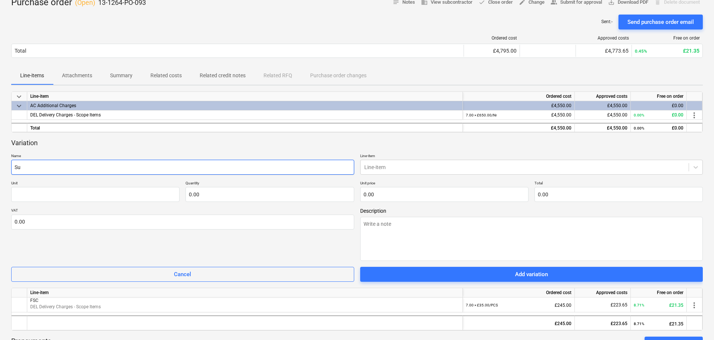
type textarea "x"
type input "Sur"
type textarea "x"
type input "Surc"
type textarea "x"
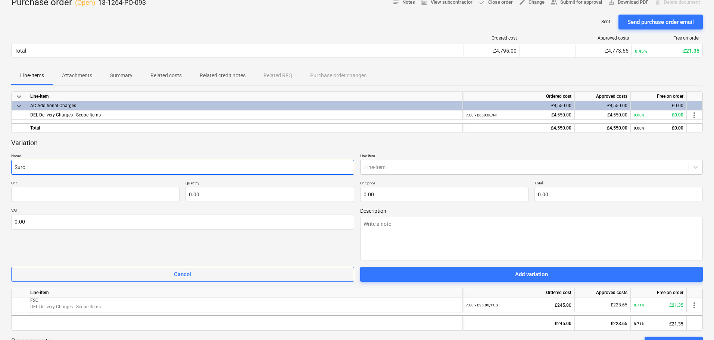
type input "Surch"
type textarea "x"
type input "Surcha"
type textarea "x"
type input "Surchar"
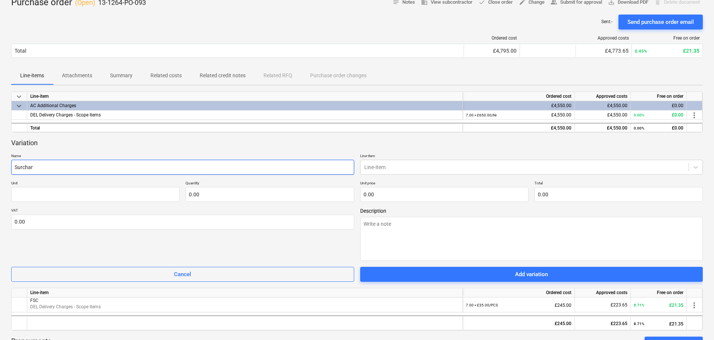
type textarea "x"
type input "Surcharg"
type textarea "x"
type input "Surcharge"
type textarea "x"
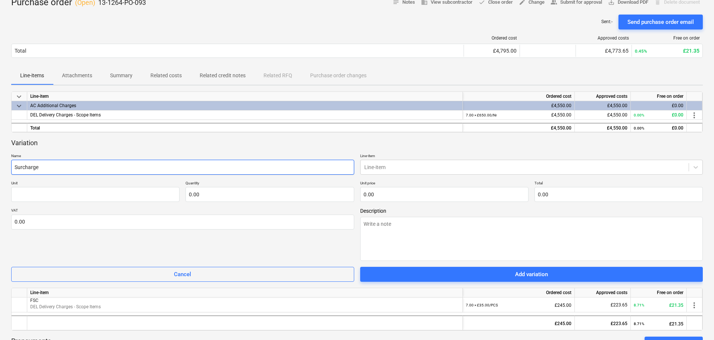
type input "Surcharge"
type textarea "x"
type input "Surcharge -"
type textarea "x"
type input "Surcharge -"
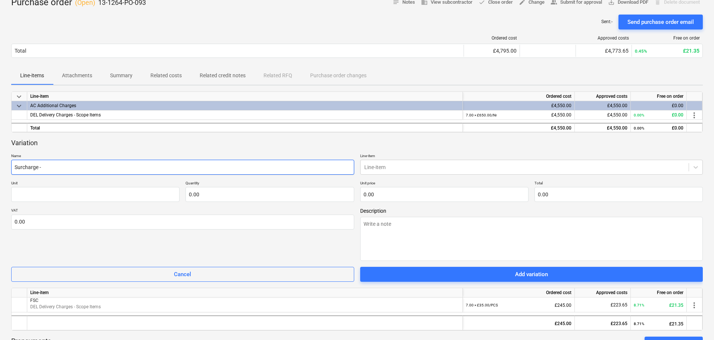
type textarea "x"
type input "Surcharge - D"
type textarea "x"
type input "Surcharge - De"
type textarea "x"
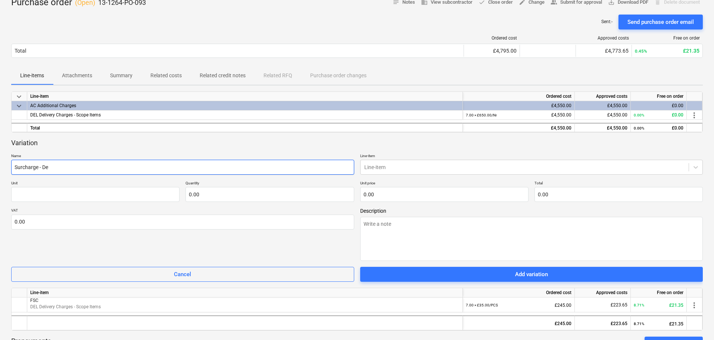
type input "Surcharge - Del"
type textarea "x"
type input "Surcharge - Deli"
type textarea "x"
type input "Surcharge - Deliv"
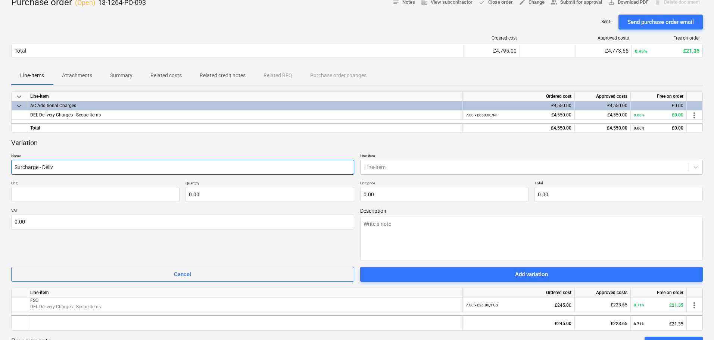
type textarea "x"
type input "Surcharge - Delive"
type textarea "x"
type input "Surcharge - Deliver"
type textarea "x"
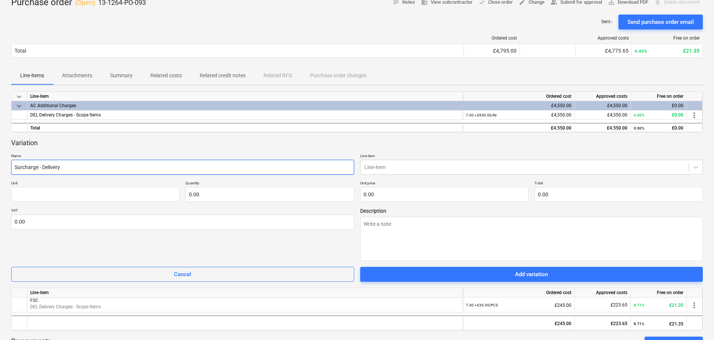
type input "Surcharge - Delivery"
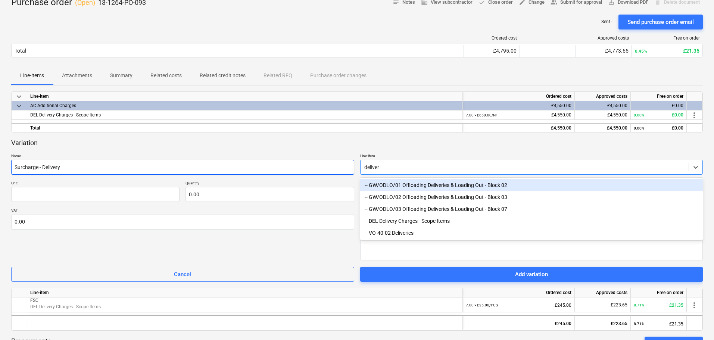
type input "delivery"
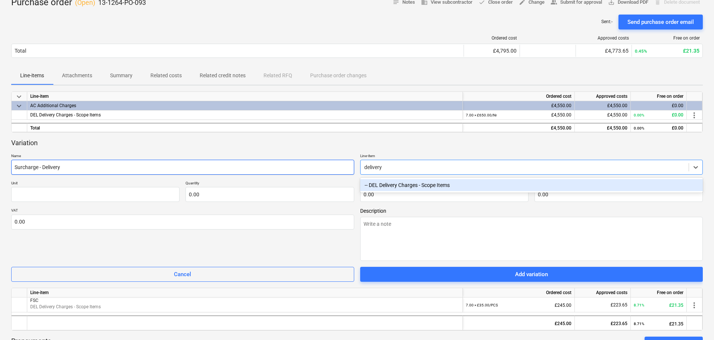
type textarea "x"
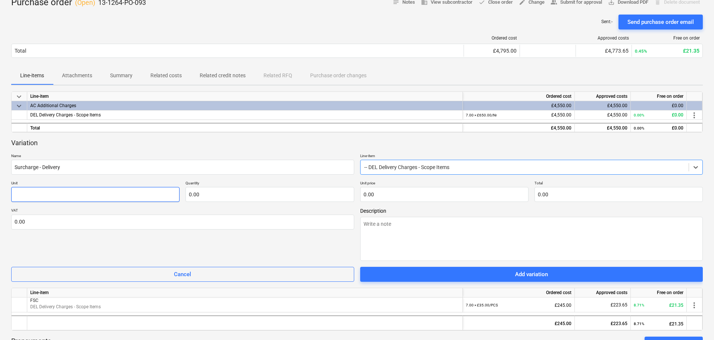
click at [80, 197] on input "text" at bounding box center [95, 194] width 168 height 15
type textarea "x"
type input "I"
type textarea "x"
type input "It"
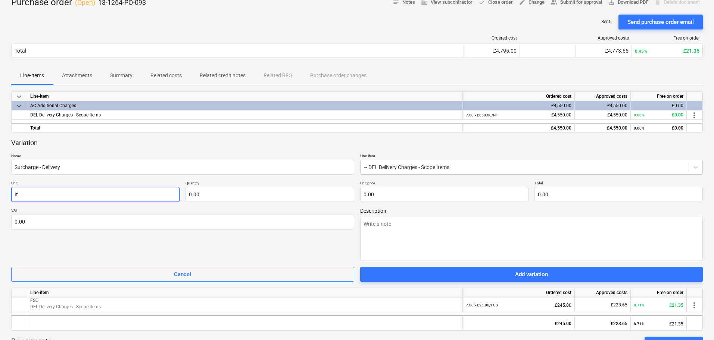
type textarea "x"
type input "Ite"
type textarea "x"
type input "Item"
type textarea "x"
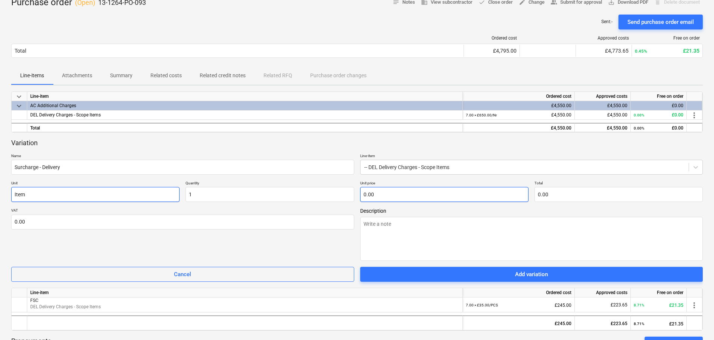
type input "1.00"
type textarea "x"
type input "8"
type input "8.00"
type textarea "x"
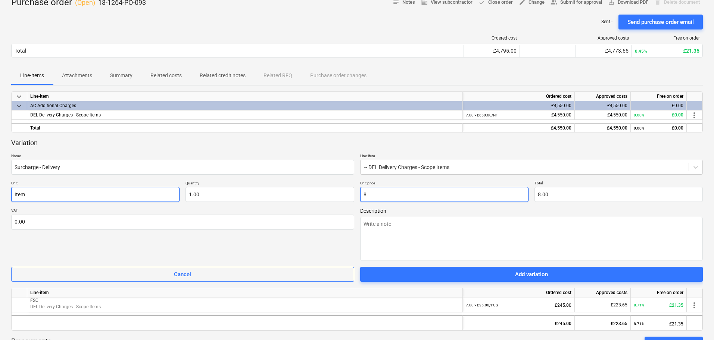
type input "81"
type input "81.00"
type textarea "x"
type input "81."
type textarea "x"
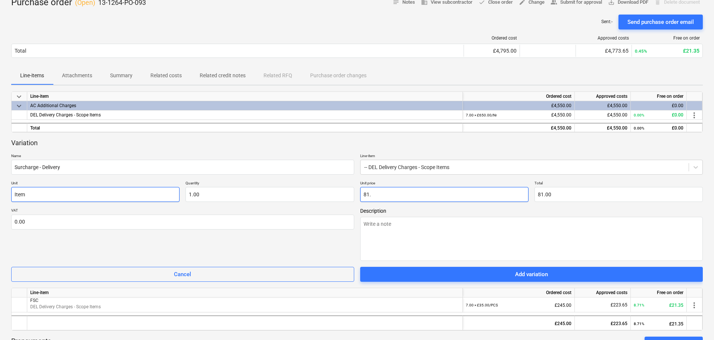
type input "81.0"
type textarea "x"
type input "81.00"
click at [273, 252] on div "VAT 0.00" at bounding box center [182, 234] width 343 height 53
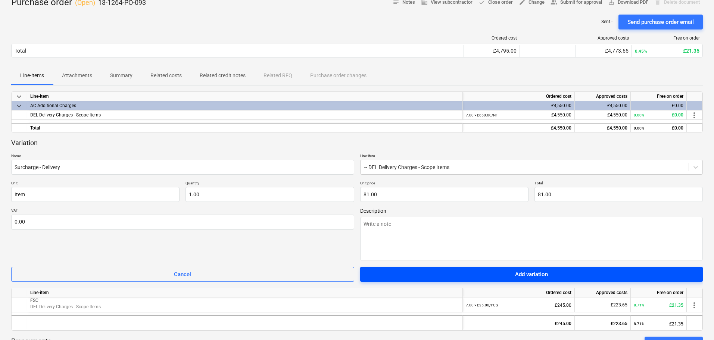
click at [446, 275] on span "Add variation" at bounding box center [531, 274] width 325 height 10
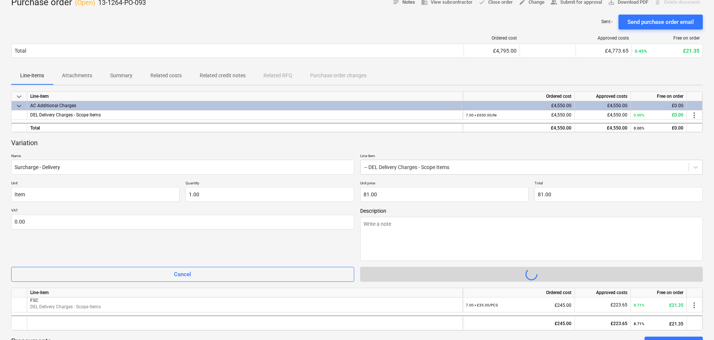
type textarea "x"
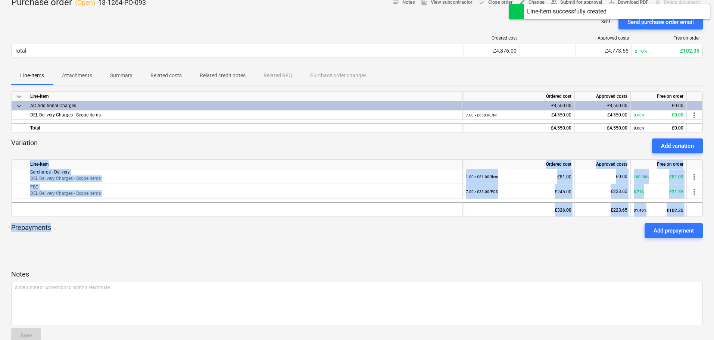
drag, startPoint x: 315, startPoint y: 138, endPoint x: 329, endPoint y: 242, distance: 105.0
click at [337, 238] on div "keyboard_arrow_down Line-item Ordered cost Approved costs Free on order keyboar…" at bounding box center [357, 167] width 692 height 153
click at [329, 242] on div "Prepayments Add prepayment" at bounding box center [357, 230] width 692 height 27
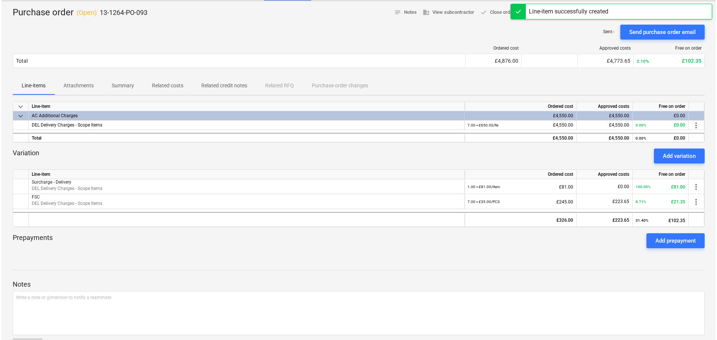
scroll to position [0, 0]
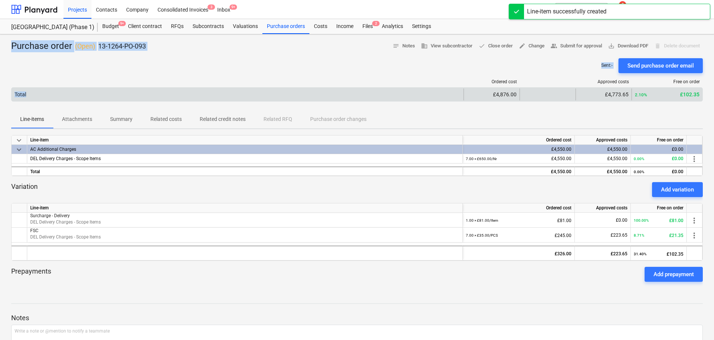
drag, startPoint x: 10, startPoint y: 43, endPoint x: 275, endPoint y: 88, distance: 268.8
click at [292, 101] on div "Purchase order ( Open ) 13-1264-PO-093 notes Notes business View subcontractor …" at bounding box center [357, 216] width 714 height 364
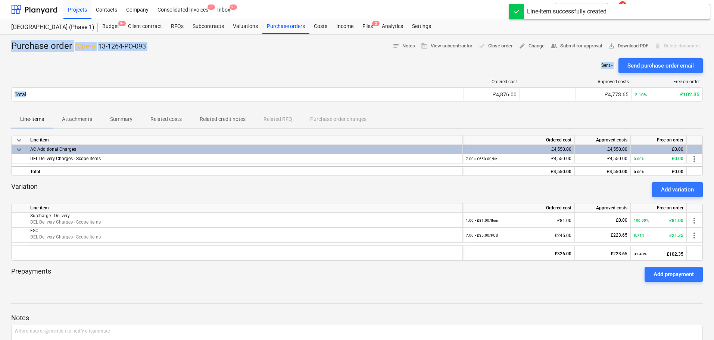
click at [250, 72] on div "Sent : - Send purchase order email" at bounding box center [357, 65] width 692 height 15
click at [253, 56] on div at bounding box center [357, 55] width 692 height 6
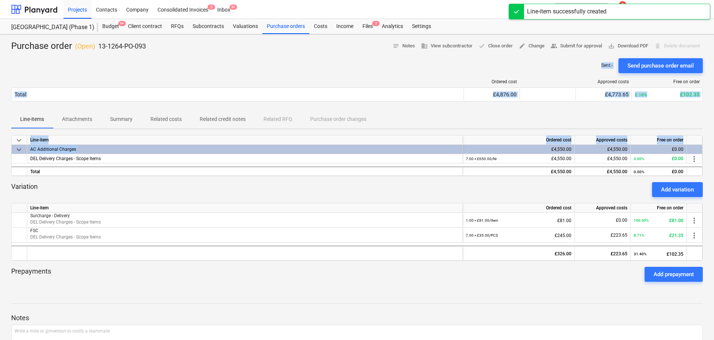
drag, startPoint x: 253, startPoint y: 56, endPoint x: 260, endPoint y: 151, distance: 94.7
click at [260, 151] on div "Purchase order ( Open ) 13-1264-PO-093 notes Notes business View subcontractor …" at bounding box center [357, 216] width 714 height 364
click at [133, 48] on p "13-1264-PO-093" at bounding box center [122, 46] width 48 height 9
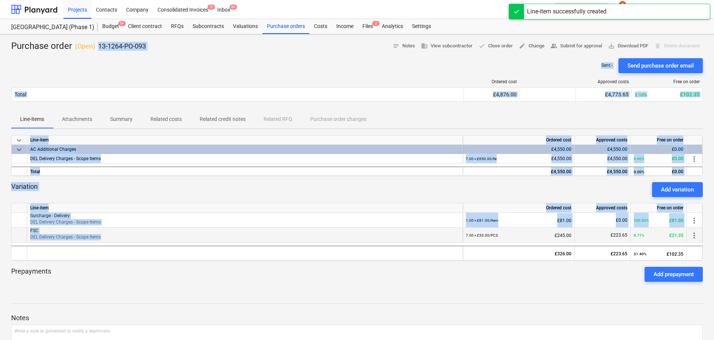
drag, startPoint x: 133, startPoint y: 48, endPoint x: 251, endPoint y: 237, distance: 222.5
click at [250, 238] on div "Purchase order ( Open ) 13-1264-PO-093 notes Notes business View subcontractor …" at bounding box center [357, 216] width 714 height 364
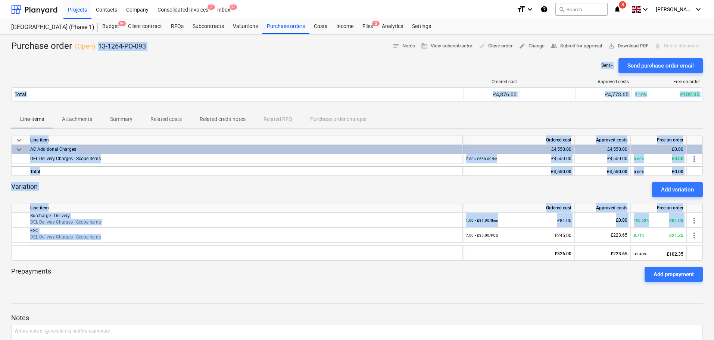
click at [134, 46] on p "13-1264-PO-093" at bounding box center [122, 46] width 48 height 9
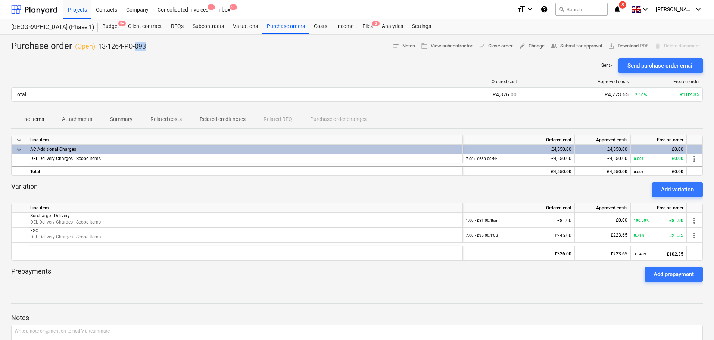
click at [134, 46] on p "13-1264-PO-093" at bounding box center [122, 46] width 48 height 9
drag, startPoint x: 134, startPoint y: 46, endPoint x: 24, endPoint y: 41, distance: 111.0
click at [26, 38] on div "Purchase order ( Open ) 13-1264-PO-093 notes Notes business View subcontractor …" at bounding box center [357, 216] width 714 height 364
click at [21, 45] on div "Purchase order ( Open ) 13-1264-PO-093" at bounding box center [78, 46] width 135 height 12
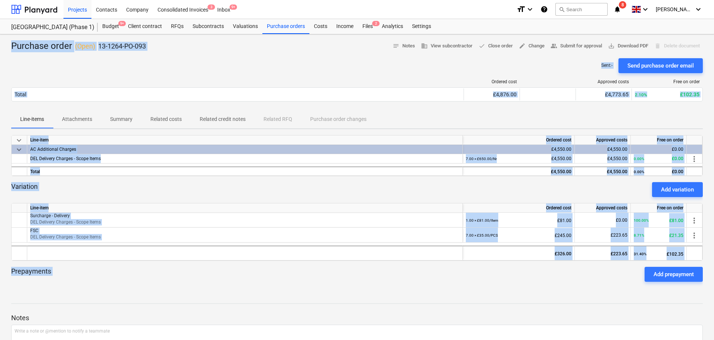
drag, startPoint x: 21, startPoint y: 45, endPoint x: 317, endPoint y: 302, distance: 392.4
click at [317, 302] on div "Purchase order ( Open ) 13-1264-PO-093 notes Notes business View subcontractor …" at bounding box center [357, 216] width 714 height 364
click at [292, 71] on div "Sent : - Send purchase order email" at bounding box center [357, 65] width 692 height 15
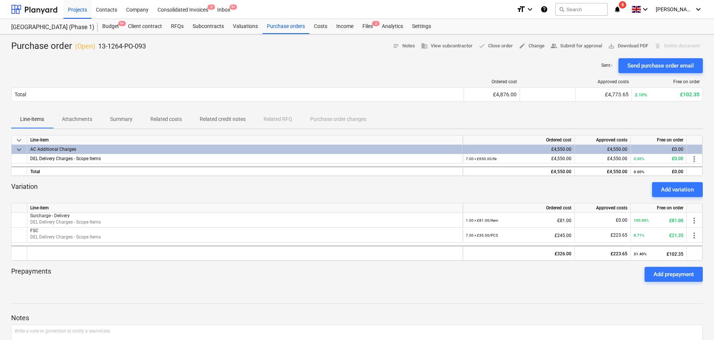
click at [287, 42] on div "Purchase order ( Open ) 13-1264-PO-093 notes Notes business View subcontractor …" at bounding box center [357, 46] width 692 height 12
click at [297, 29] on div "Purchase orders" at bounding box center [285, 26] width 47 height 15
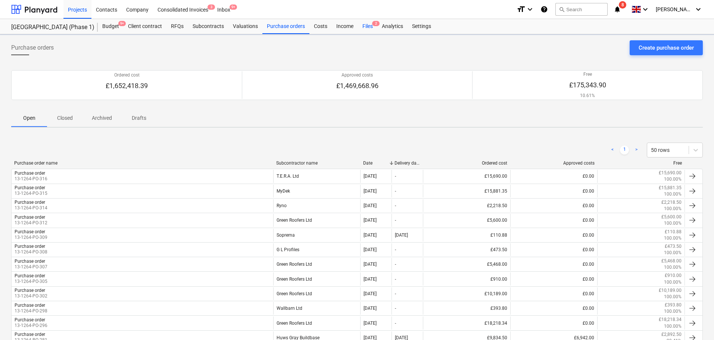
click at [363, 20] on div "Files 2" at bounding box center [367, 26] width 19 height 15
